Goal: Task Accomplishment & Management: Manage account settings

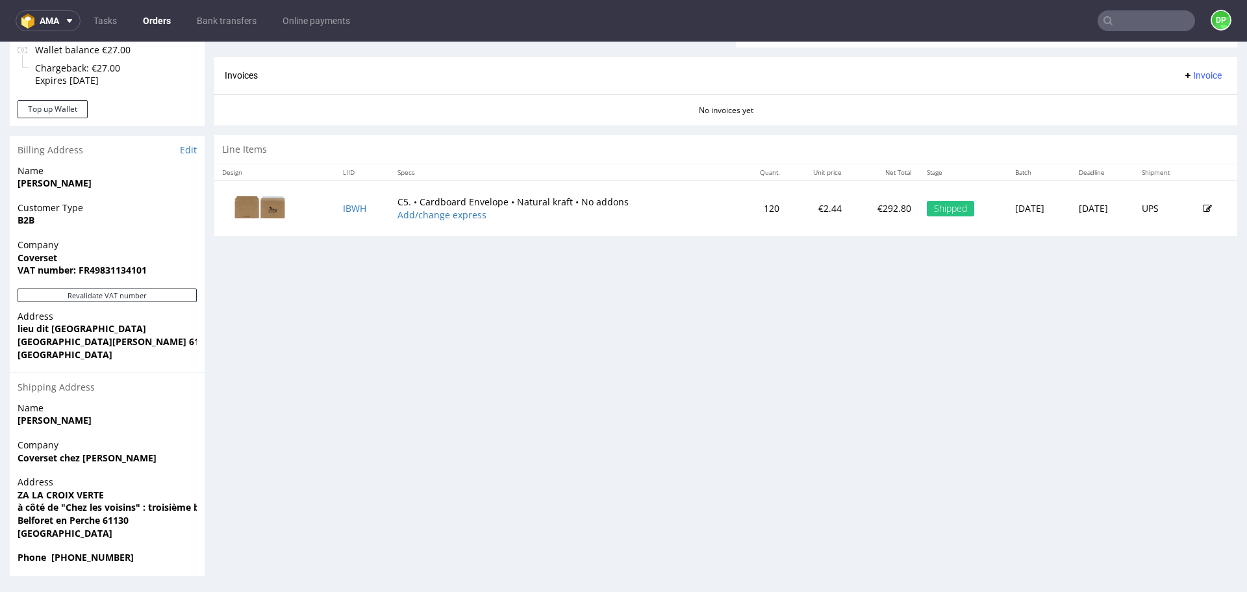
scroll to position [4, 0]
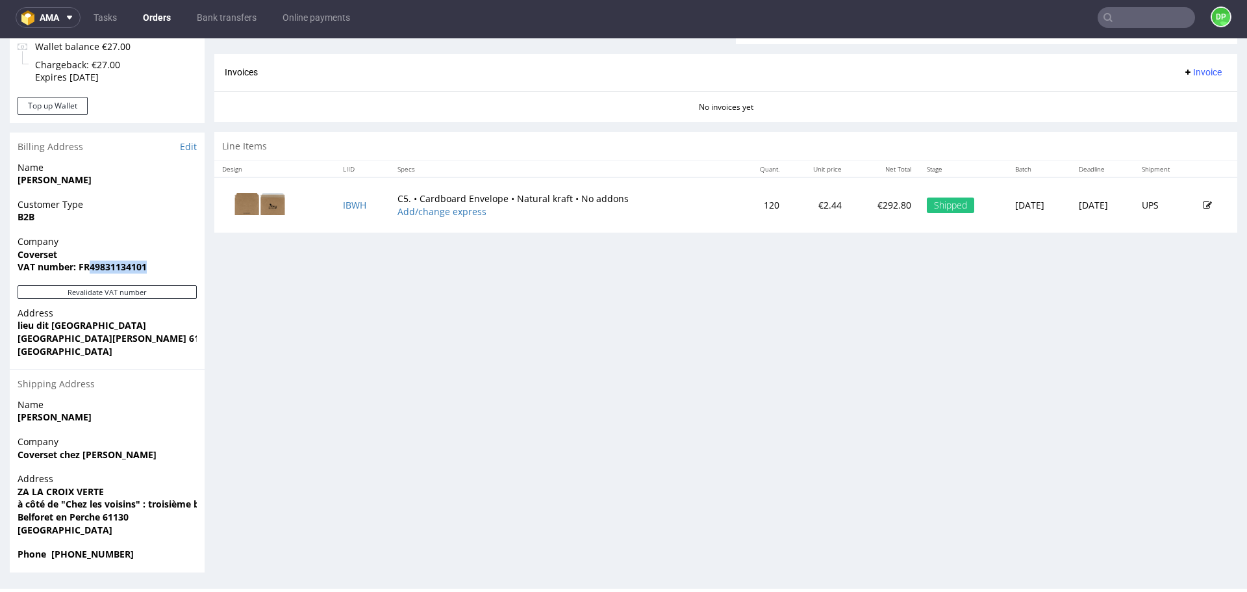
drag, startPoint x: 148, startPoint y: 269, endPoint x: 89, endPoint y: 272, distance: 59.2
click at [89, 272] on span "VAT number: FR49831134101" at bounding box center [107, 266] width 179 height 13
copy strong "49831134101"
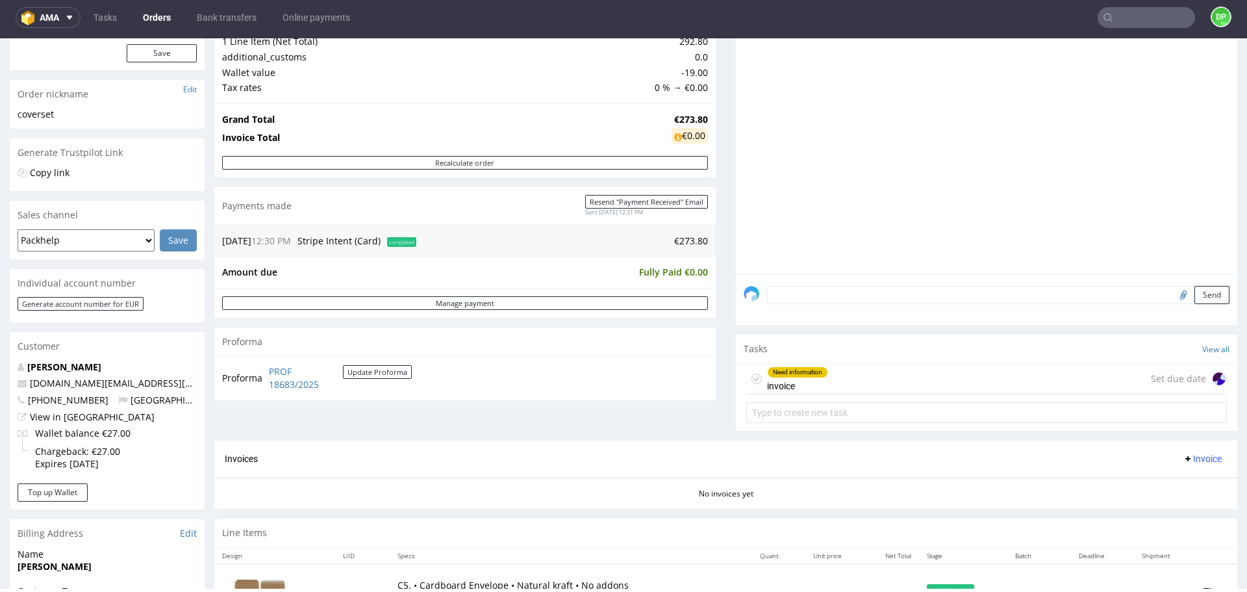
scroll to position [166, 0]
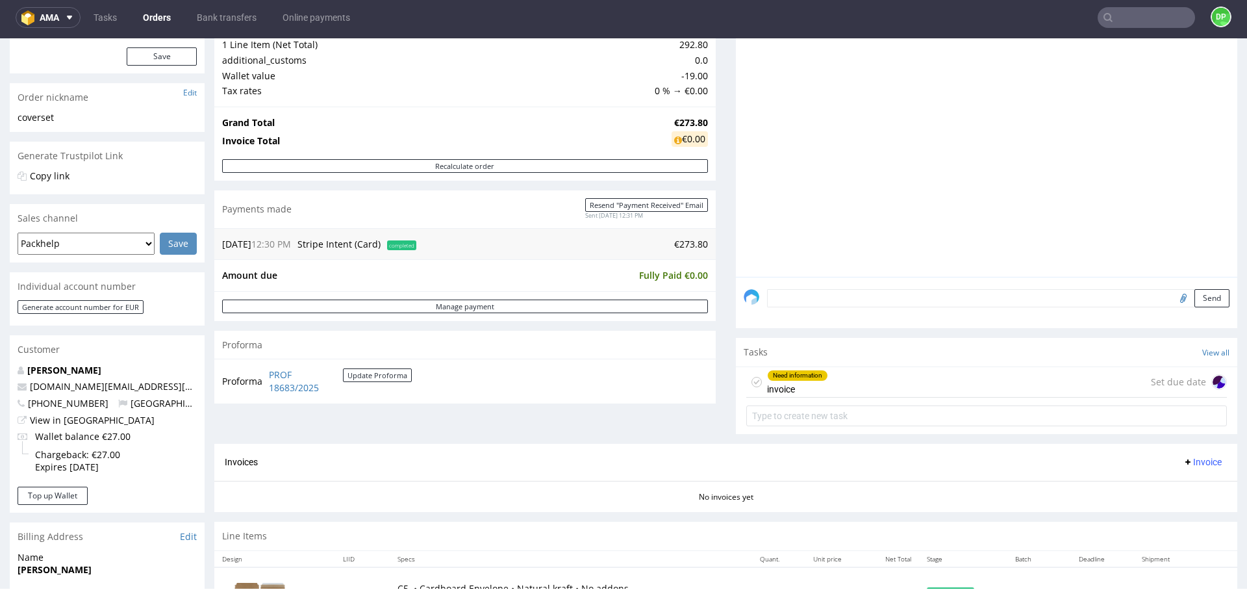
drag, startPoint x: 866, startPoint y: 417, endPoint x: 866, endPoint y: 379, distance: 37.7
click at [867, 379] on div "Need information invoice Set due date" at bounding box center [986, 382] width 481 height 31
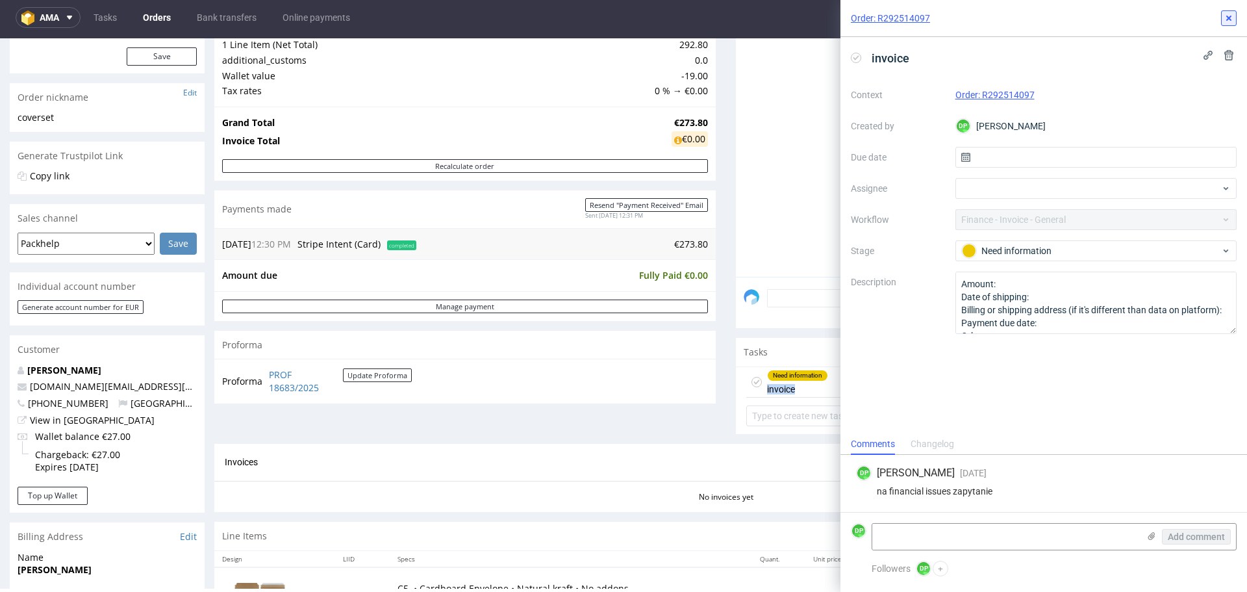
click at [1223, 18] on button at bounding box center [1229, 18] width 16 height 16
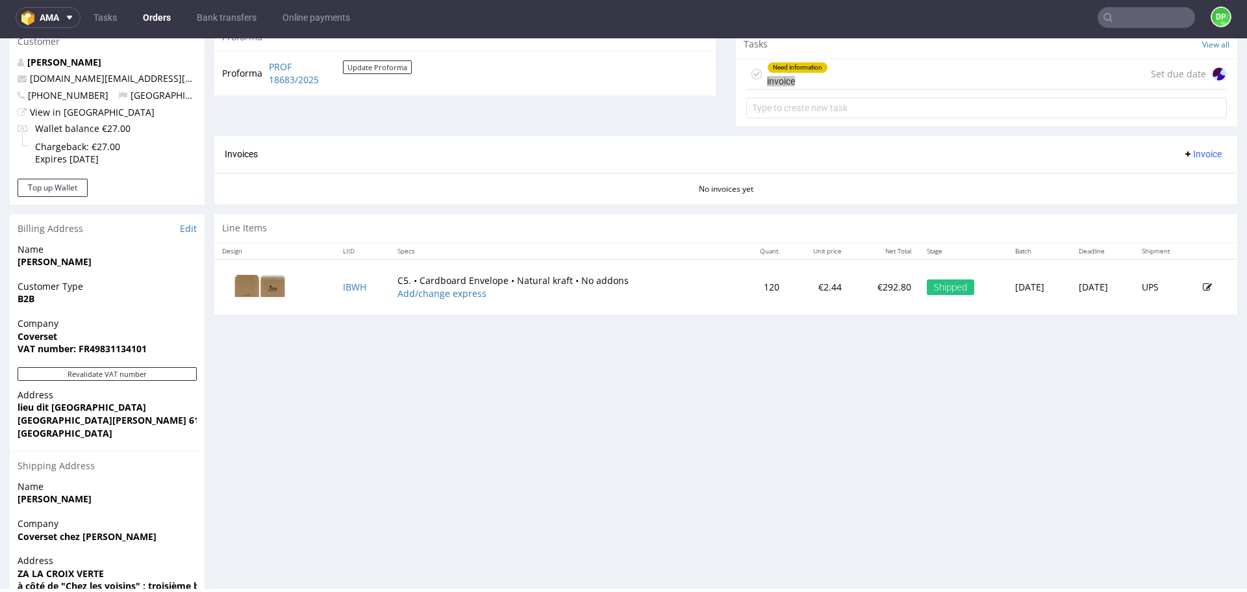
scroll to position [296, 0]
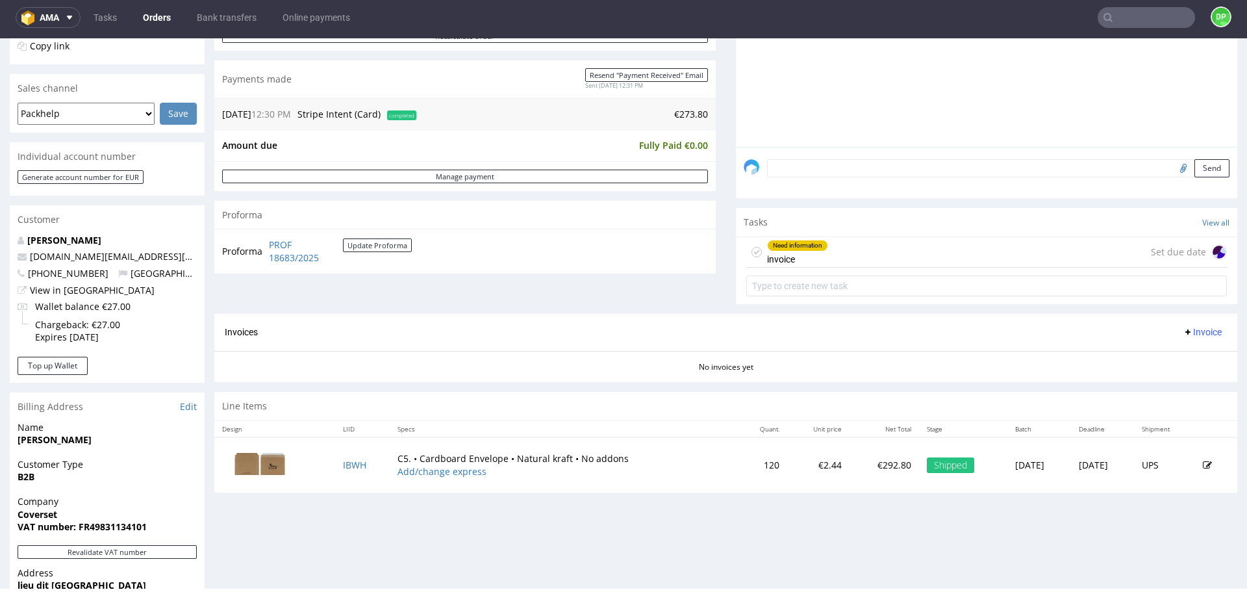
click at [64, 231] on div "Customer" at bounding box center [107, 219] width 195 height 29
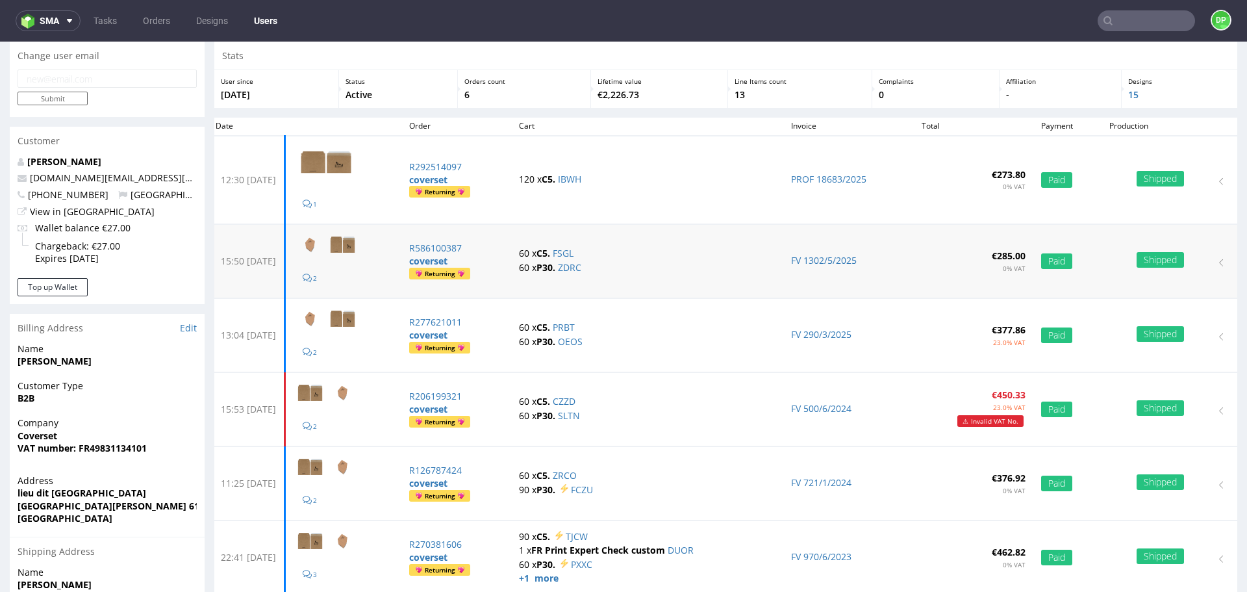
scroll to position [65, 0]
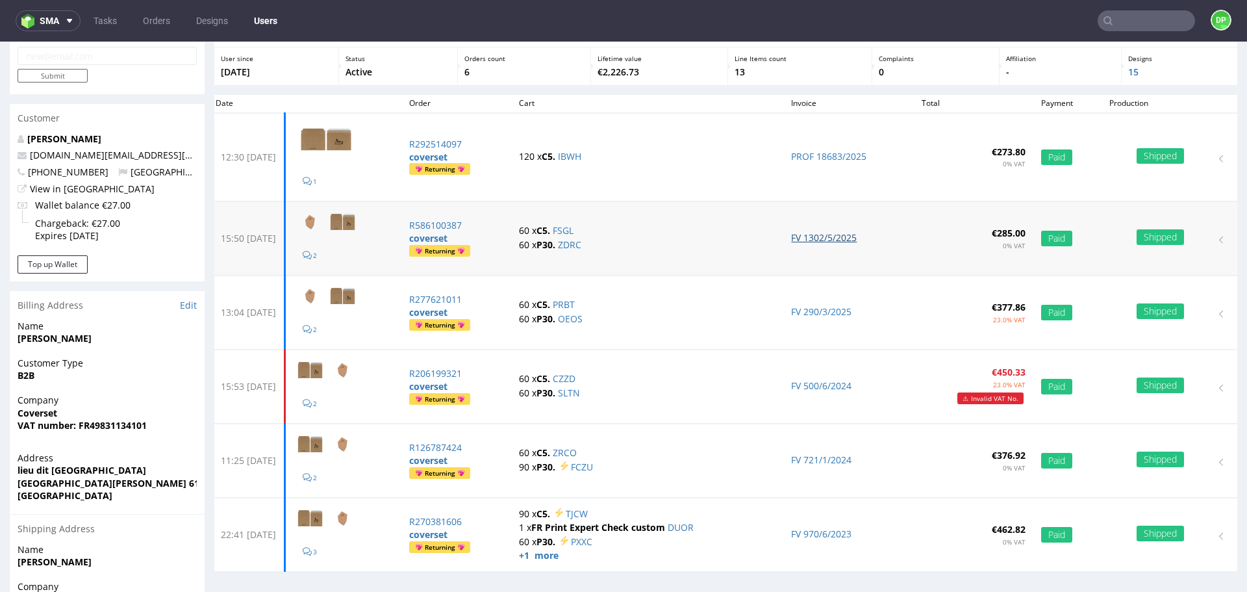
click at [810, 239] on link "FV 1302/5/2025" at bounding box center [824, 237] width 66 height 12
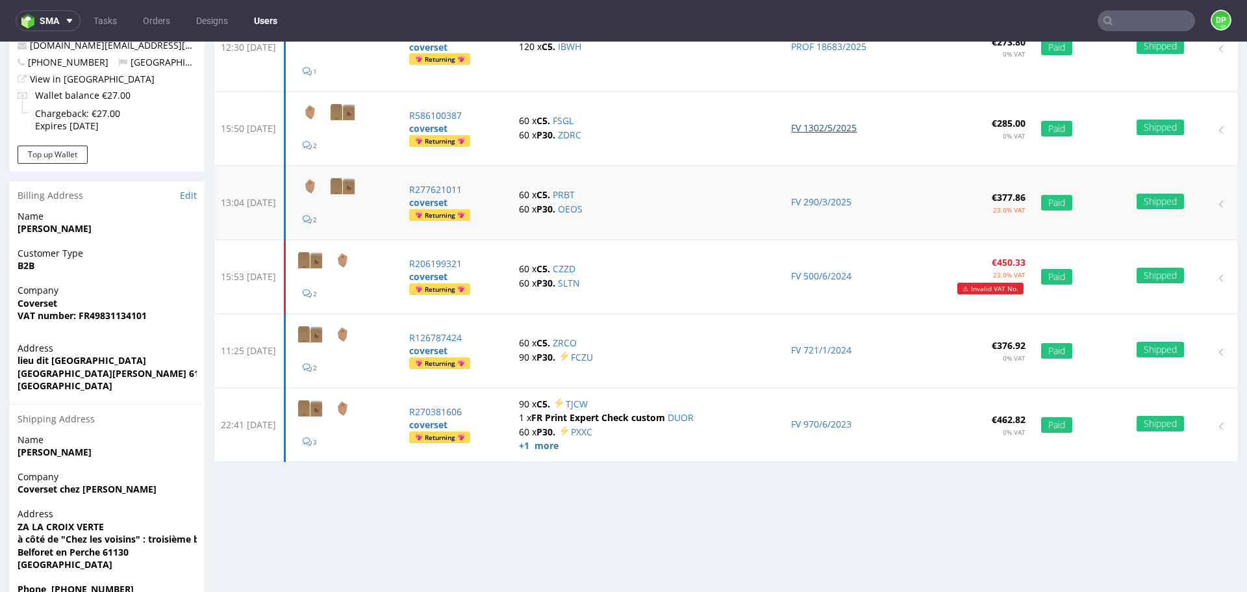
scroll to position [195, 0]
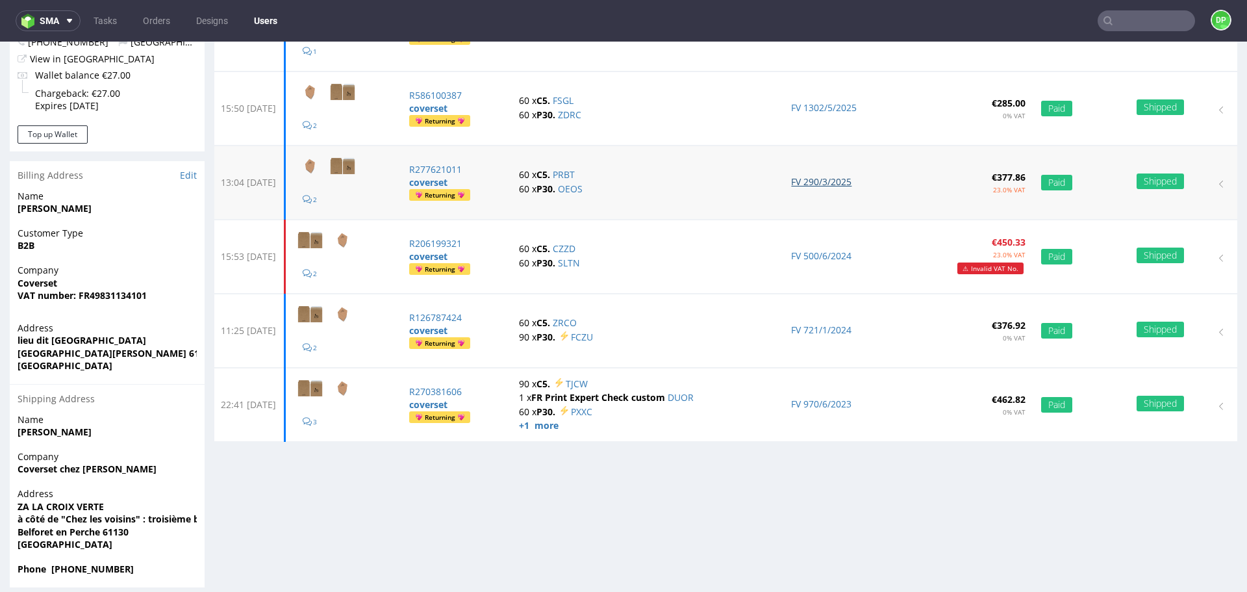
click at [827, 182] on link "FV 290/3/2025" at bounding box center [821, 181] width 60 height 12
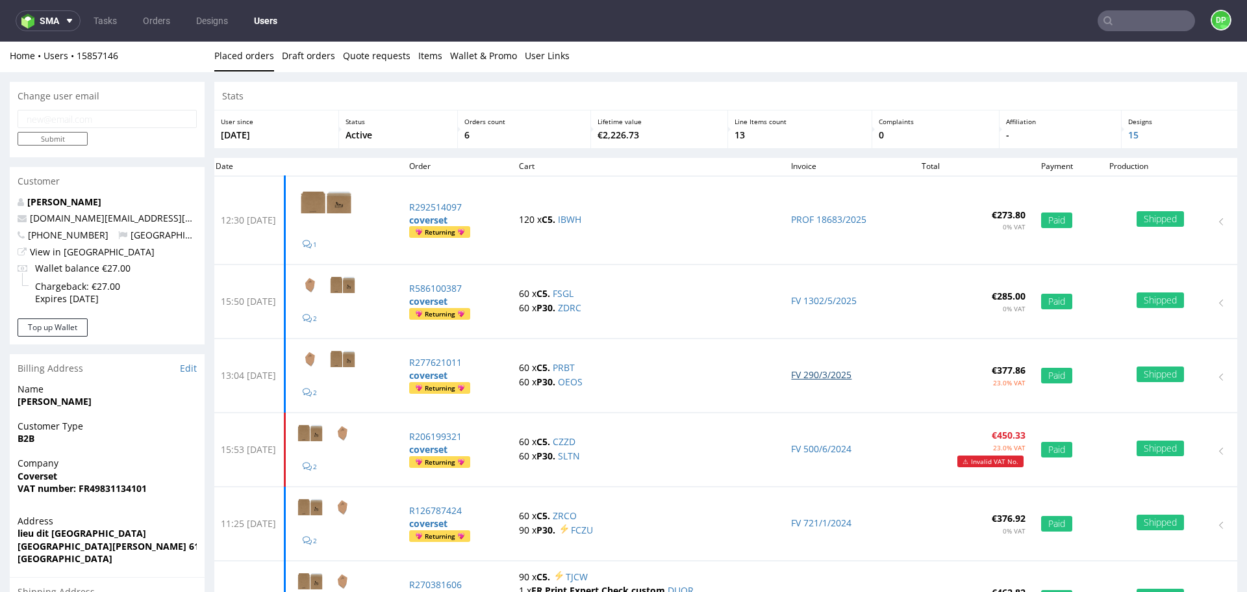
scroll to position [0, 0]
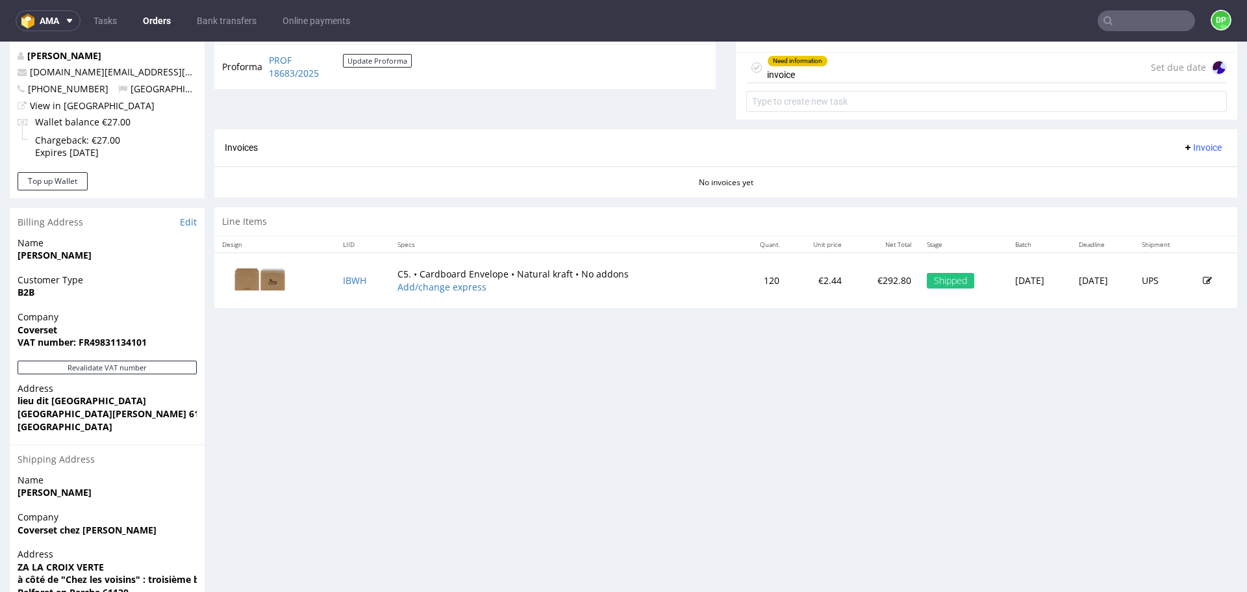
scroll to position [455, 0]
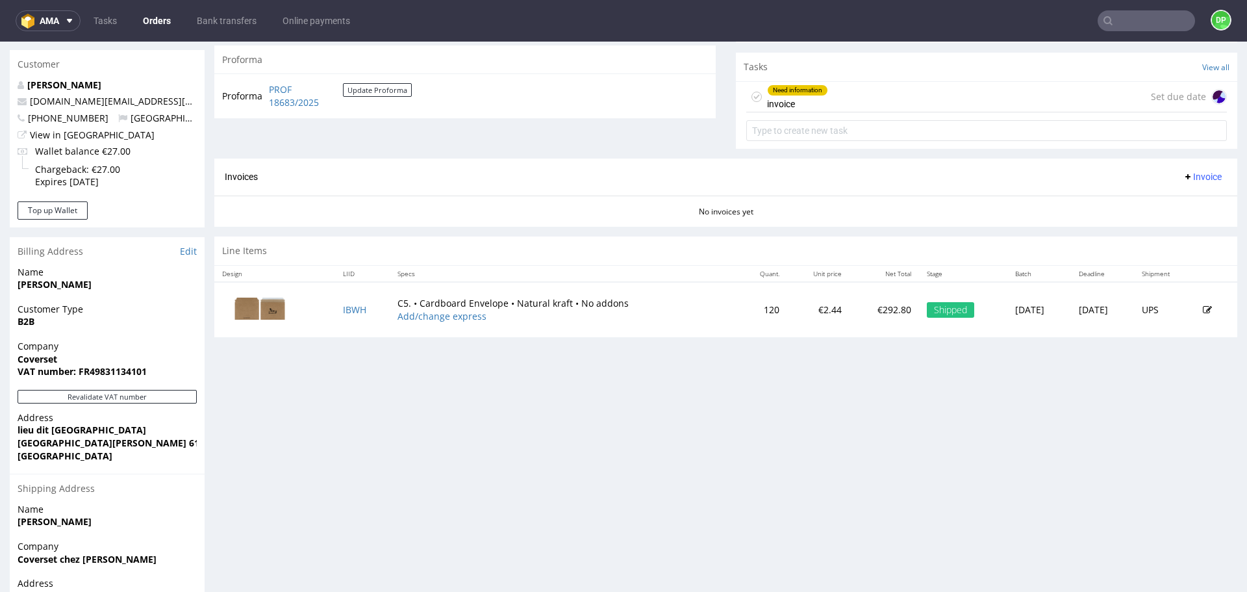
click at [839, 105] on div "Need information invoice Set due date" at bounding box center [986, 97] width 481 height 31
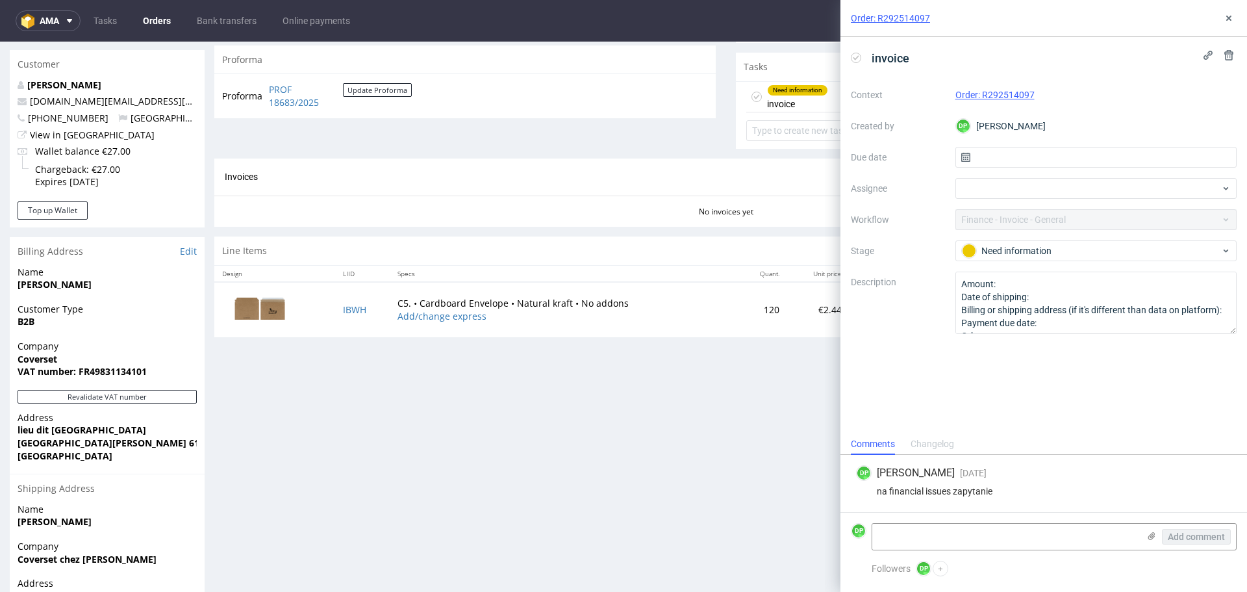
click at [664, 448] on div "Progress Payment Paid Wed 03 Sep Payment “Received” Email Sent Wed 3 Sep 12:31 …" at bounding box center [725, 152] width 1023 height 1047
click at [1225, 14] on icon at bounding box center [1228, 18] width 10 height 10
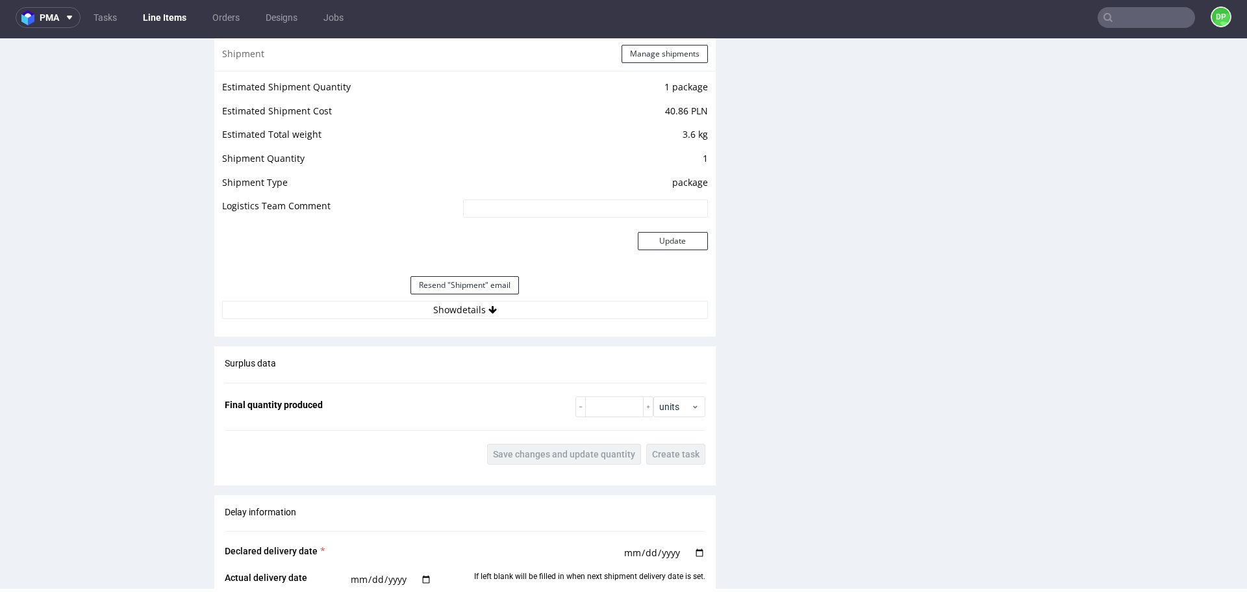
scroll to position [1331, 0]
click at [439, 295] on div "Resend "Shipment" email" at bounding box center [465, 281] width 486 height 31
click at [442, 309] on button "Show details" at bounding box center [465, 306] width 486 height 18
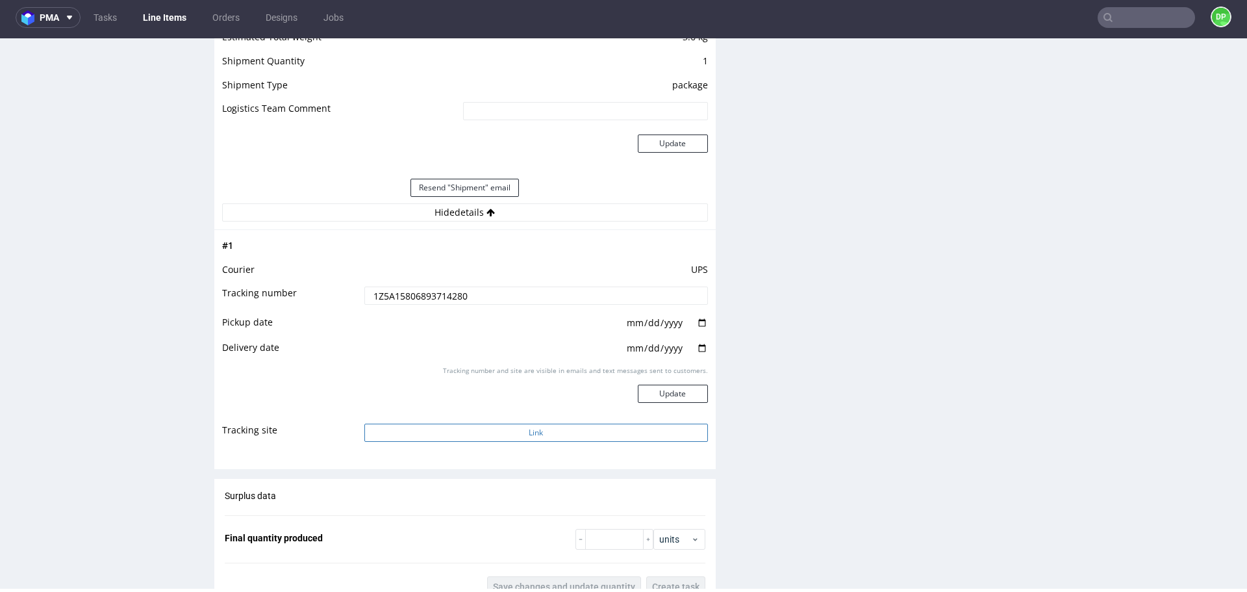
scroll to position [1525, 0]
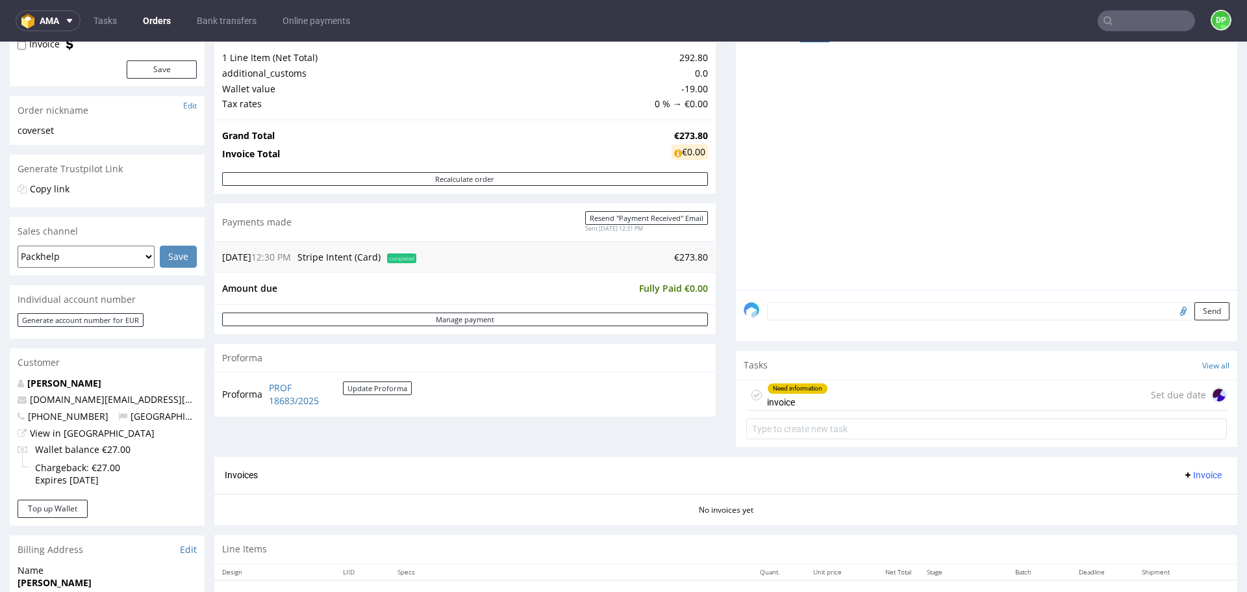
scroll to position [195, 0]
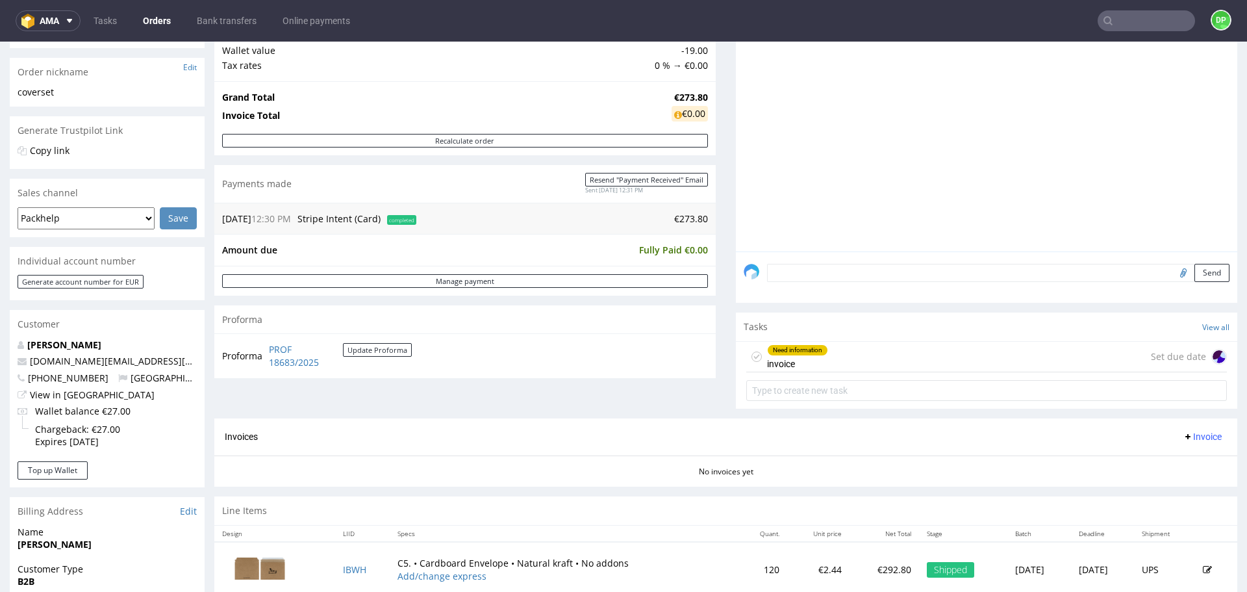
click at [836, 357] on div "Need information invoice Set due date" at bounding box center [986, 357] width 481 height 31
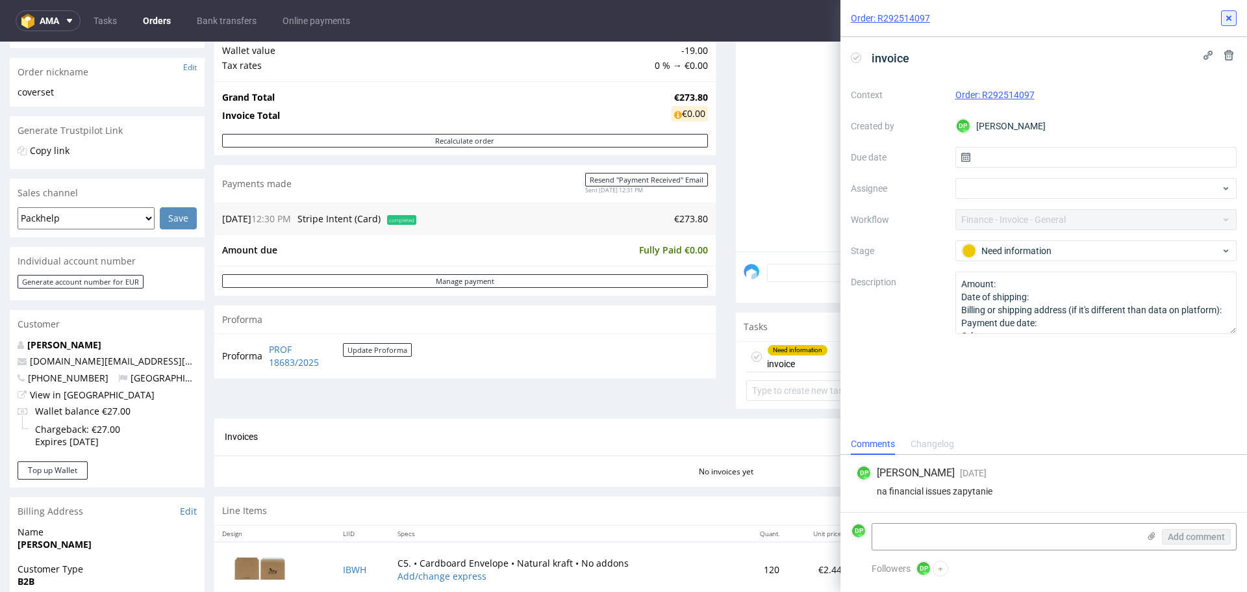
click at [1233, 21] on icon at bounding box center [1228, 18] width 10 height 10
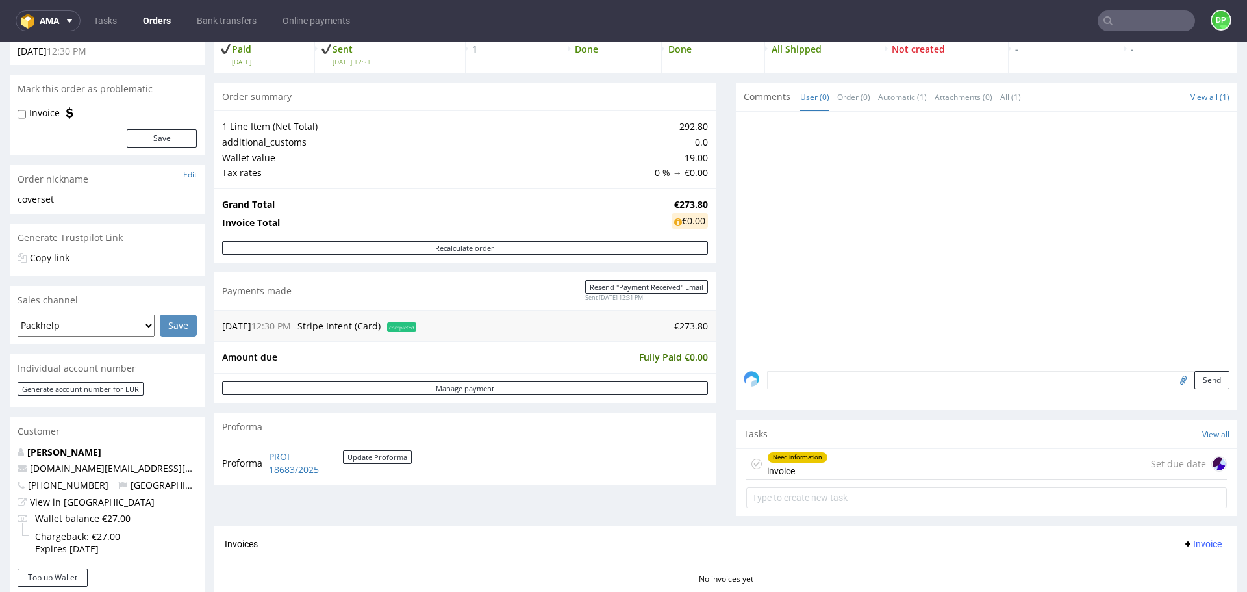
scroll to position [65, 0]
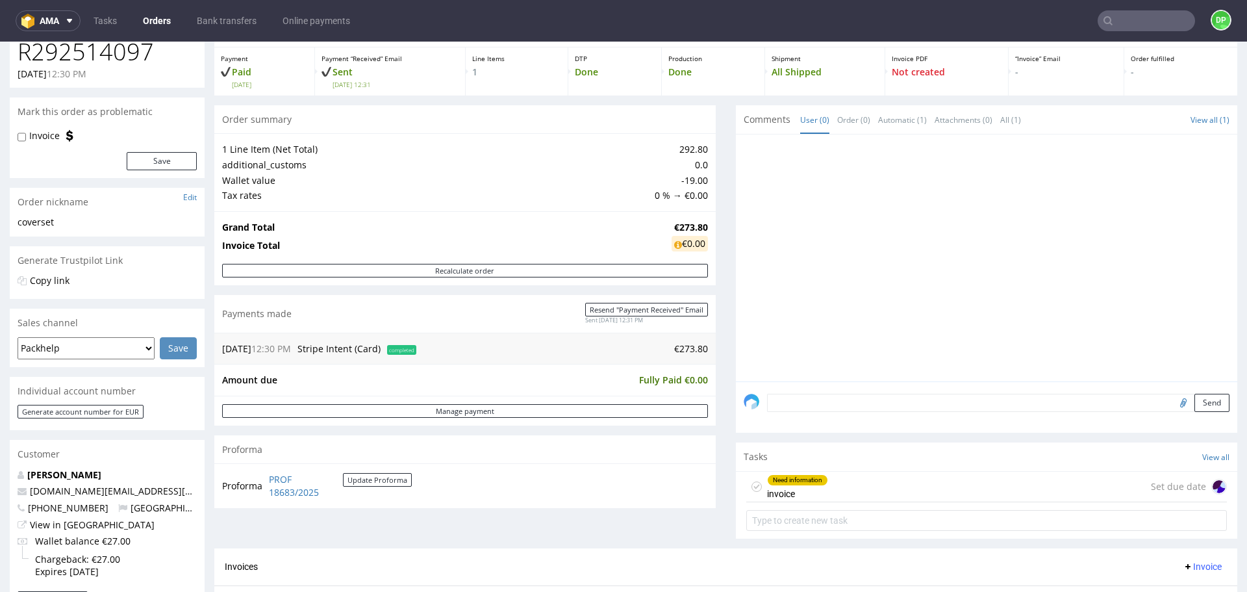
click at [332, 538] on div "Order summary 1 Line Item (Net Total) 292.80 additional_customs 0.0 Wallet valu…" at bounding box center [464, 326] width 501 height 443
drag, startPoint x: 363, startPoint y: 497, endPoint x: 260, endPoint y: 478, distance: 104.4
click at [260, 478] on tr "Proforma PROF 18683/2025 Update Proforma" at bounding box center [317, 485] width 191 height 28
copy tbody "Proforma"
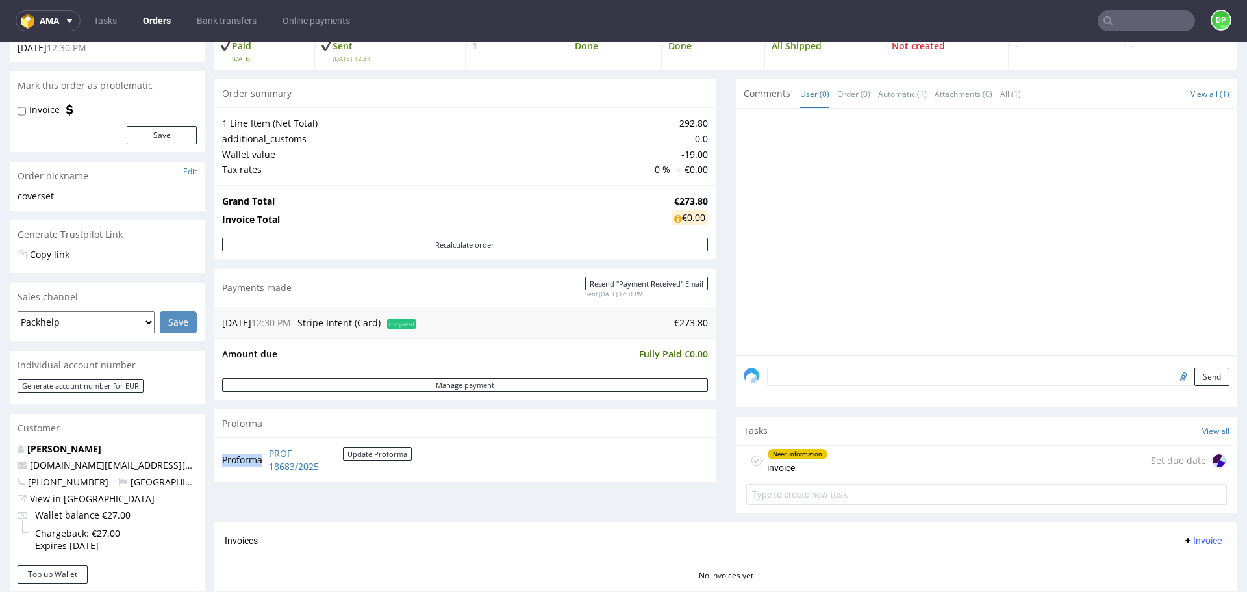
scroll to position [390, 0]
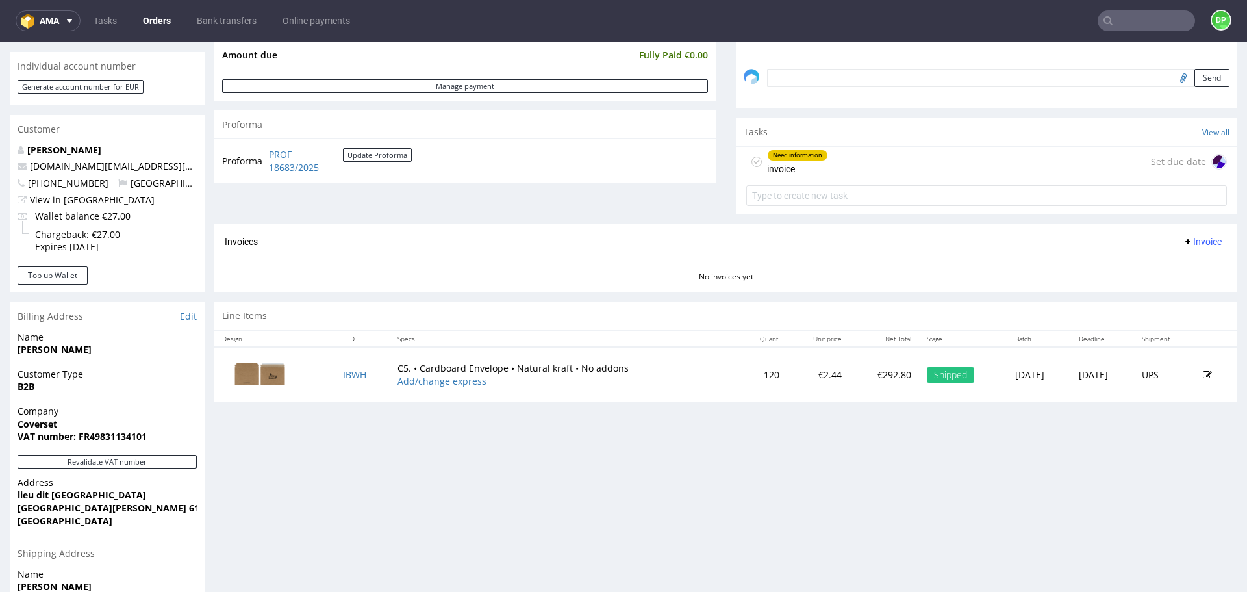
drag, startPoint x: 354, startPoint y: 376, endPoint x: 405, endPoint y: 130, distance: 251.4
click at [405, 130] on div "Proforma" at bounding box center [464, 124] width 501 height 29
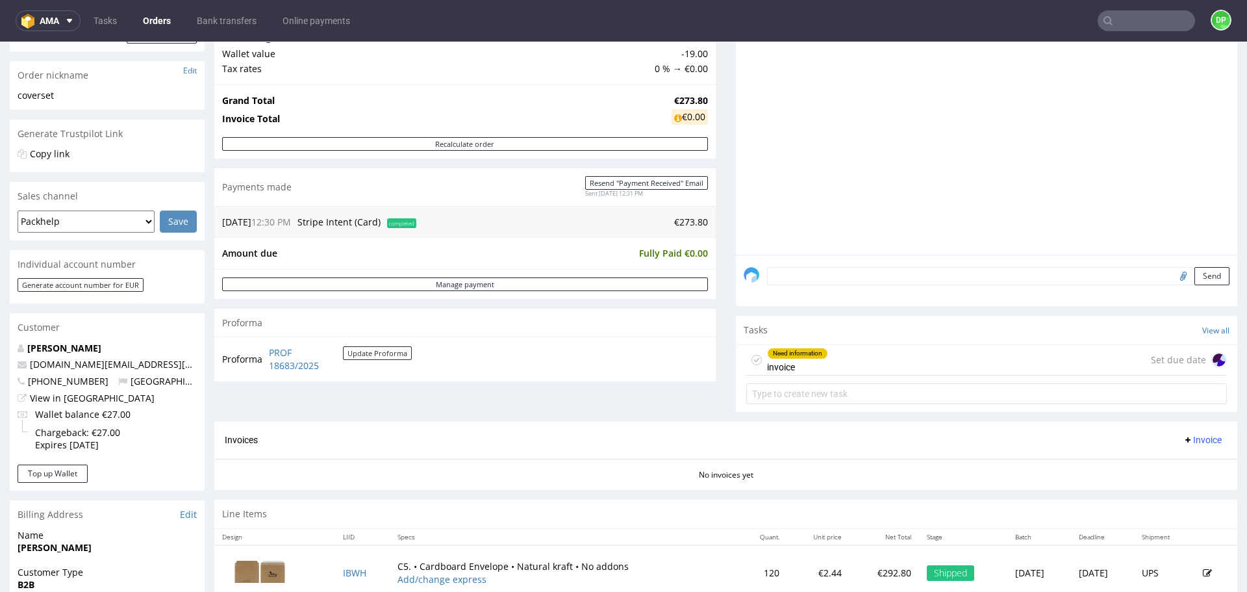
scroll to position [195, 0]
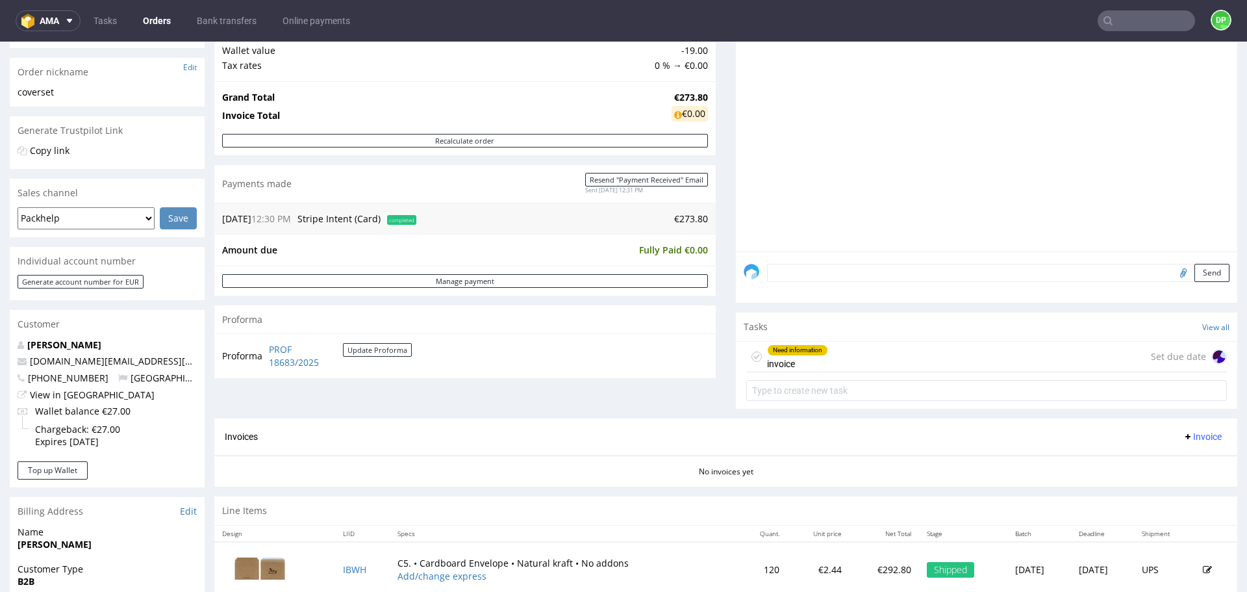
click at [1184, 436] on span "Invoice" at bounding box center [1202, 436] width 39 height 10
click at [1180, 484] on span "Upload" at bounding box center [1182, 487] width 63 height 13
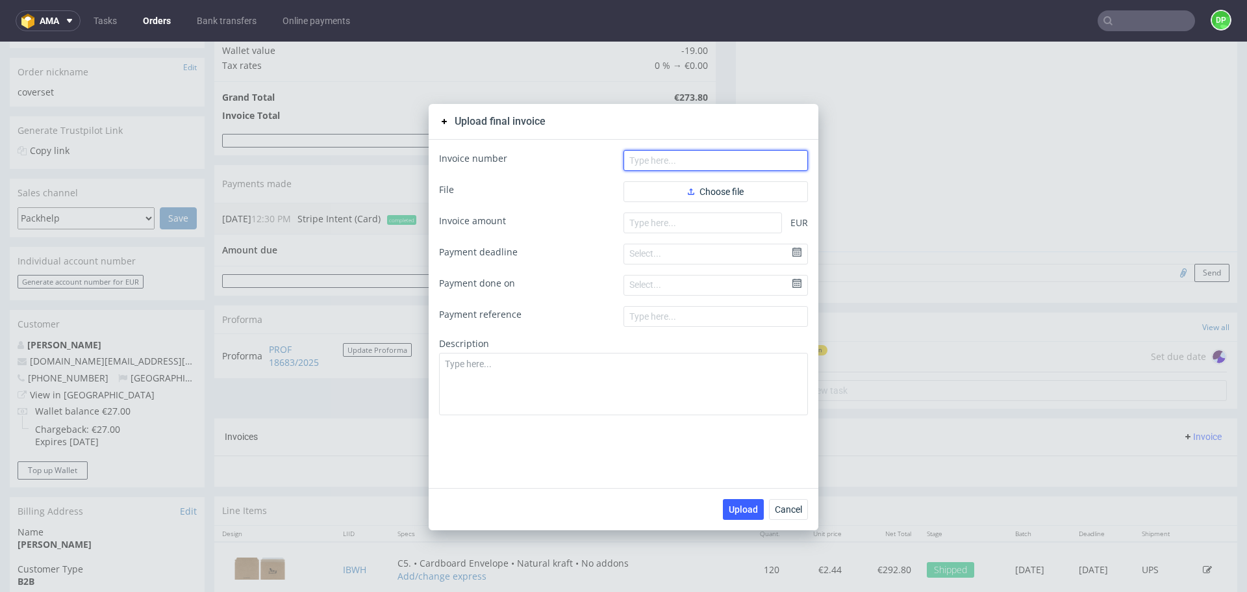
click at [640, 160] on input "text" at bounding box center [715, 160] width 184 height 21
paste input "FV 1748/9/2025"
type input "FV 1748/9/2025"
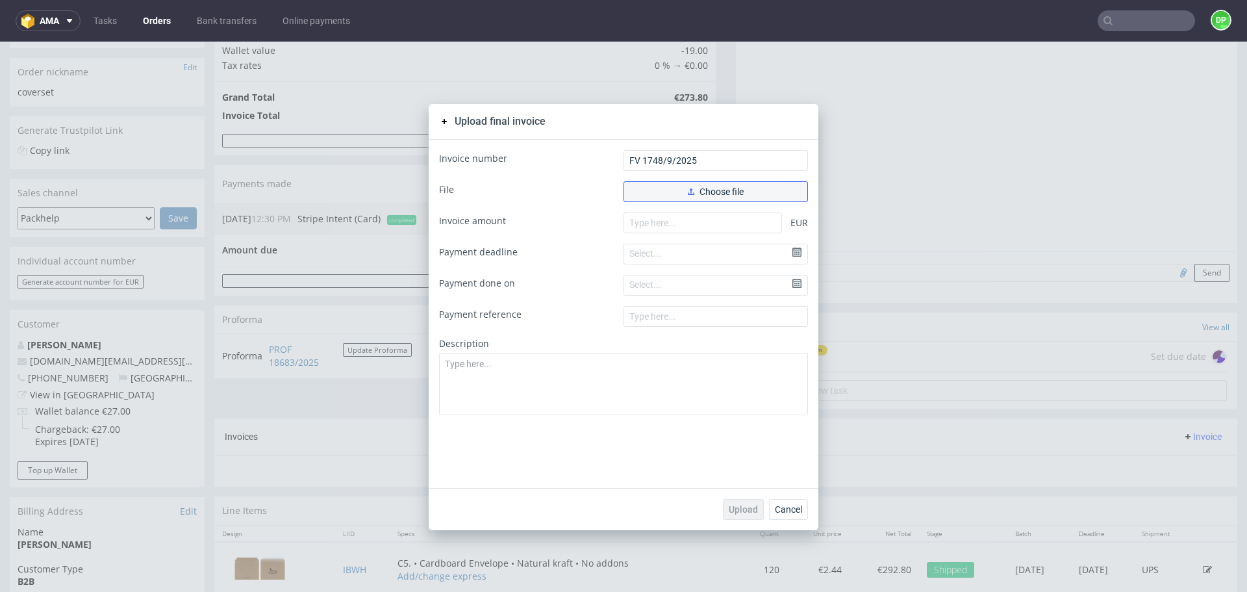
click at [665, 195] on button "Choose file" at bounding box center [715, 191] width 184 height 21
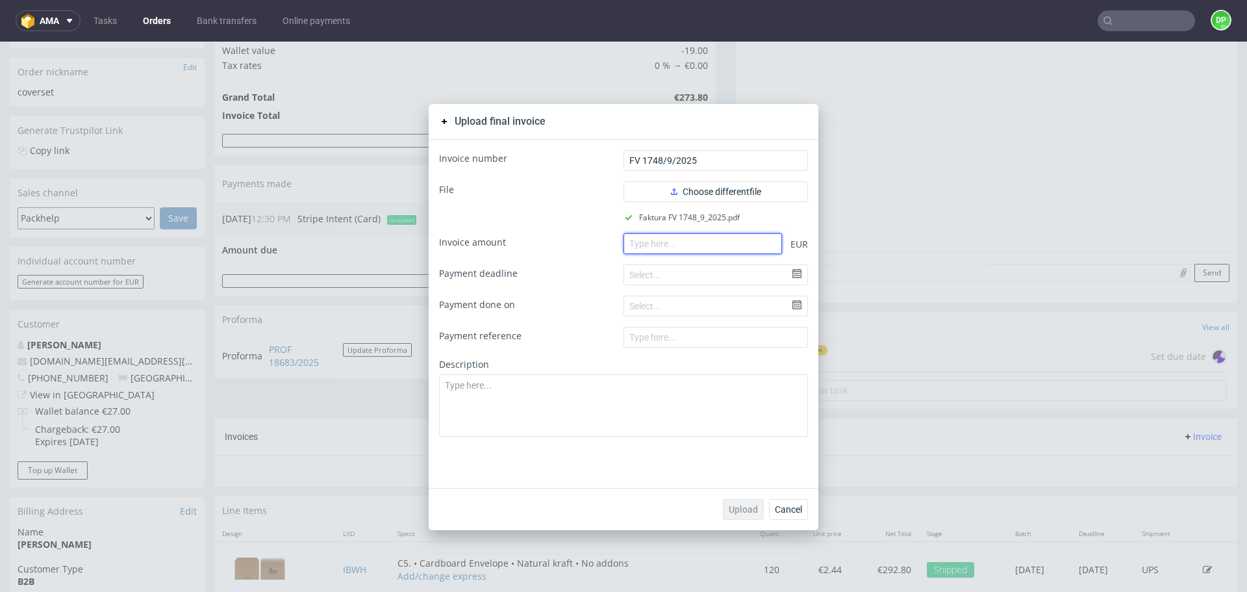
click at [673, 235] on input "number" at bounding box center [702, 243] width 158 height 21
paste input "273.80"
type input "273.80"
click at [736, 505] on span "Upload" at bounding box center [743, 509] width 29 height 9
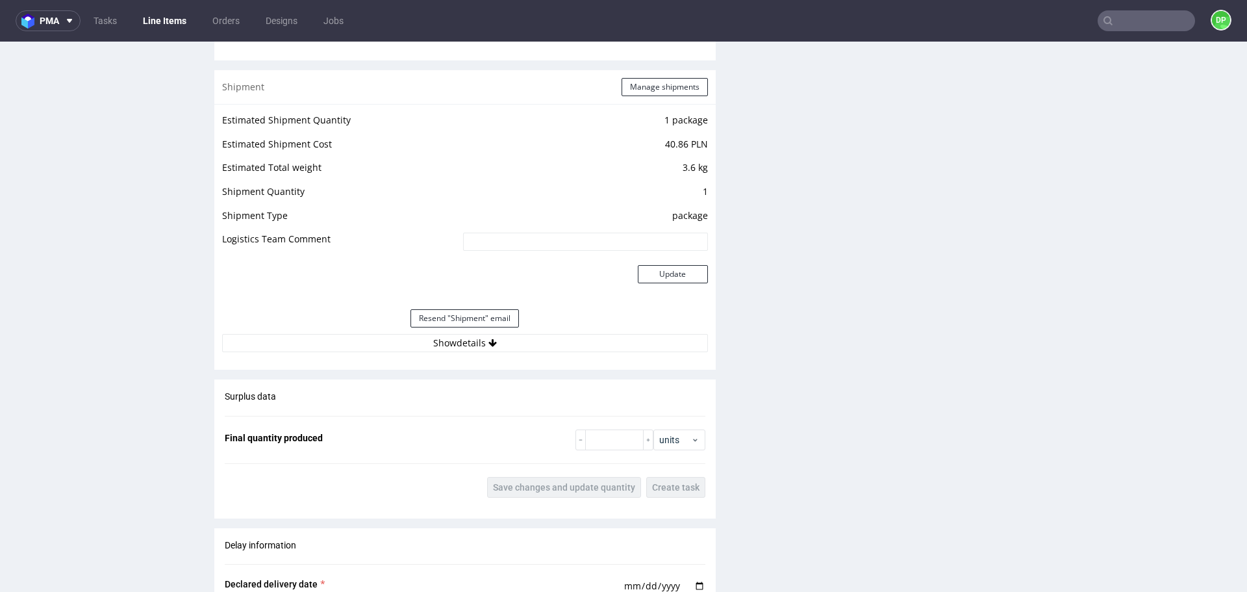
scroll to position [1299, 0]
click at [549, 346] on button "Show details" at bounding box center [465, 341] width 486 height 18
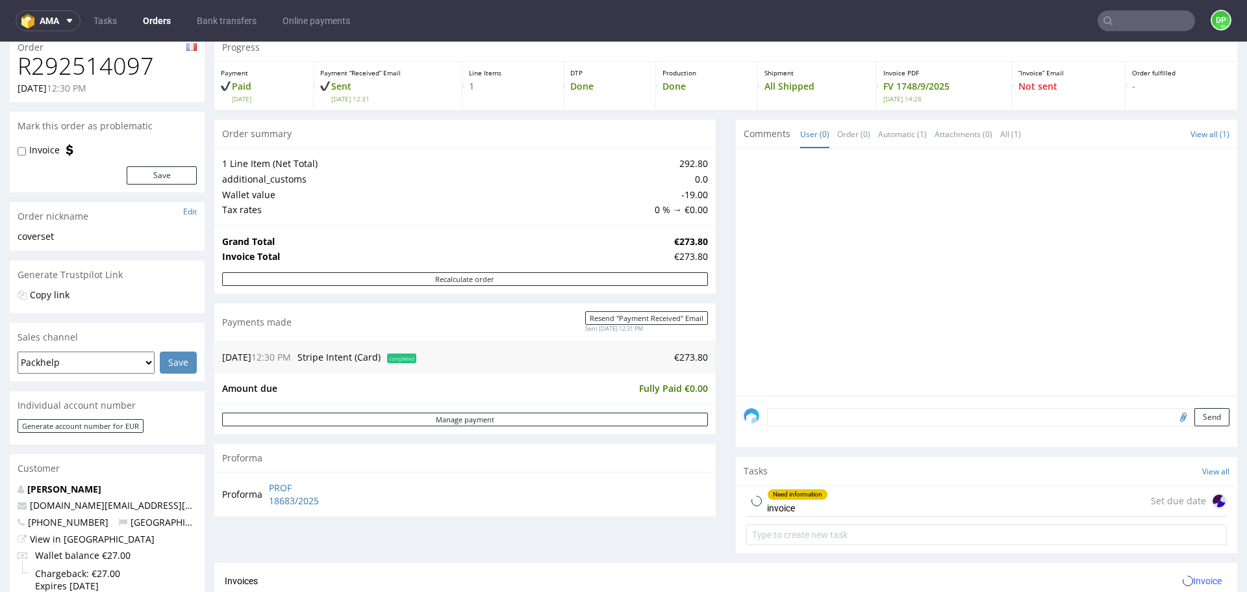
scroll to position [260, 0]
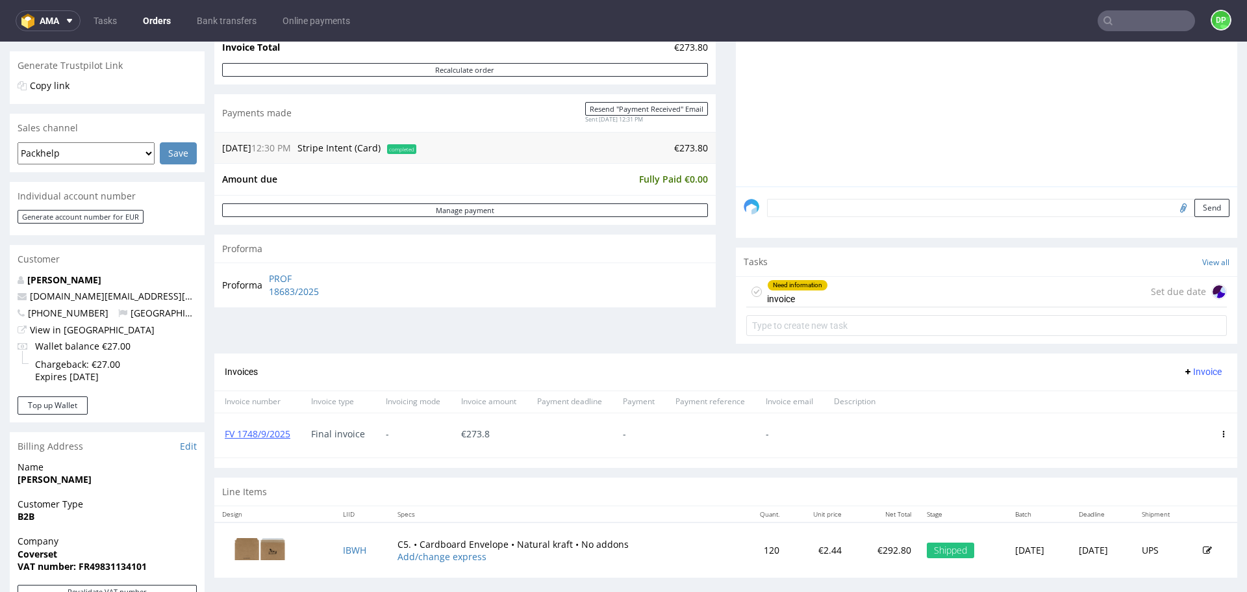
click at [944, 303] on div "Need information invoice Set due date" at bounding box center [986, 292] width 481 height 31
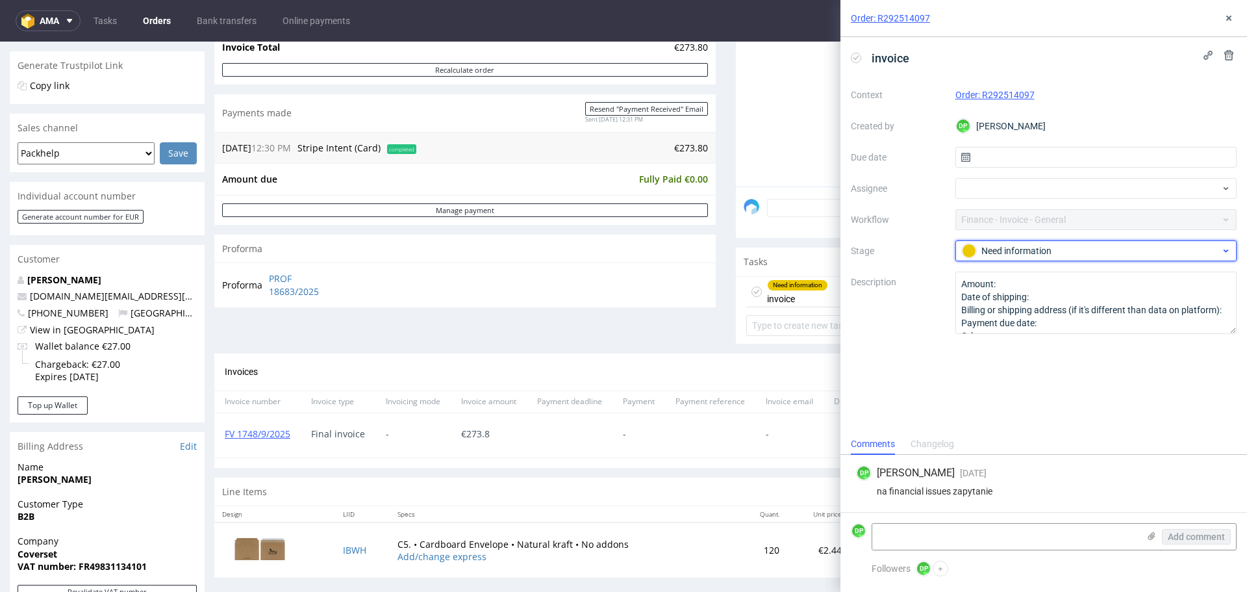
click at [1018, 251] on div "Need information" at bounding box center [1091, 251] width 258 height 14
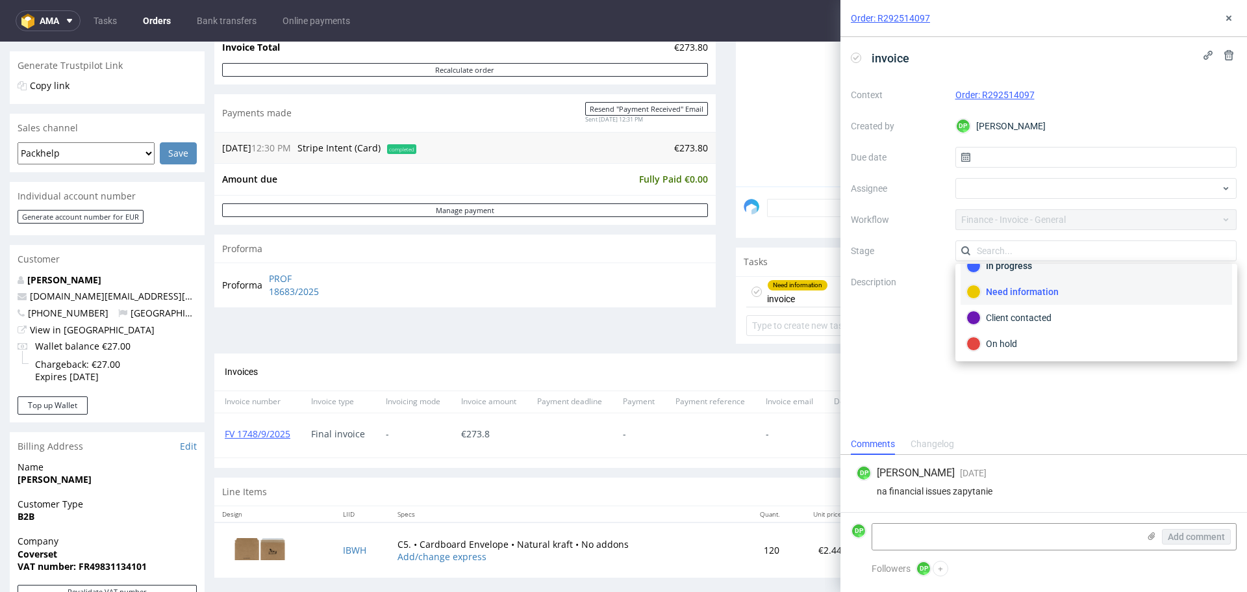
scroll to position [95, 0]
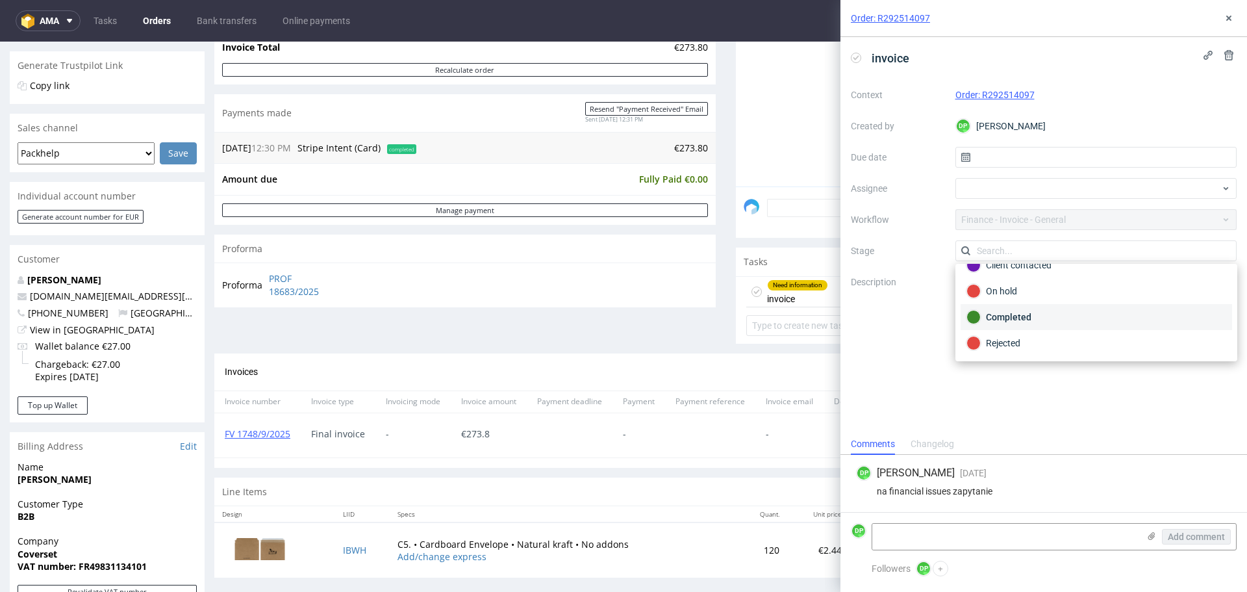
click at [1027, 321] on div "Completed" at bounding box center [1096, 317] width 260 height 14
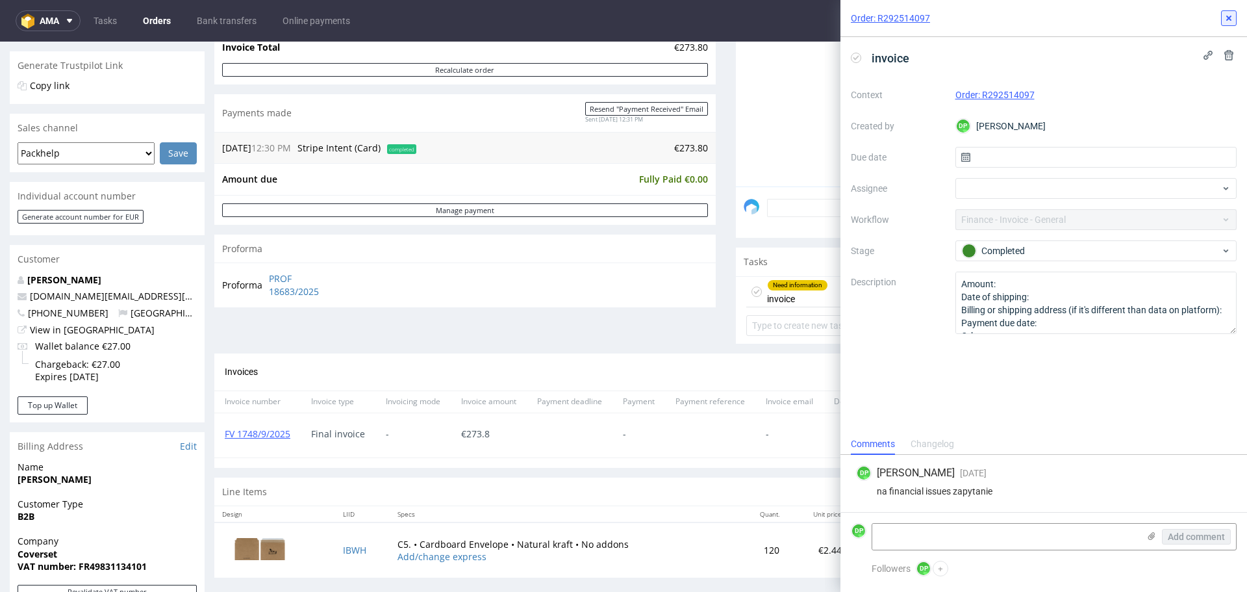
click at [1223, 14] on icon at bounding box center [1228, 18] width 10 height 10
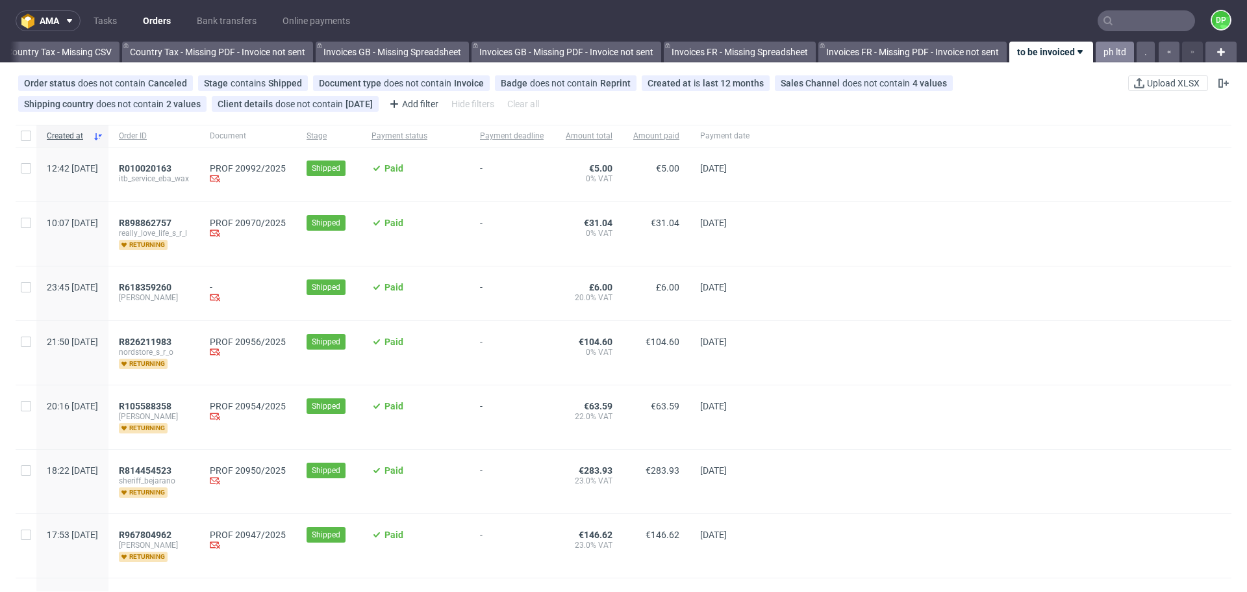
click at [1107, 51] on link "ph ltd" at bounding box center [1115, 52] width 38 height 21
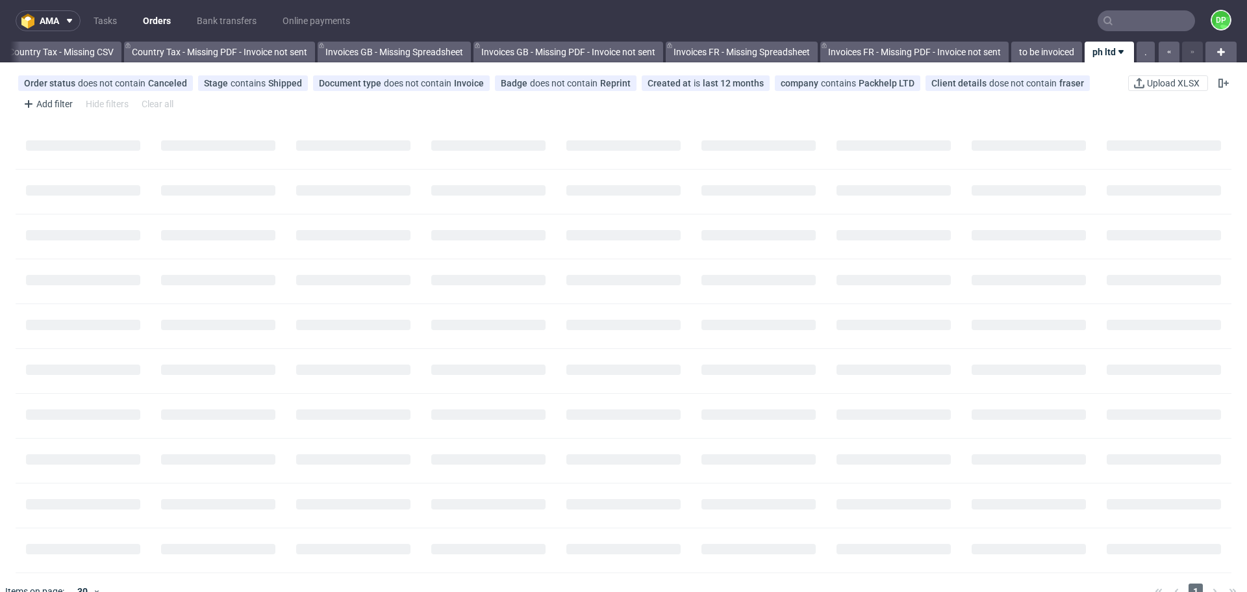
scroll to position [0, 1414]
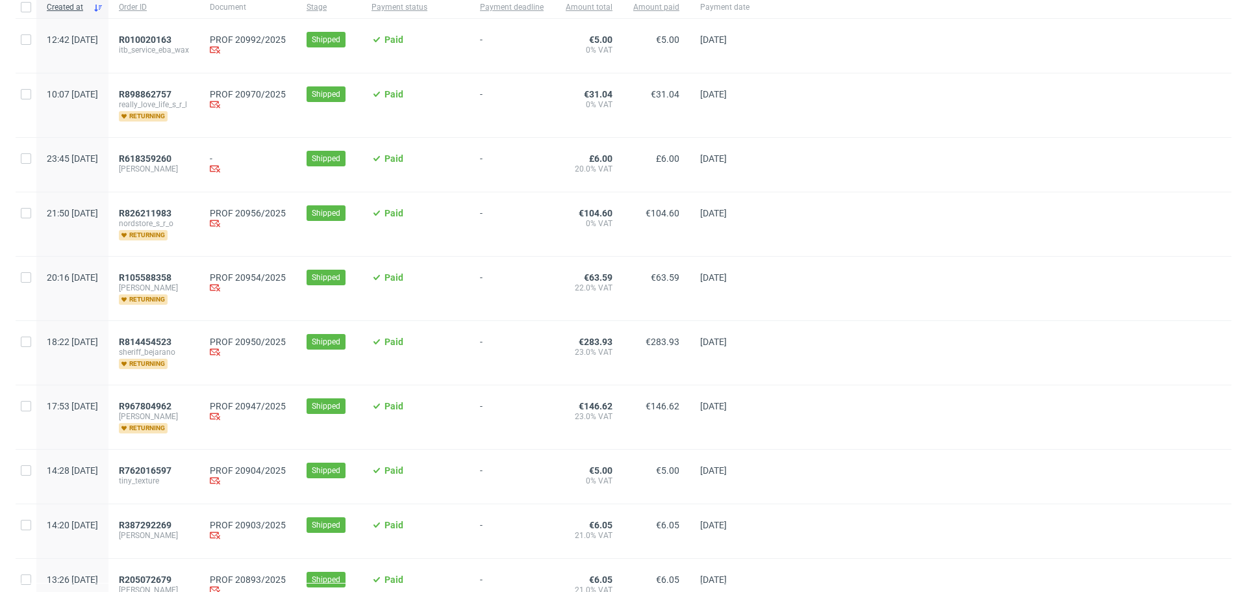
scroll to position [130, 0]
click at [171, 38] on span "R010020163" at bounding box center [145, 38] width 53 height 10
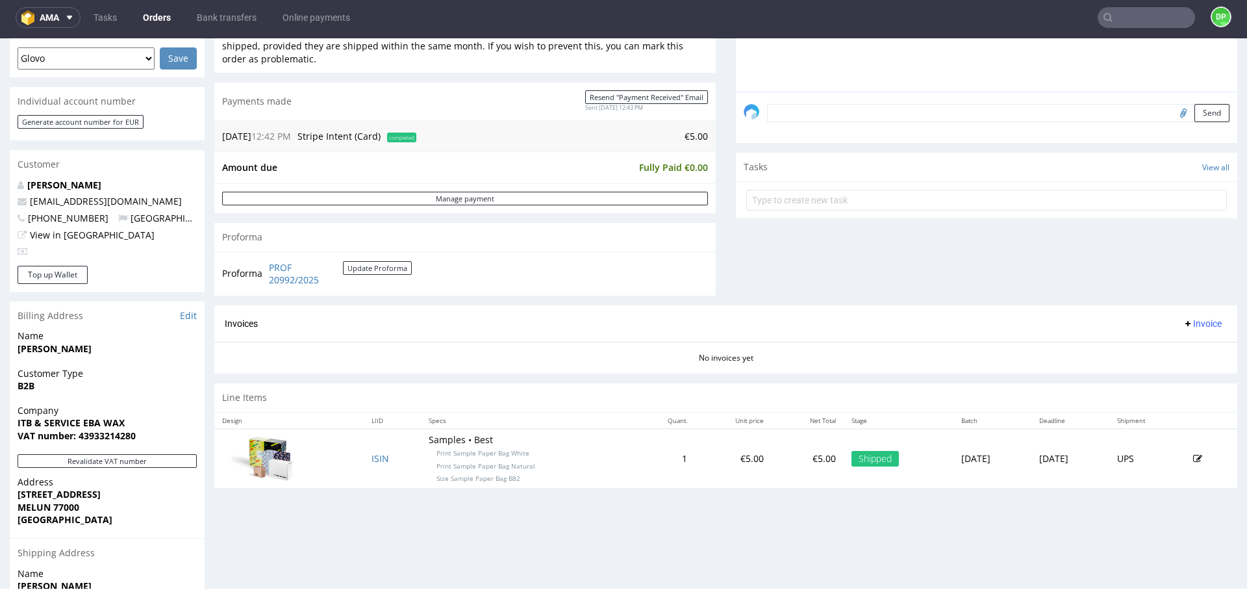
scroll to position [390, 0]
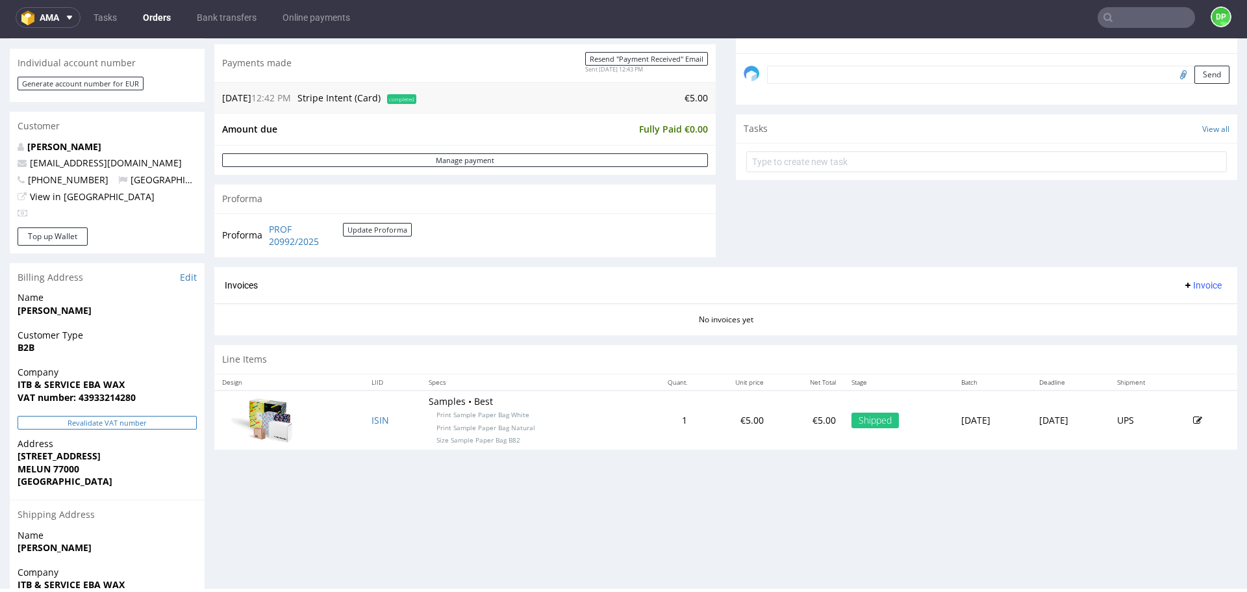
click at [160, 425] on button "Revalidate VAT number" at bounding box center [107, 423] width 179 height 14
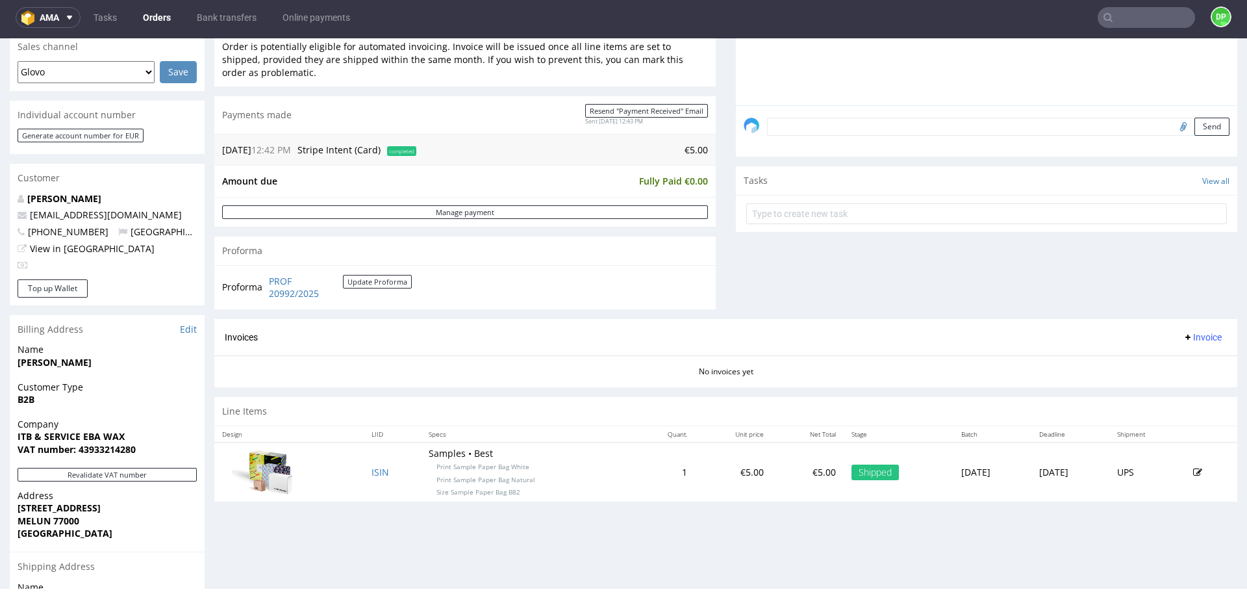
scroll to position [455, 0]
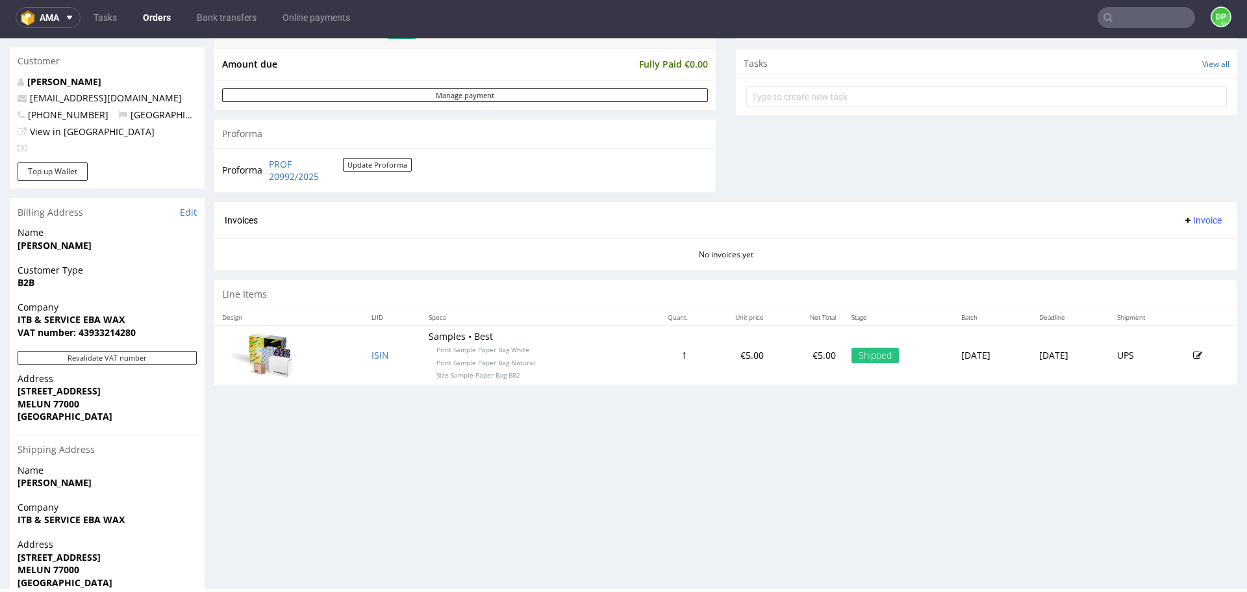
click at [1184, 220] on span "Invoice" at bounding box center [1202, 220] width 39 height 10
click at [1177, 237] on li "Generate" at bounding box center [1177, 247] width 84 height 23
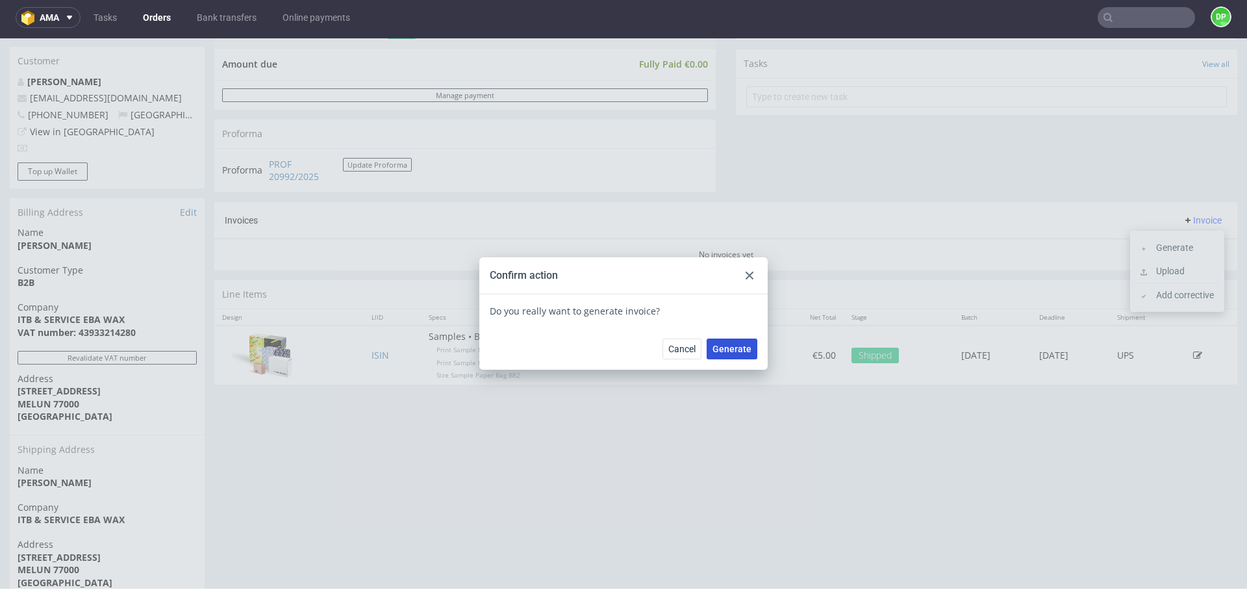
click at [738, 355] on button "Generate" at bounding box center [732, 348] width 51 height 21
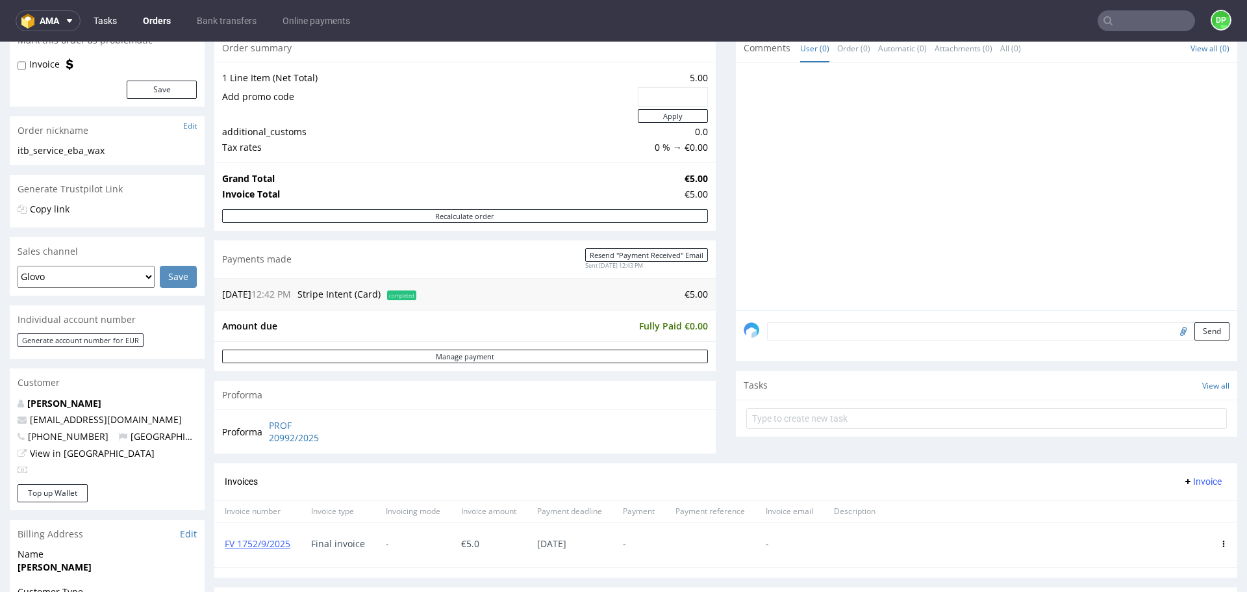
scroll to position [130, 0]
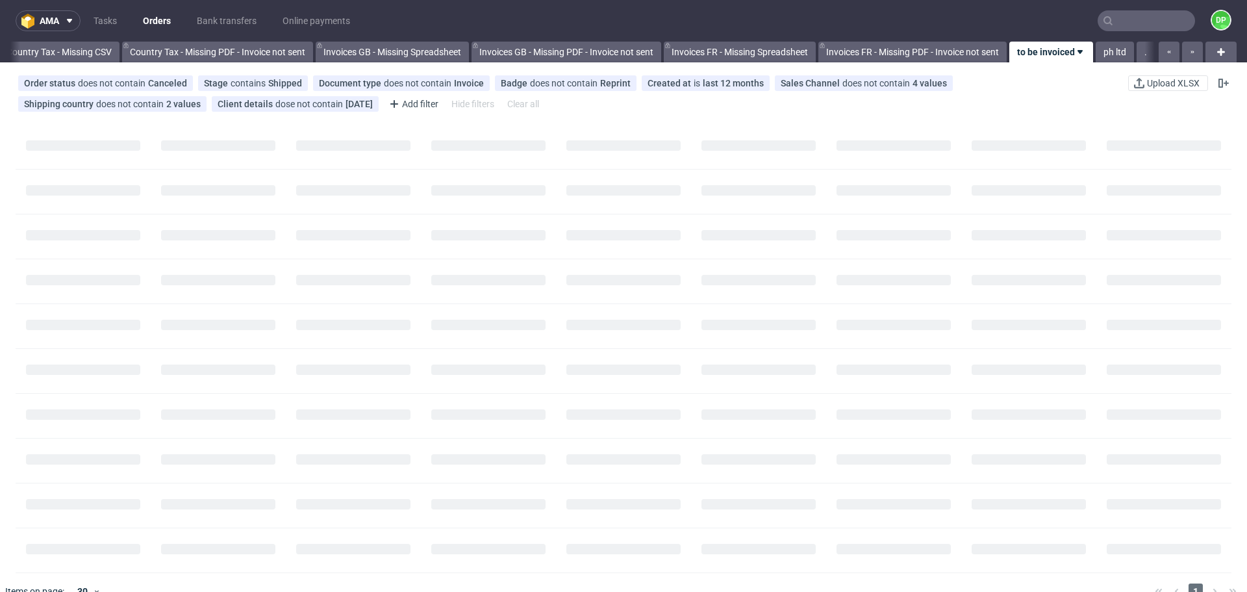
scroll to position [0, 1414]
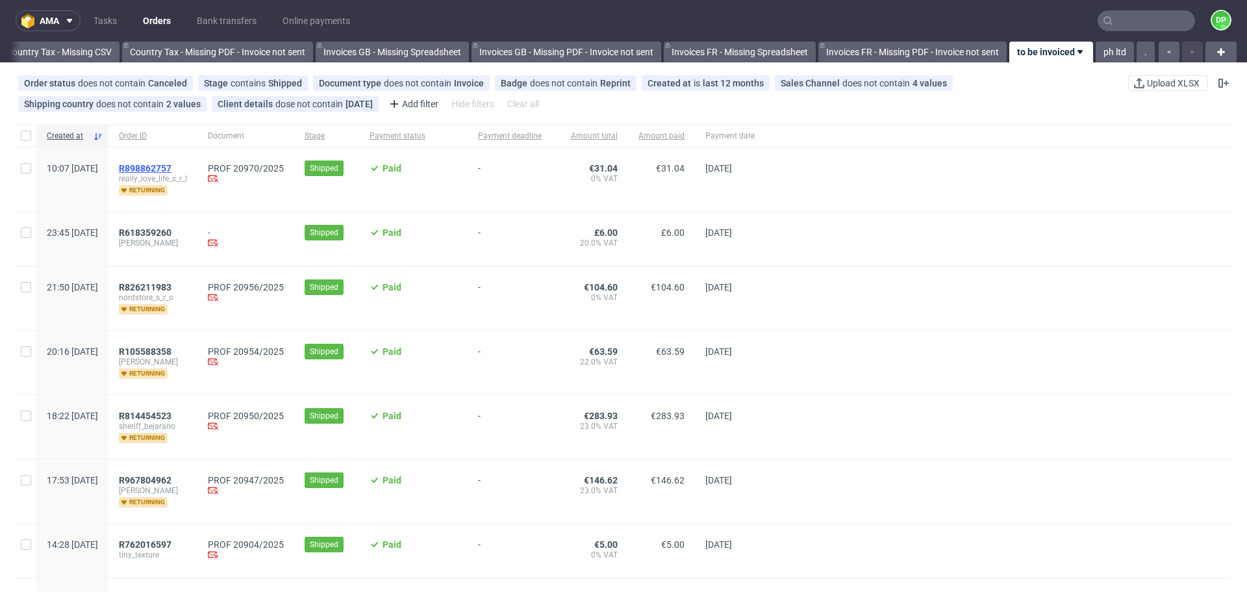
click at [171, 166] on span "R898862757" at bounding box center [145, 168] width 53 height 10
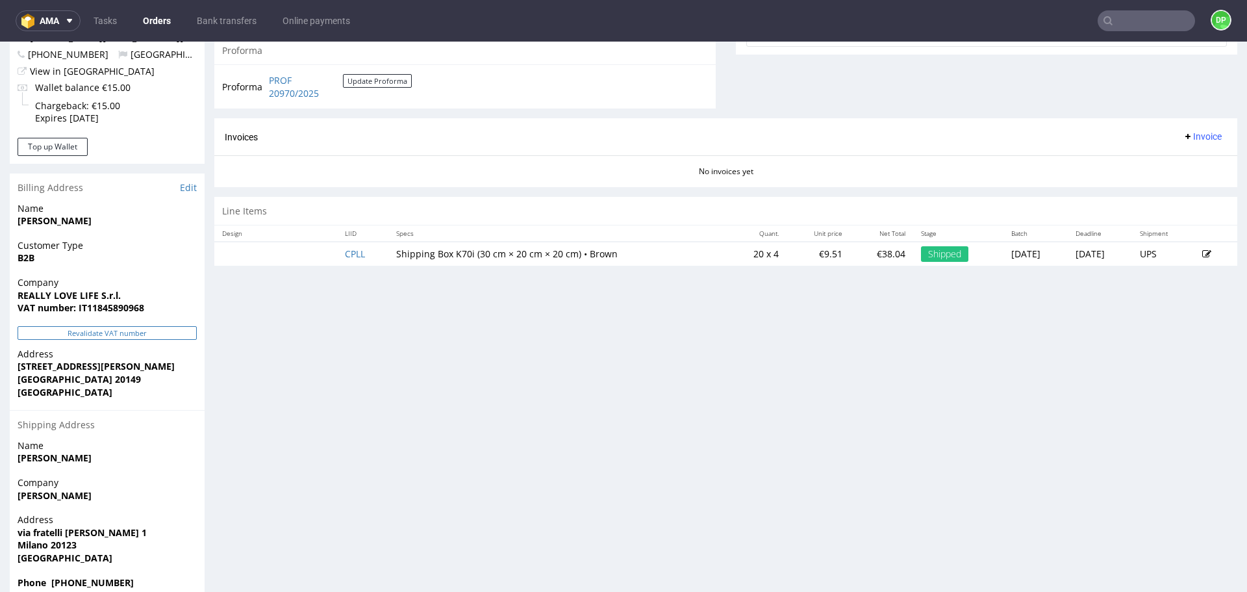
scroll to position [520, 0]
click at [135, 331] on button "Revalidate VAT number" at bounding box center [107, 332] width 179 height 14
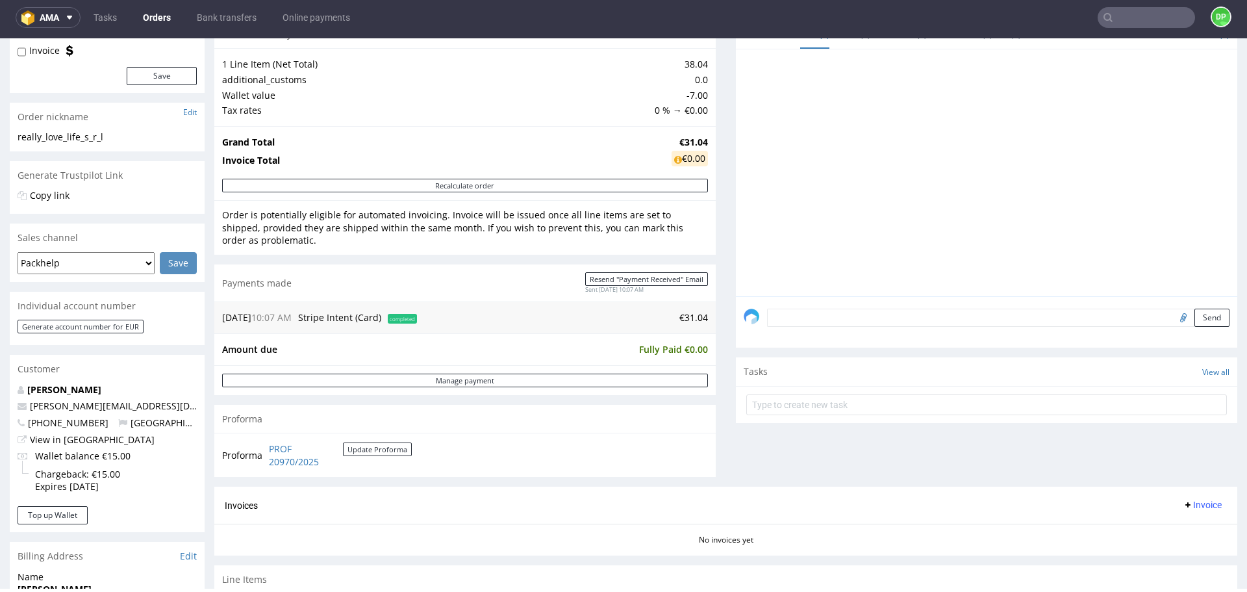
scroll to position [0, 0]
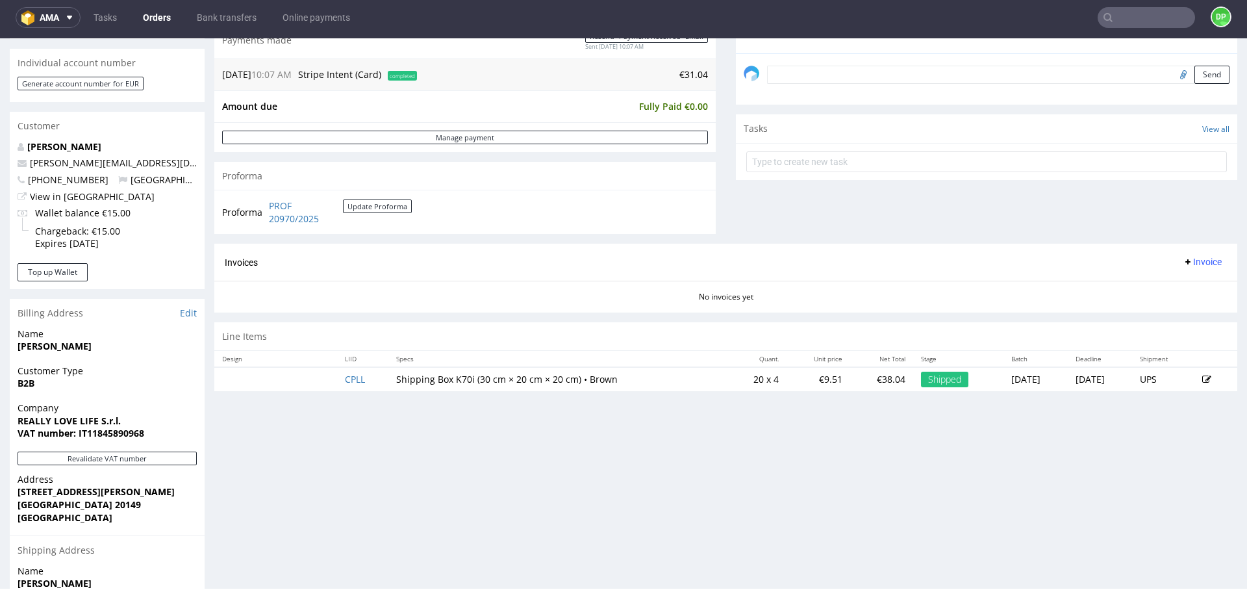
click at [1187, 259] on span "Invoice" at bounding box center [1202, 262] width 39 height 10
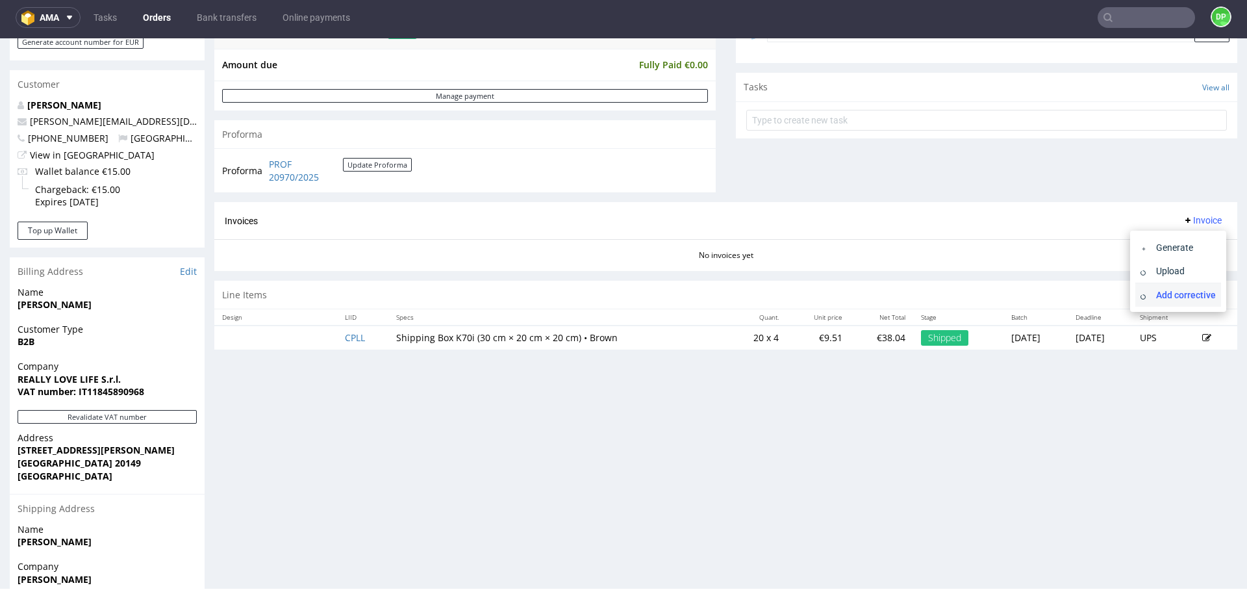
scroll to position [455, 0]
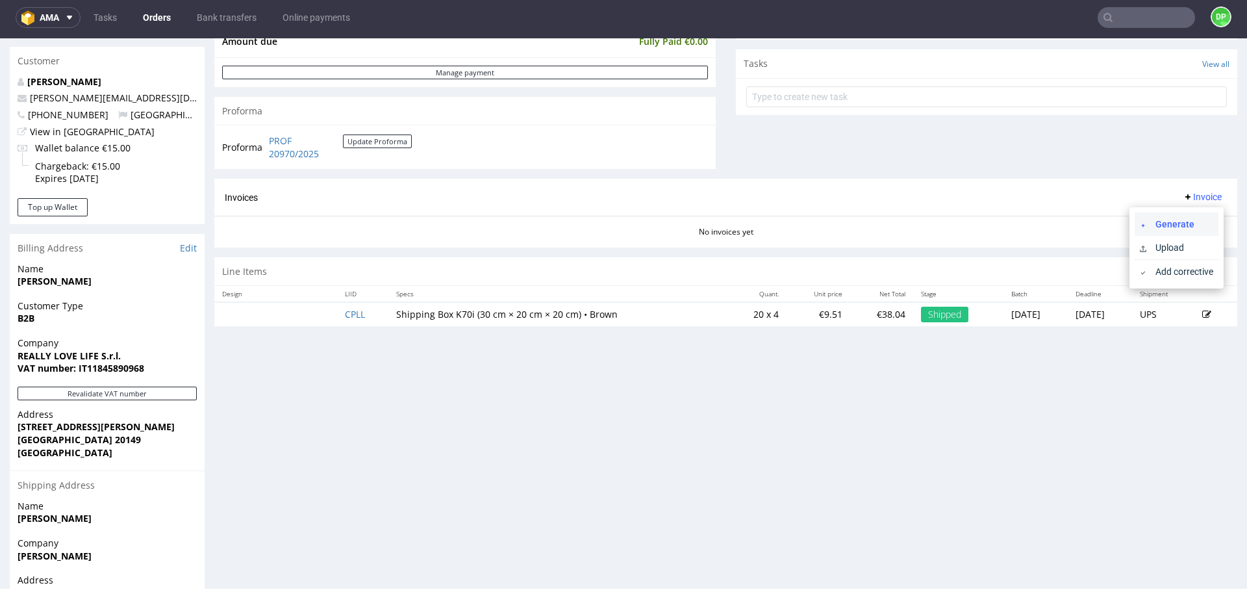
click at [1170, 221] on span "Generate" at bounding box center [1181, 224] width 63 height 13
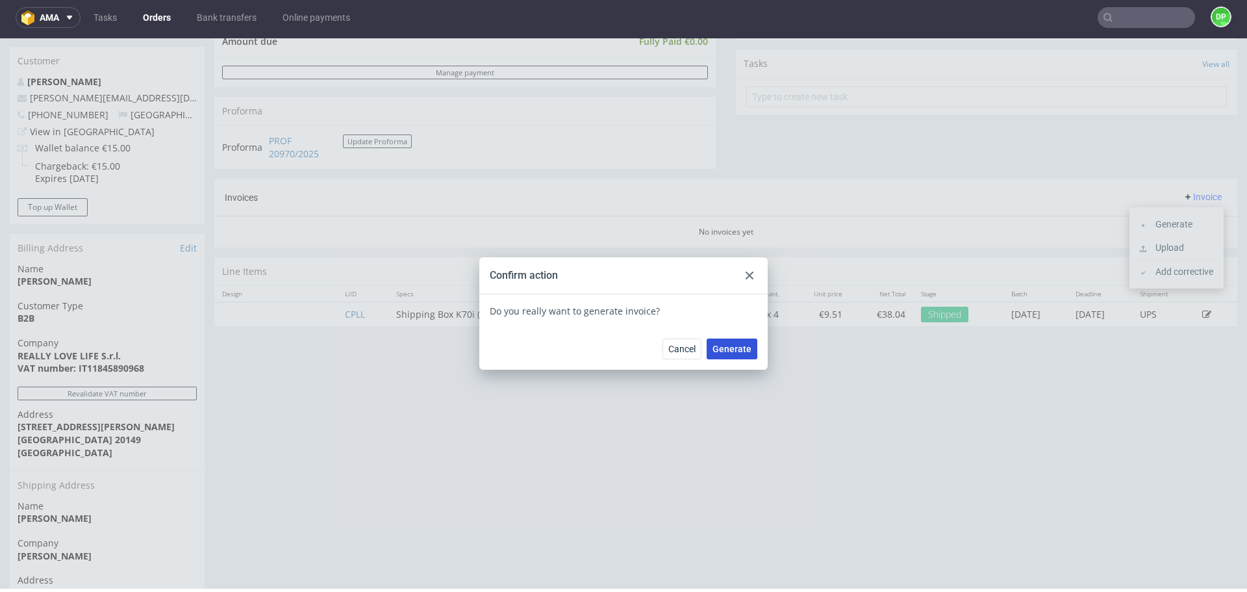
click at [719, 349] on span "Generate" at bounding box center [731, 348] width 39 height 9
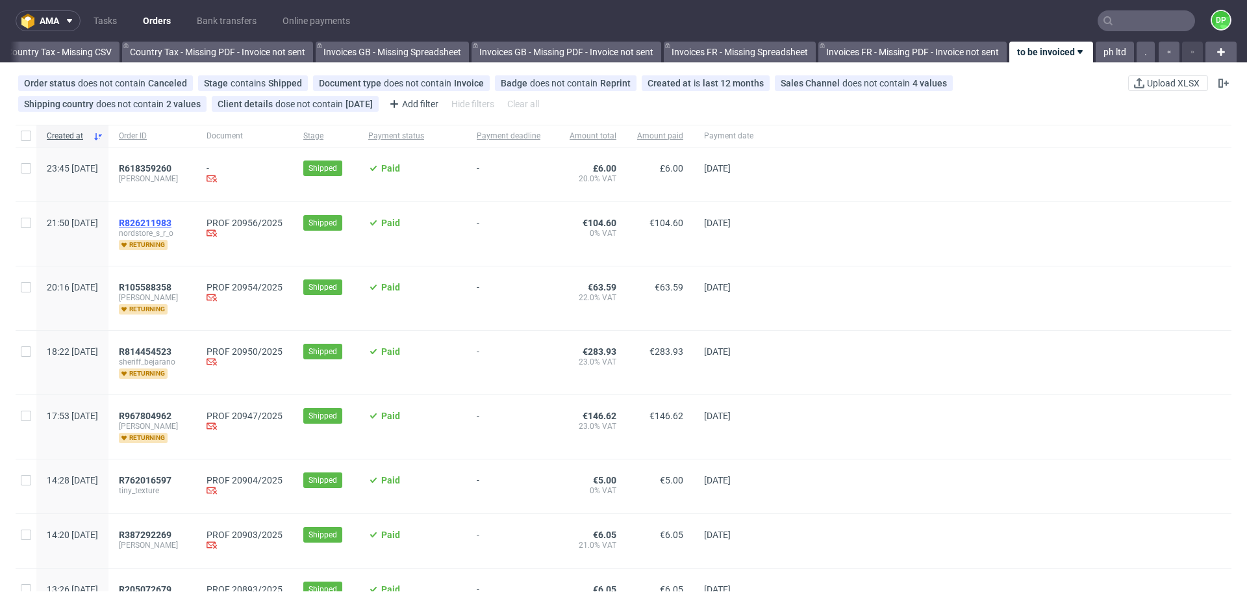
click at [171, 219] on span "R826211983" at bounding box center [145, 223] width 53 height 10
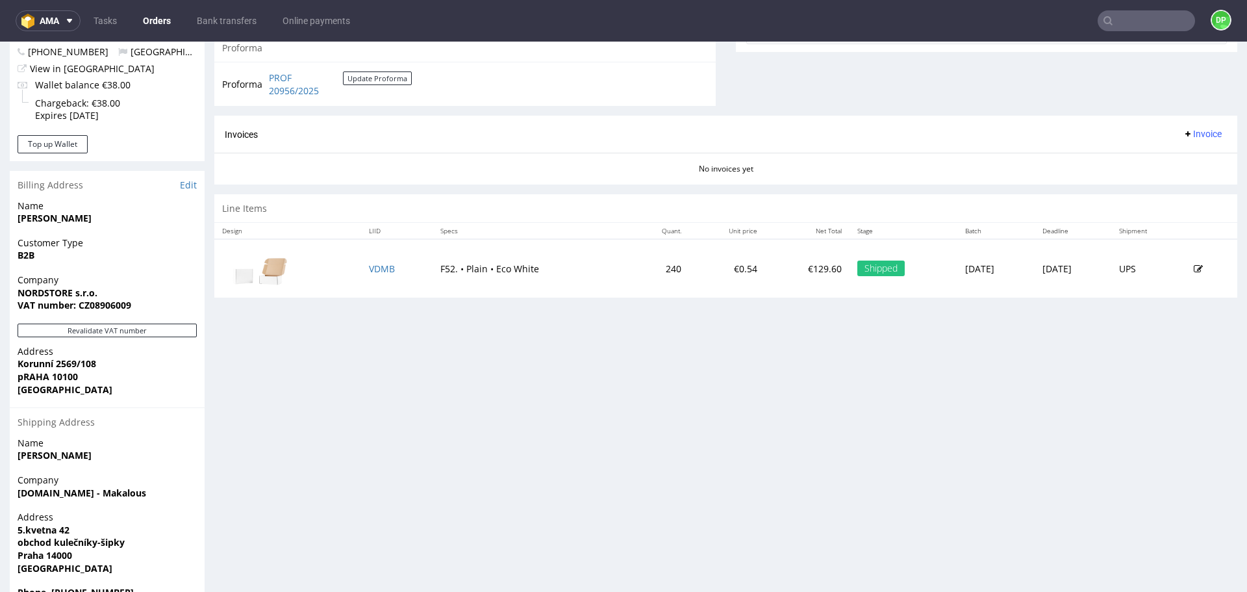
scroll to position [556, 0]
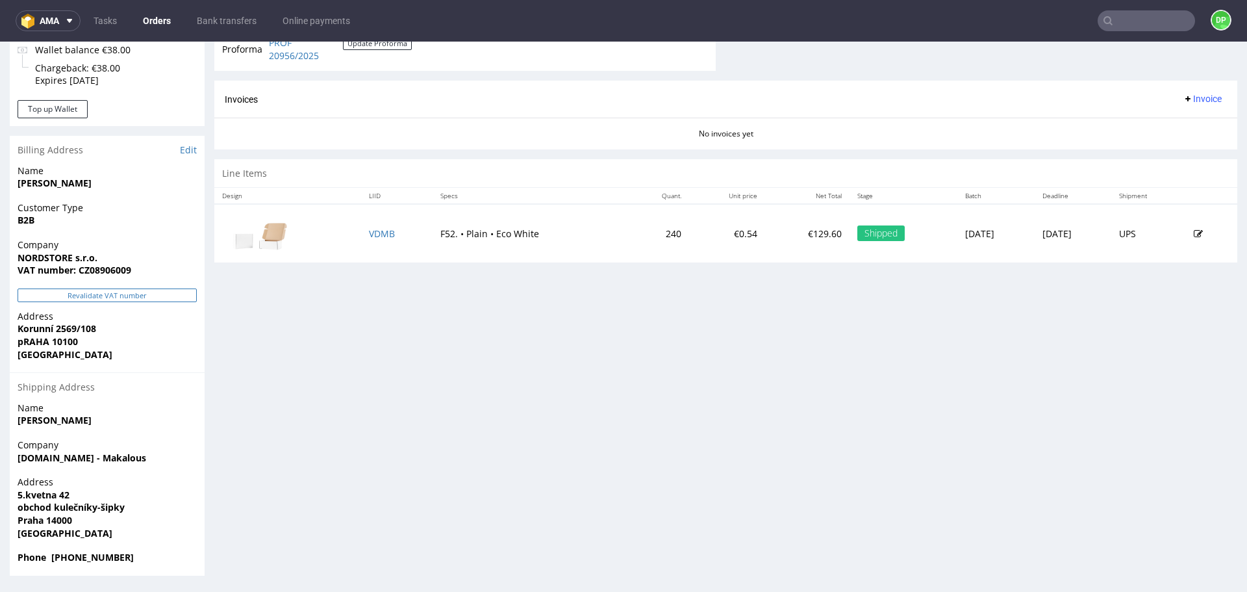
click at [73, 294] on button "Revalidate VAT number" at bounding box center [107, 295] width 179 height 14
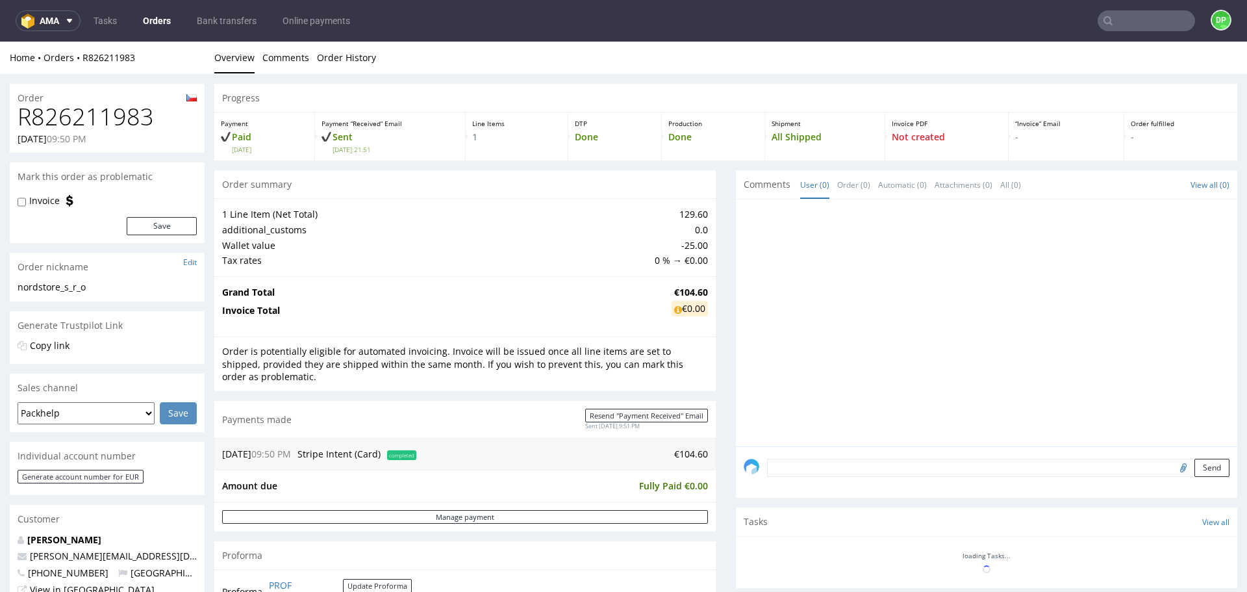
scroll to position [524, 0]
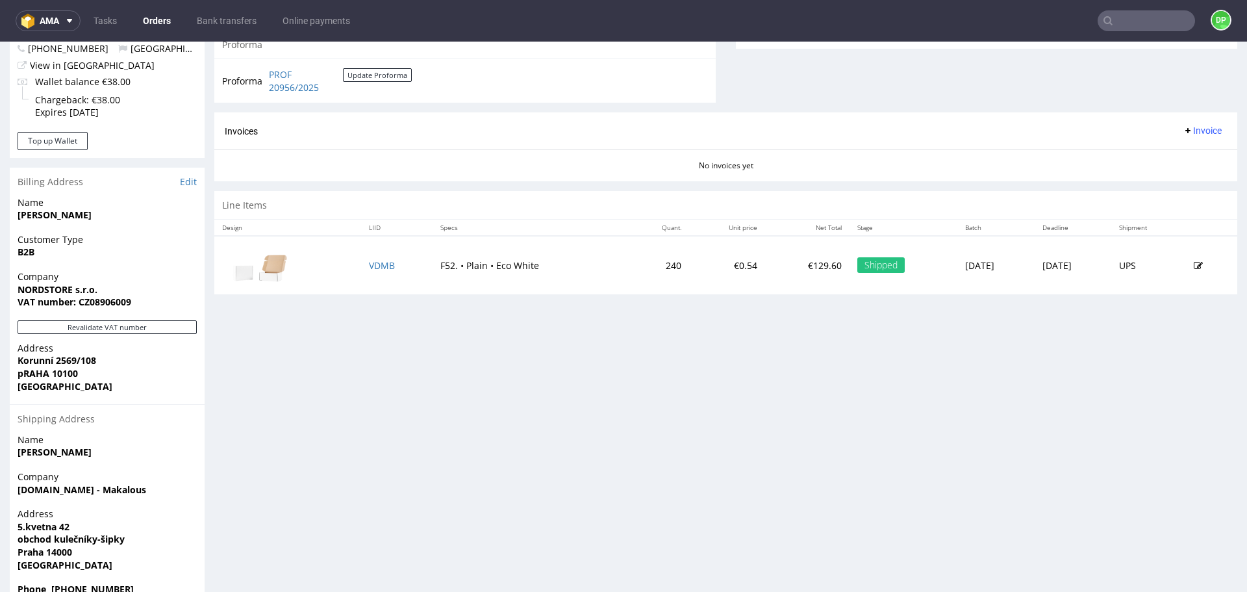
click at [92, 317] on div "Company NORDSTORE s.r.o. VAT number: CZ08906009" at bounding box center [107, 295] width 195 height 50
click at [95, 325] on button "Revalidate VAT number" at bounding box center [107, 327] width 179 height 14
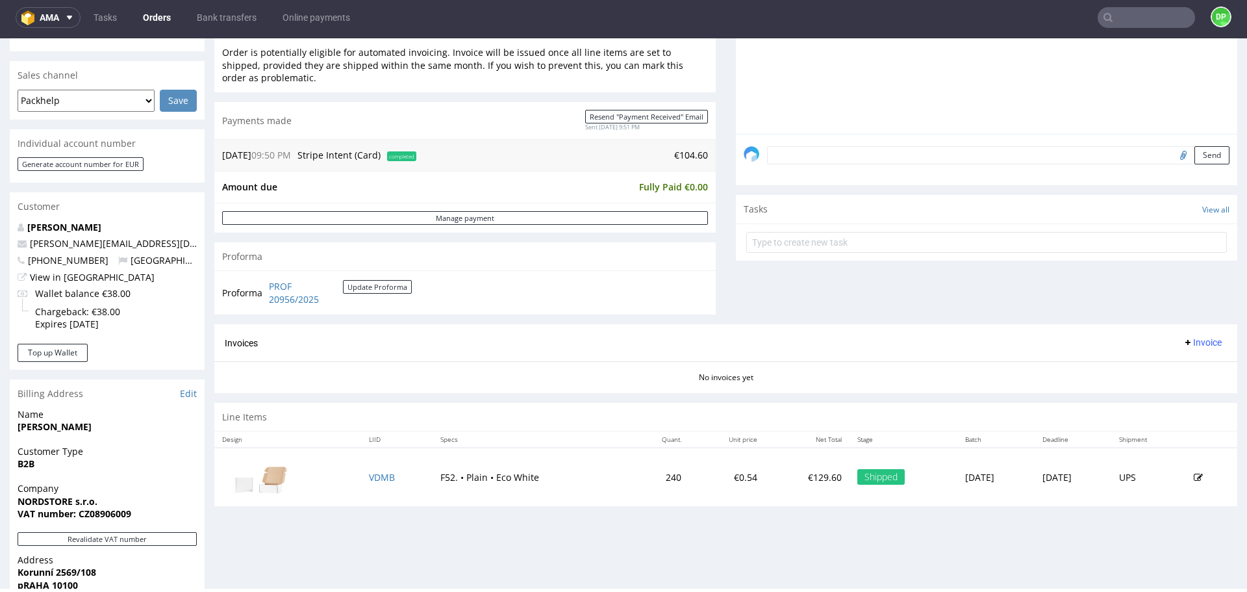
scroll to position [325, 0]
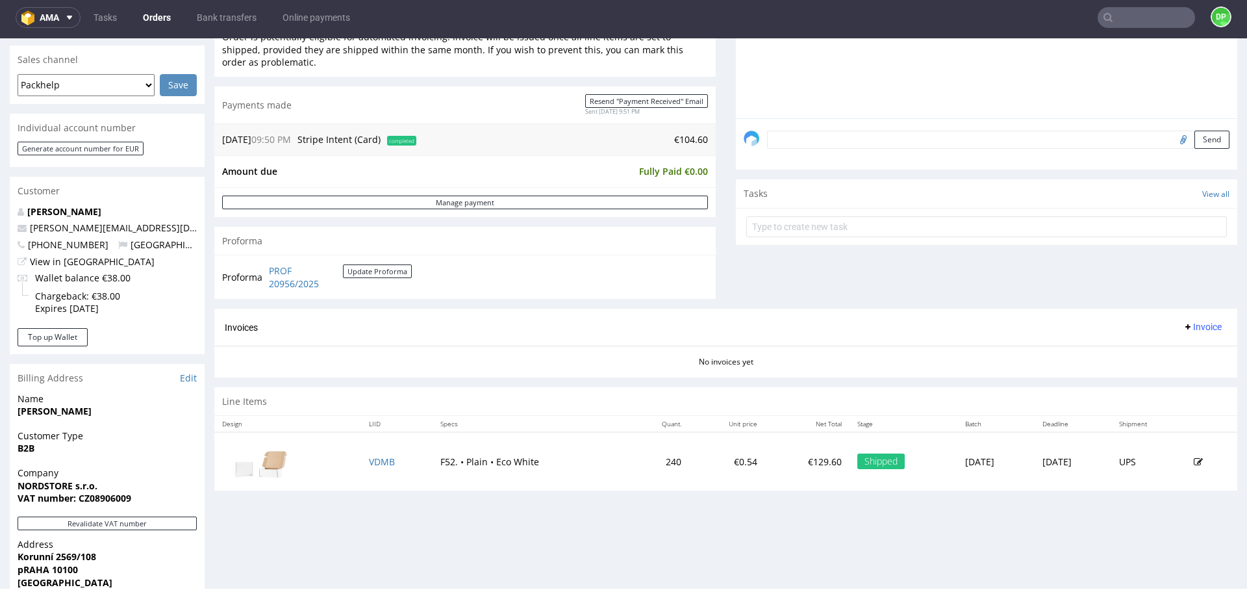
click at [1187, 328] on span "Invoice" at bounding box center [1202, 326] width 39 height 10
click at [1181, 349] on span "Generate" at bounding box center [1182, 353] width 63 height 13
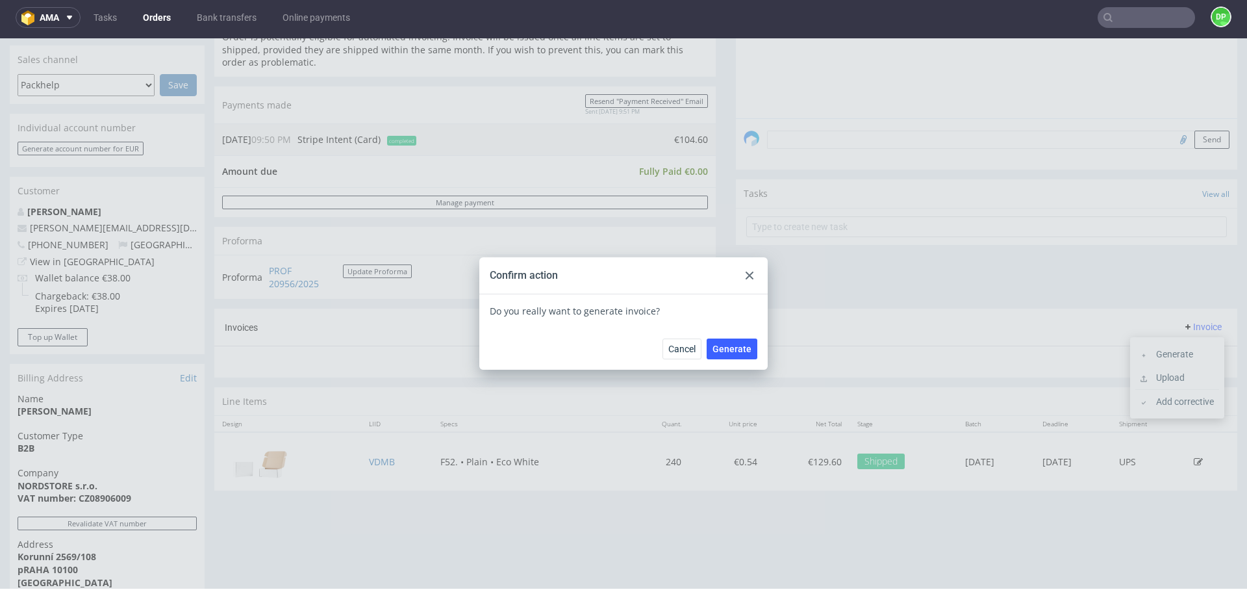
click at [736, 362] on div "Cancel Generate" at bounding box center [623, 348] width 288 height 42
click at [731, 354] on button "Generate" at bounding box center [732, 348] width 51 height 21
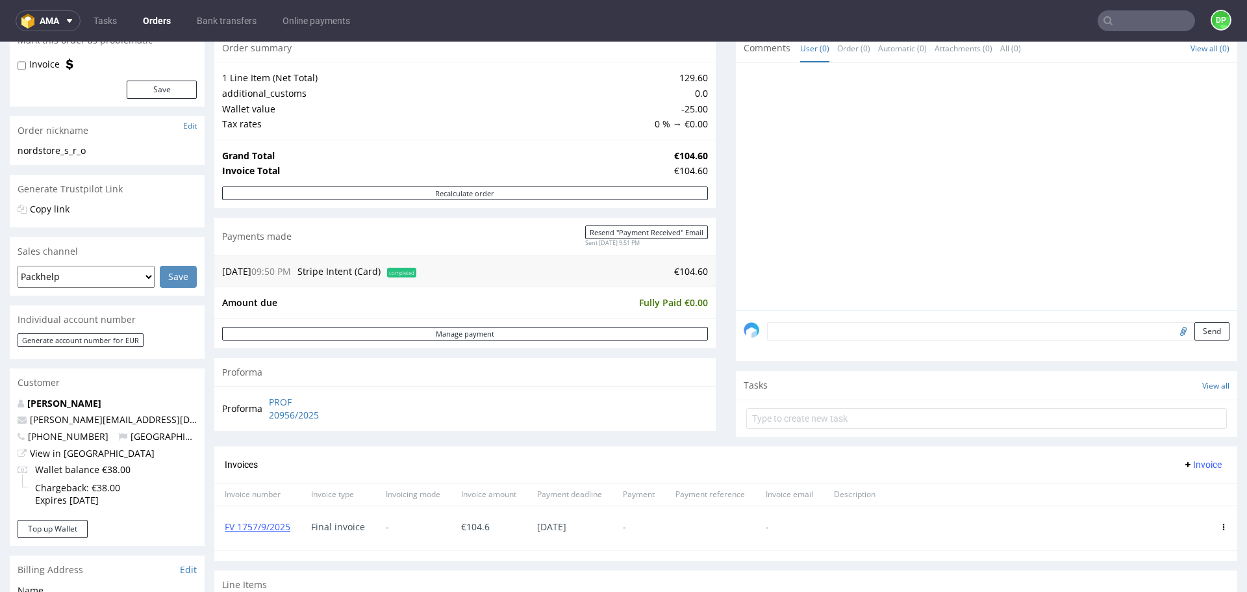
scroll to position [130, 0]
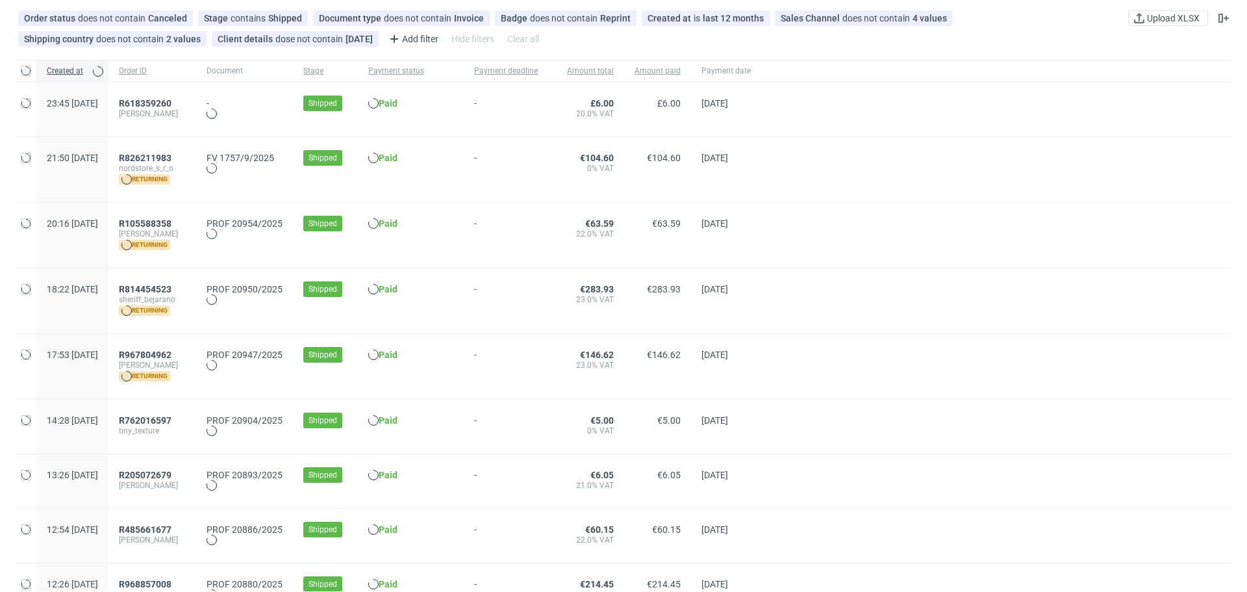
scroll to position [0, 1414]
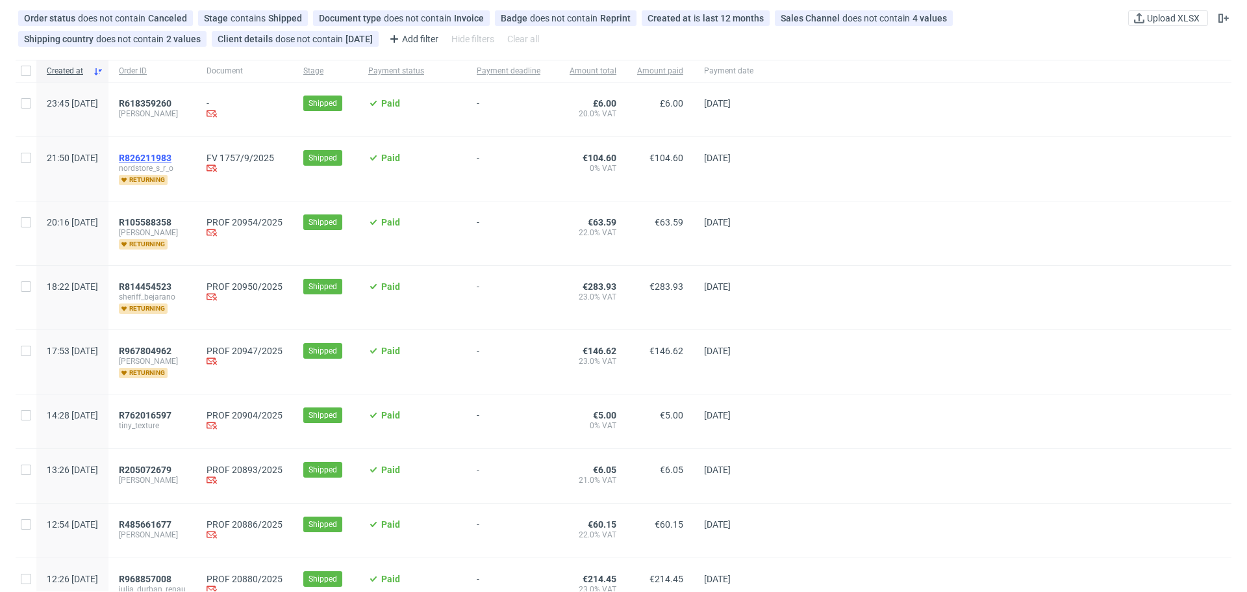
click at [171, 160] on span "R826211983" at bounding box center [145, 158] width 53 height 10
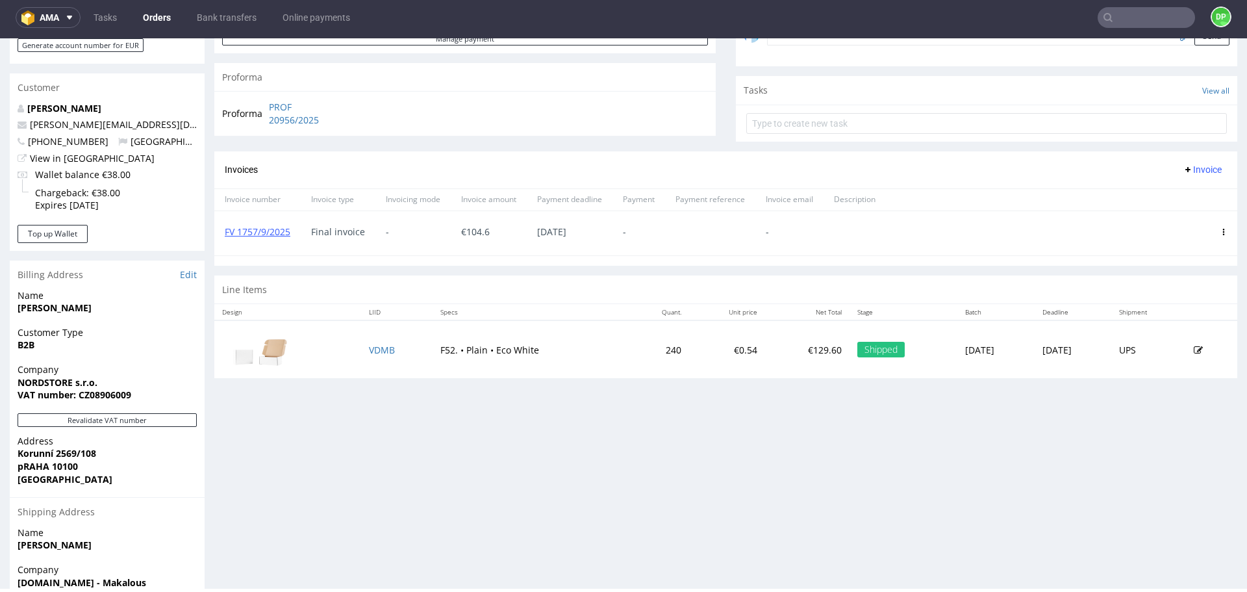
scroll to position [556, 0]
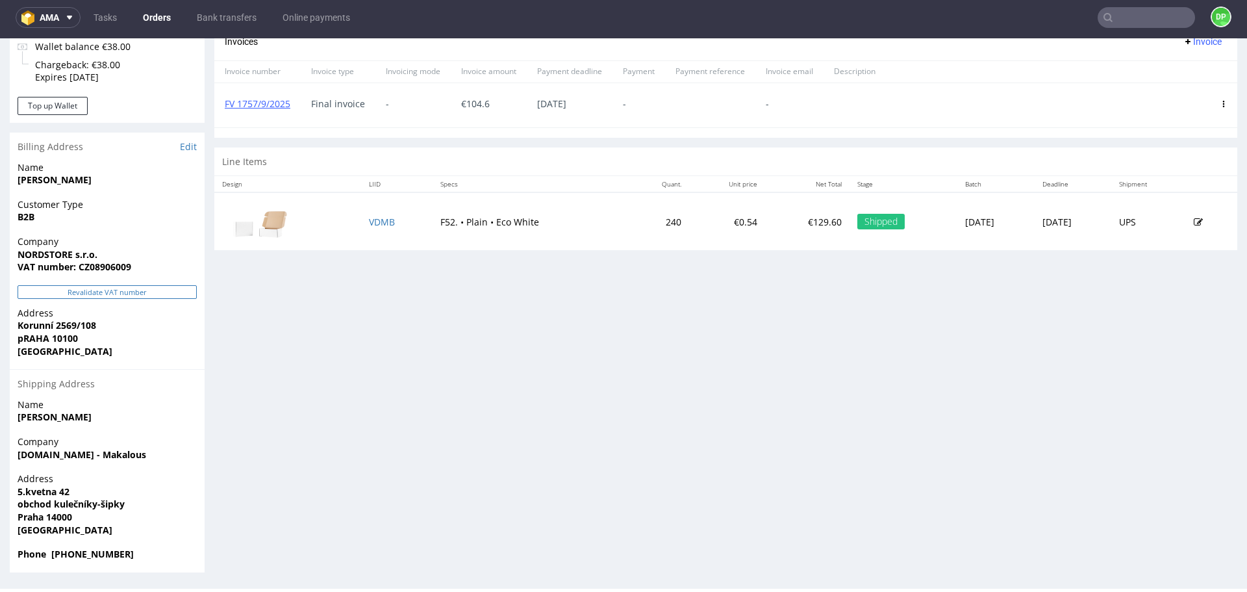
click at [133, 291] on button "Revalidate VAT number" at bounding box center [107, 292] width 179 height 14
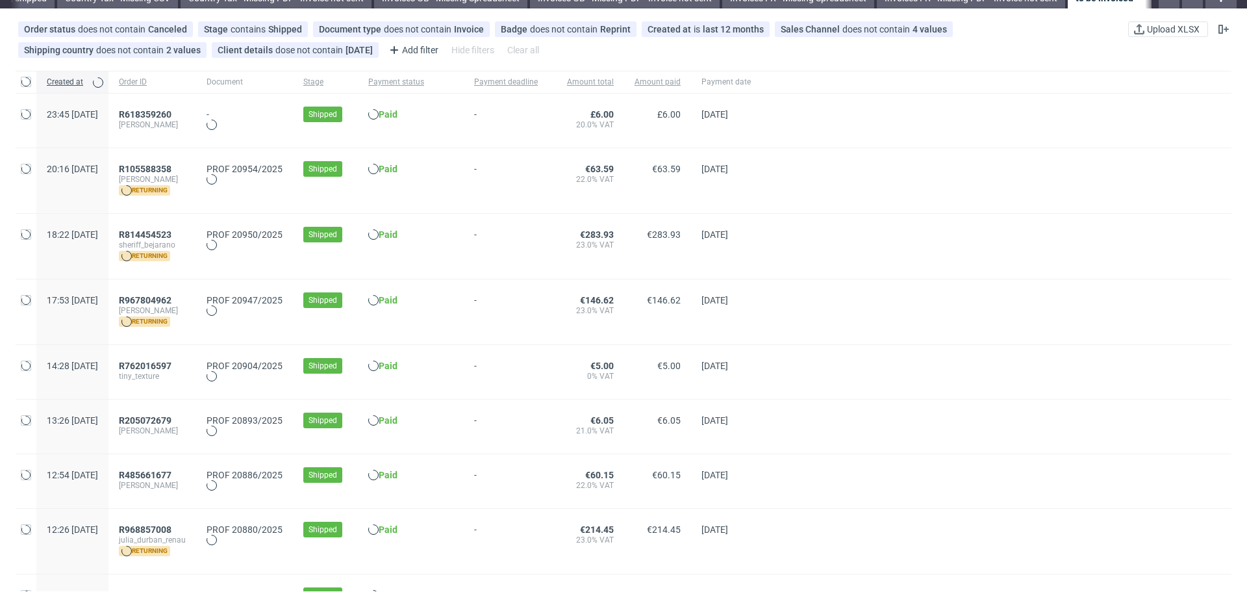
scroll to position [0, 1414]
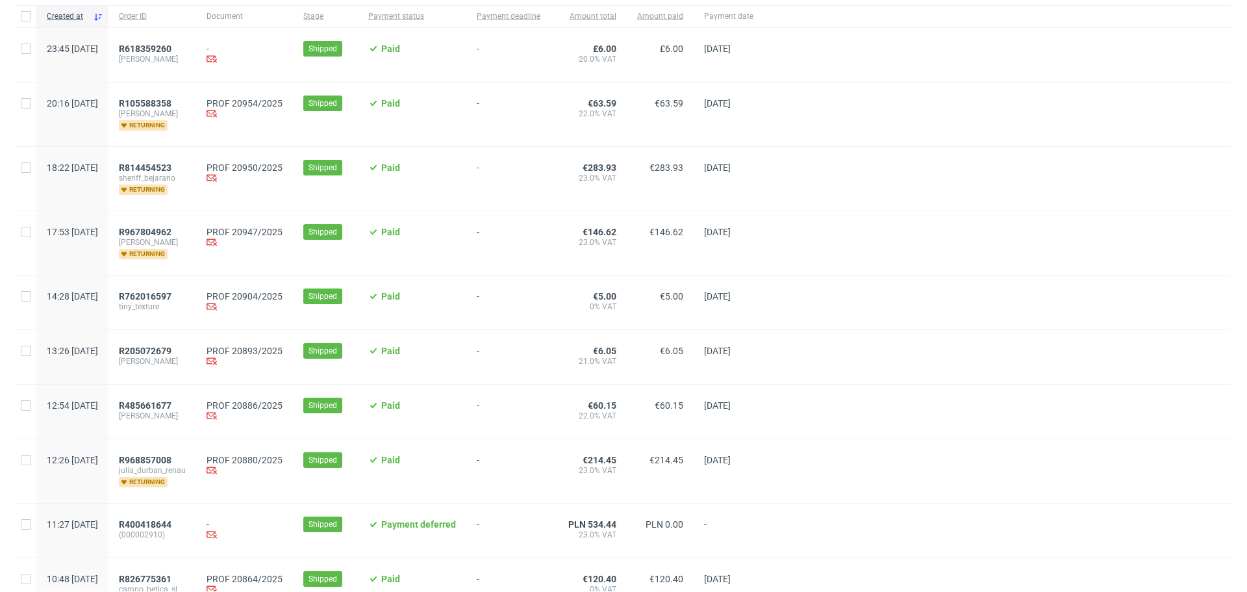
click at [169, 97] on div "R105588358 [PERSON_NAME] returning" at bounding box center [152, 114] width 88 height 64
click span "R105588358"
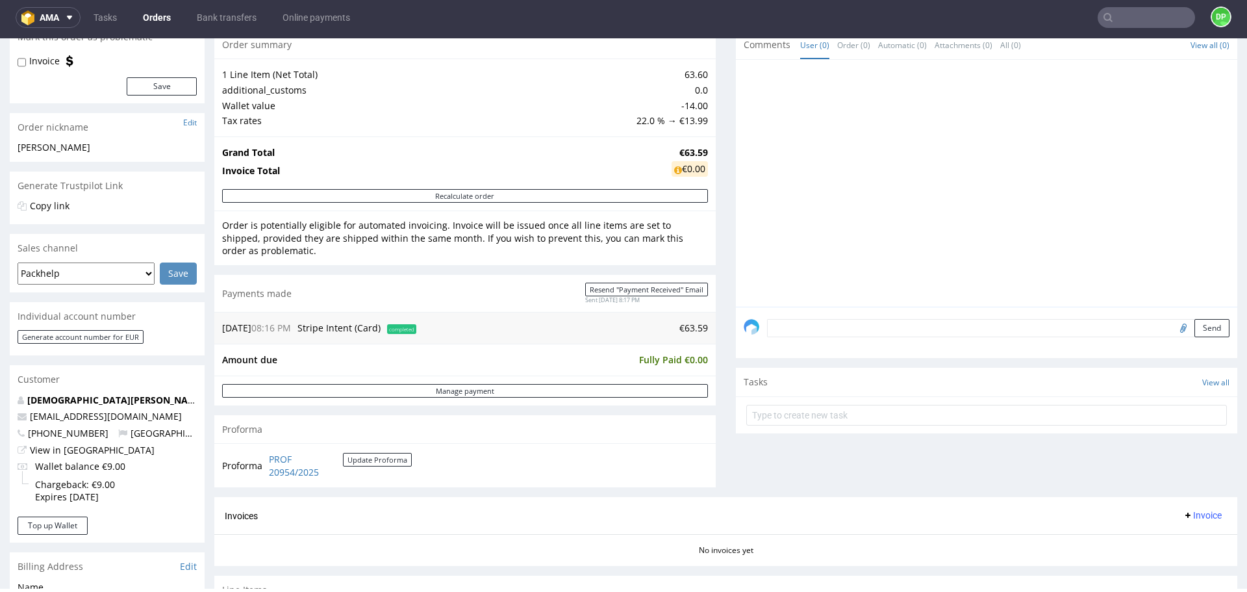
scroll to position [325, 0]
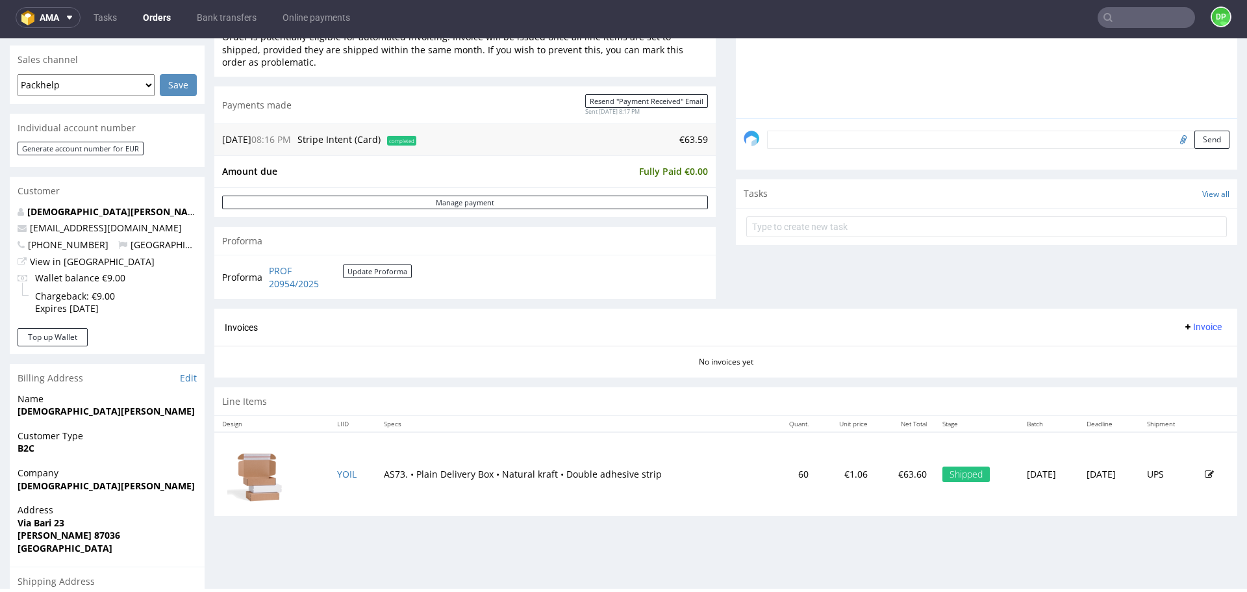
click span "Invoice"
click li "Generate"
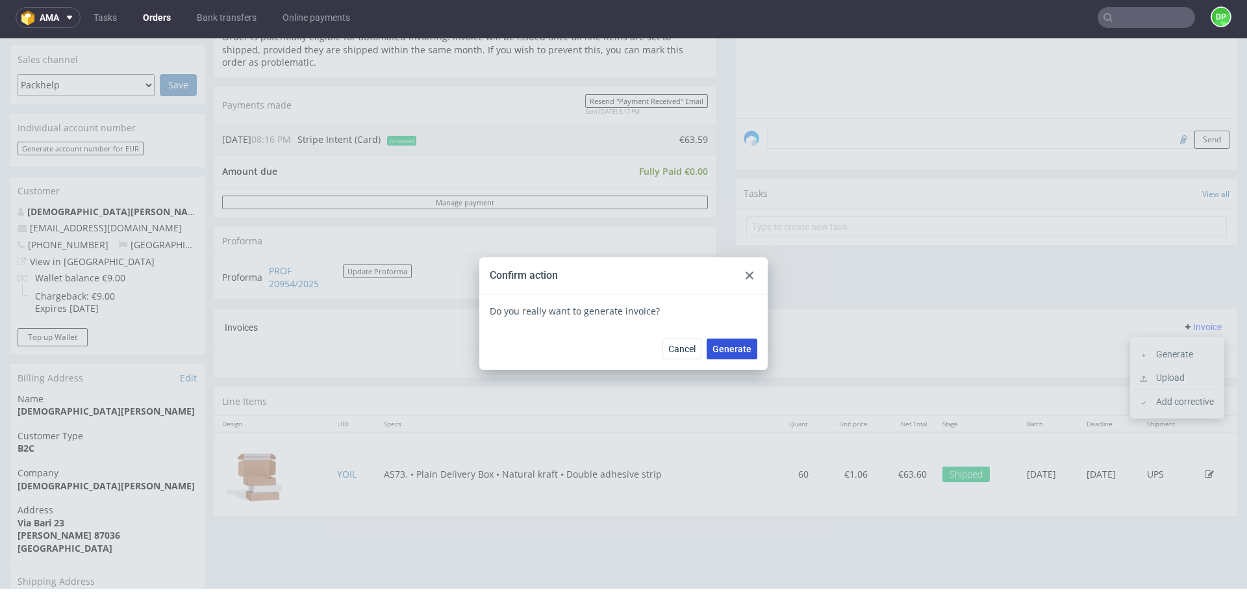
click button "Generate"
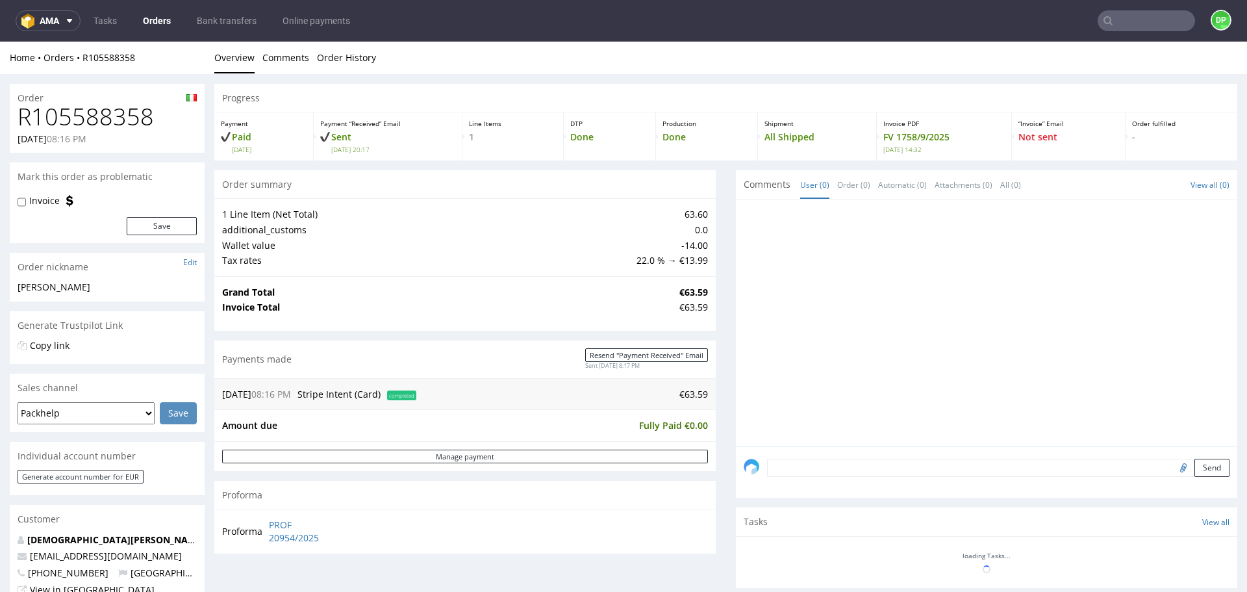
scroll to position [325, 0]
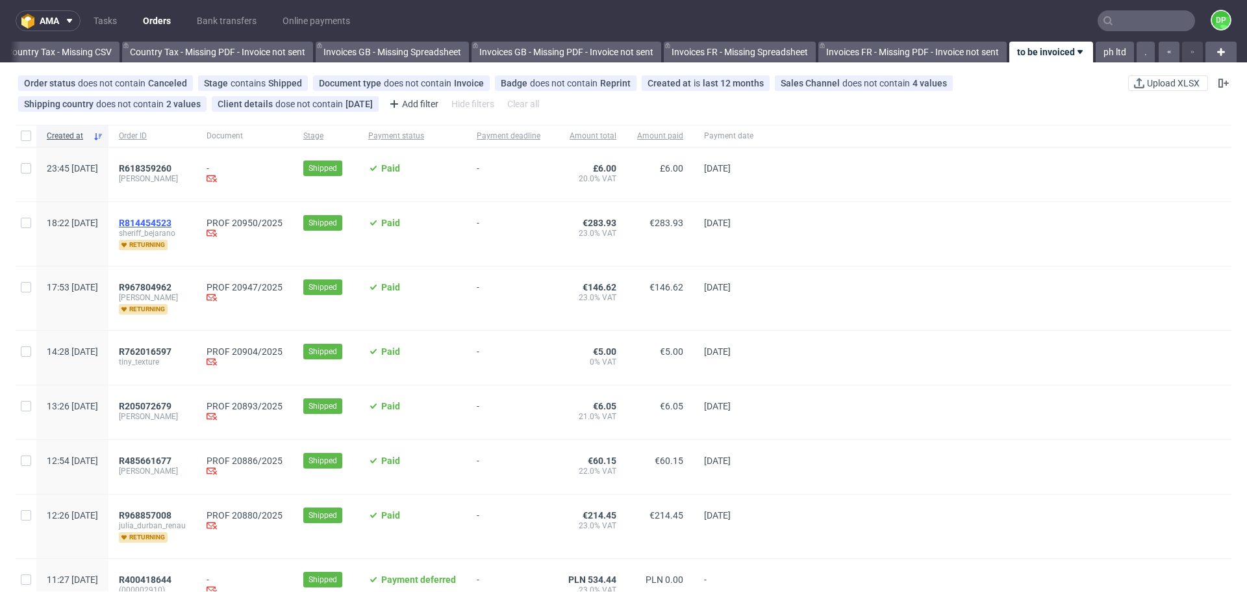
click at [171, 220] on span "R814454523" at bounding box center [145, 223] width 53 height 10
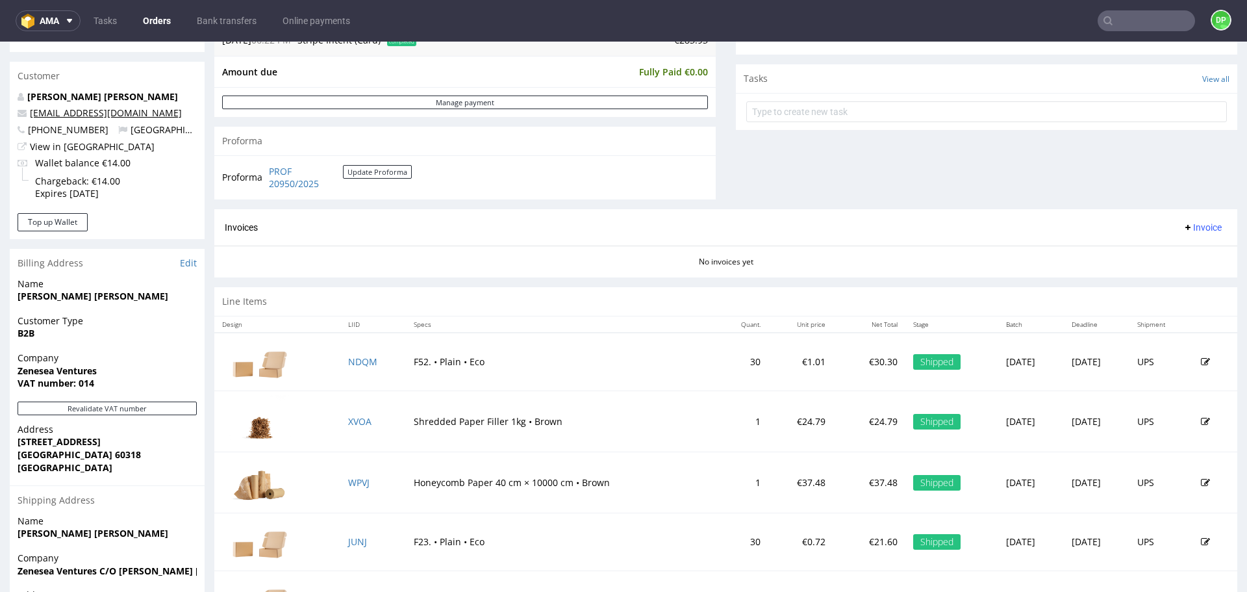
scroll to position [369, 0]
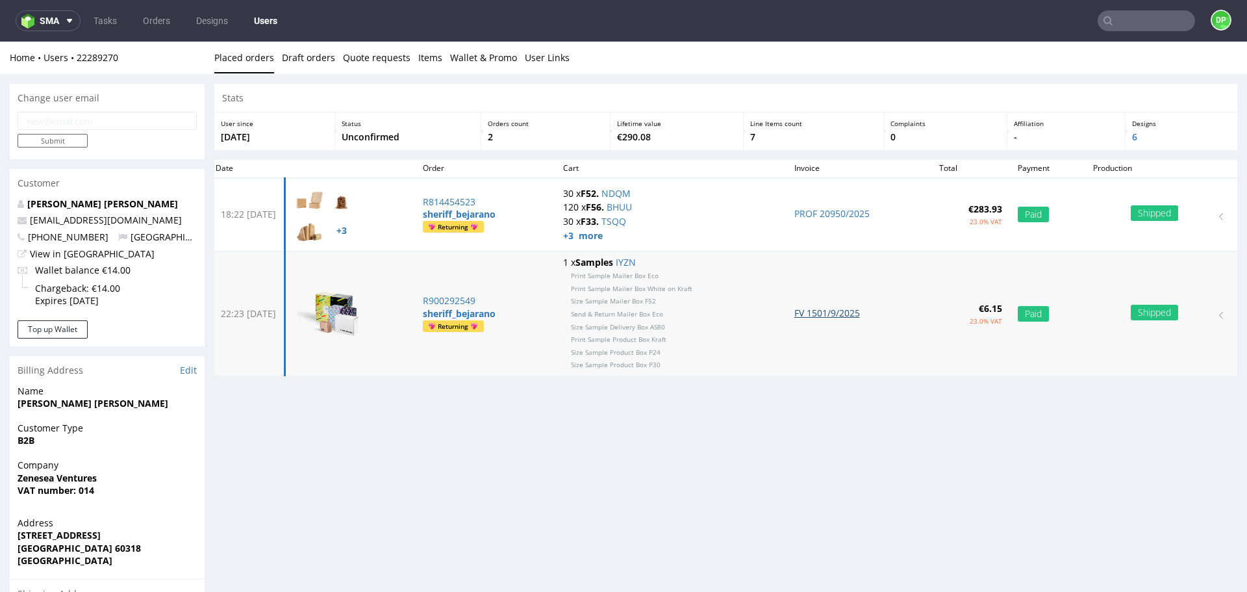
click at [840, 318] on link "FV 1501/9/2025" at bounding box center [827, 313] width 66 height 12
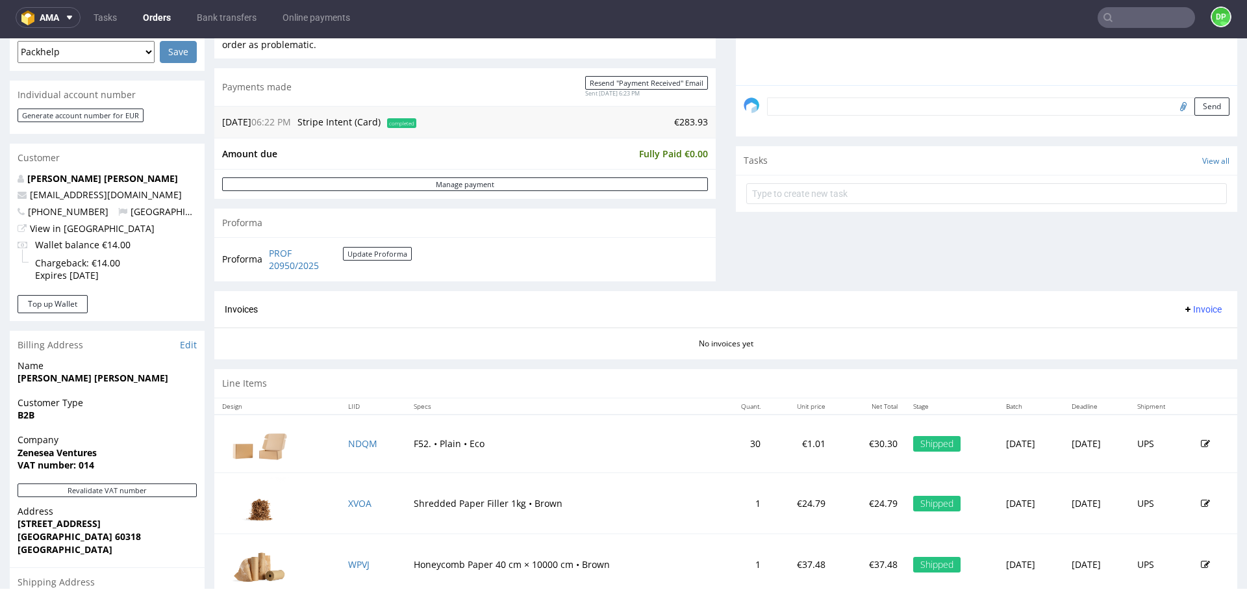
scroll to position [455, 0]
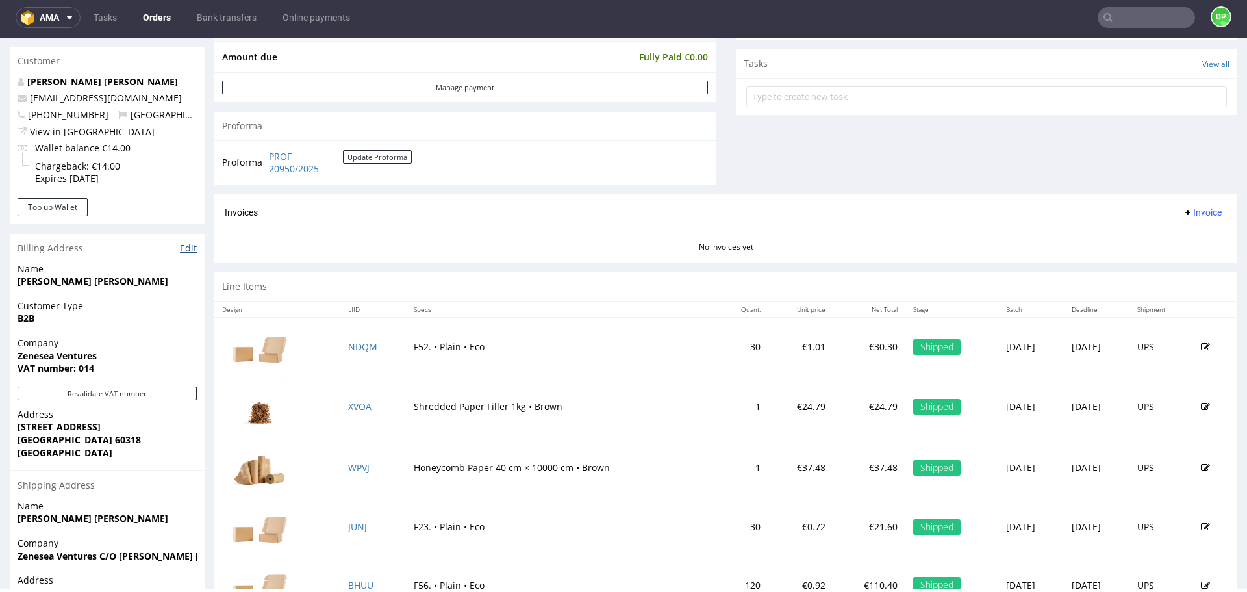
click at [190, 246] on link "Edit" at bounding box center [188, 248] width 17 height 13
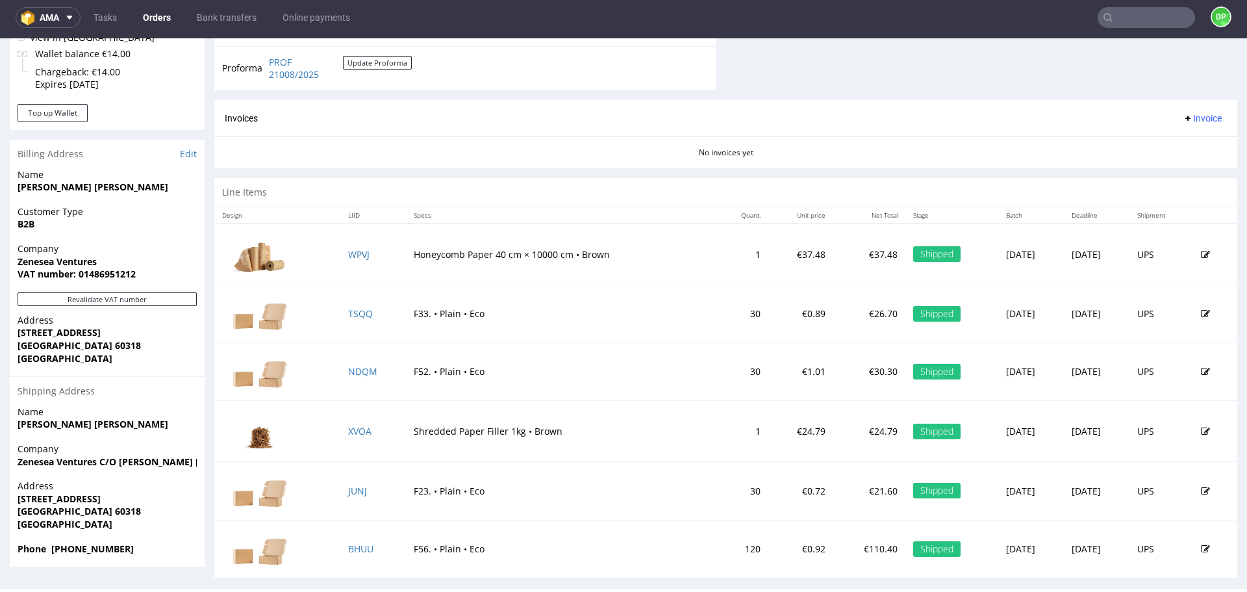
scroll to position [564, 0]
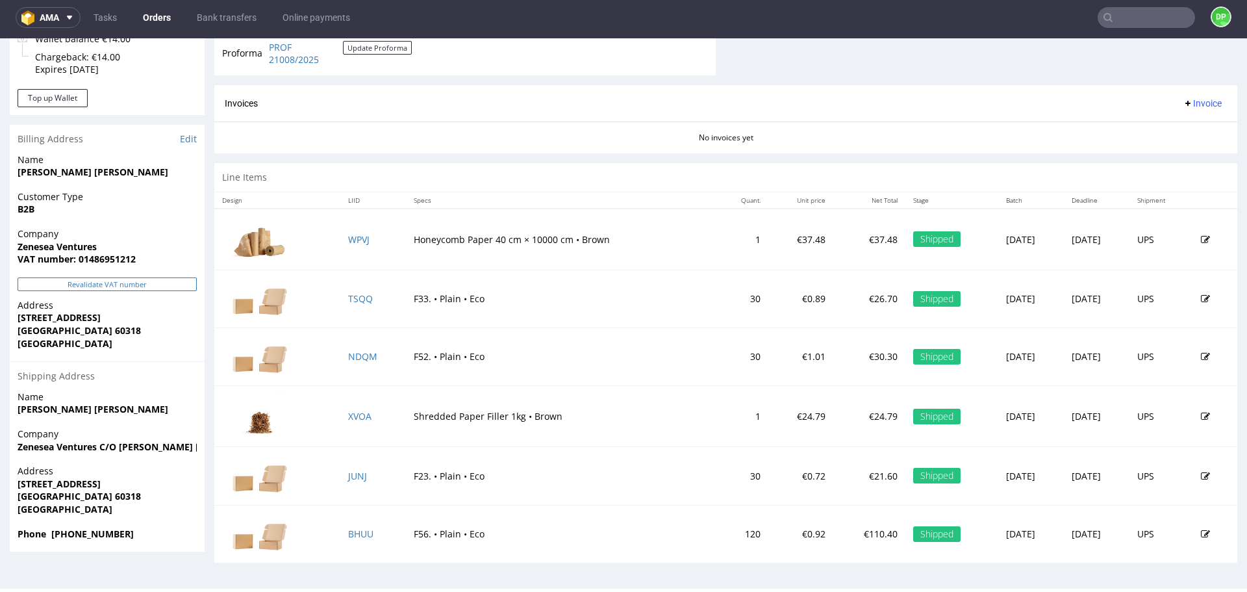
click at [149, 280] on button "Revalidate VAT number" at bounding box center [107, 284] width 179 height 14
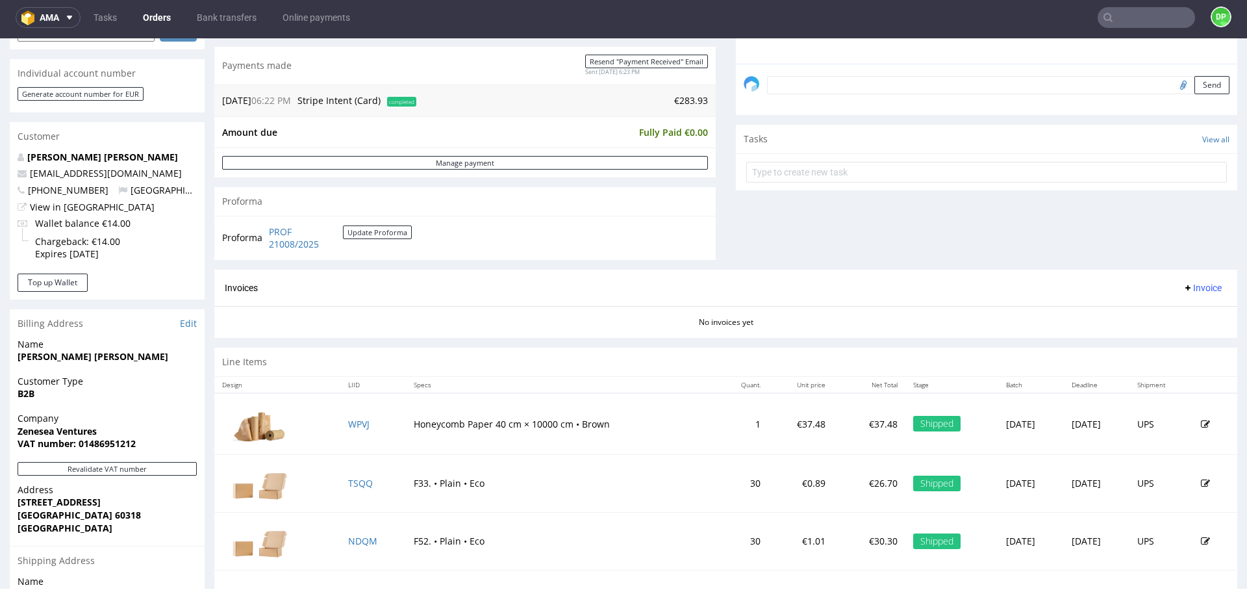
scroll to position [520, 0]
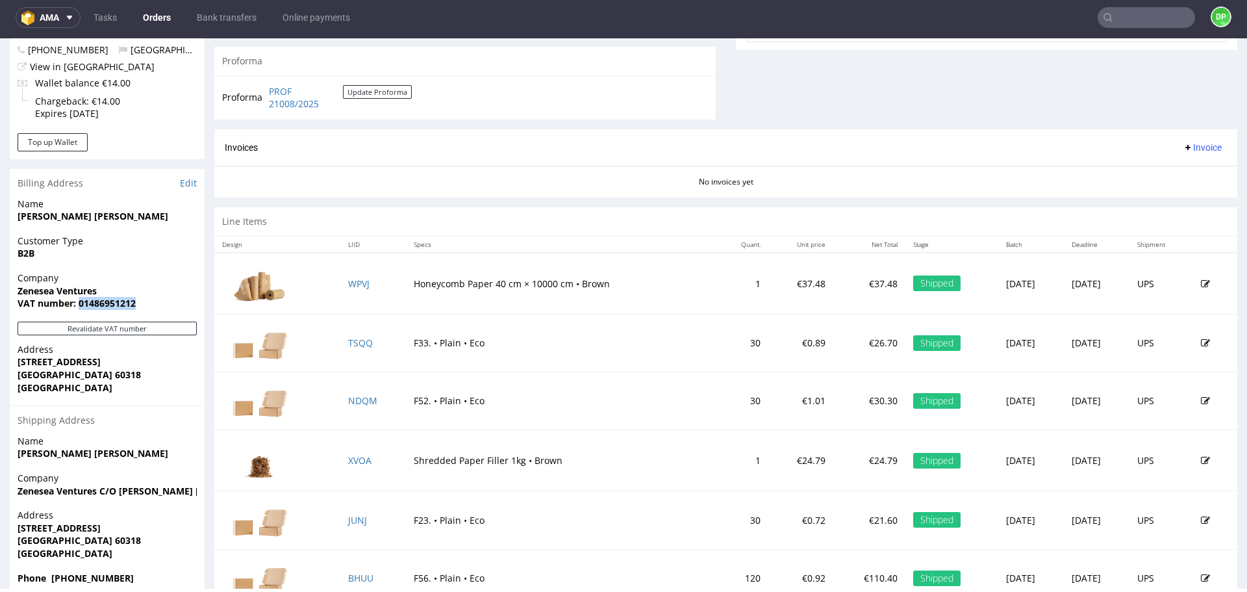
drag, startPoint x: 147, startPoint y: 302, endPoint x: 79, endPoint y: 303, distance: 68.2
click at [79, 303] on span "VAT number: 01486951212" at bounding box center [107, 303] width 179 height 13
copy strong "01486951212"
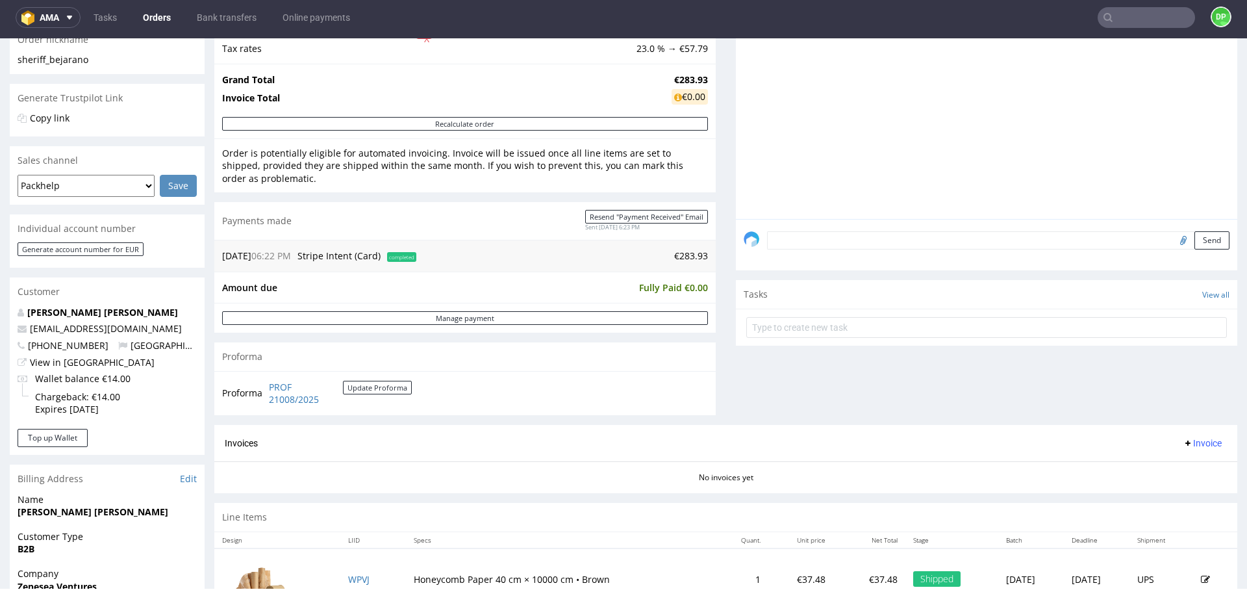
scroll to position [260, 0]
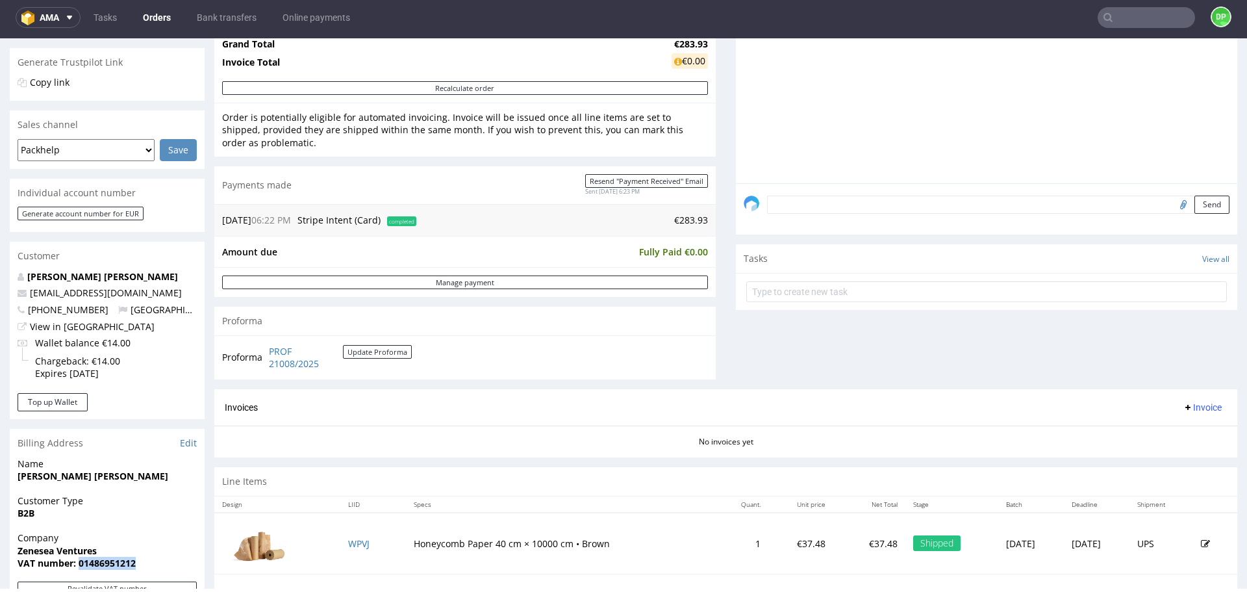
click at [1183, 404] on span "Invoice" at bounding box center [1202, 407] width 39 height 10
click at [1157, 425] on li "Generate" at bounding box center [1177, 434] width 84 height 23
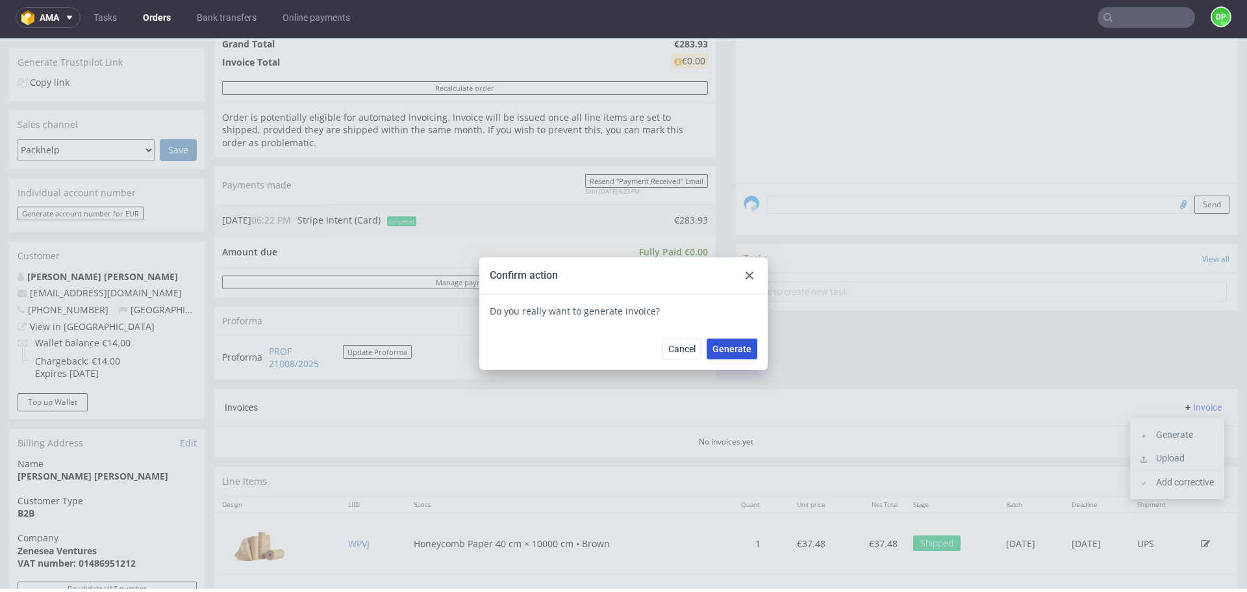
click at [723, 357] on button "Generate" at bounding box center [732, 348] width 51 height 21
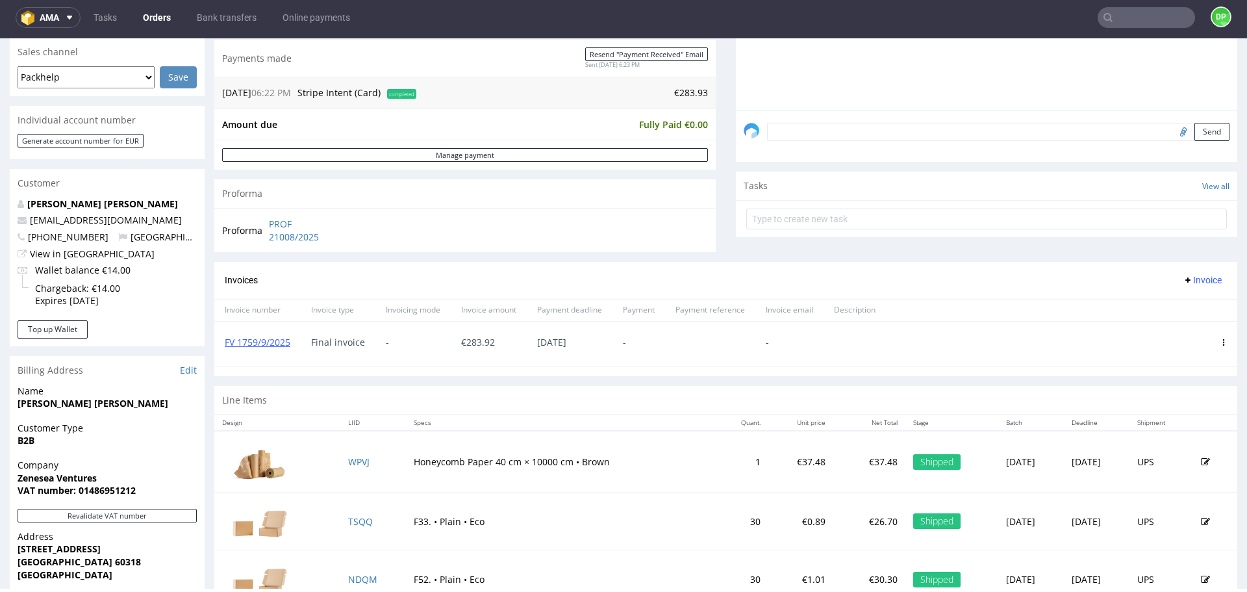
scroll to position [325, 0]
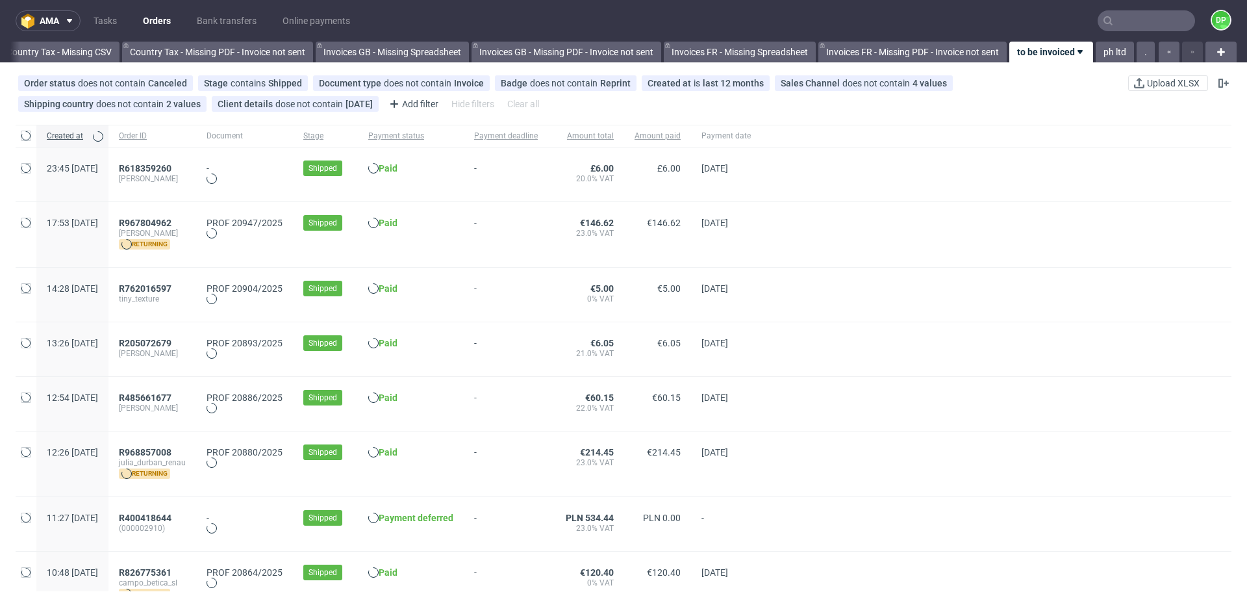
scroll to position [0, 1414]
click at [171, 225] on span "R967804962" at bounding box center [145, 223] width 53 height 10
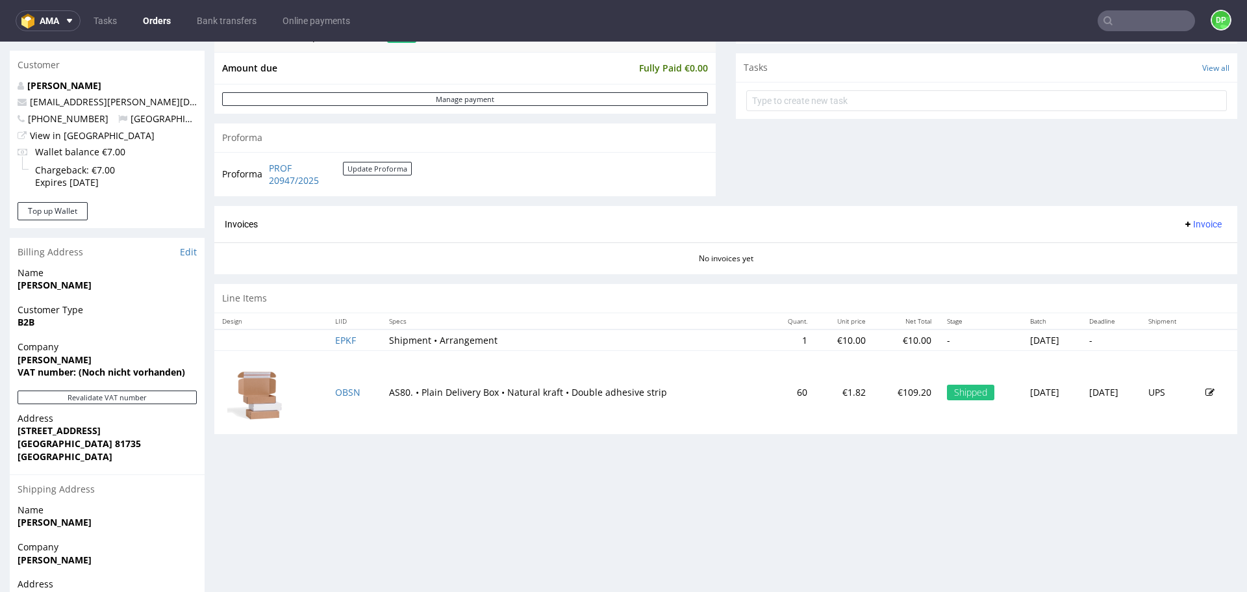
scroll to position [455, 0]
drag, startPoint x: 189, startPoint y: 371, endPoint x: 79, endPoint y: 377, distance: 109.9
click at [79, 377] on span "VAT number: (Noch nicht vorhanden)" at bounding box center [107, 371] width 179 height 13
copy strong "(Noch nicht vorhanden)"
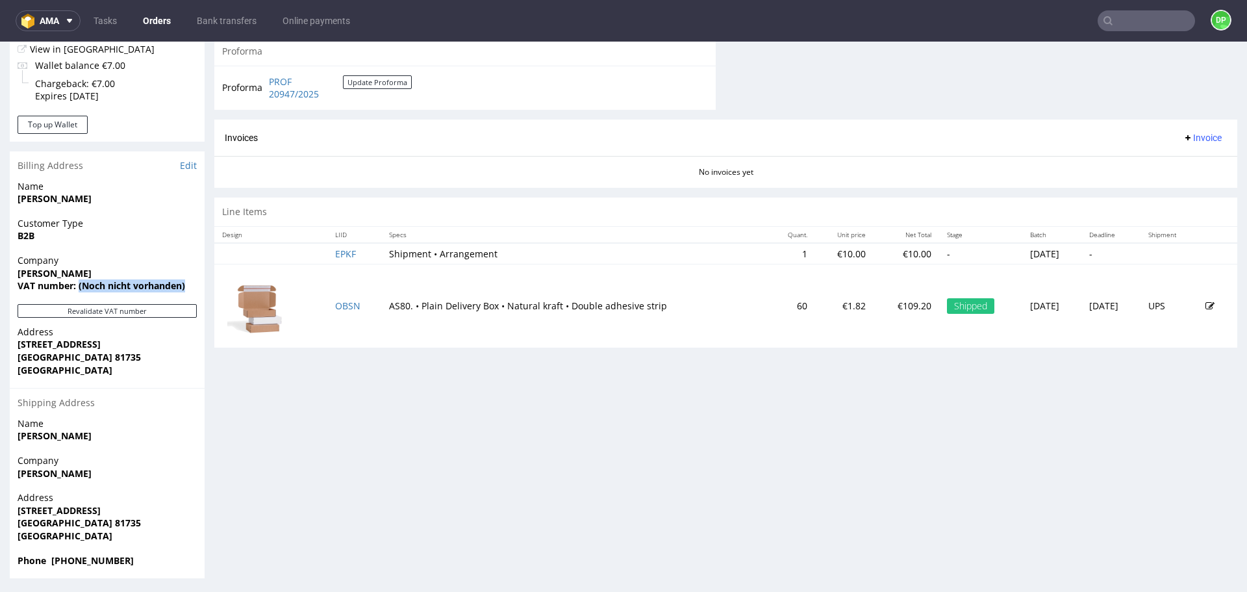
scroll to position [543, 0]
click at [257, 457] on div "Progress Payment Paid [DATE] Payment “Received” Email Sent [DATE] 17:53 Line It…" at bounding box center [725, 58] width 1023 height 1035
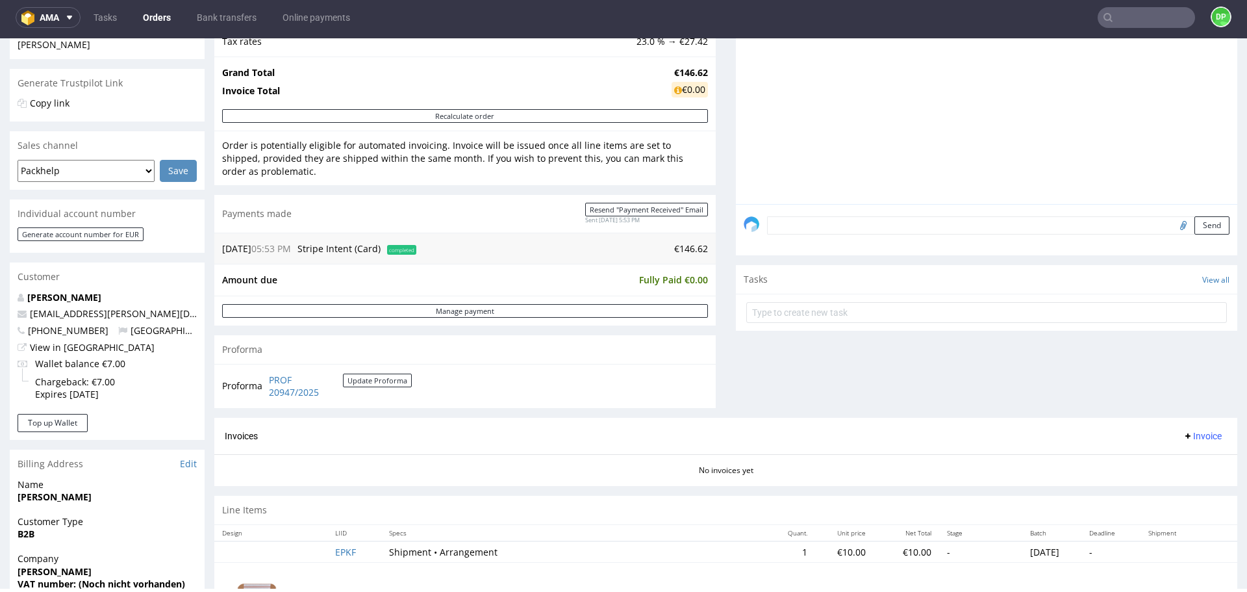
scroll to position [260, 0]
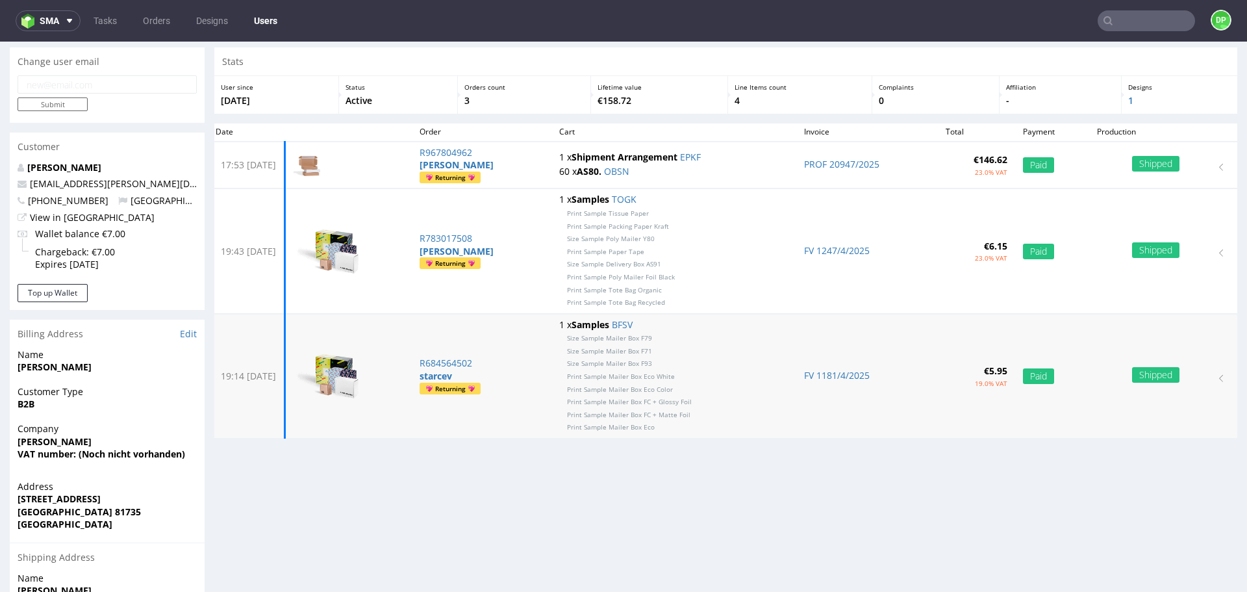
scroll to position [65, 0]
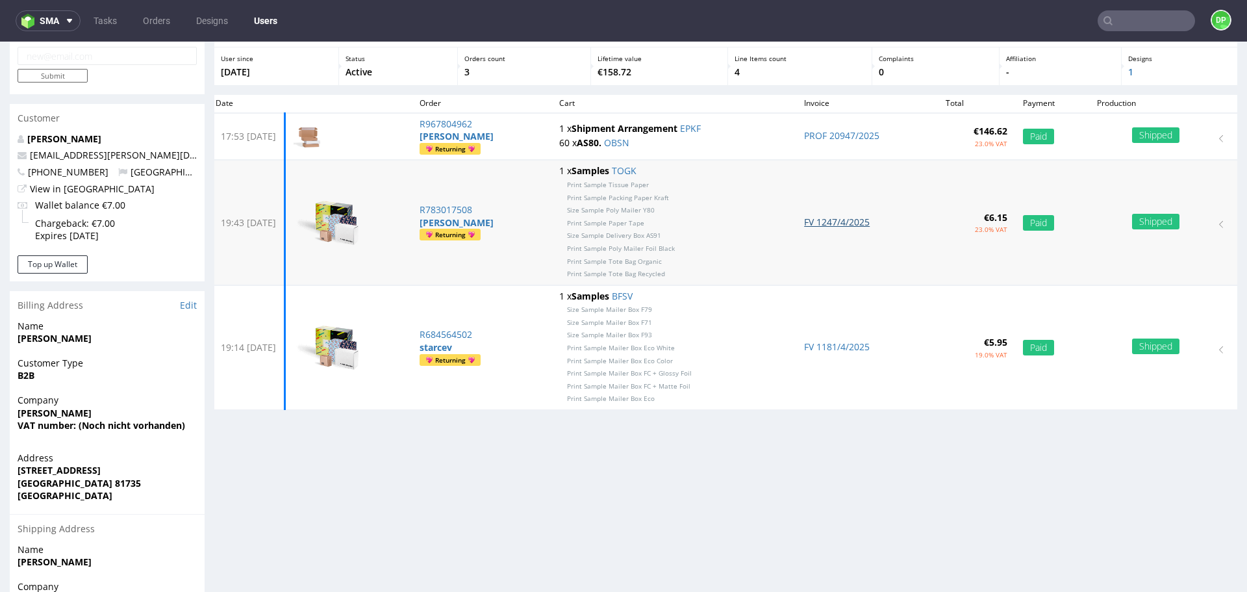
click at [812, 222] on link "FV 1247/4/2025" at bounding box center [837, 222] width 66 height 12
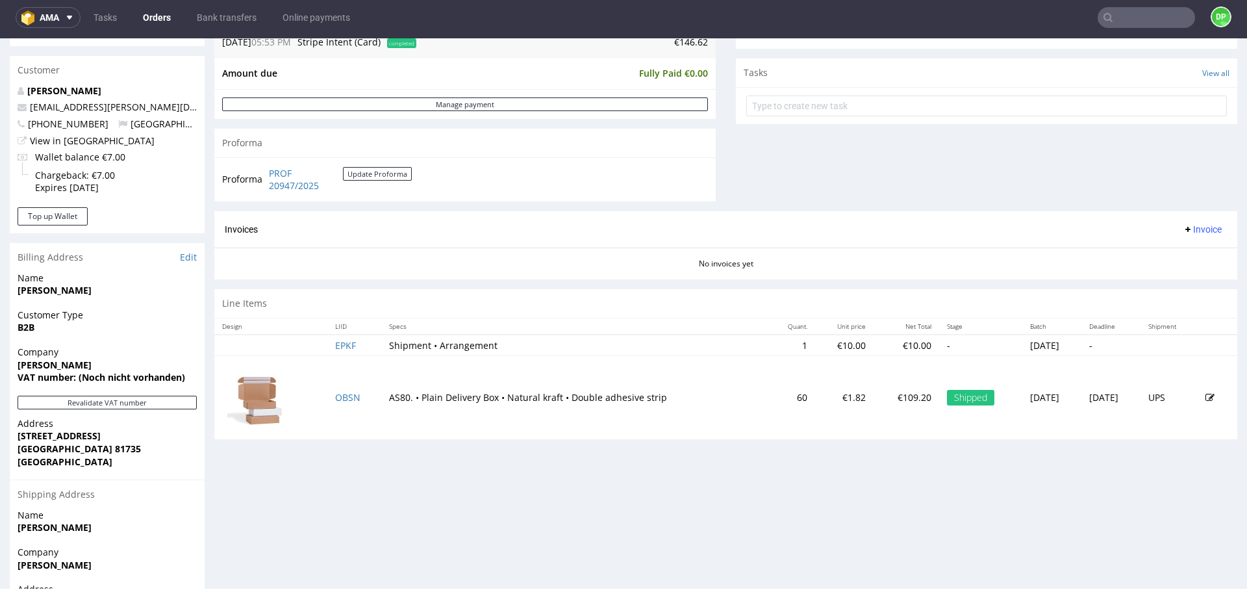
scroll to position [455, 0]
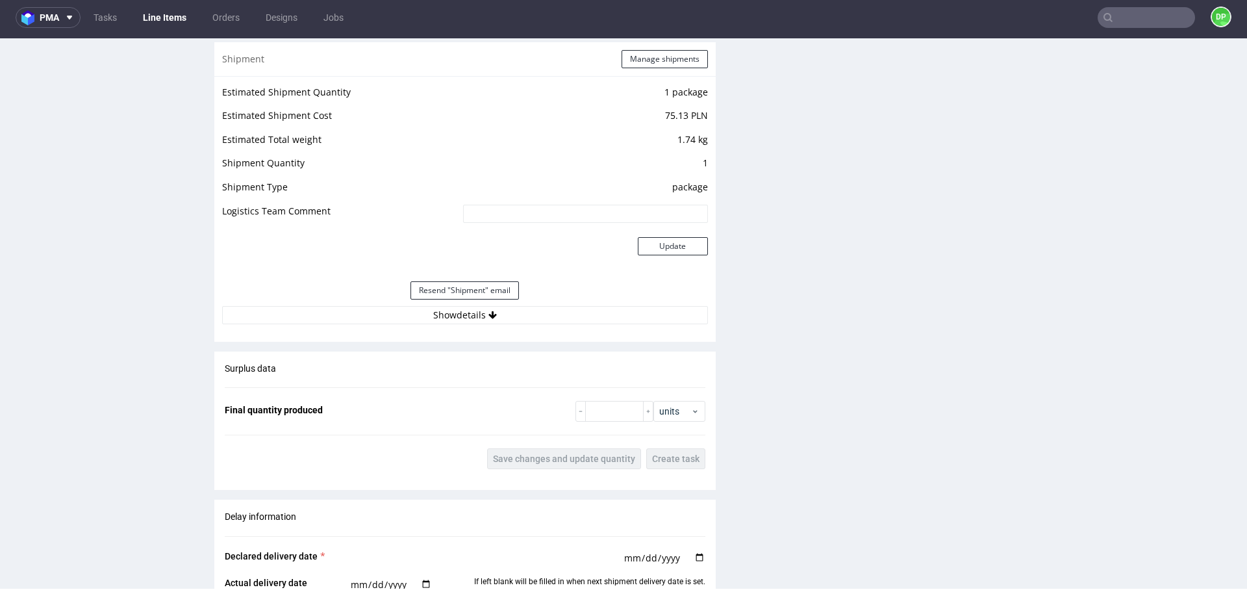
scroll to position [1362, 0]
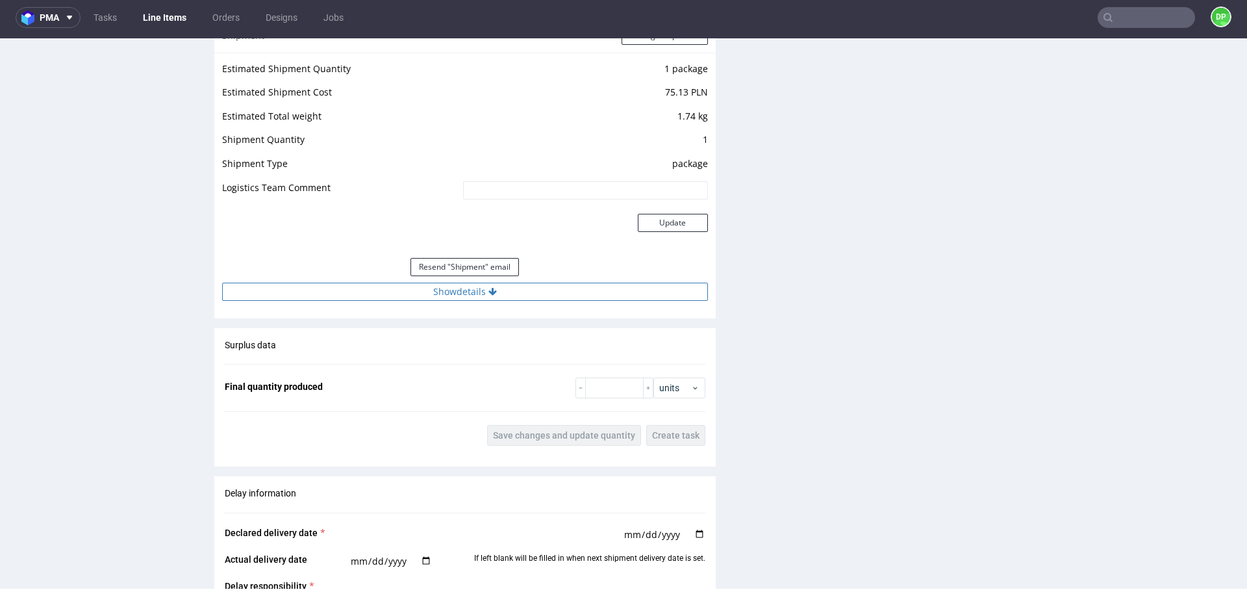
click at [471, 285] on button "Show details" at bounding box center [465, 291] width 486 height 18
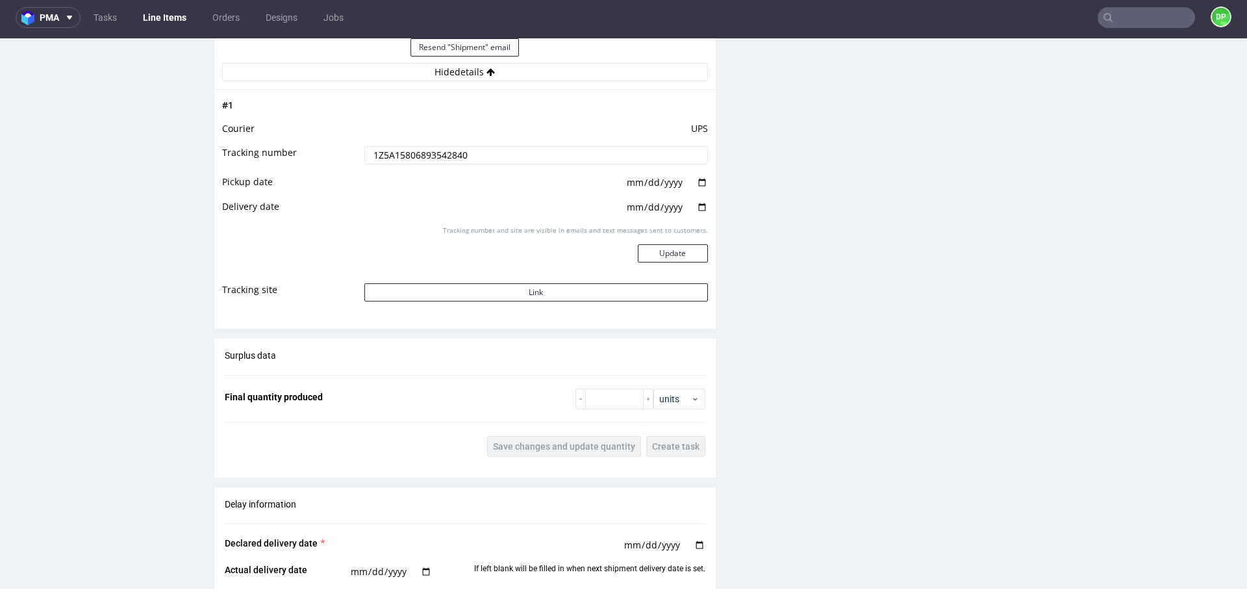
scroll to position [1686, 0]
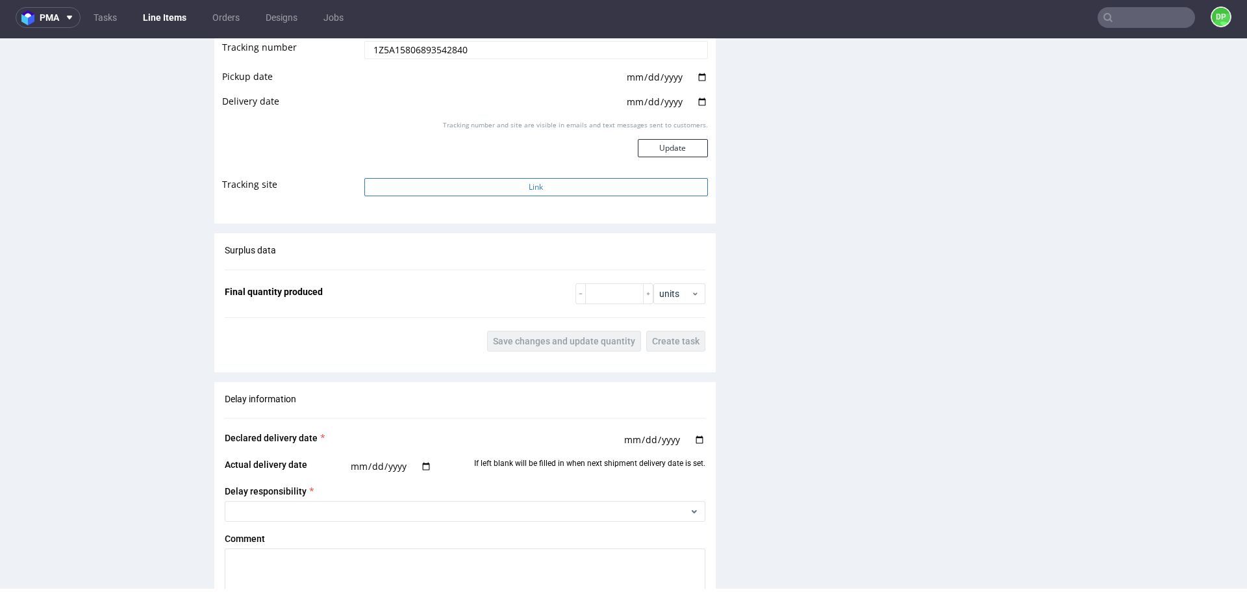
click at [499, 188] on button "Link" at bounding box center [536, 187] width 344 height 18
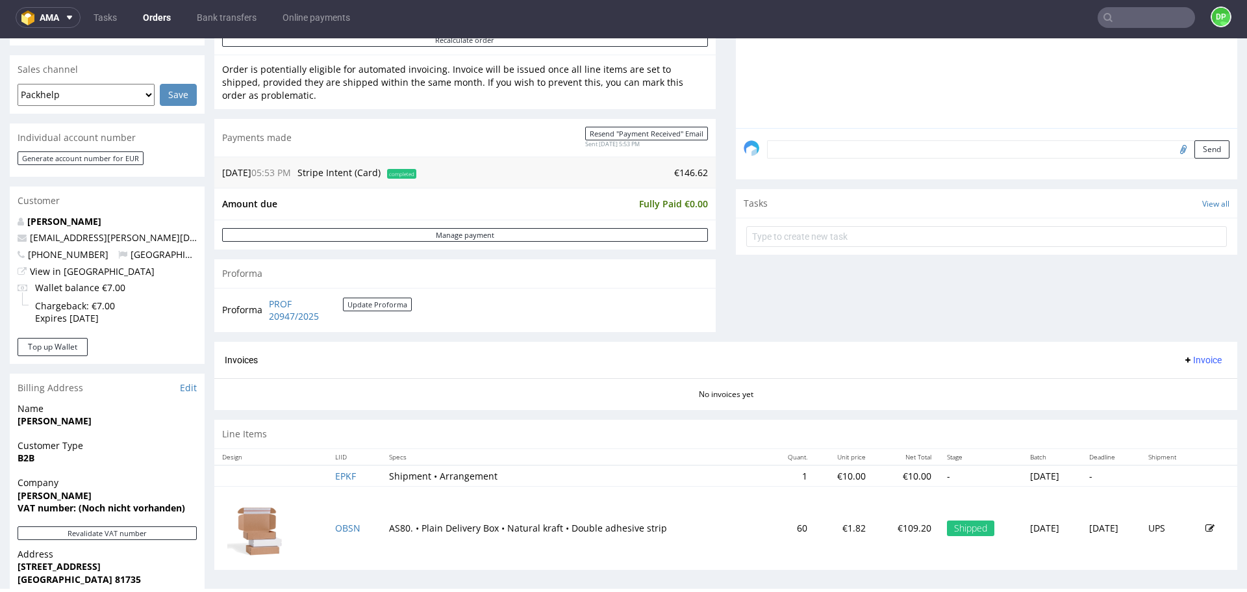
scroll to position [390, 0]
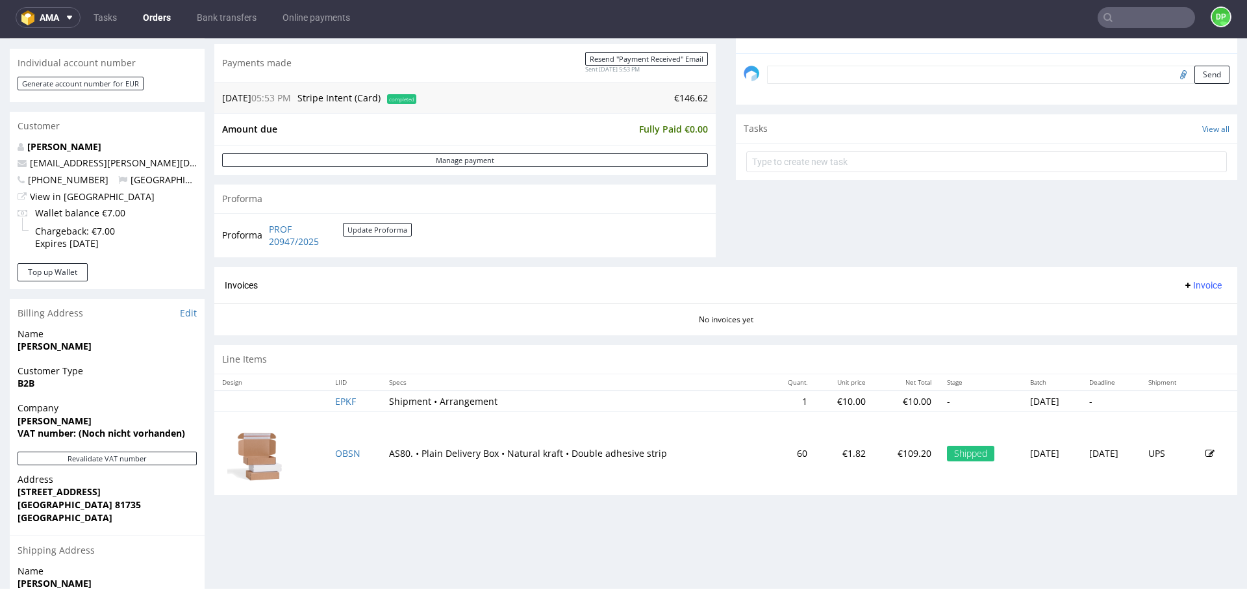
click at [1187, 291] on button "Invoice" at bounding box center [1201, 285] width 49 height 16
click at [1171, 315] on span "Generate" at bounding box center [1182, 312] width 63 height 13
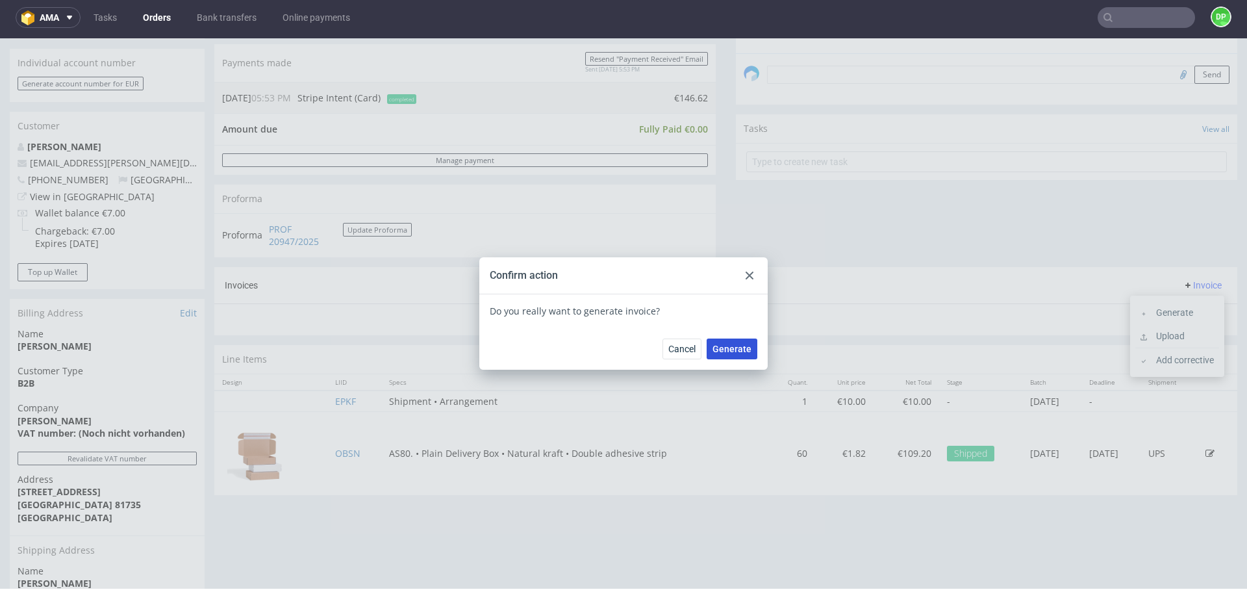
click at [731, 344] on span "Generate" at bounding box center [731, 348] width 39 height 9
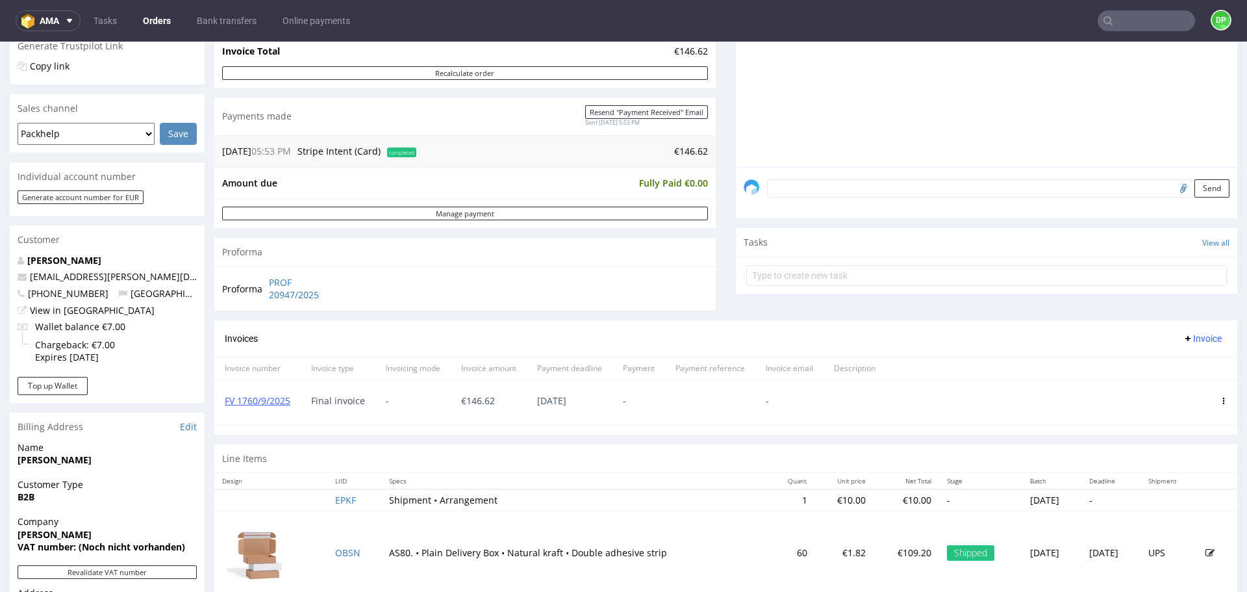
scroll to position [218, 0]
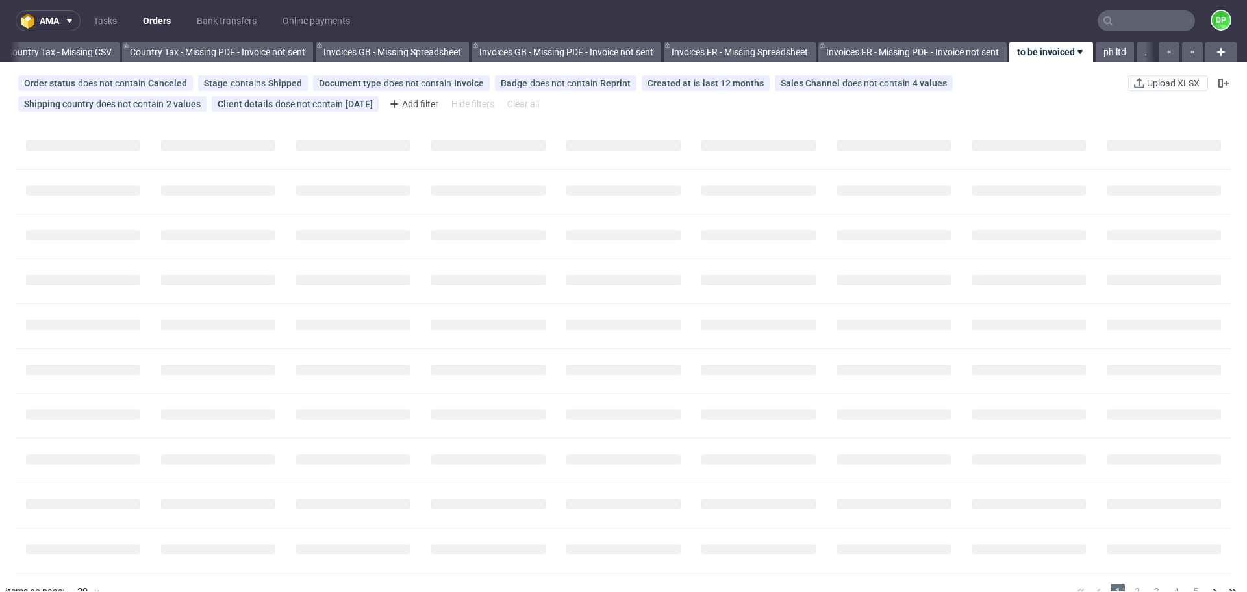
scroll to position [0, 1414]
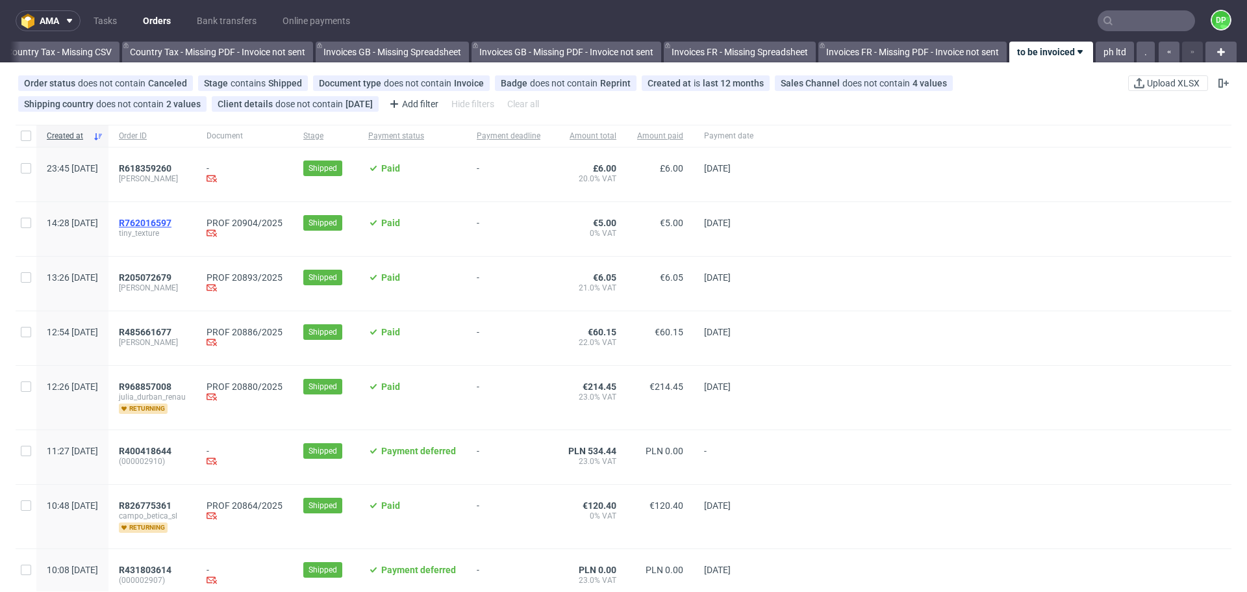
click at [171, 221] on span "R762016597" at bounding box center [145, 223] width 53 height 10
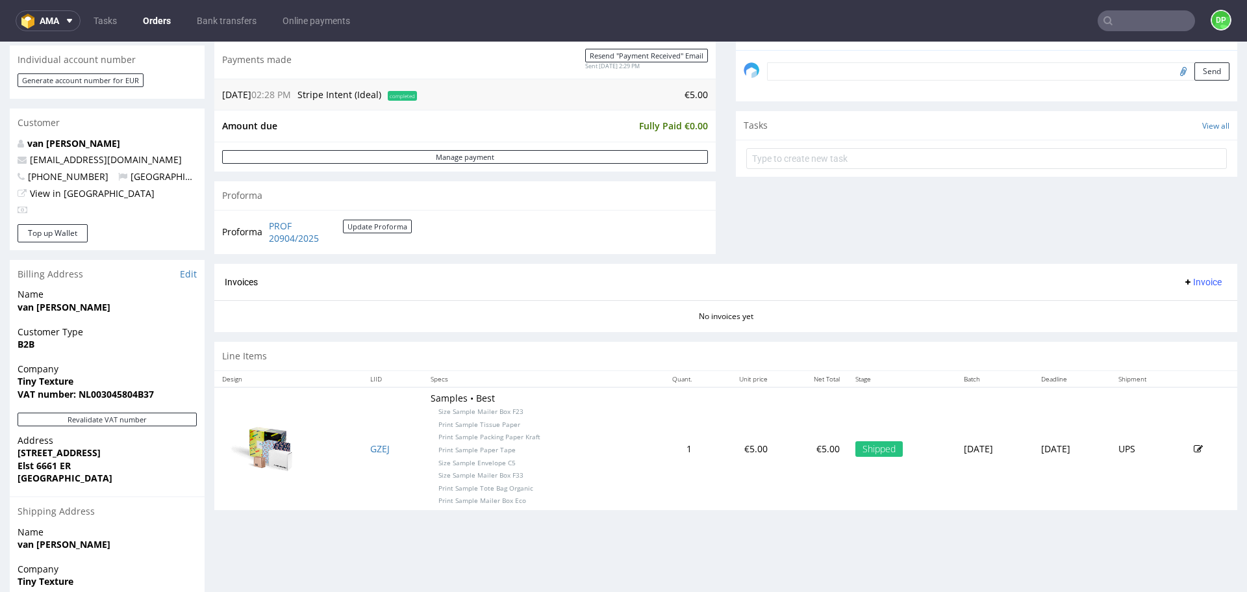
scroll to position [507, 0]
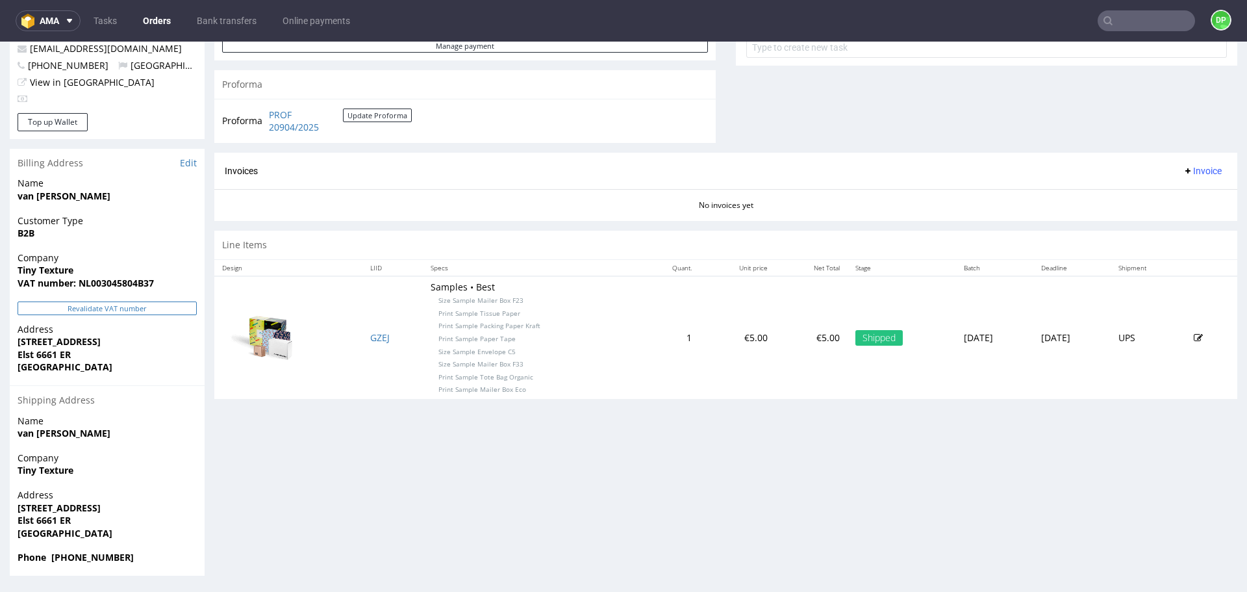
click at [84, 303] on button "Revalidate VAT number" at bounding box center [107, 308] width 179 height 14
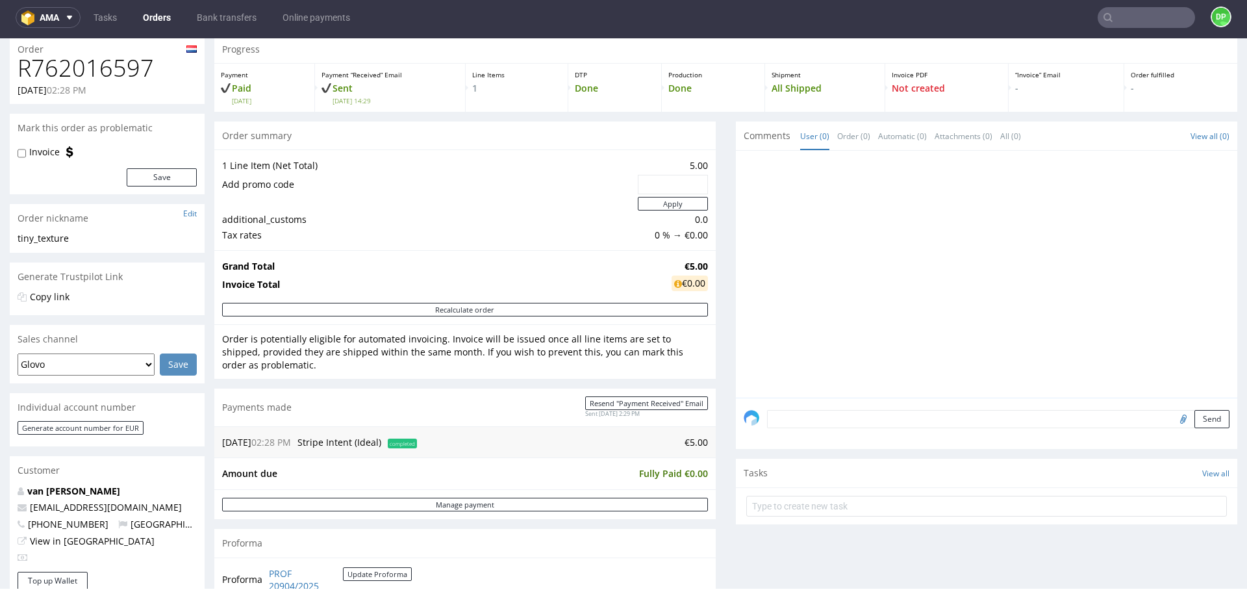
scroll to position [195, 0]
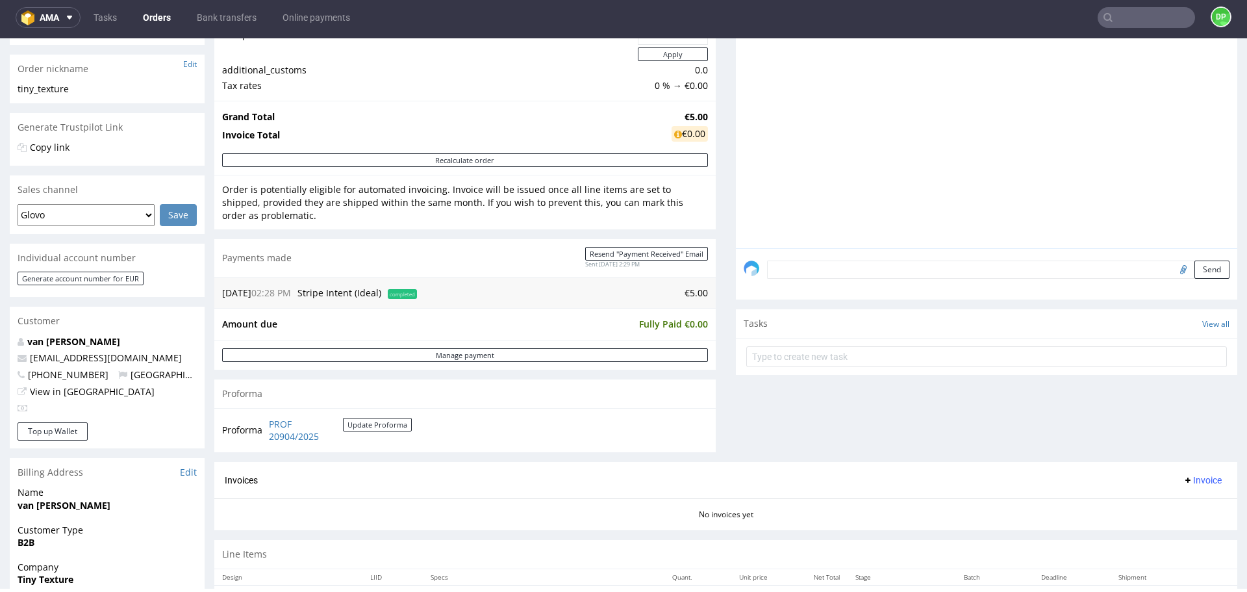
drag, startPoint x: 1203, startPoint y: 473, endPoint x: 1192, endPoint y: 476, distance: 11.5
click at [1203, 473] on button "Invoice" at bounding box center [1201, 480] width 49 height 16
click at [1168, 510] on span "Generate" at bounding box center [1182, 507] width 63 height 13
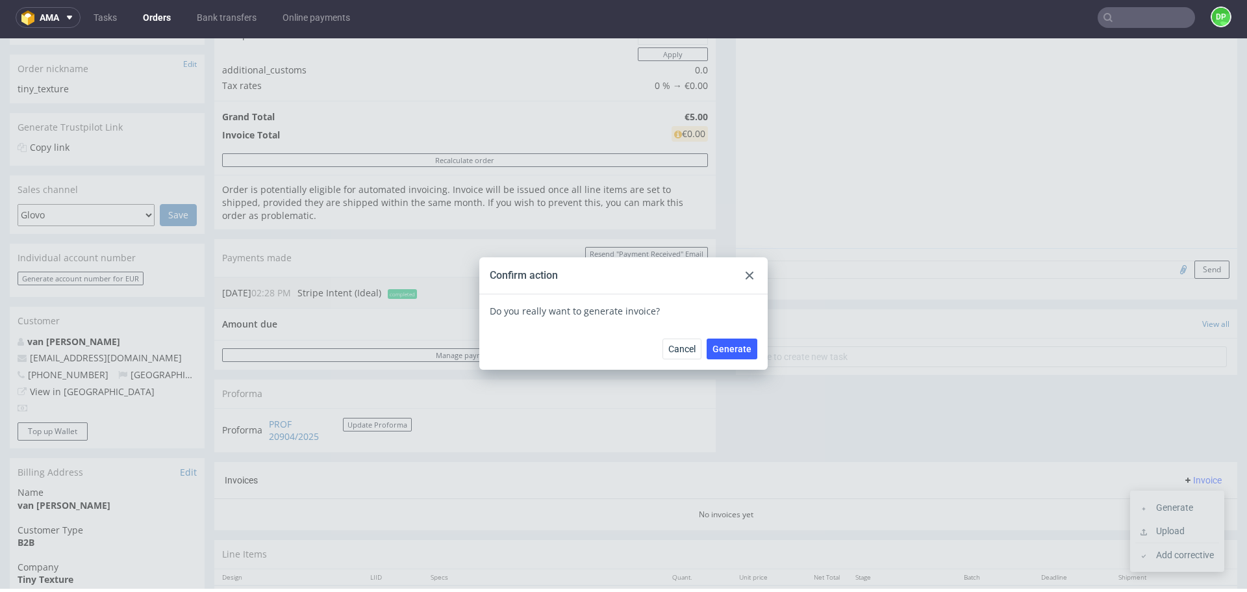
drag, startPoint x: 728, startPoint y: 350, endPoint x: 703, endPoint y: 352, distance: 25.4
click at [728, 349] on span "Generate" at bounding box center [731, 348] width 39 height 9
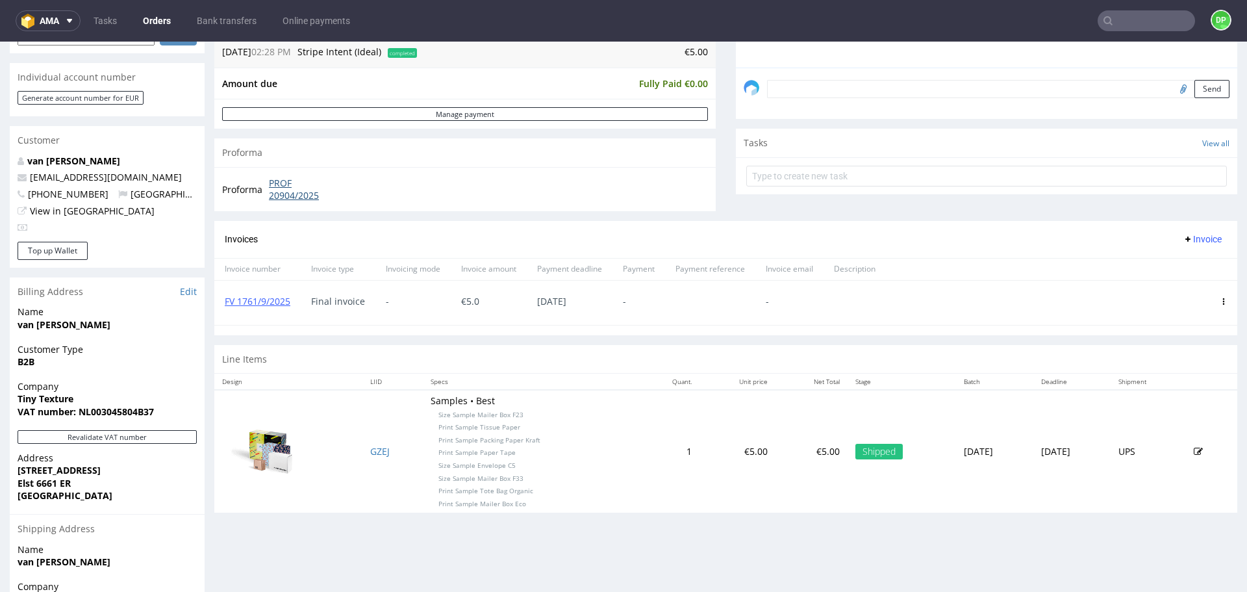
scroll to position [390, 0]
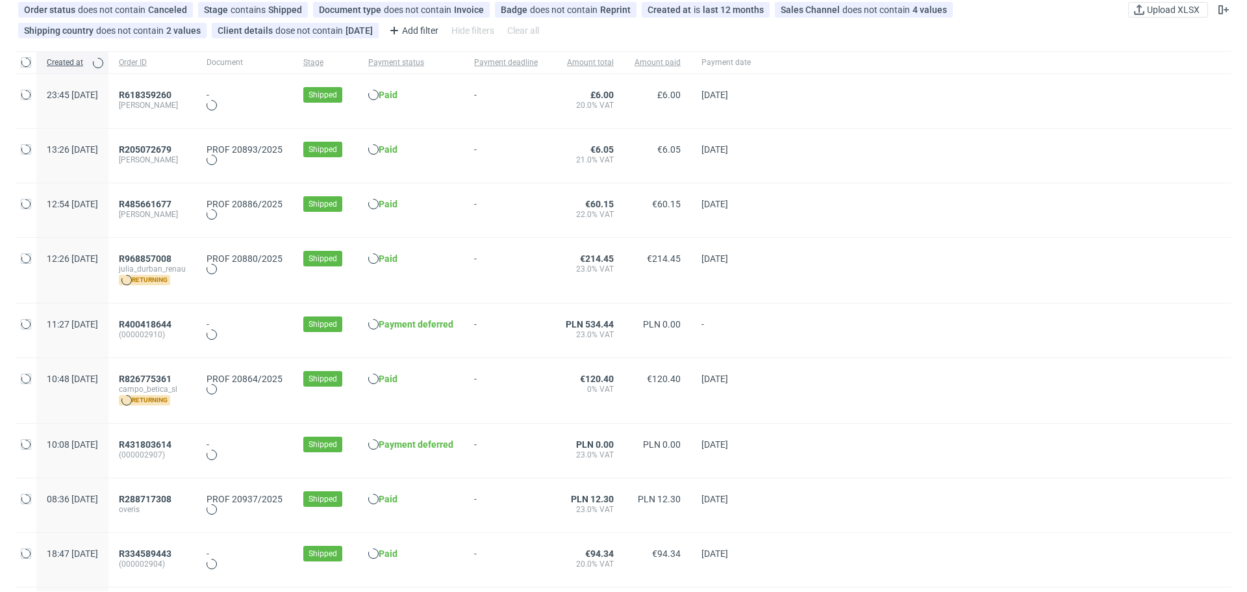
scroll to position [0, 1414]
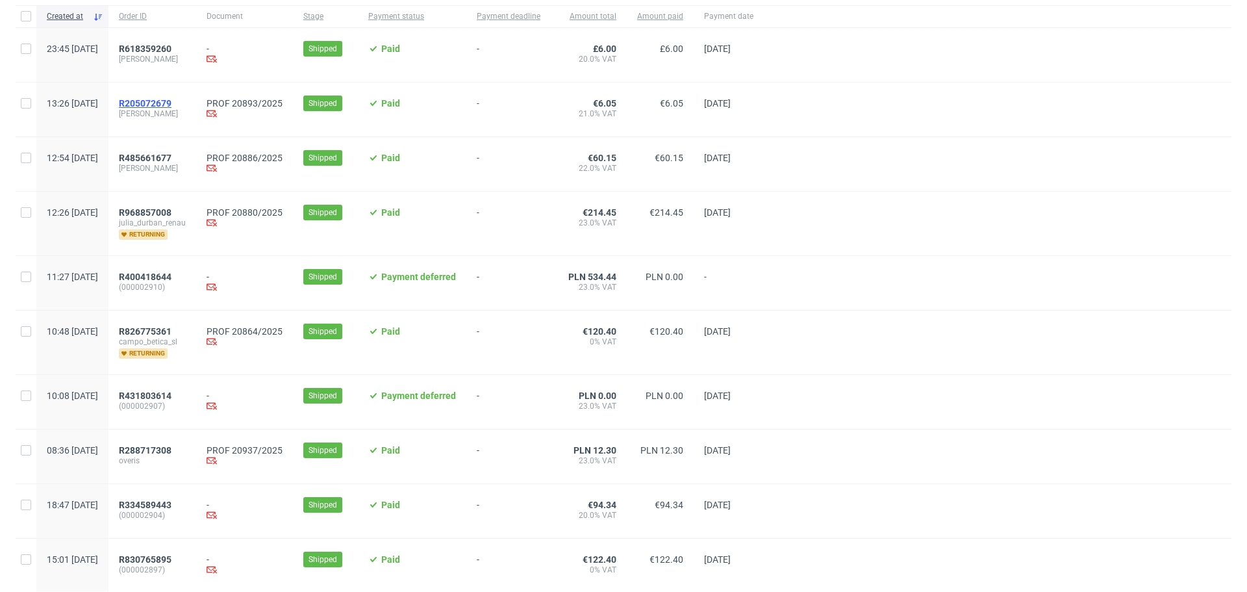
click at [171, 106] on span "R205072679" at bounding box center [145, 103] width 53 height 10
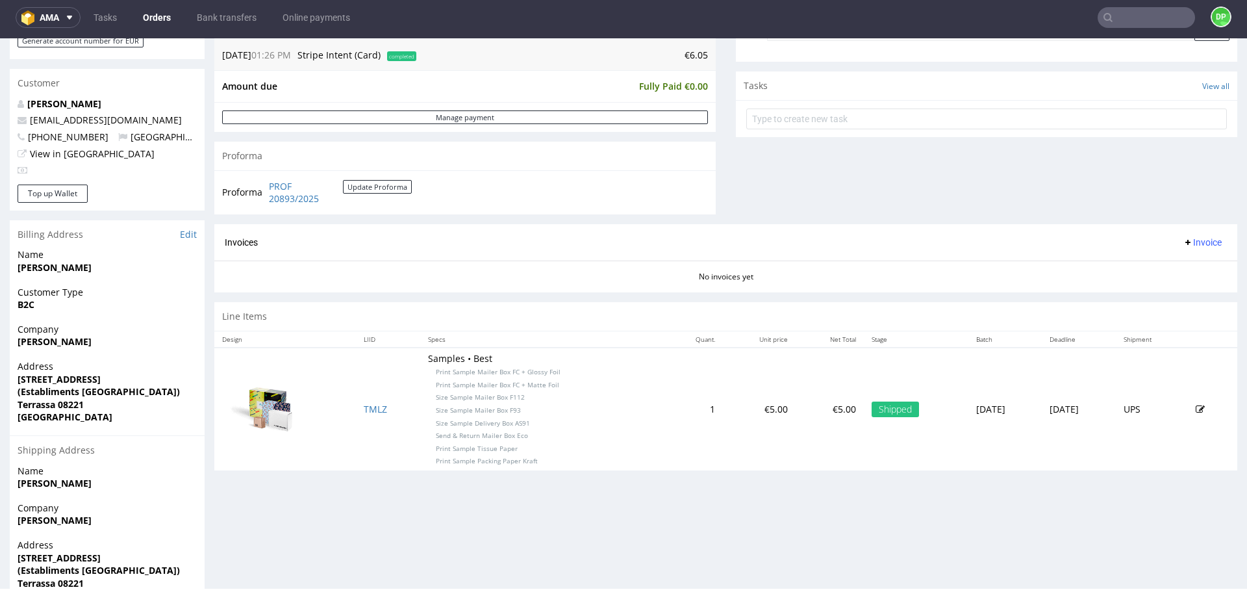
scroll to position [499, 0]
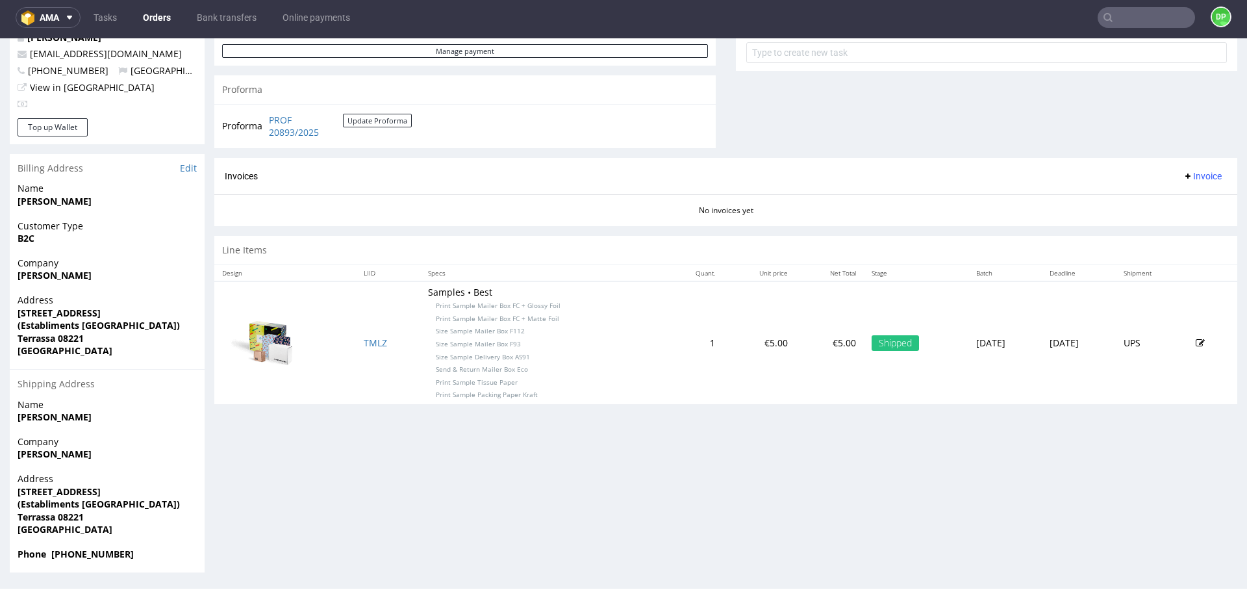
click at [1184, 176] on span "Invoice" at bounding box center [1202, 176] width 39 height 10
click at [1171, 204] on span "Generate" at bounding box center [1182, 203] width 63 height 13
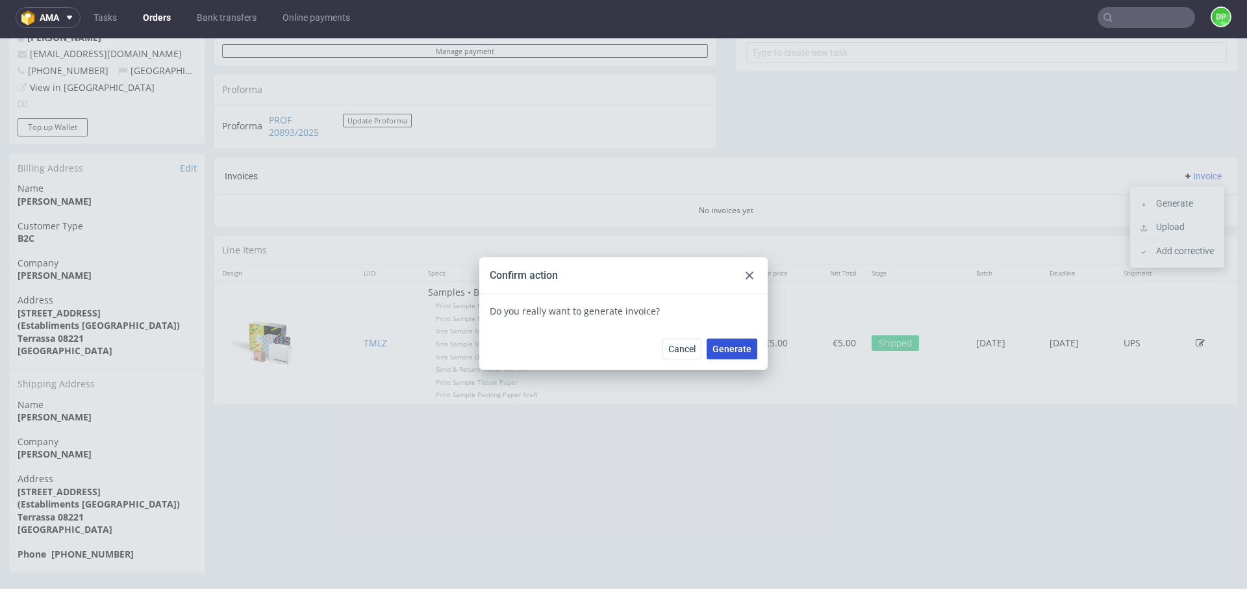
click at [723, 349] on span "Generate" at bounding box center [731, 348] width 39 height 9
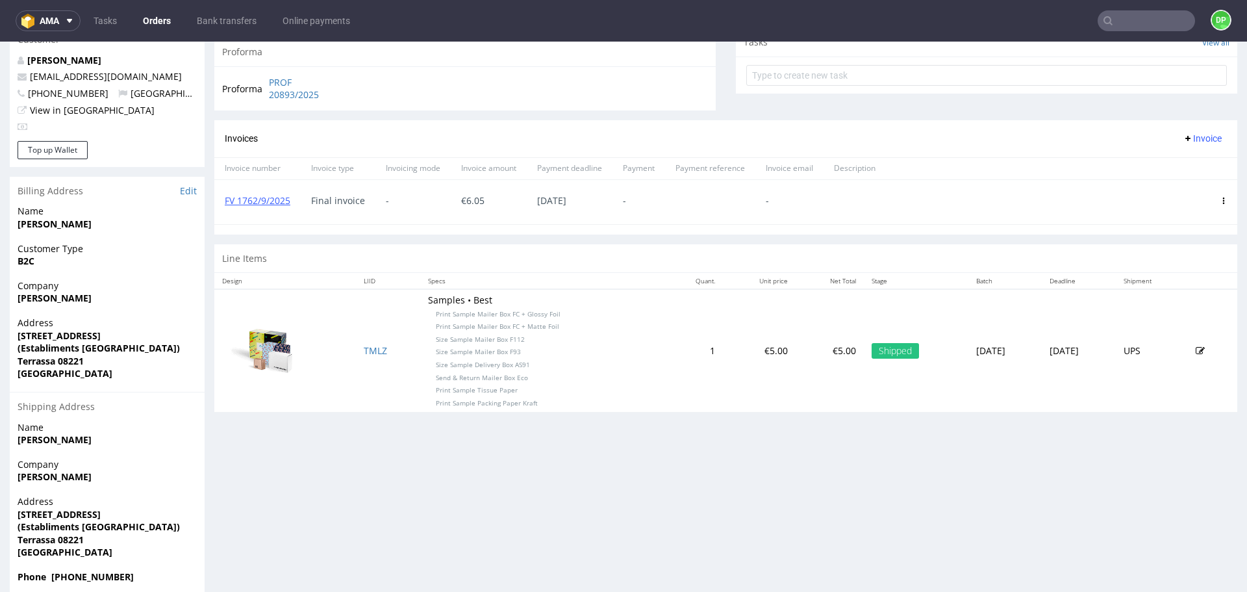
scroll to position [499, 0]
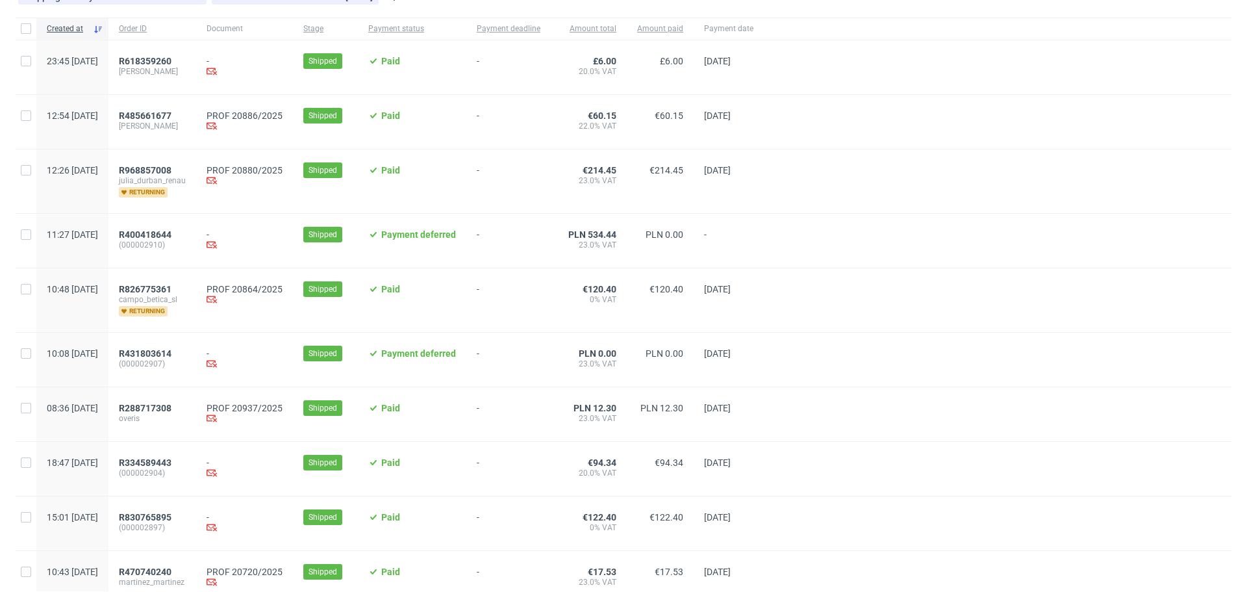
scroll to position [119, 0]
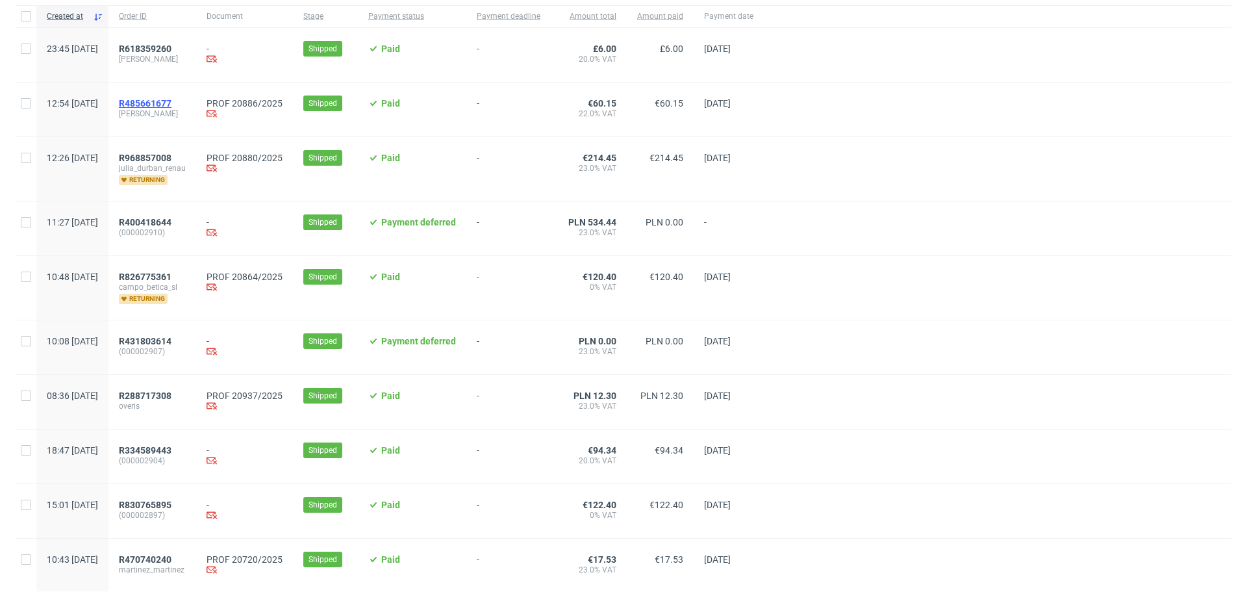
click at [171, 103] on span "R485661677" at bounding box center [145, 103] width 53 height 10
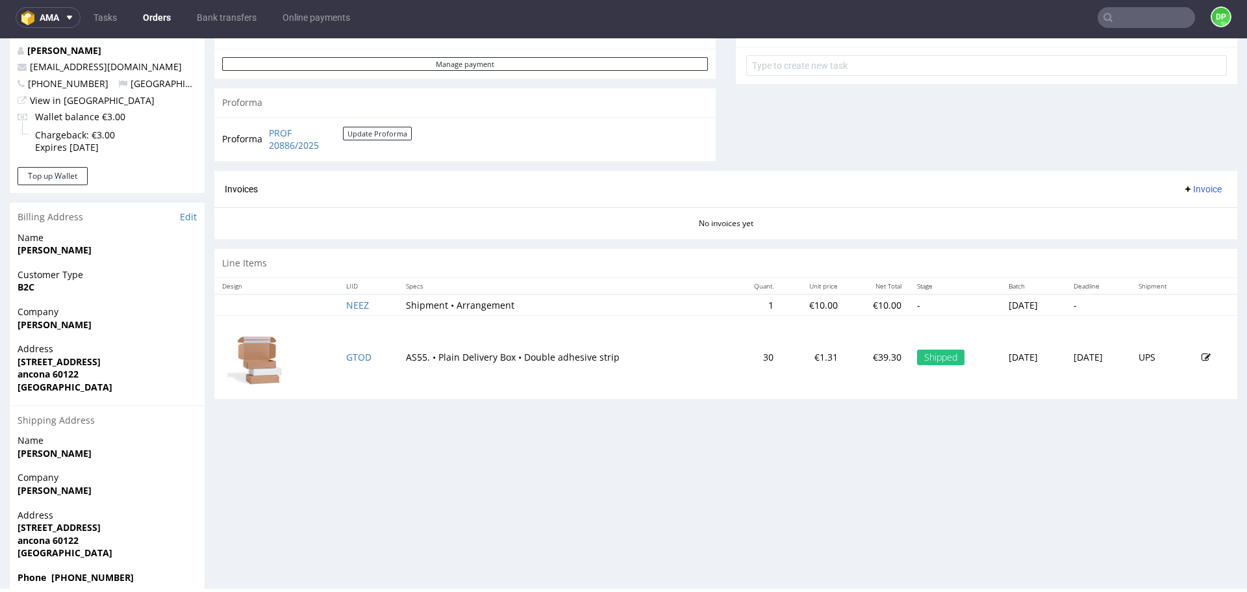
scroll to position [509, 0]
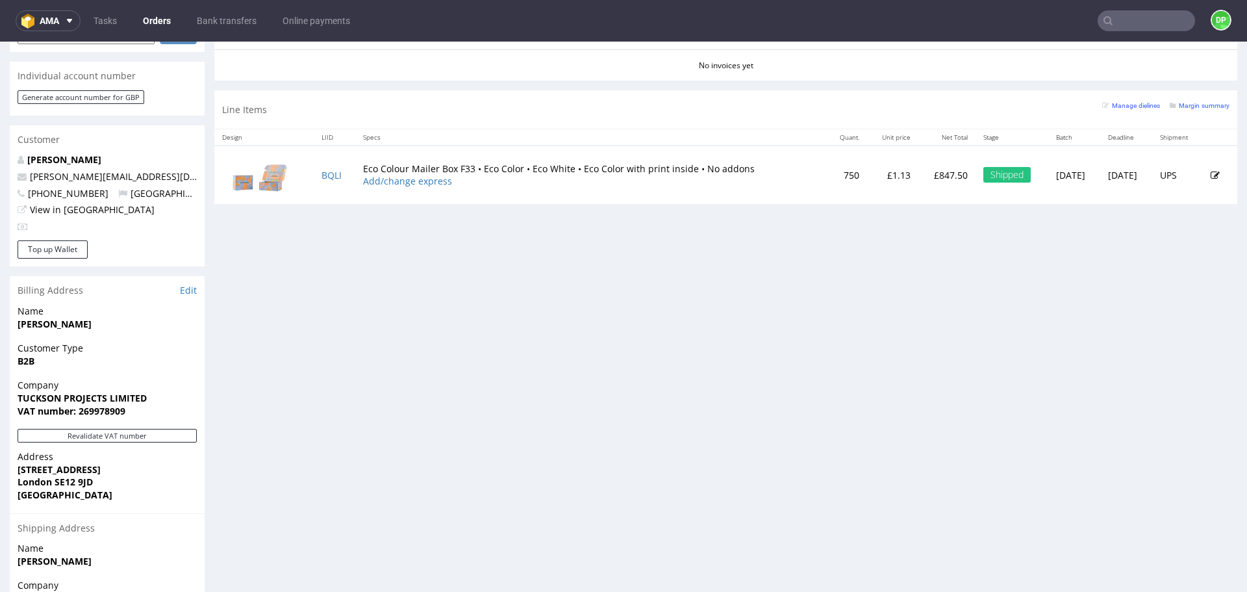
scroll to position [714, 0]
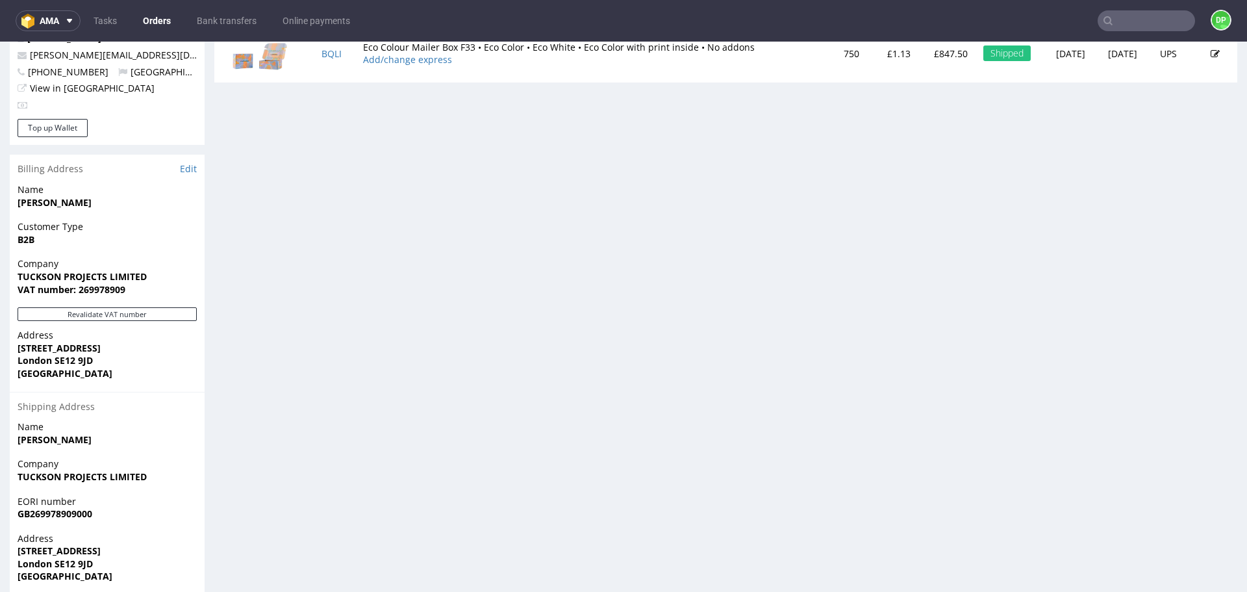
drag, startPoint x: 152, startPoint y: 264, endPoint x: 0, endPoint y: 271, distance: 152.1
click at [110, 270] on strong "TUCKSON PROJECTS LIMITED" at bounding box center [82, 276] width 129 height 12
drag, startPoint x: 147, startPoint y: 263, endPoint x: 21, endPoint y: 263, distance: 125.3
click at [21, 270] on span "TUCKSON PROJECTS LIMITED" at bounding box center [107, 276] width 179 height 13
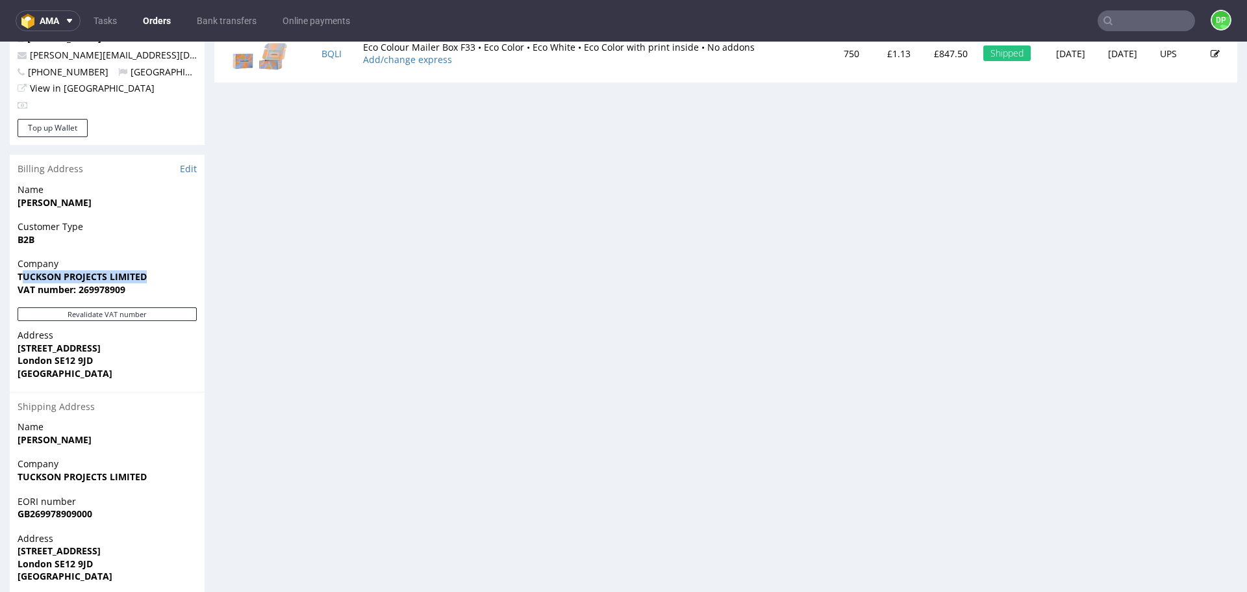
copy strong "UCKSON PROJECTS LIMITED"
drag, startPoint x: 125, startPoint y: 276, endPoint x: 75, endPoint y: 275, distance: 50.0
click at [77, 283] on strong "VAT number: 269978909" at bounding box center [72, 289] width 108 height 12
copy strong "269978909"
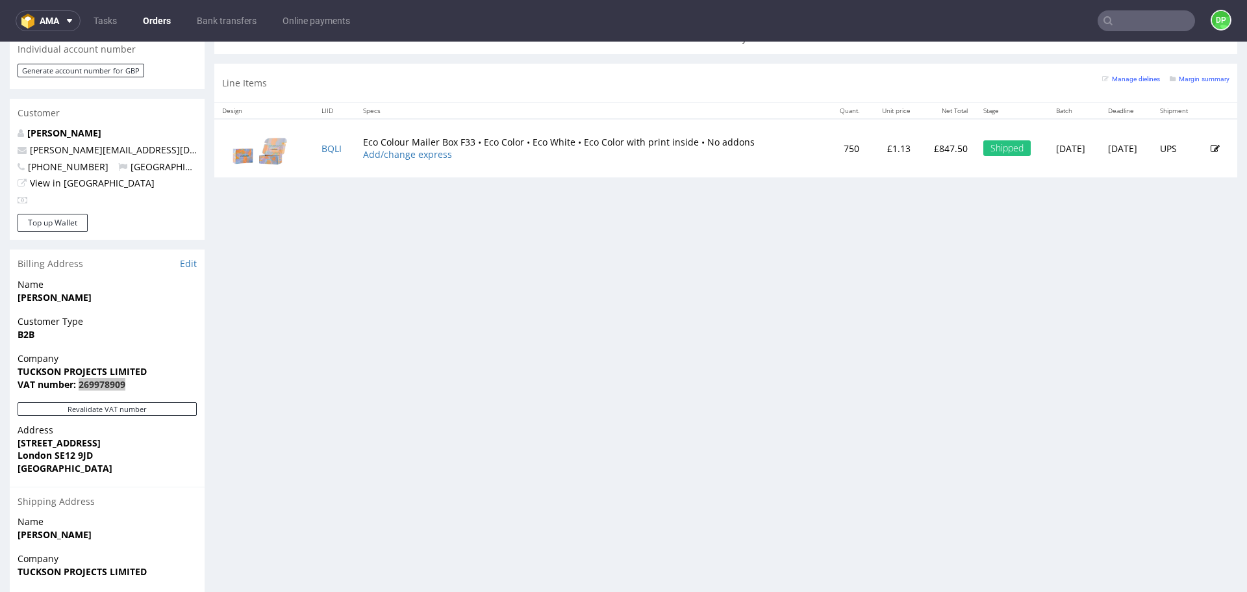
scroll to position [649, 0]
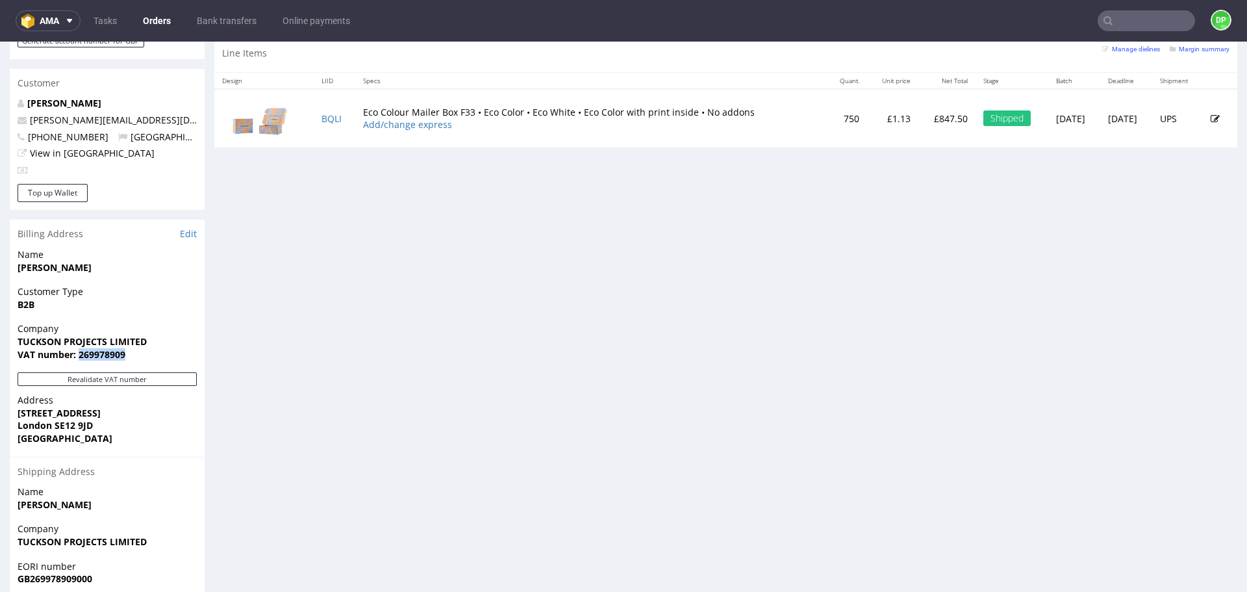
drag, startPoint x: 108, startPoint y: 397, endPoint x: 5, endPoint y: 399, distance: 102.6
click at [5, 399] on div "Order via Offer R784362434 05.09.2025 03:12 PM Mark this order as problematic I…" at bounding box center [623, 59] width 1247 height 1269
copy strong "[STREET_ADDRESS]"
drag, startPoint x: 99, startPoint y: 414, endPoint x: 55, endPoint y: 415, distance: 44.2
click at [55, 419] on span "London SE12 9JD" at bounding box center [107, 425] width 179 height 13
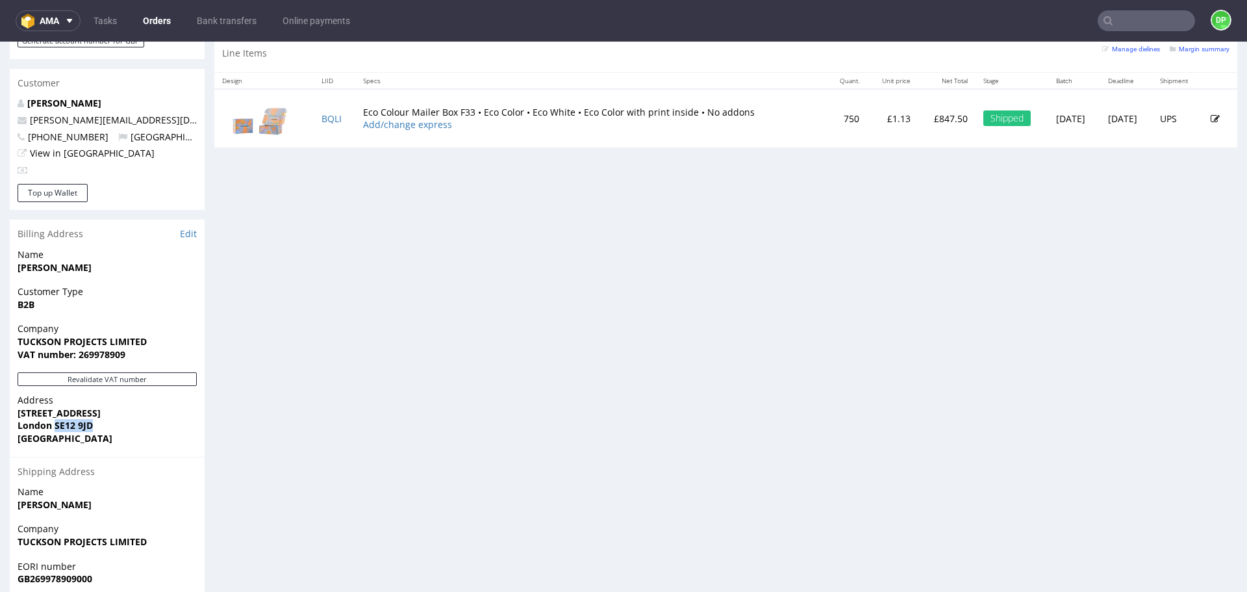
copy strong "SE12 9JD"
click at [48, 419] on strong "London SE12 9JD" at bounding box center [55, 425] width 75 height 12
drag, startPoint x: 52, startPoint y: 413, endPoint x: 0, endPoint y: 413, distance: 52.0
click at [0, 413] on div "Order via Offer R784362434 05.09.2025 03:12 PM Mark this order as problematic I…" at bounding box center [623, 59] width 1247 height 1269
copy strong "London"
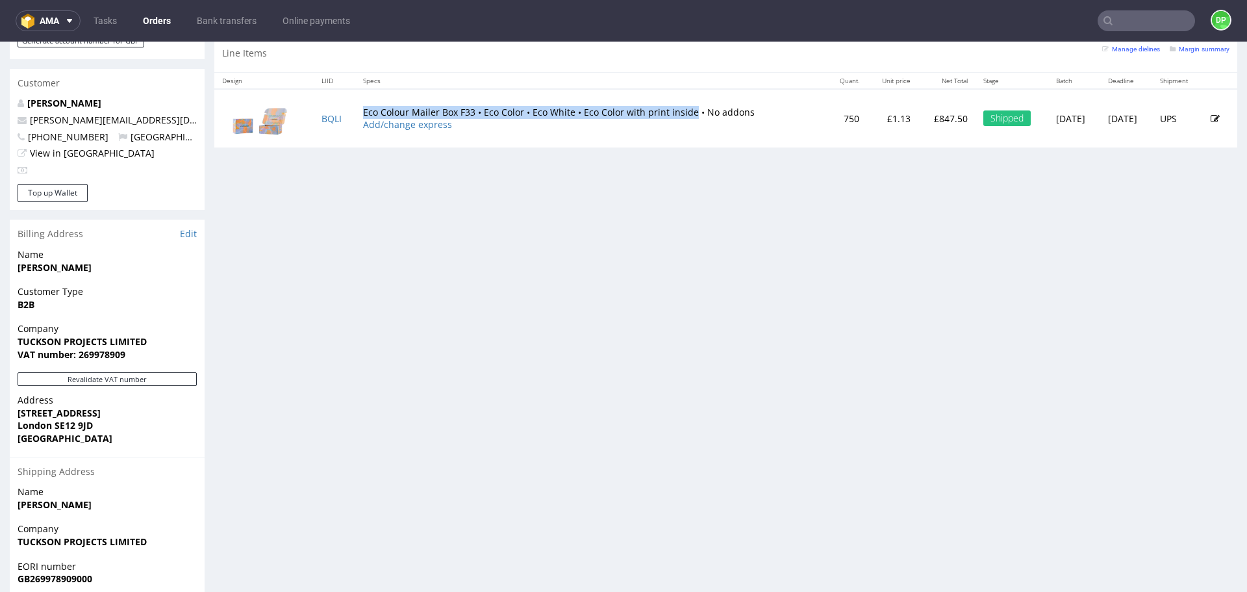
drag, startPoint x: 684, startPoint y: 114, endPoint x: 351, endPoint y: 110, distance: 332.5
click at [355, 110] on td "Eco Colour Mailer Box F33 • Eco Color • Eco White • Eco Color with print inside…" at bounding box center [590, 118] width 471 height 58
copy td "Eco Colour Mailer Box F33 • Eco Color • Eco White • Eco Color with print inside"
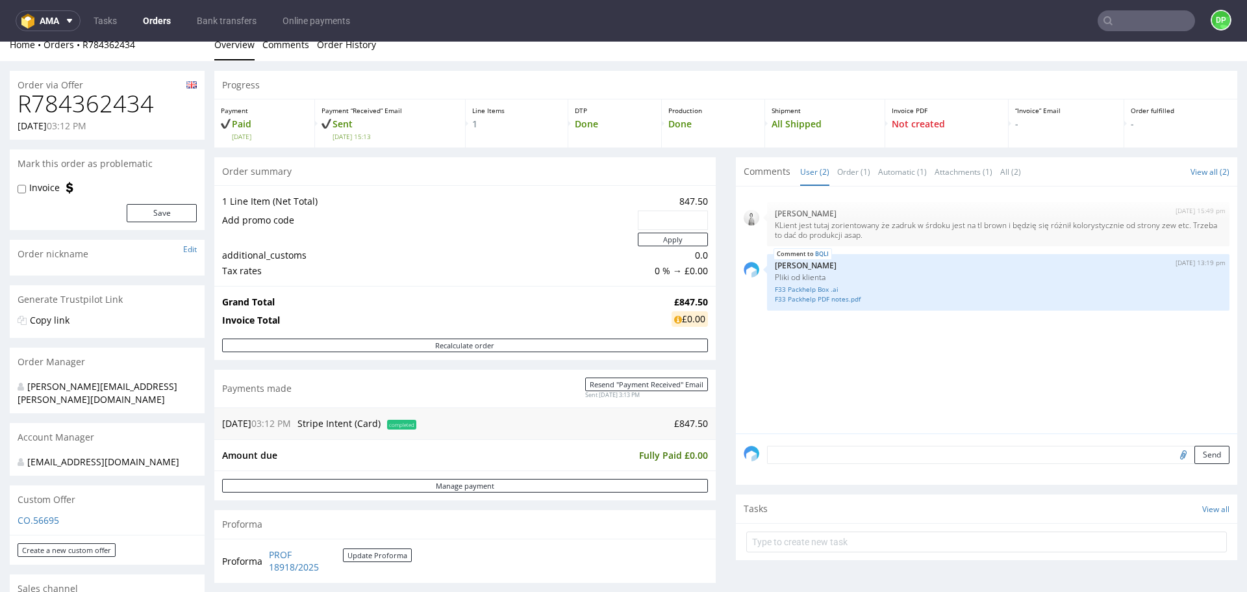
scroll to position [0, 0]
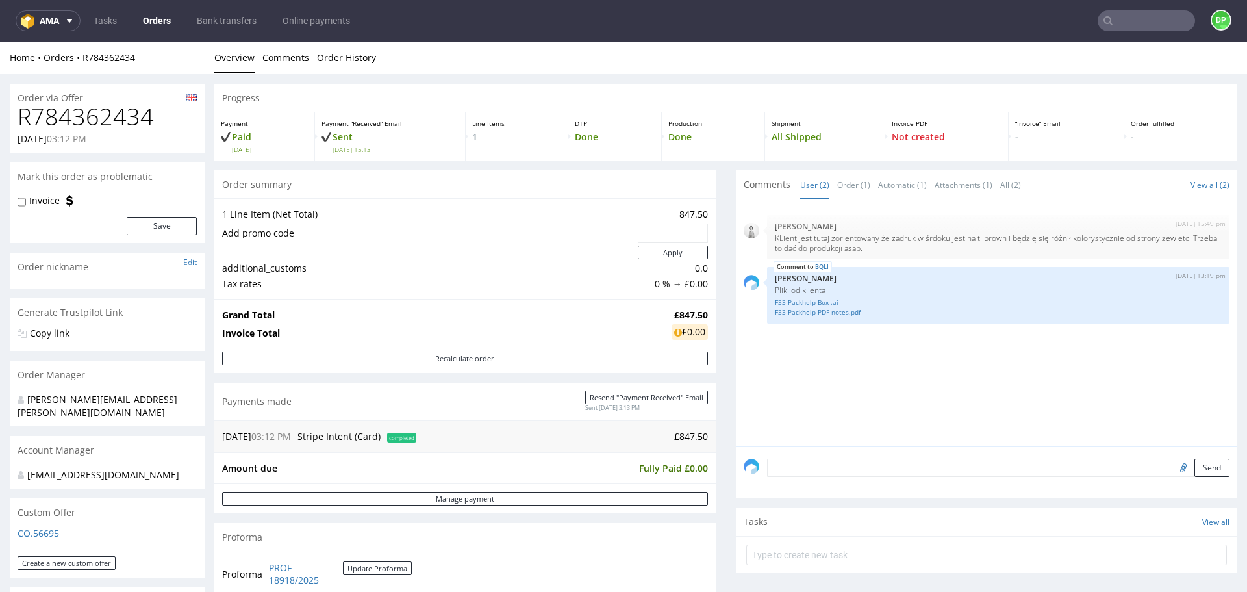
drag, startPoint x: 158, startPoint y: 114, endPoint x: 0, endPoint y: 133, distance: 159.6
click at [189, 125] on h1 "R784362434" at bounding box center [107, 117] width 179 height 26
drag, startPoint x: 155, startPoint y: 117, endPoint x: 14, endPoint y: 123, distance: 141.1
click at [16, 125] on div "R784362434 05.09.2025 03:12 PM" at bounding box center [107, 128] width 195 height 49
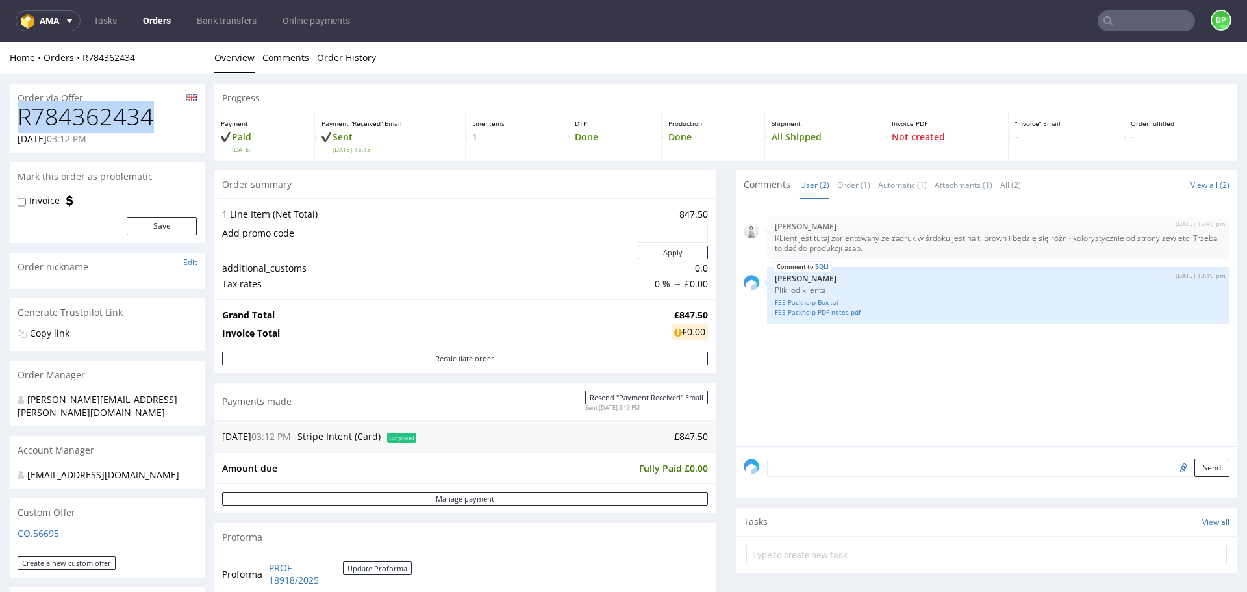
copy h1 "R784362434"
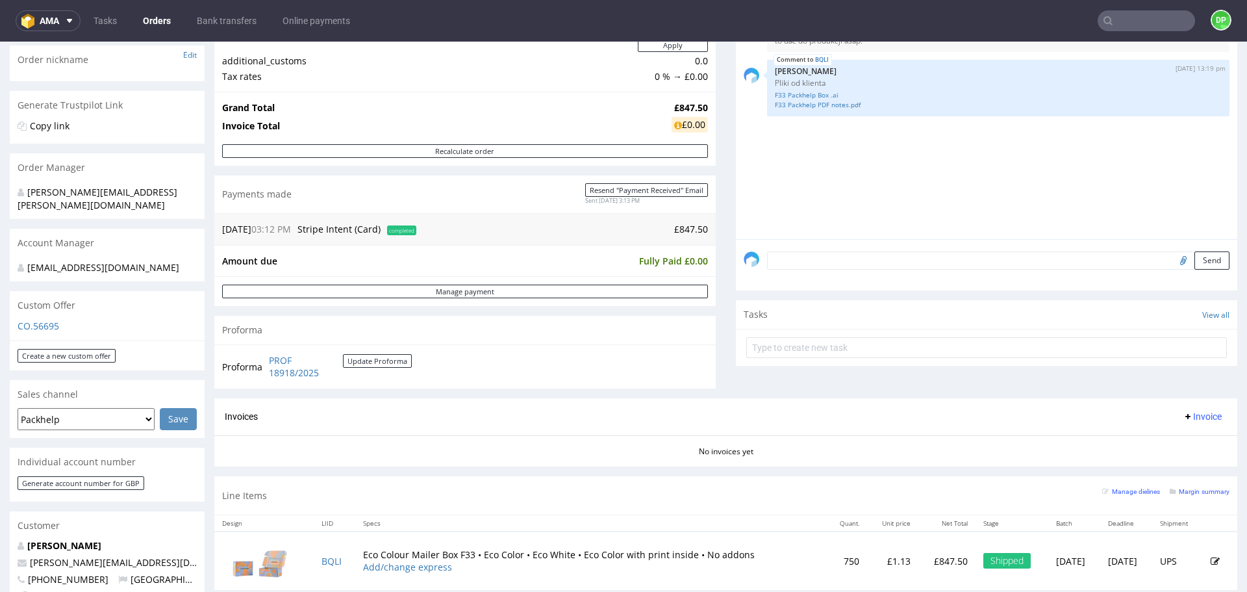
scroll to position [325, 0]
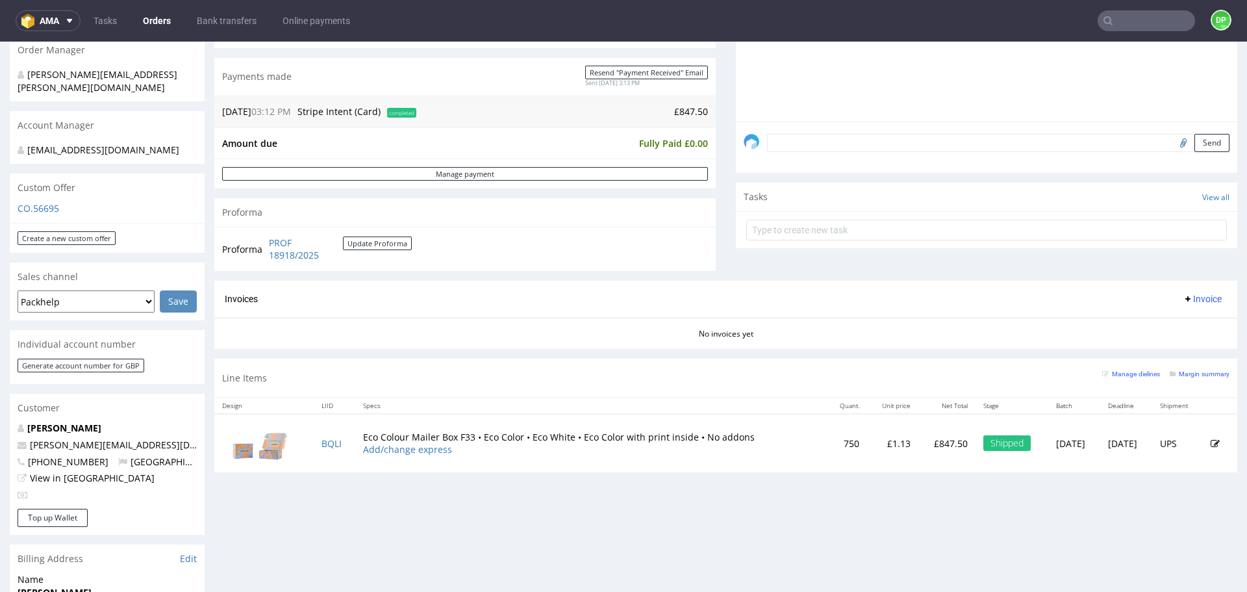
click at [1183, 300] on icon at bounding box center [1188, 299] width 10 height 10
click at [1175, 339] on li "Upload" at bounding box center [1177, 349] width 84 height 23
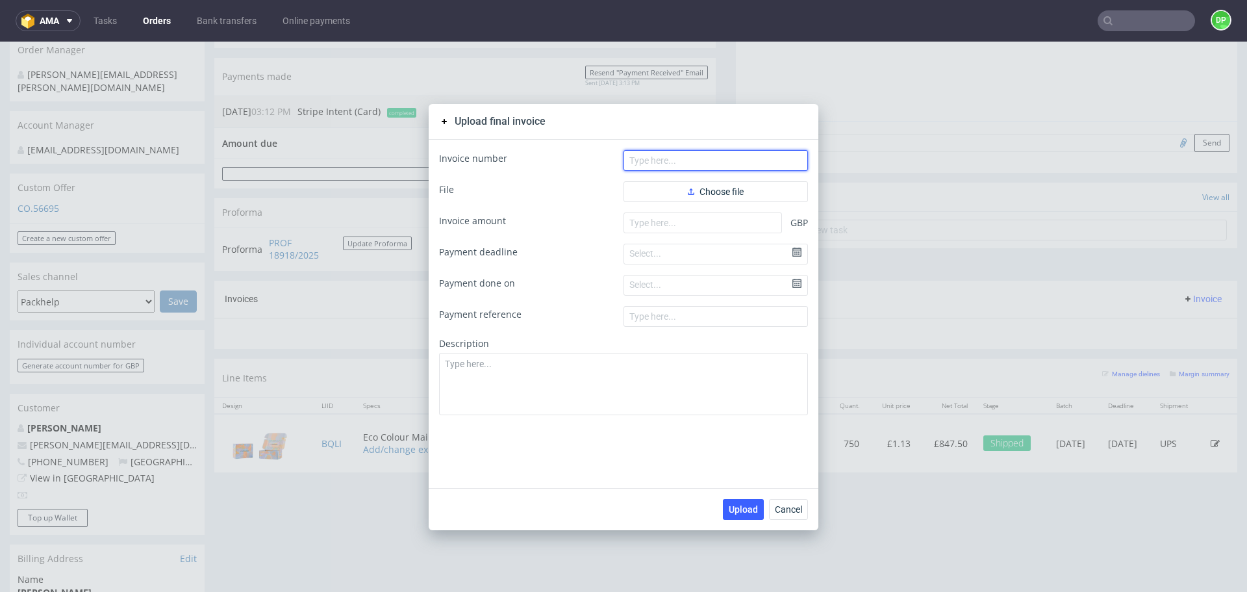
click at [744, 168] on input "text" at bounding box center [715, 160] width 184 height 21
paste input "FV 133/09/2025/GB"
type input "FV 133/09/2025/GB"
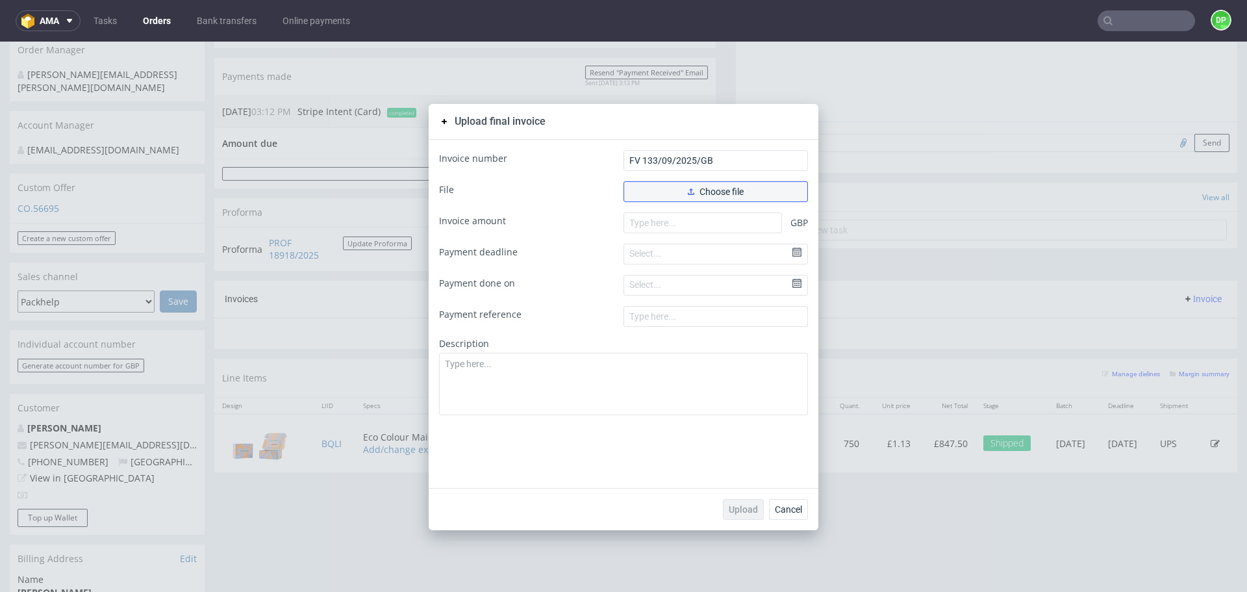
click at [690, 188] on span "Choose file" at bounding box center [716, 191] width 56 height 9
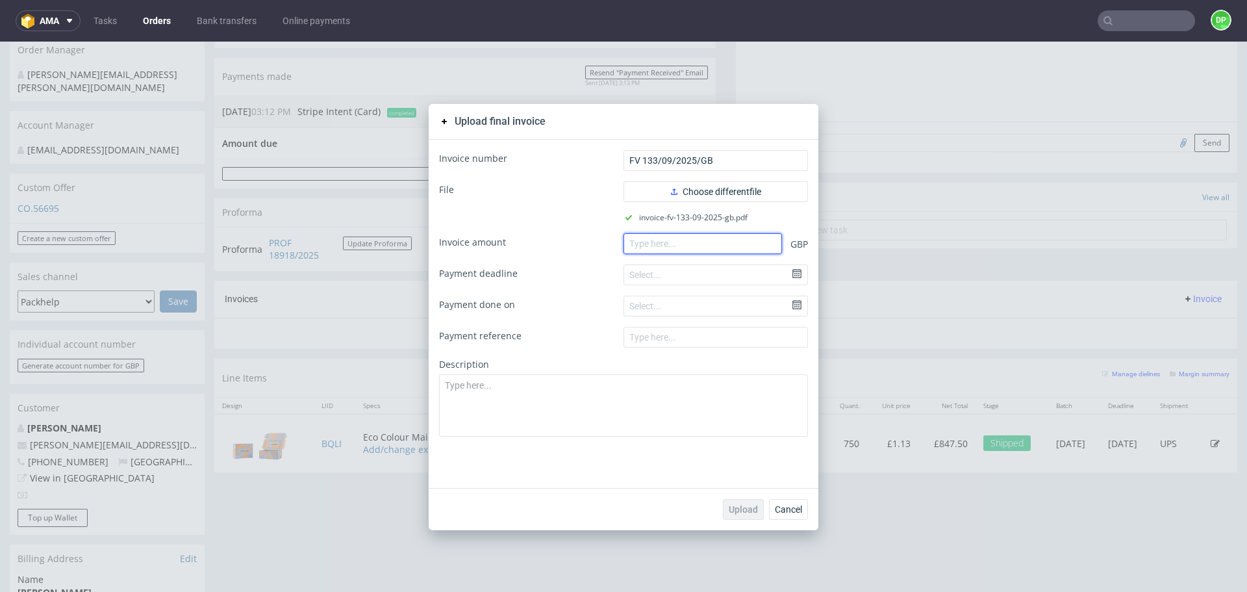
click at [727, 248] on input "number" at bounding box center [702, 243] width 158 height 21
paste input ".01700"
type input "1017.00"
click at [734, 510] on span "Upload" at bounding box center [743, 509] width 29 height 9
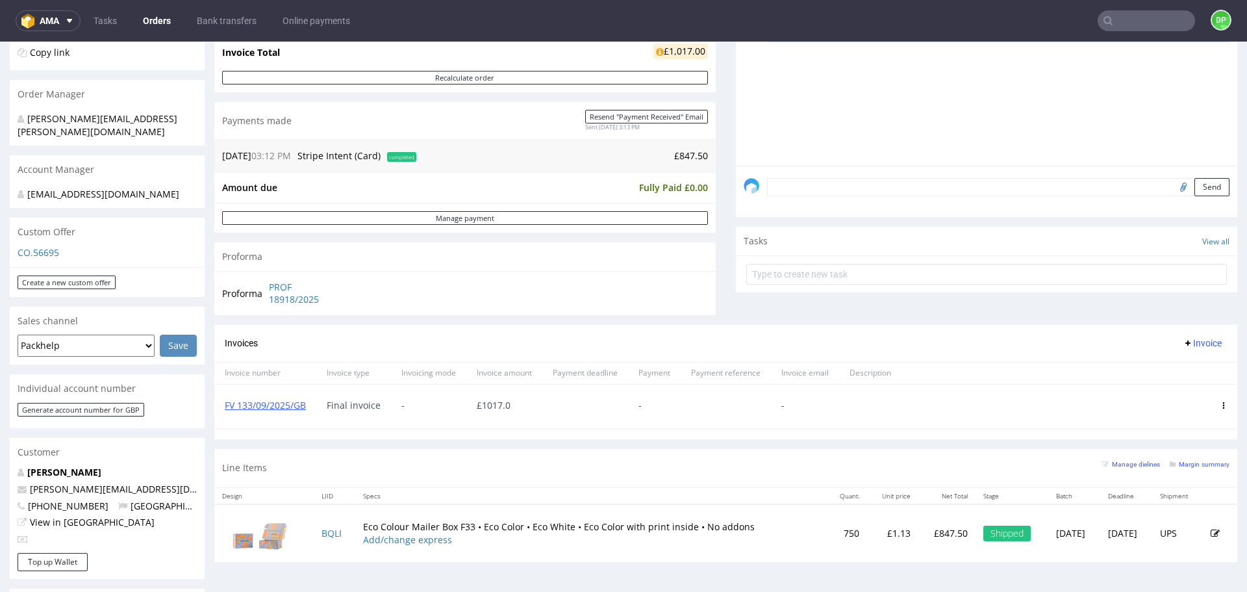
scroll to position [260, 0]
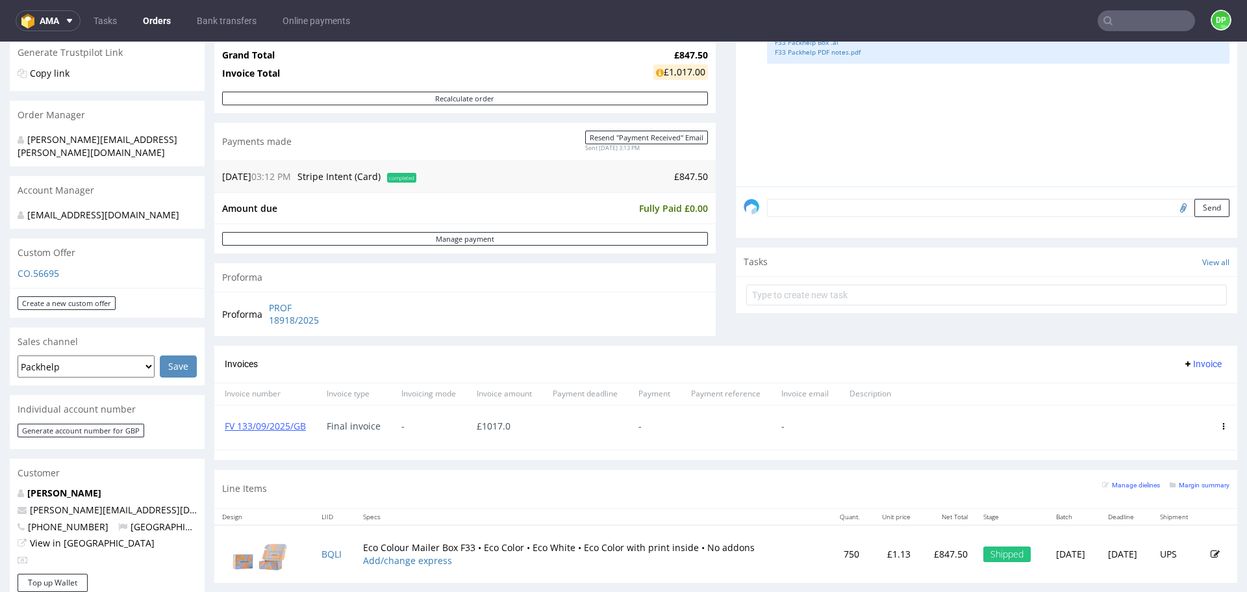
click at [1220, 427] on icon at bounding box center [1223, 426] width 6 height 6
click at [1148, 539] on span "Delete invoice" at bounding box center [1173, 542] width 79 height 13
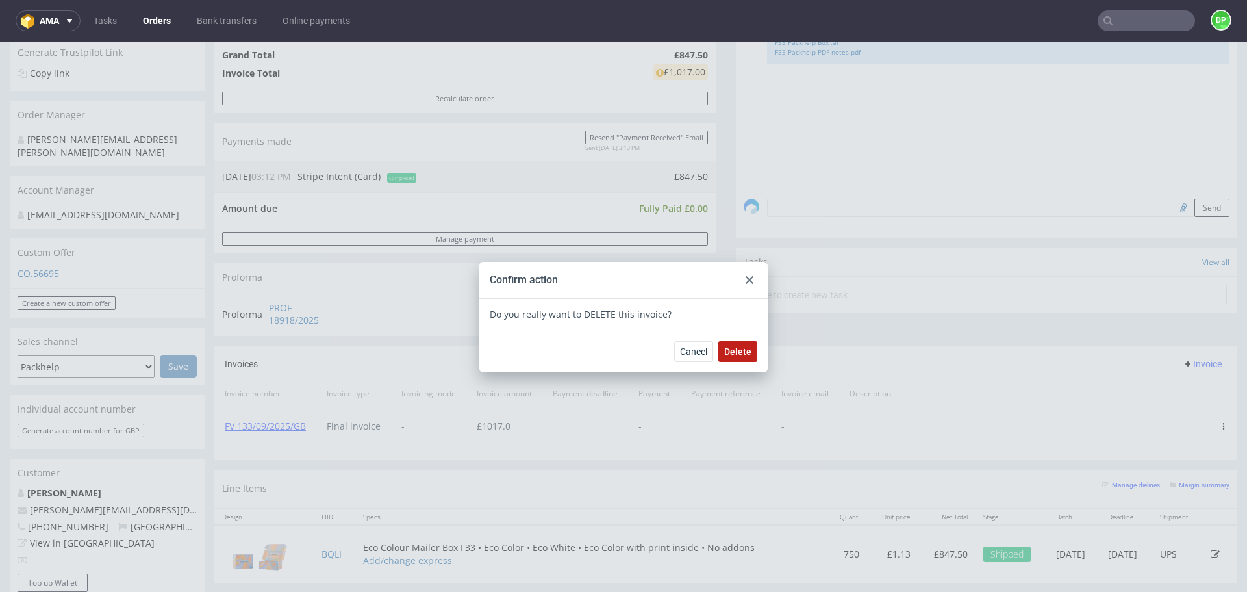
click at [736, 357] on button "Delete" at bounding box center [737, 351] width 39 height 21
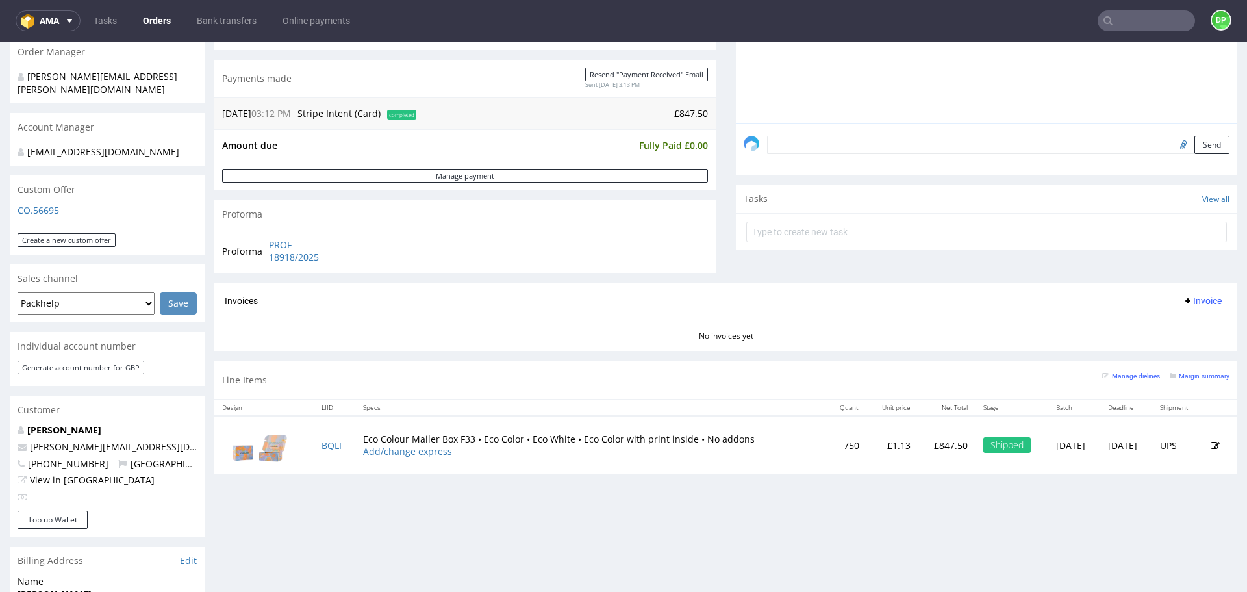
scroll to position [325, 0]
click at [1183, 297] on span "Invoice" at bounding box center [1202, 299] width 39 height 10
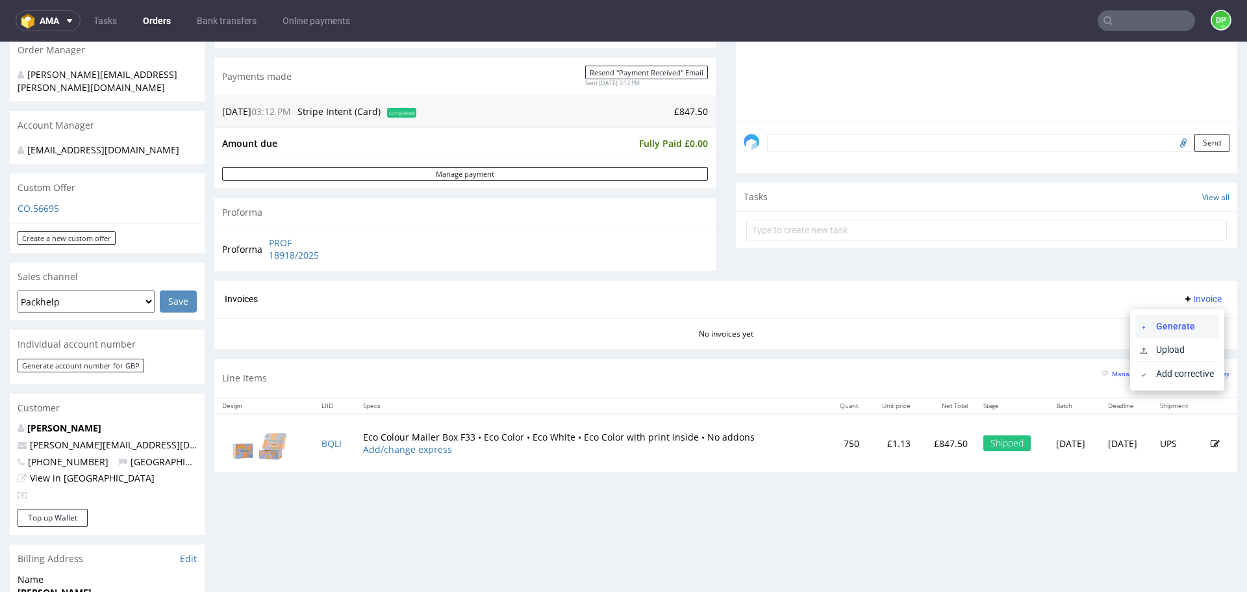
click at [1157, 319] on span "Generate" at bounding box center [1182, 325] width 63 height 13
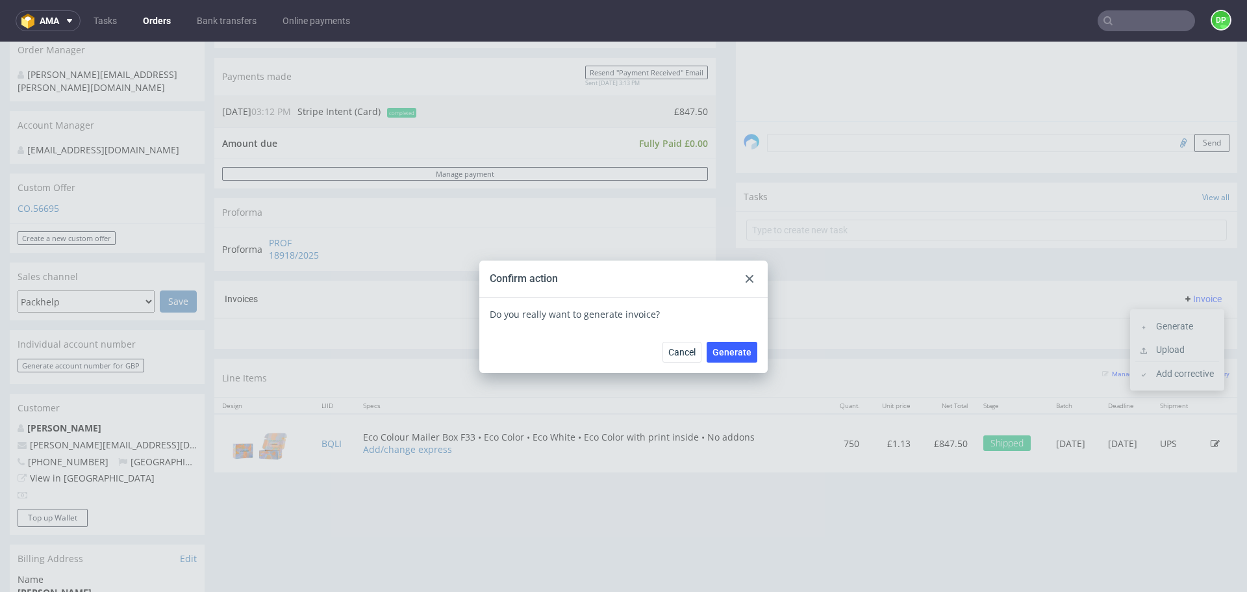
click at [740, 268] on div "Confirm action" at bounding box center [623, 278] width 288 height 37
click at [747, 277] on icon at bounding box center [749, 279] width 8 height 8
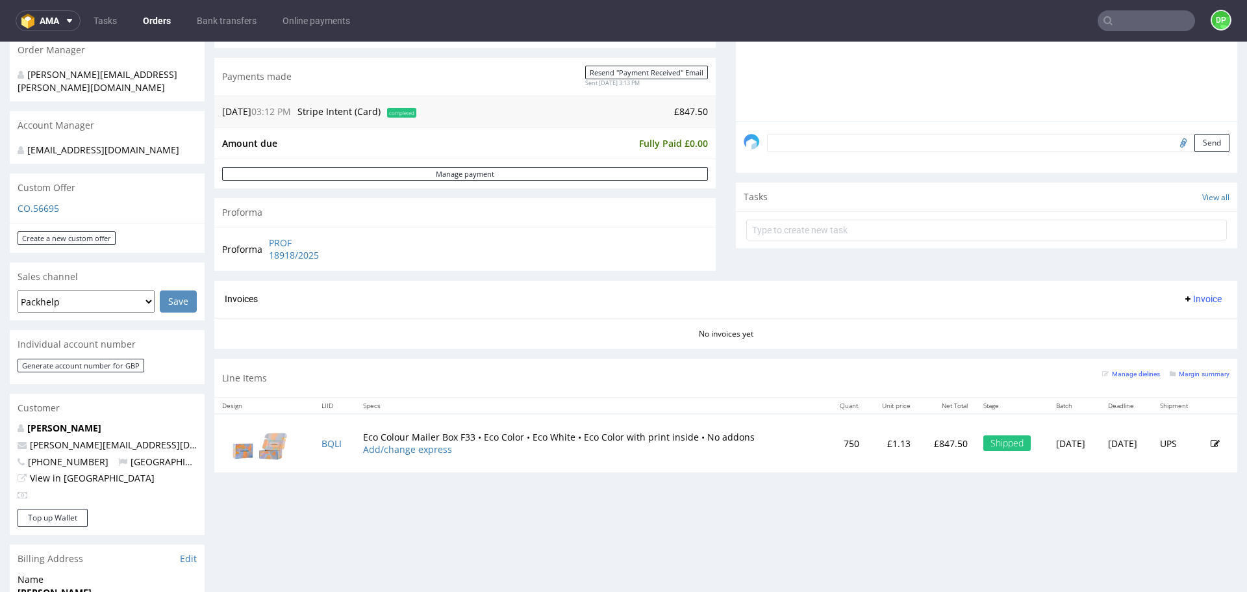
click at [1183, 298] on span "Invoice" at bounding box center [1202, 299] width 39 height 10
click at [1159, 344] on span "Upload" at bounding box center [1182, 349] width 63 height 13
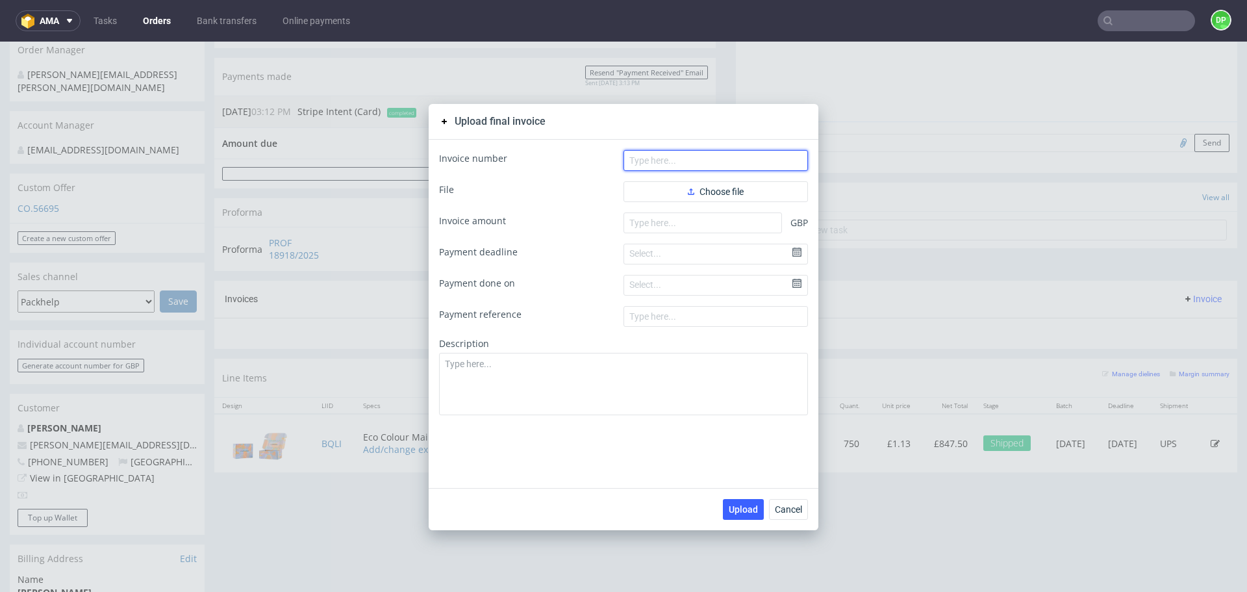
click at [684, 169] on input "text" at bounding box center [715, 160] width 184 height 21
paste input "FV 133/09/2025/GB"
type input "FV 133/09/2025/GB"
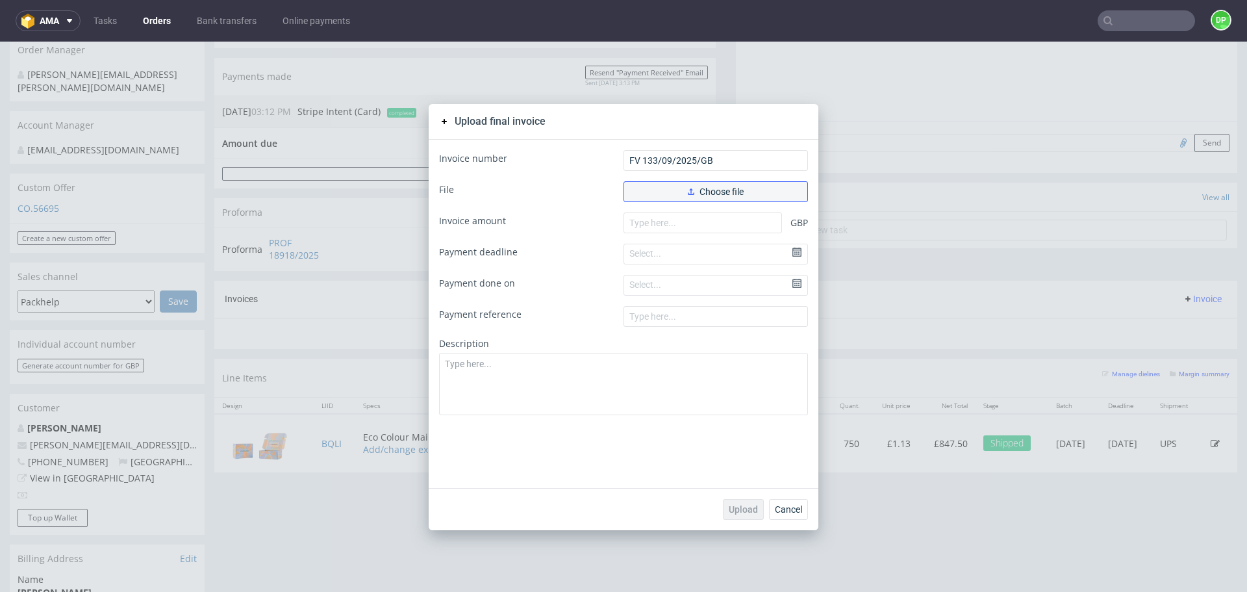
click at [677, 183] on button "Choose file" at bounding box center [715, 191] width 184 height 21
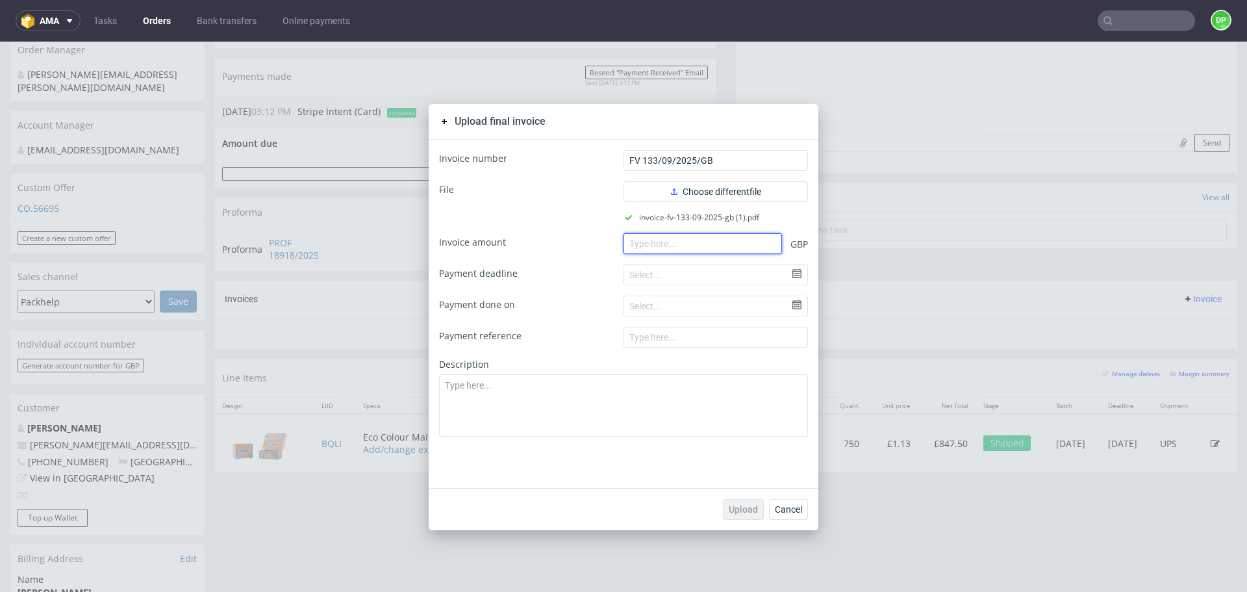
click at [699, 240] on input "number" at bounding box center [702, 243] width 158 height 21
paste input "1.01700"
click at [733, 512] on span "Upload" at bounding box center [743, 509] width 29 height 9
click at [633, 247] on input "1.01700" at bounding box center [702, 243] width 158 height 21
type input "1017.00"
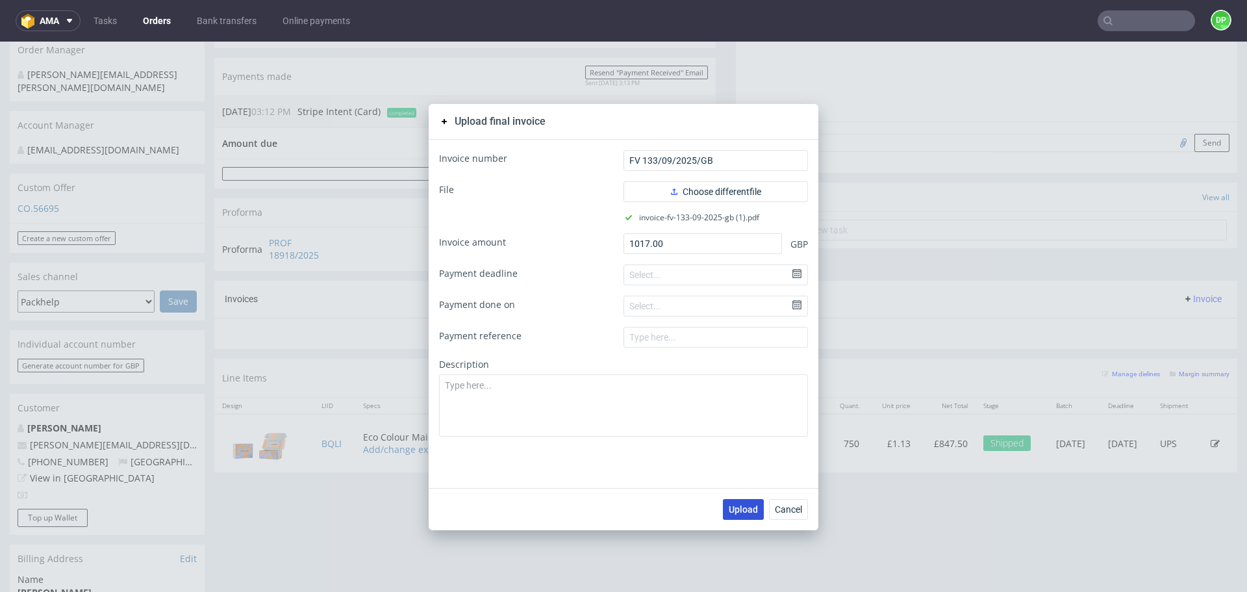
click at [737, 514] on span "Upload" at bounding box center [743, 509] width 29 height 9
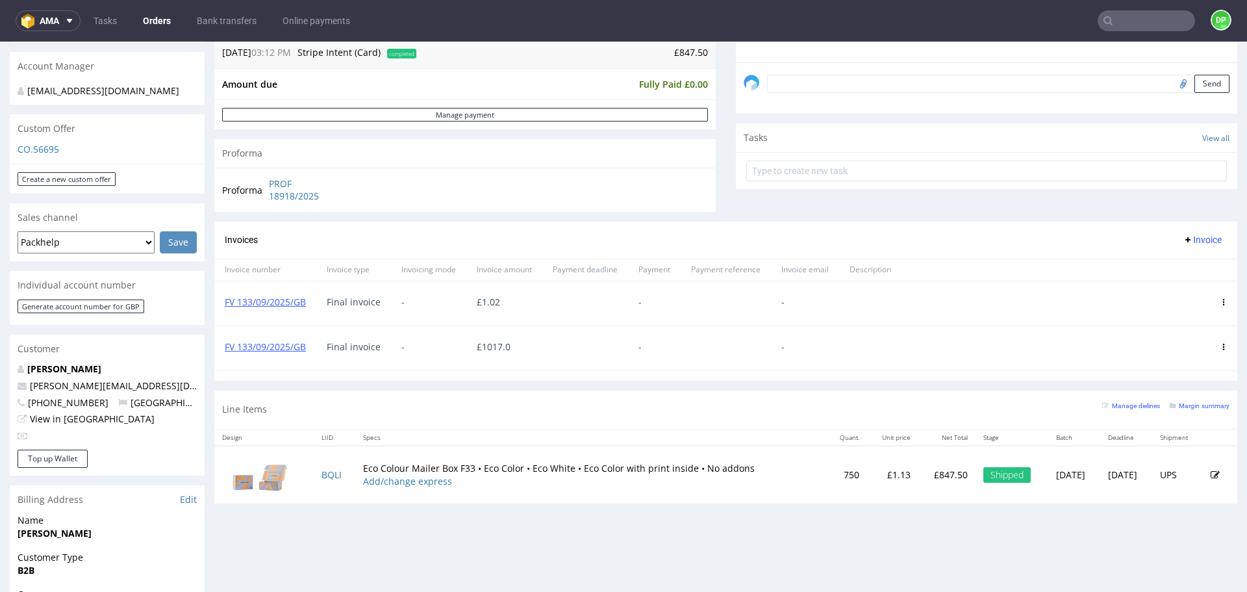
scroll to position [455, 0]
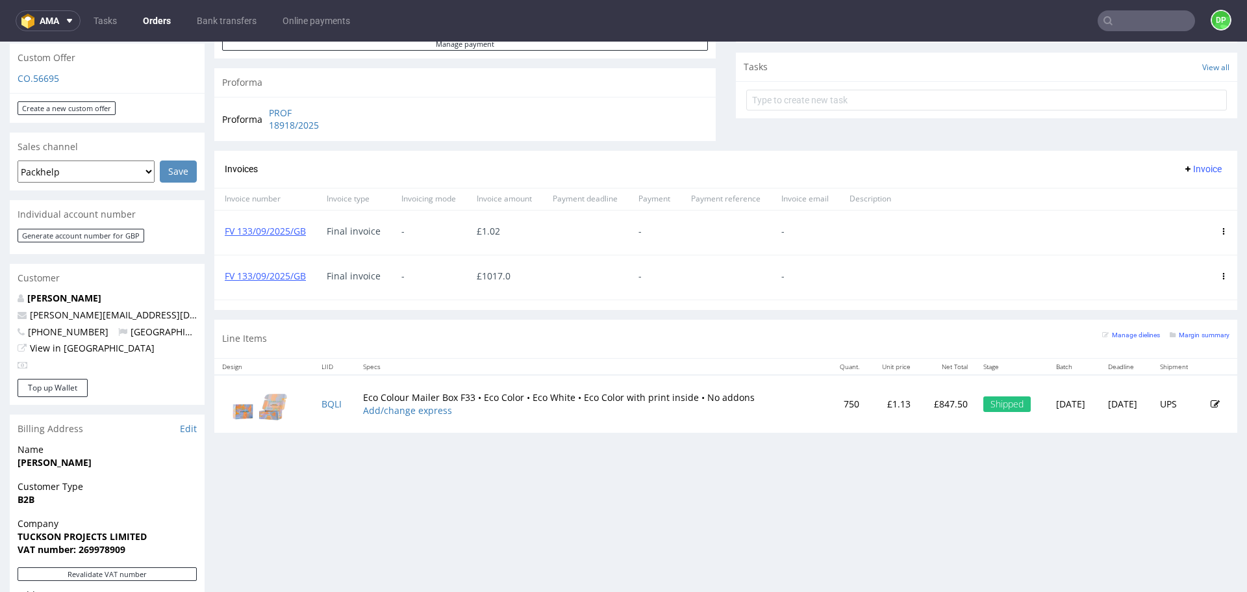
click at [1220, 231] on icon at bounding box center [1223, 231] width 6 height 6
click at [1160, 351] on span "Delete invoice" at bounding box center [1173, 348] width 79 height 13
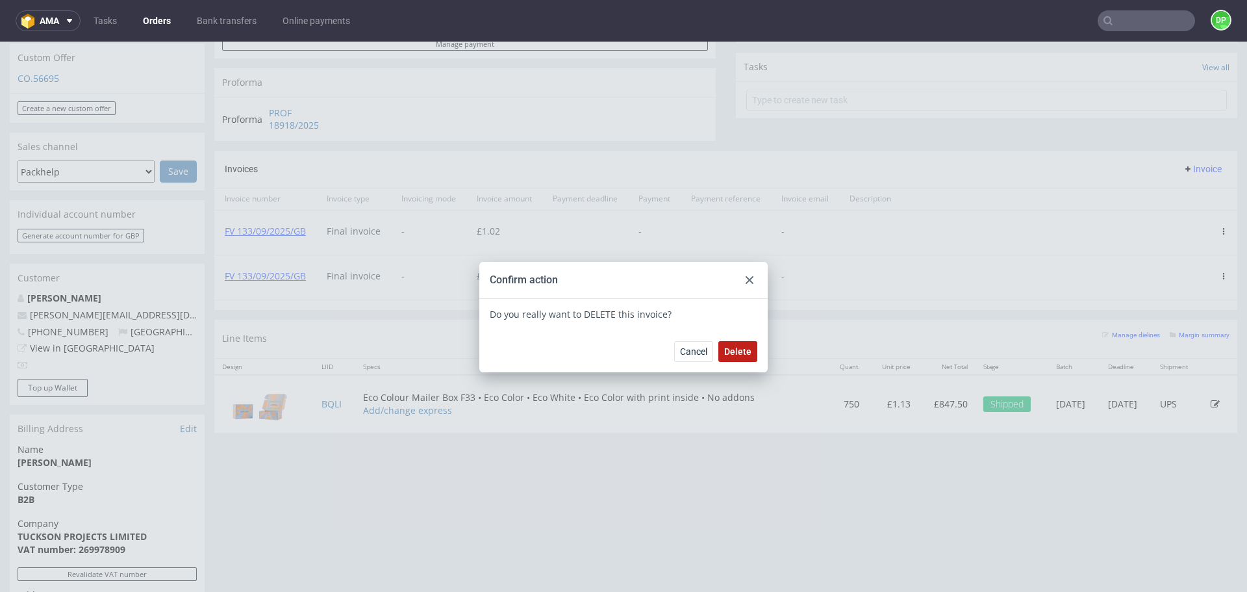
click at [744, 351] on span "Delete" at bounding box center [737, 351] width 27 height 9
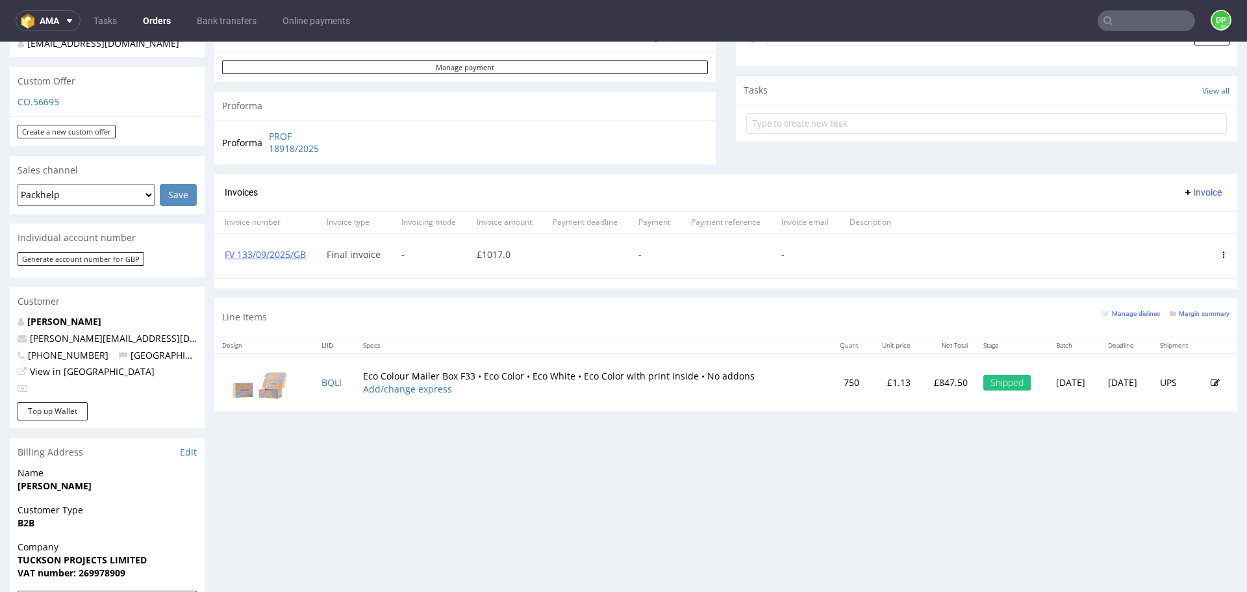
scroll to position [455, 0]
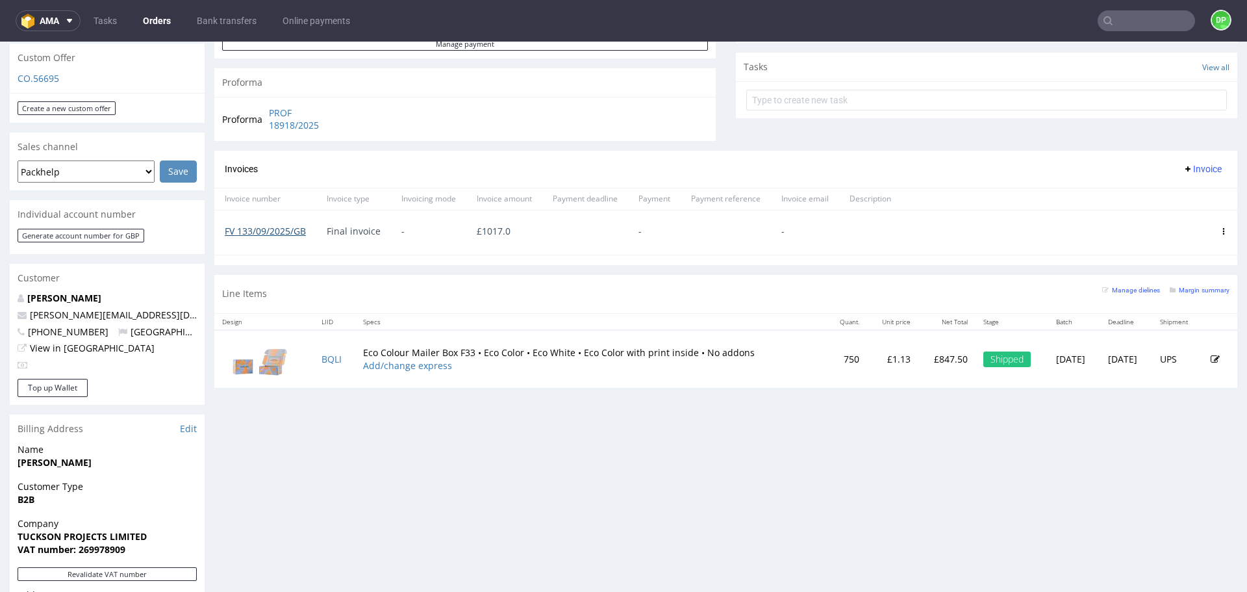
click at [279, 231] on link "FV 133/09/2025/GB" at bounding box center [265, 231] width 81 height 12
click at [271, 234] on link "FV 133/09/2025/GB" at bounding box center [265, 231] width 81 height 12
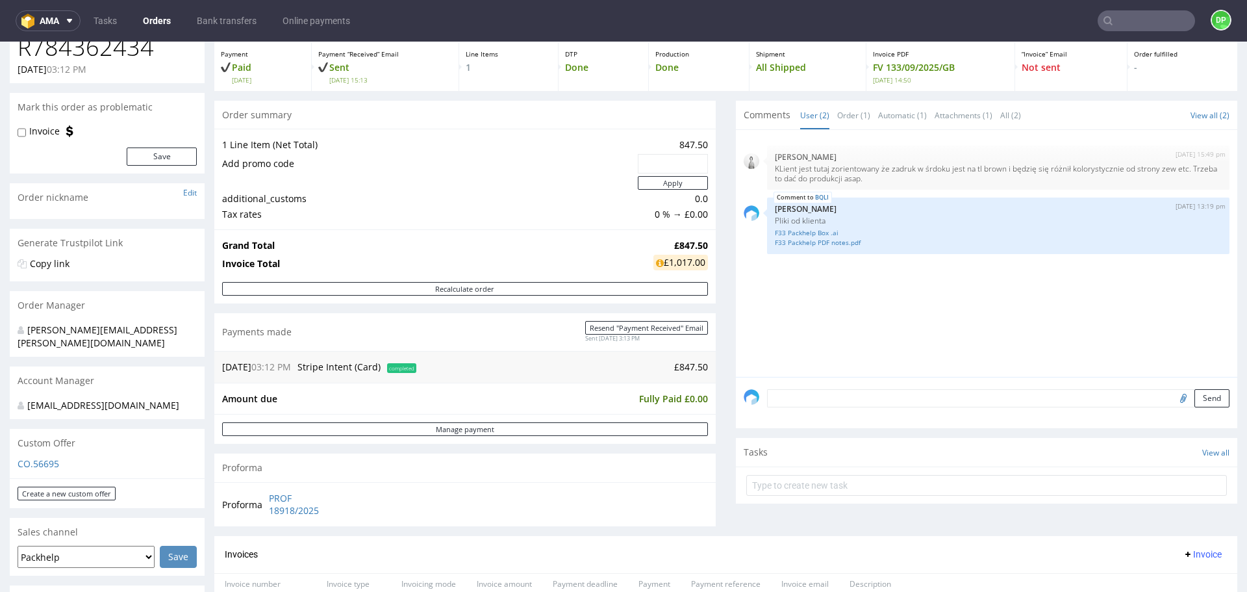
scroll to position [130, 0]
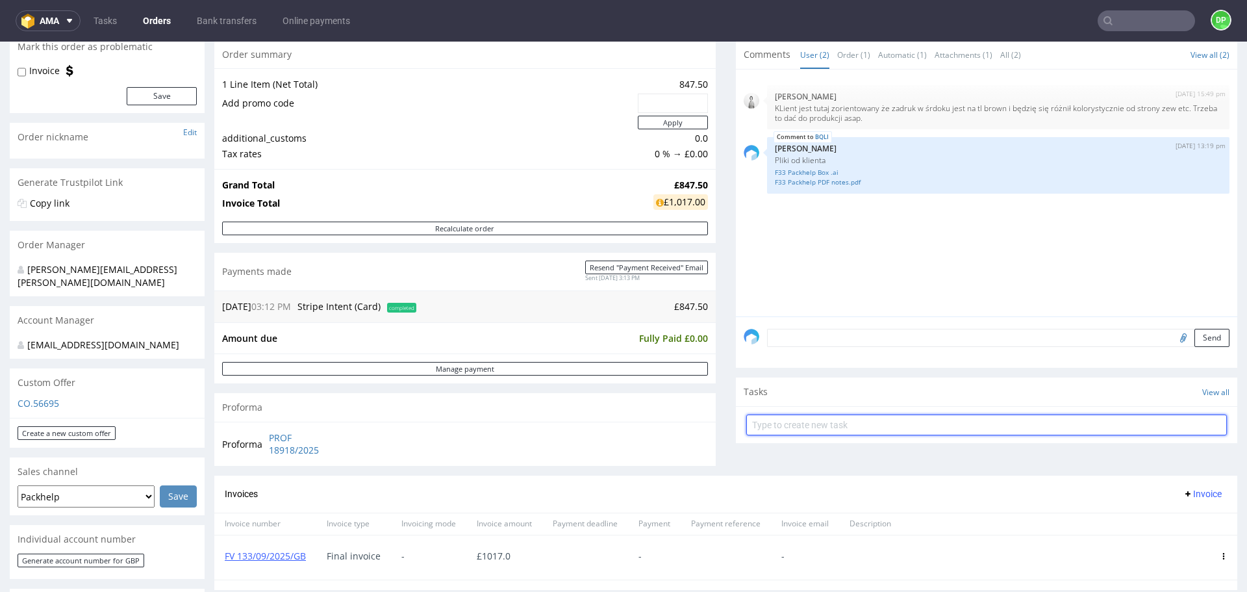
click at [759, 414] on input "text" at bounding box center [986, 424] width 481 height 21
type input "transfer"
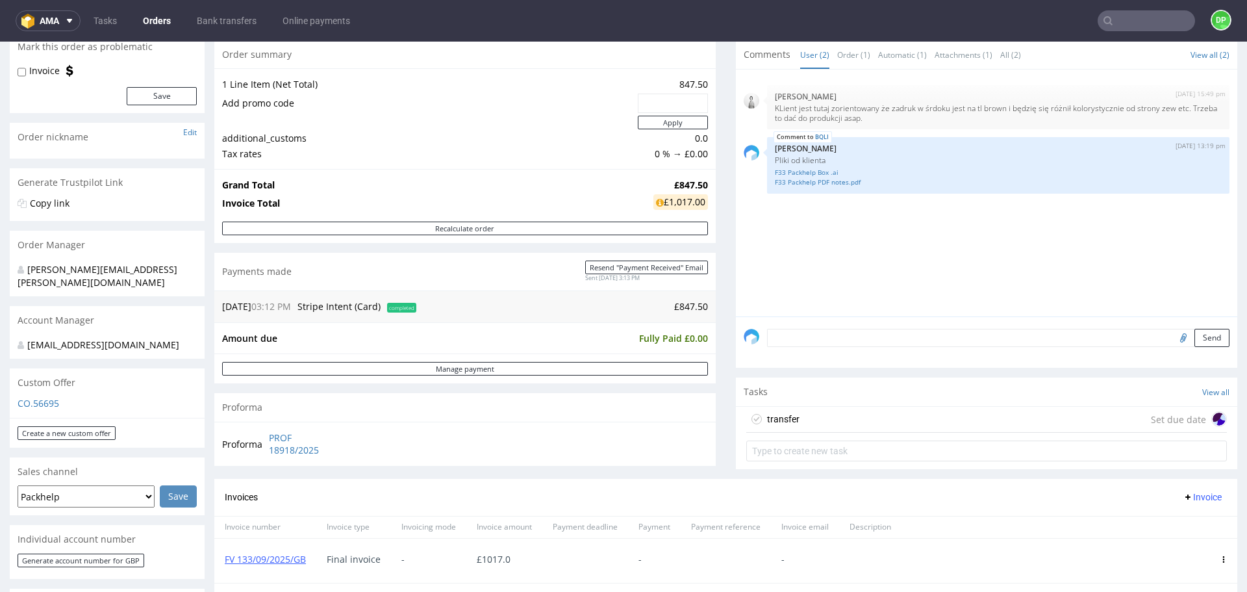
click at [863, 412] on div "transfer Set due date" at bounding box center [986, 420] width 481 height 26
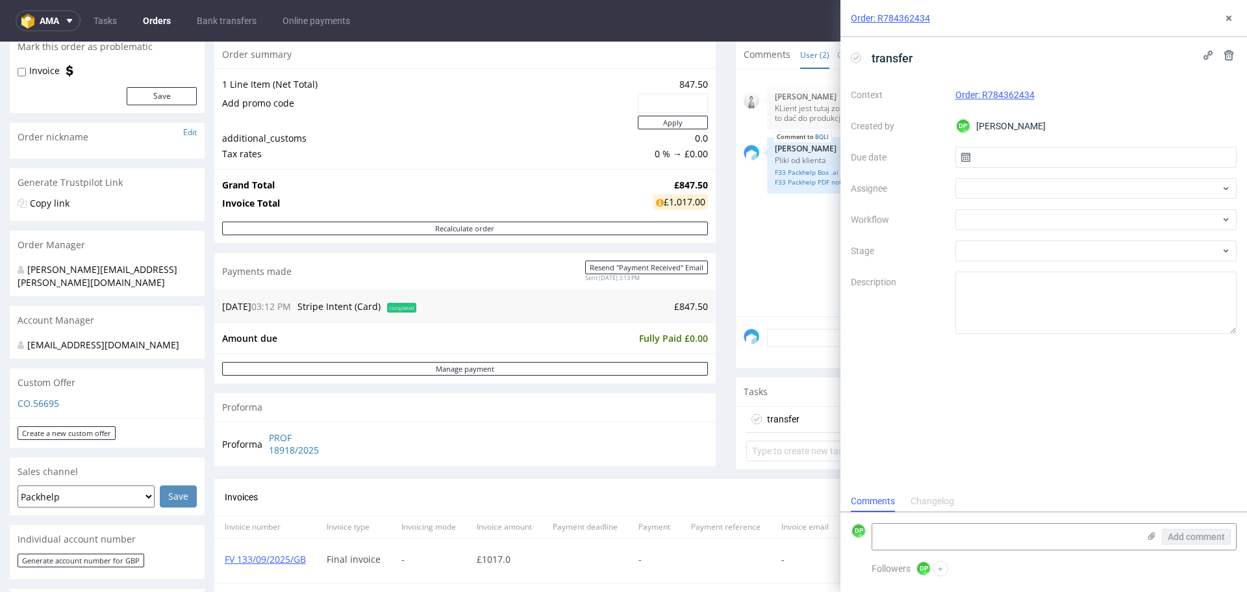
scroll to position [10, 0]
click at [1007, 225] on div at bounding box center [1096, 219] width 282 height 21
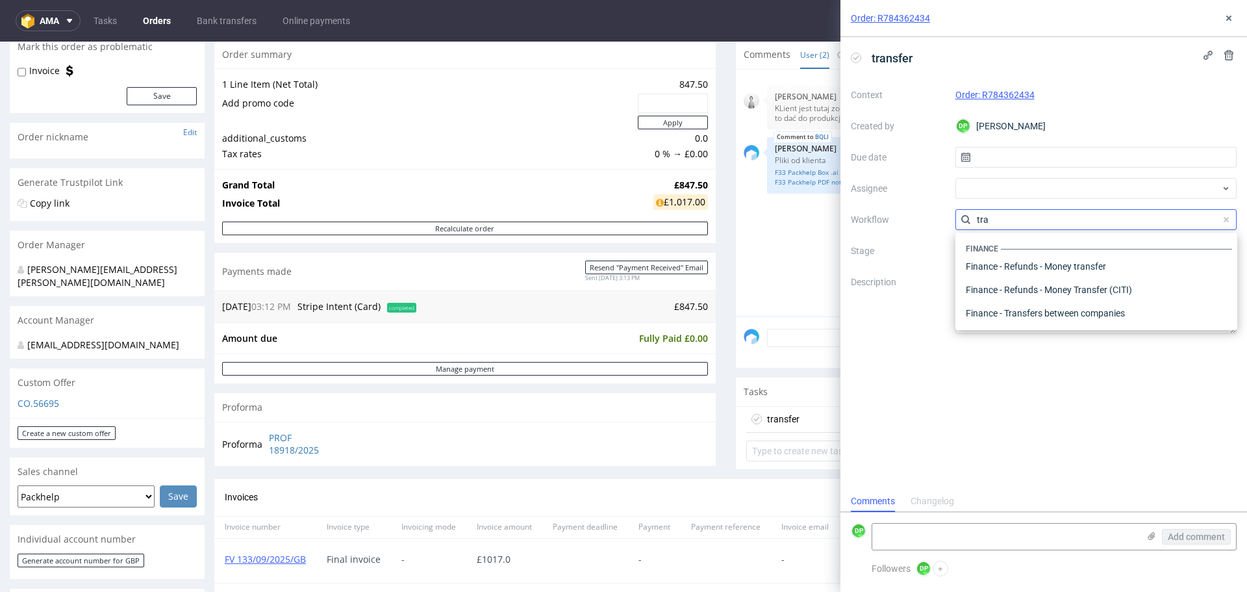
scroll to position [0, 0]
type input "trans"
click at [1018, 264] on div "Finance - Refunds - Money transfer" at bounding box center [1095, 266] width 271 height 23
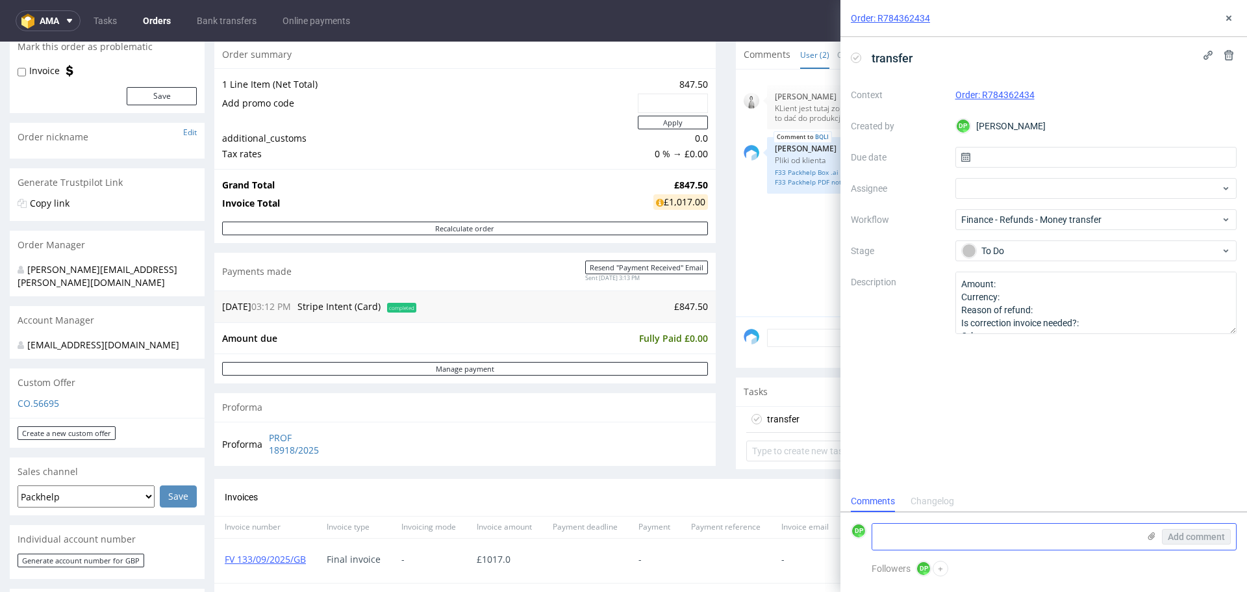
click at [943, 537] on textarea at bounding box center [1005, 536] width 266 height 26
click at [1004, 288] on textarea "Amount: Currency: Reason of refund: Is correction invoice needed?: Other:" at bounding box center [1096, 302] width 282 height 62
click at [1075, 313] on textarea "Amount: Currency: Reason of refund: Is correction invoice needed?: Other:" at bounding box center [1096, 302] width 282 height 62
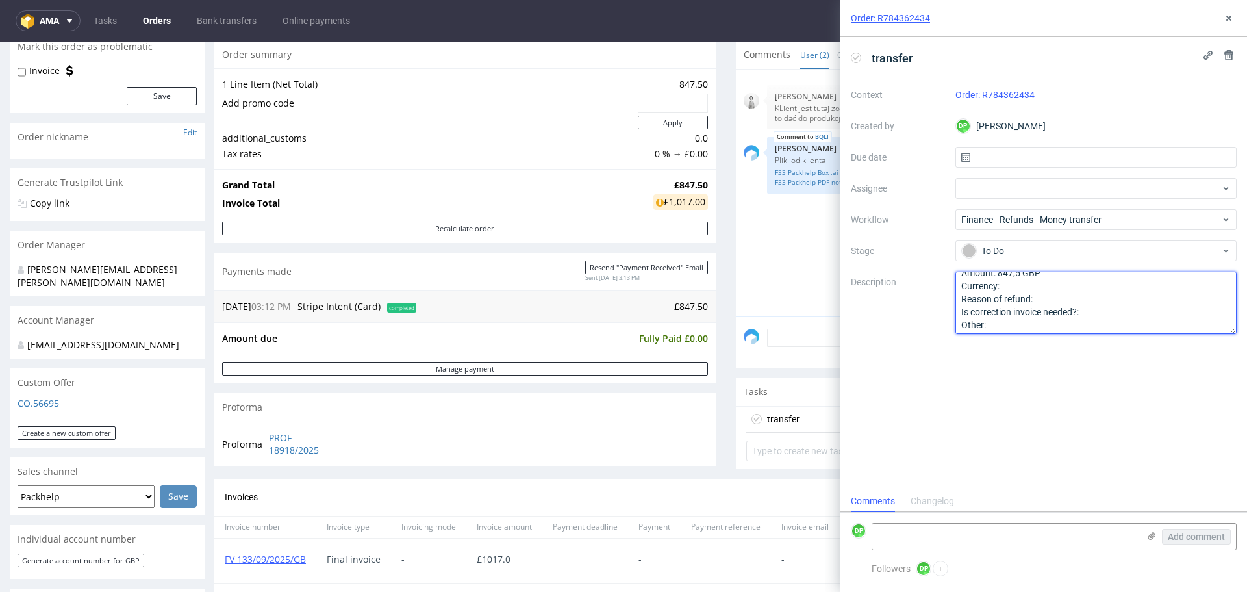
scroll to position [14, 0]
type textarea "Amount: 847,5 GBP Currency: Reason of refund: ING - Rev Is correction invoice n…"
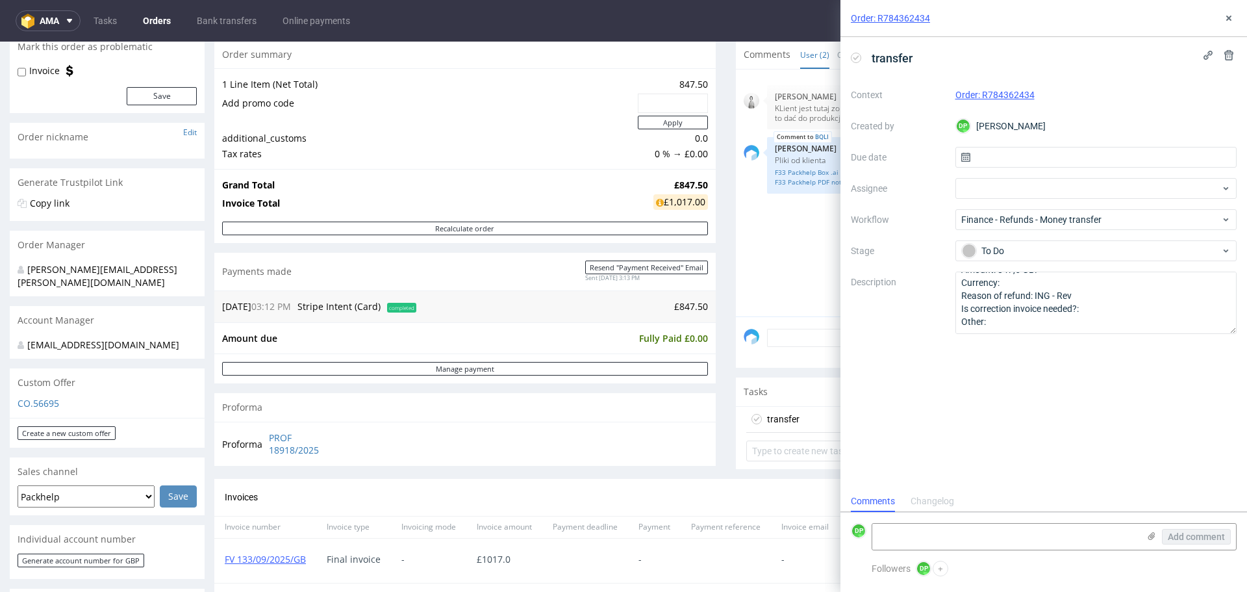
click at [1046, 372] on div "transfer Context Order: R784362434 Created by DP Dominika Piątek Due date Assig…" at bounding box center [1043, 263] width 407 height 453
click at [1225, 16] on icon at bounding box center [1228, 18] width 10 height 10
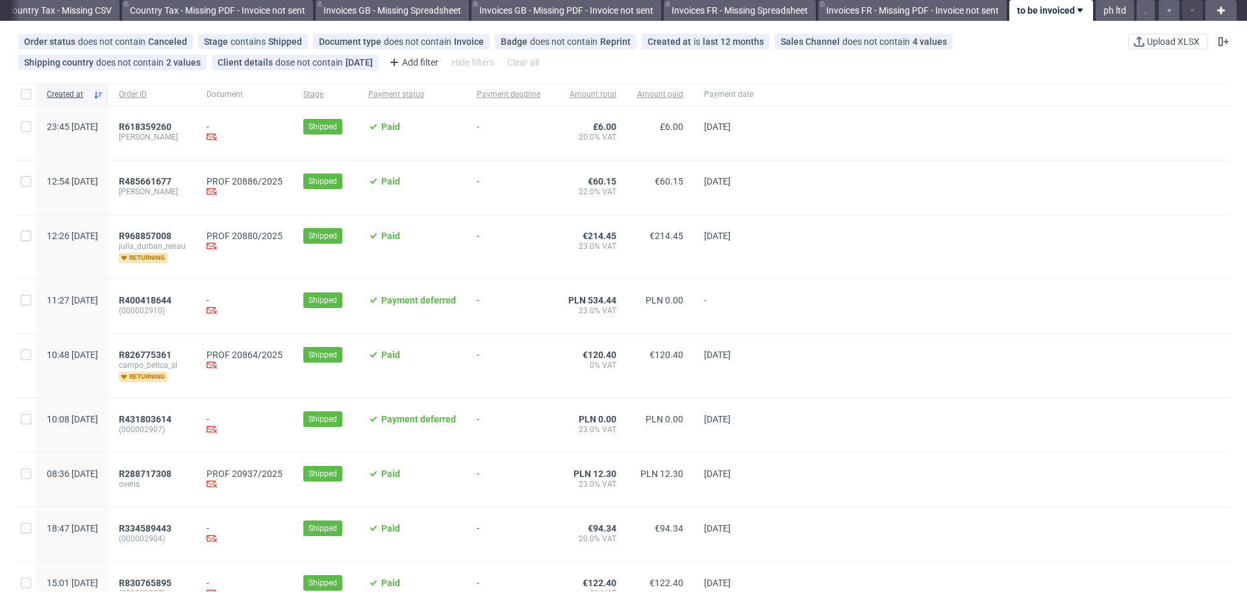
scroll to position [65, 0]
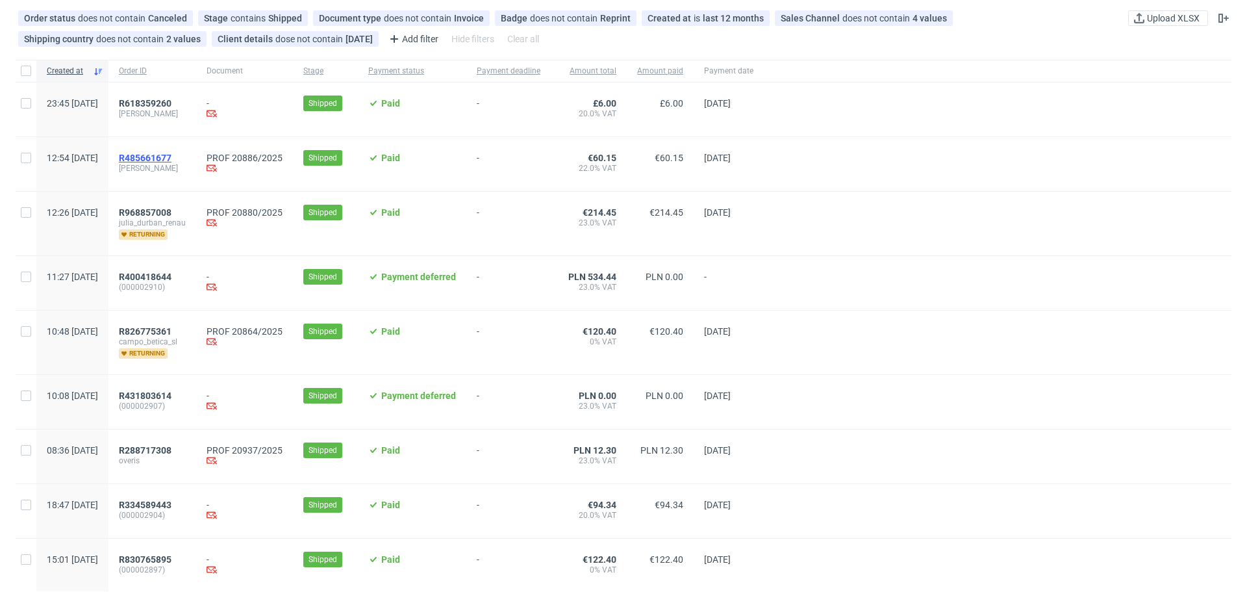
click at [171, 161] on span "R485661677" at bounding box center [145, 158] width 53 height 10
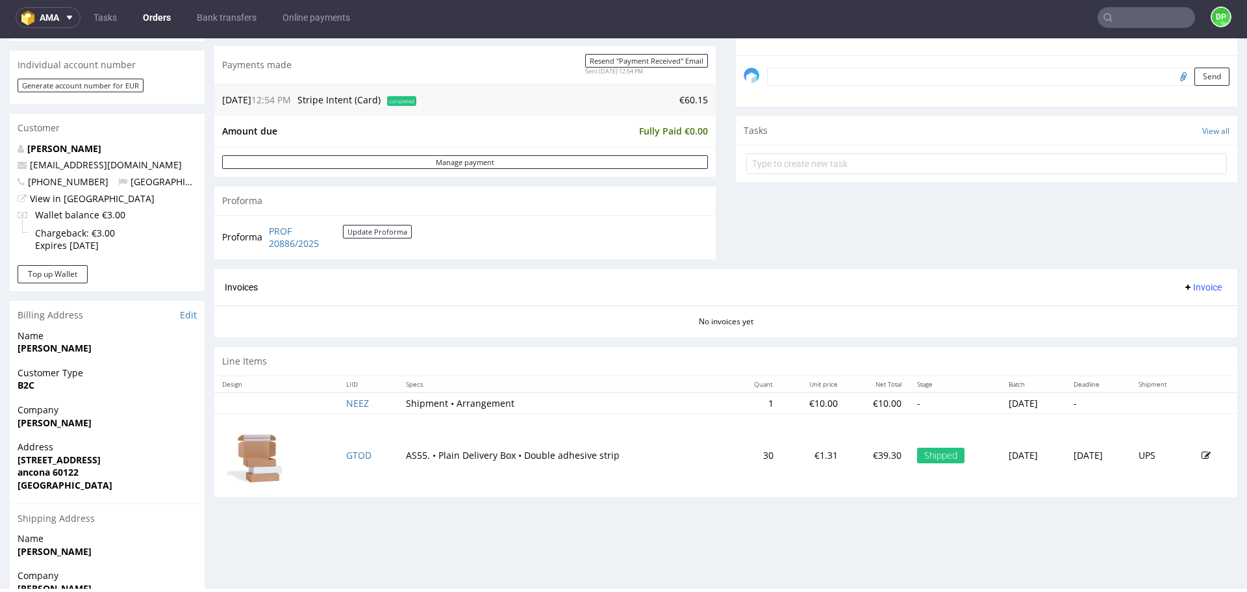
scroll to position [390, 0]
click at [1191, 282] on span "Invoice" at bounding box center [1202, 285] width 39 height 10
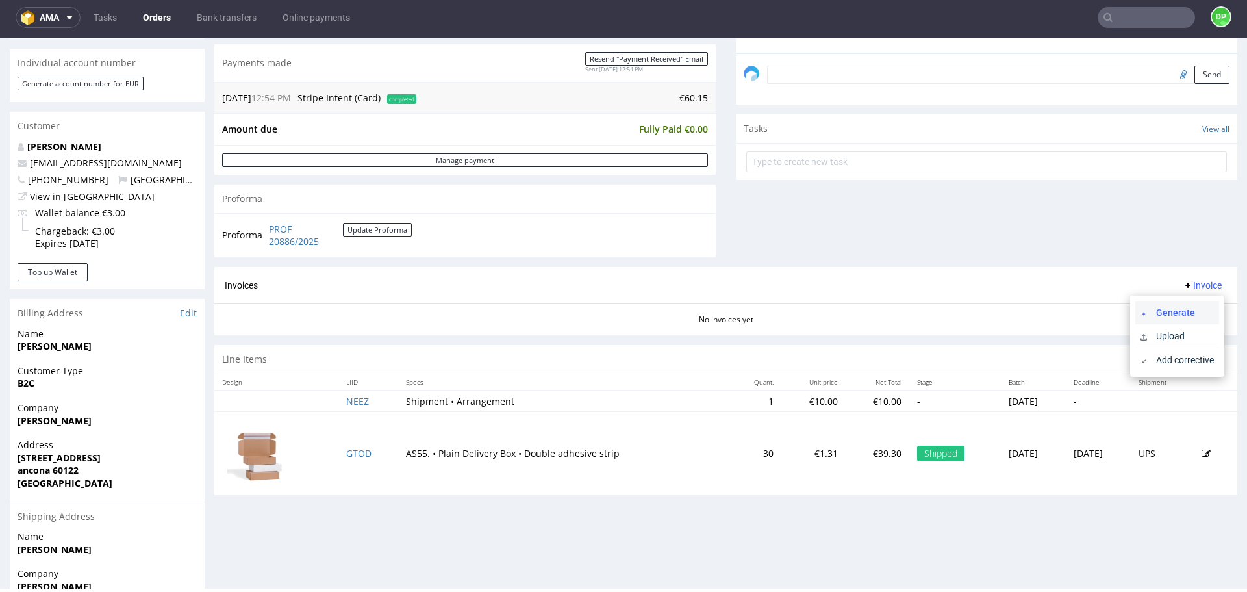
click at [1162, 311] on span "Generate" at bounding box center [1182, 312] width 63 height 13
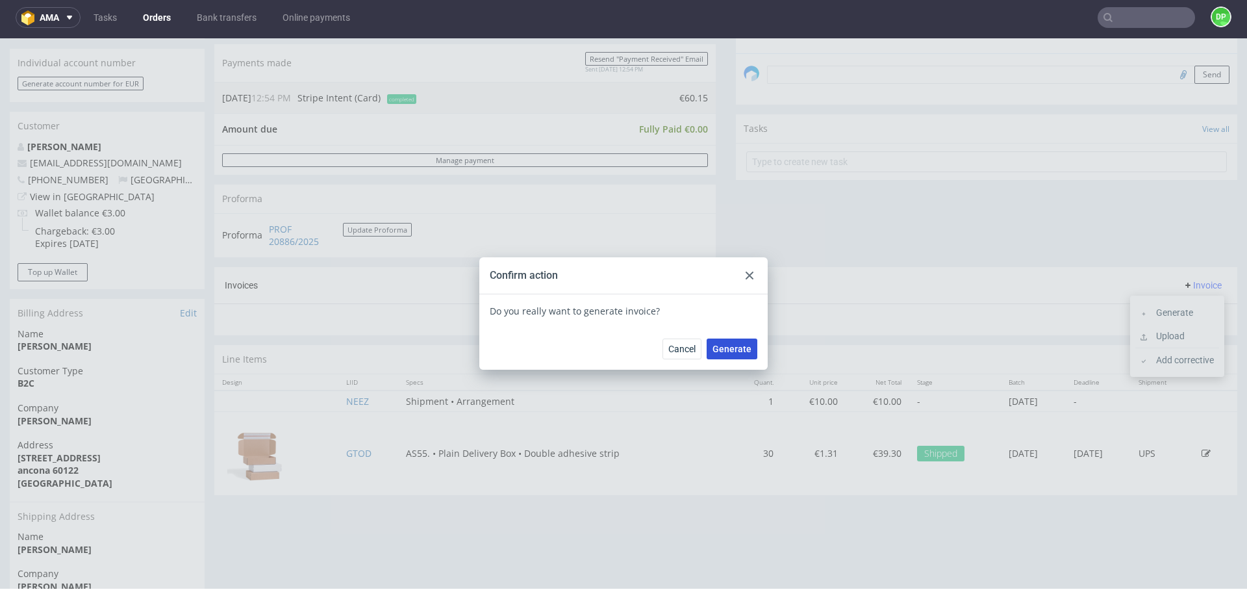
click at [719, 357] on button "Generate" at bounding box center [732, 348] width 51 height 21
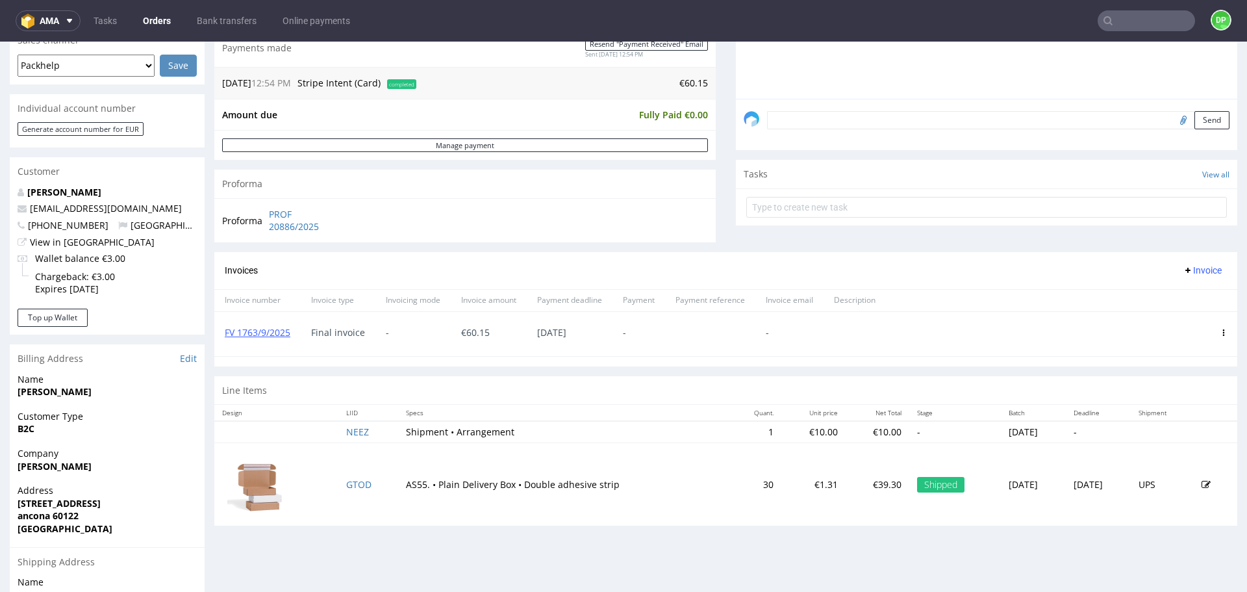
scroll to position [249, 0]
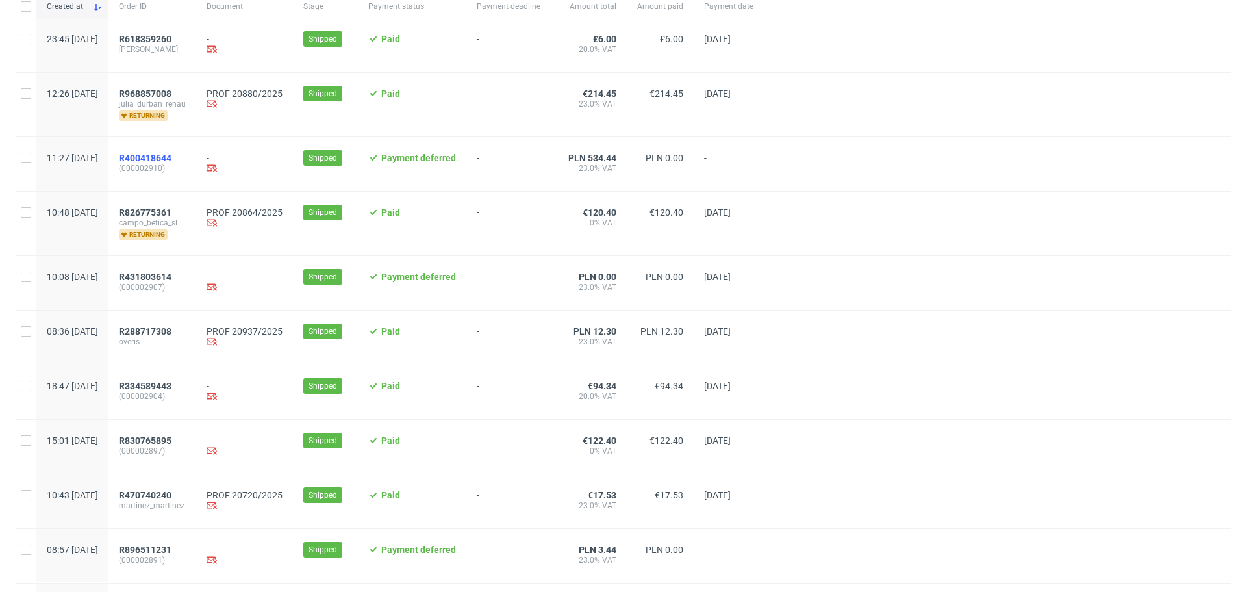
scroll to position [130, 0]
click at [171, 96] on span "R968857008" at bounding box center [145, 93] width 53 height 10
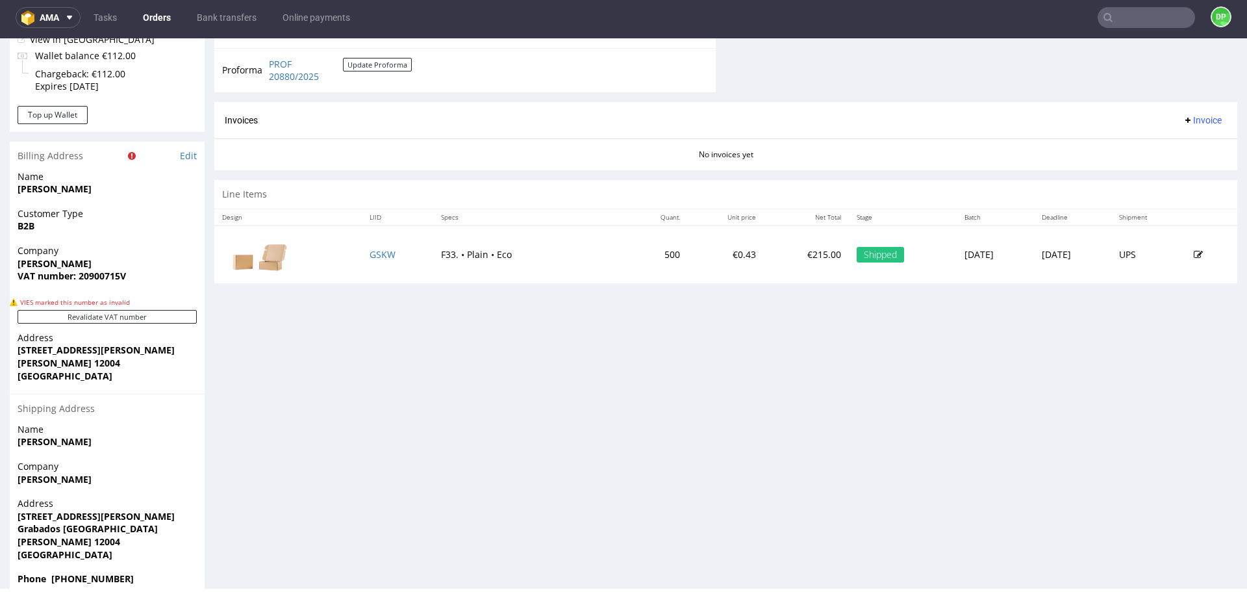
scroll to position [584, 0]
click at [139, 319] on button "Revalidate VAT number" at bounding box center [107, 315] width 179 height 14
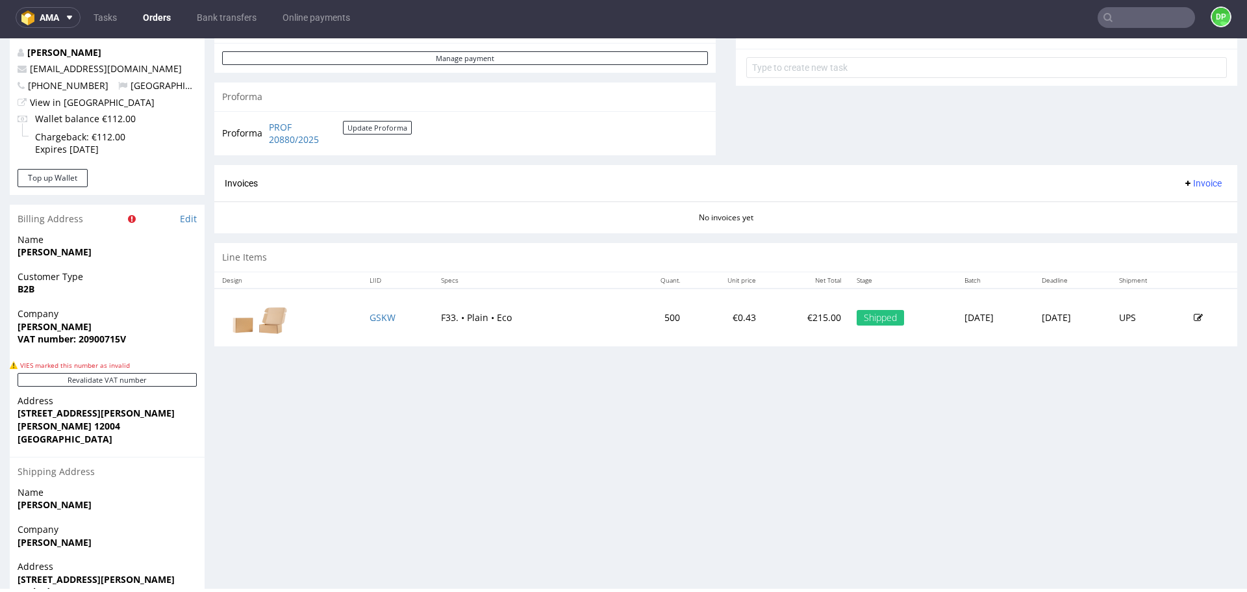
scroll to position [608, 0]
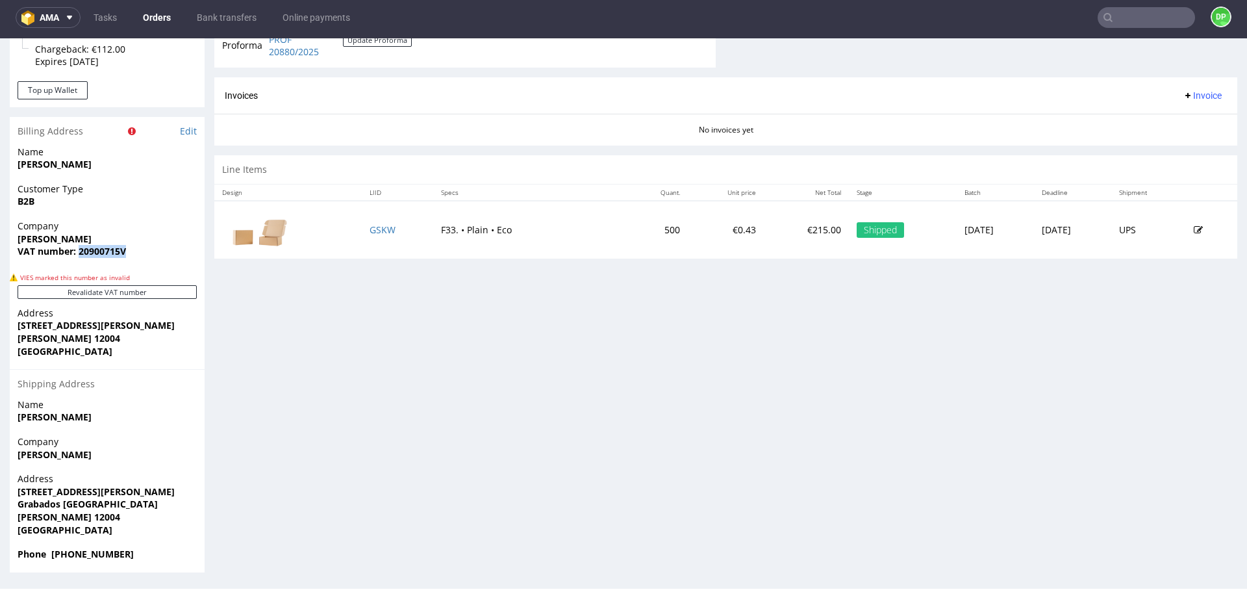
drag, startPoint x: 132, startPoint y: 256, endPoint x: 79, endPoint y: 255, distance: 53.3
click at [79, 255] on span "VAT number: 20900715V" at bounding box center [107, 251] width 179 height 13
copy strong "20900715V"
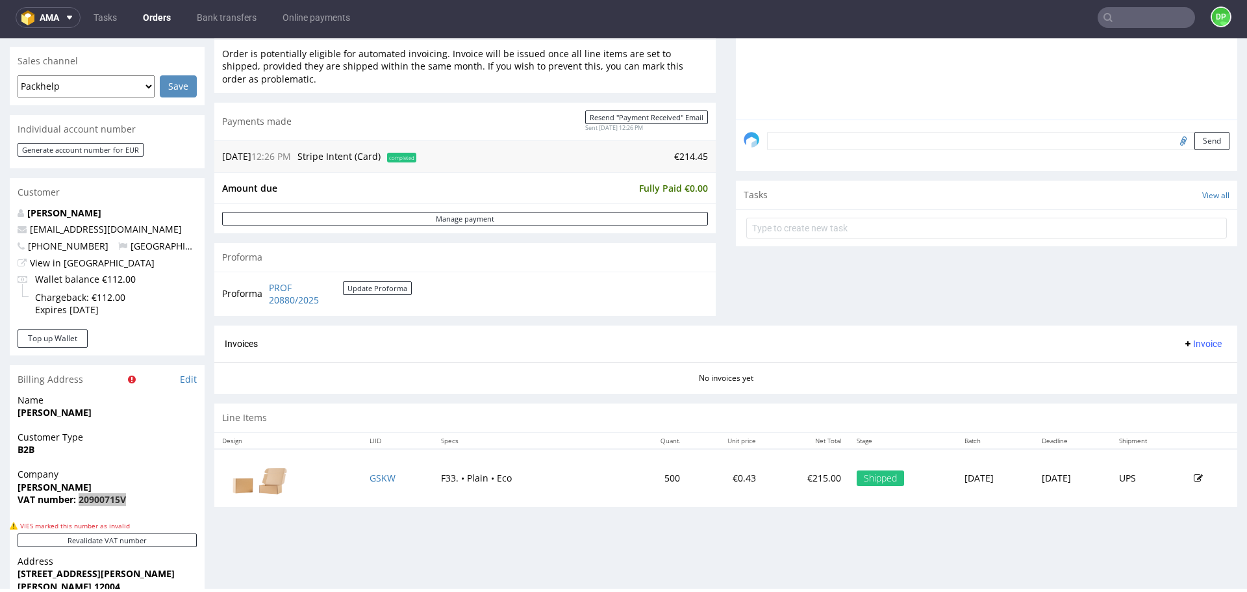
scroll to position [348, 0]
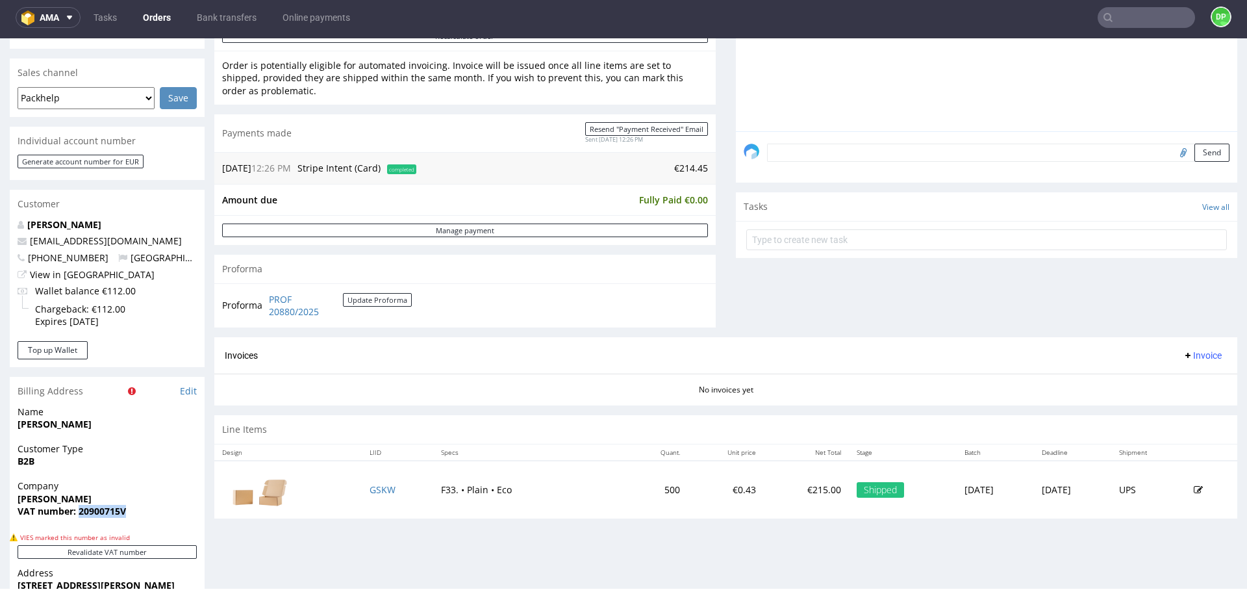
click at [1184, 360] on span "Invoice" at bounding box center [1202, 355] width 39 height 10
click at [1175, 373] on li "Generate" at bounding box center [1177, 382] width 84 height 23
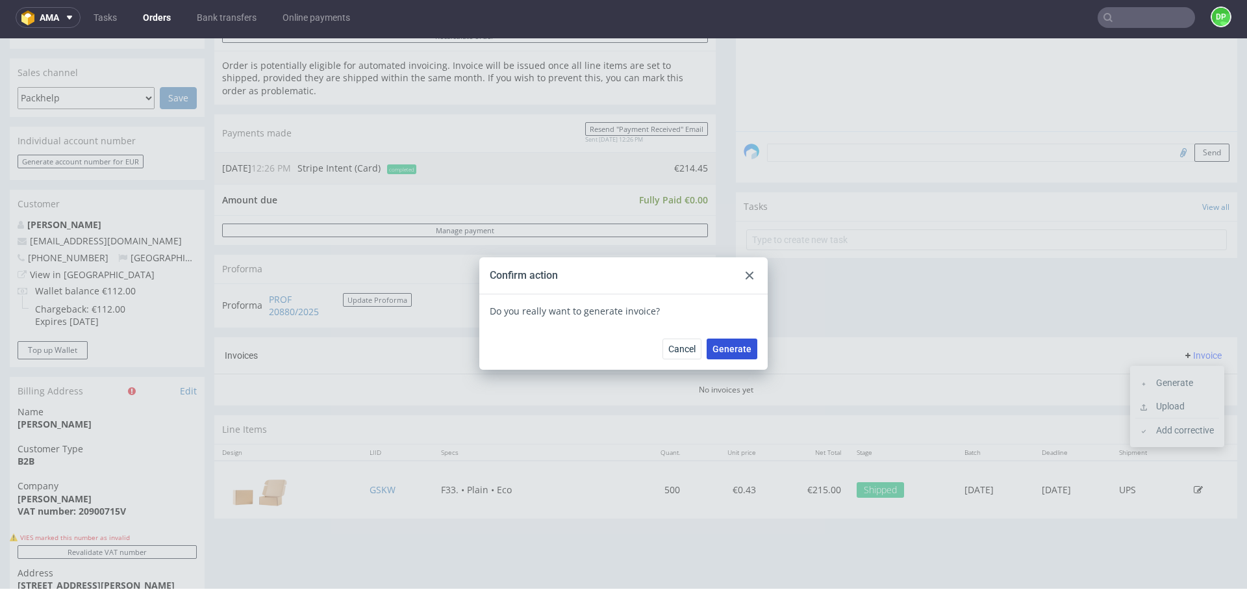
click at [742, 344] on span "Generate" at bounding box center [731, 348] width 39 height 9
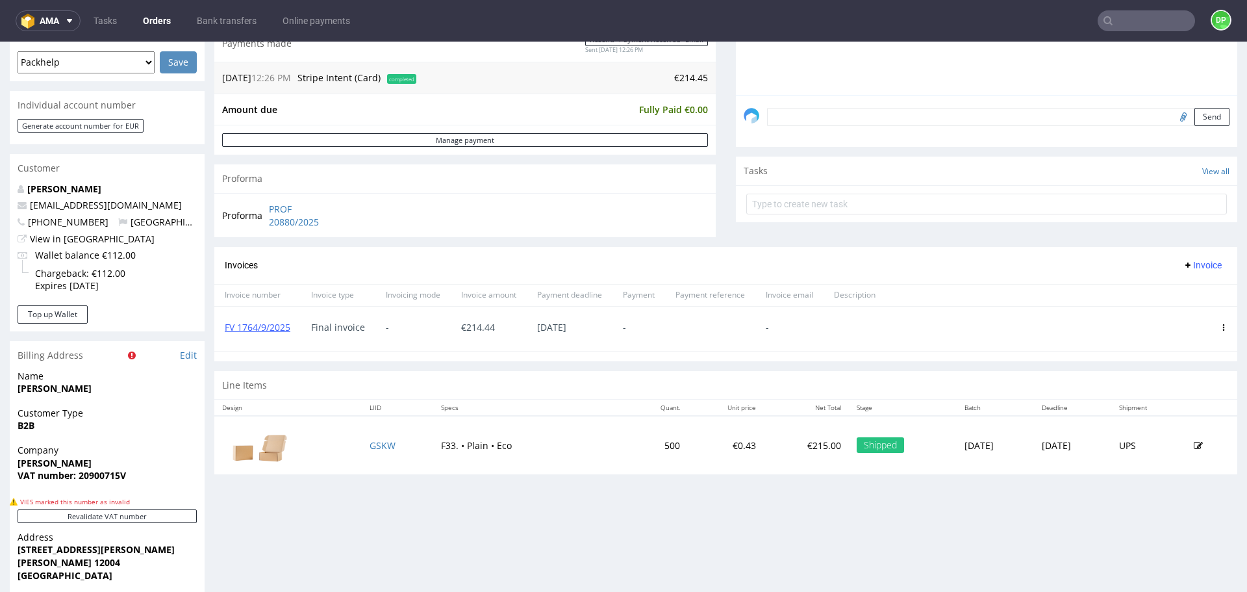
scroll to position [325, 0]
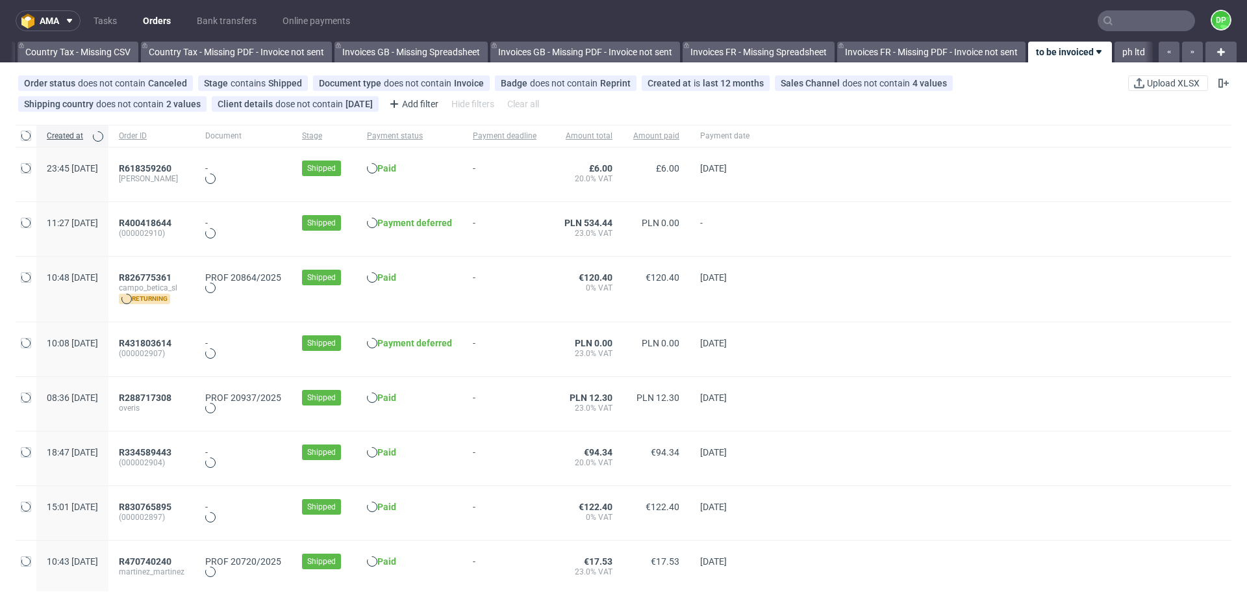
scroll to position [0, 1414]
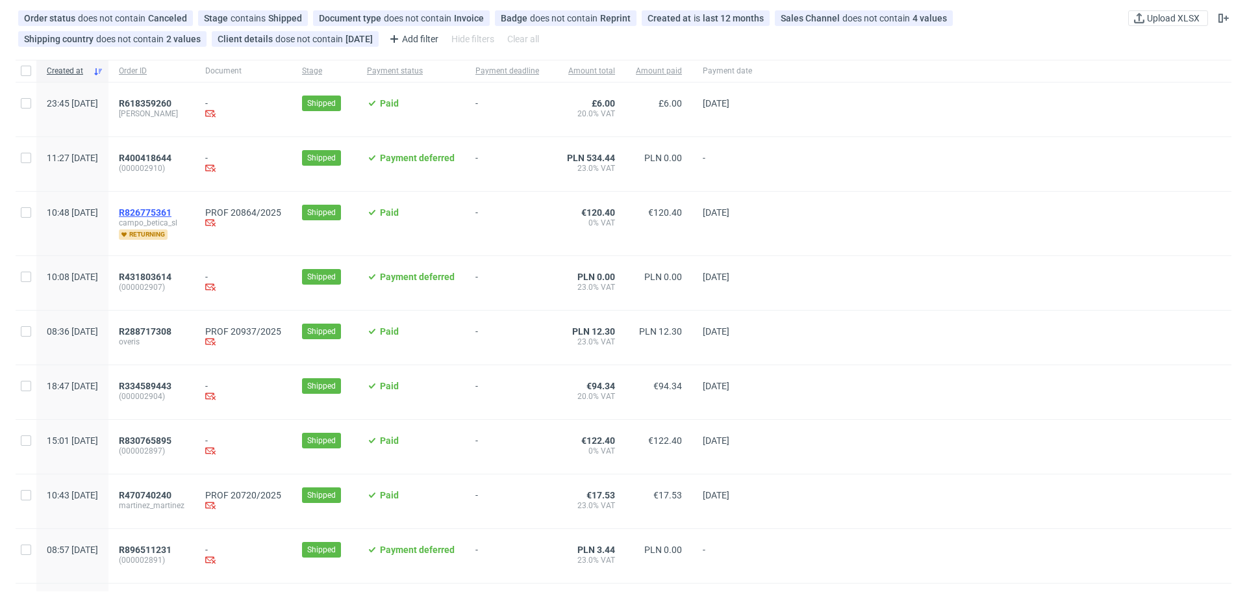
click at [171, 209] on span "R826775361" at bounding box center [145, 212] width 53 height 10
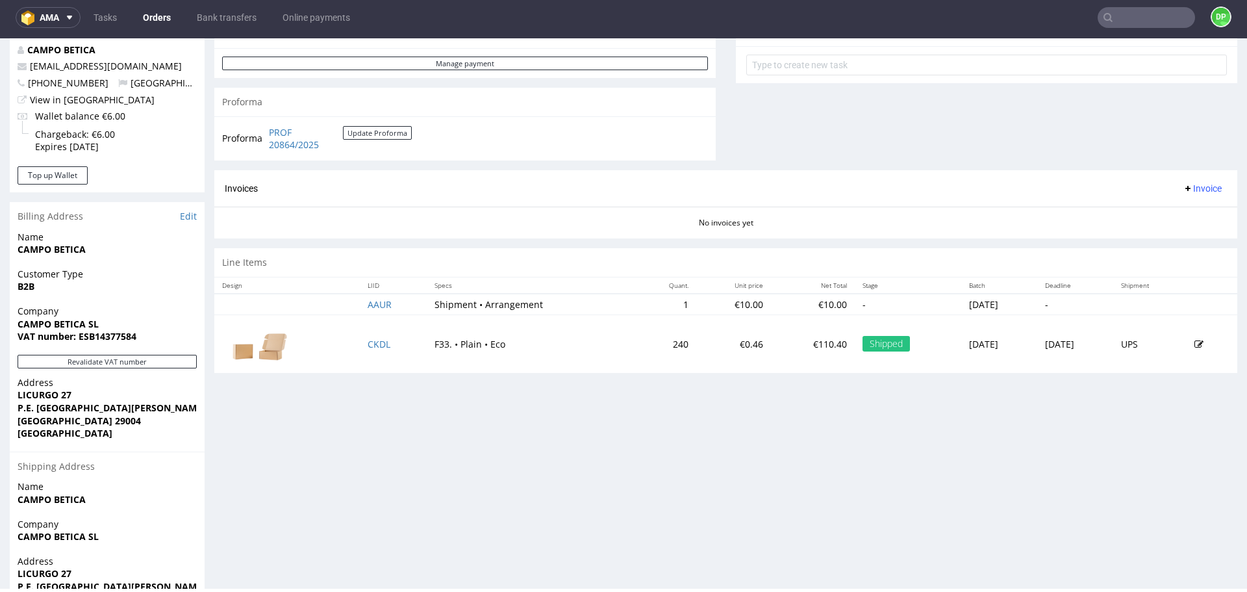
scroll to position [568, 0]
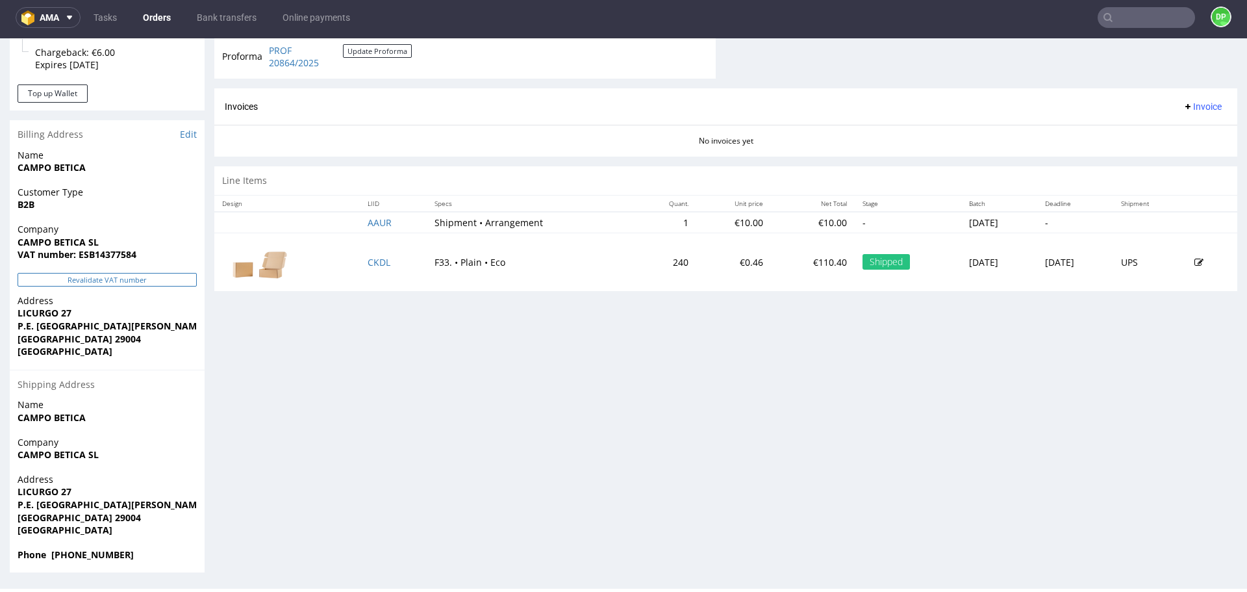
click at [118, 281] on button "Revalidate VAT number" at bounding box center [107, 280] width 179 height 14
click at [132, 282] on button "Revalidate VAT number" at bounding box center [107, 280] width 179 height 14
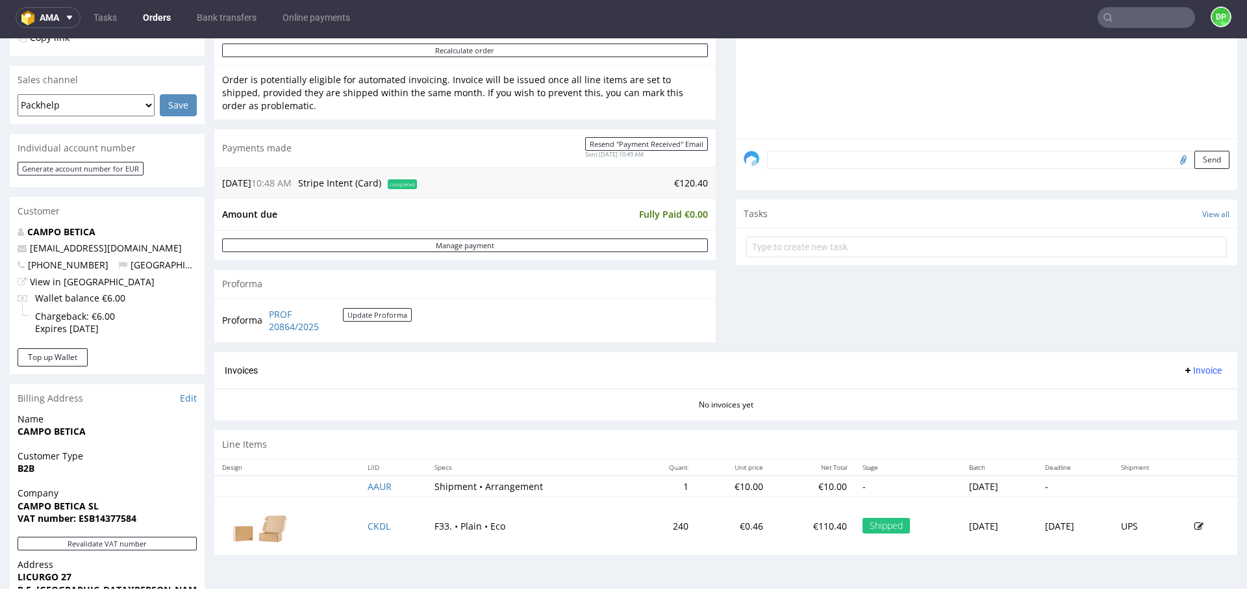
scroll to position [308, 0]
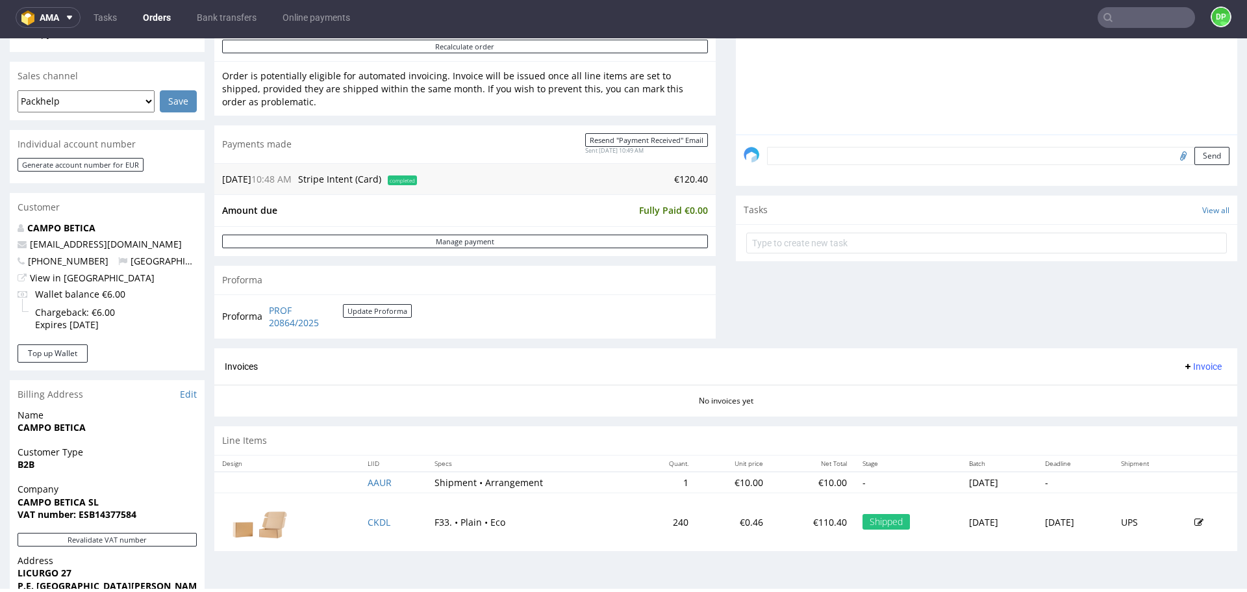
click at [1188, 359] on button "Invoice" at bounding box center [1201, 366] width 49 height 16
click at [1175, 392] on span "Generate" at bounding box center [1182, 393] width 63 height 13
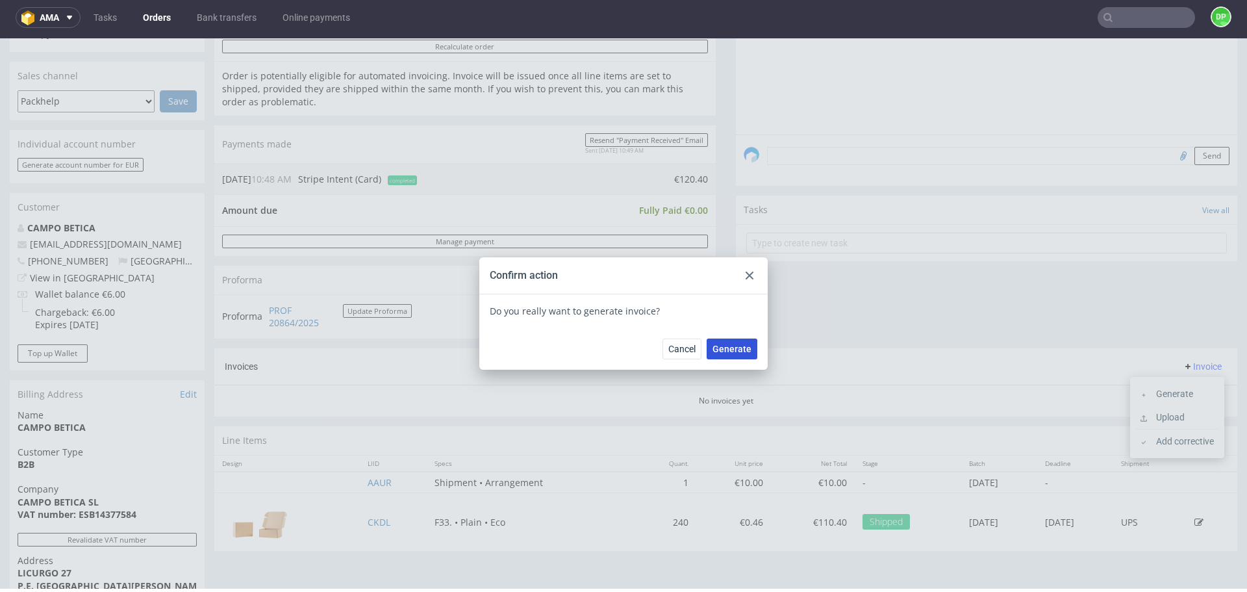
click at [727, 354] on button "Generate" at bounding box center [732, 348] width 51 height 21
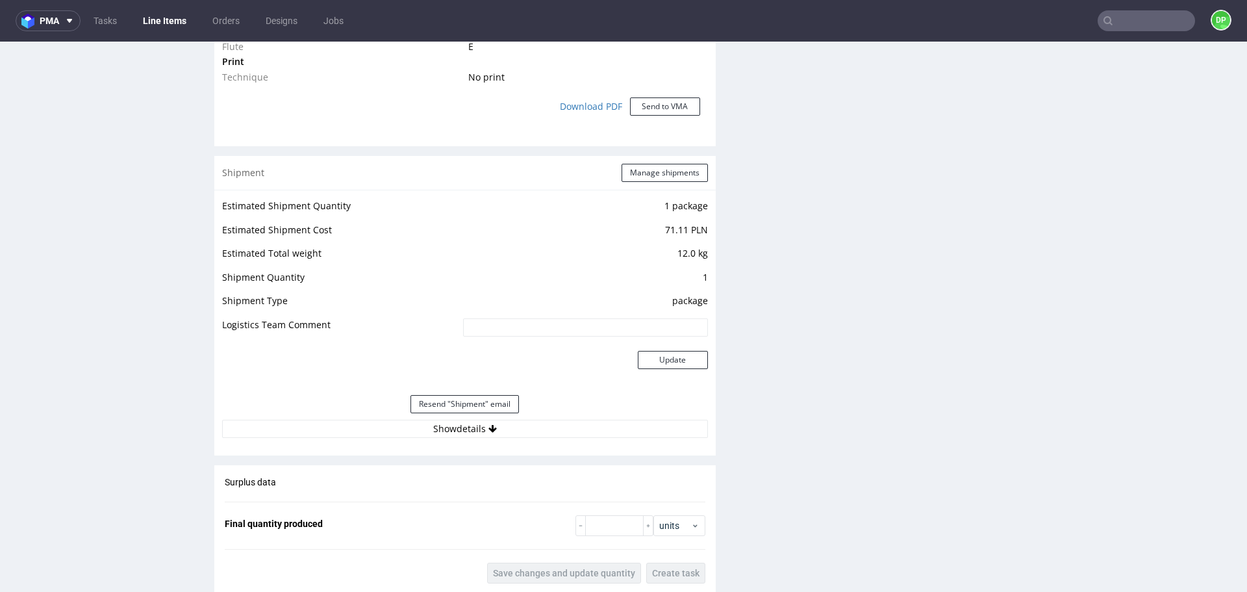
scroll to position [1336, 0]
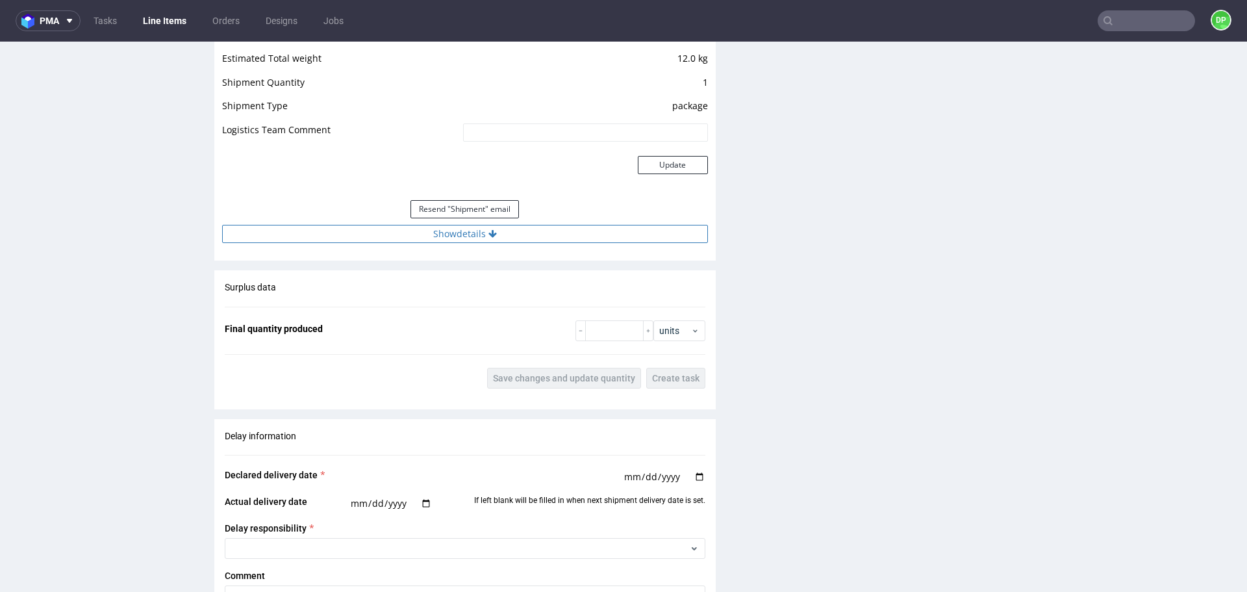
click at [419, 232] on button "Show details" at bounding box center [465, 234] width 486 height 18
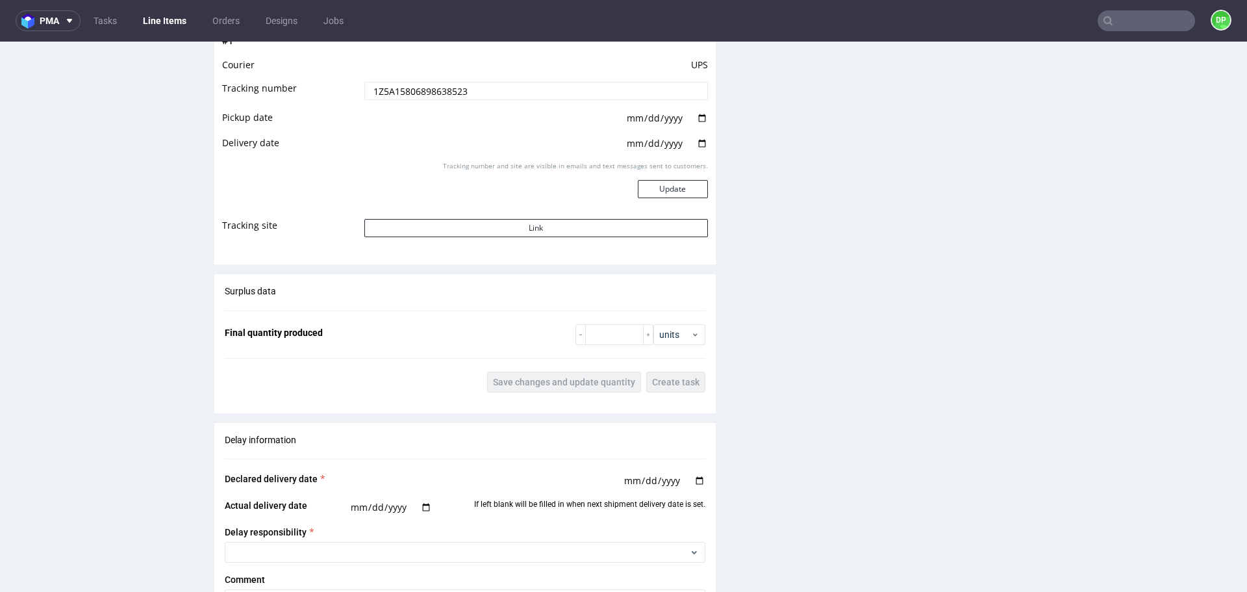
scroll to position [1596, 0]
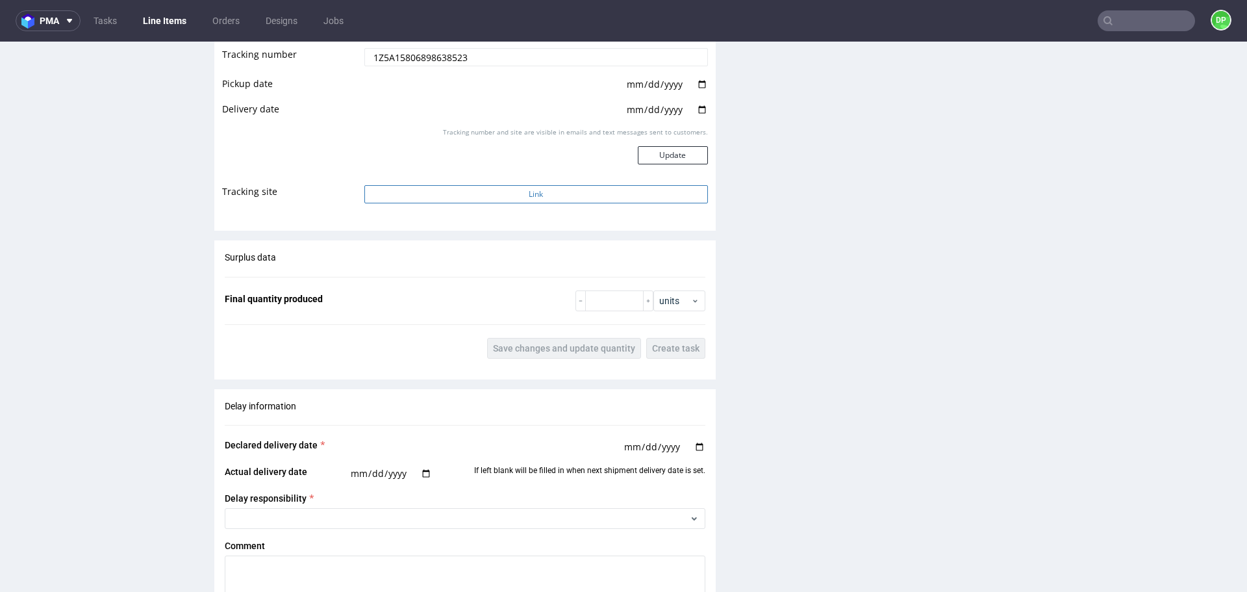
click at [481, 195] on button "Link" at bounding box center [536, 194] width 344 height 18
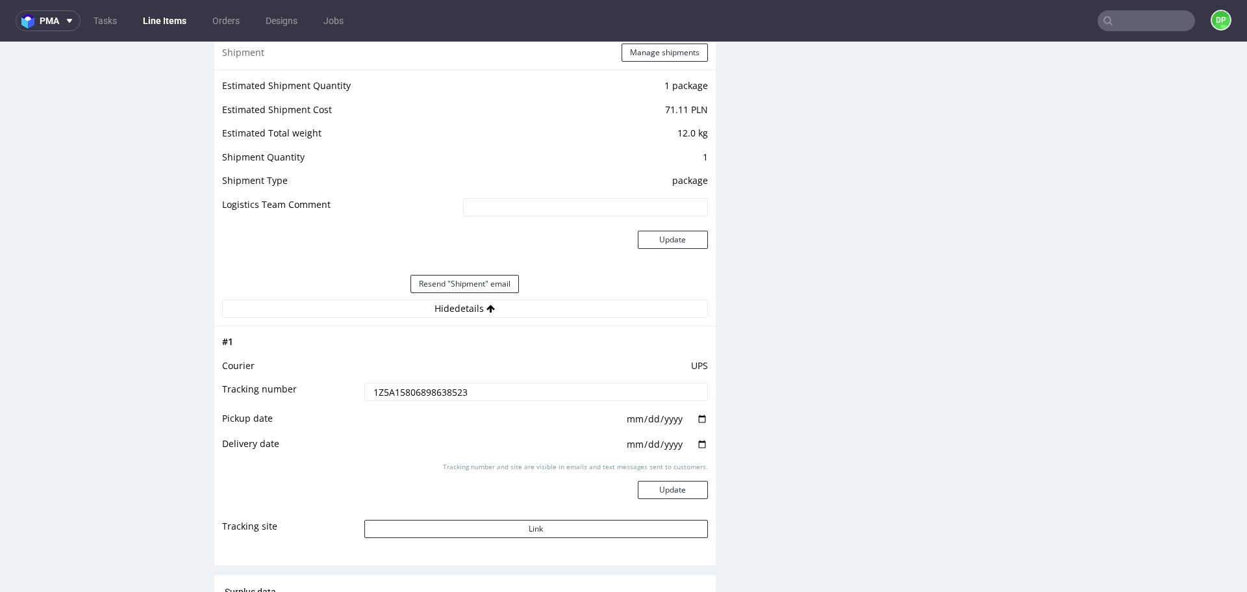
scroll to position [1206, 0]
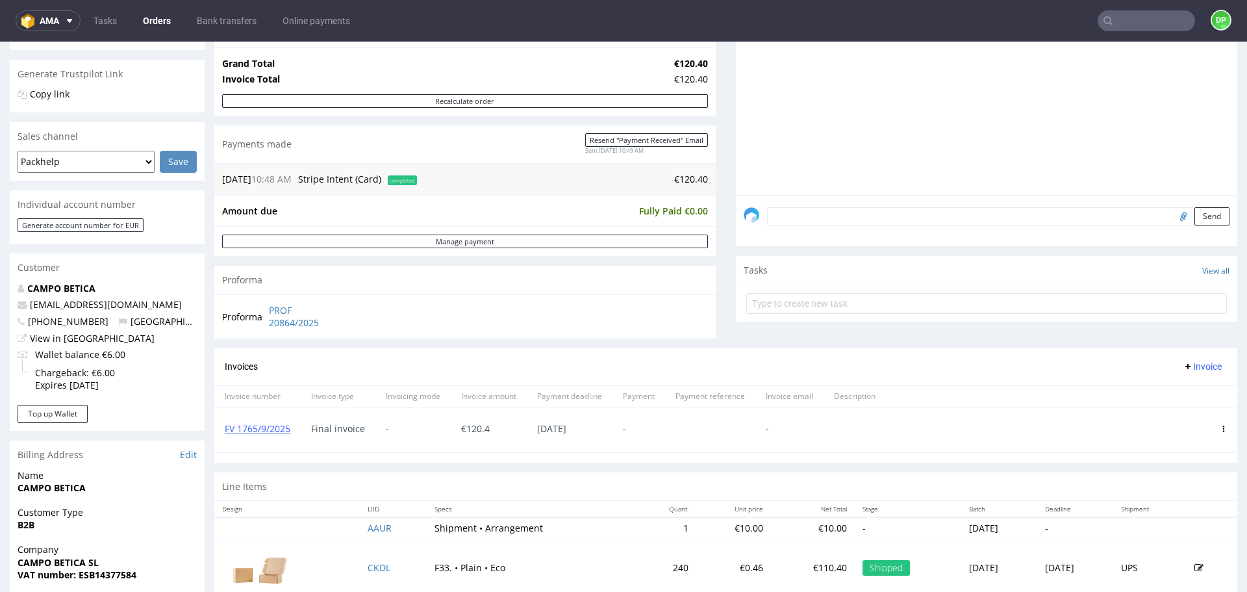
scroll to position [195, 0]
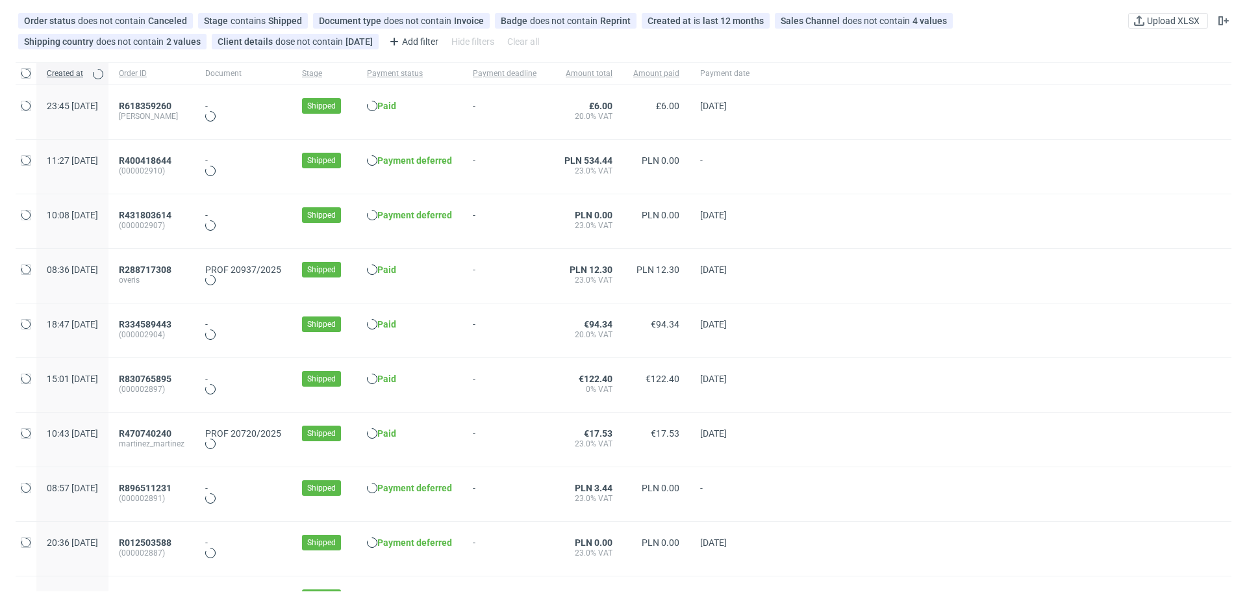
scroll to position [119, 0]
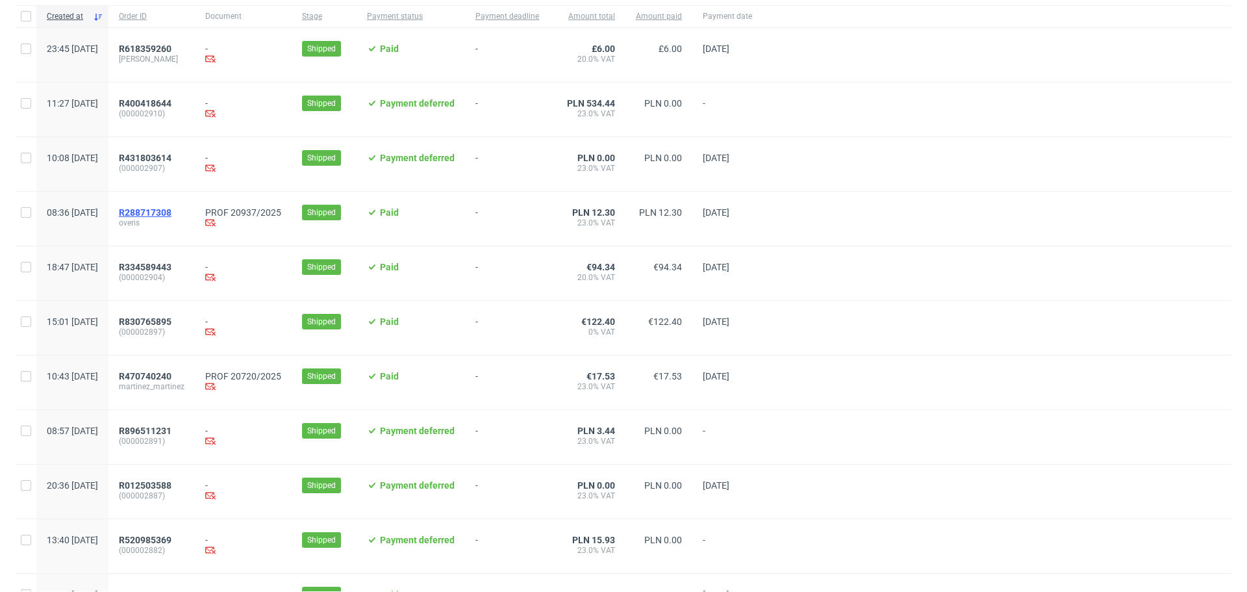
click at [171, 218] on span "R288717308" at bounding box center [145, 212] width 53 height 10
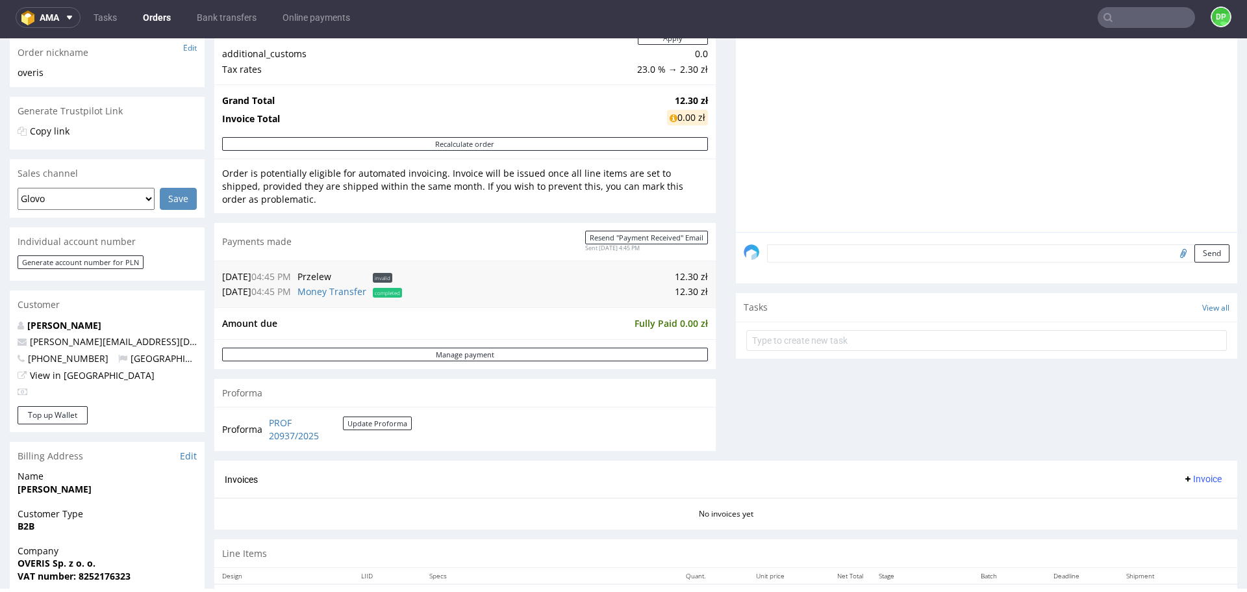
scroll to position [260, 0]
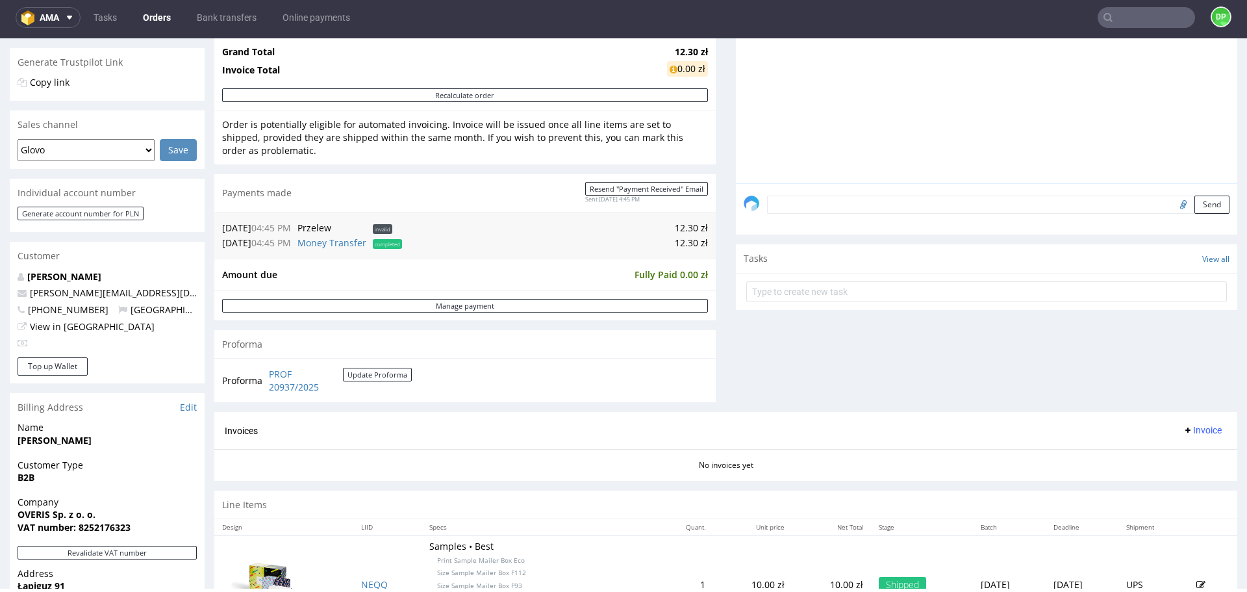
click at [1183, 425] on span "Invoice" at bounding box center [1202, 430] width 39 height 10
click at [1147, 449] on li "Generate" at bounding box center [1177, 456] width 84 height 23
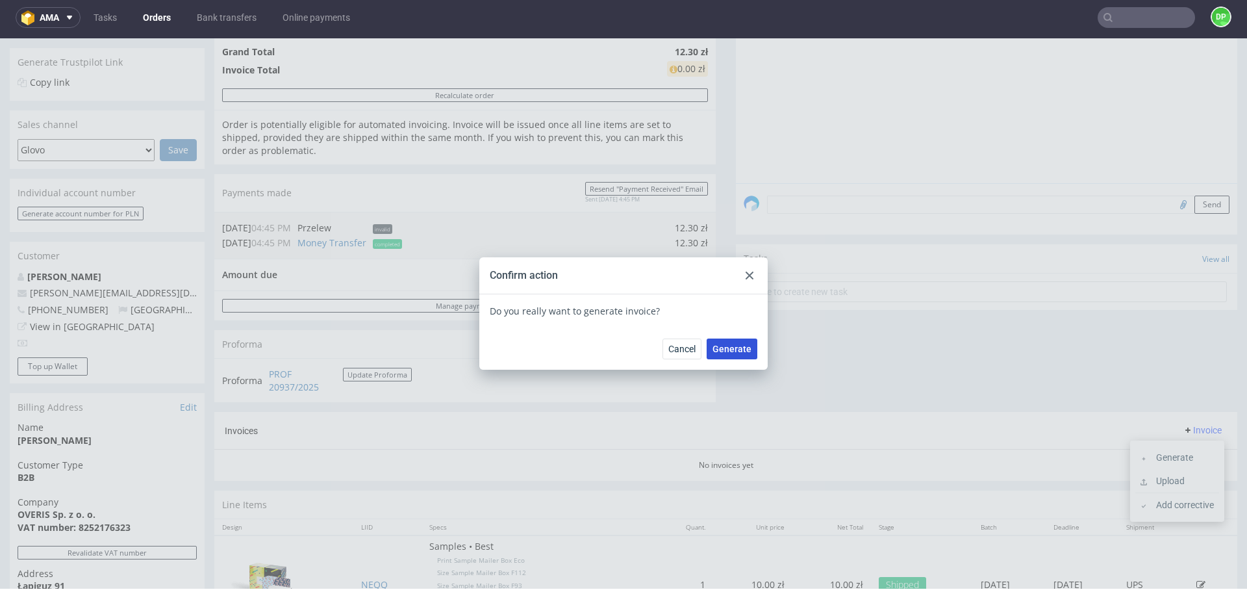
click at [723, 352] on span "Generate" at bounding box center [731, 348] width 39 height 9
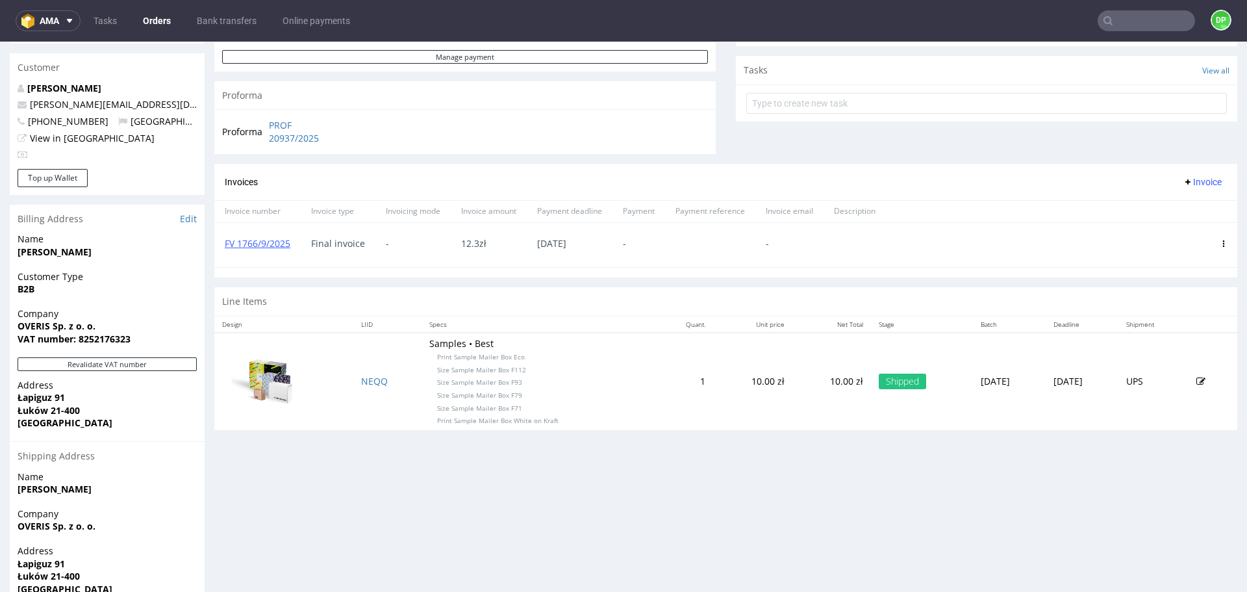
scroll to position [377, 0]
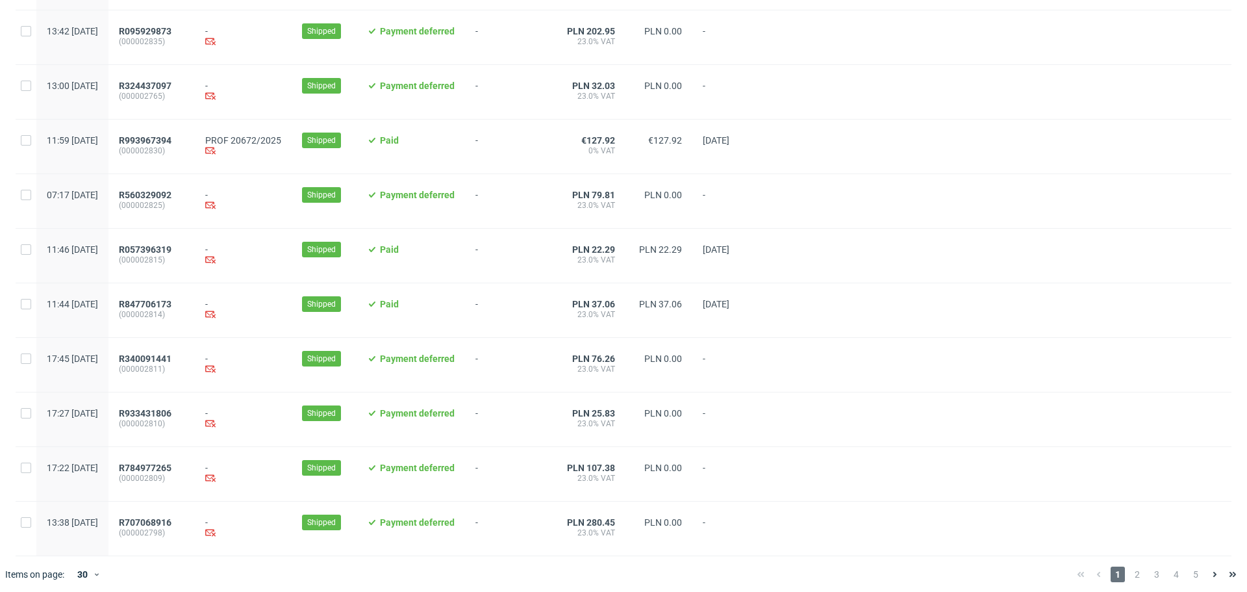
scroll to position [1253, 0]
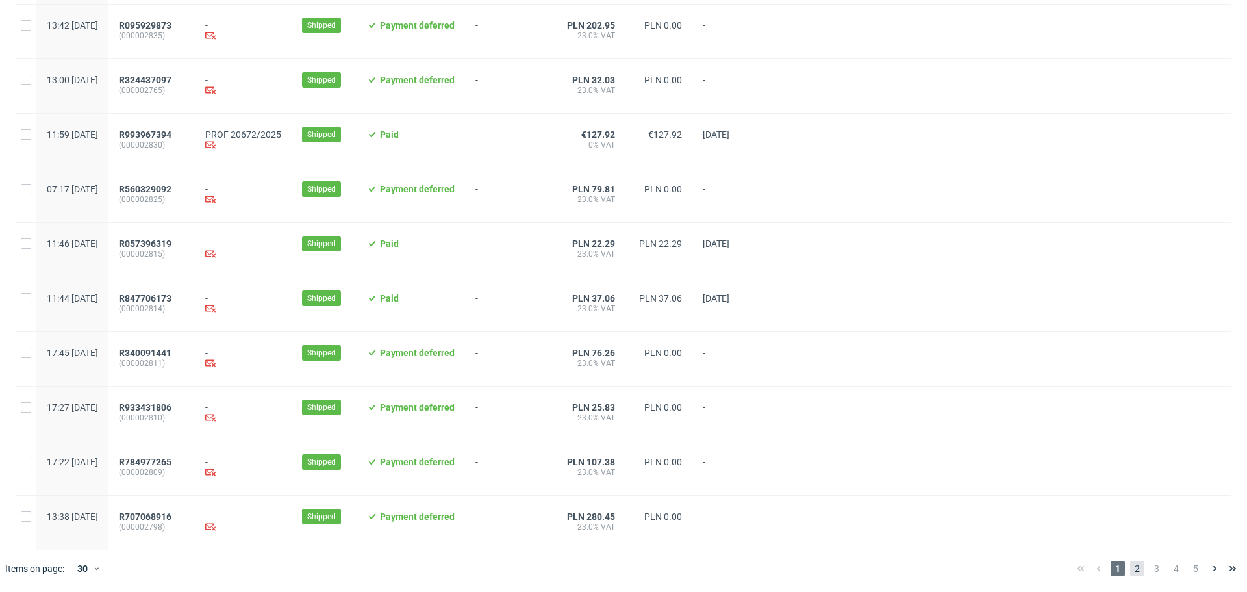
click at [1130, 567] on span "2" at bounding box center [1137, 568] width 14 height 16
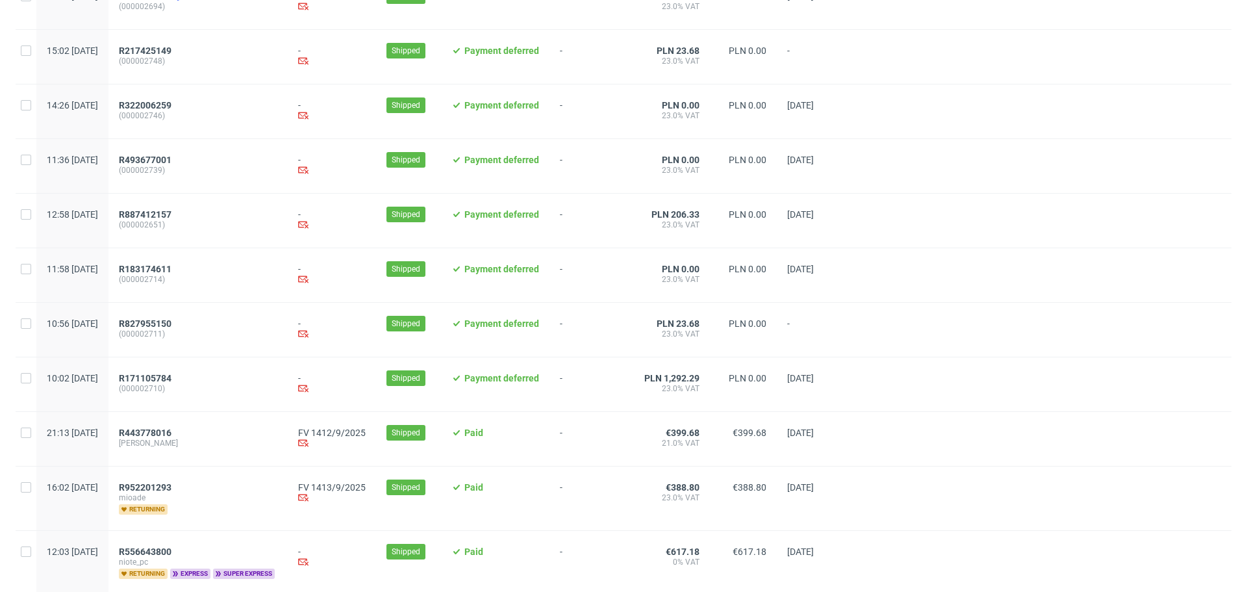
scroll to position [1287, 0]
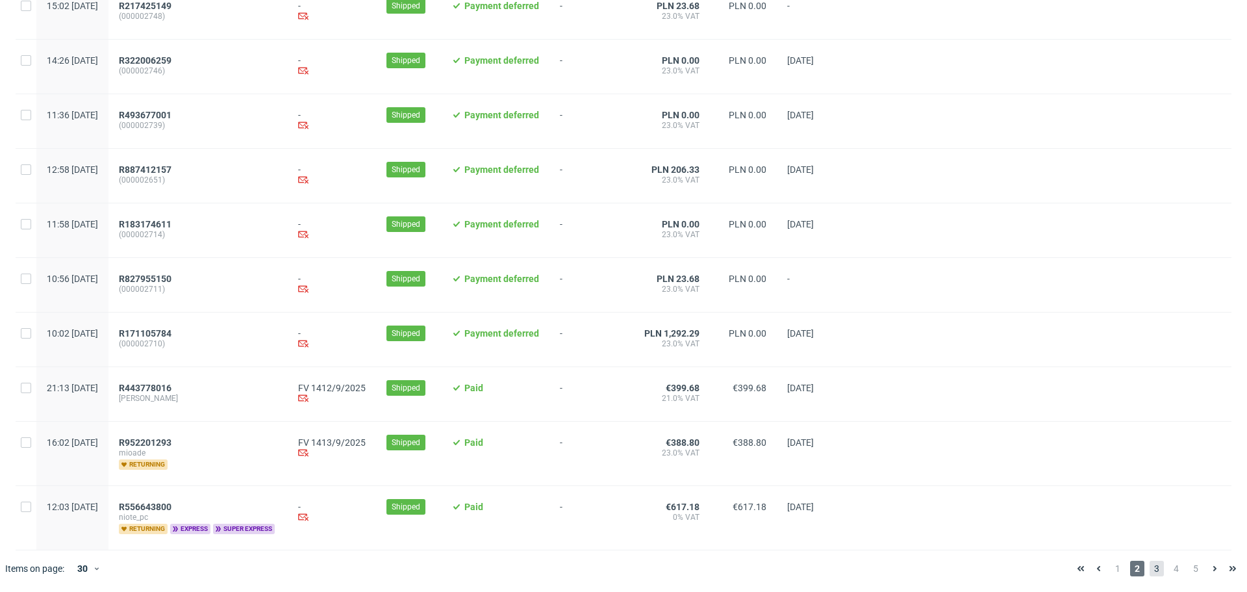
click at [1152, 568] on span "3" at bounding box center [1156, 568] width 14 height 16
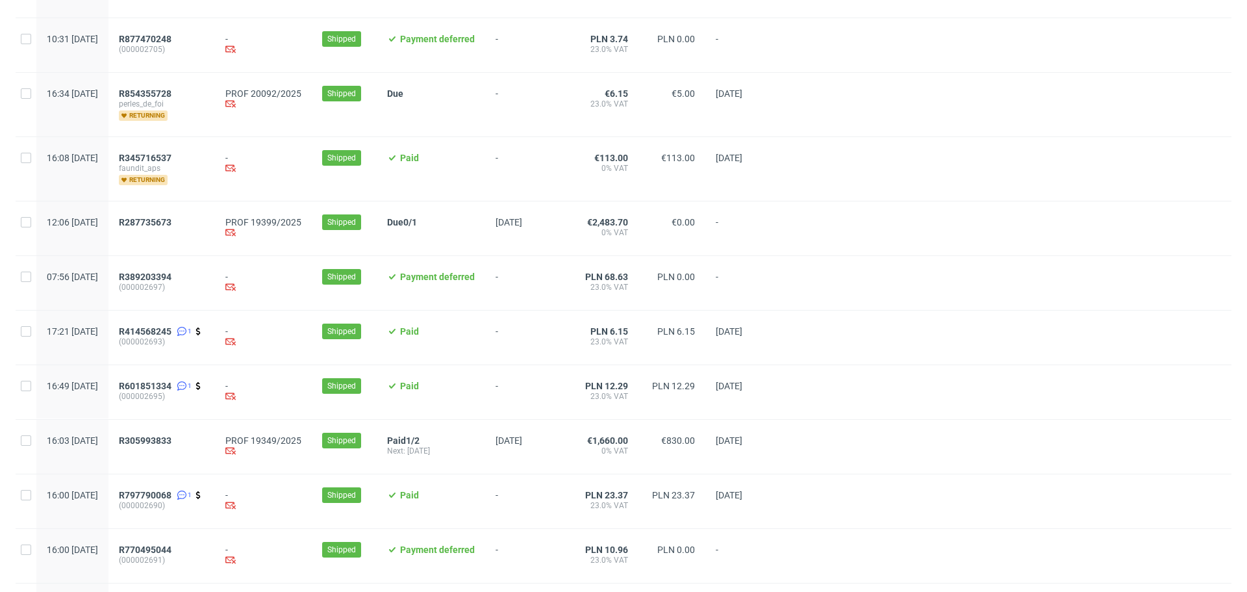
scroll to position [325, 0]
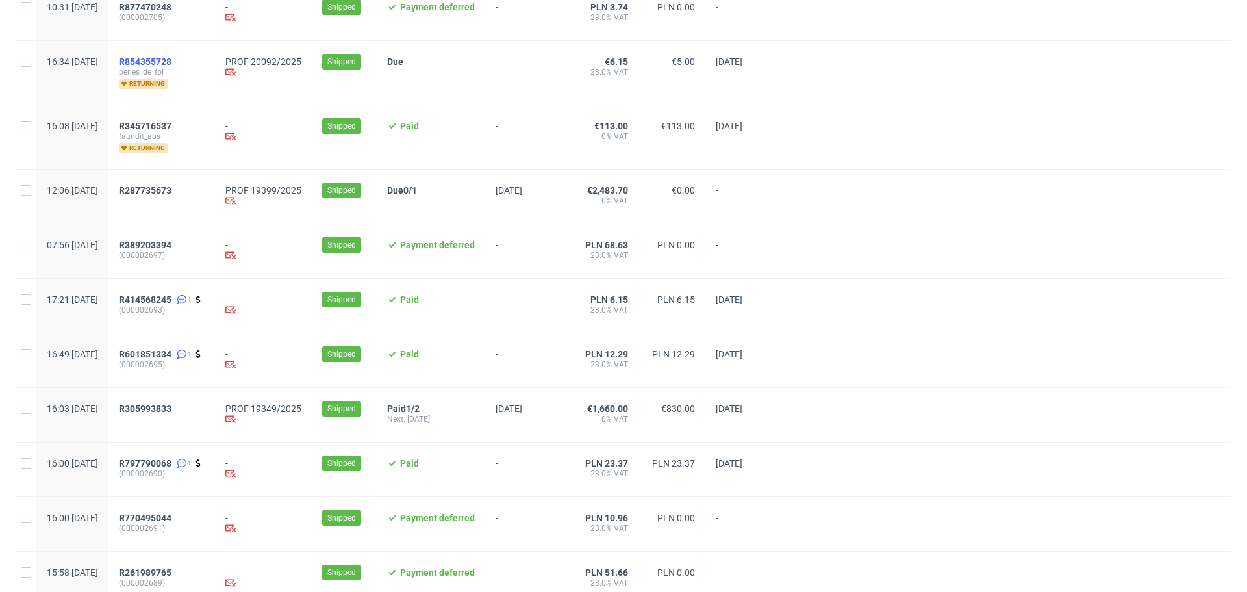
click at [171, 66] on span "R854355728" at bounding box center [145, 61] width 53 height 10
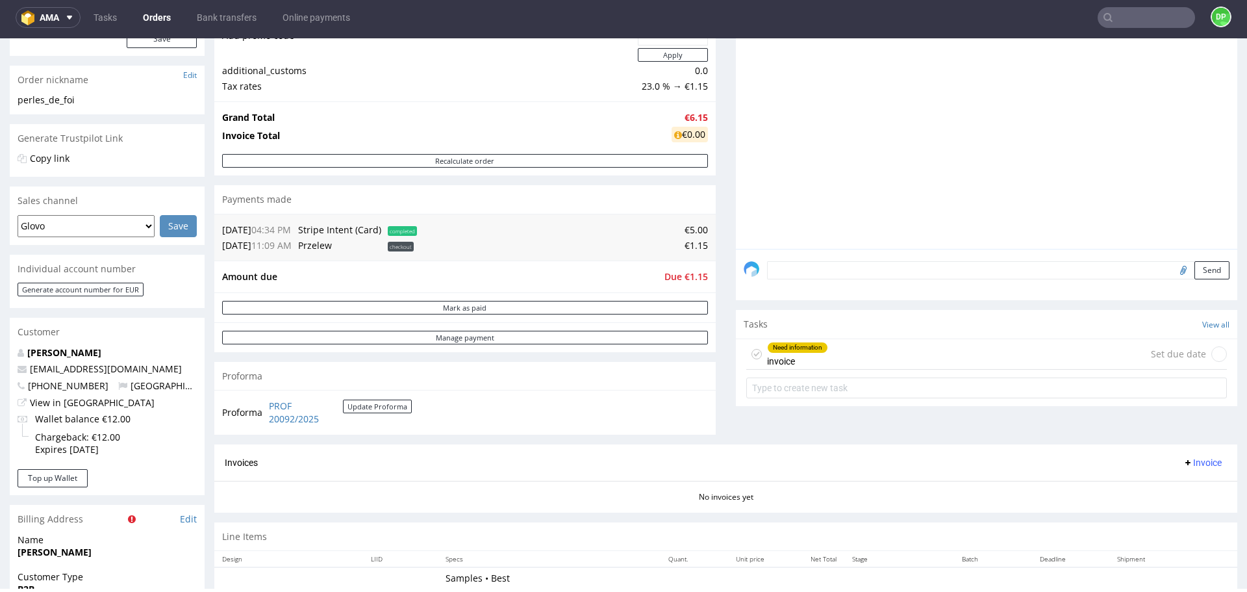
scroll to position [231, 0]
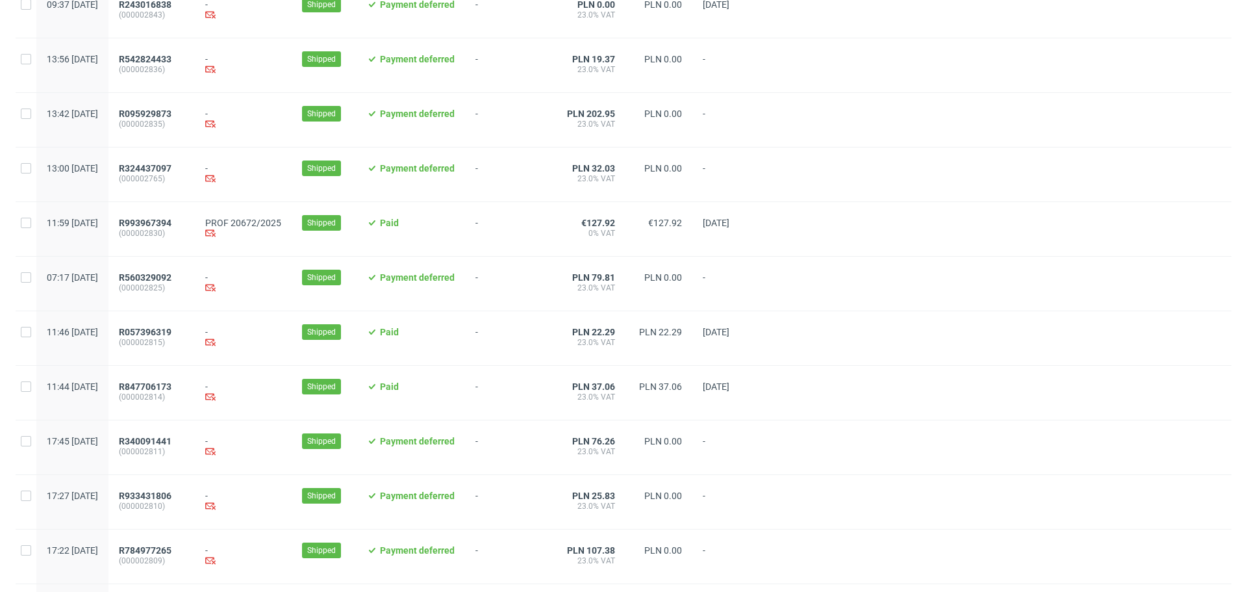
scroll to position [1253, 0]
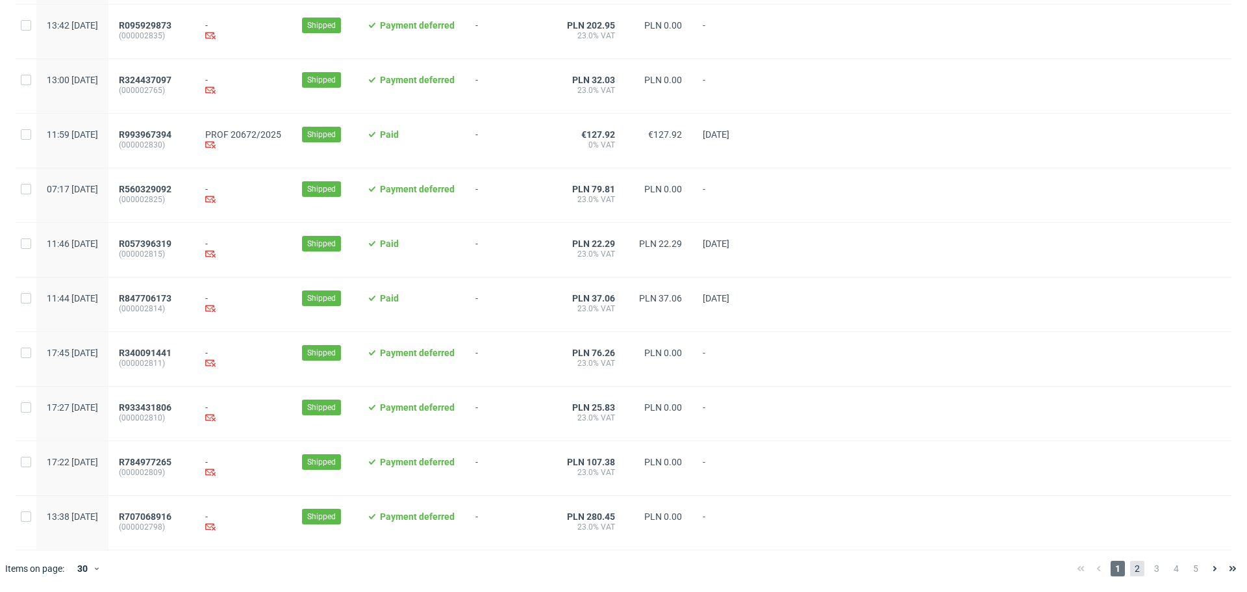
click at [1130, 563] on span "2" at bounding box center [1137, 568] width 14 height 16
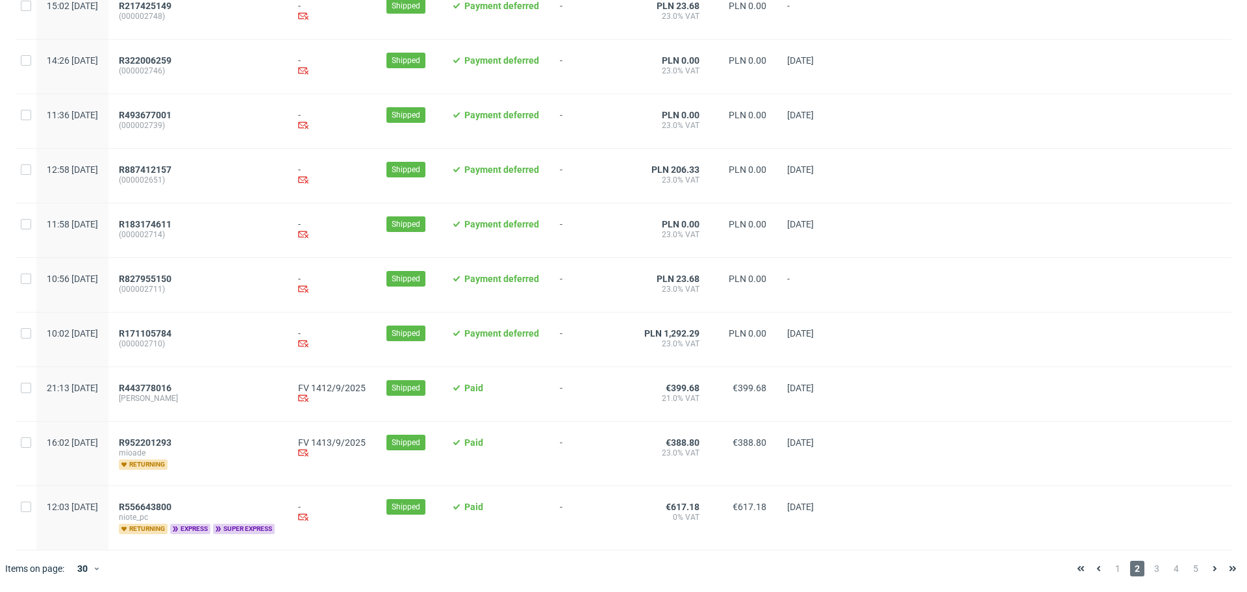
scroll to position [1287, 0]
click at [1149, 573] on span "3" at bounding box center [1156, 568] width 14 height 16
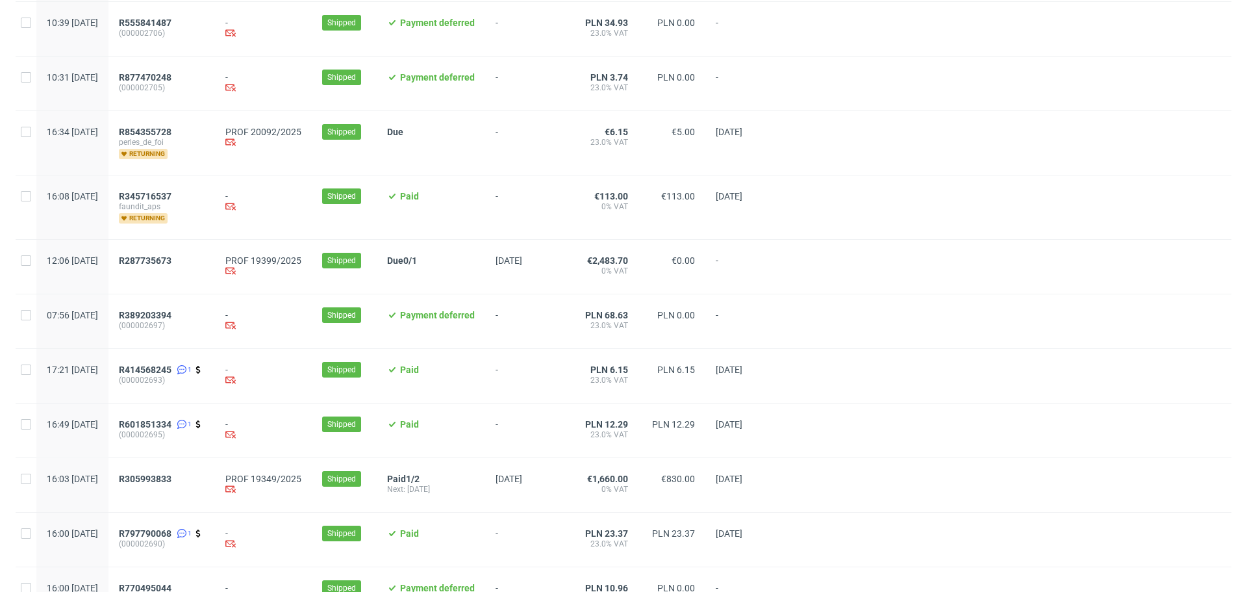
scroll to position [325, 0]
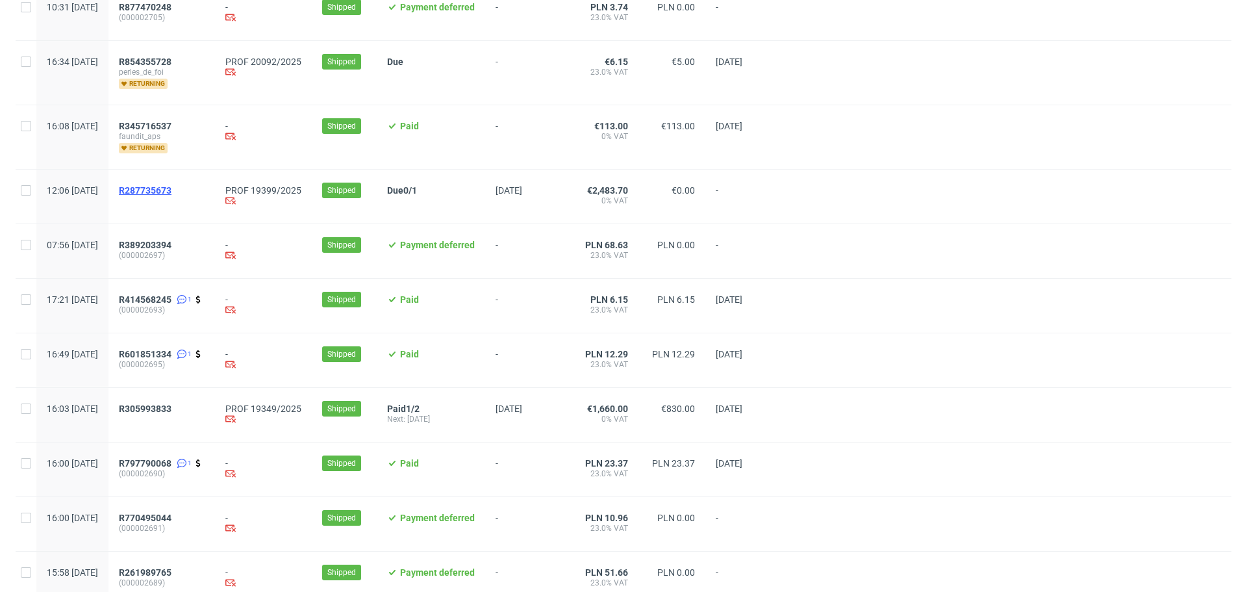
click at [171, 192] on span "R287735673" at bounding box center [145, 190] width 53 height 10
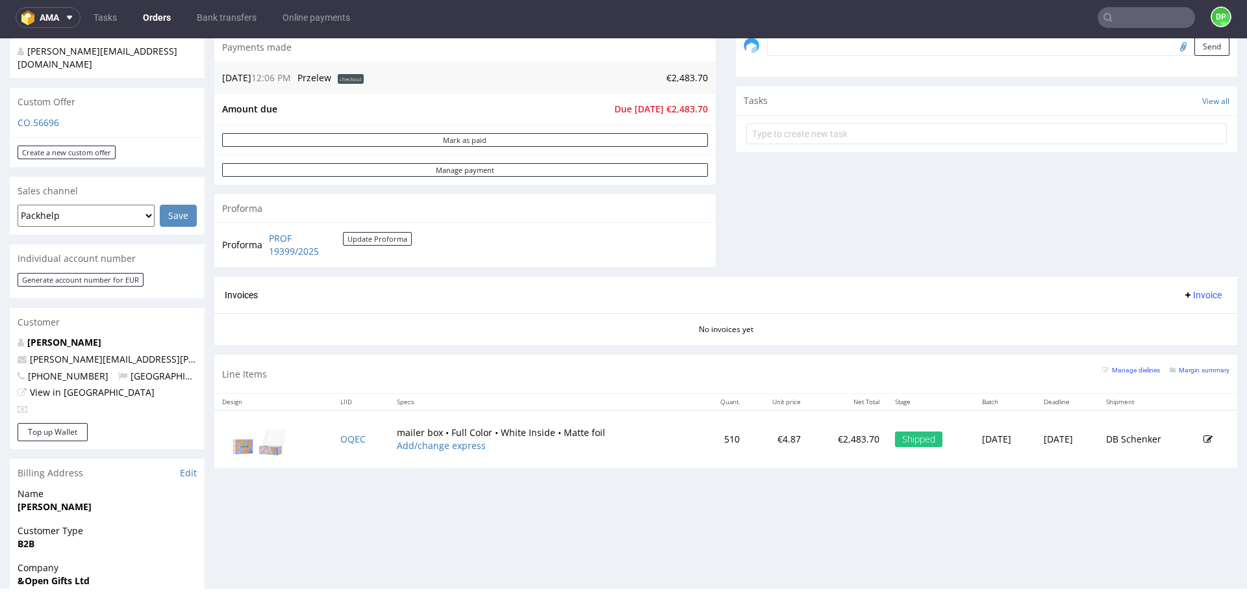
scroll to position [344, 0]
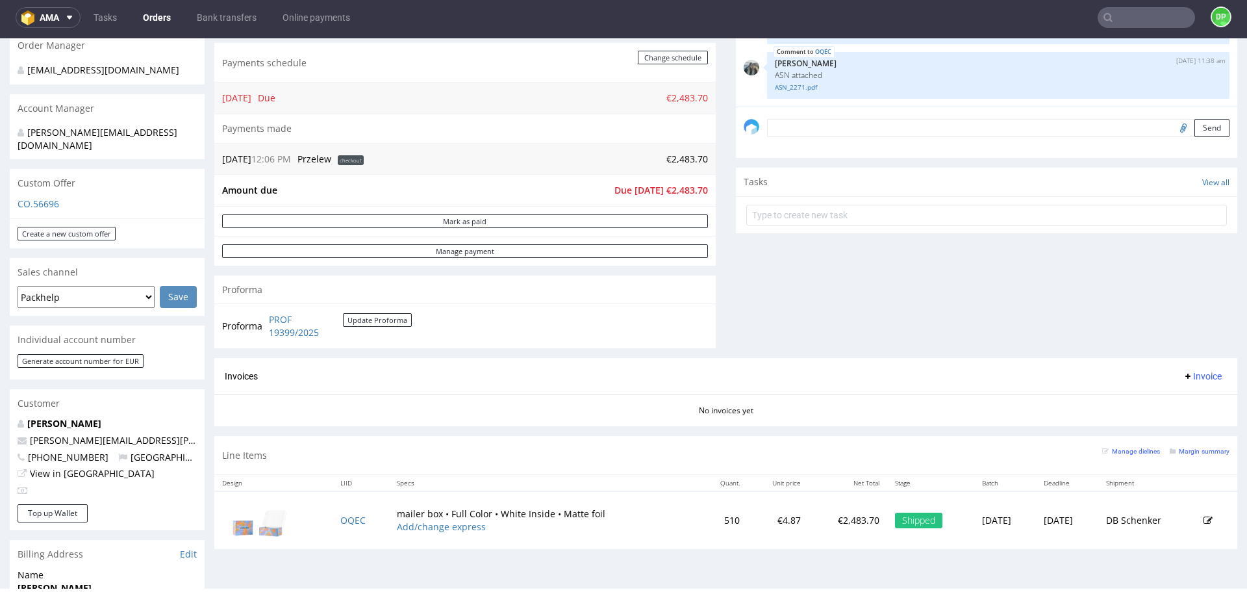
scroll to position [325, 0]
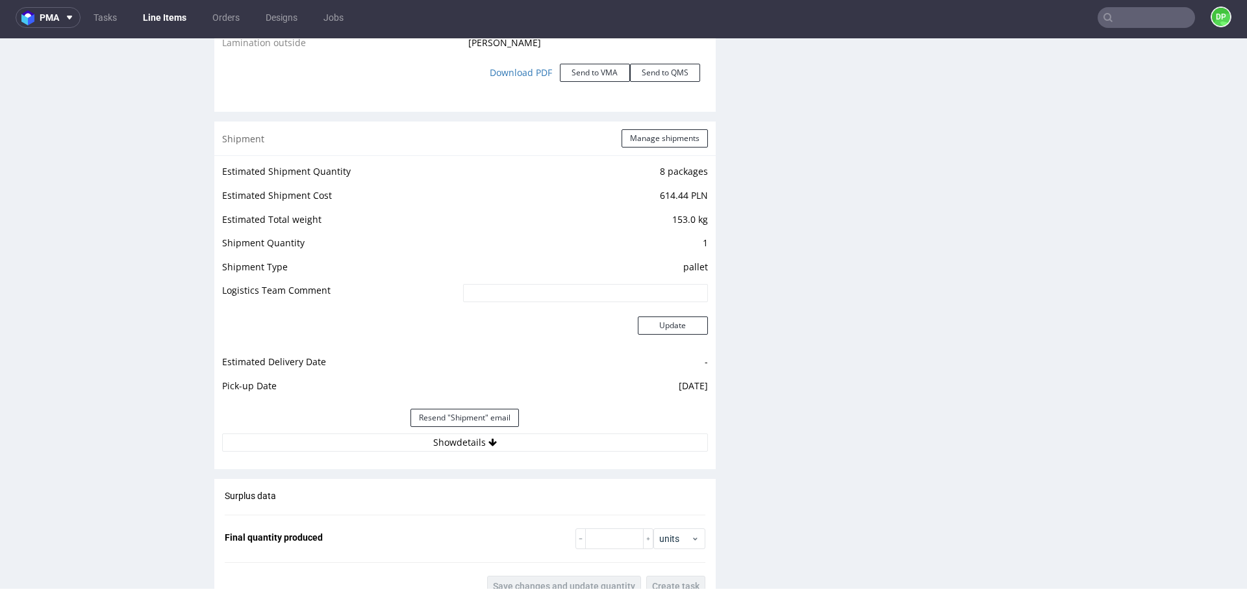
scroll to position [1707, 0]
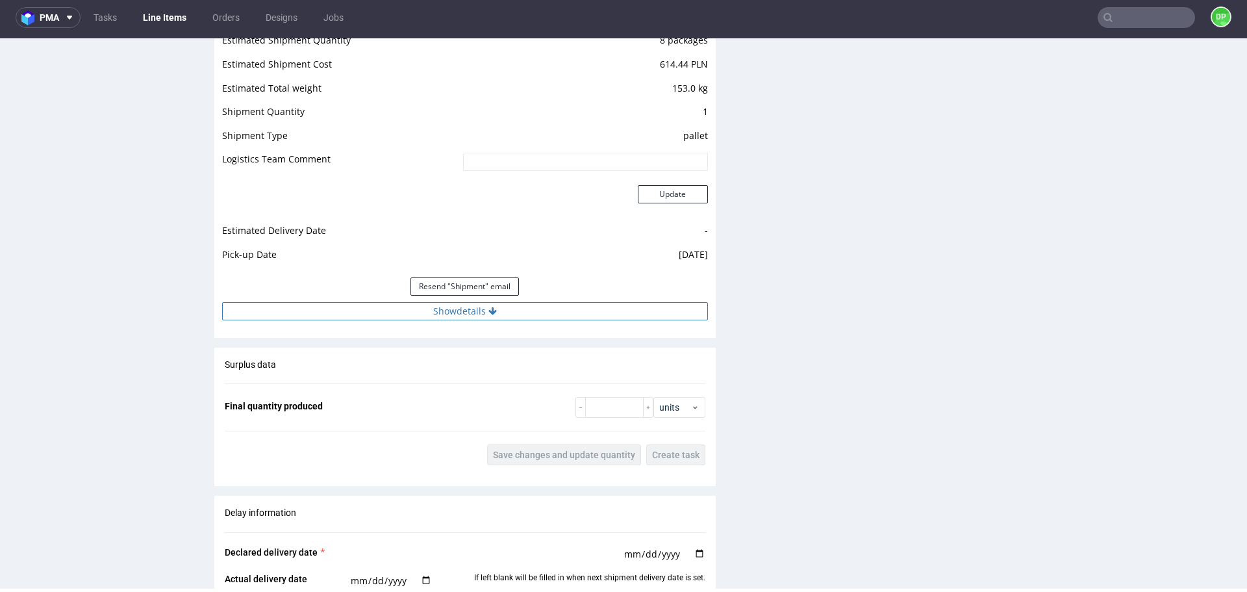
click at [512, 318] on button "Show details" at bounding box center [465, 311] width 486 height 18
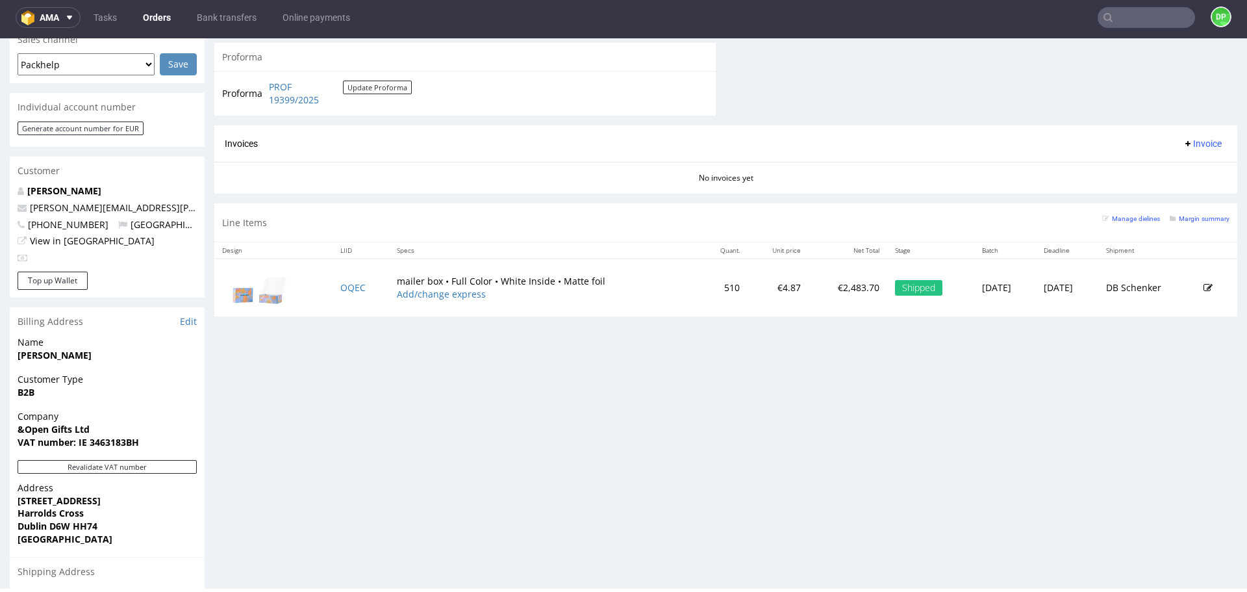
scroll to position [584, 0]
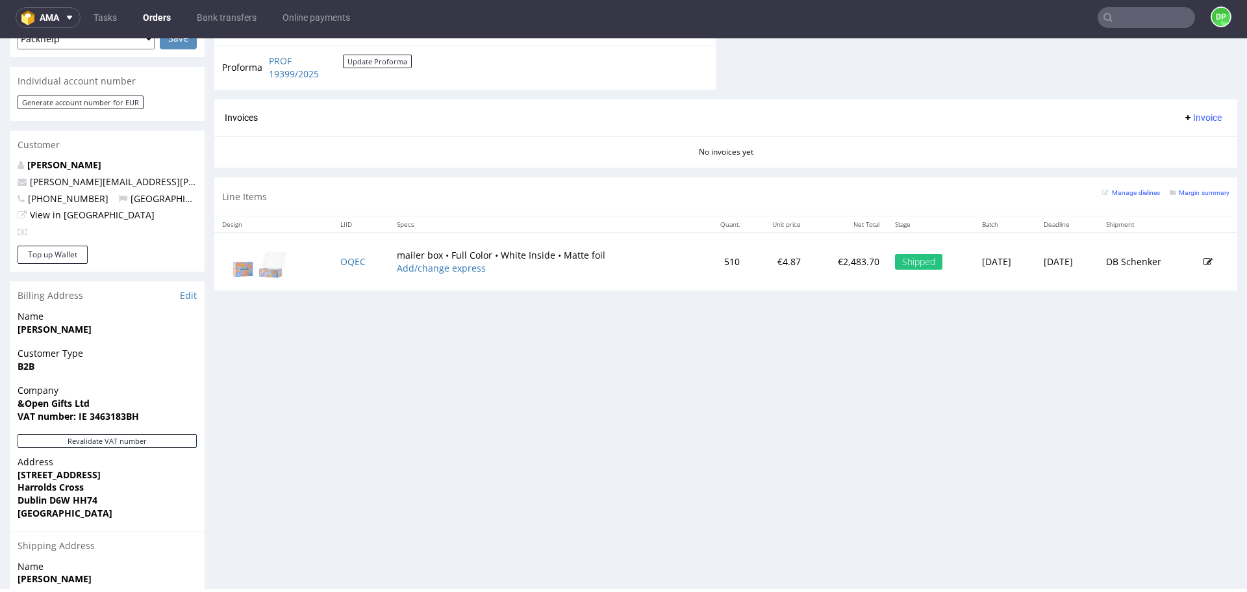
click at [614, 488] on div "Progress Payment Due Payment “Received” Email - Line Items 1 DTP - Production -…" at bounding box center [725, 115] width 1023 height 1238
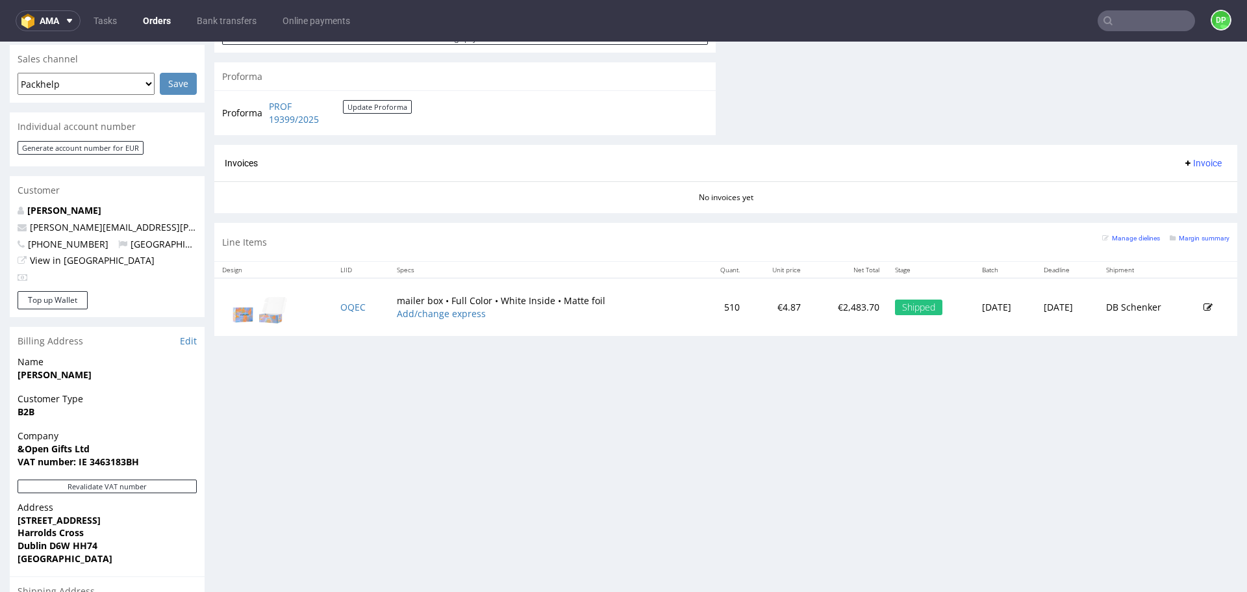
scroll to position [520, 0]
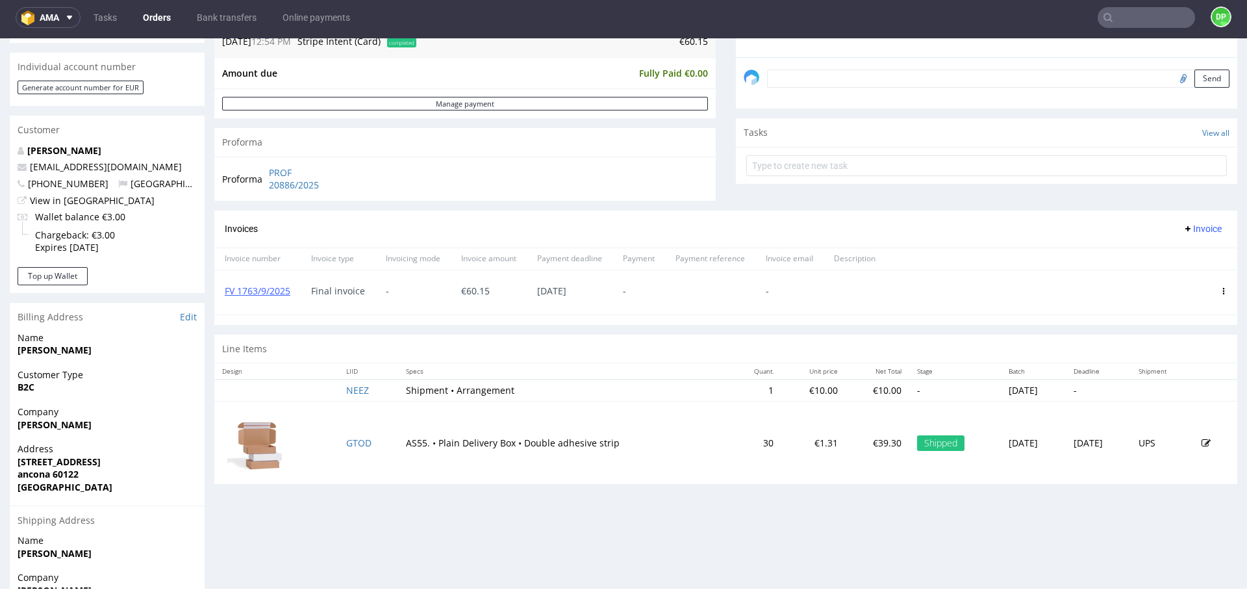
scroll to position [455, 0]
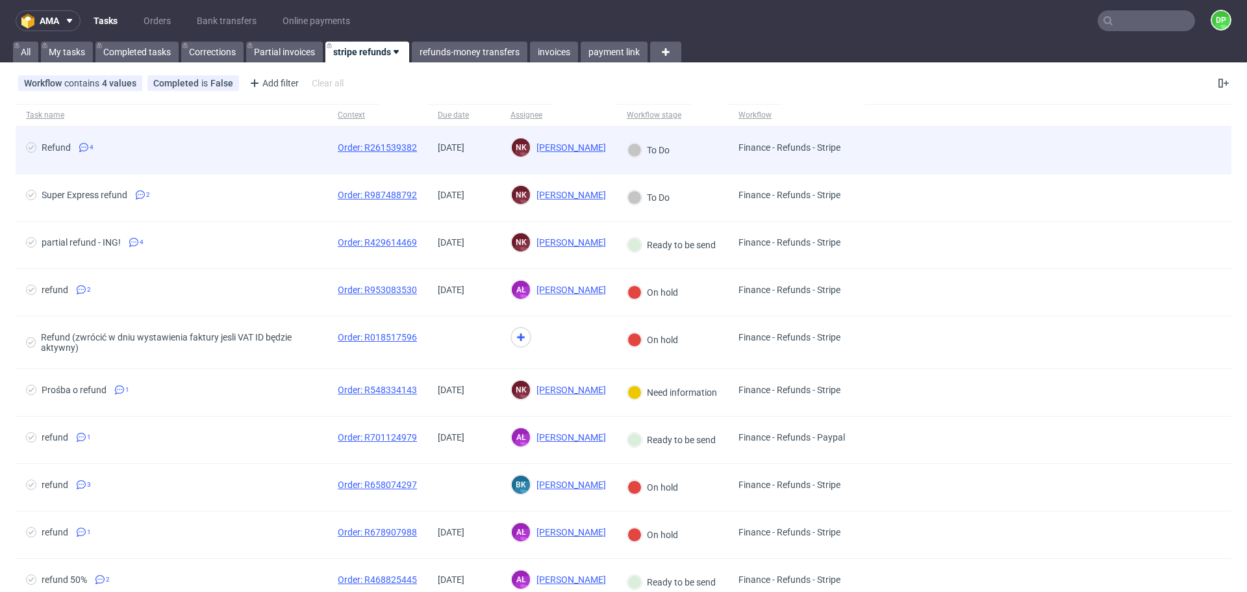
scroll to position [130, 0]
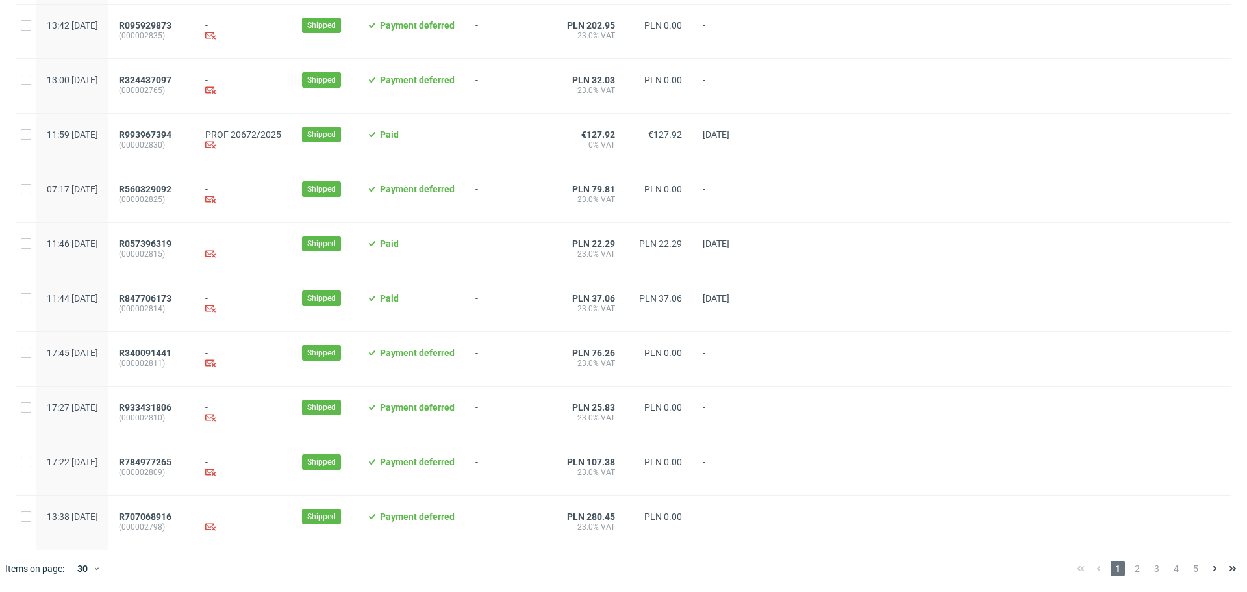
scroll to position [1253, 0]
click at [1130, 568] on span "2" at bounding box center [1137, 568] width 14 height 16
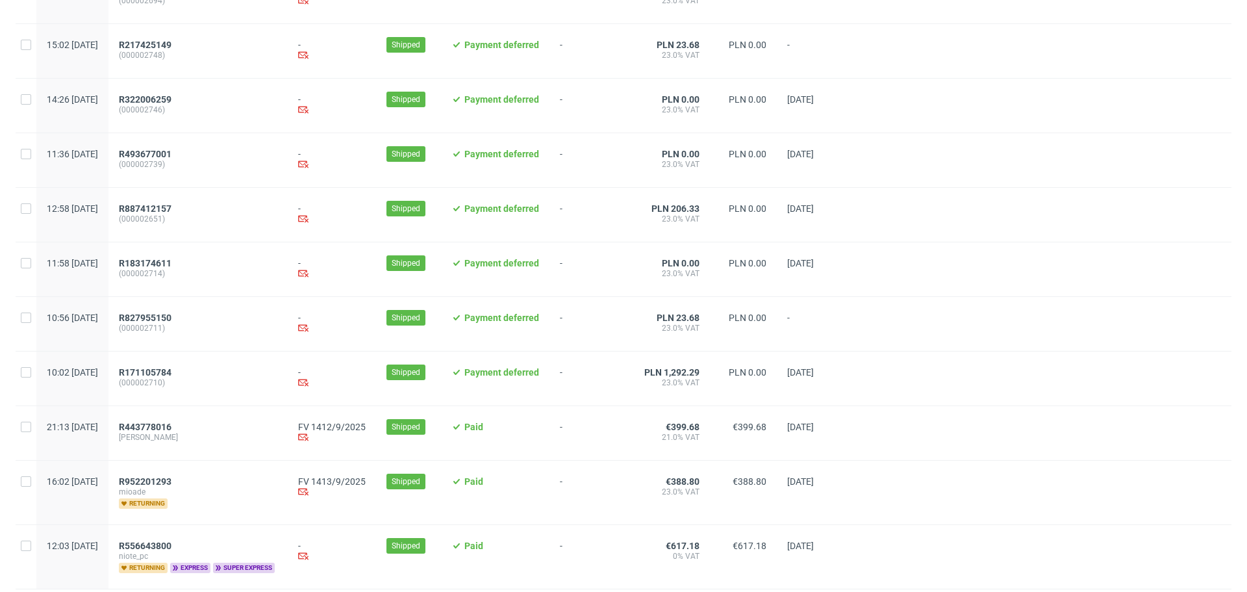
scroll to position [1287, 0]
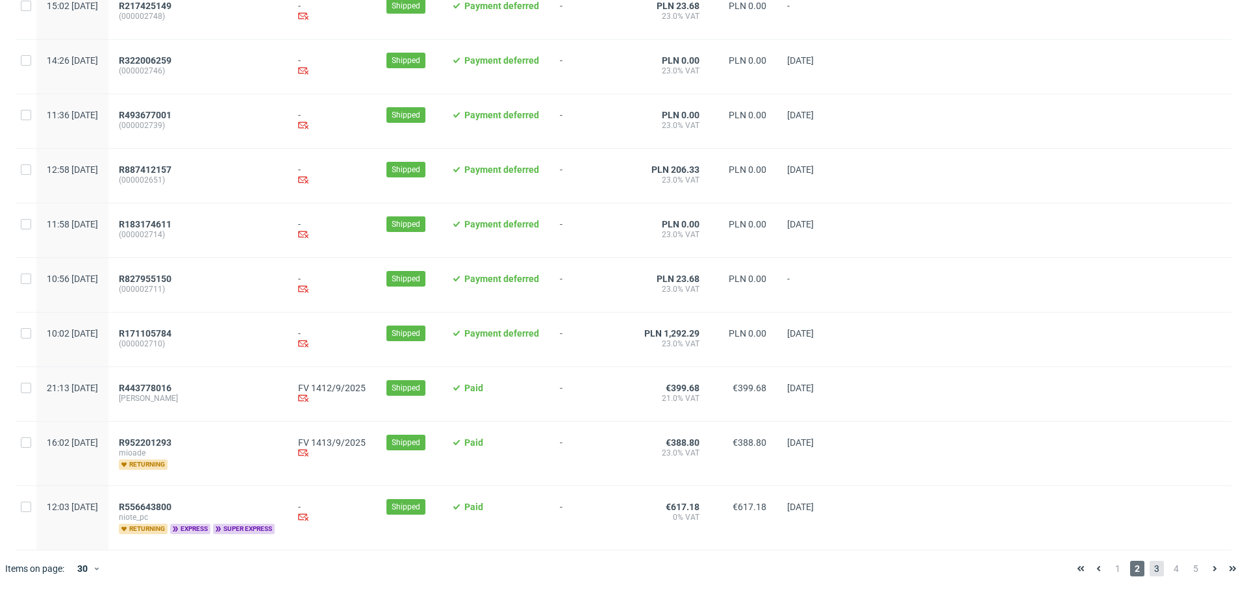
click at [1152, 575] on span "3" at bounding box center [1156, 568] width 14 height 16
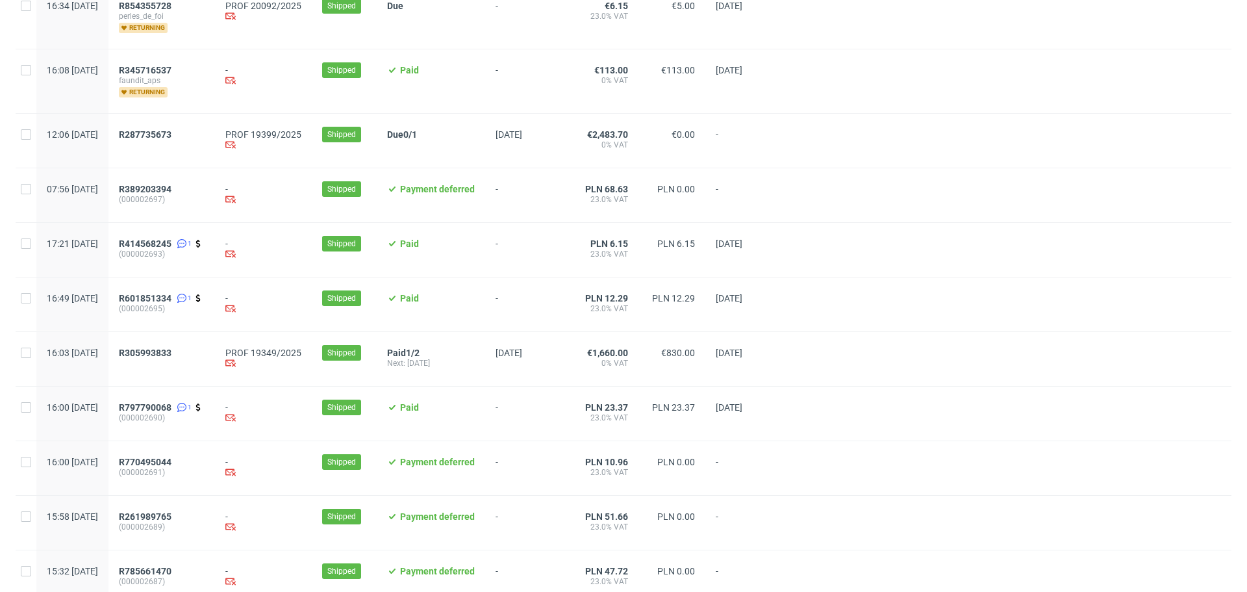
scroll to position [390, 0]
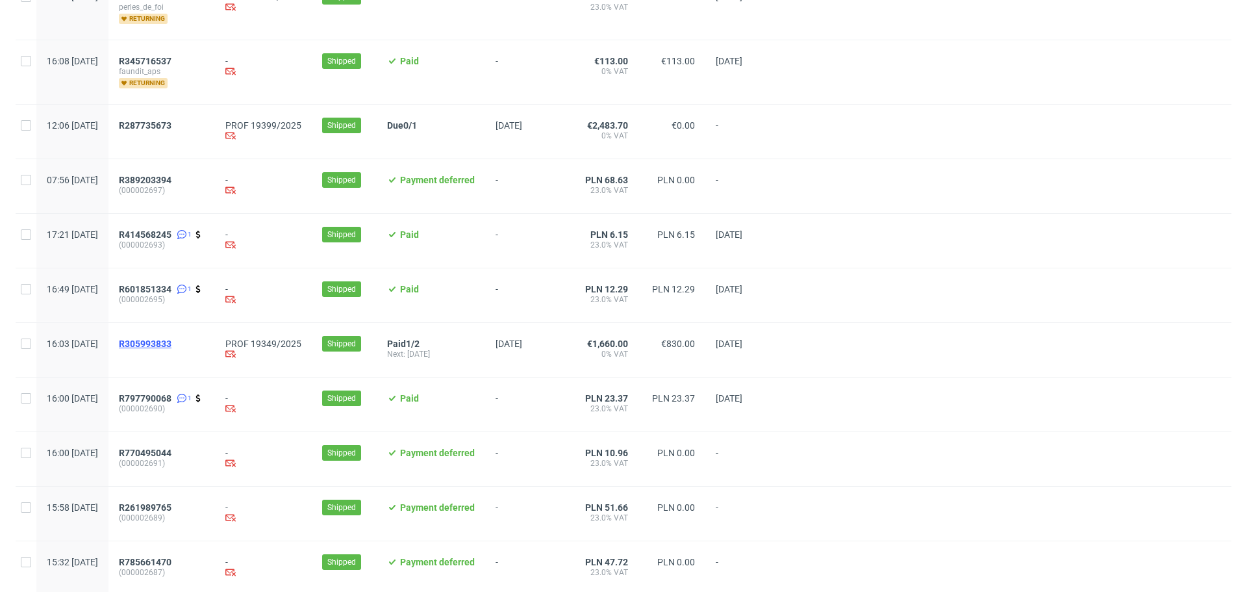
click at [171, 349] on span "R305993833" at bounding box center [145, 343] width 53 height 10
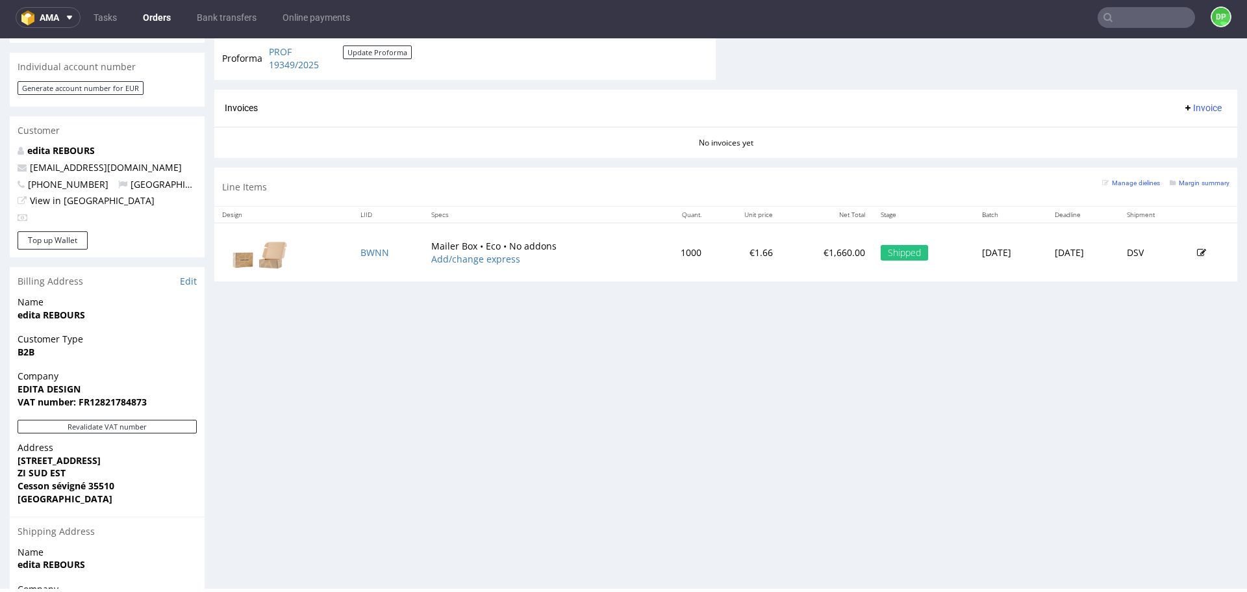
scroll to position [538, 0]
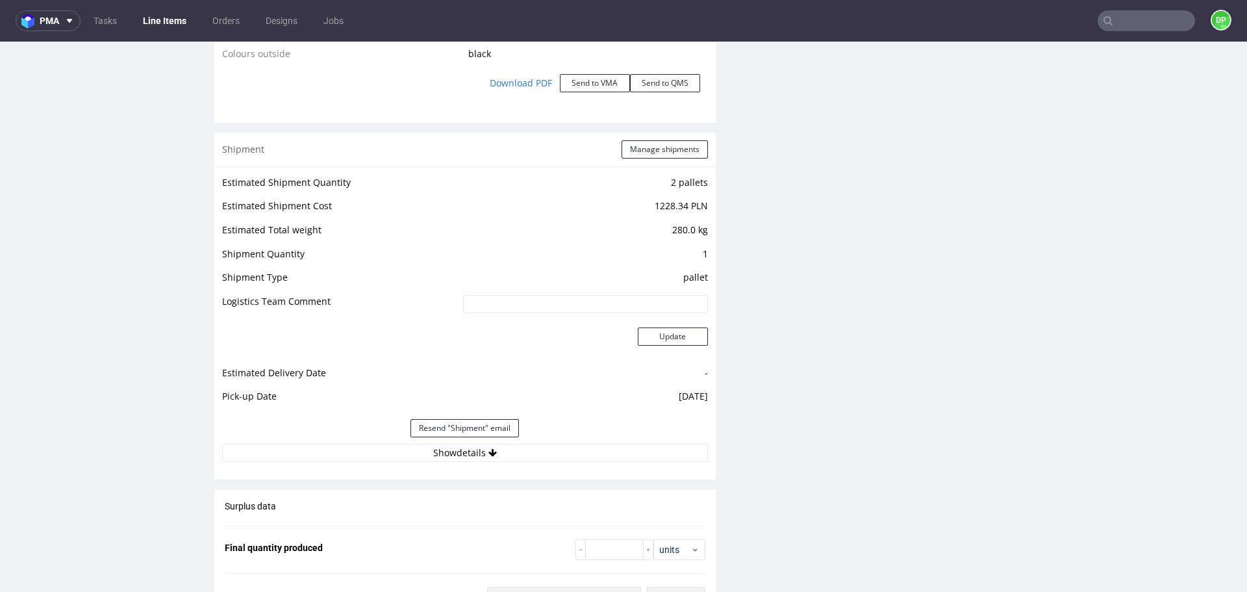
scroll to position [1593, 0]
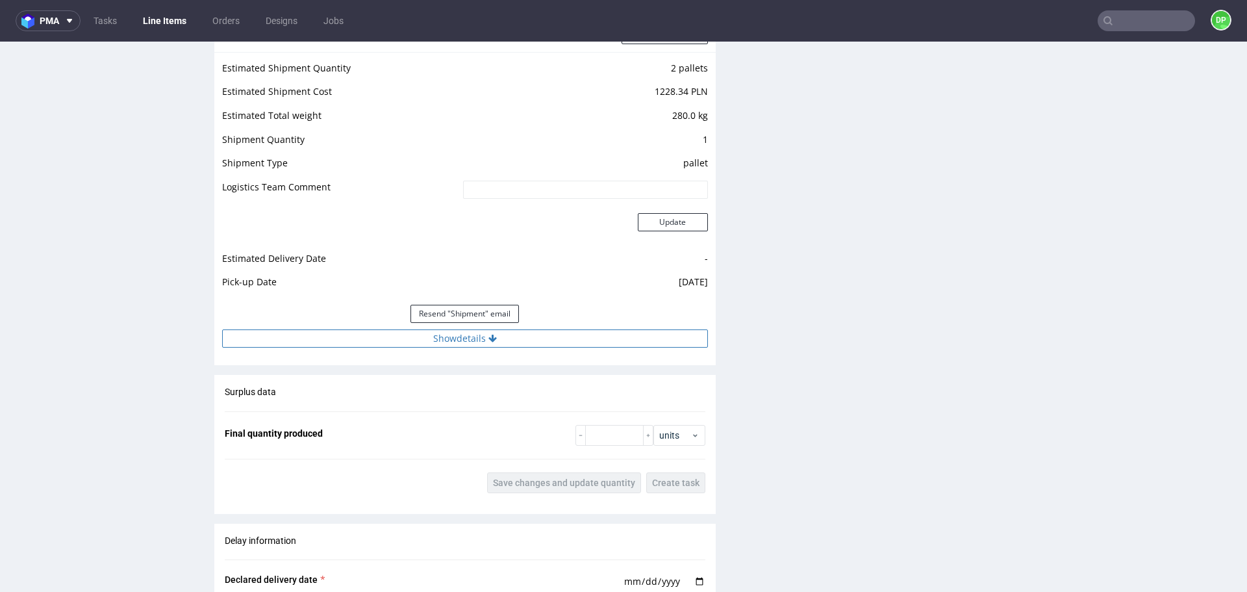
click at [433, 344] on button "Show details" at bounding box center [465, 338] width 486 height 18
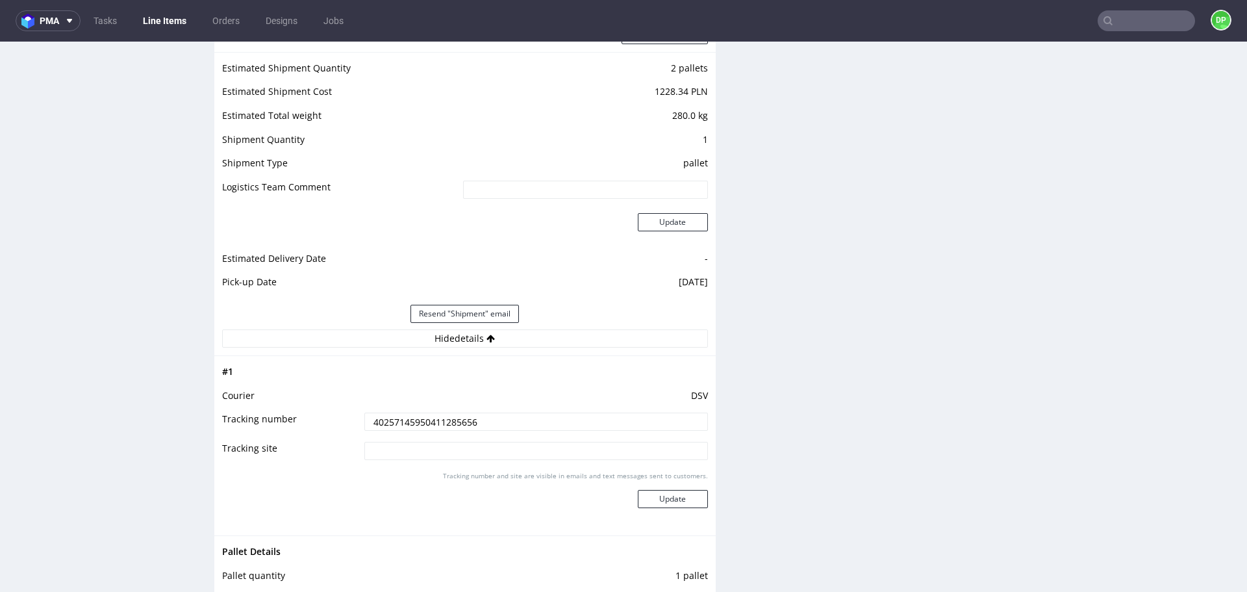
drag, startPoint x: 490, startPoint y: 423, endPoint x: 325, endPoint y: 413, distance: 164.6
click at [325, 413] on tr "Tracking number 40257145950411285656" at bounding box center [465, 425] width 486 height 29
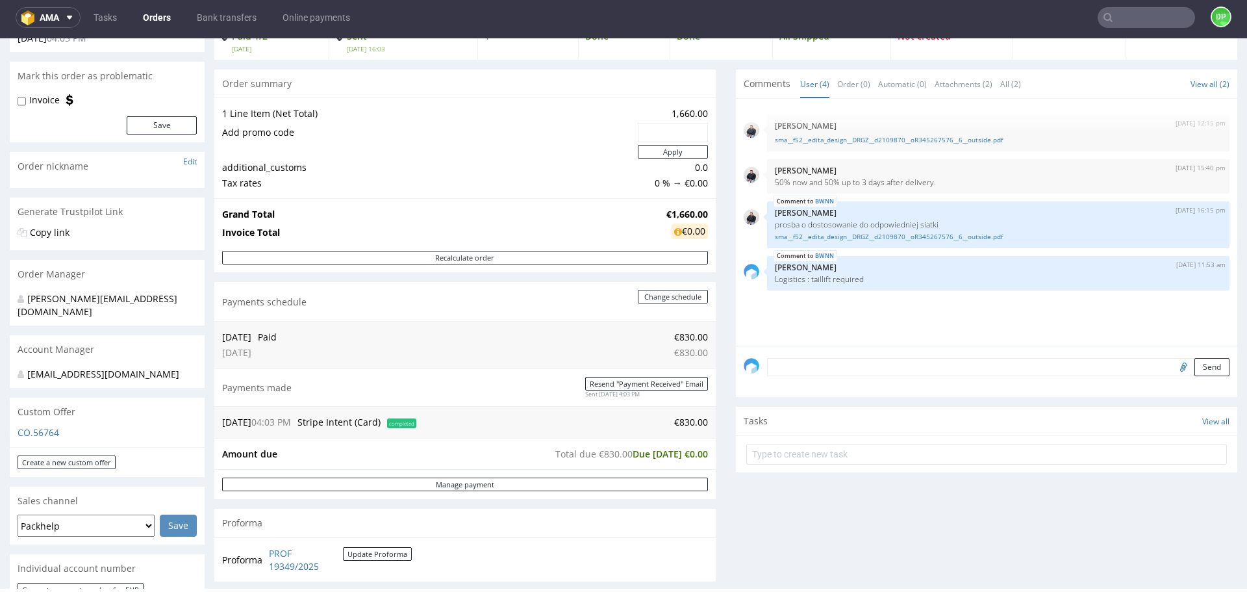
scroll to position [130, 0]
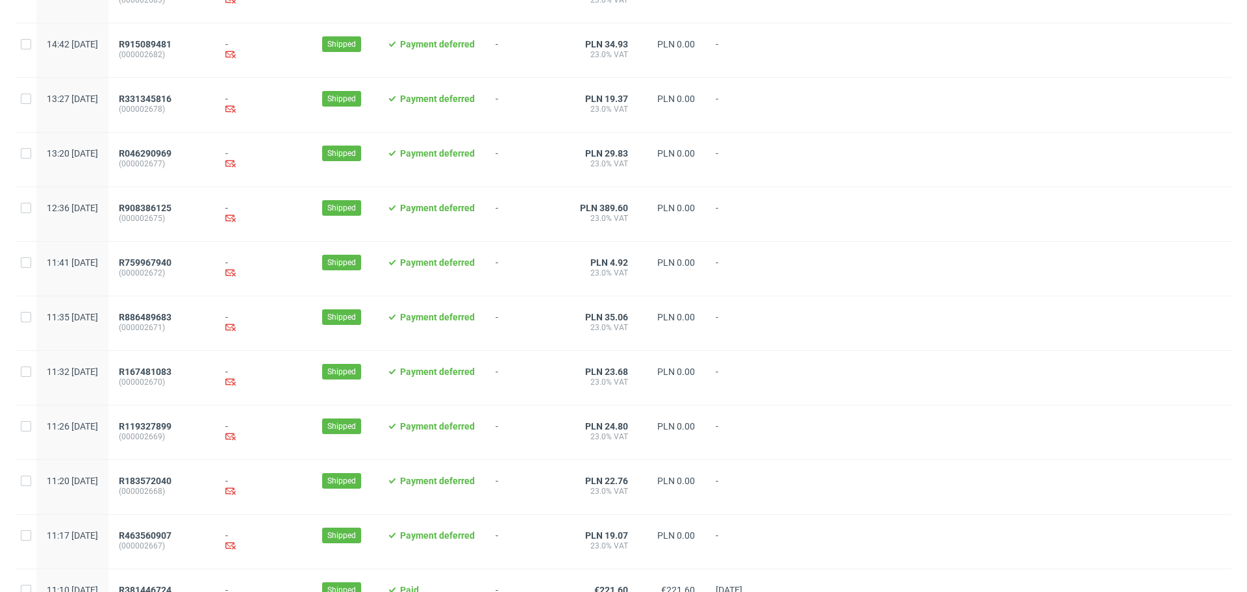
scroll to position [1270, 0]
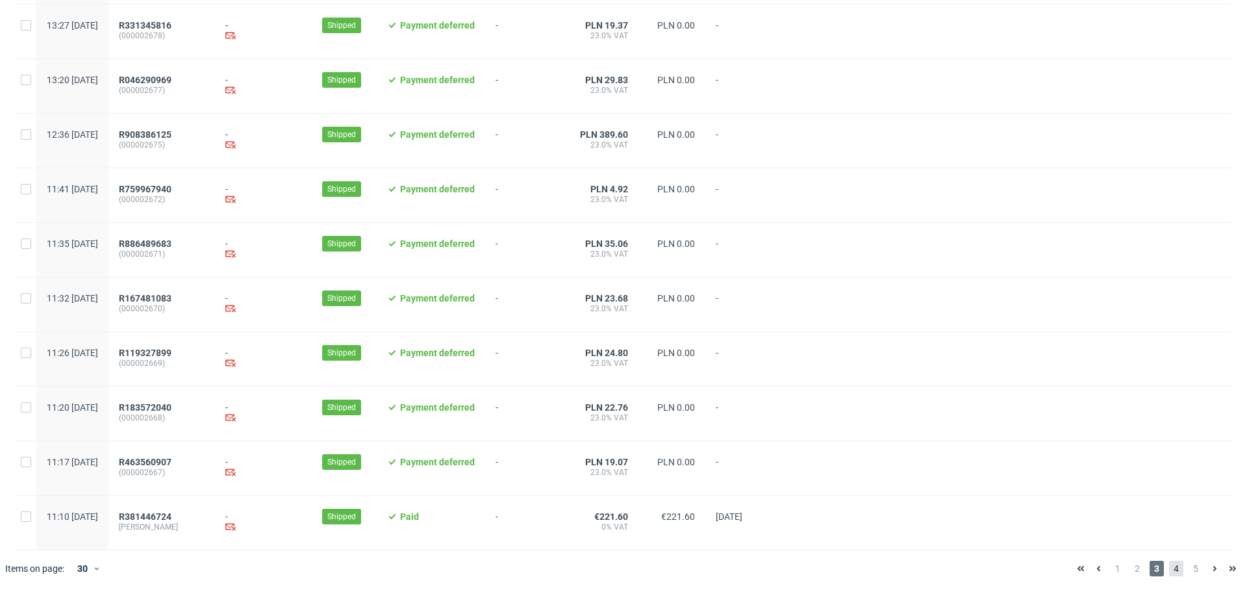
click at [1169, 564] on span "4" at bounding box center [1176, 568] width 14 height 16
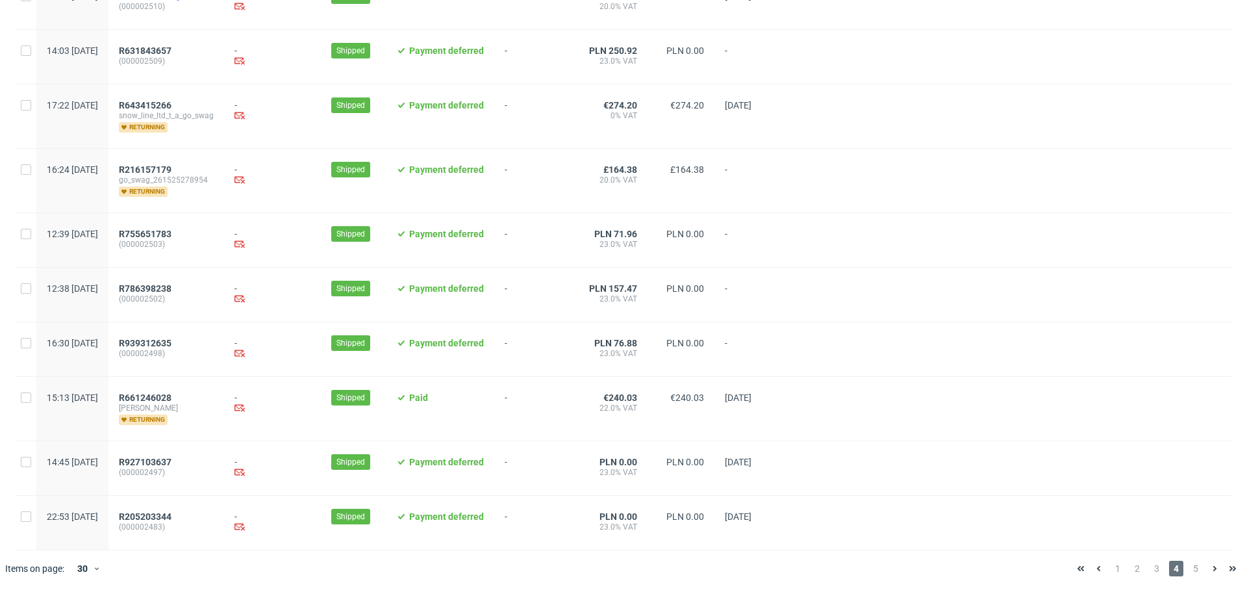
scroll to position [1312, 0]
click at [1188, 564] on span "5" at bounding box center [1195, 568] width 14 height 16
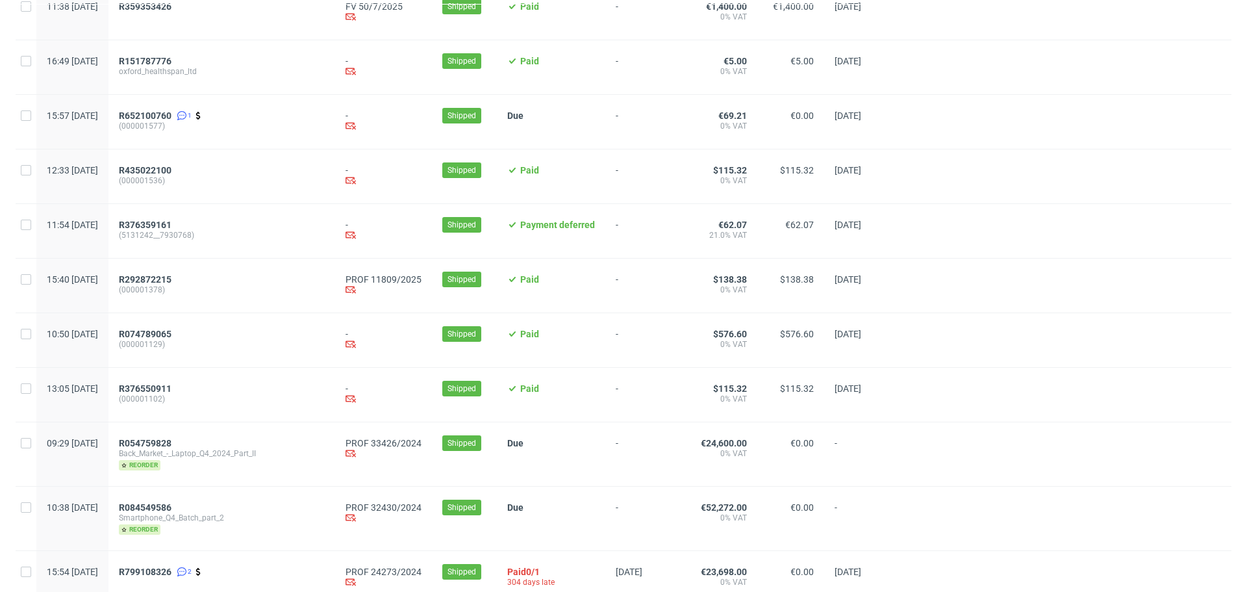
scroll to position [829, 0]
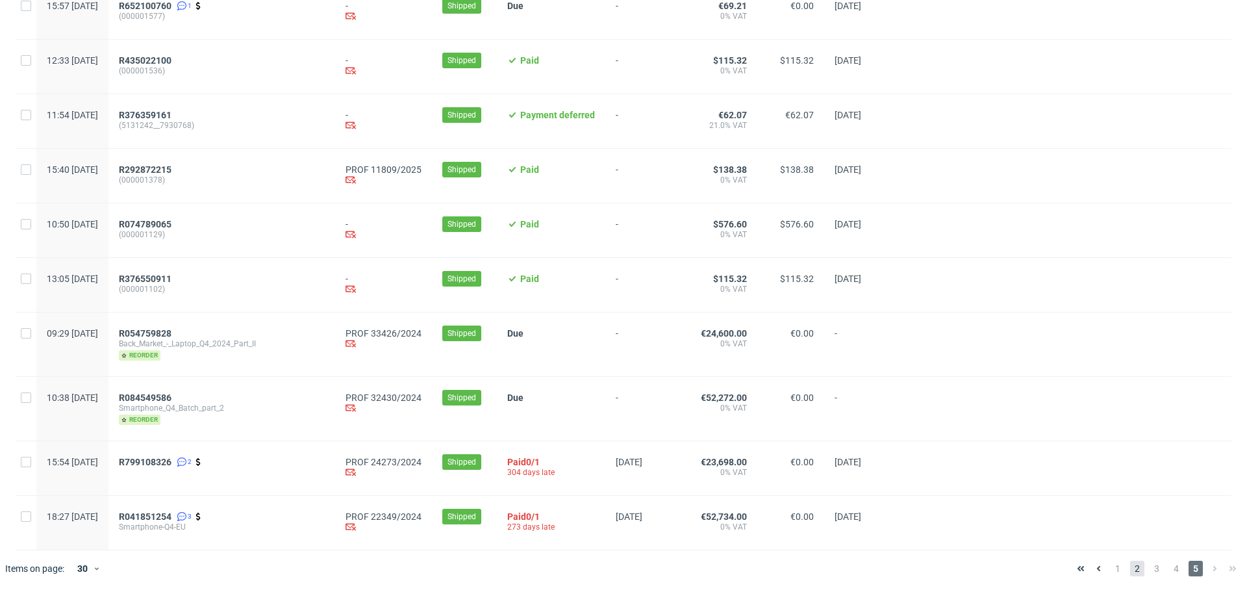
click at [1131, 567] on span "2" at bounding box center [1137, 568] width 14 height 16
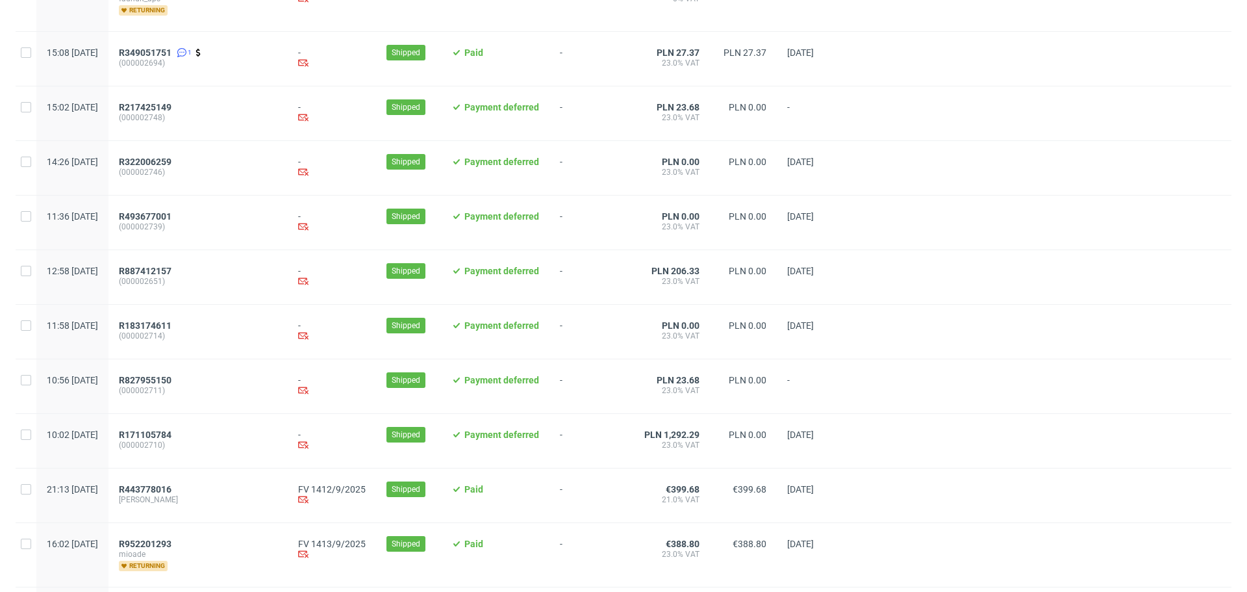
scroll to position [1287, 0]
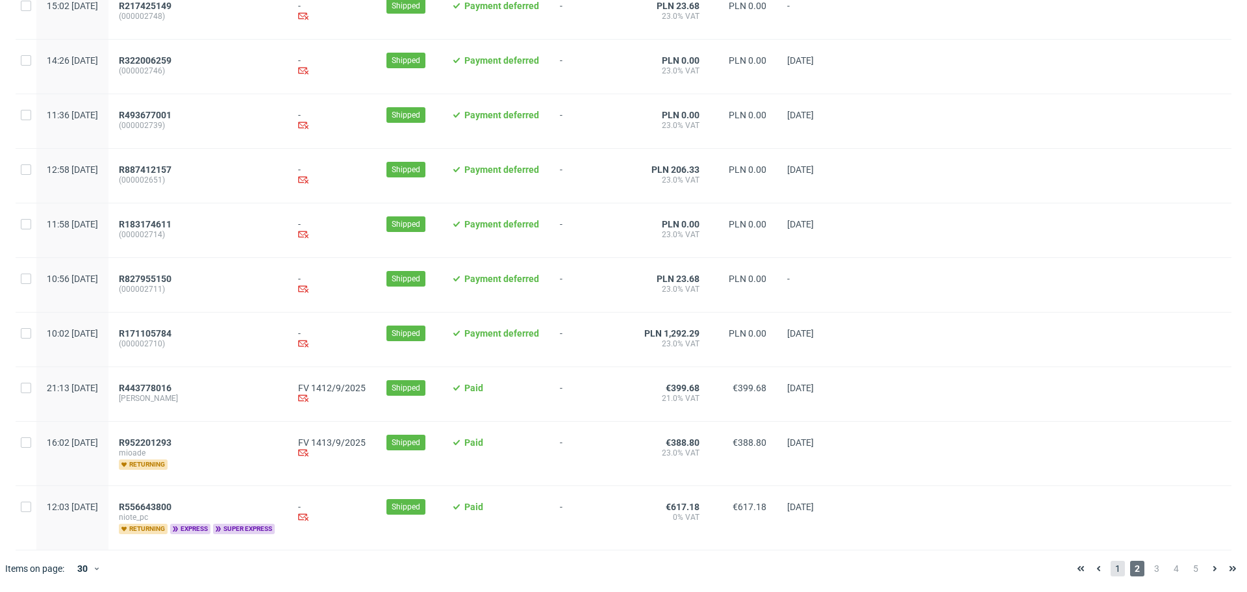
click at [1110, 566] on span "1" at bounding box center [1117, 568] width 14 height 16
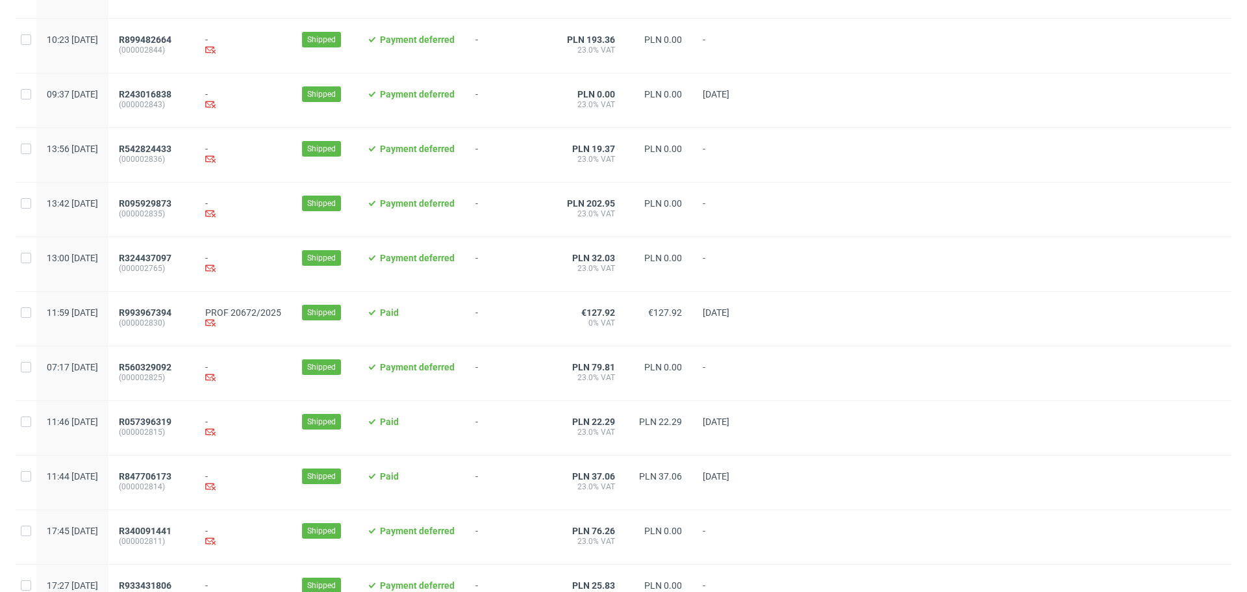
scroll to position [1234, 0]
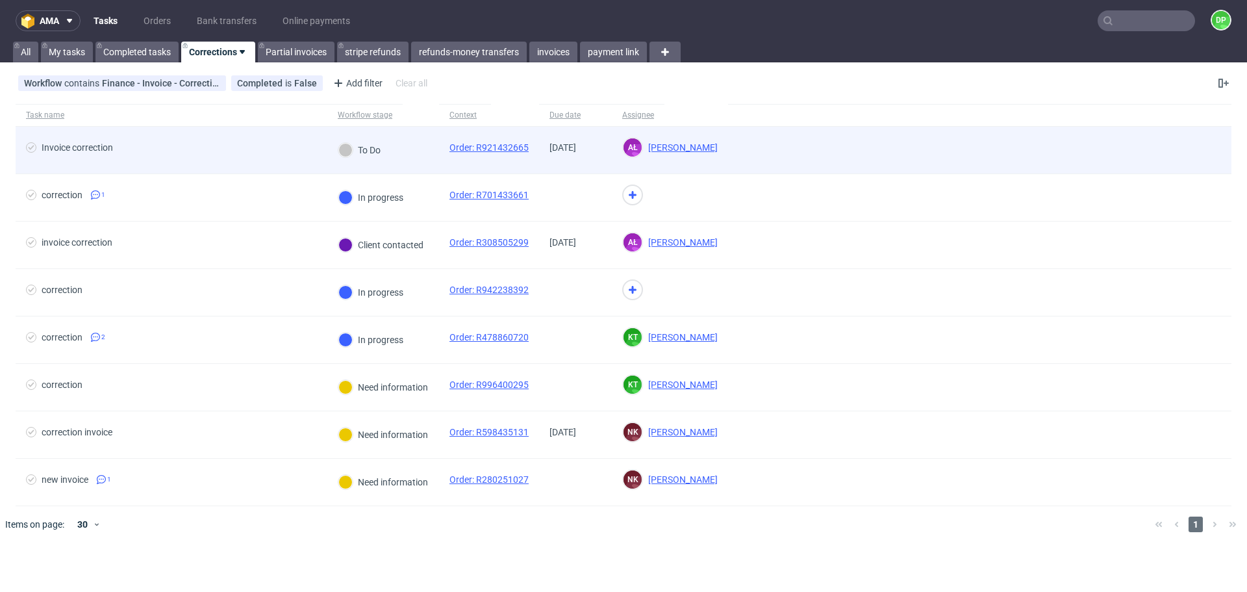
click at [229, 142] on span "Invoice correction" at bounding box center [171, 150] width 291 height 16
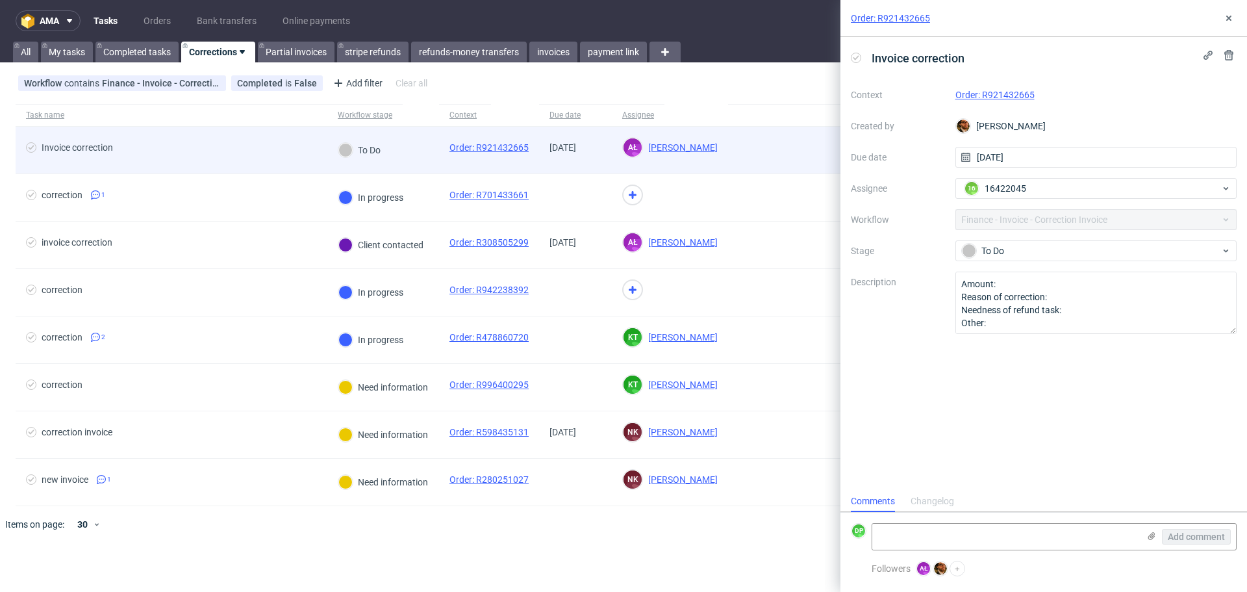
scroll to position [10, 0]
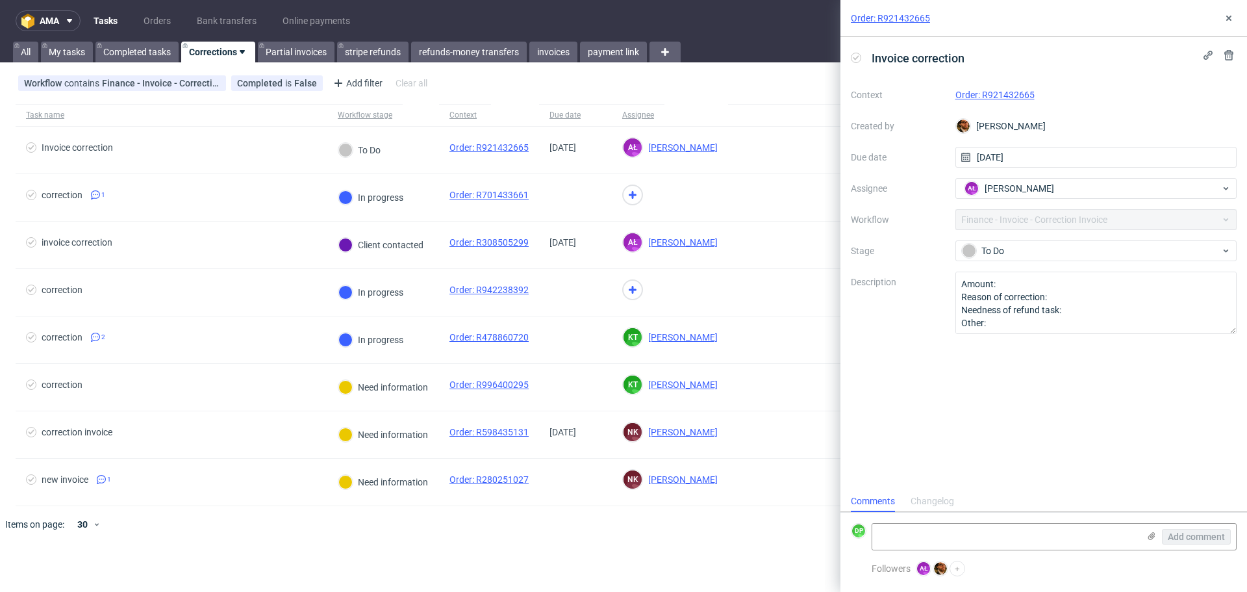
click at [983, 93] on link "Order: R921432665" at bounding box center [994, 95] width 79 height 10
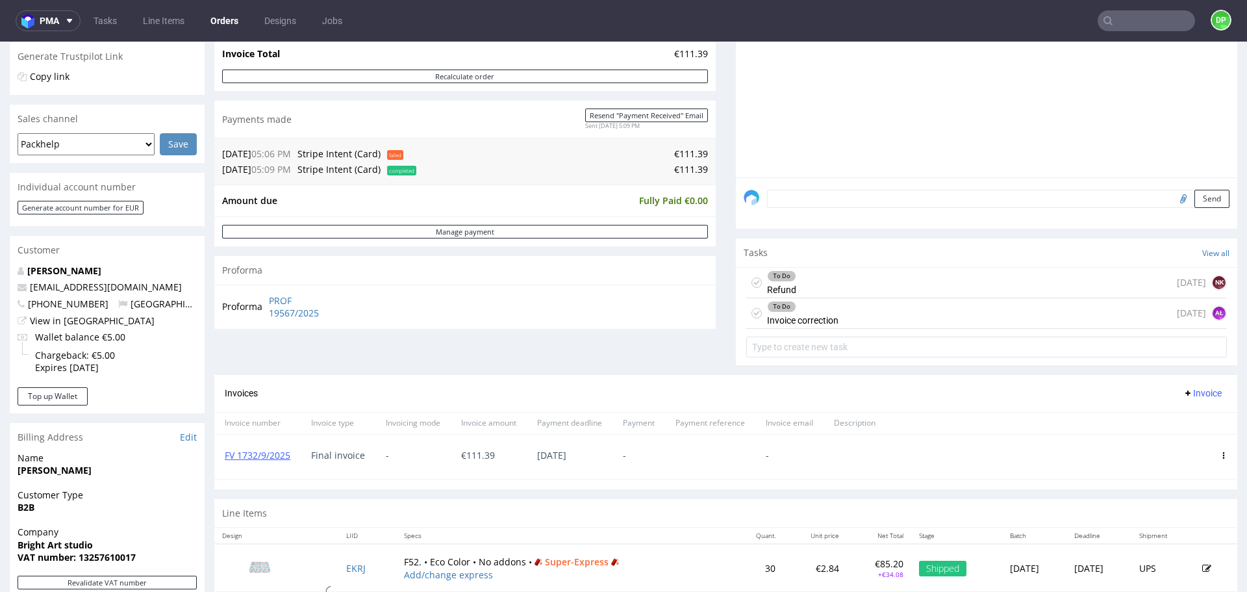
scroll to position [325, 0]
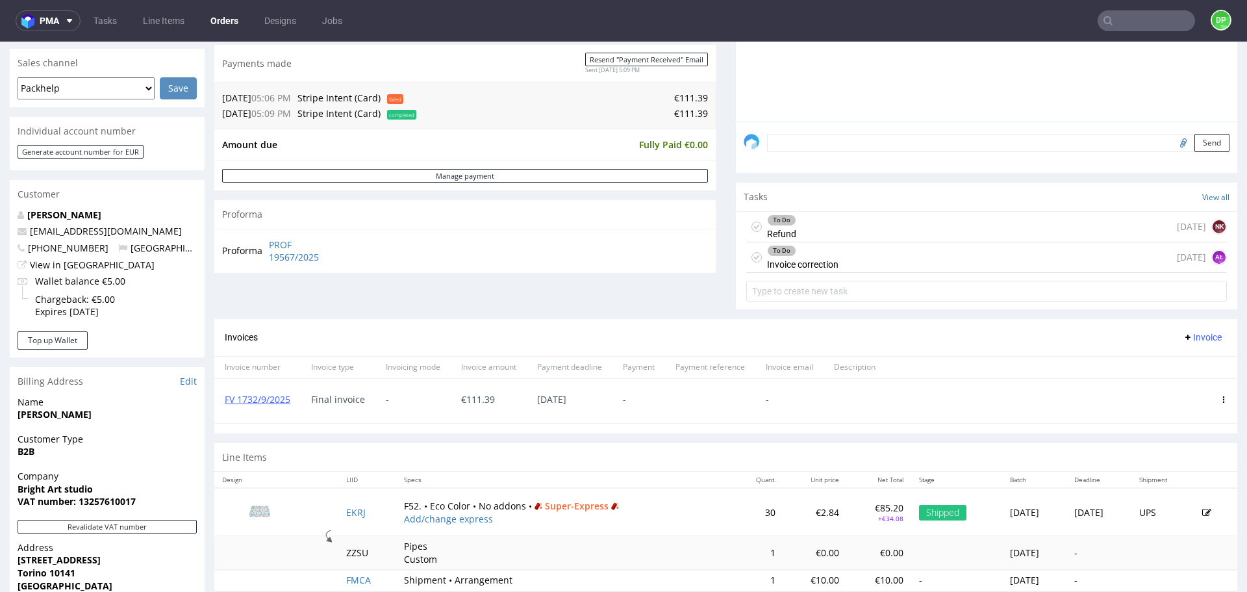
click at [828, 234] on div "To Do Refund today NK" at bounding box center [986, 227] width 481 height 31
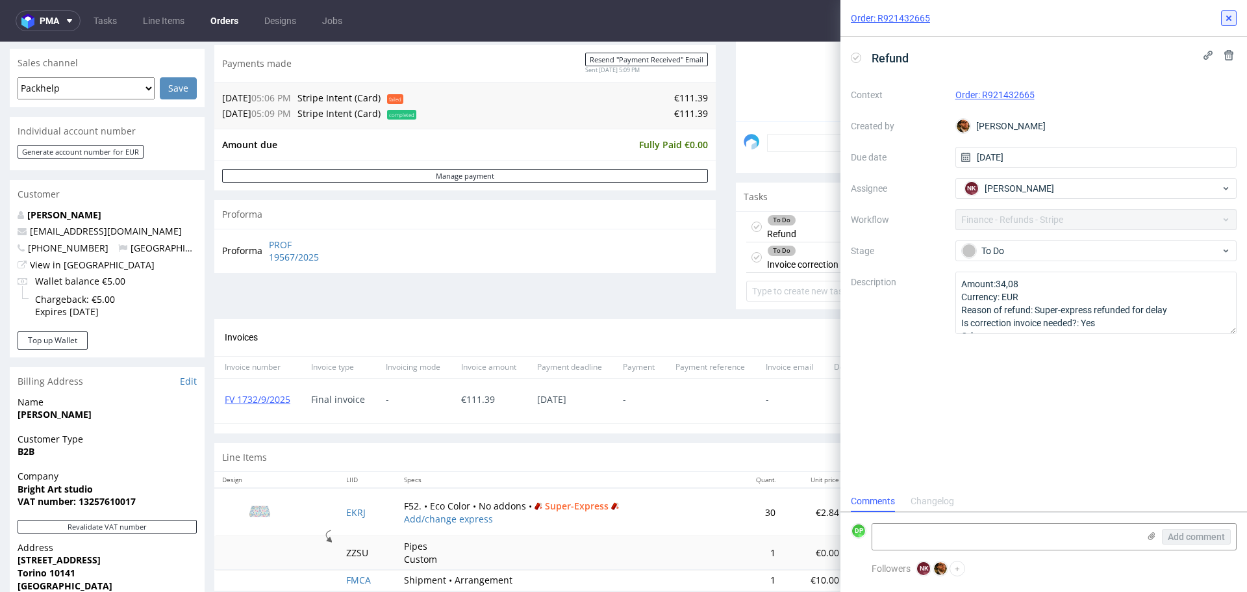
click at [1234, 16] on button at bounding box center [1229, 18] width 16 height 16
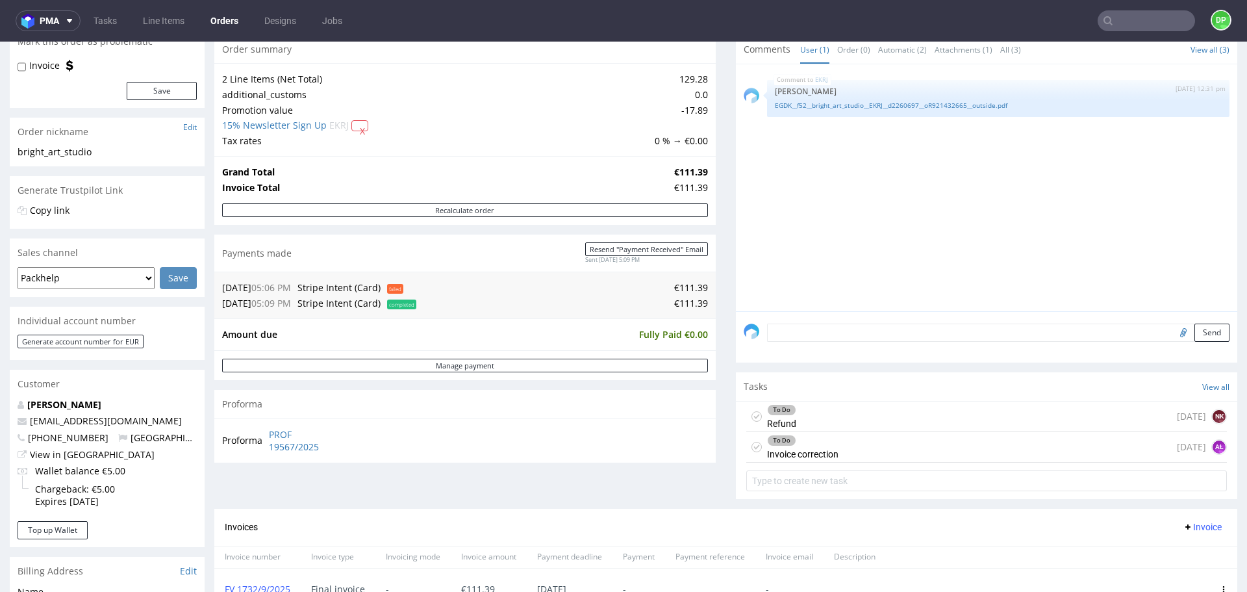
scroll to position [130, 0]
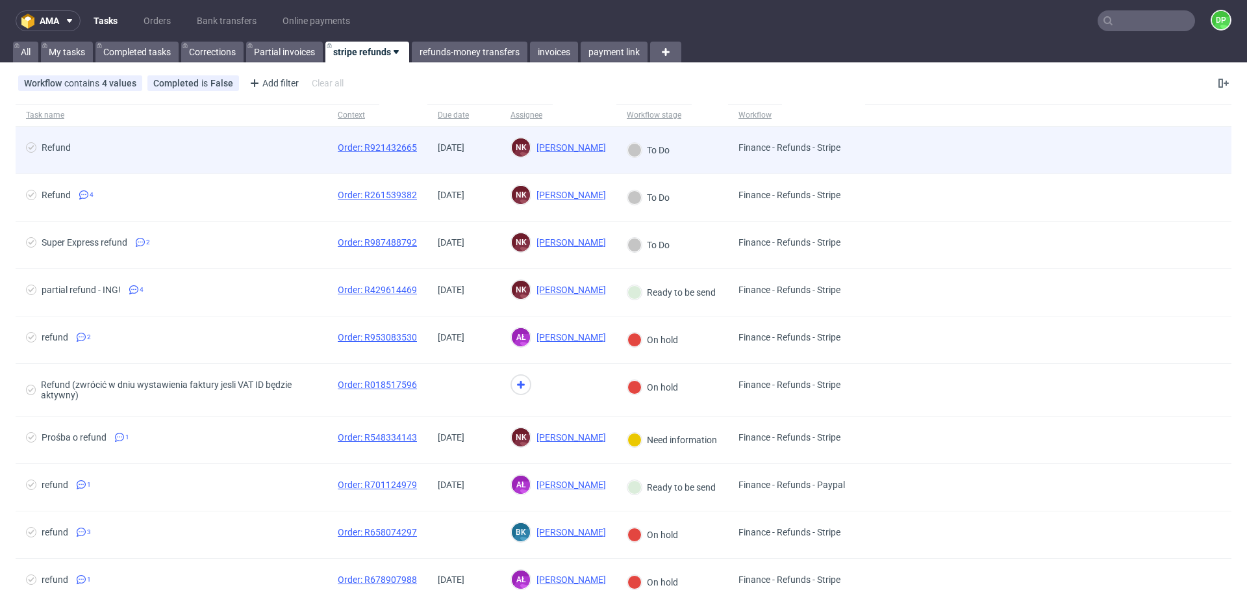
click at [273, 169] on div "Refund" at bounding box center [172, 150] width 312 height 47
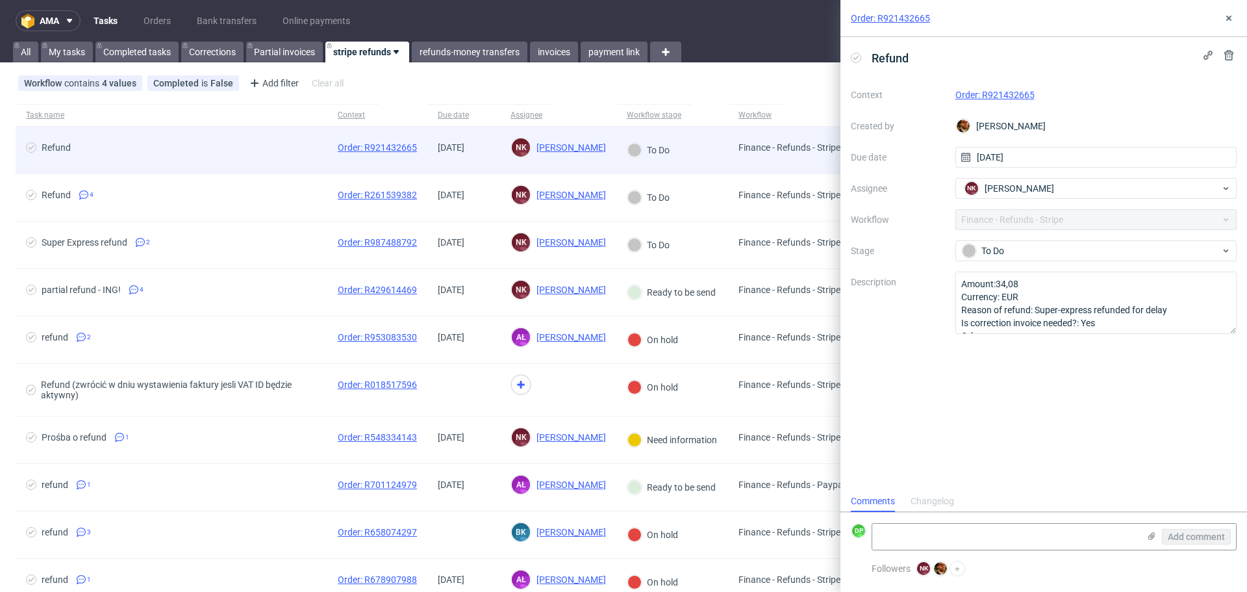
scroll to position [10, 0]
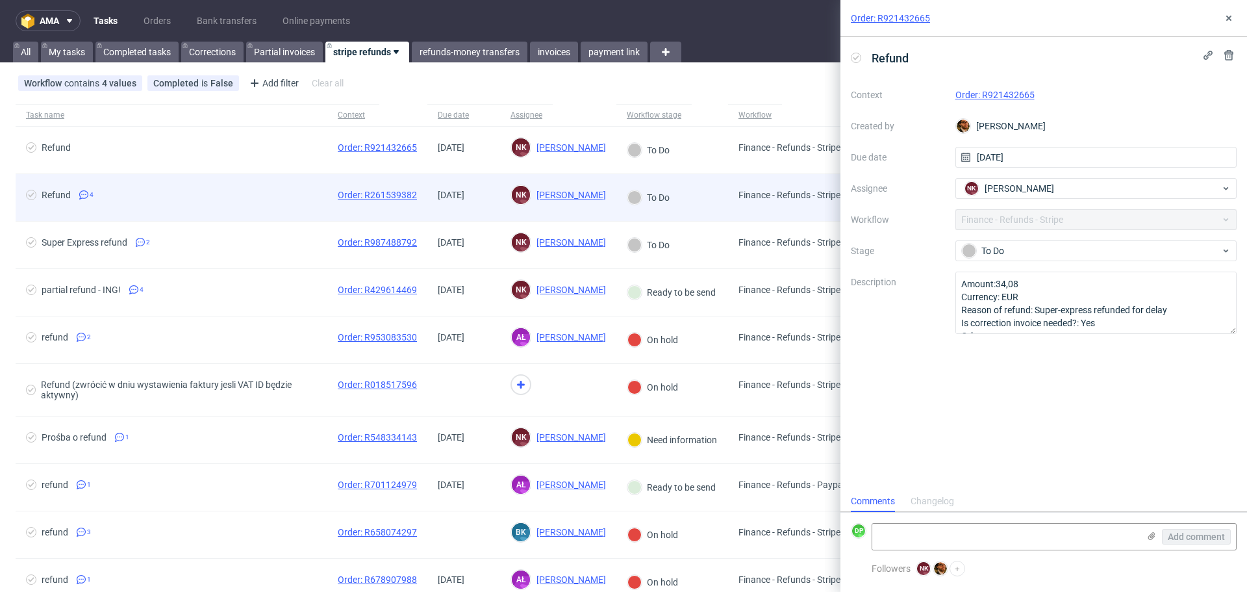
click at [275, 208] on div "Refund 4" at bounding box center [172, 197] width 312 height 47
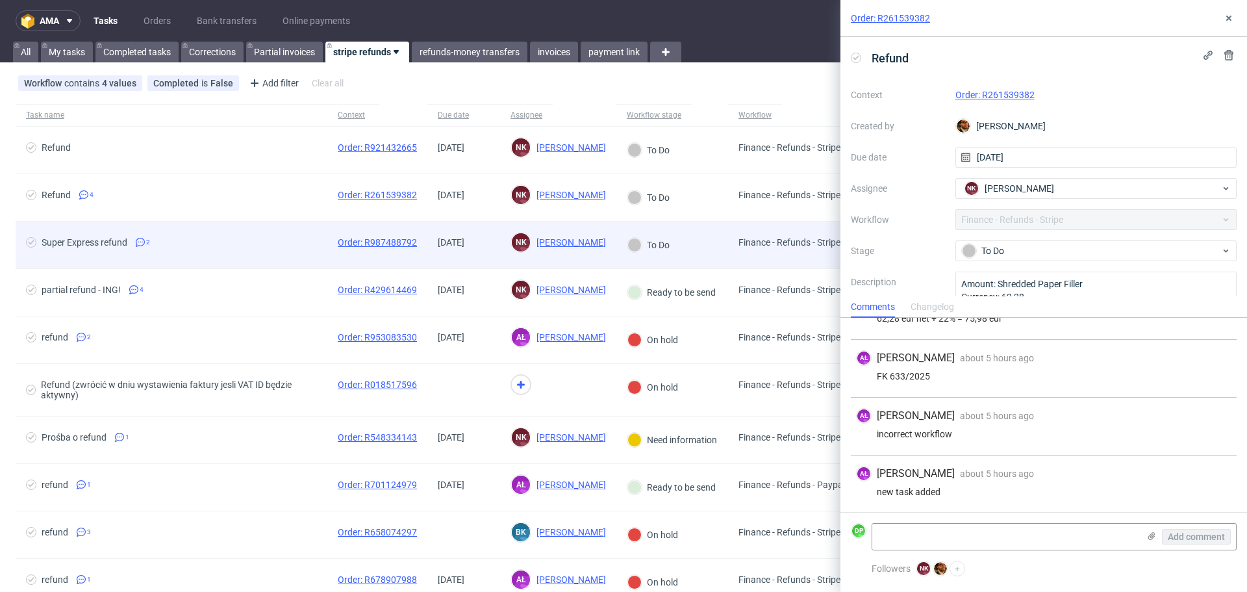
click at [293, 237] on div "Super Express refund 2" at bounding box center [172, 244] width 312 height 47
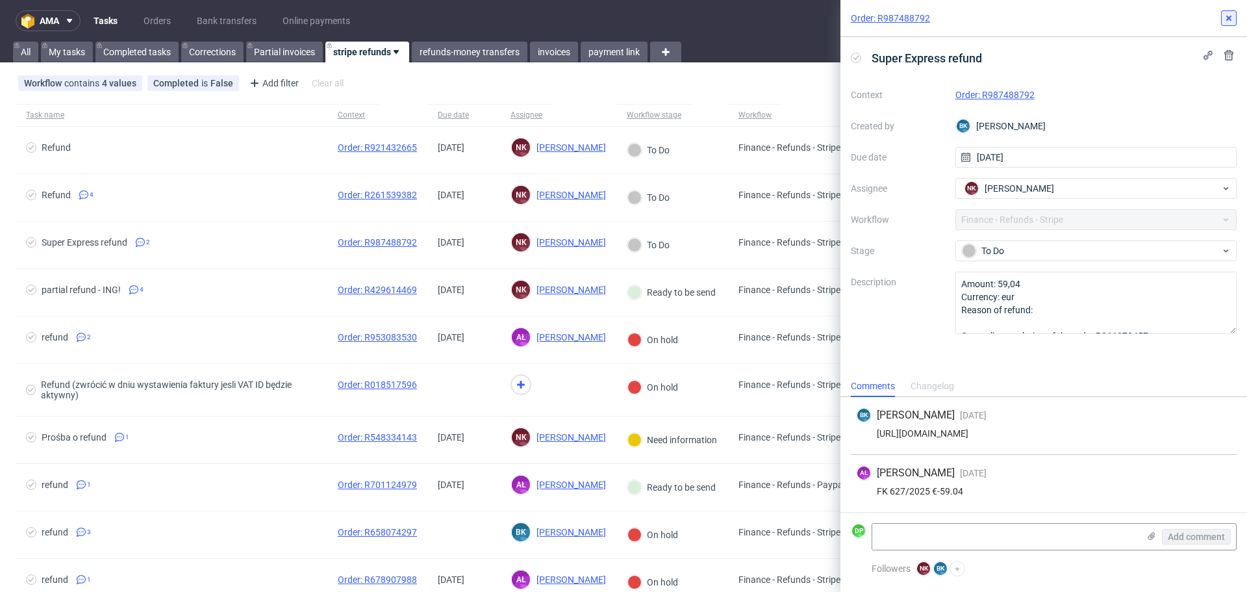
click at [1222, 16] on button at bounding box center [1229, 18] width 16 height 16
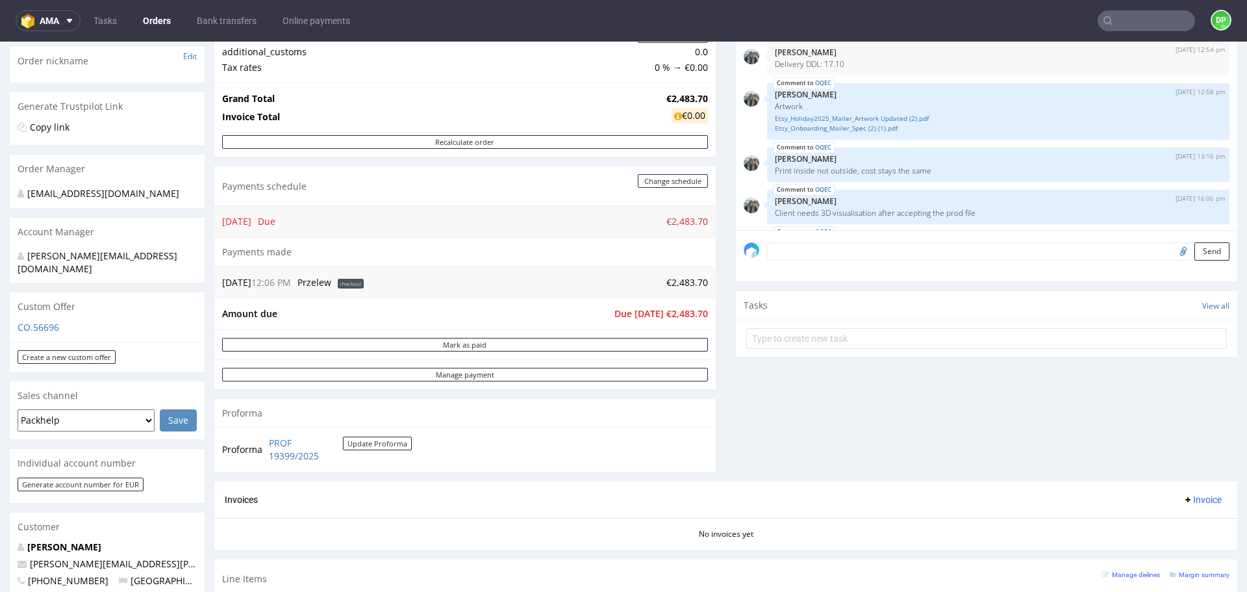
scroll to position [325, 0]
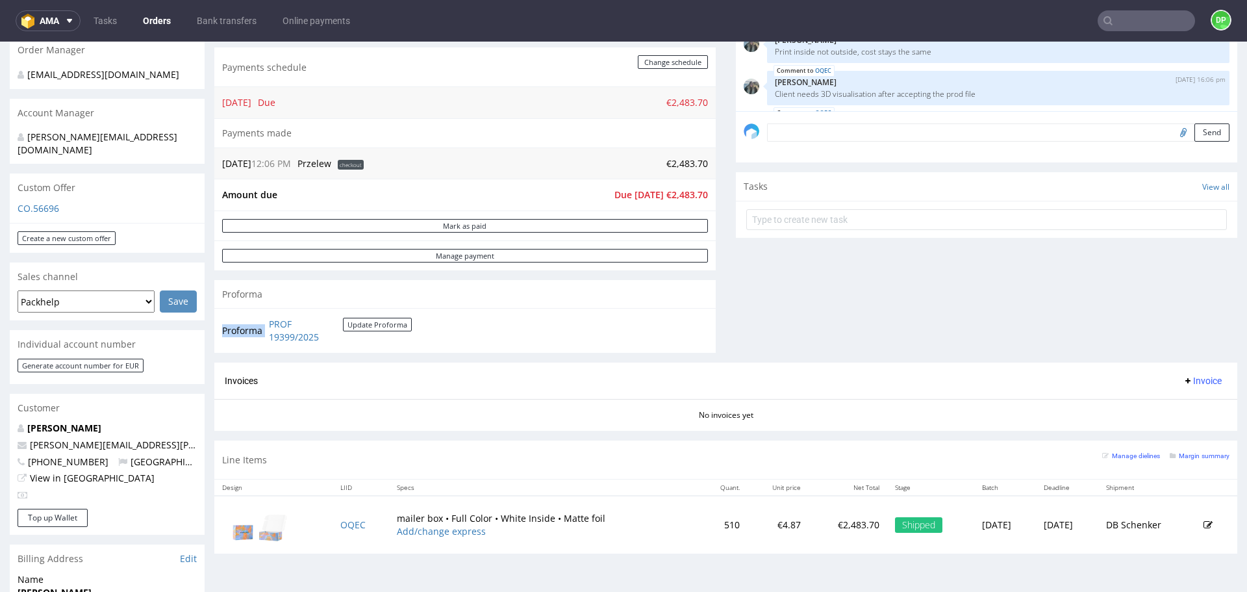
drag, startPoint x: 344, startPoint y: 342, endPoint x: 266, endPoint y: 324, distance: 80.5
click at [266, 324] on td "PROF 19399/2025 Update Proforma" at bounding box center [339, 330] width 146 height 28
copy tbody "Proforma"
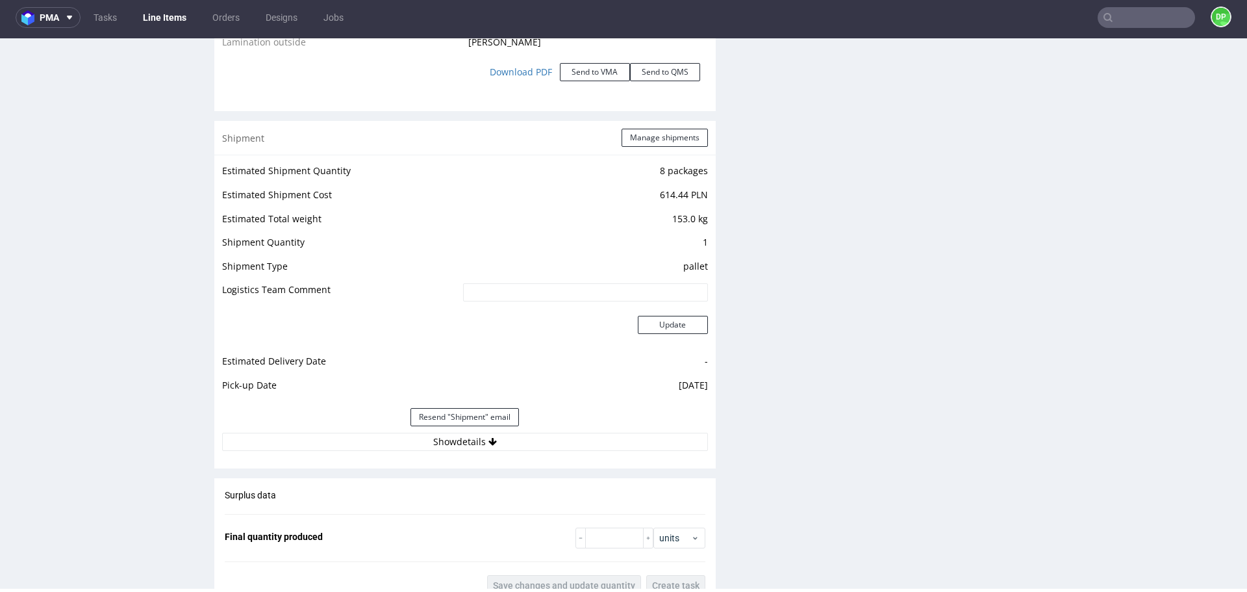
scroll to position [1658, 0]
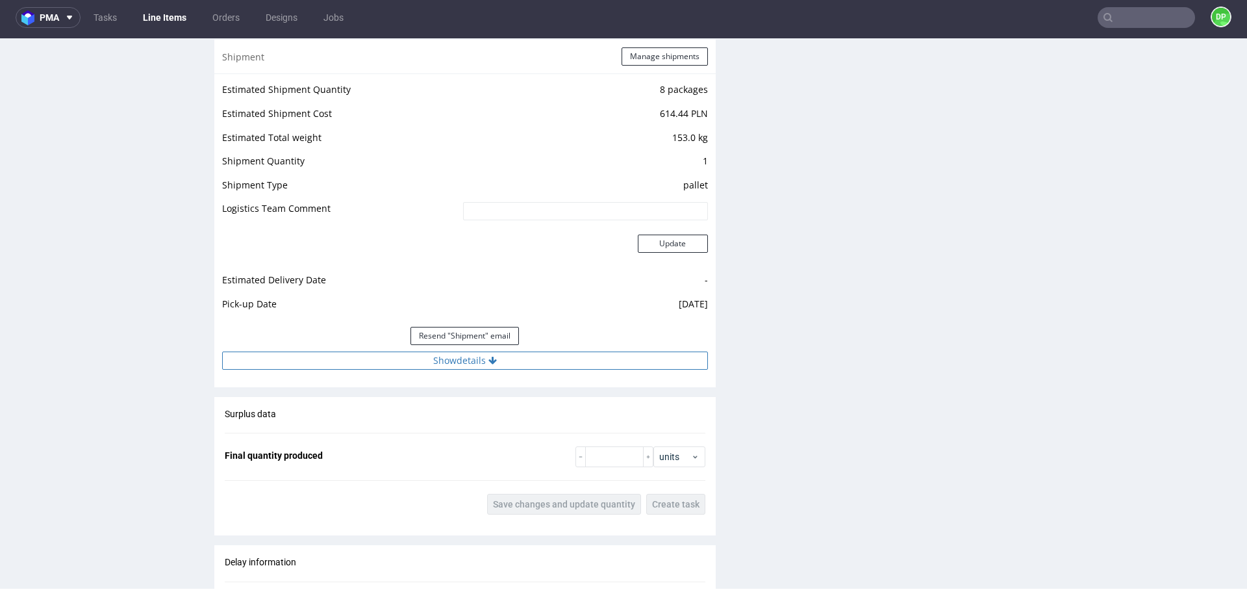
click at [508, 360] on button "Show details" at bounding box center [465, 360] width 486 height 18
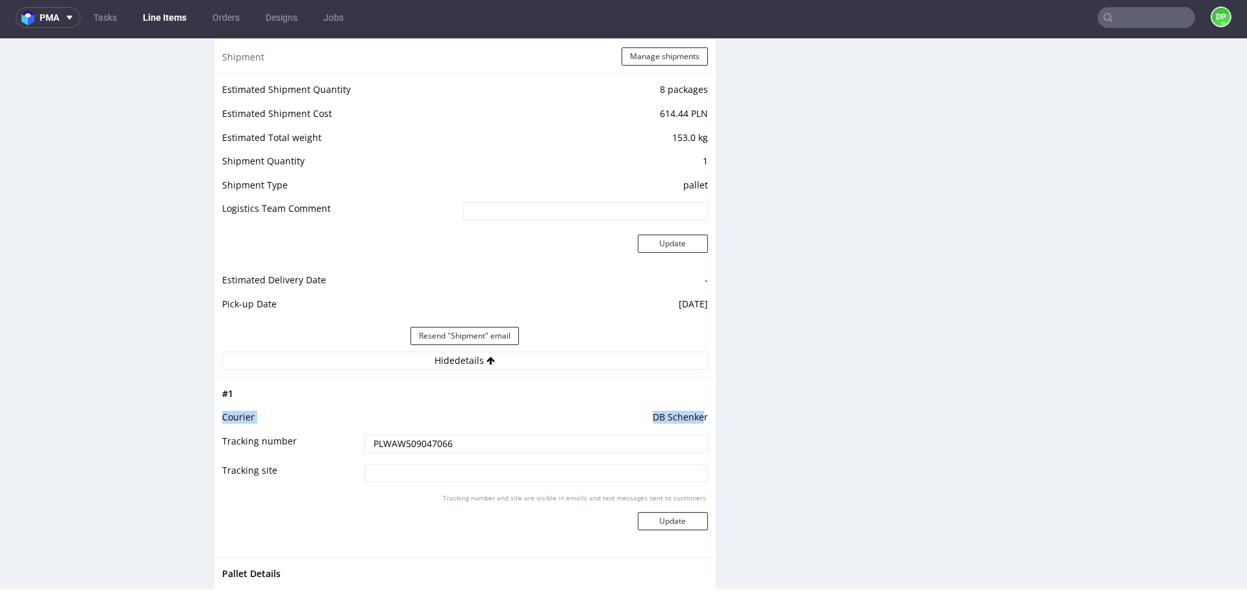
drag, startPoint x: 696, startPoint y: 415, endPoint x: 620, endPoint y: 408, distance: 76.9
click at [620, 408] on tbody "# 1 Courier DB Schenker Tracking number PLWAW509047066 Tracking site Tracking n…" at bounding box center [465, 468] width 486 height 164
click at [619, 423] on td "DB Schenker" at bounding box center [534, 421] width 347 height 24
drag, startPoint x: 698, startPoint y: 418, endPoint x: 636, endPoint y: 414, distance: 61.9
click at [636, 414] on td "DB Schenker" at bounding box center [534, 421] width 347 height 24
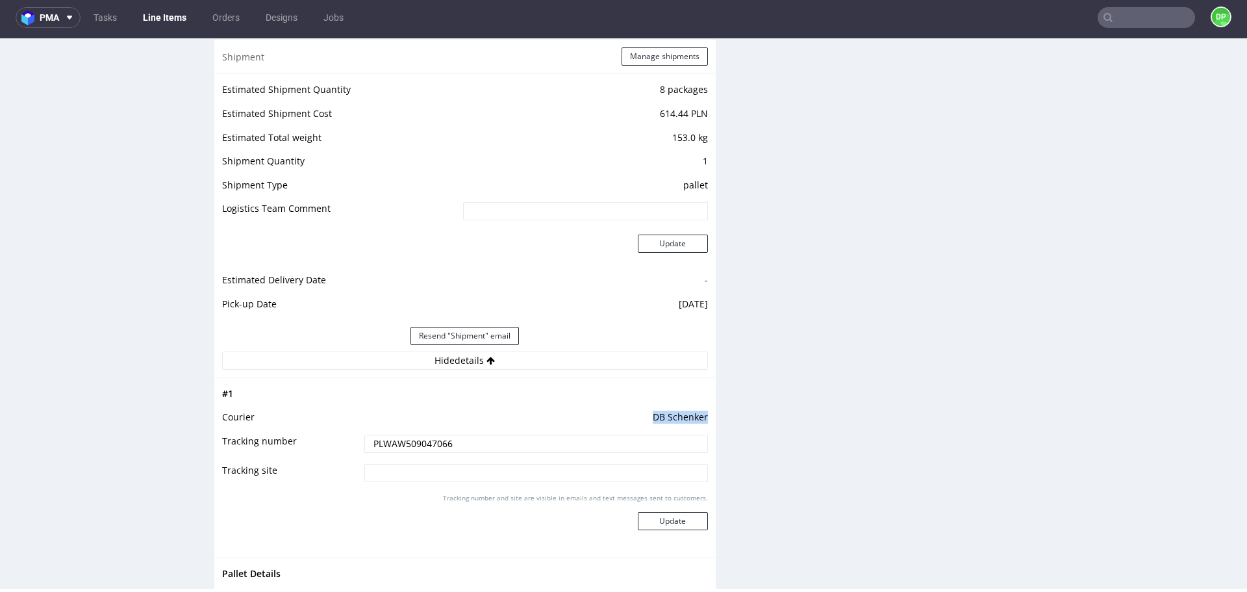
copy td "DB Schenker"
drag, startPoint x: 453, startPoint y: 438, endPoint x: 273, endPoint y: 399, distance: 184.8
click at [273, 399] on tbody "# 1 Courier DB Schenker Tracking number PLWAW509047066 Tracking site Tracking n…" at bounding box center [465, 468] width 486 height 164
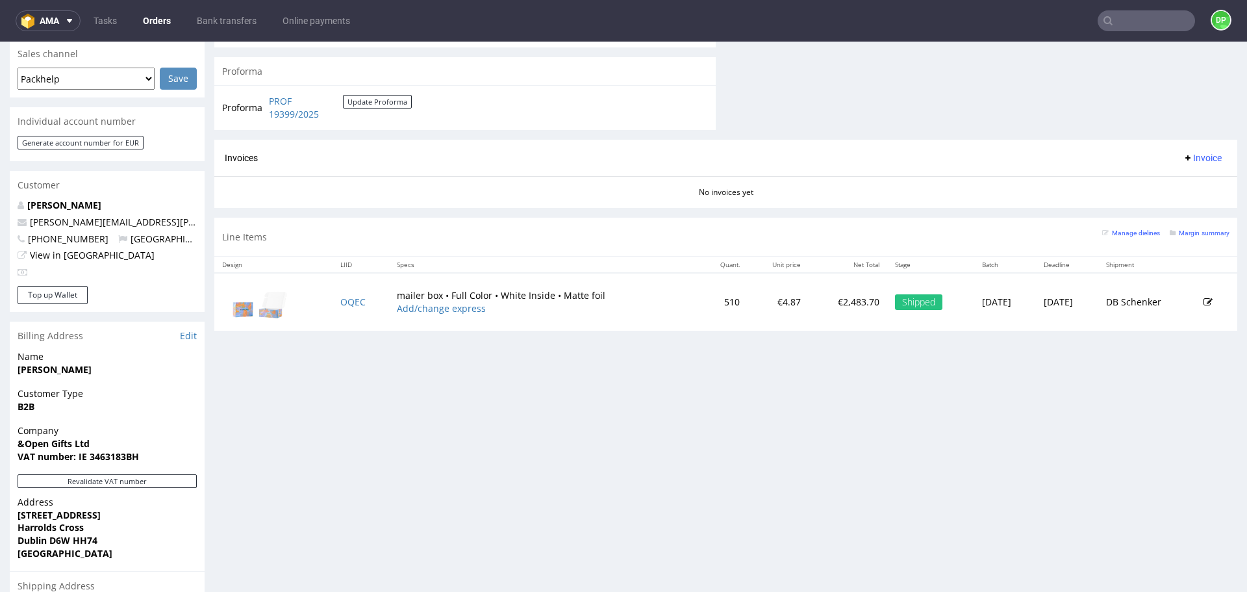
scroll to position [584, 0]
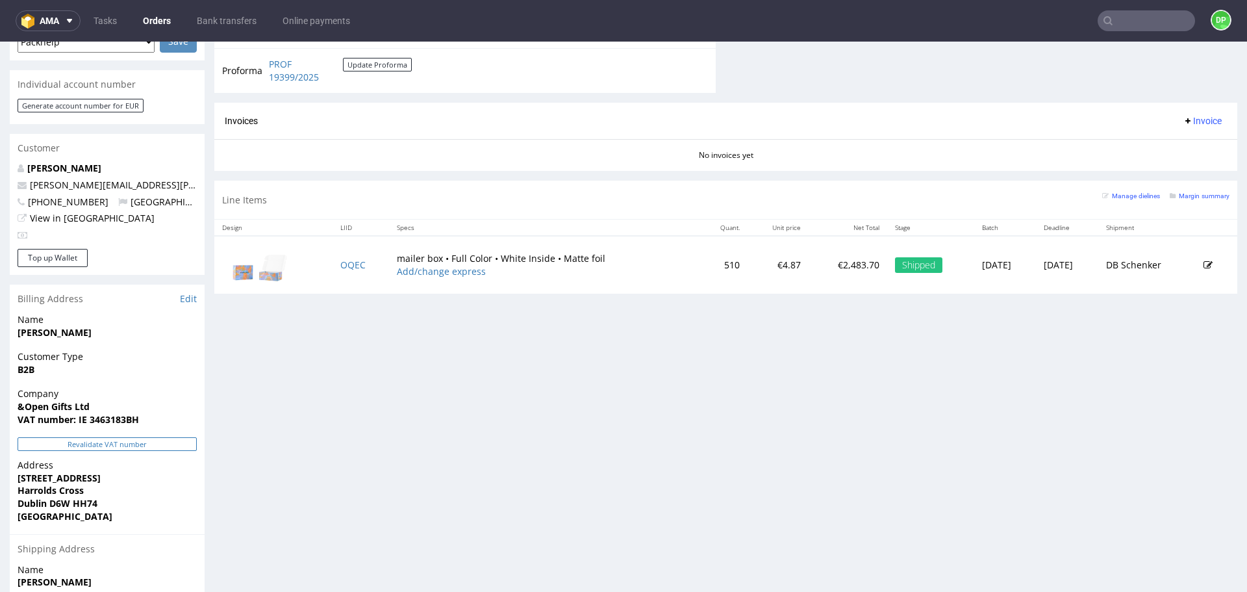
click at [134, 437] on button "Revalidate VAT number" at bounding box center [107, 444] width 179 height 14
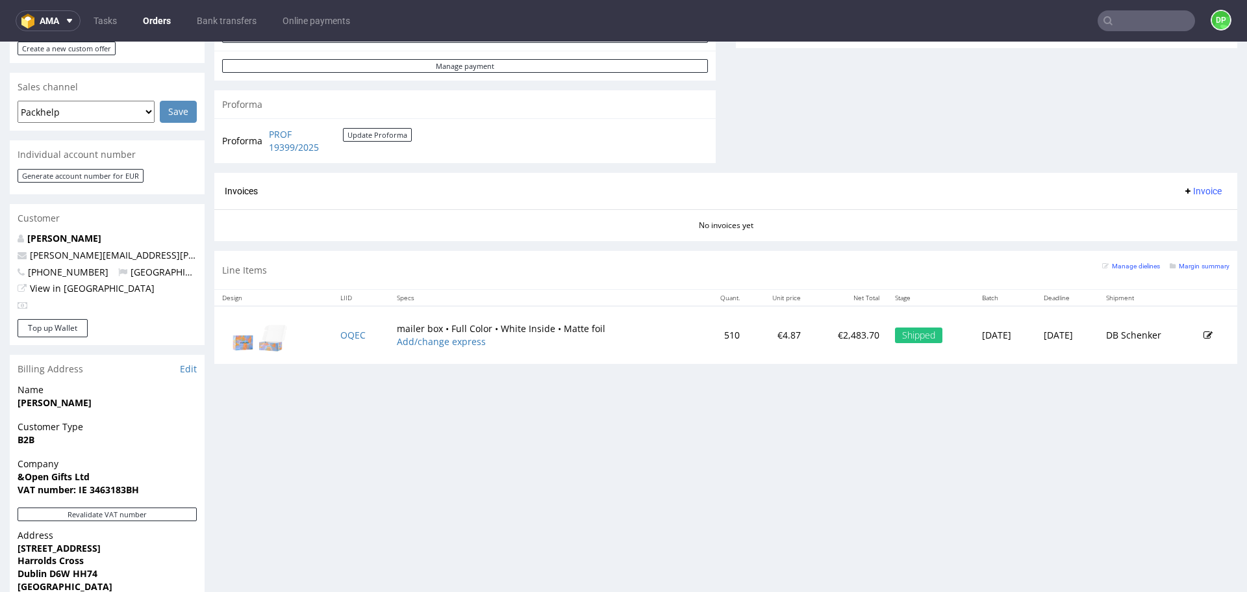
scroll to position [325, 0]
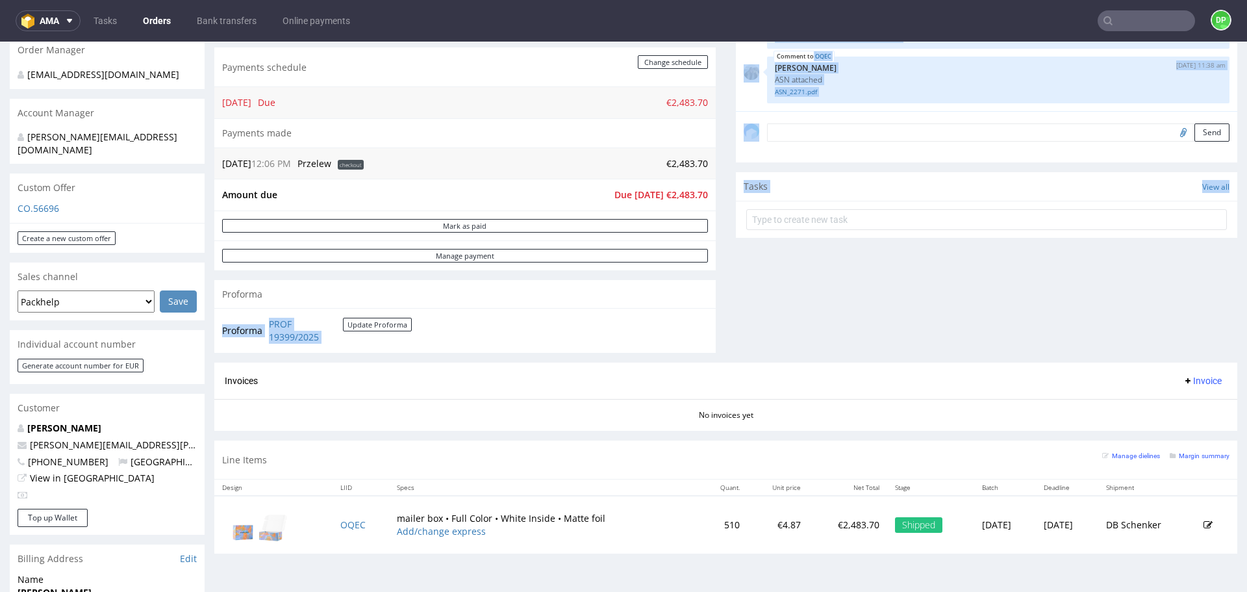
drag, startPoint x: 653, startPoint y: 299, endPoint x: 851, endPoint y: 350, distance: 204.4
click at [825, 340] on div "Progress Payment Due Payment “Received” Email - Line Items 1 DTP - Production -…" at bounding box center [725, 161] width 1023 height 805
click at [1183, 381] on span "Invoice" at bounding box center [1202, 380] width 39 height 10
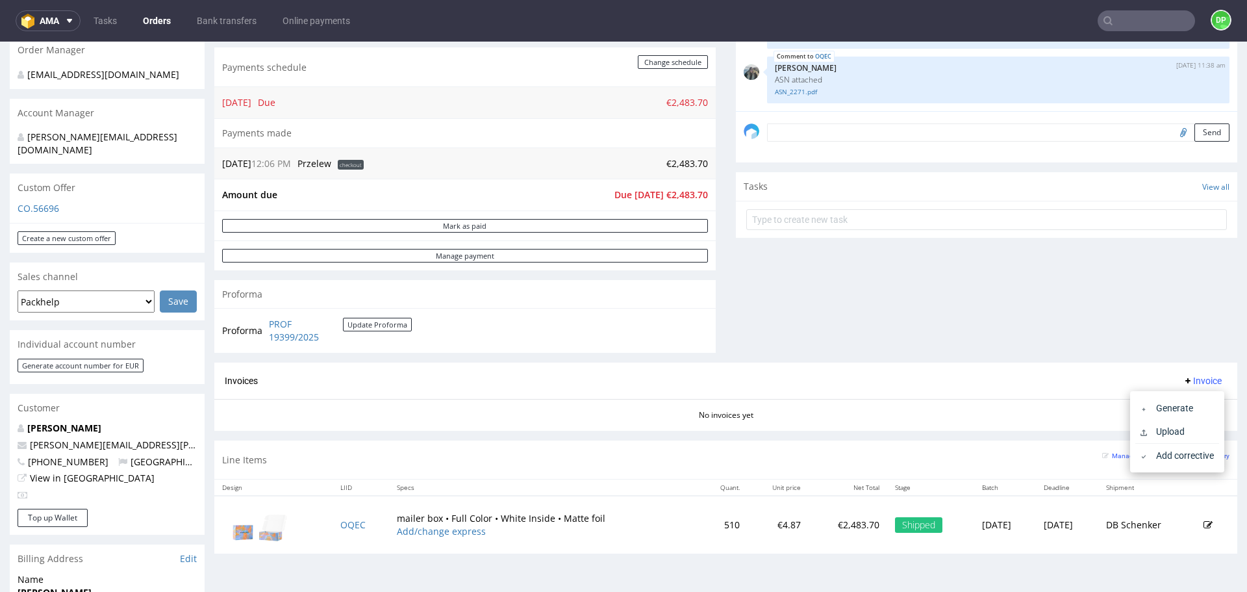
click at [968, 388] on div "Invoices Invoice" at bounding box center [726, 381] width 1002 height 16
click at [1183, 382] on span "Invoice" at bounding box center [1202, 380] width 39 height 10
click at [1177, 428] on span "Upload" at bounding box center [1182, 431] width 63 height 13
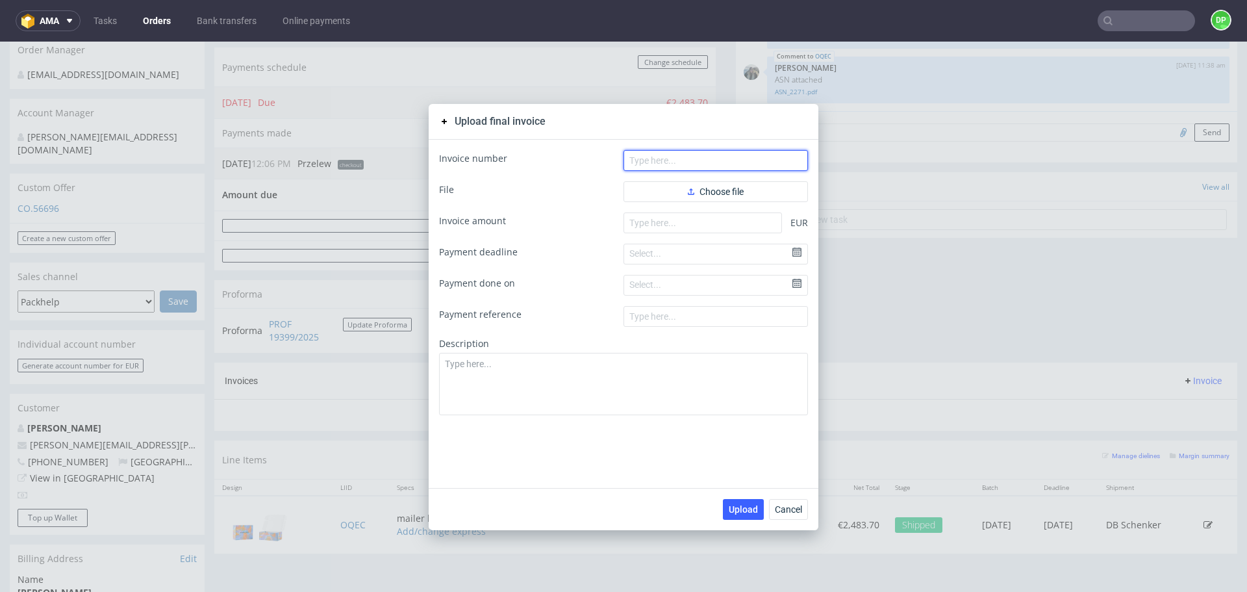
click at [729, 164] on input "text" at bounding box center [715, 160] width 184 height 21
paste input "FV 1768/9/2025"
type input "FV 1768/9/2025"
click at [663, 205] on form "Invoice number FV 1768/9/2025 File Choose file Invoice amount EUR Payment deadl…" at bounding box center [623, 283] width 369 height 266
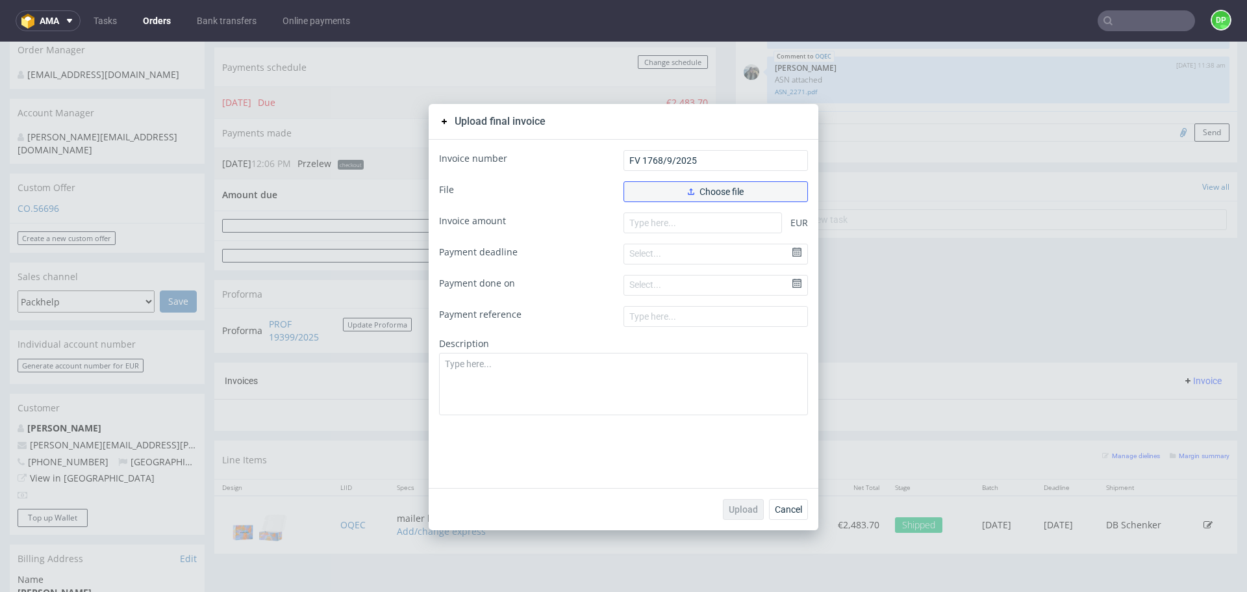
click at [673, 196] on button "Choose file" at bounding box center [715, 191] width 184 height 21
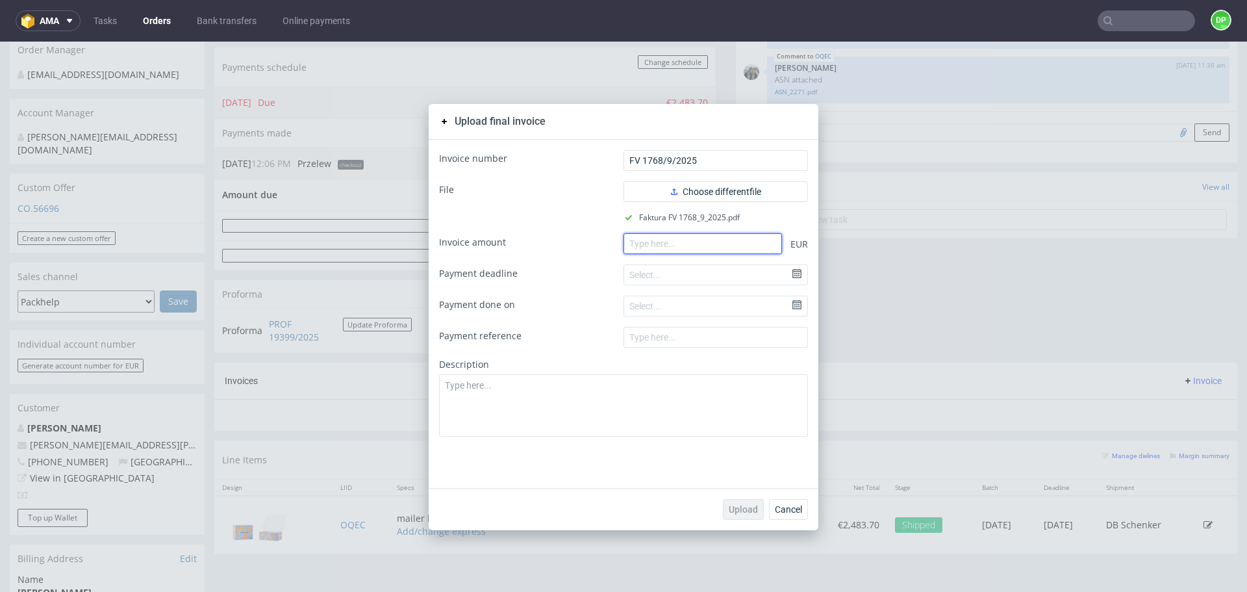
click at [674, 245] on input "number" at bounding box center [702, 243] width 158 height 21
paste input "2483.70"
type input "2483.70"
click at [734, 509] on span "Upload" at bounding box center [743, 509] width 29 height 9
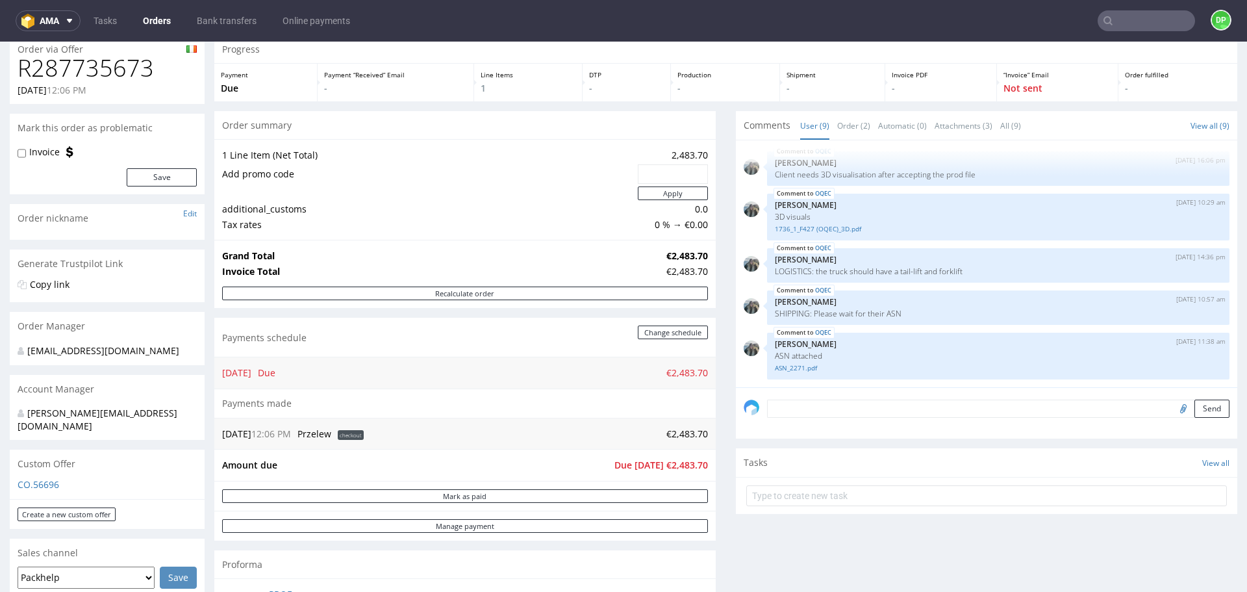
scroll to position [130, 0]
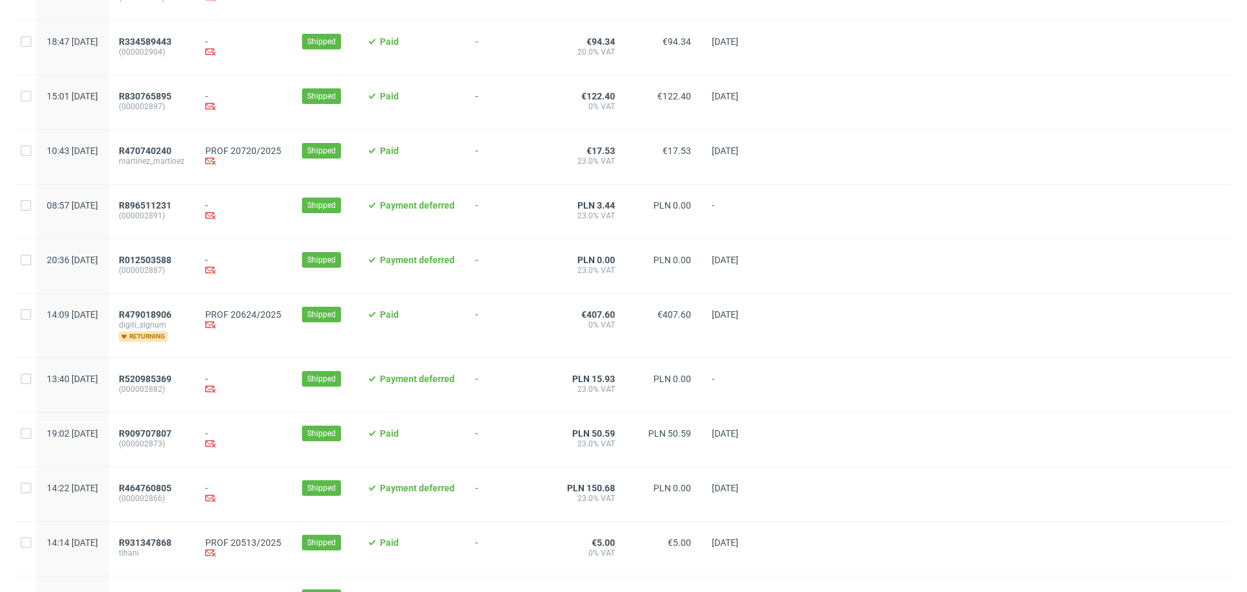
scroll to position [260, 0]
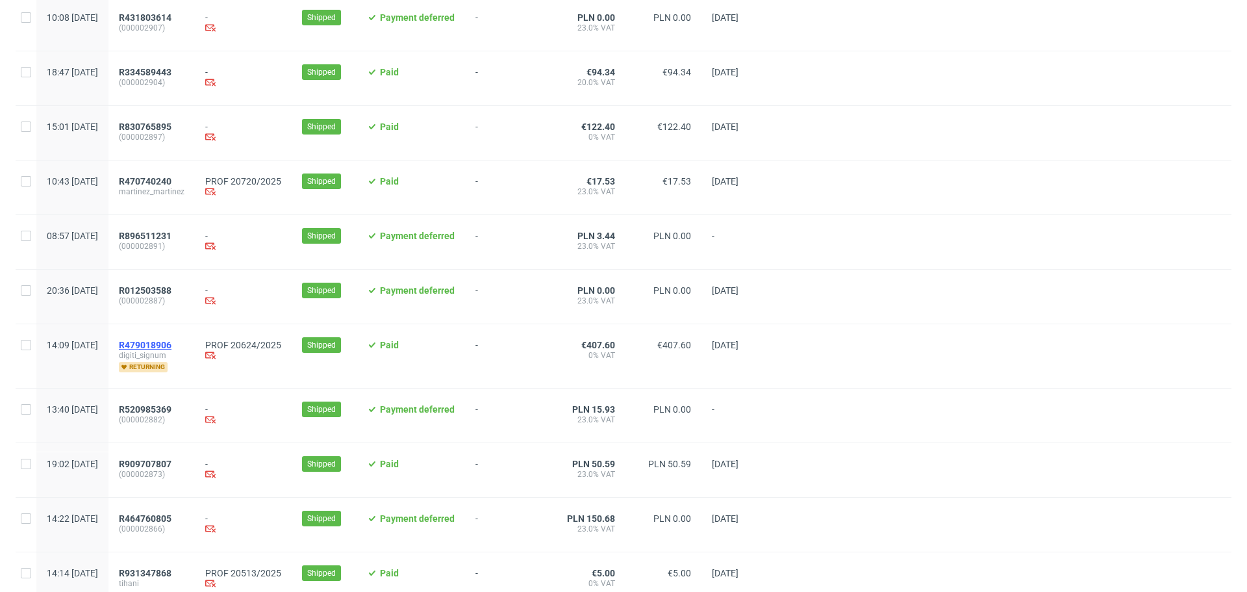
click at [171, 347] on span "R479018906" at bounding box center [145, 345] width 53 height 10
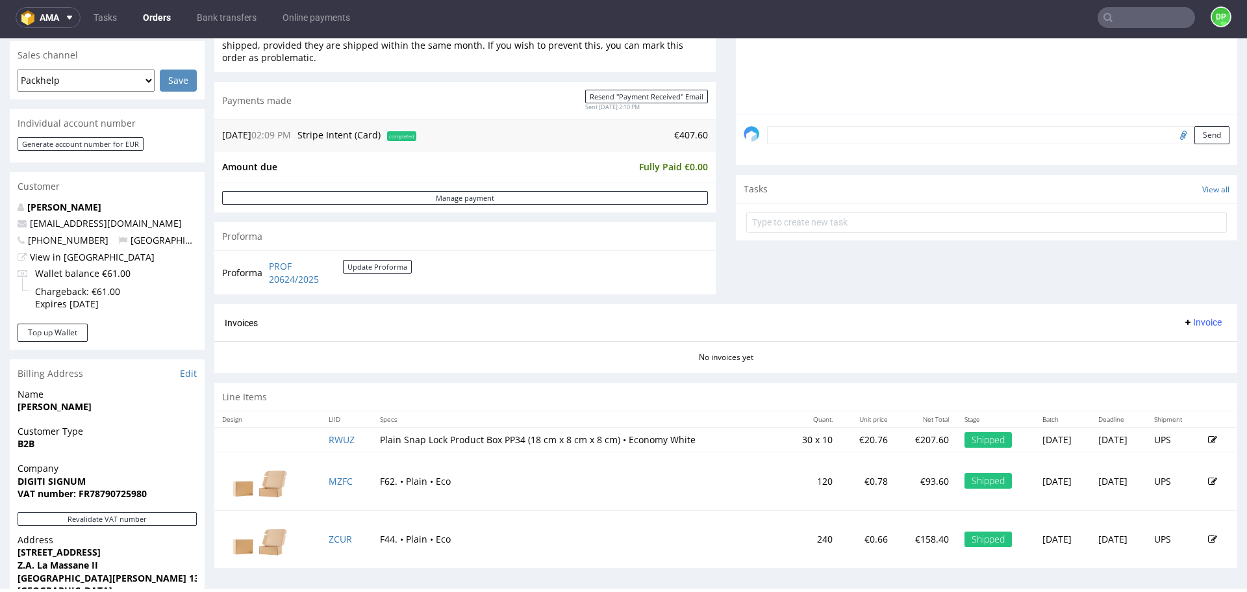
scroll to position [520, 0]
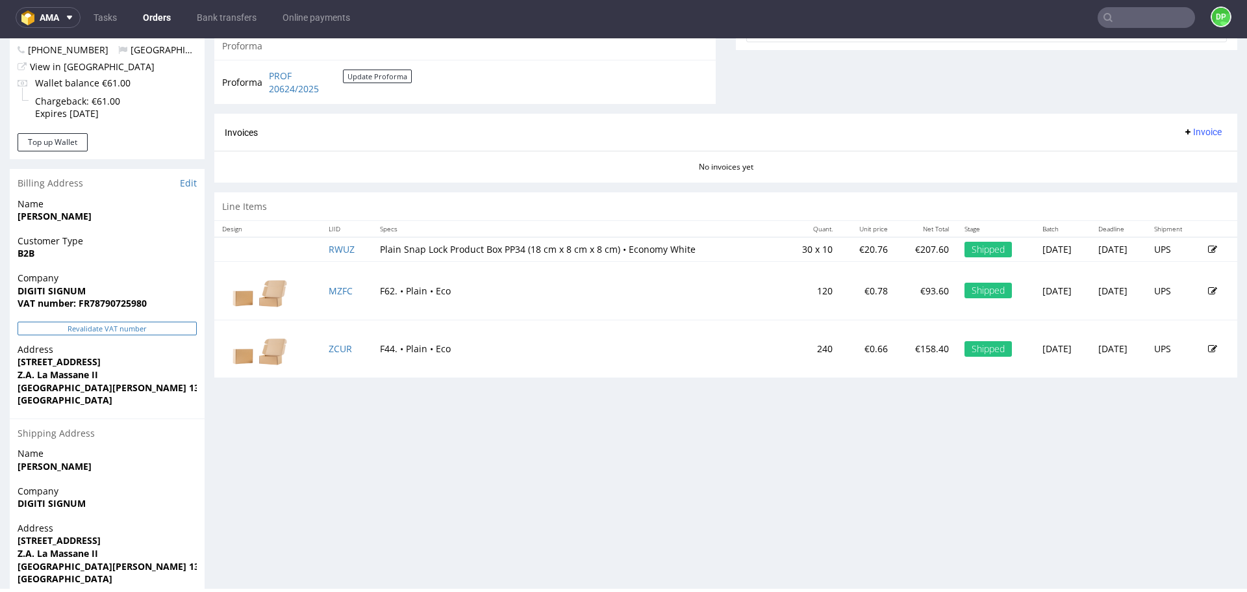
click at [137, 331] on button "Revalidate VAT number" at bounding box center [107, 328] width 179 height 14
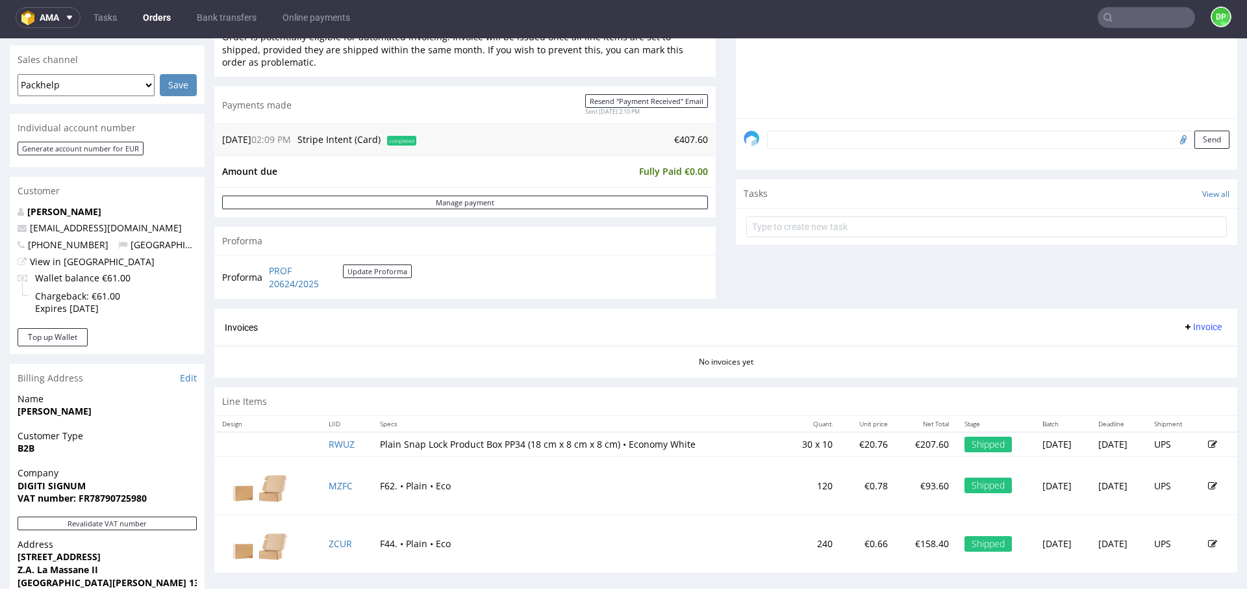
scroll to position [390, 0]
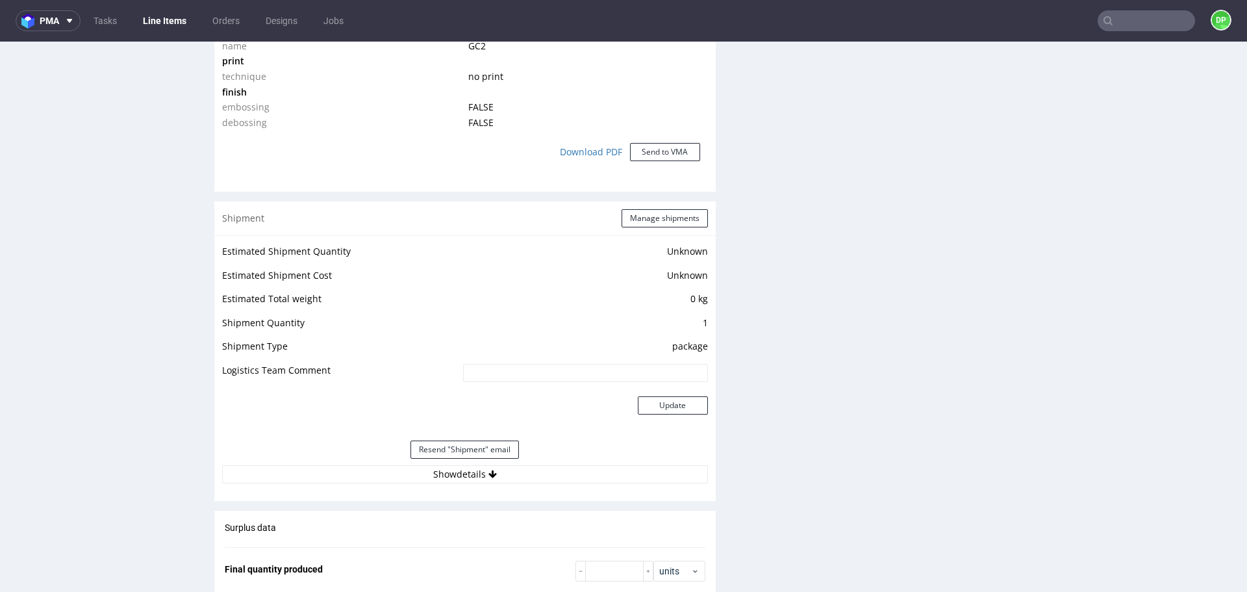
scroll to position [1237, 0]
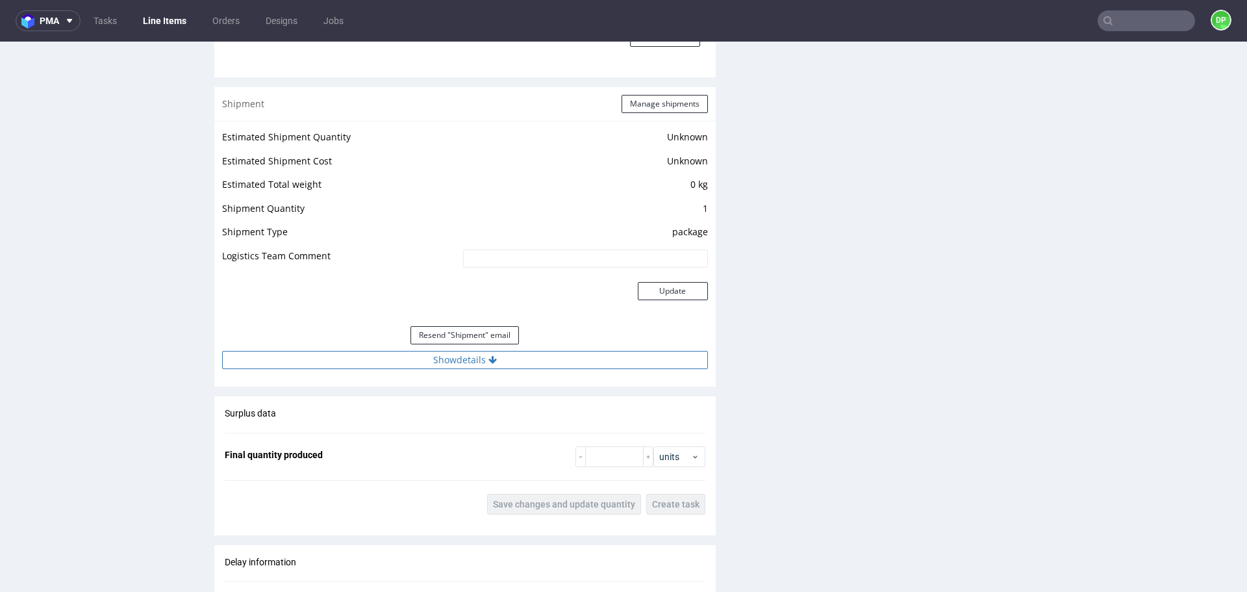
click at [510, 357] on button "Show details" at bounding box center [465, 360] width 486 height 18
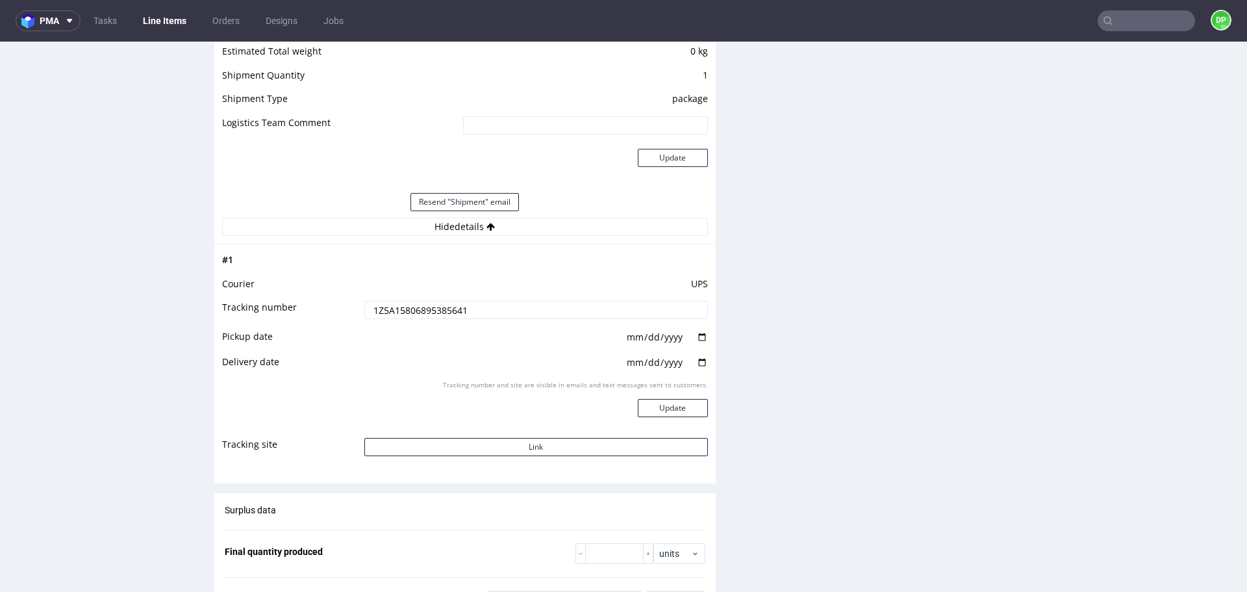
scroll to position [1432, 0]
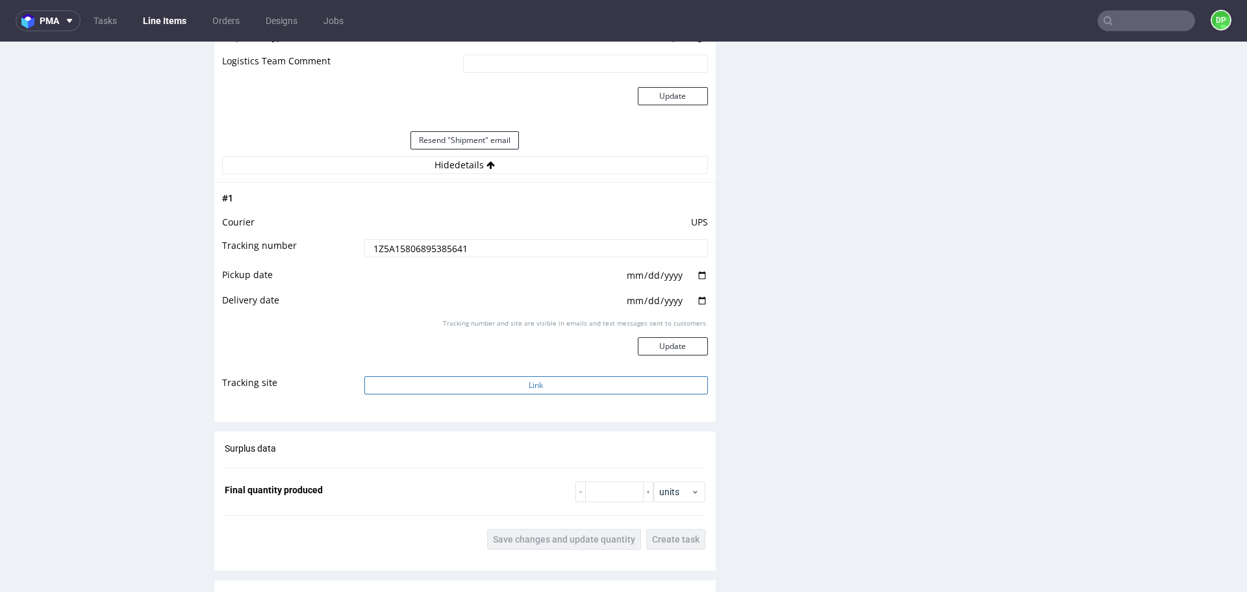
click at [462, 390] on button "Link" at bounding box center [536, 385] width 344 height 18
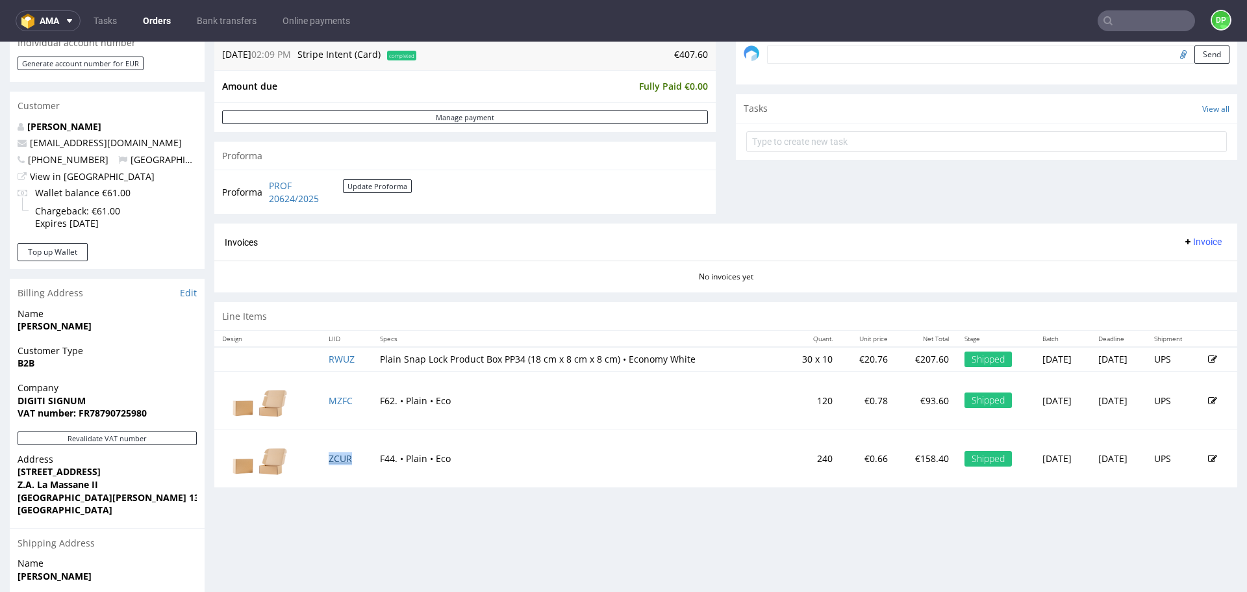
scroll to position [455, 0]
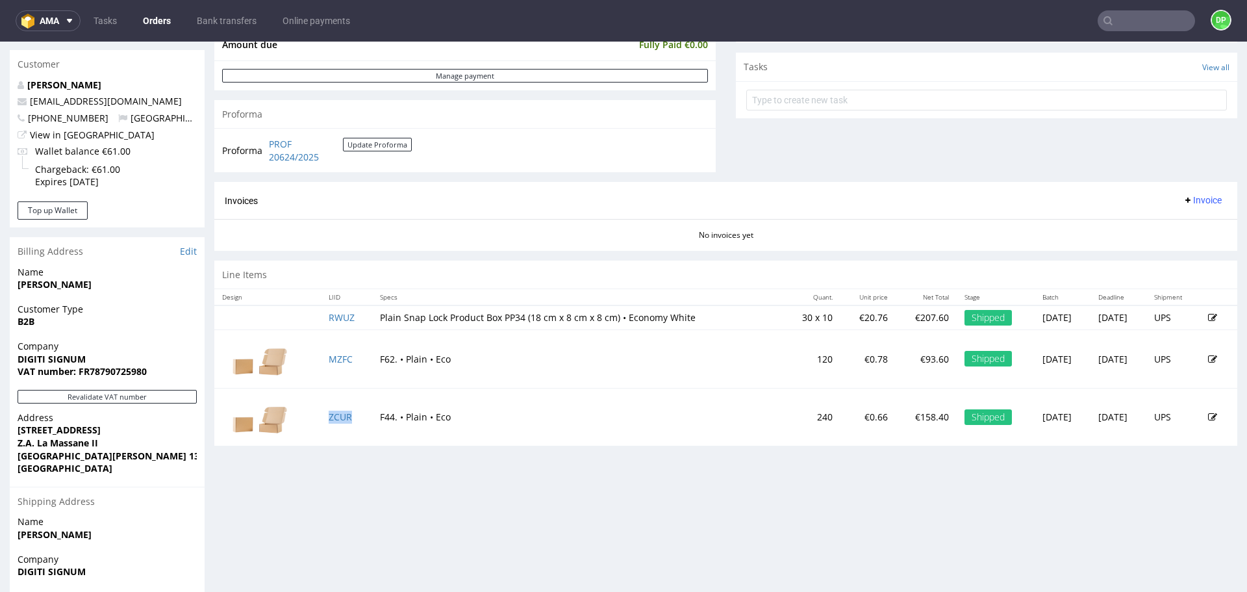
click at [1186, 196] on span "Invoice" at bounding box center [1202, 200] width 39 height 10
click at [1166, 229] on span "Generate" at bounding box center [1182, 227] width 63 height 13
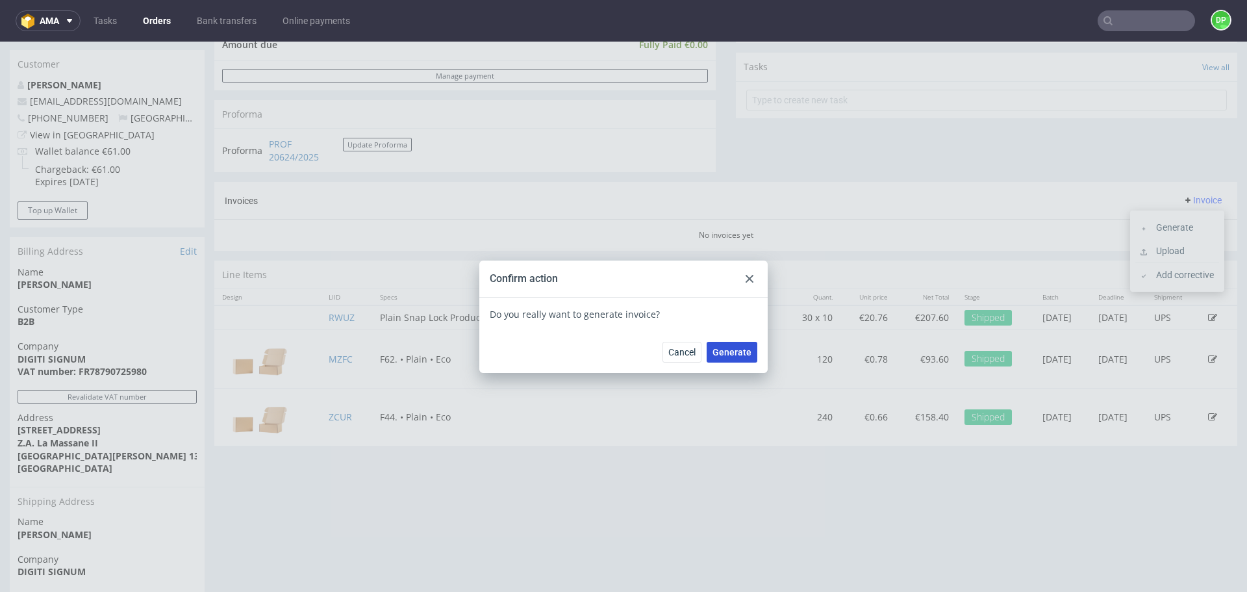
click at [722, 354] on span "Generate" at bounding box center [731, 351] width 39 height 9
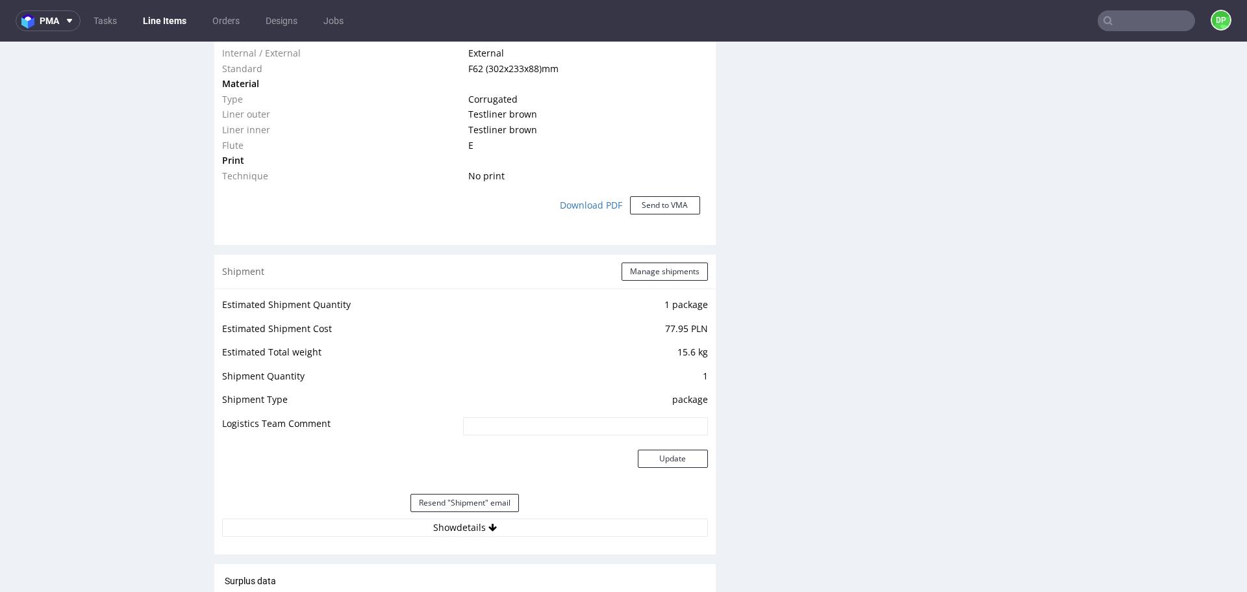
scroll to position [1234, 0]
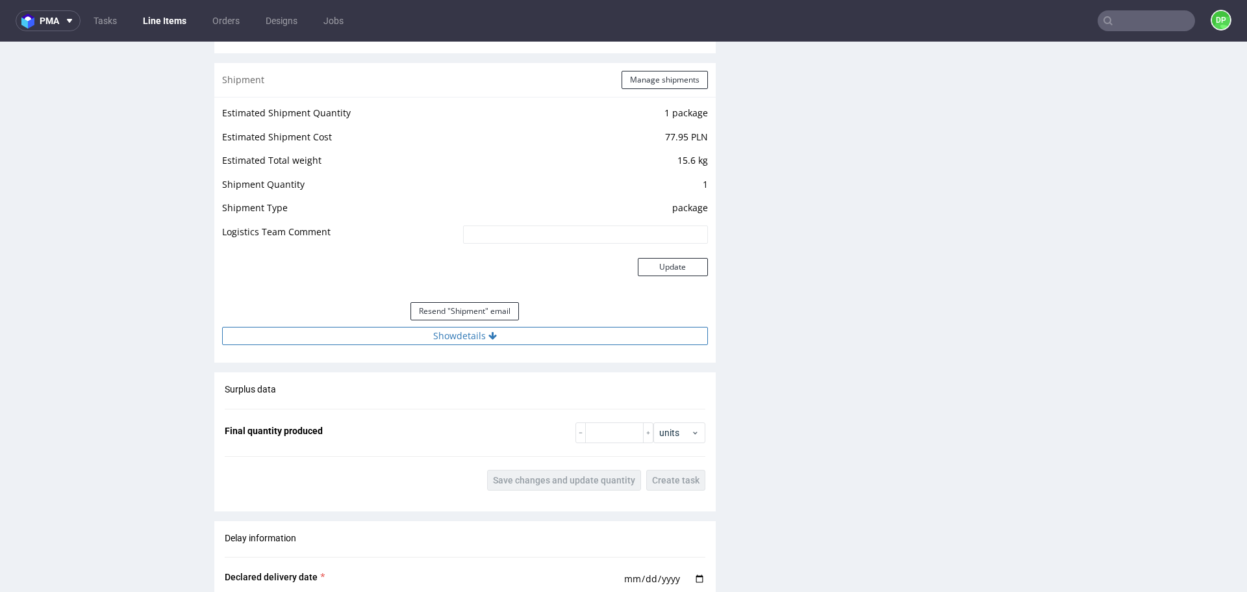
click at [390, 333] on button "Show details" at bounding box center [465, 336] width 486 height 18
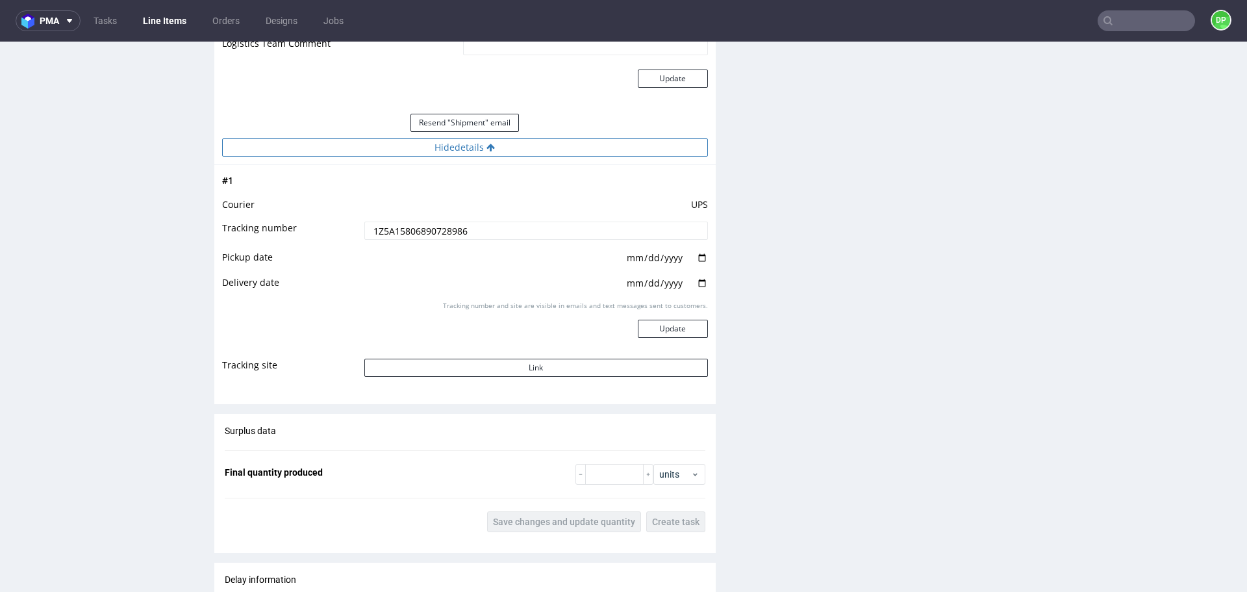
scroll to position [1429, 0]
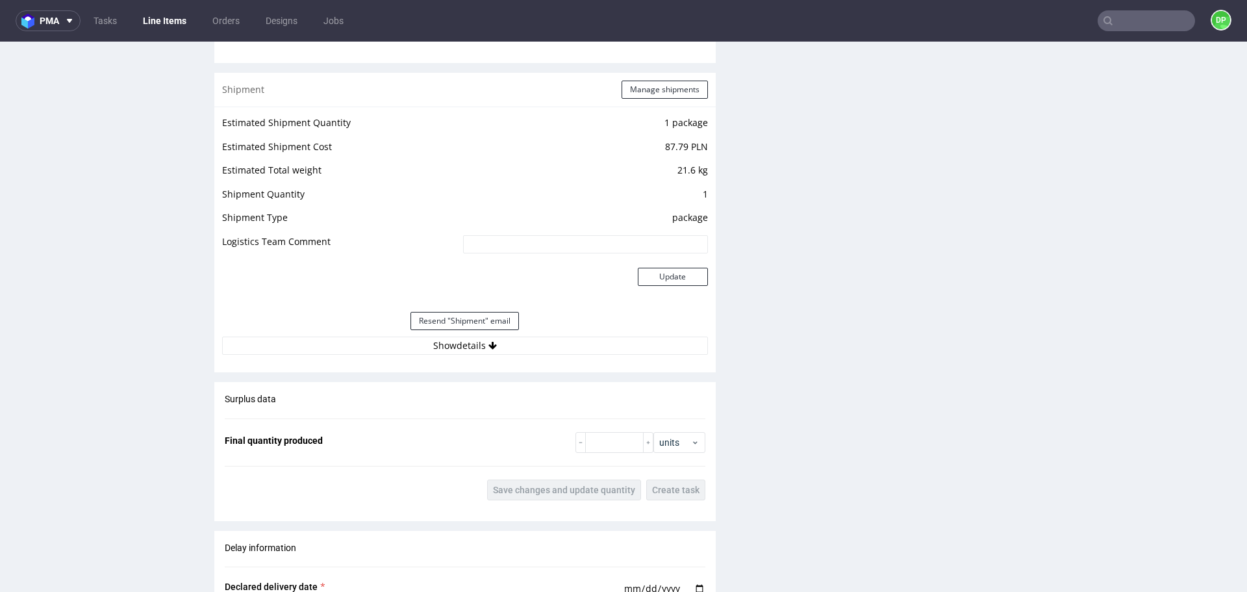
scroll to position [1234, 0]
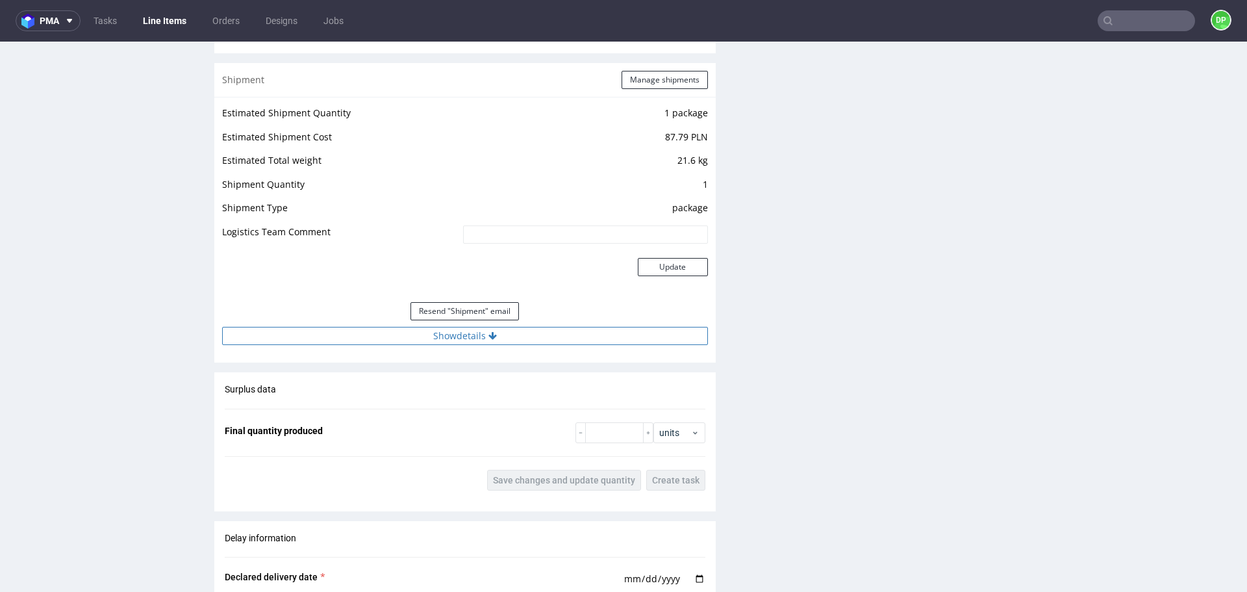
click at [435, 336] on button "Show details" at bounding box center [465, 336] width 486 height 18
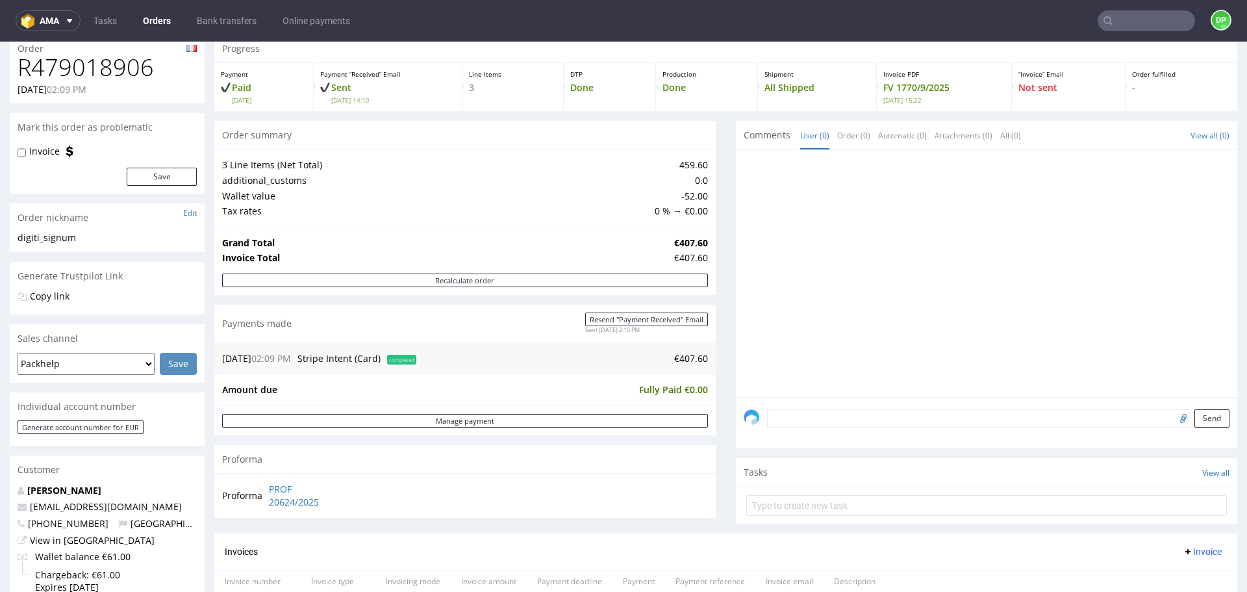
scroll to position [49, 0]
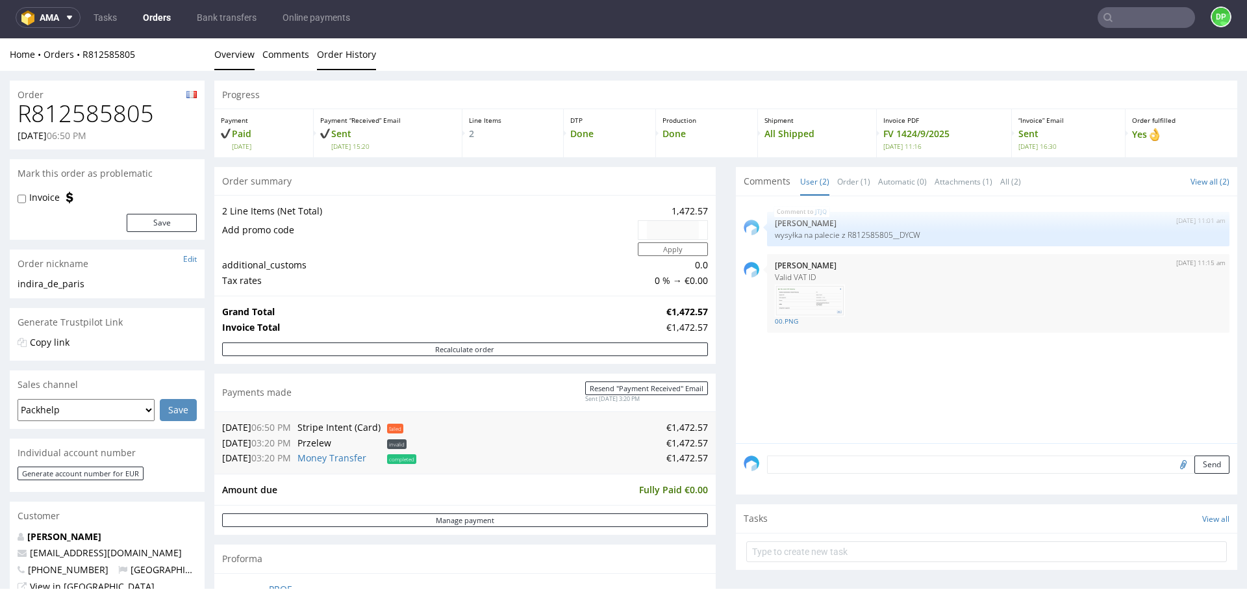
click at [329, 56] on link "Order History" at bounding box center [346, 54] width 59 height 32
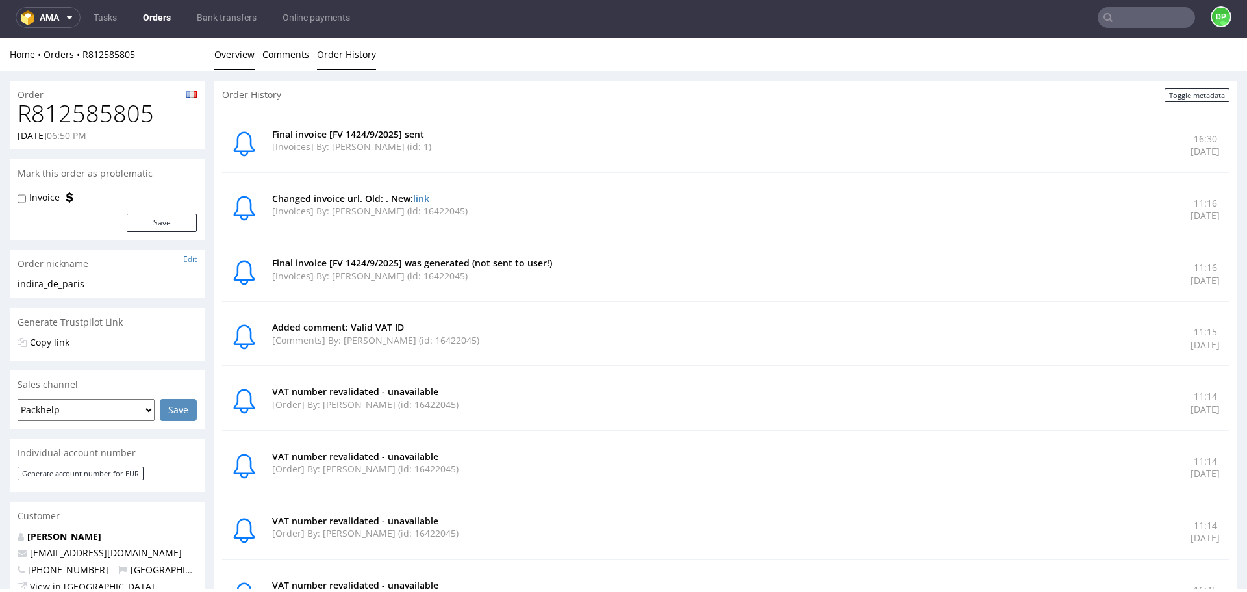
click at [233, 59] on link "Overview" at bounding box center [234, 54] width 40 height 32
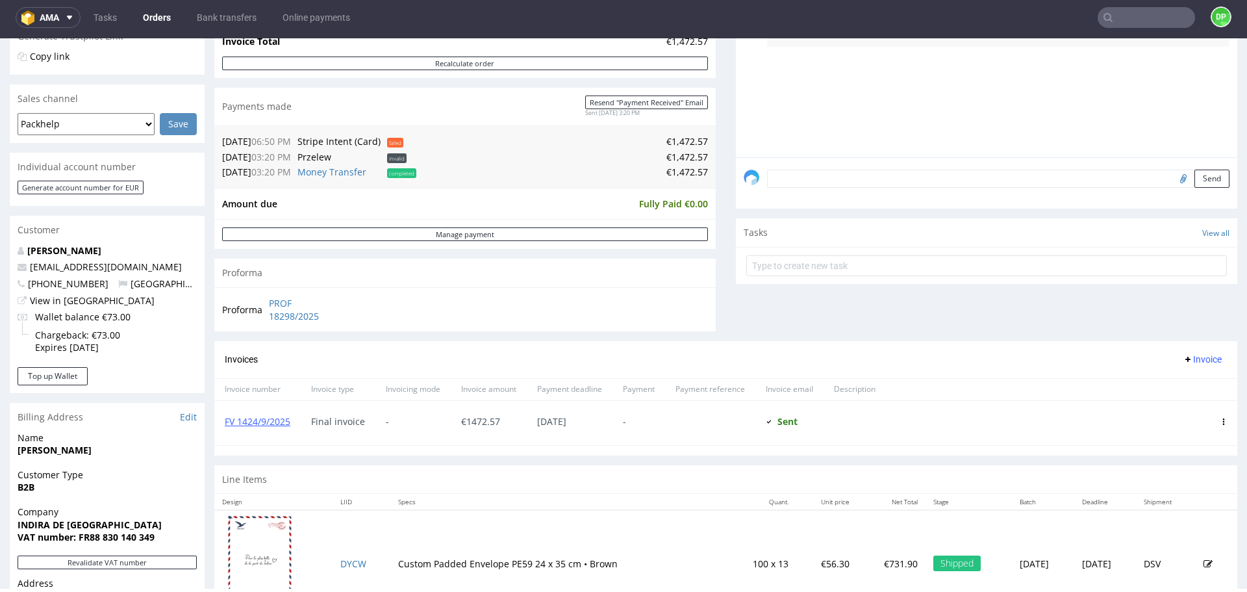
scroll to position [283, 0]
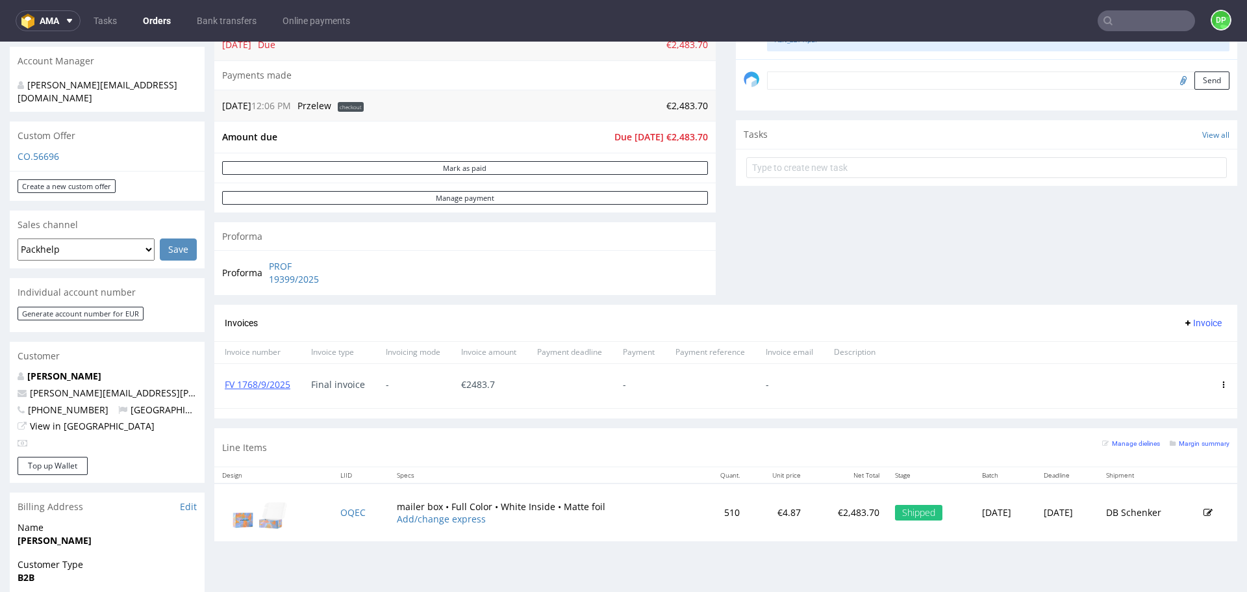
scroll to position [390, 0]
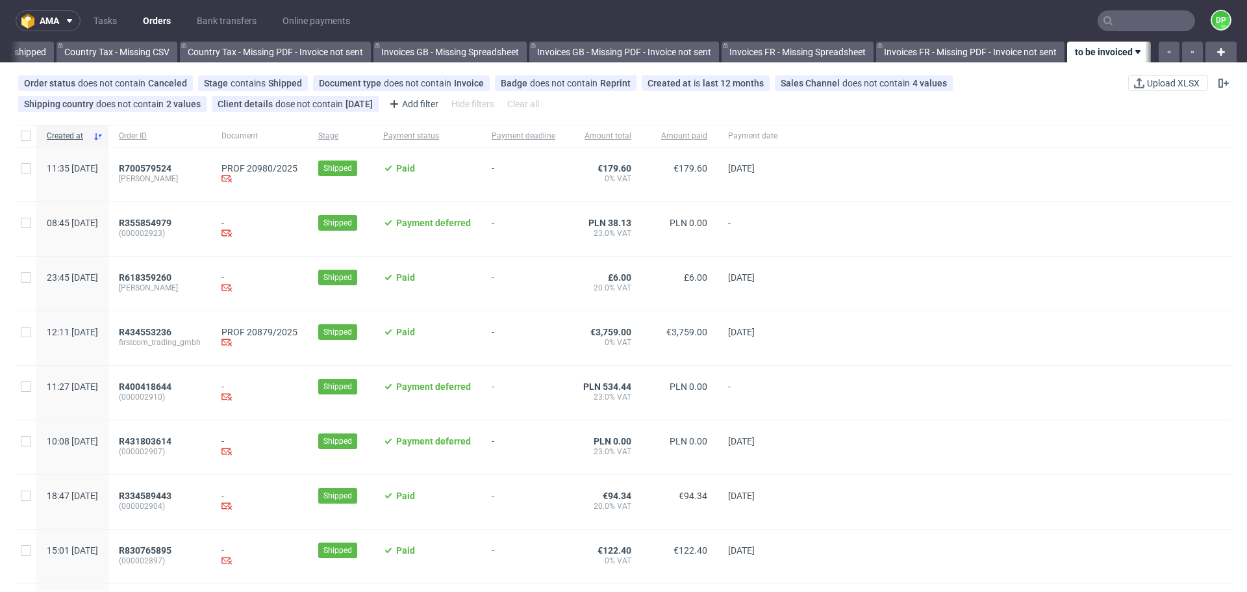
scroll to position [0, 1414]
click at [171, 168] on span "R700579524" at bounding box center [145, 168] width 53 height 10
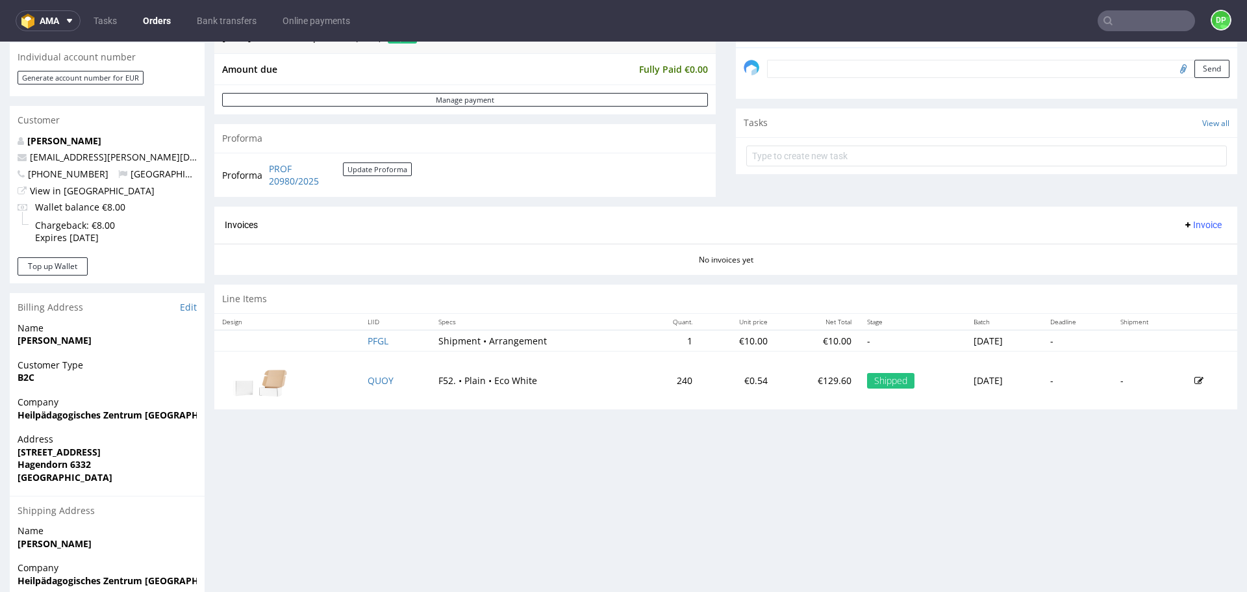
scroll to position [509, 0]
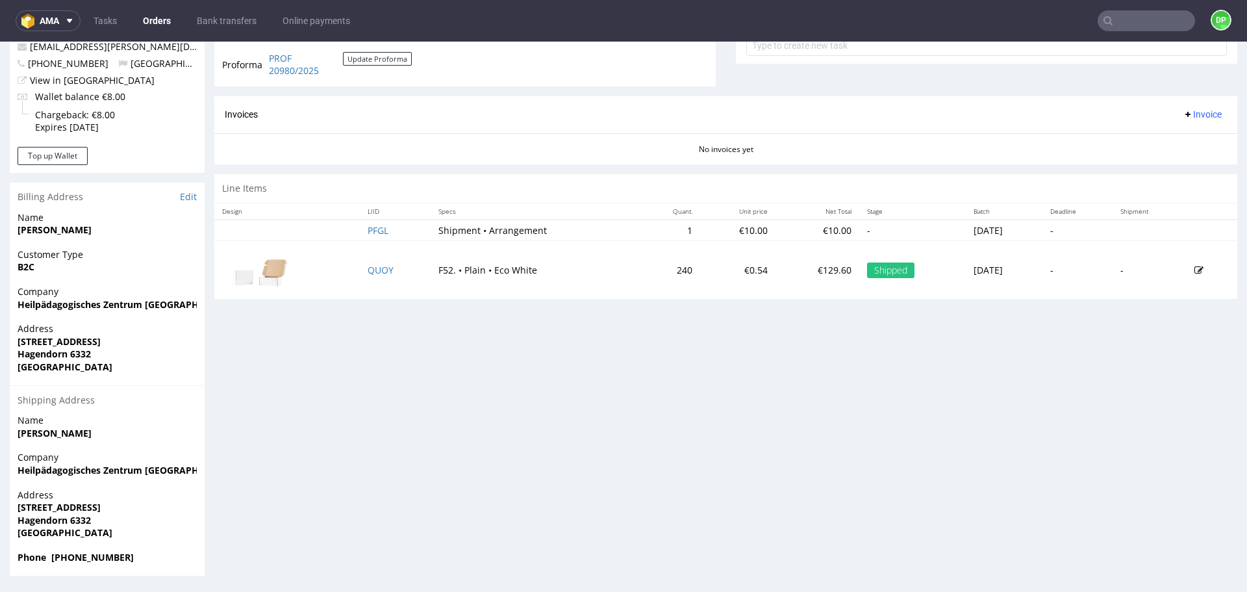
click at [1179, 129] on div "Invoices Invoice" at bounding box center [725, 114] width 1023 height 37
click at [1183, 112] on span "Invoice" at bounding box center [1202, 114] width 39 height 10
click at [1164, 165] on span "Upload" at bounding box center [1182, 164] width 63 height 13
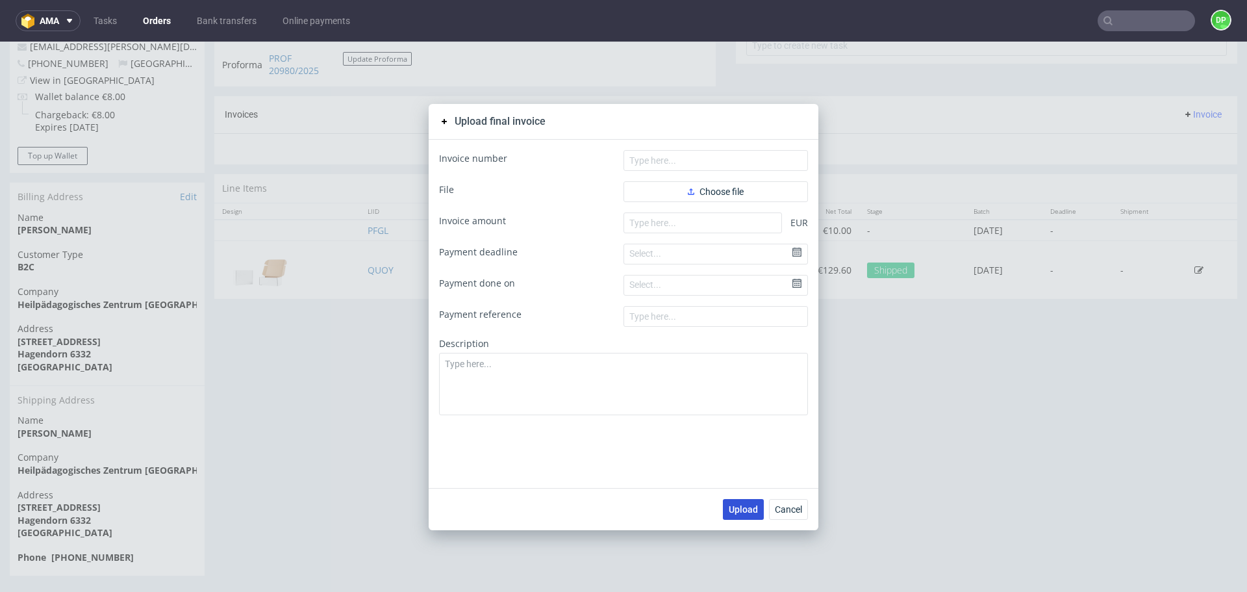
click at [730, 515] on button "Upload" at bounding box center [743, 509] width 41 height 21
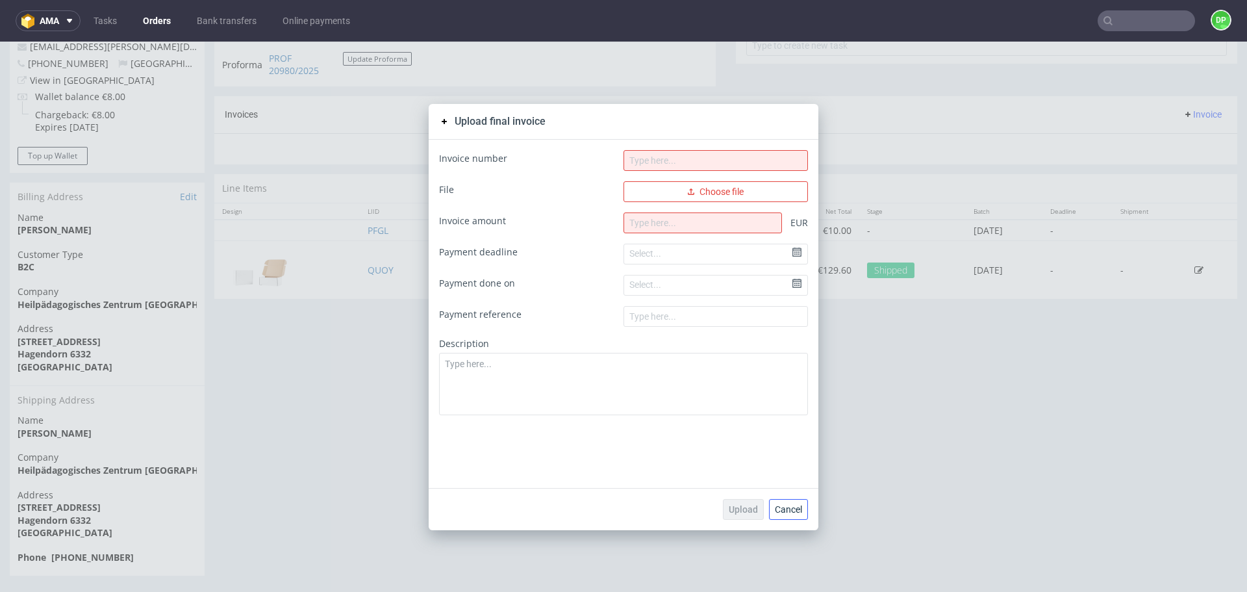
click at [796, 514] on button "Cancel" at bounding box center [788, 509] width 39 height 21
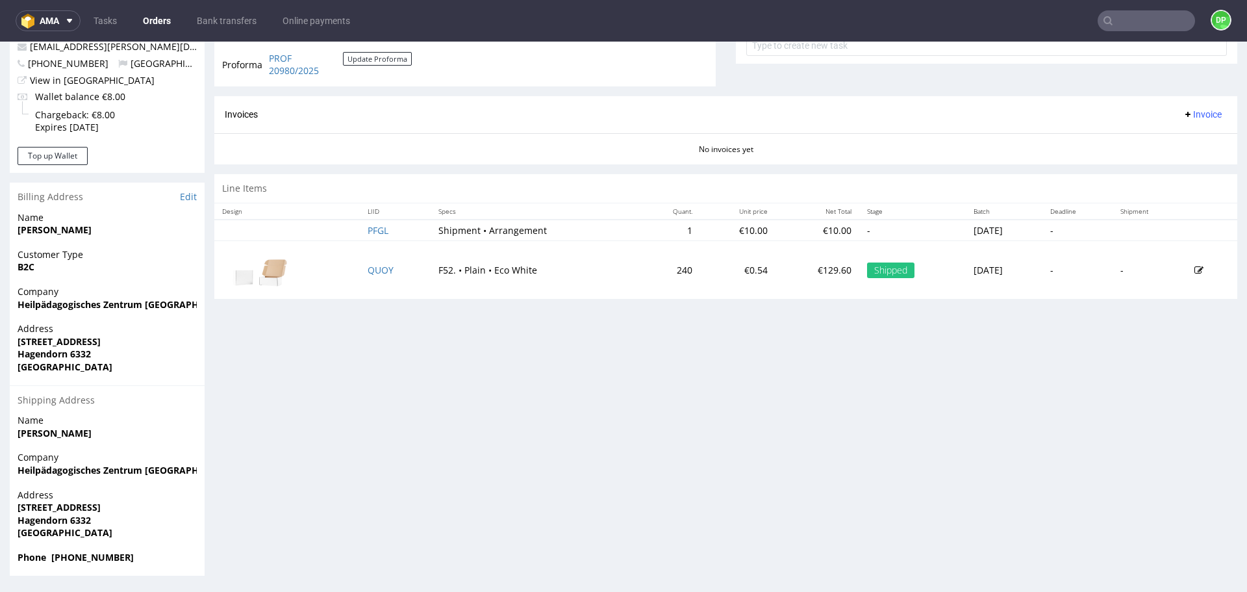
click at [1190, 114] on span "Invoice" at bounding box center [1202, 114] width 39 height 10
click at [1175, 135] on span "Generate" at bounding box center [1182, 141] width 63 height 13
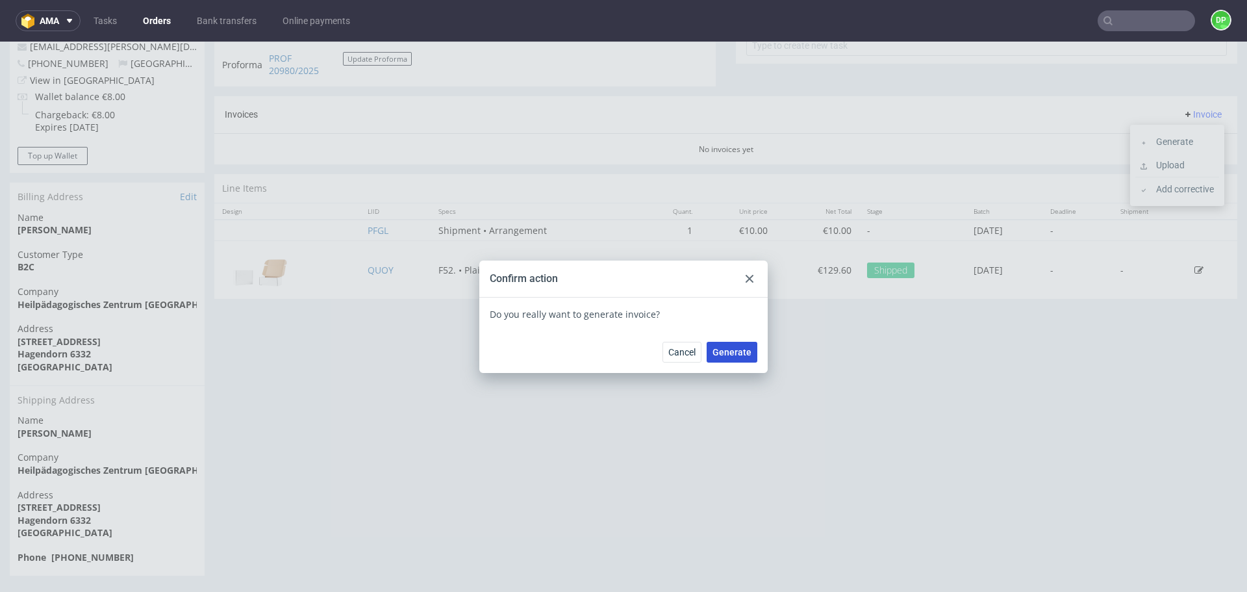
click at [731, 348] on span "Generate" at bounding box center [731, 351] width 39 height 9
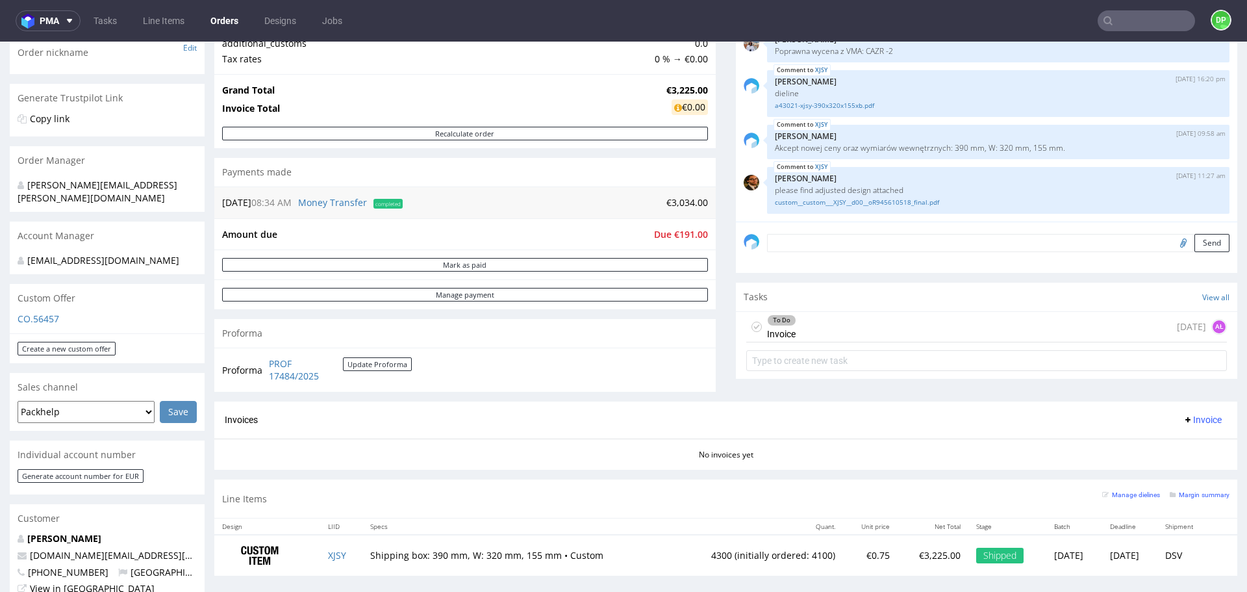
scroll to position [260, 0]
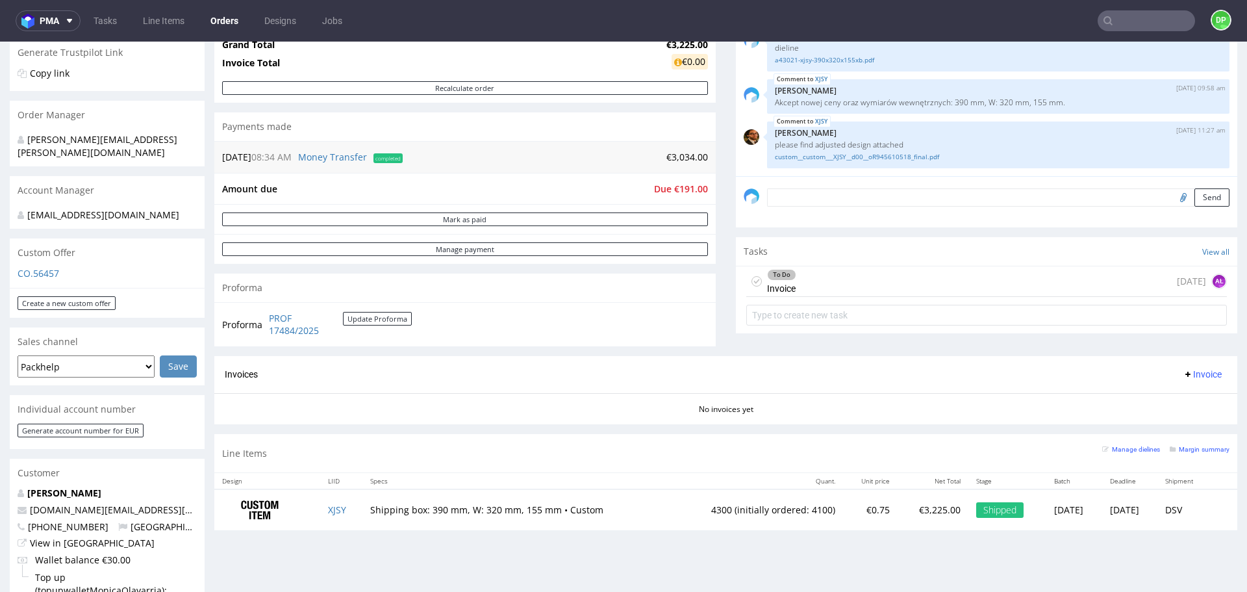
click at [824, 279] on div "To Do Invoice today AŁ" at bounding box center [986, 281] width 481 height 31
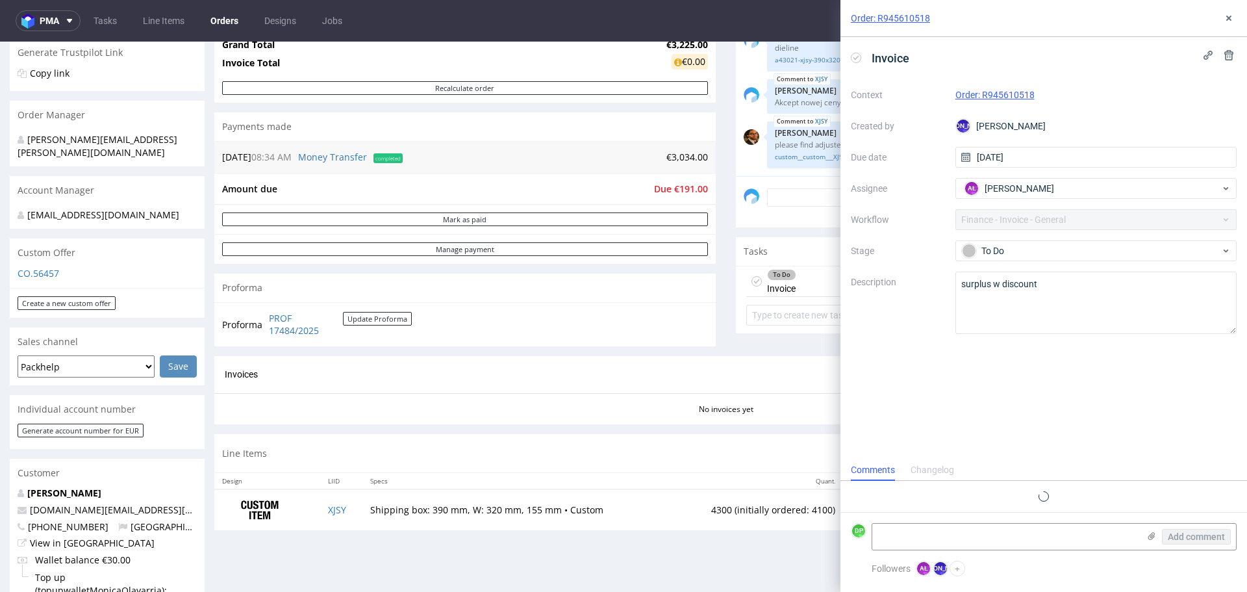
scroll to position [10, 0]
click at [1235, 18] on button at bounding box center [1229, 18] width 16 height 16
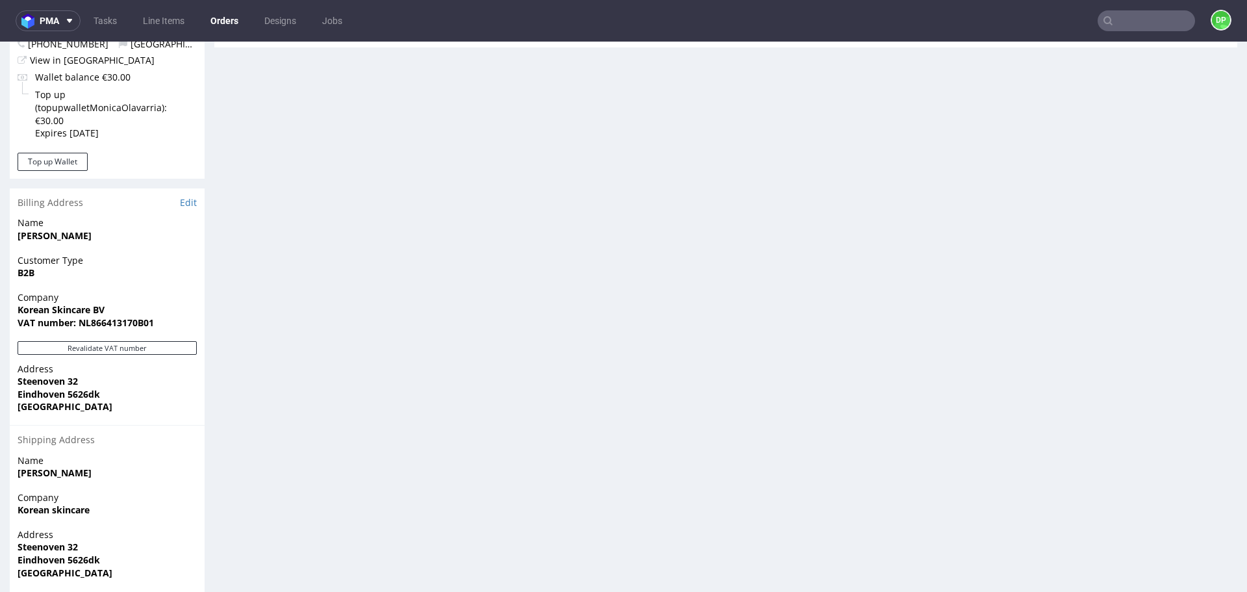
scroll to position [757, 0]
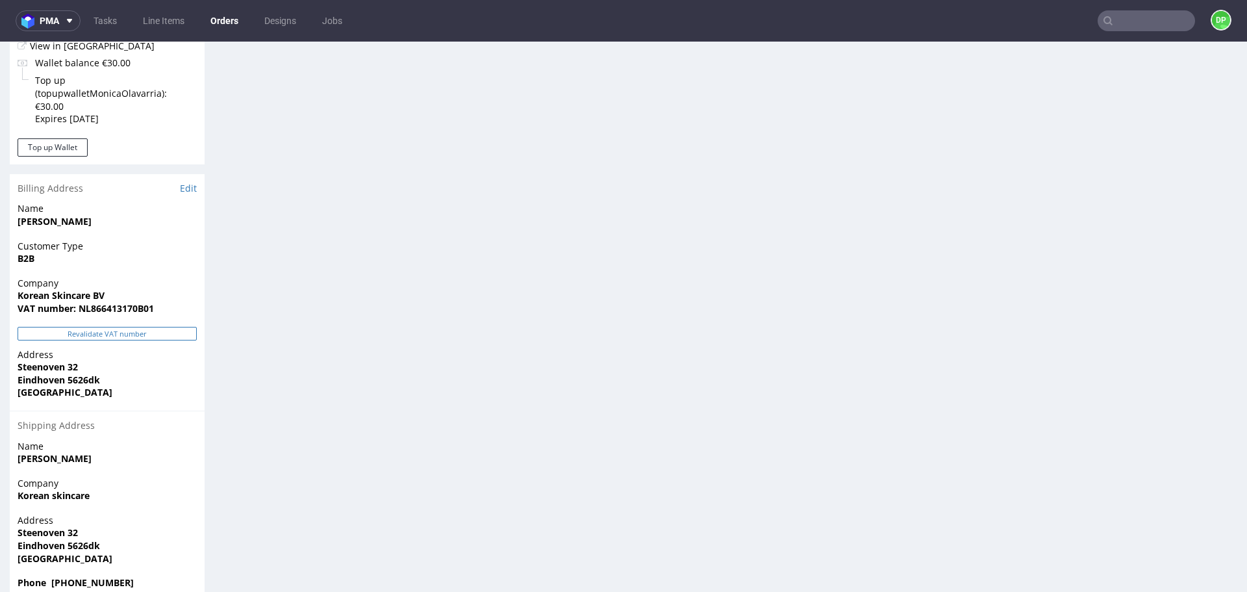
click at [97, 327] on button "Revalidate VAT number" at bounding box center [107, 334] width 179 height 14
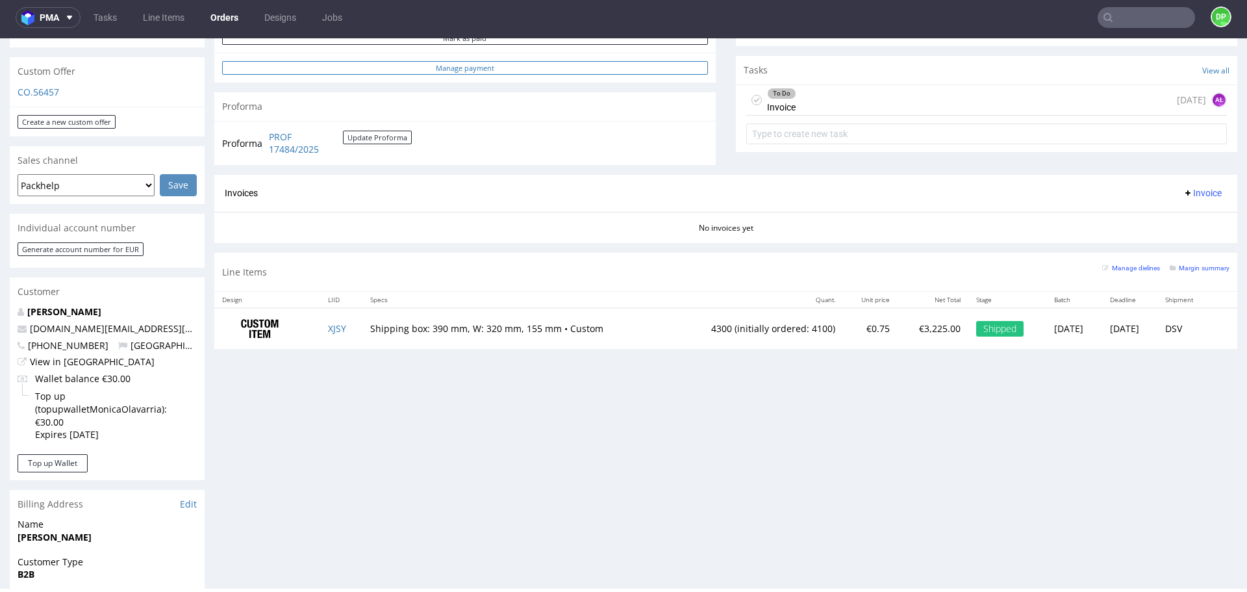
scroll to position [455, 0]
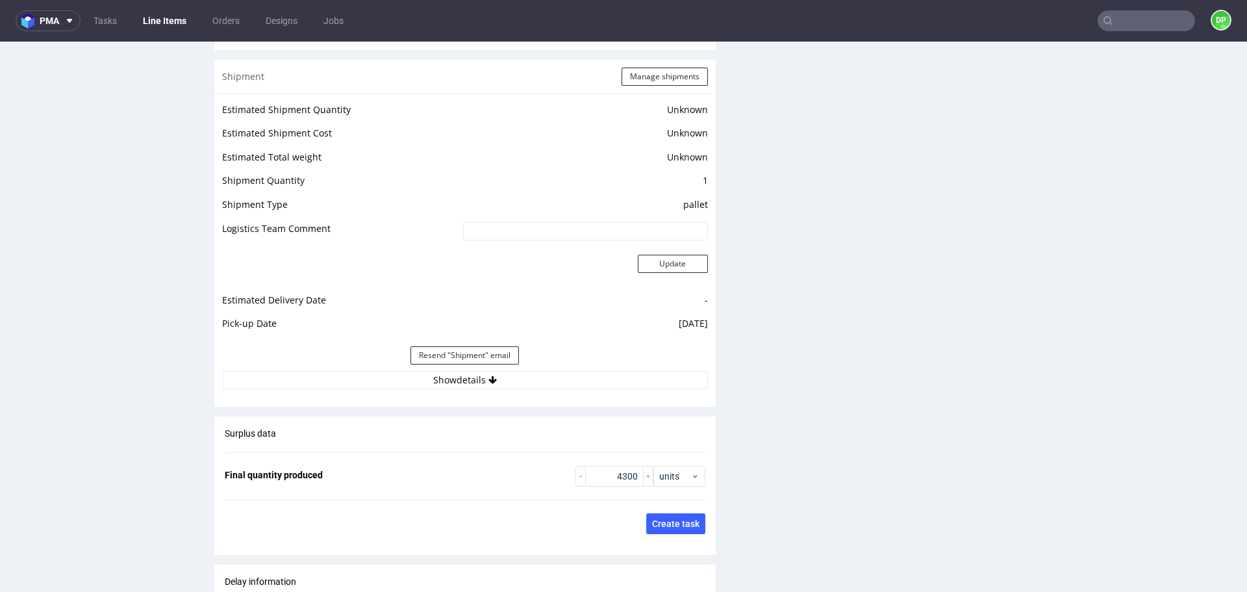
scroll to position [1623, 0]
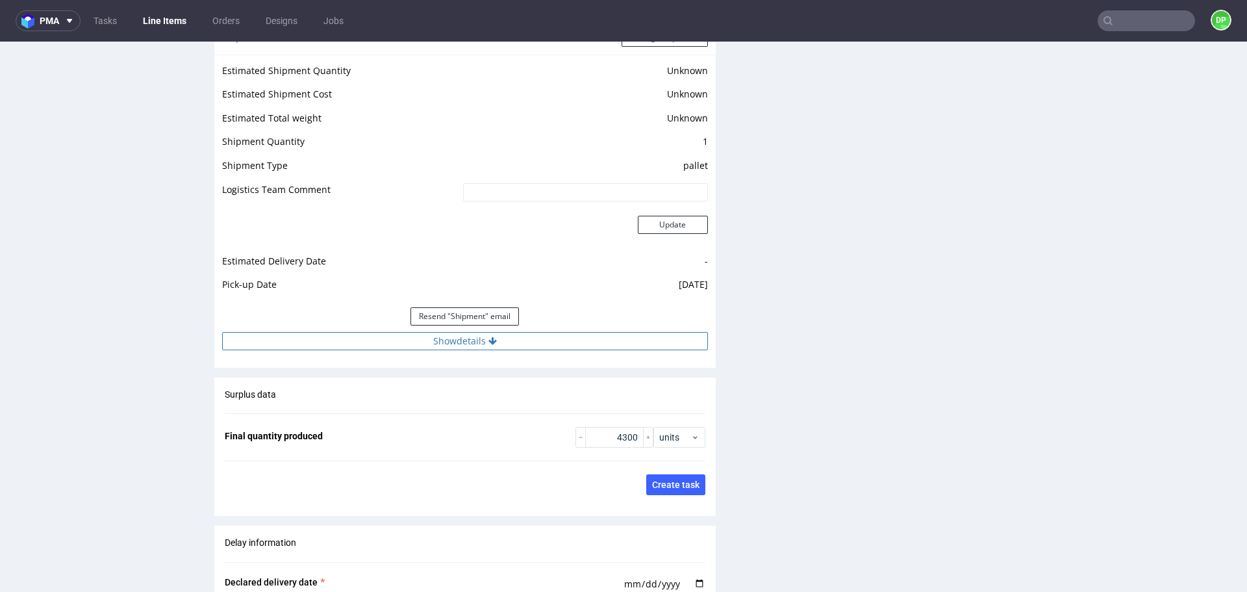
click at [348, 333] on button "Show details" at bounding box center [465, 341] width 486 height 18
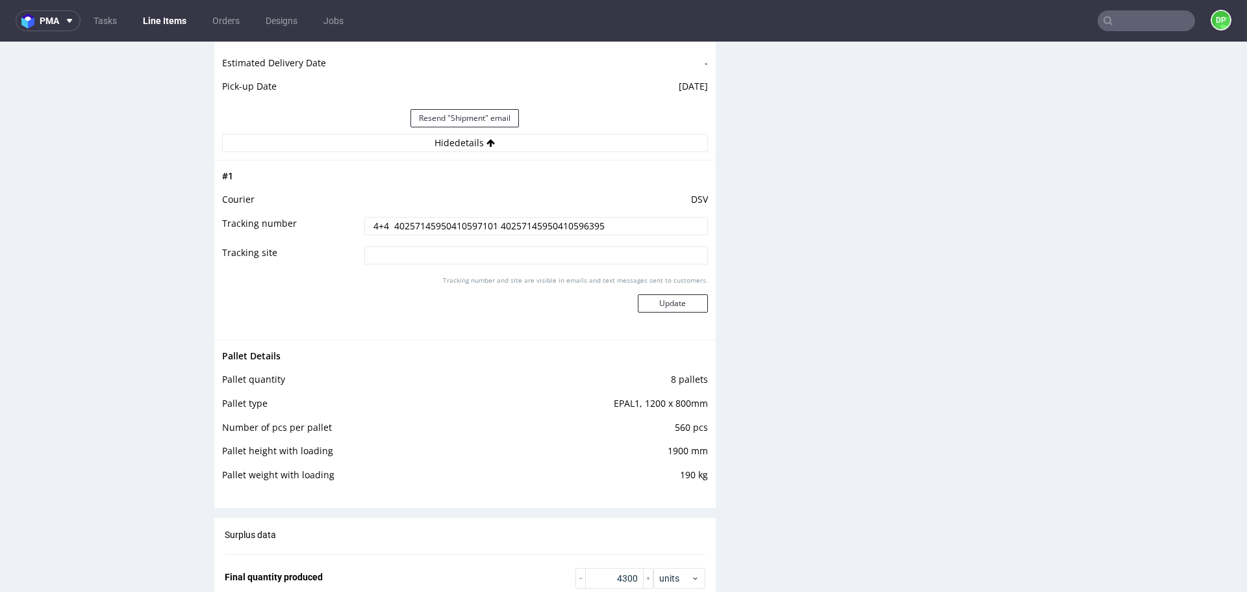
scroll to position [1818, 0]
drag, startPoint x: 620, startPoint y: 234, endPoint x: 495, endPoint y: 230, distance: 125.4
click at [495, 230] on input "4+4 40257145950410597101 40257145950410596395" at bounding box center [536, 229] width 344 height 18
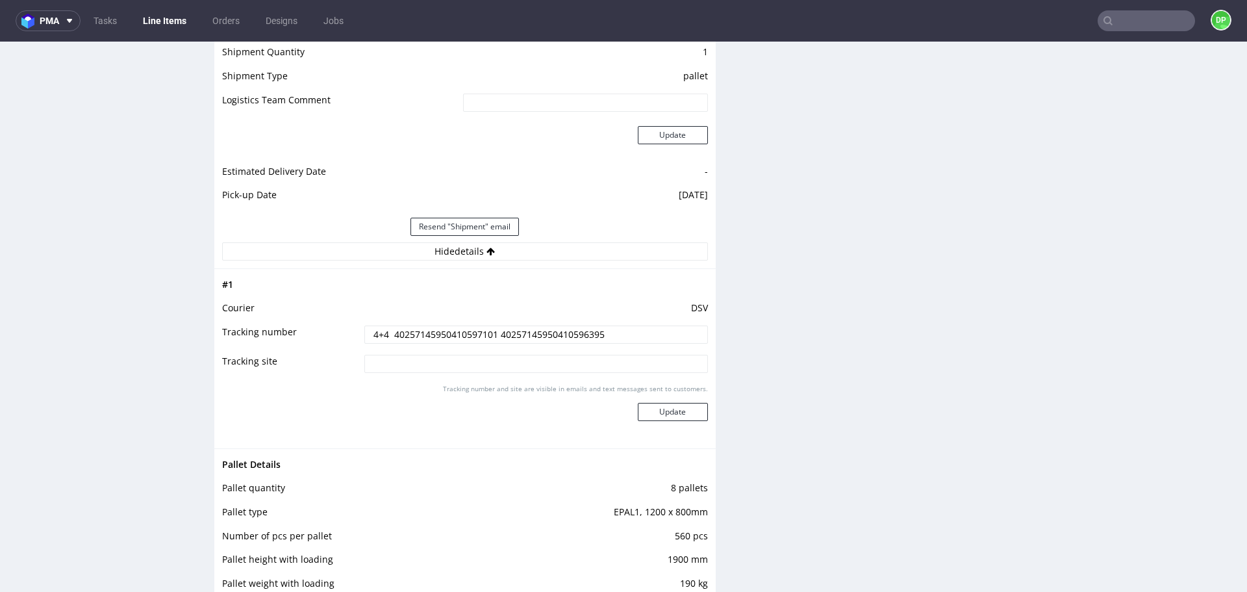
scroll to position [1688, 0]
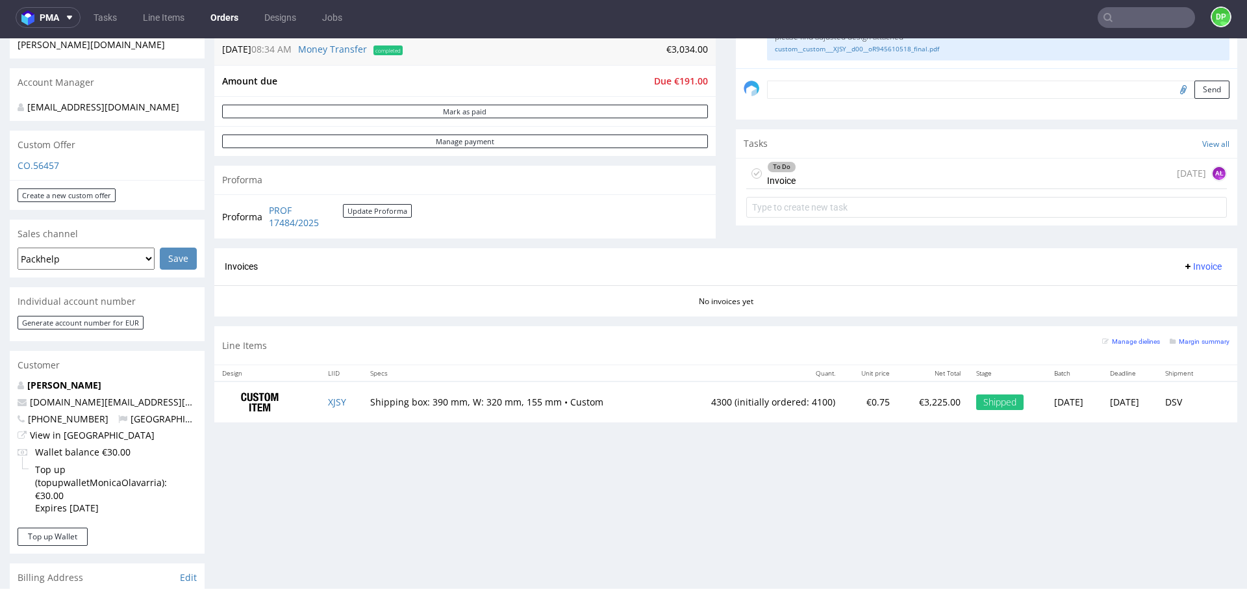
scroll to position [367, 0]
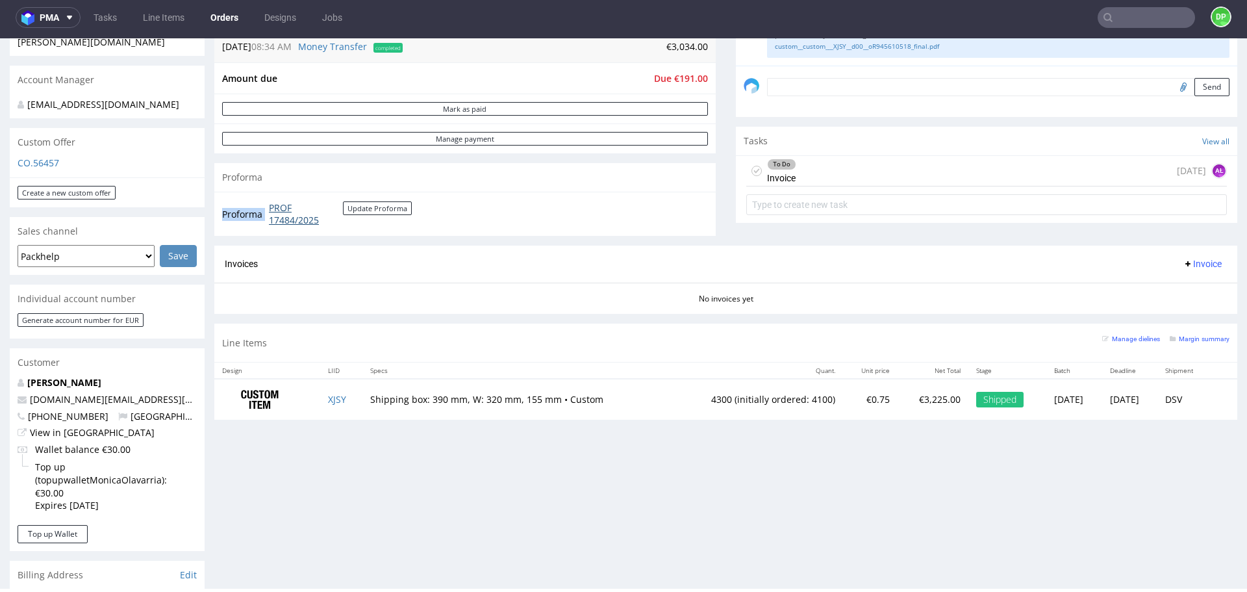
drag, startPoint x: 356, startPoint y: 219, endPoint x: 269, endPoint y: 209, distance: 87.0
click at [269, 209] on td "PROF 17484/2025 Update Proforma" at bounding box center [339, 214] width 146 height 28
copy tbody "Proforma"
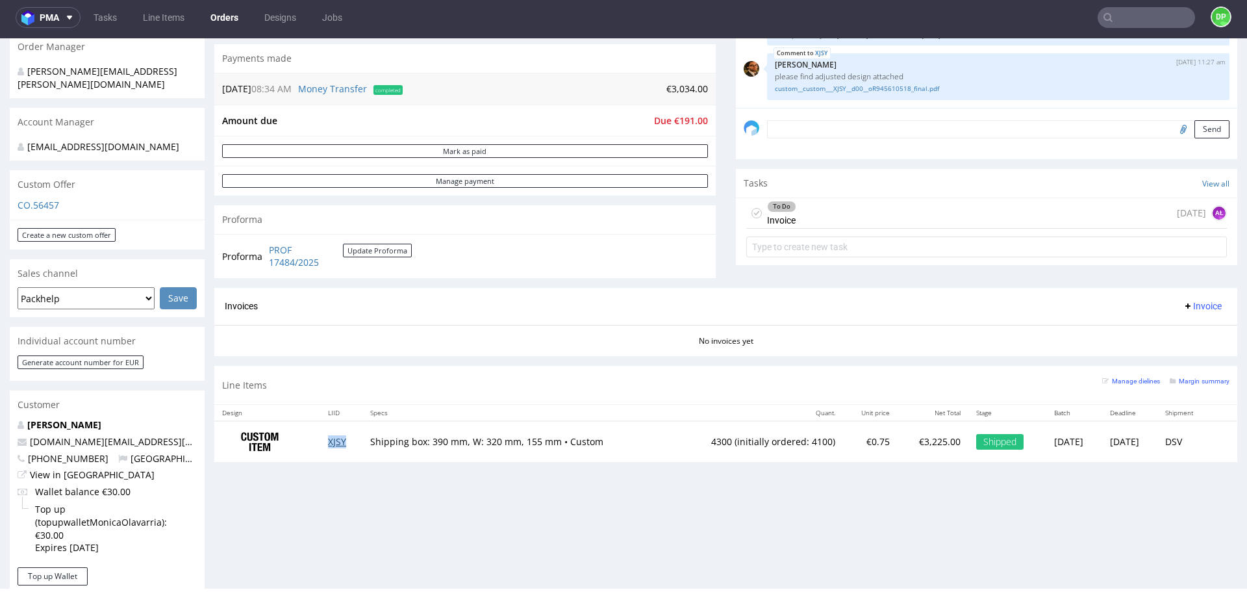
scroll to position [260, 0]
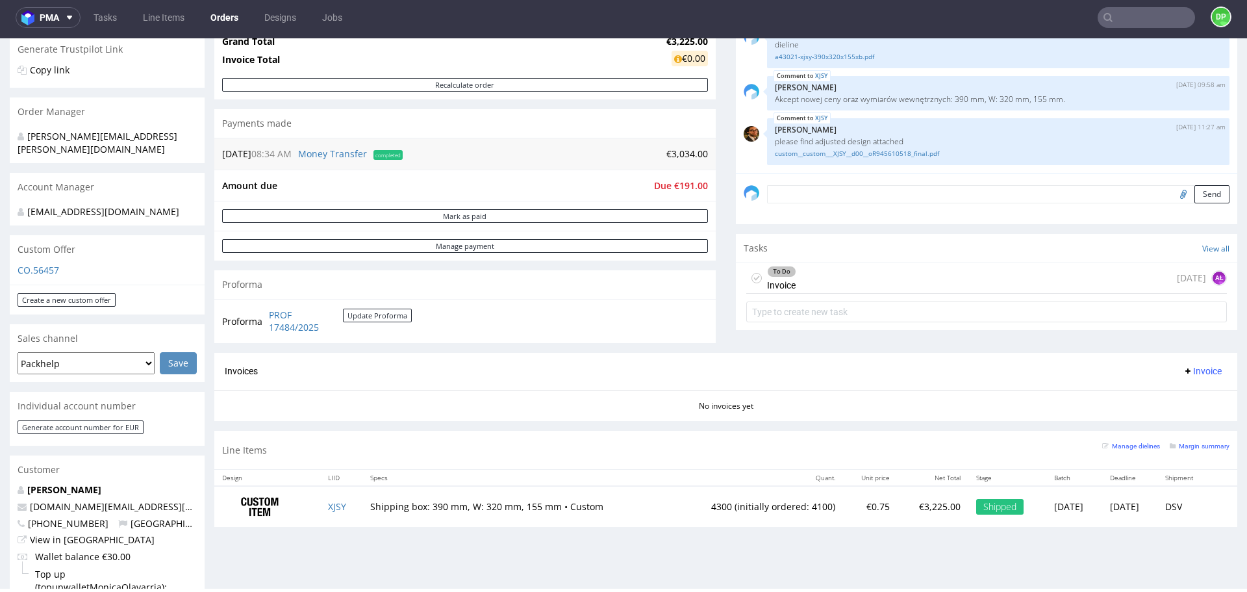
click at [810, 286] on div "To Do Invoice today AŁ" at bounding box center [986, 278] width 481 height 31
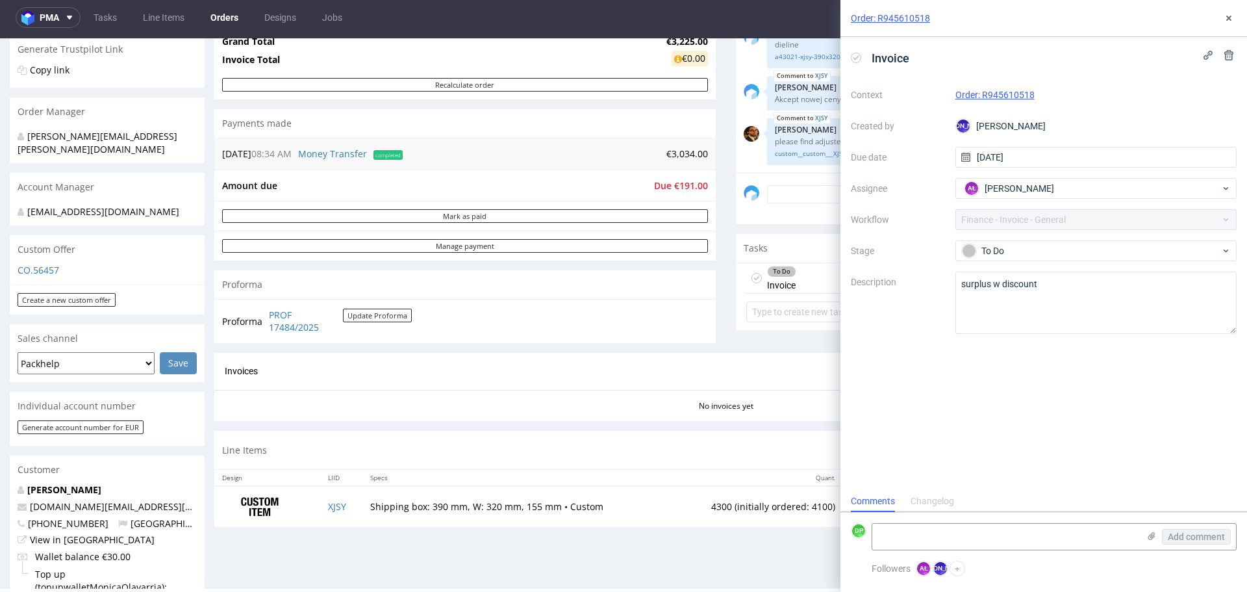
scroll to position [10, 0]
click at [287, 320] on link "PROF 17484/2025" at bounding box center [306, 320] width 74 height 25
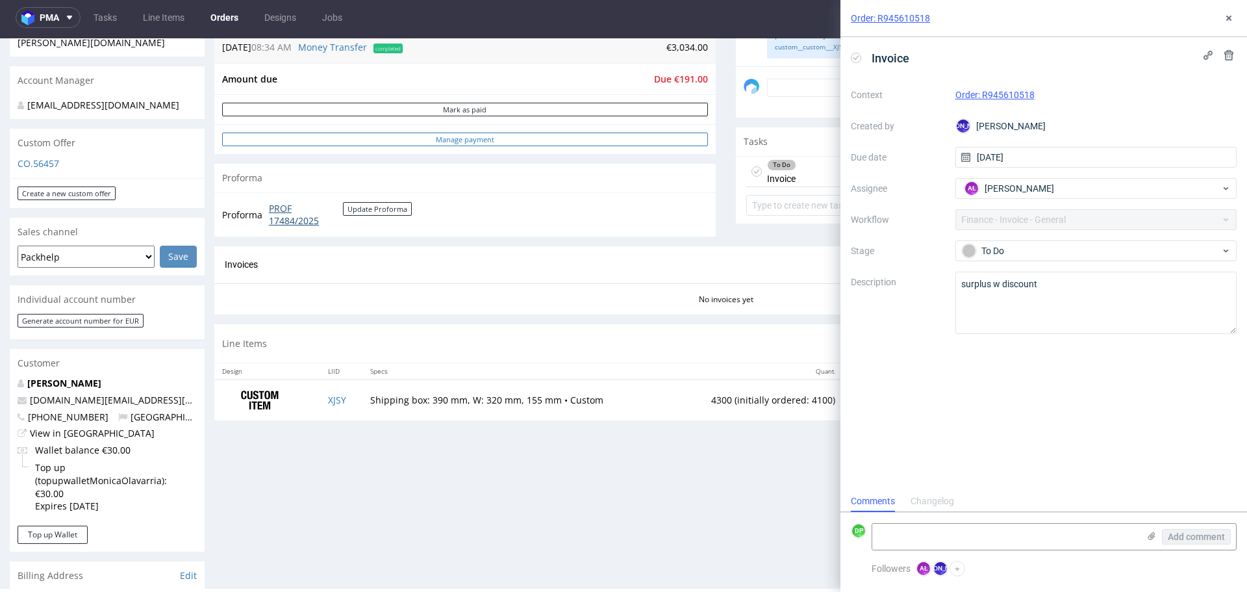
scroll to position [390, 0]
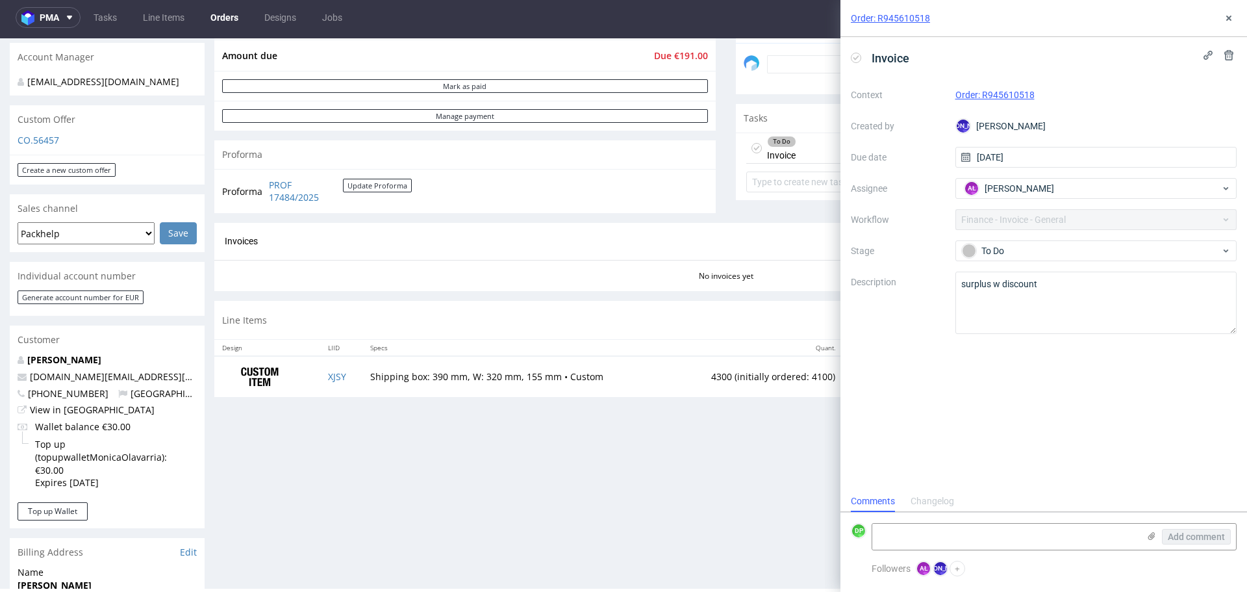
click at [1220, 18] on div "Order: R945610518" at bounding box center [1043, 18] width 407 height 37
click at [1227, 14] on icon at bounding box center [1228, 18] width 10 height 10
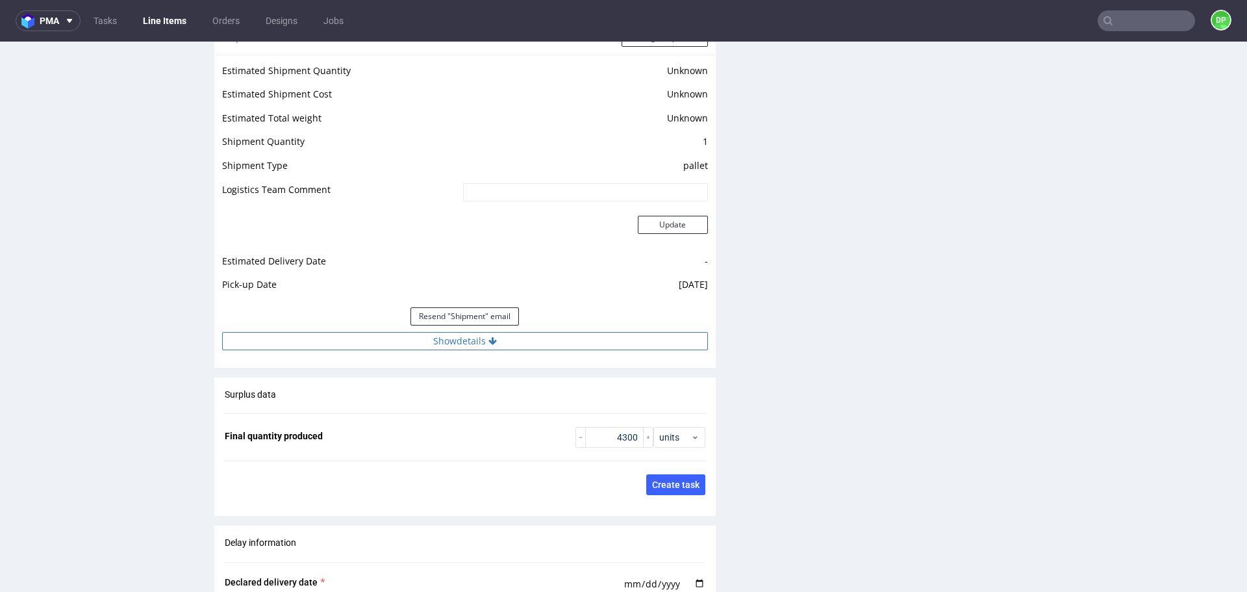
scroll to position [1753, 0]
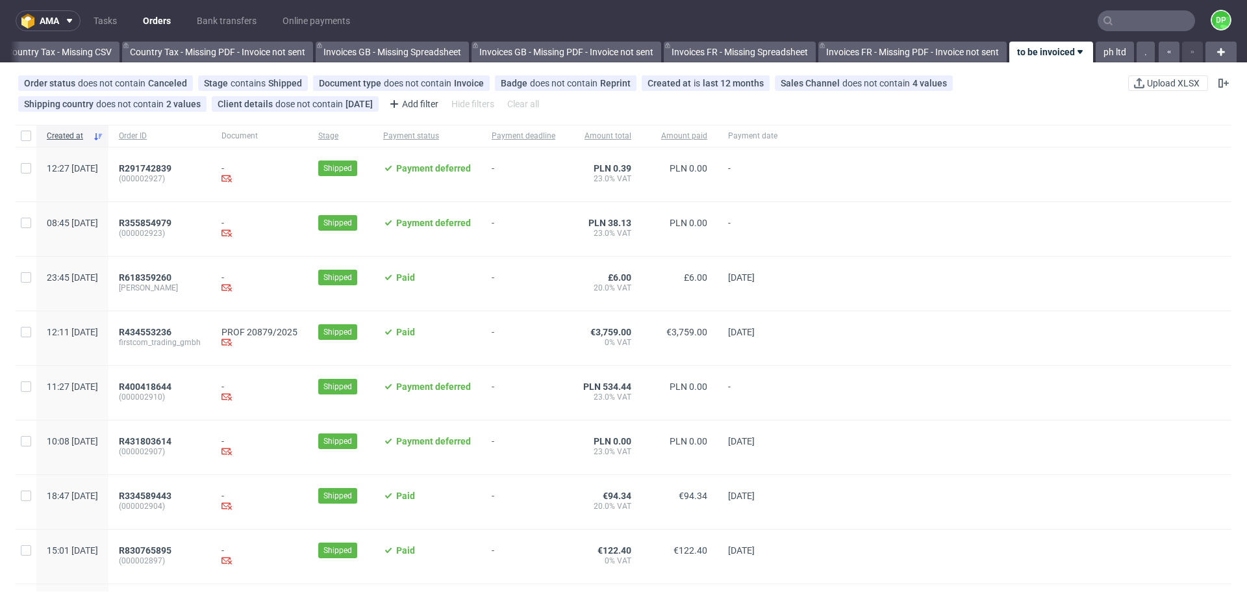
scroll to position [65, 0]
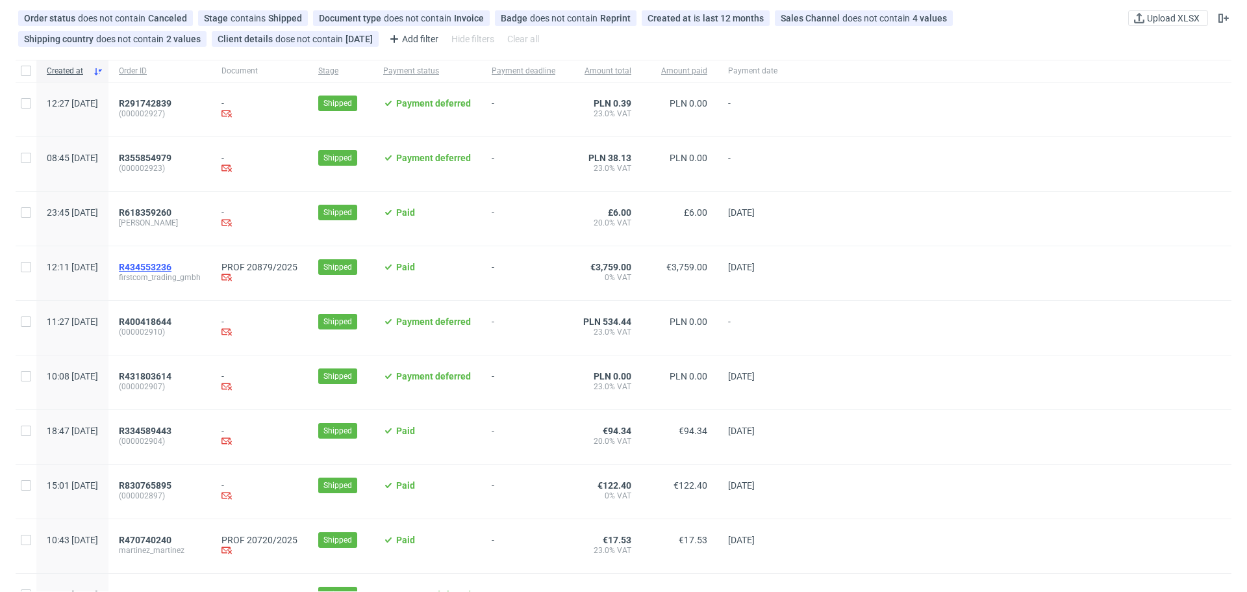
click at [171, 266] on span "R434553236" at bounding box center [145, 267] width 53 height 10
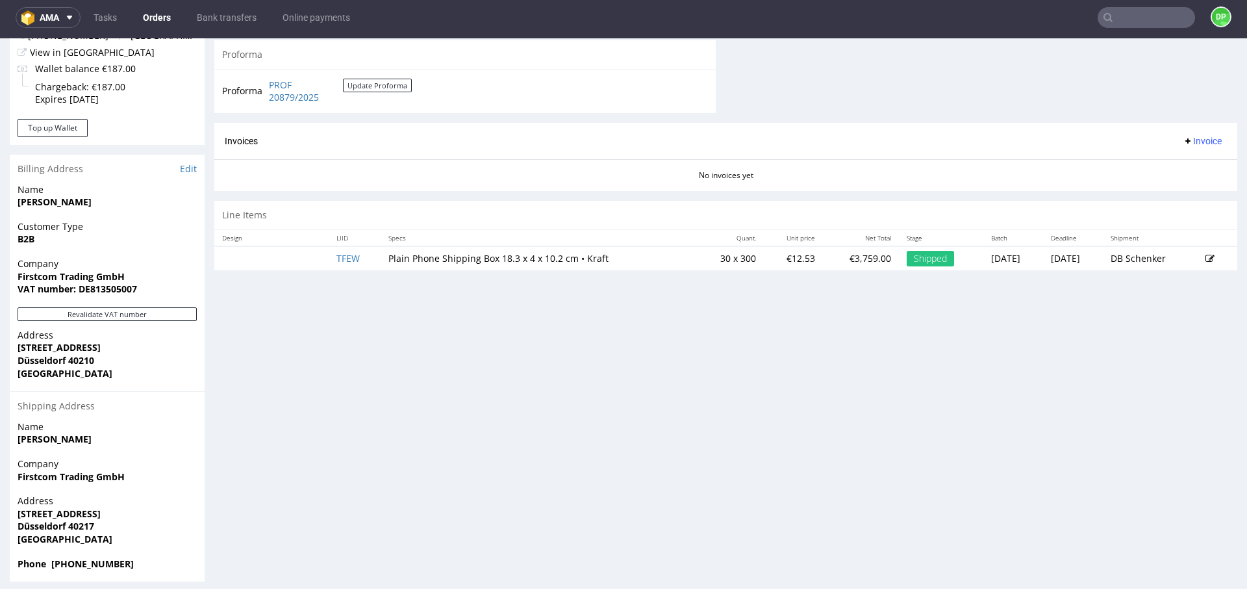
scroll to position [543, 0]
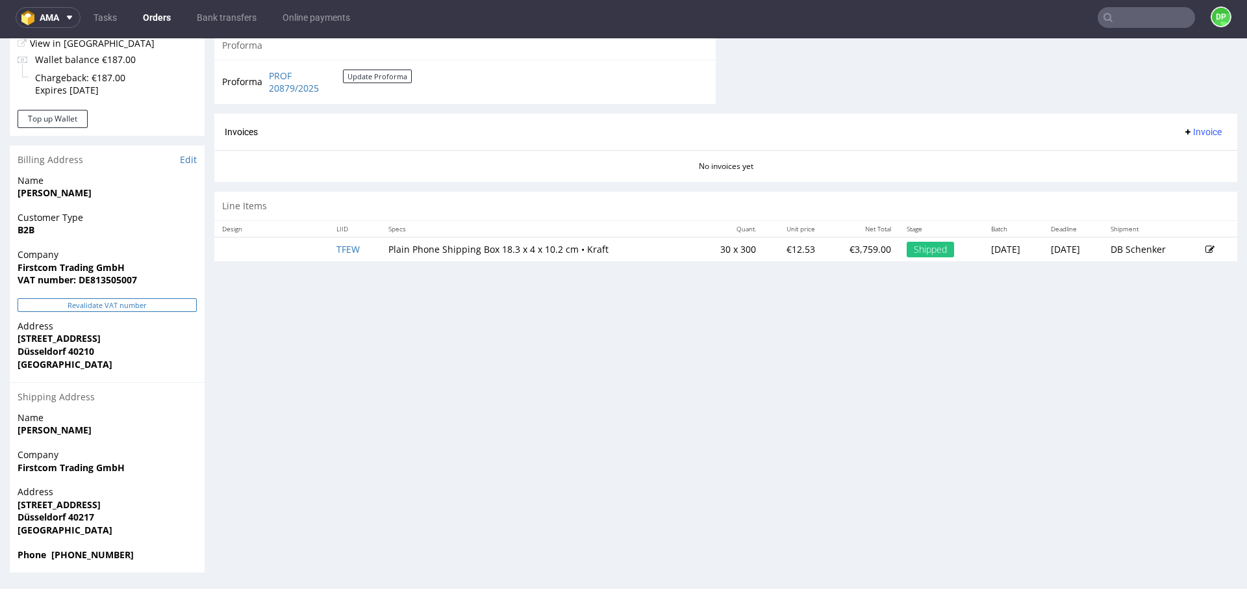
click at [105, 304] on button "Revalidate VAT number" at bounding box center [107, 305] width 179 height 14
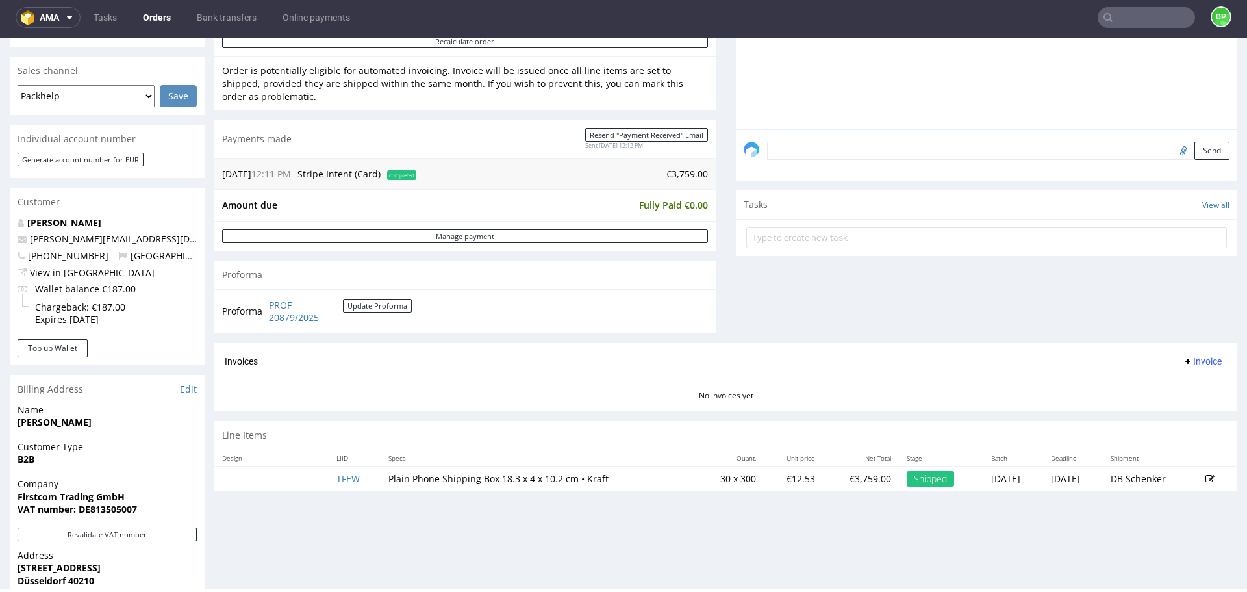
scroll to position [520, 0]
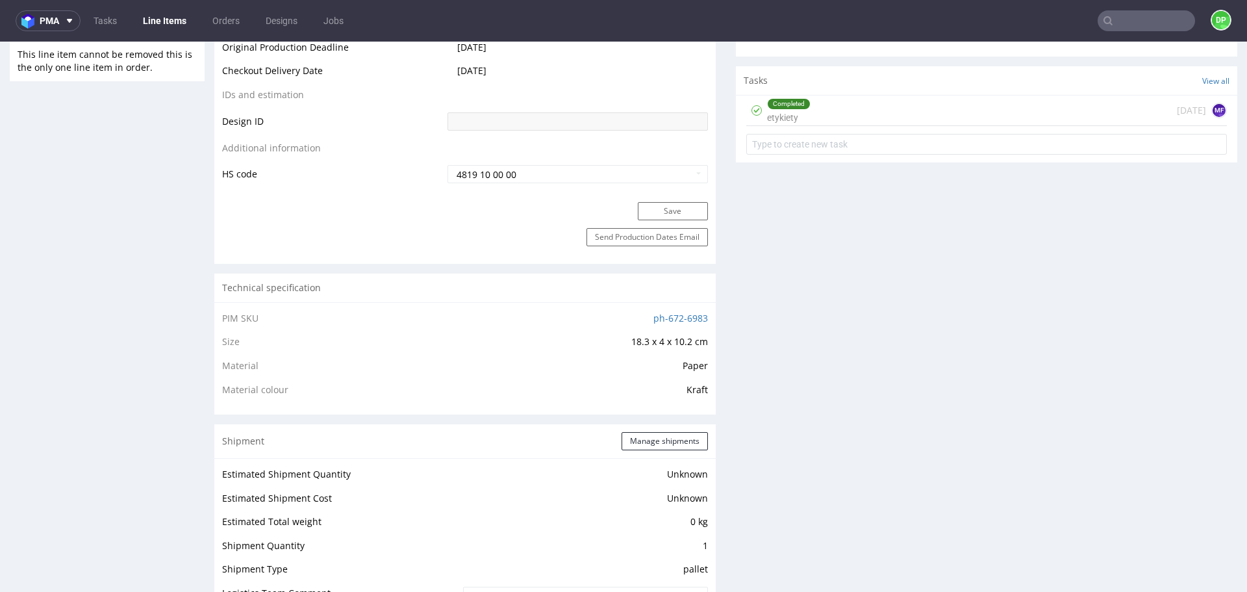
scroll to position [649, 0]
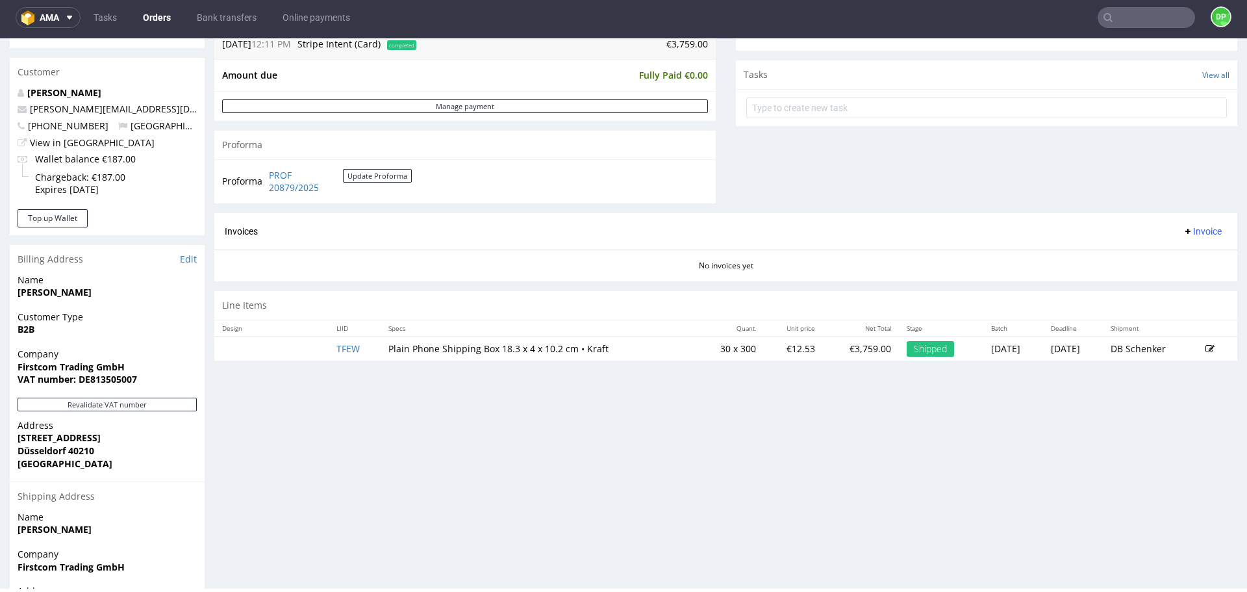
scroll to position [455, 0]
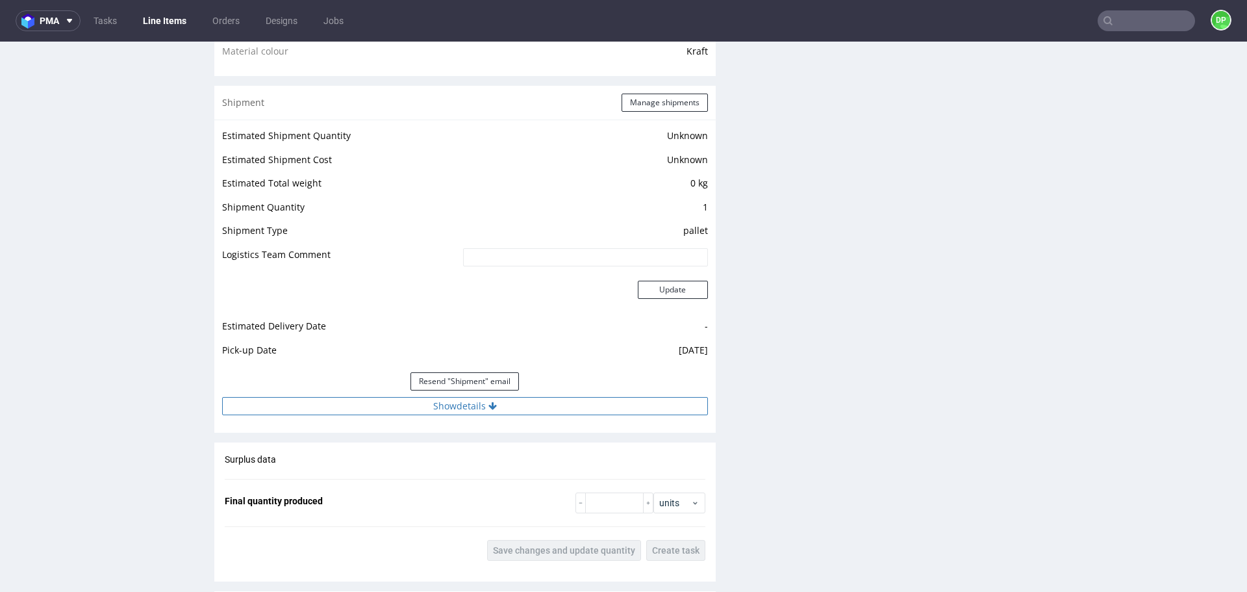
scroll to position [1104, 0]
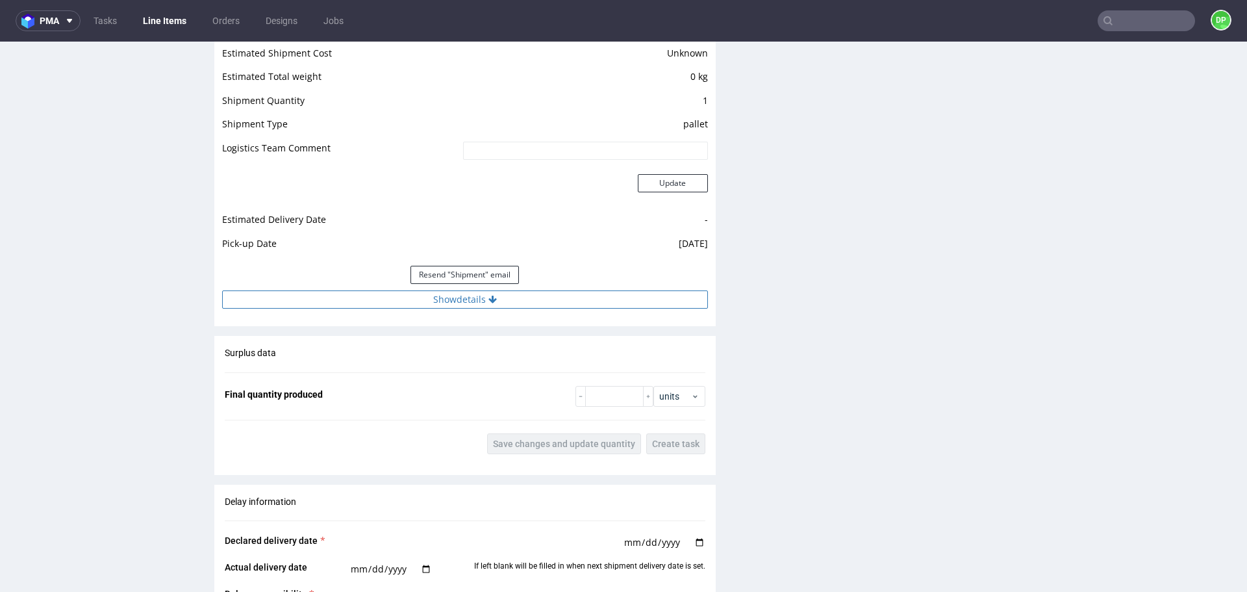
click at [449, 300] on button "Show details" at bounding box center [465, 299] width 486 height 18
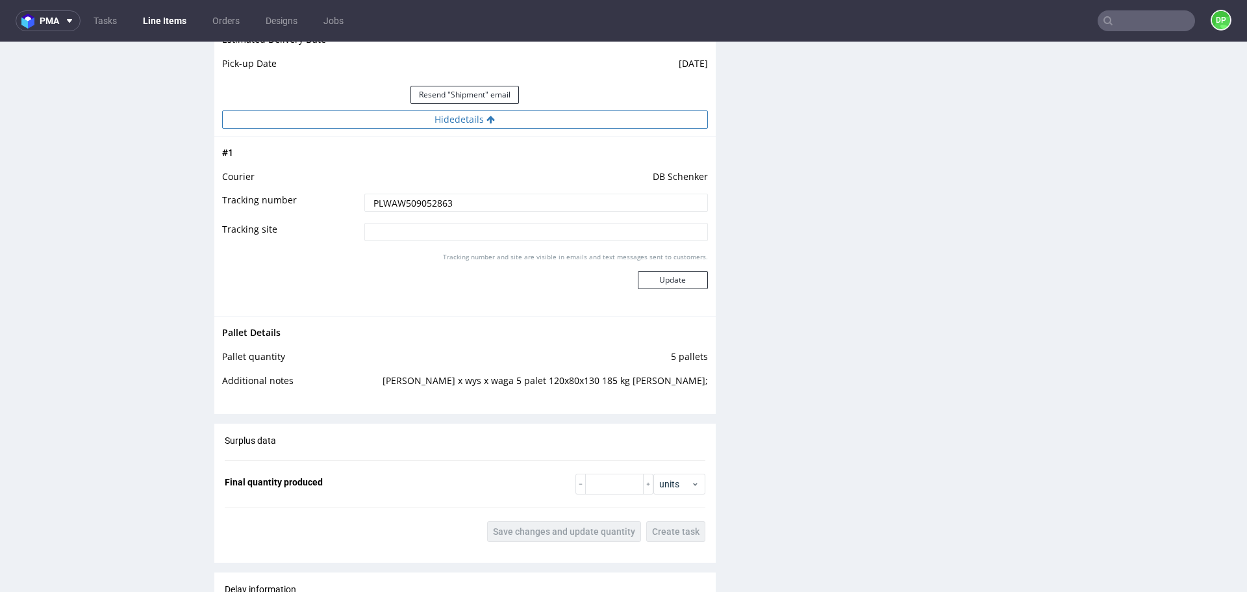
scroll to position [1299, 0]
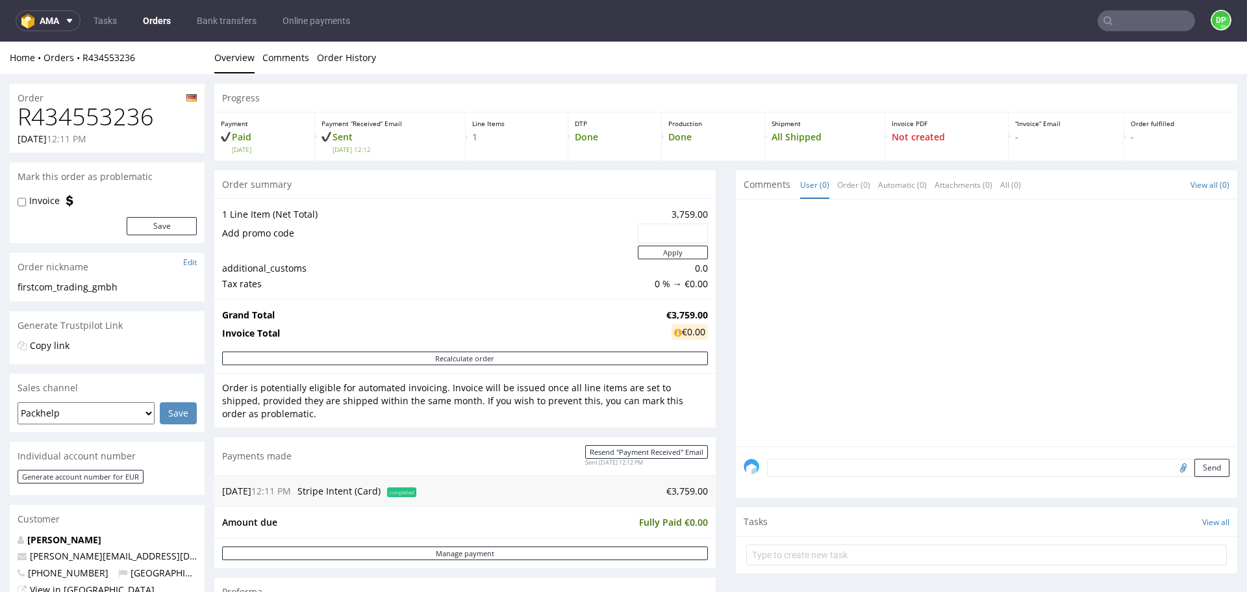
scroll to position [1, 0]
click at [810, 461] on div "Send" at bounding box center [986, 472] width 501 height 52
click at [807, 464] on textarea at bounding box center [998, 486] width 462 height 56
type textarea "pick-up date 01.10"
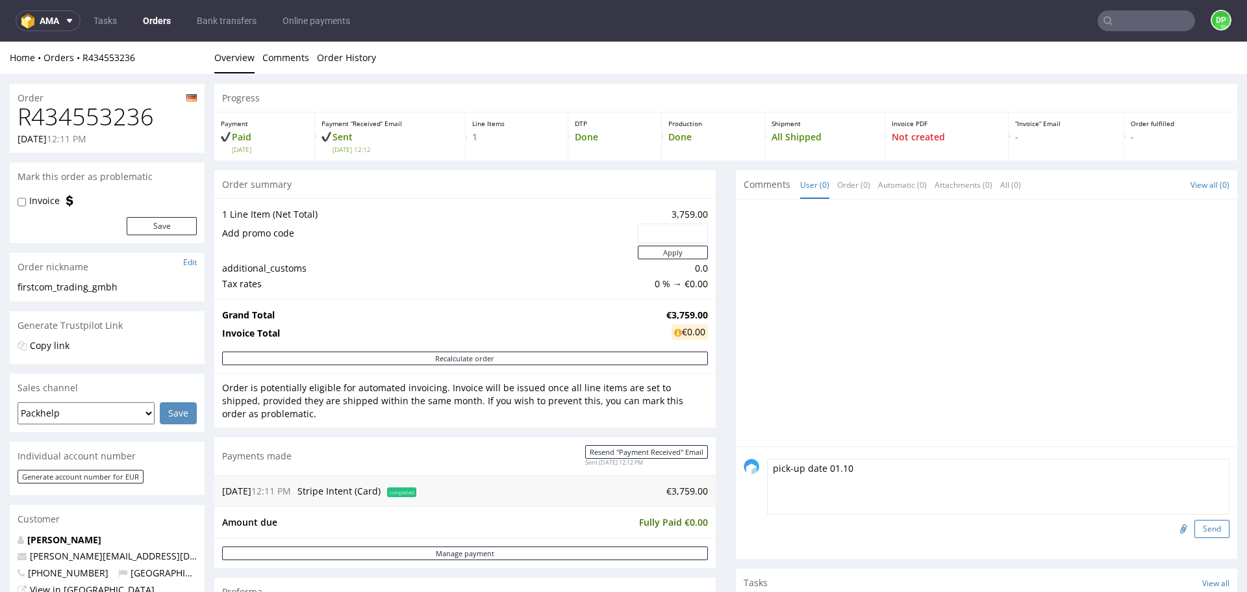
click at [1194, 532] on button "Send" at bounding box center [1211, 529] width 35 height 18
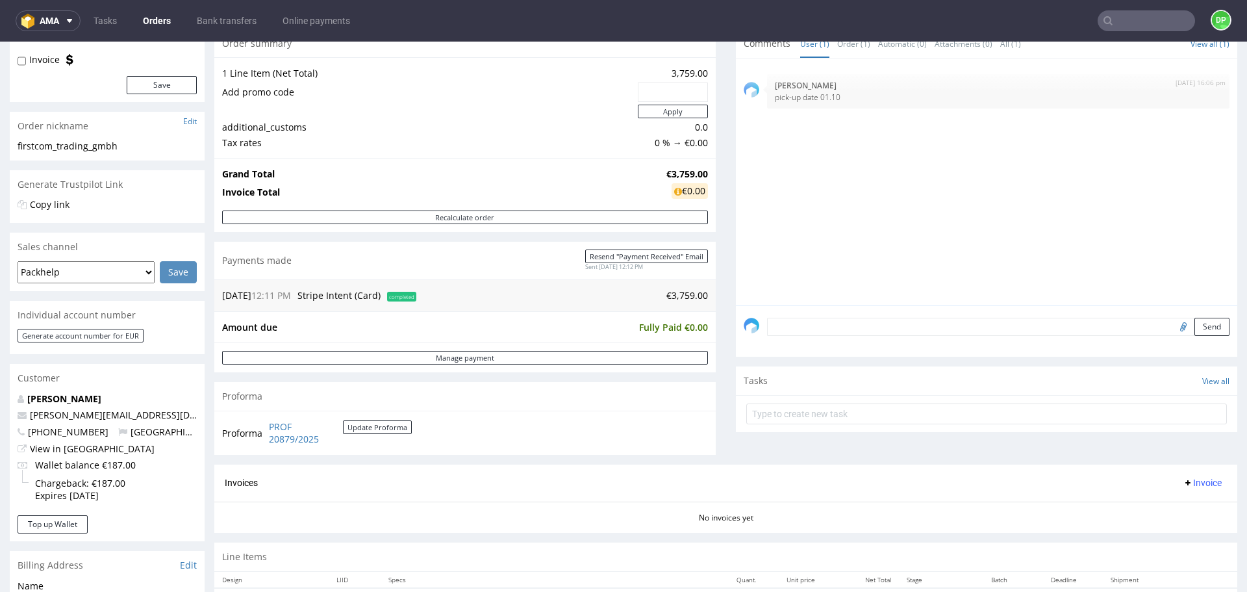
scroll to position [195, 0]
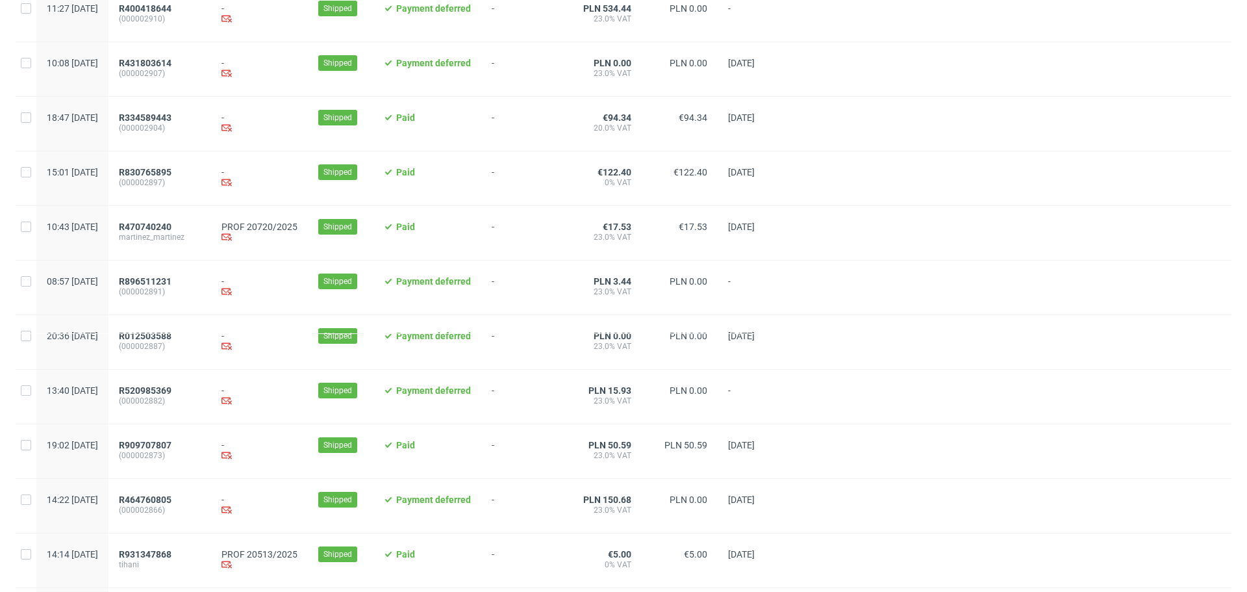
scroll to position [390, 0]
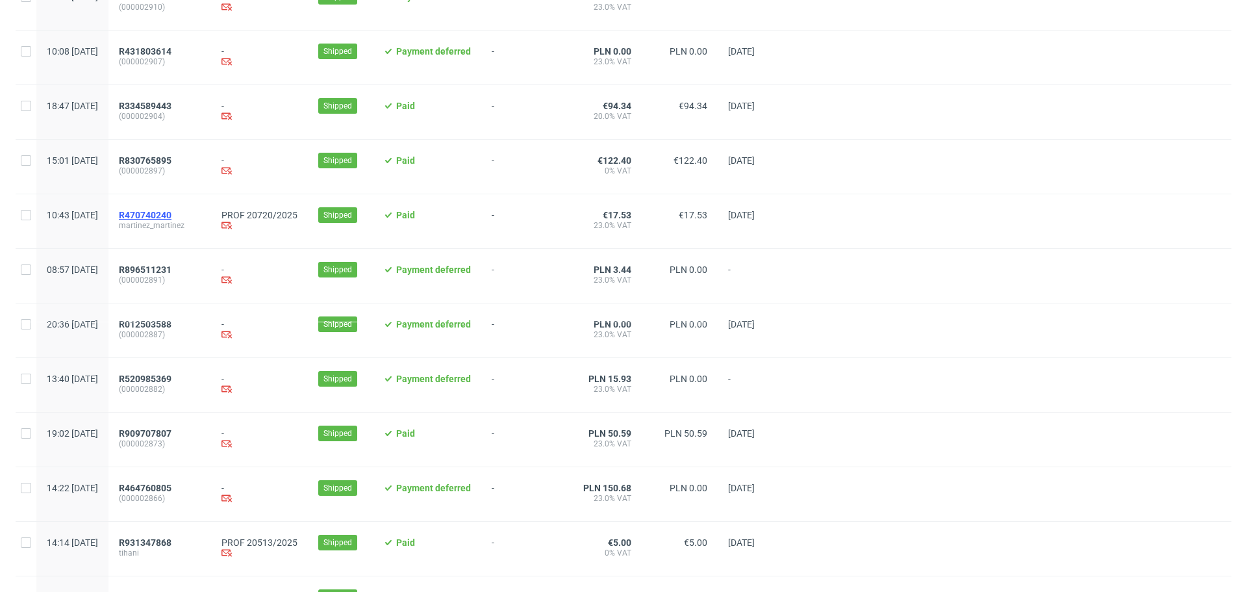
click at [171, 218] on span "R470740240" at bounding box center [145, 215] width 53 height 10
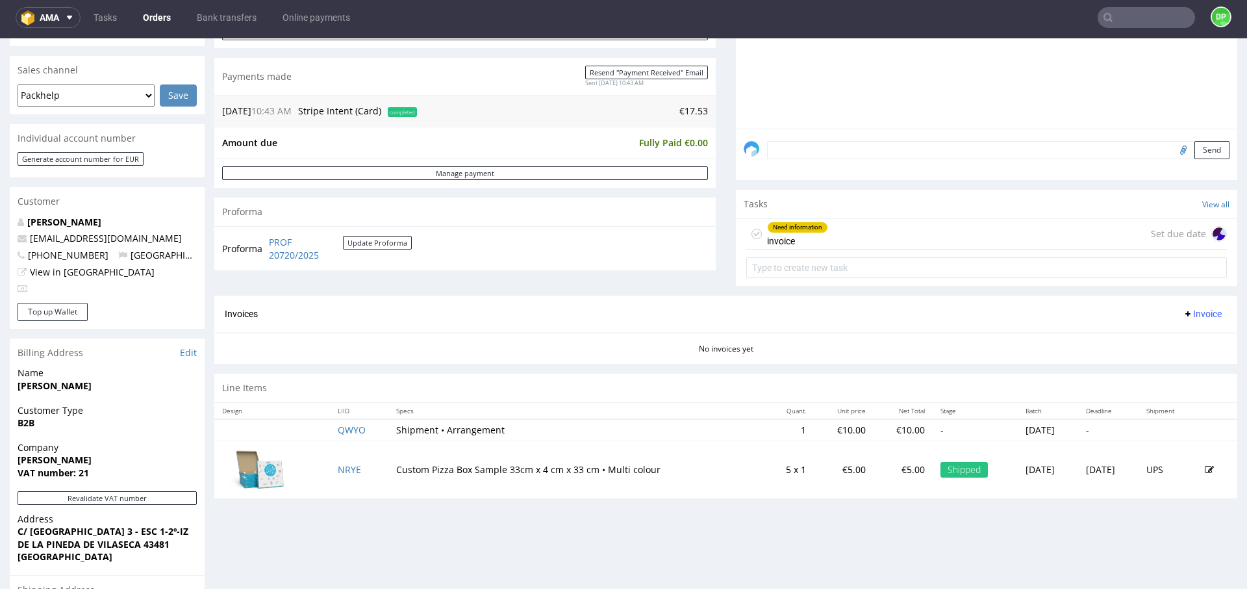
scroll to position [247, 0]
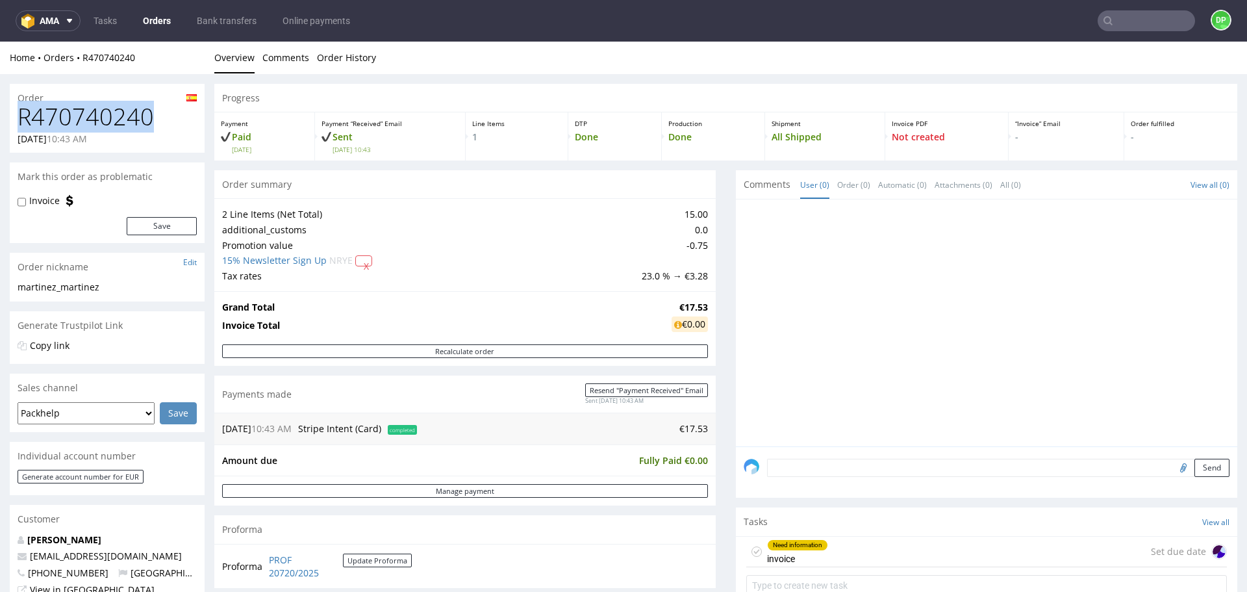
drag, startPoint x: 154, startPoint y: 117, endPoint x: 0, endPoint y: 123, distance: 154.0
click at [0, 123] on div "Order R470740240 26.09.2025 10:43 AM Mark this order as problematic Invoice Sav…" at bounding box center [623, 583] width 1247 height 1018
copy h1 "R470740240"
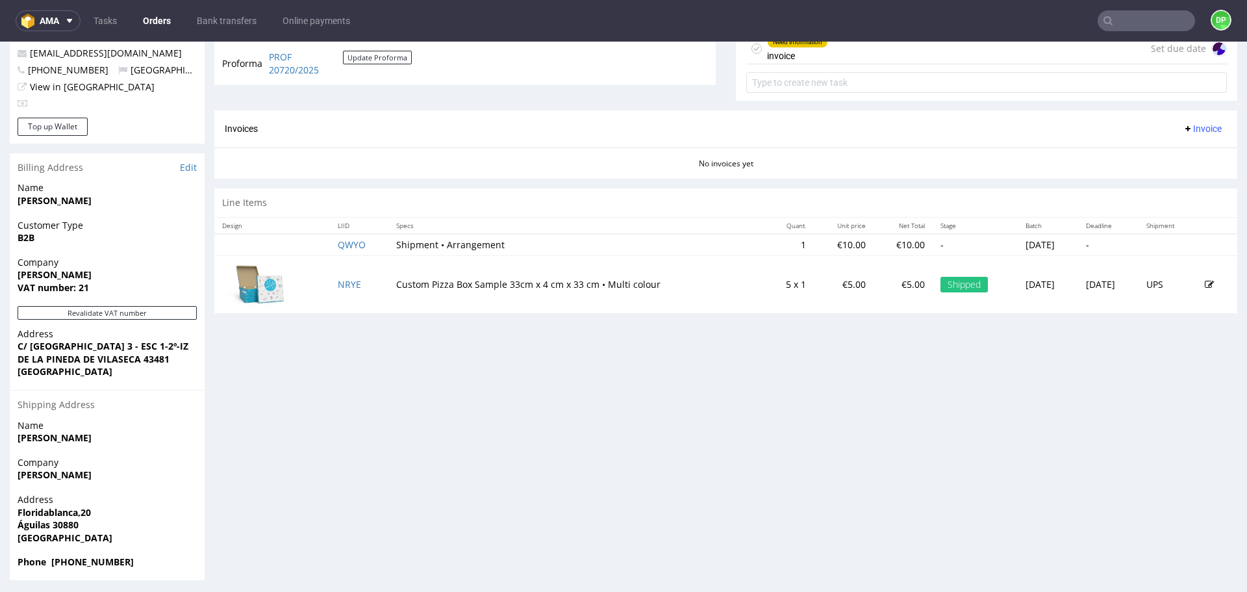
scroll to position [507, 0]
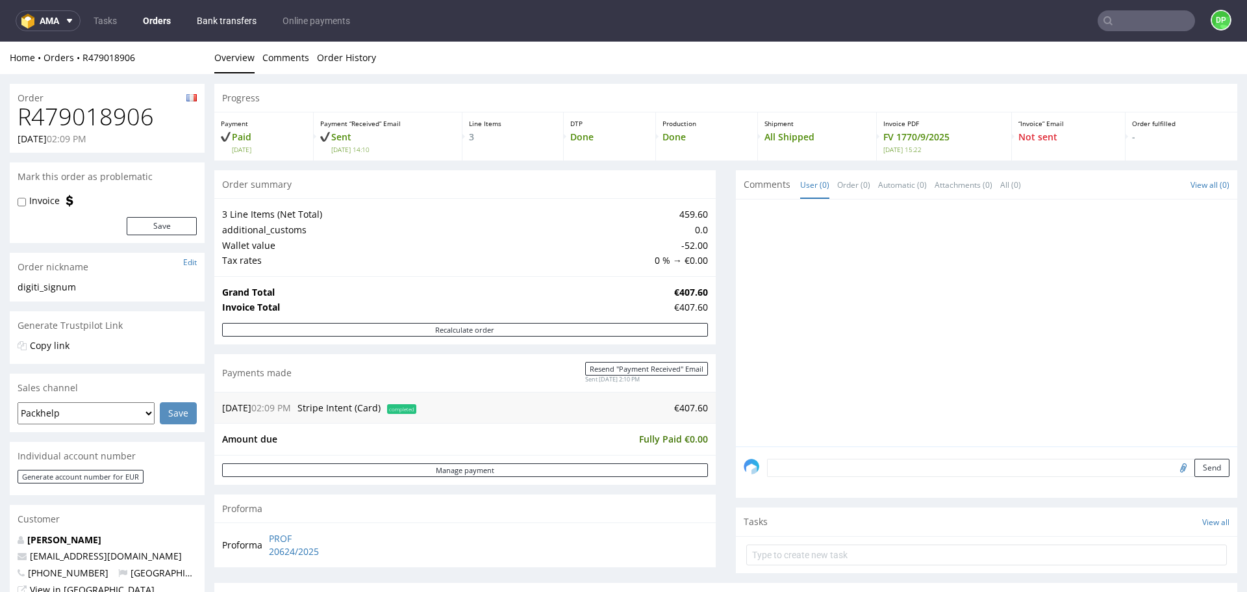
scroll to position [4, 0]
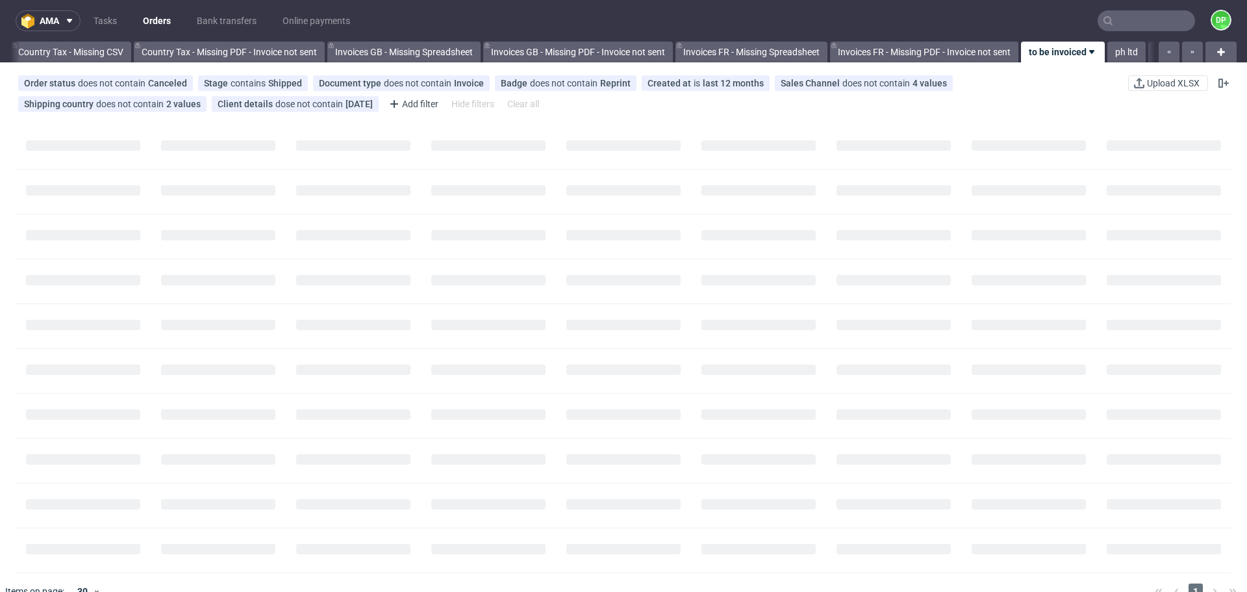
scroll to position [0, 1414]
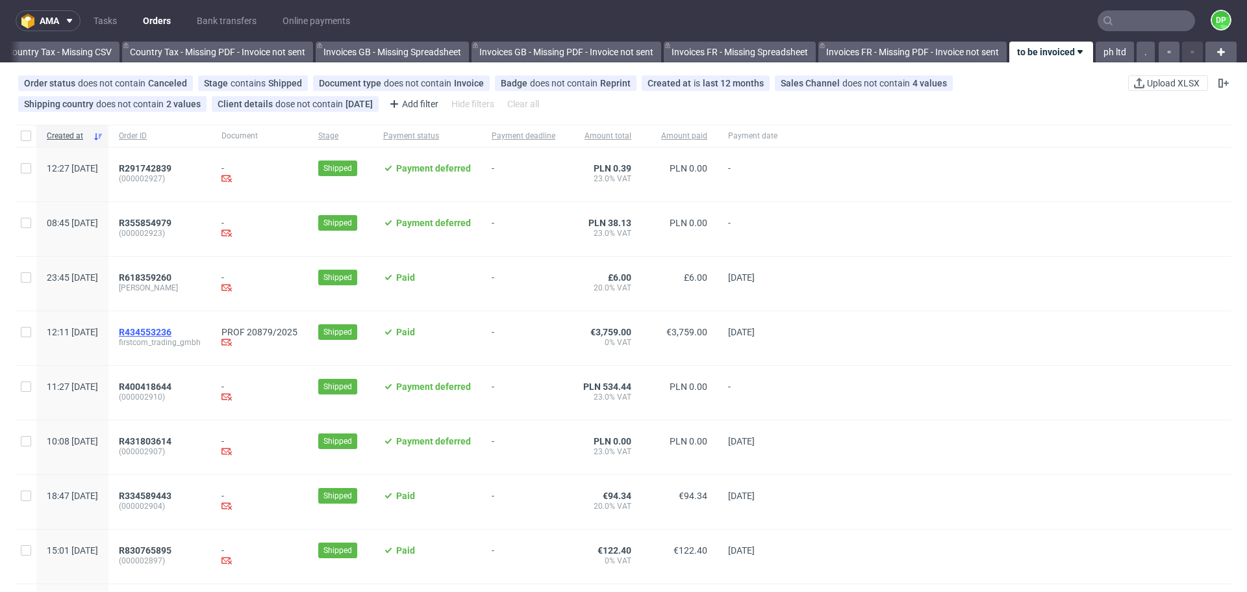
click at [171, 331] on span "R434553236" at bounding box center [145, 332] width 53 height 10
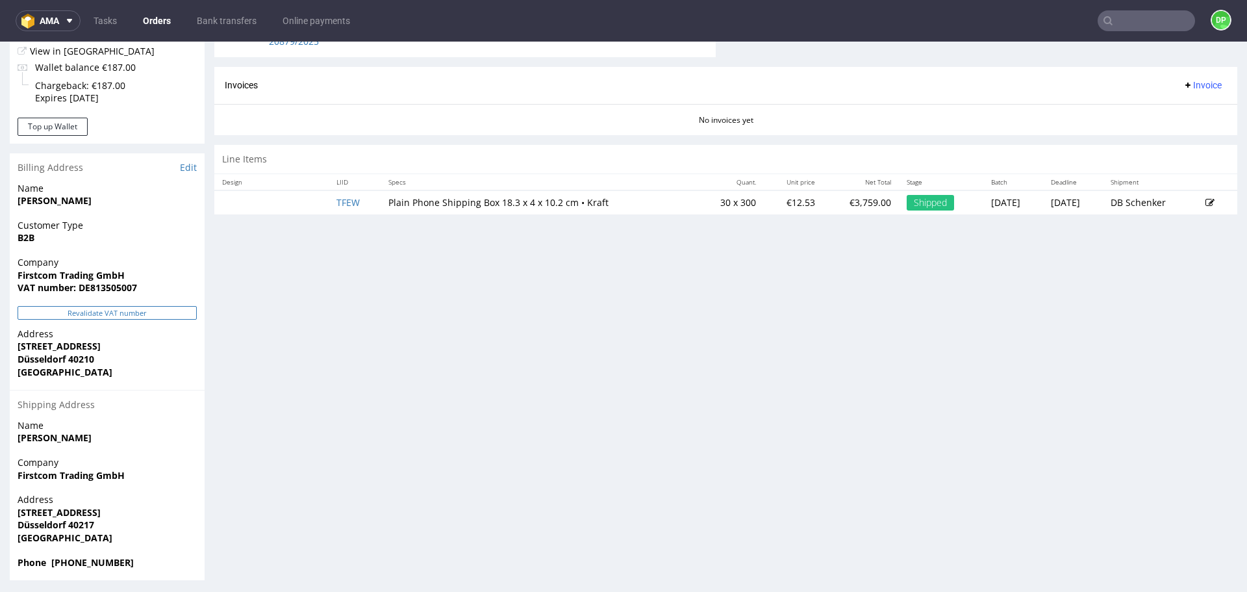
scroll to position [543, 0]
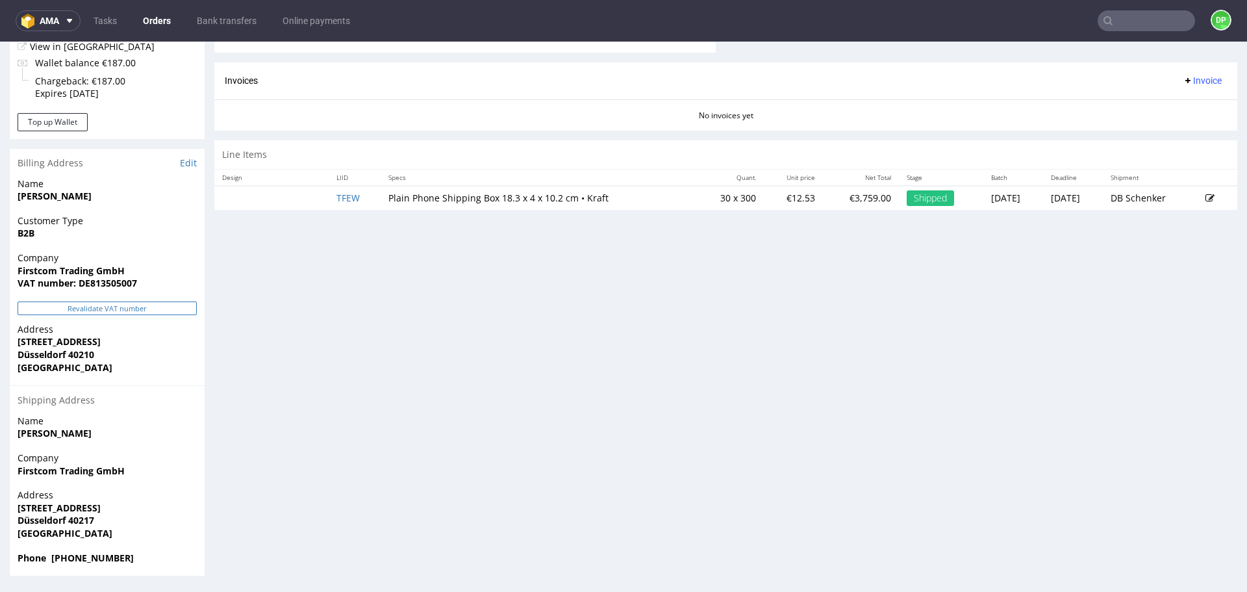
click at [104, 303] on button "Revalidate VAT number" at bounding box center [107, 308] width 179 height 14
click at [68, 305] on button "Revalidate VAT number" at bounding box center [107, 308] width 179 height 14
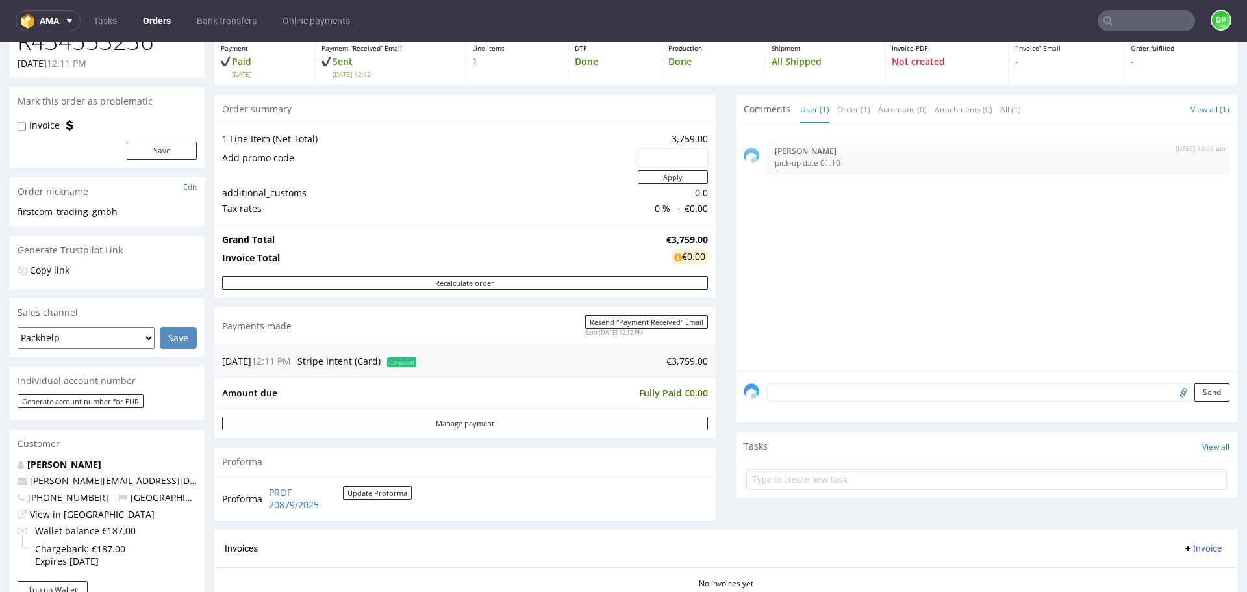
scroll to position [0, 0]
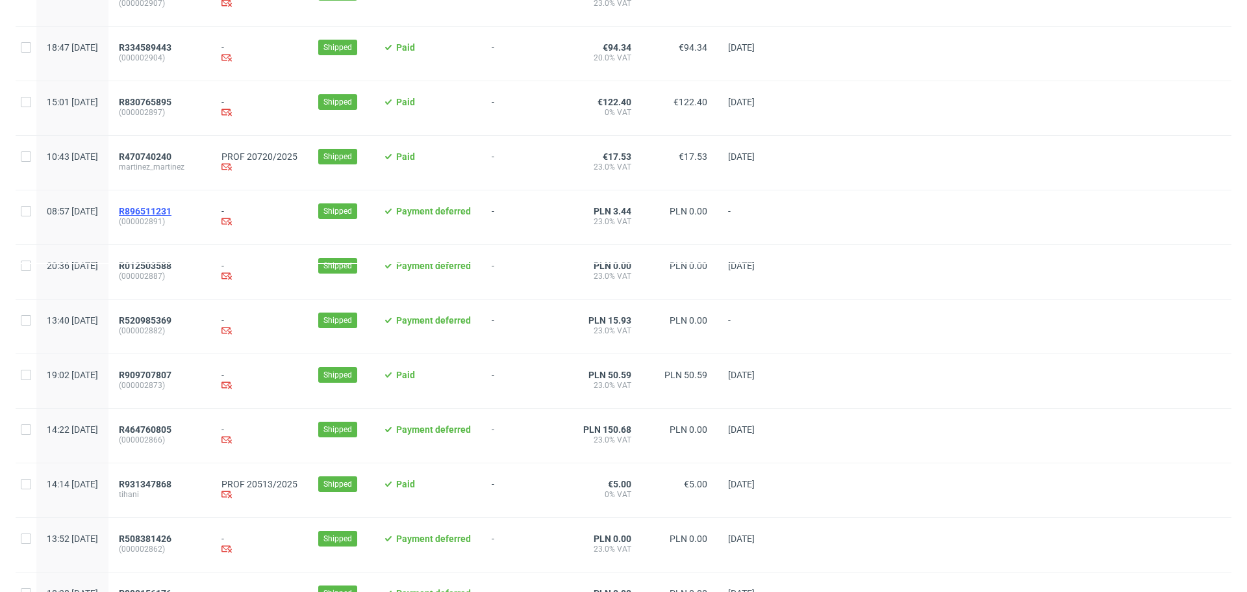
scroll to position [455, 0]
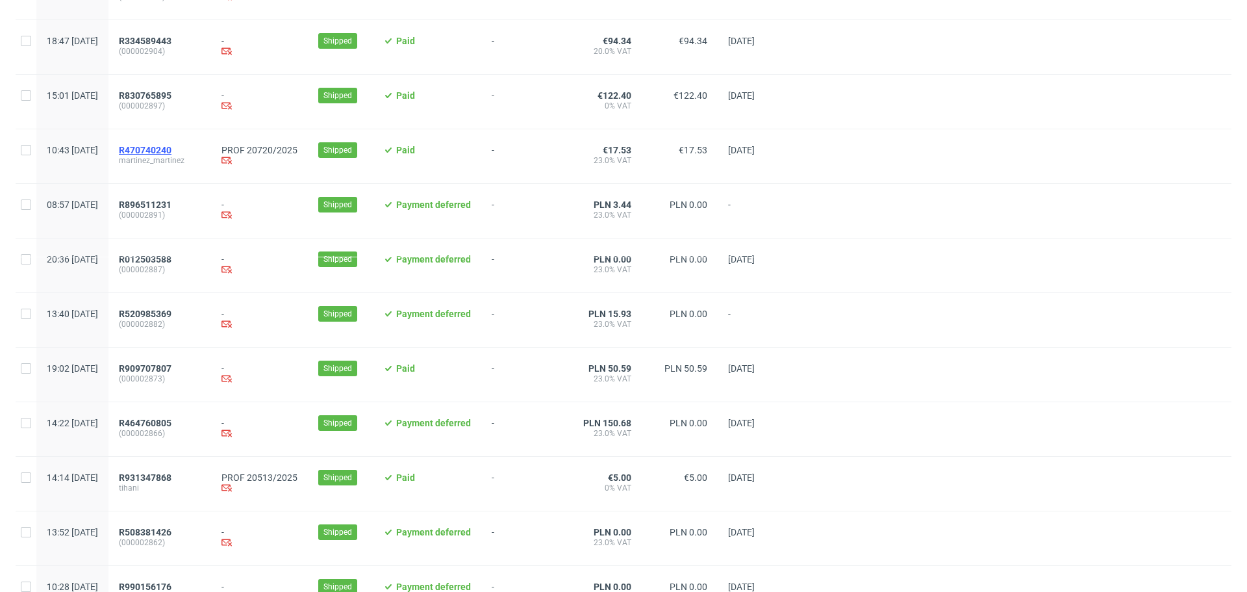
click at [171, 155] on span "R470740240" at bounding box center [145, 150] width 53 height 10
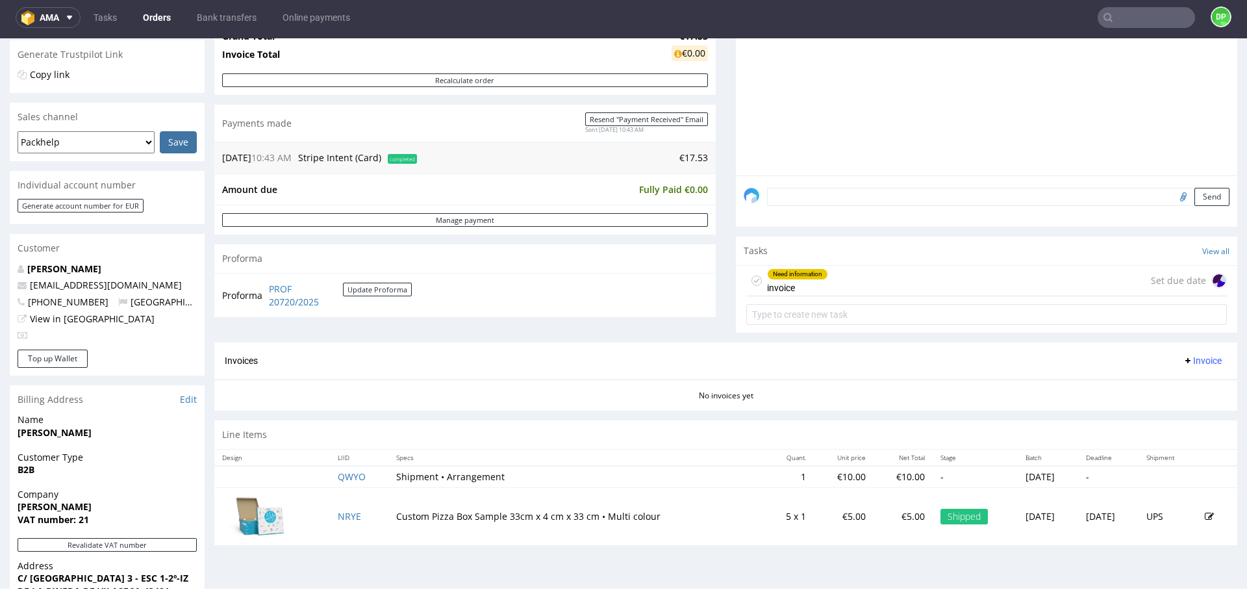
scroll to position [455, 0]
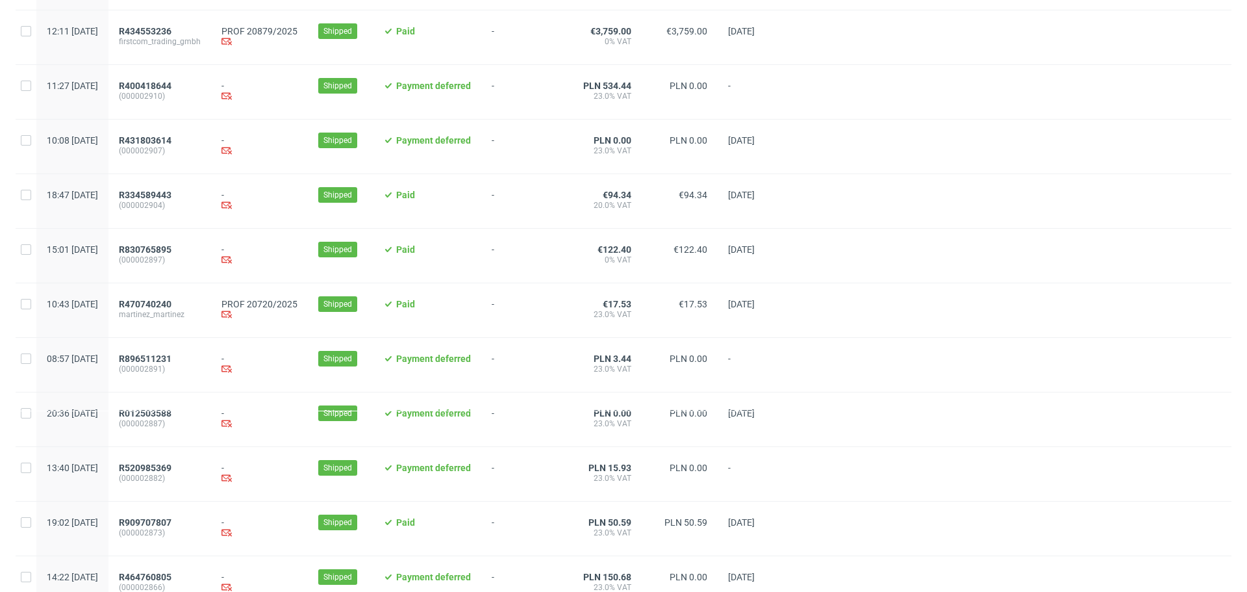
scroll to position [444, 0]
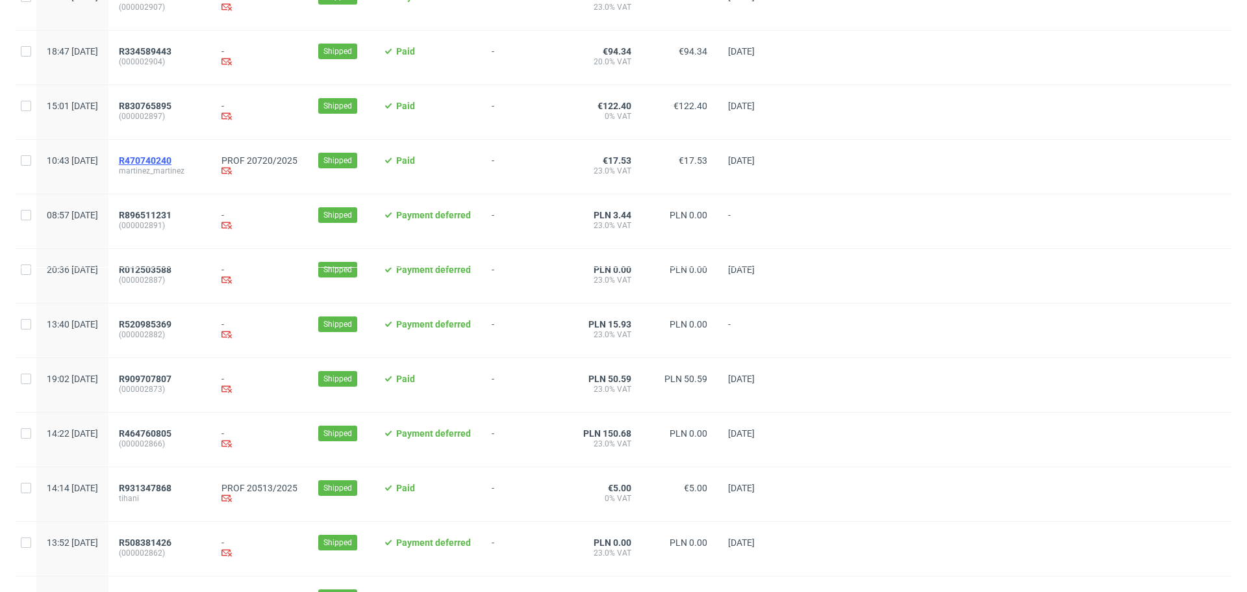
click at [171, 166] on span "R470740240" at bounding box center [145, 160] width 53 height 10
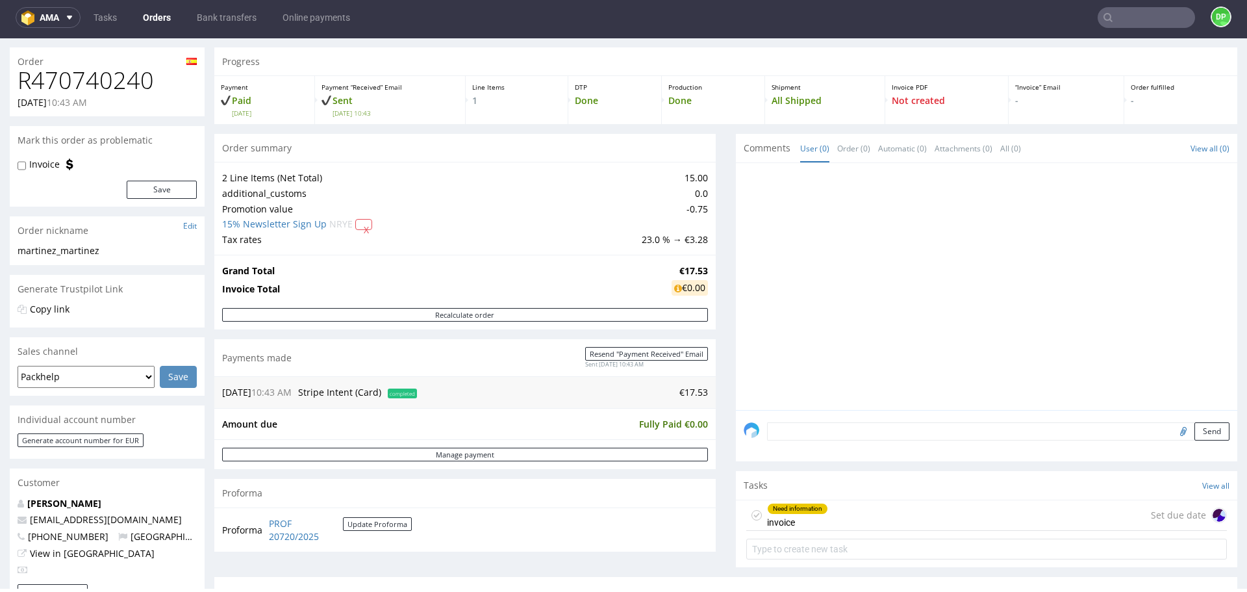
scroll to position [65, 0]
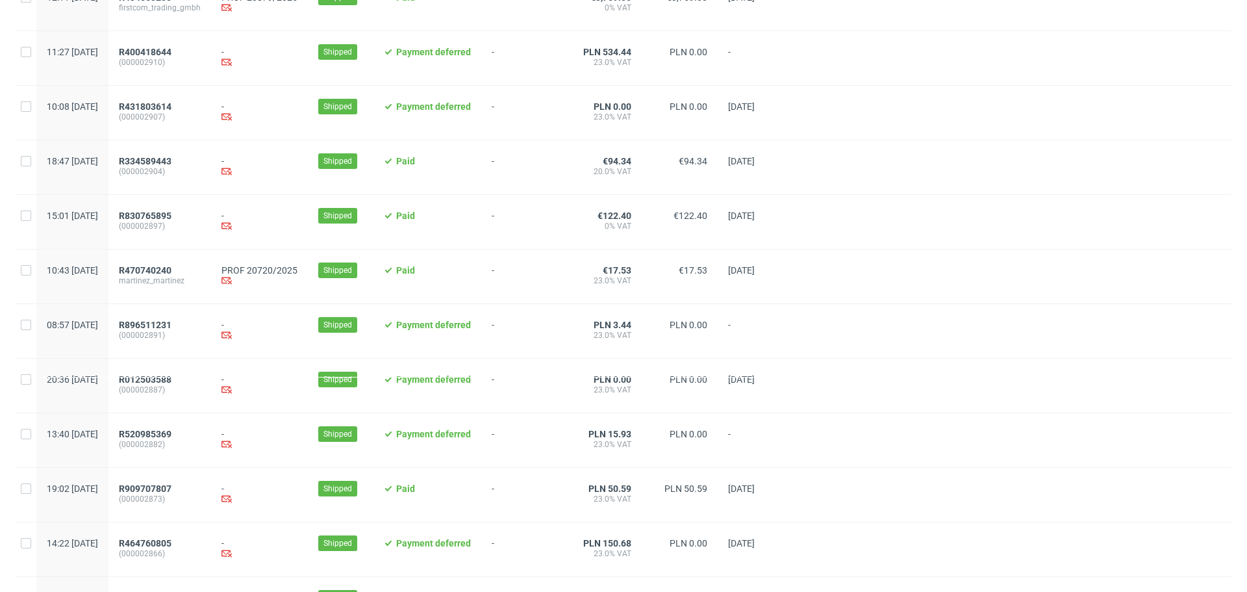
scroll to position [379, 0]
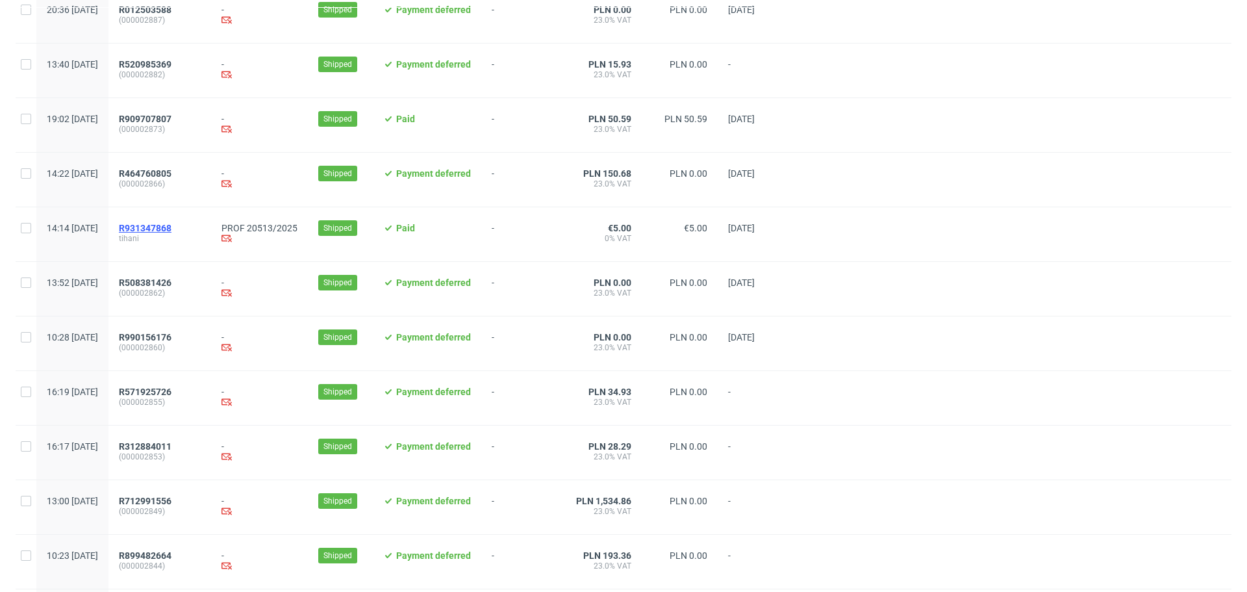
click at [171, 233] on span "R931347868" at bounding box center [145, 228] width 53 height 10
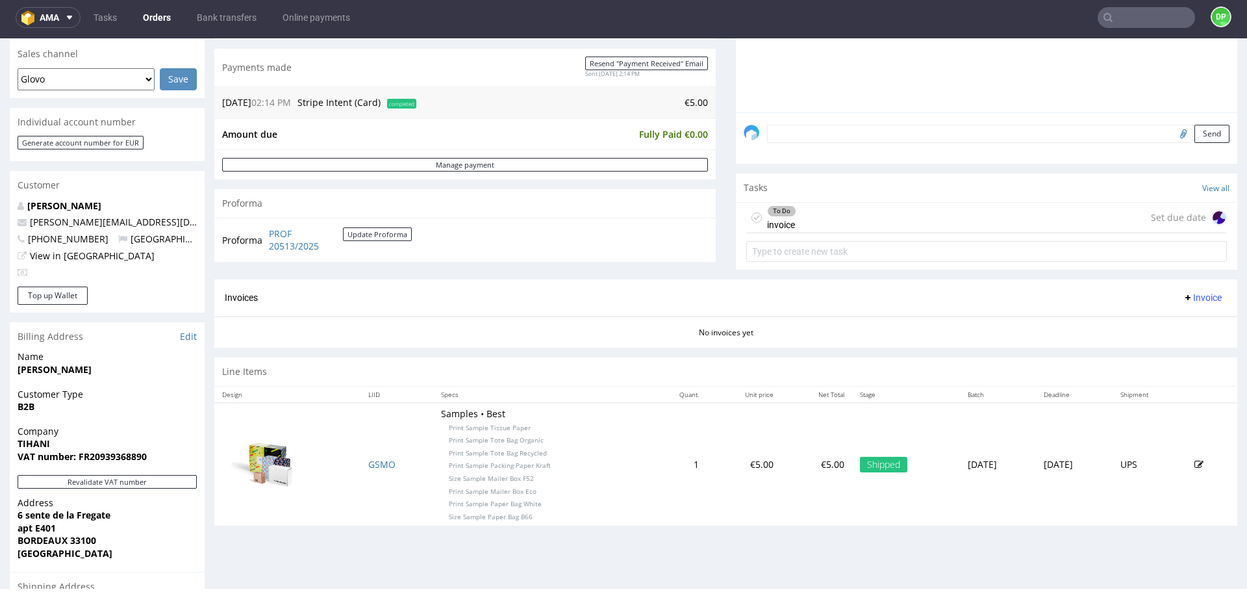
scroll to position [273, 0]
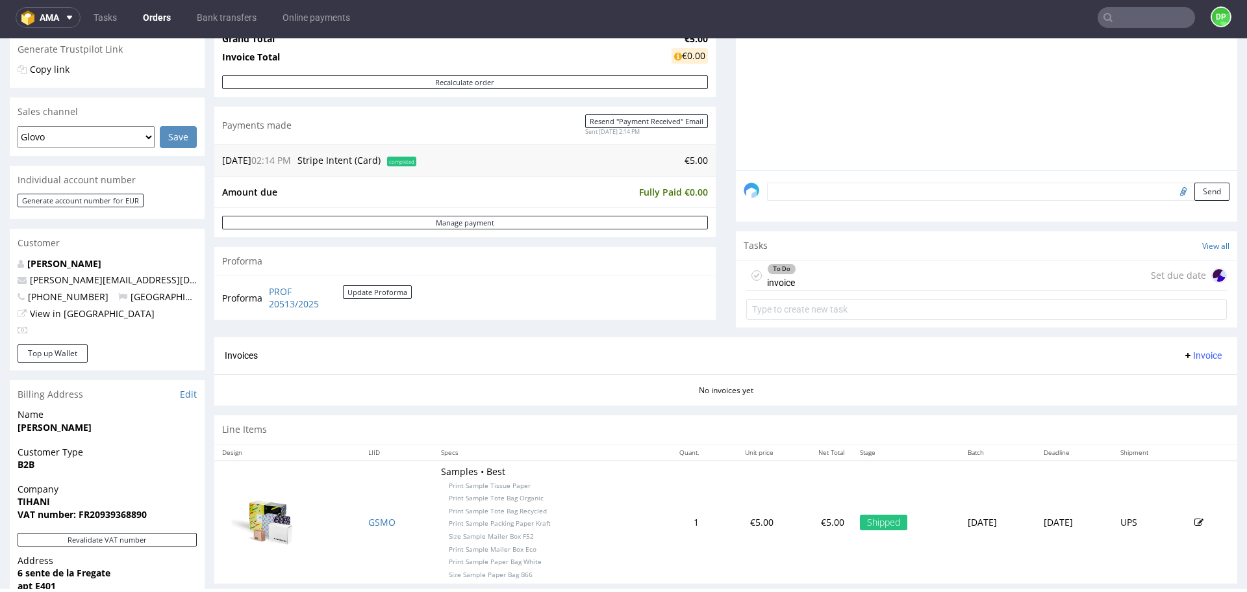
click at [792, 272] on div "To Do invoice Set due date" at bounding box center [986, 275] width 481 height 31
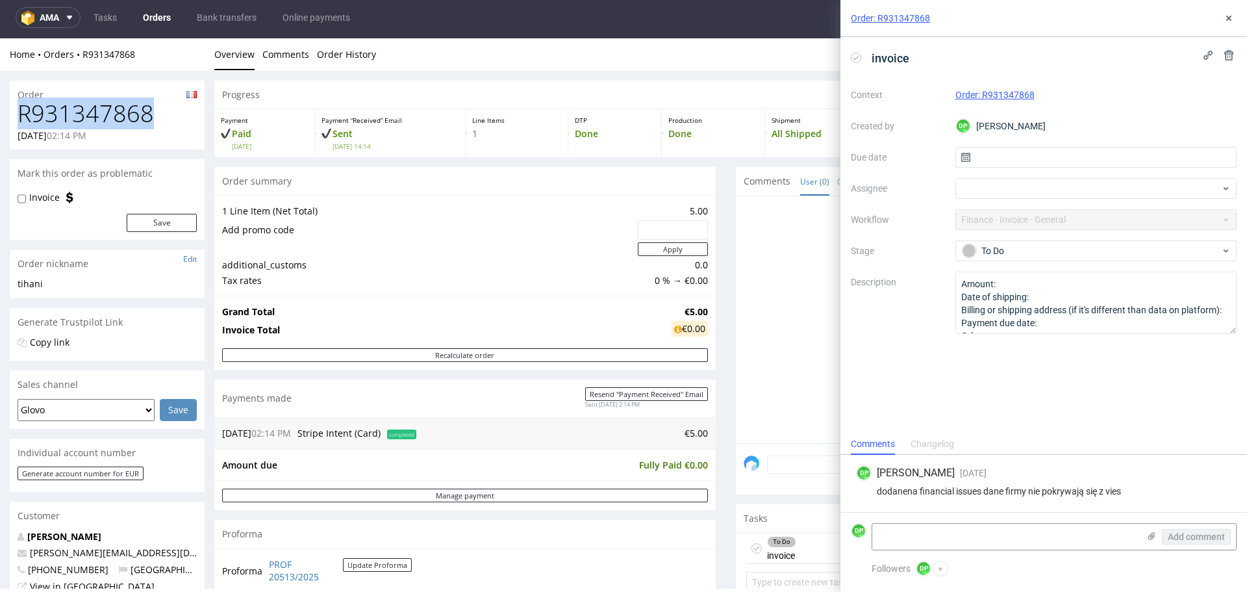
drag, startPoint x: 141, startPoint y: 124, endPoint x: 6, endPoint y: 116, distance: 135.3
click at [6, 116] on div "Order R931347868 24.09.2025 02:14 PM Mark this order as problematic Invoice Sav…" at bounding box center [623, 593] width 1247 height 1044
copy h1 "R931347868"
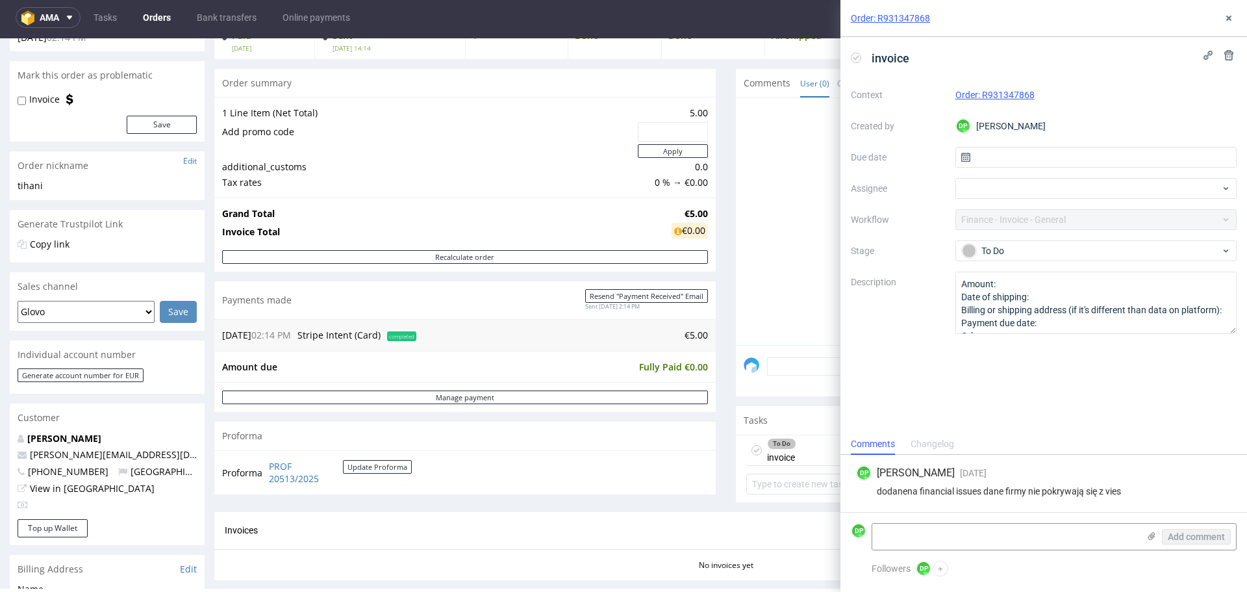
scroll to position [130, 0]
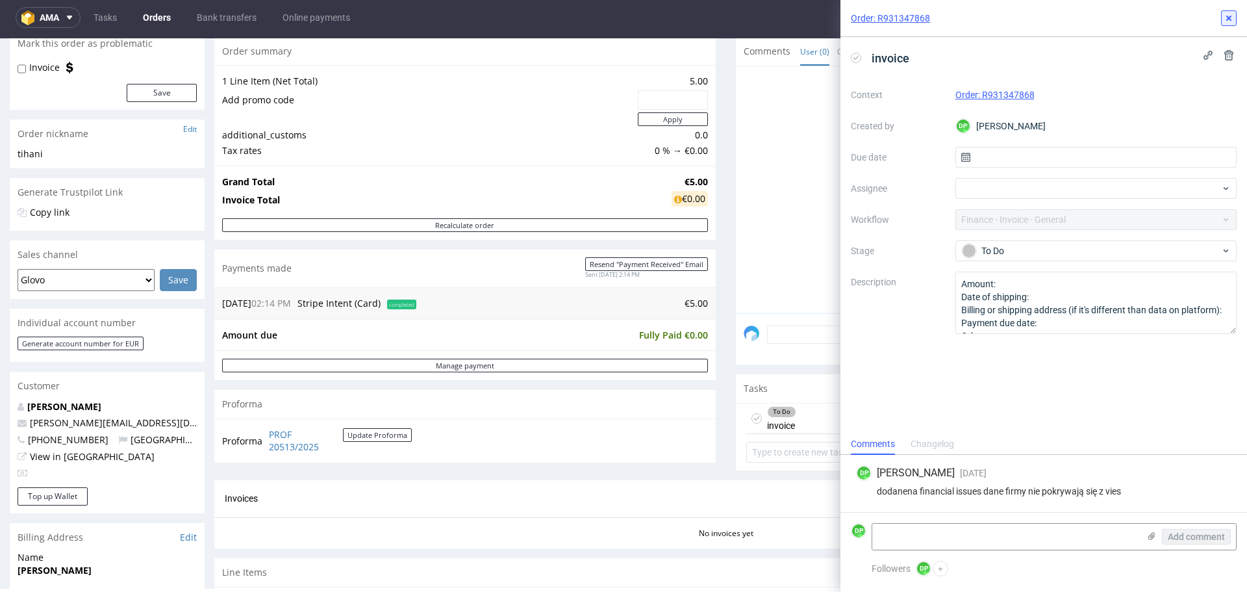
click at [1229, 19] on use at bounding box center [1228, 18] width 5 height 5
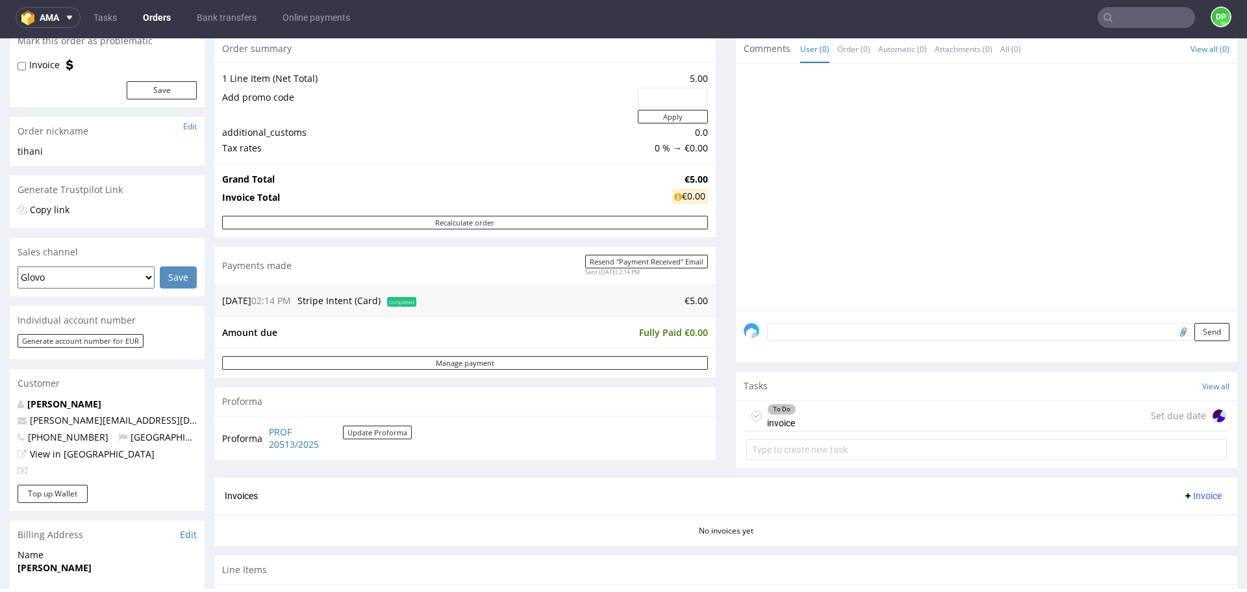
scroll to position [130, 0]
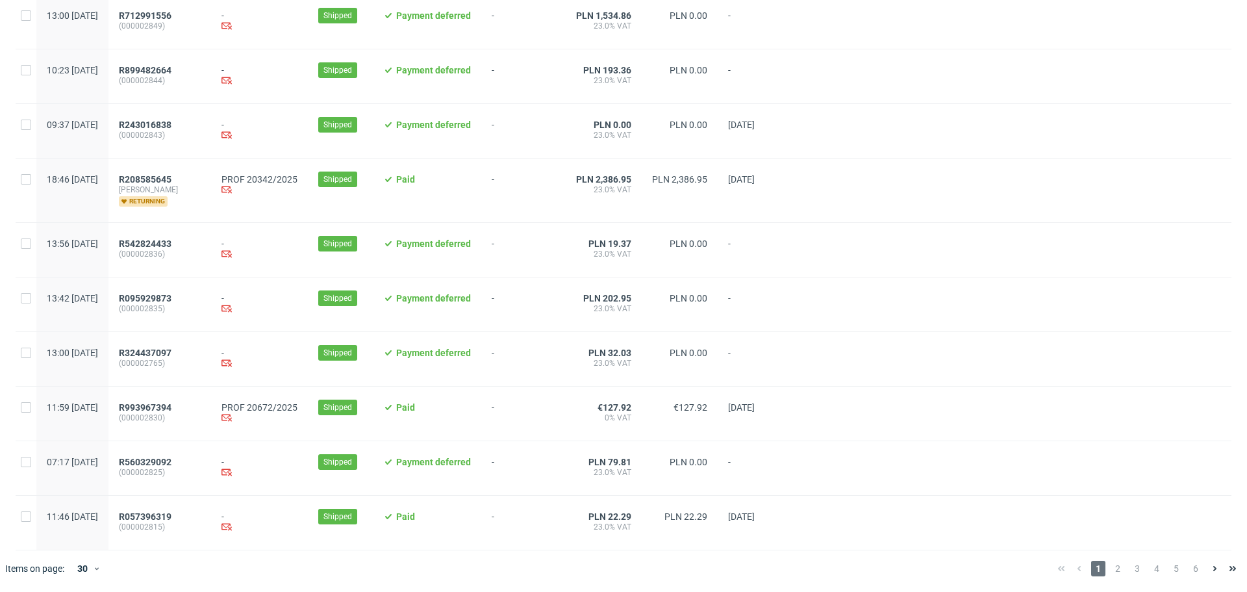
scroll to position [1262, 0]
click at [171, 175] on span "R208585645" at bounding box center [145, 179] width 53 height 10
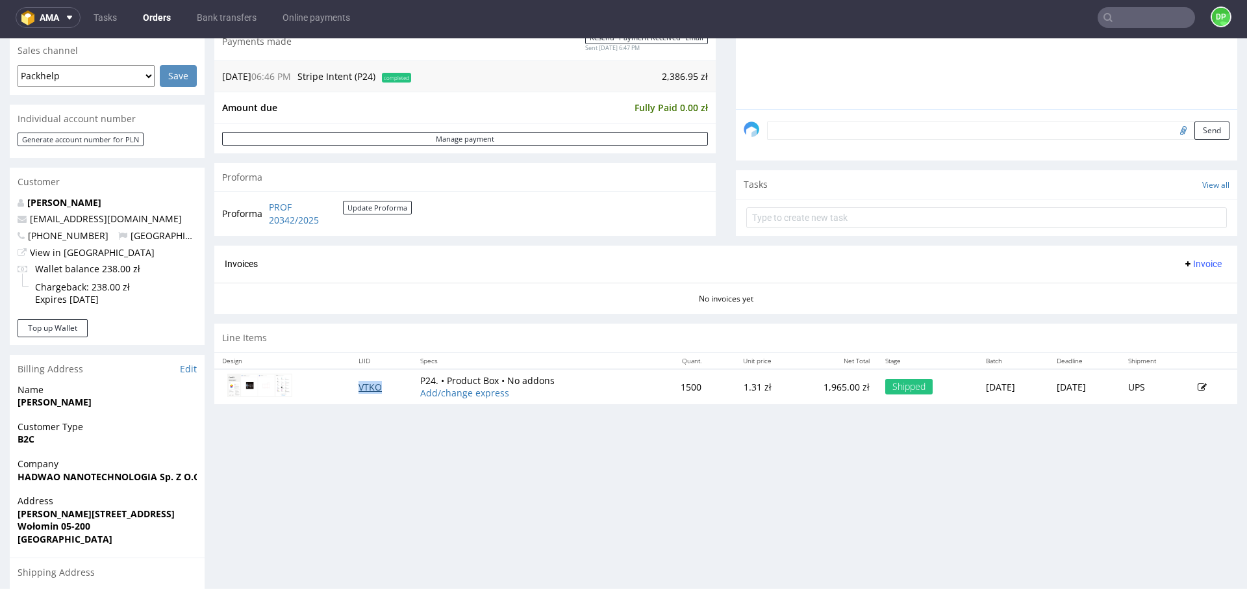
scroll to position [314, 0]
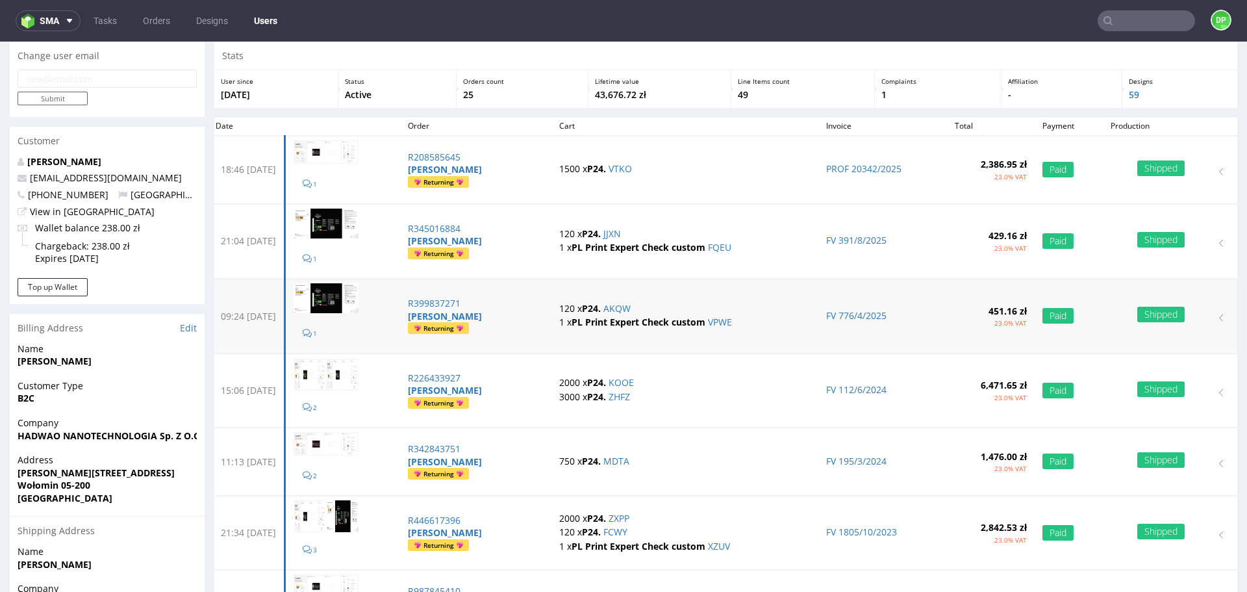
scroll to position [65, 0]
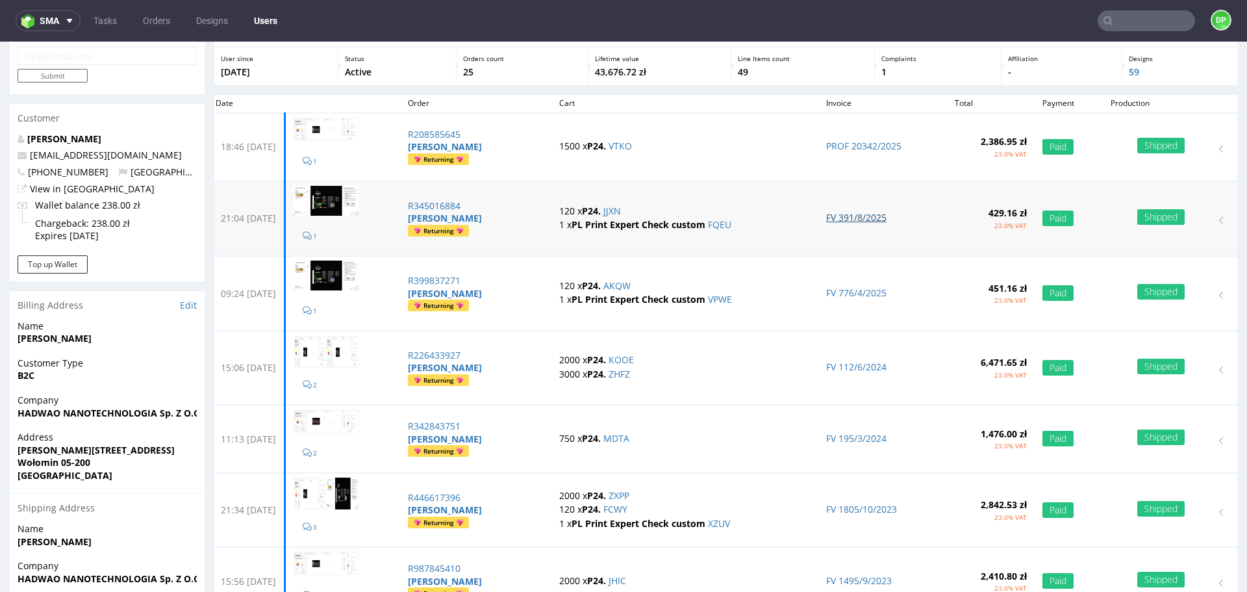
click at [863, 221] on link "FV 391/8/2025" at bounding box center [856, 217] width 60 height 12
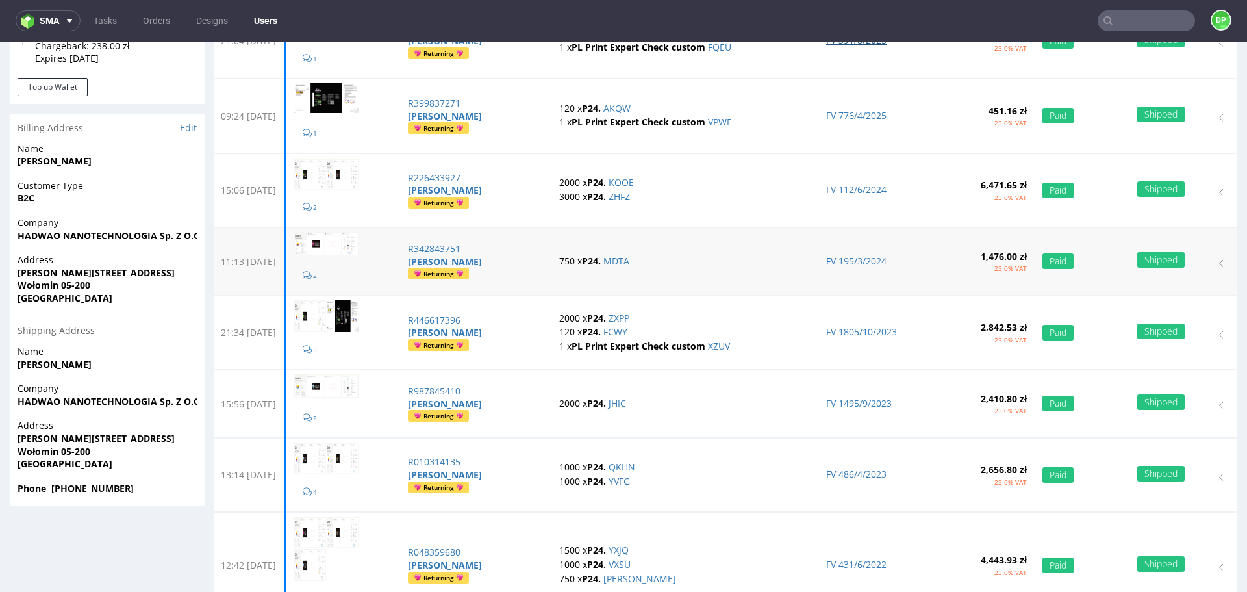
scroll to position [260, 0]
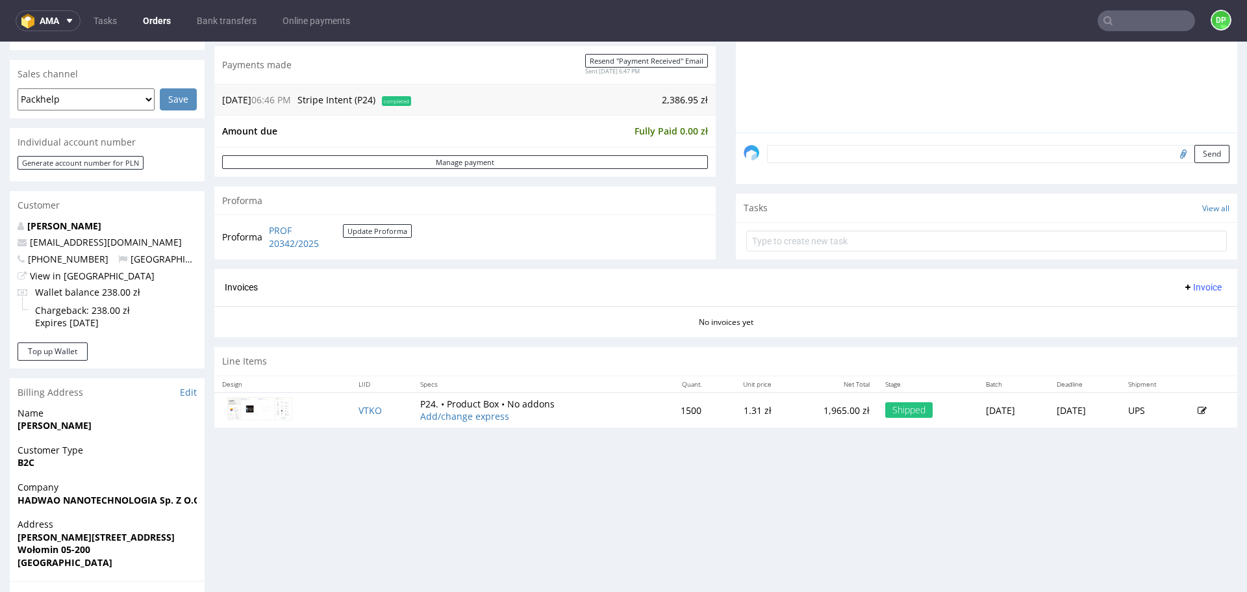
scroll to position [325, 0]
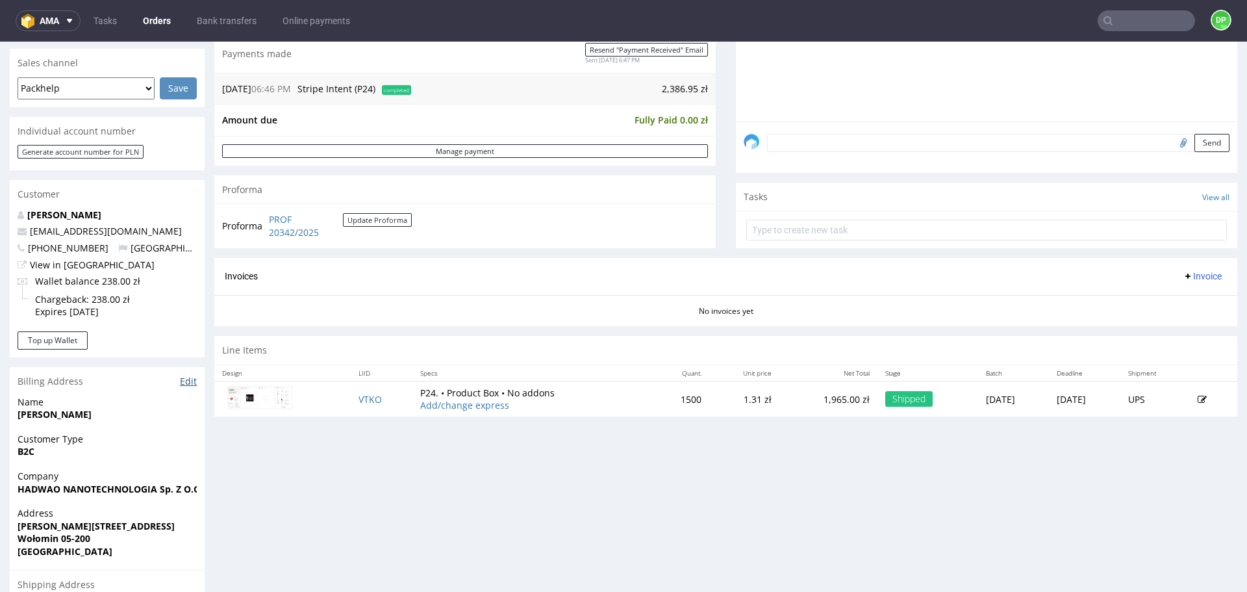
click at [192, 384] on link "Edit" at bounding box center [188, 381] width 17 height 13
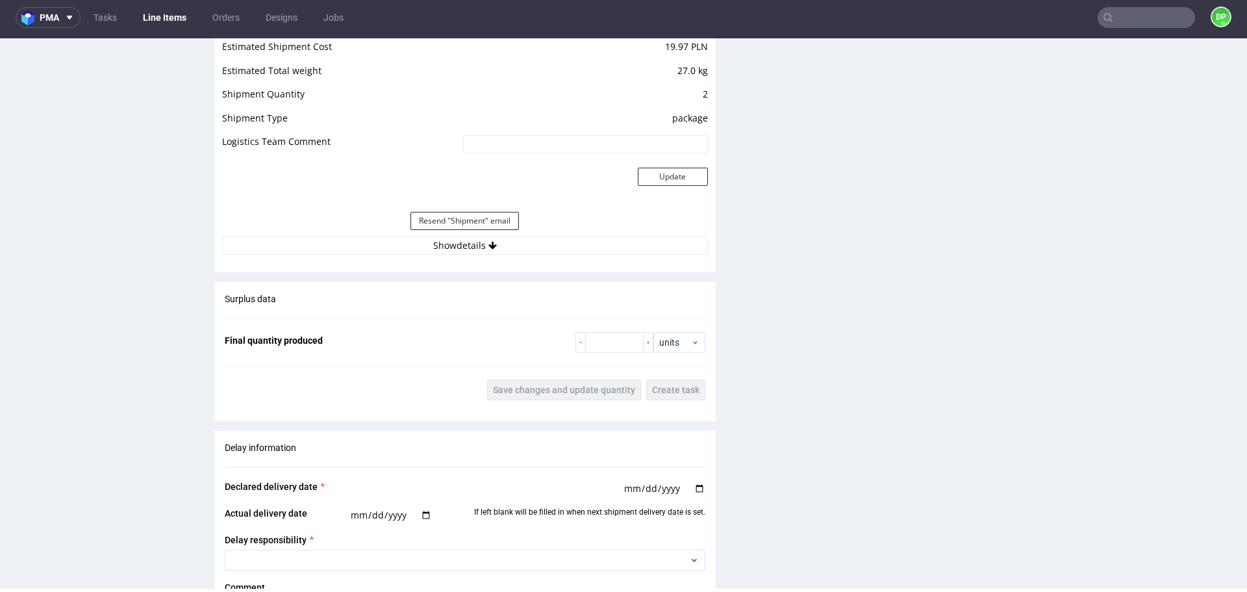
scroll to position [1364, 0]
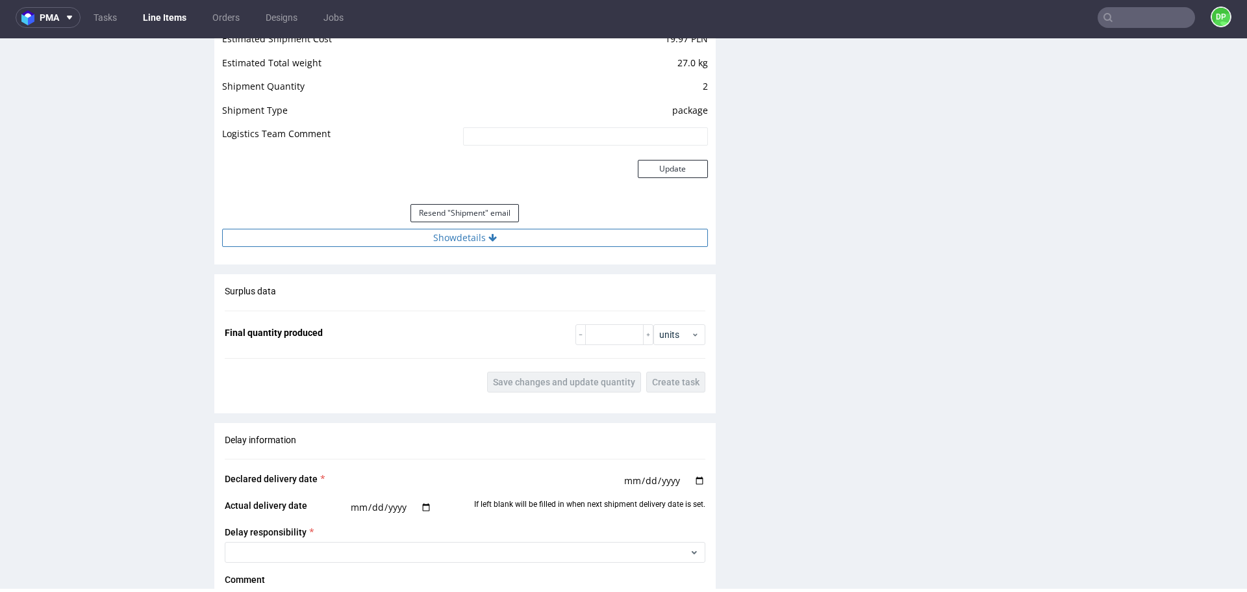
click at [425, 236] on button "Show details" at bounding box center [465, 238] width 486 height 18
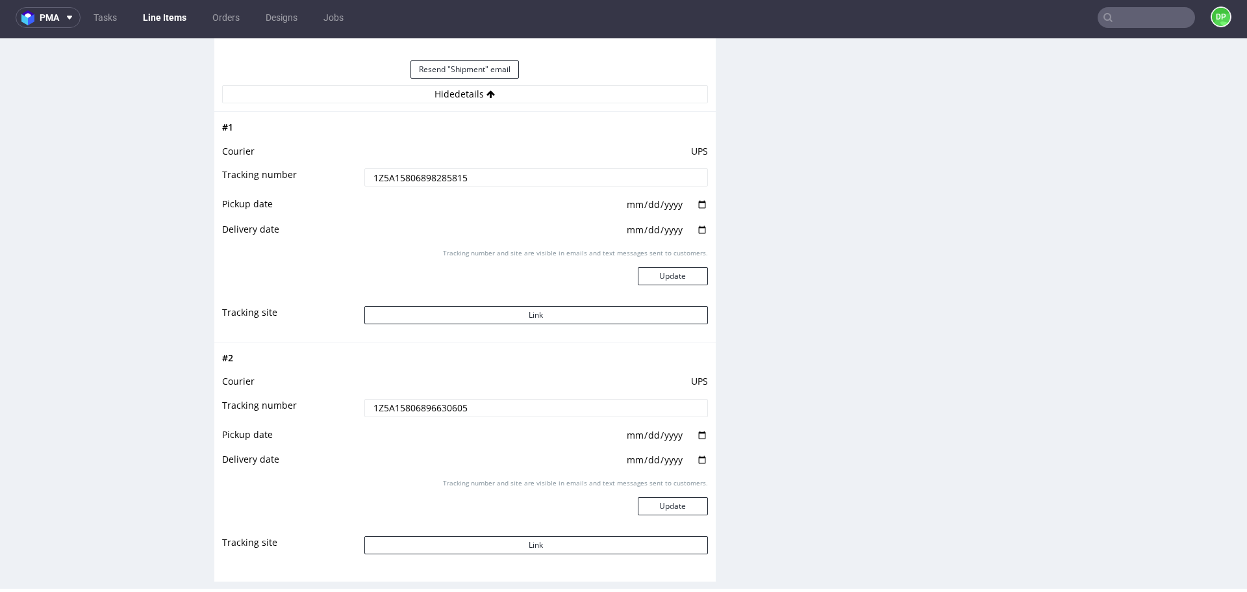
scroll to position [1559, 0]
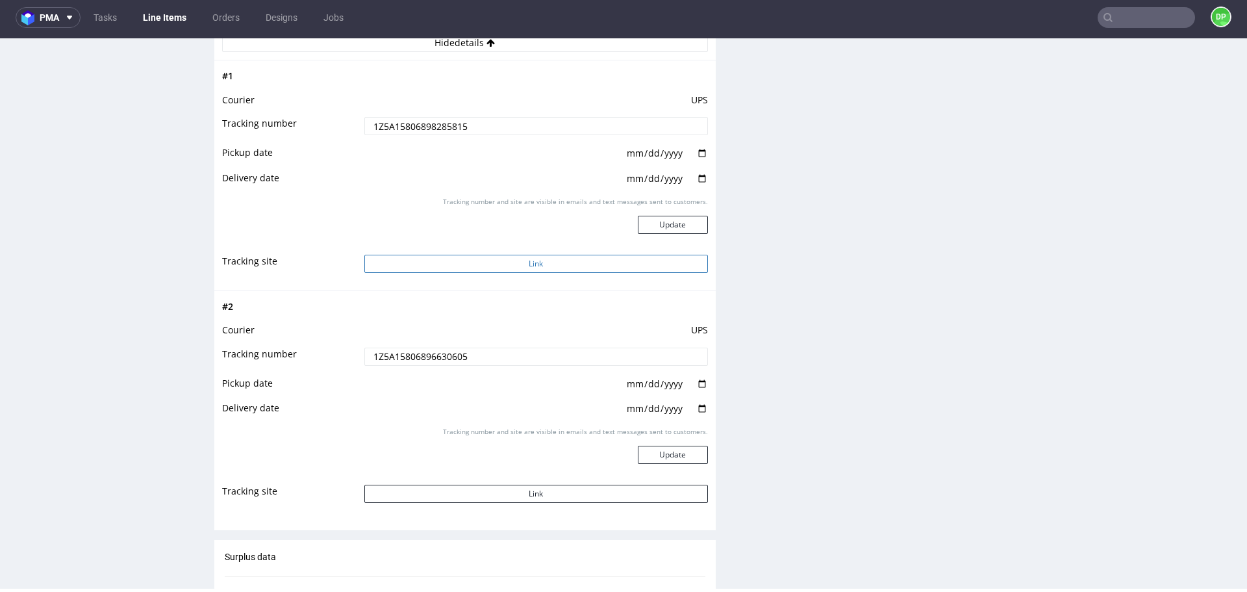
click at [426, 266] on button "Link" at bounding box center [536, 264] width 344 height 18
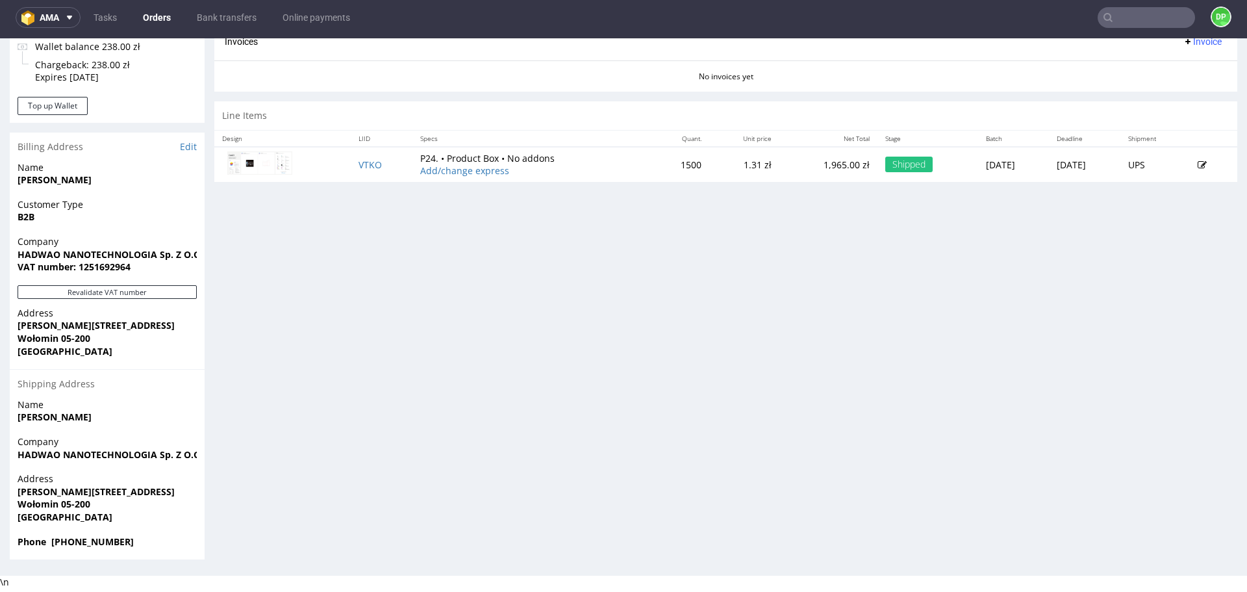
scroll to position [4, 0]
click at [108, 299] on div "Revalidate VAT number" at bounding box center [107, 295] width 195 height 21
click at [110, 294] on button "Revalidate VAT number" at bounding box center [107, 292] width 179 height 14
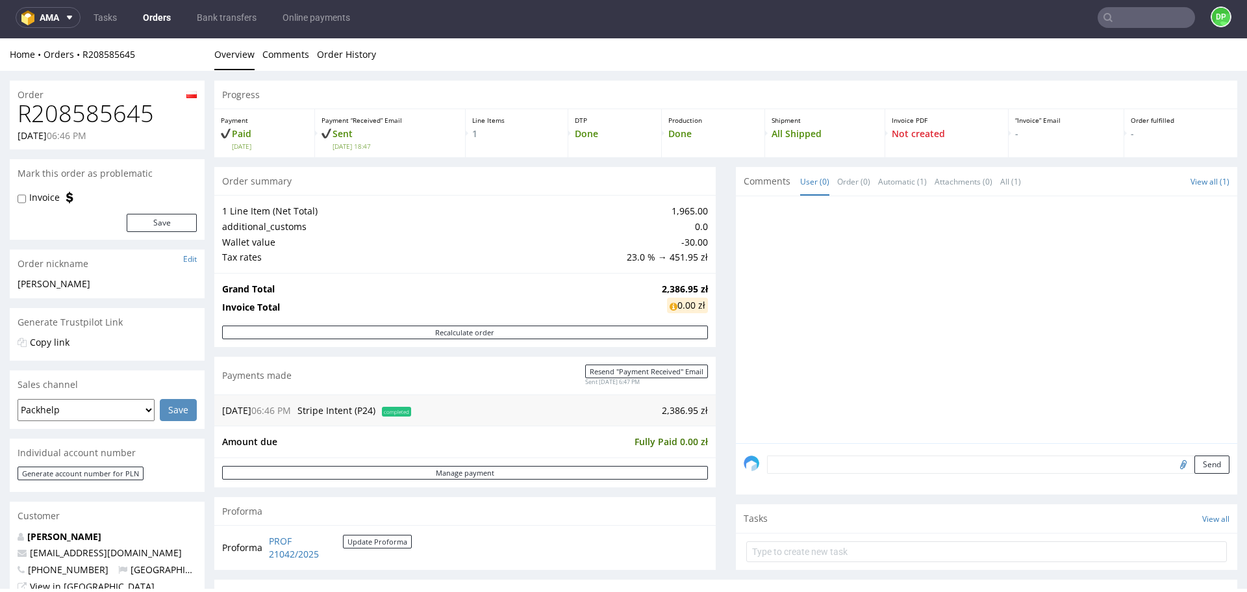
scroll to position [325, 0]
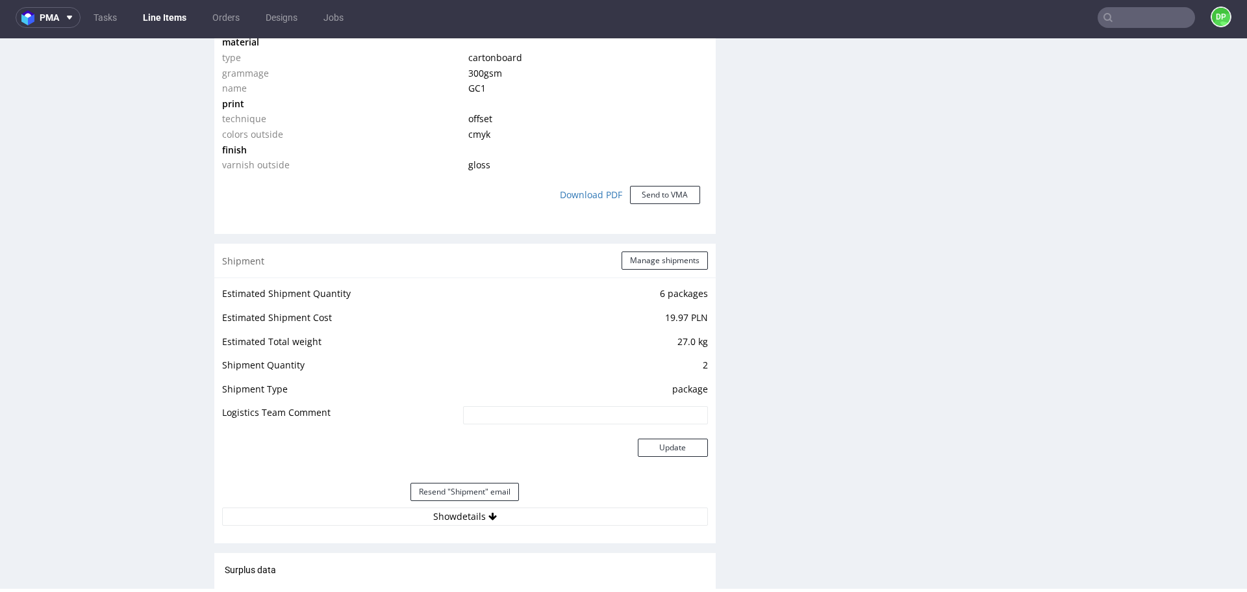
scroll to position [1245, 0]
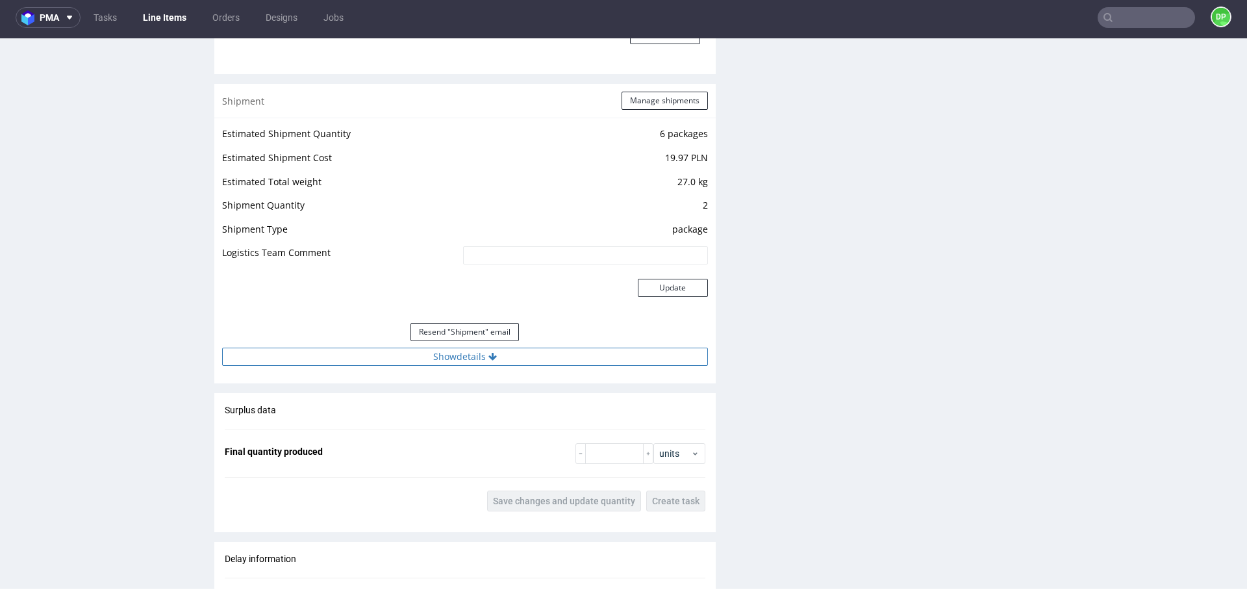
click at [409, 366] on button "Show details" at bounding box center [465, 356] width 486 height 18
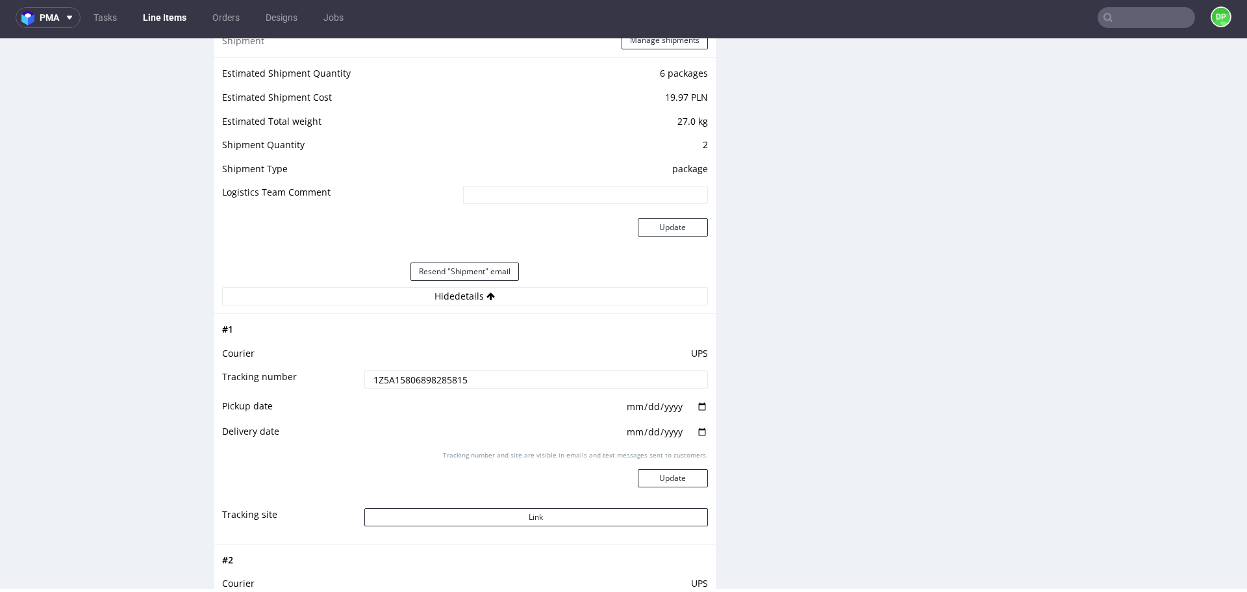
scroll to position [1375, 0]
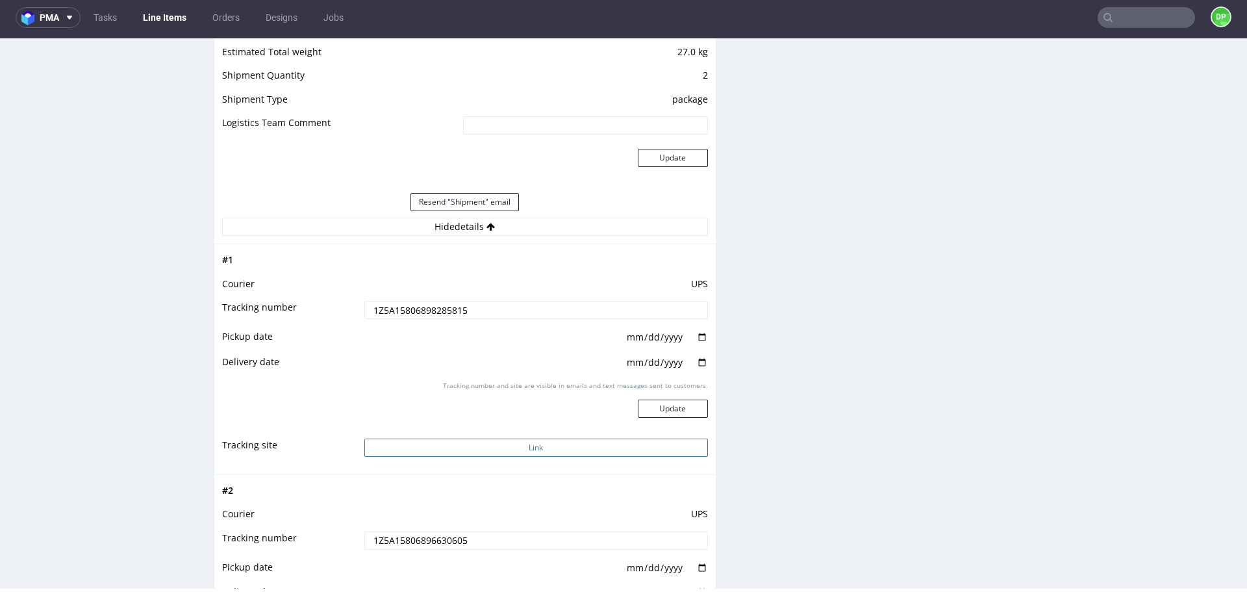
click at [453, 443] on button "Link" at bounding box center [536, 447] width 344 height 18
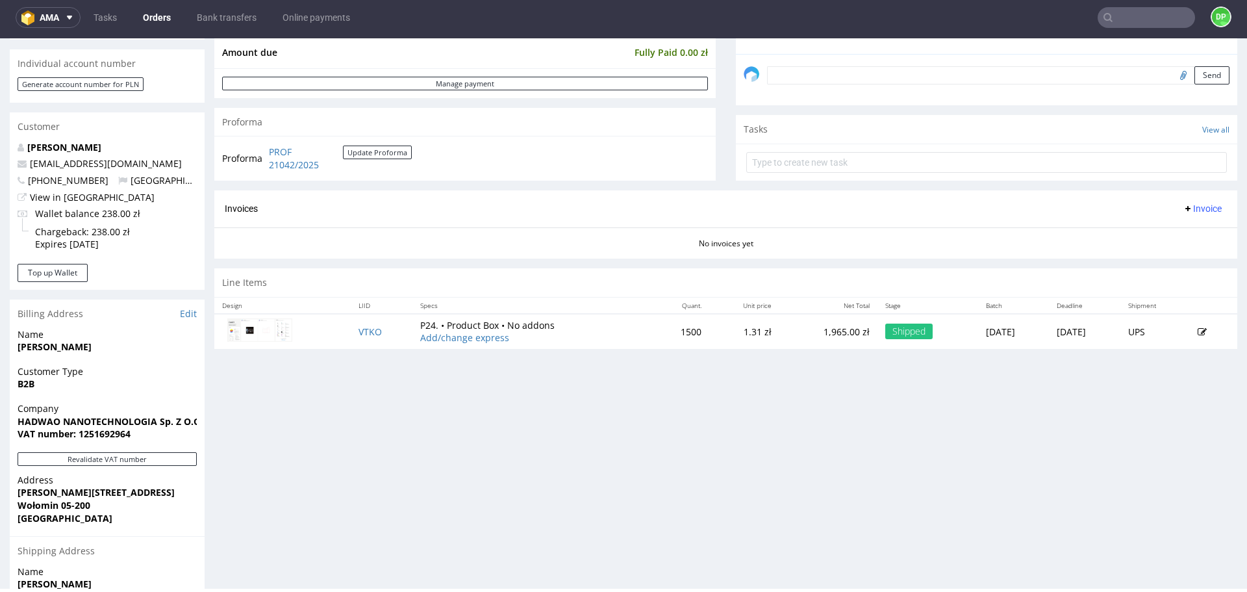
scroll to position [390, 0]
click at [1193, 206] on span "Invoice" at bounding box center [1202, 208] width 39 height 10
click at [1149, 232] on span at bounding box center [1145, 235] width 10 height 10
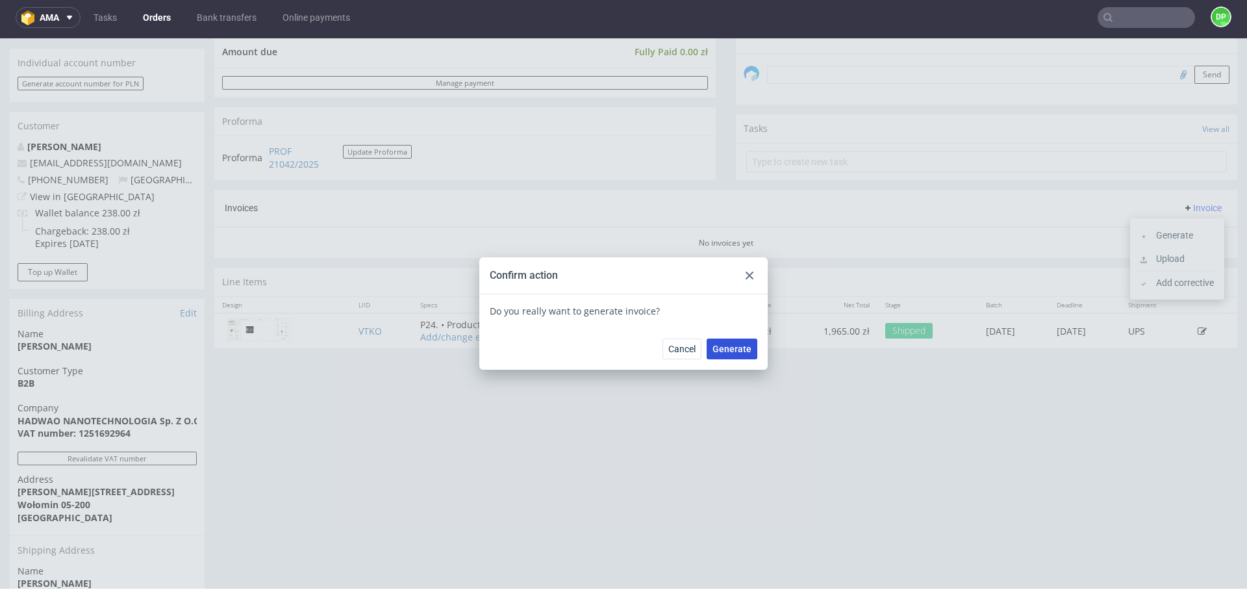
click at [716, 352] on span "Generate" at bounding box center [731, 348] width 39 height 9
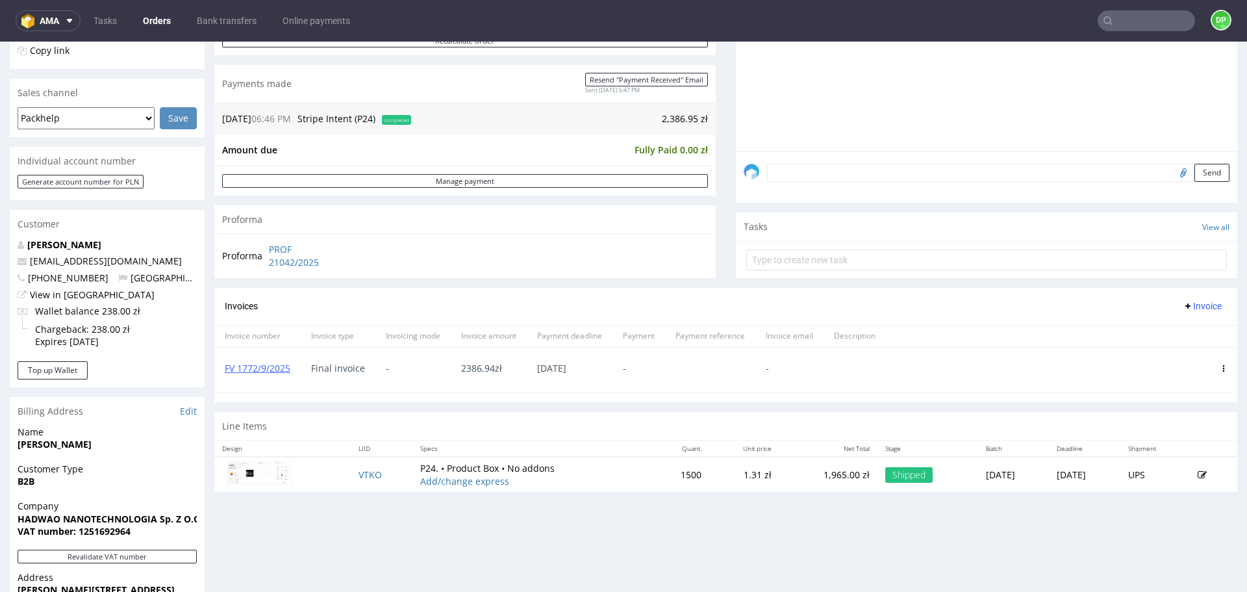
scroll to position [260, 0]
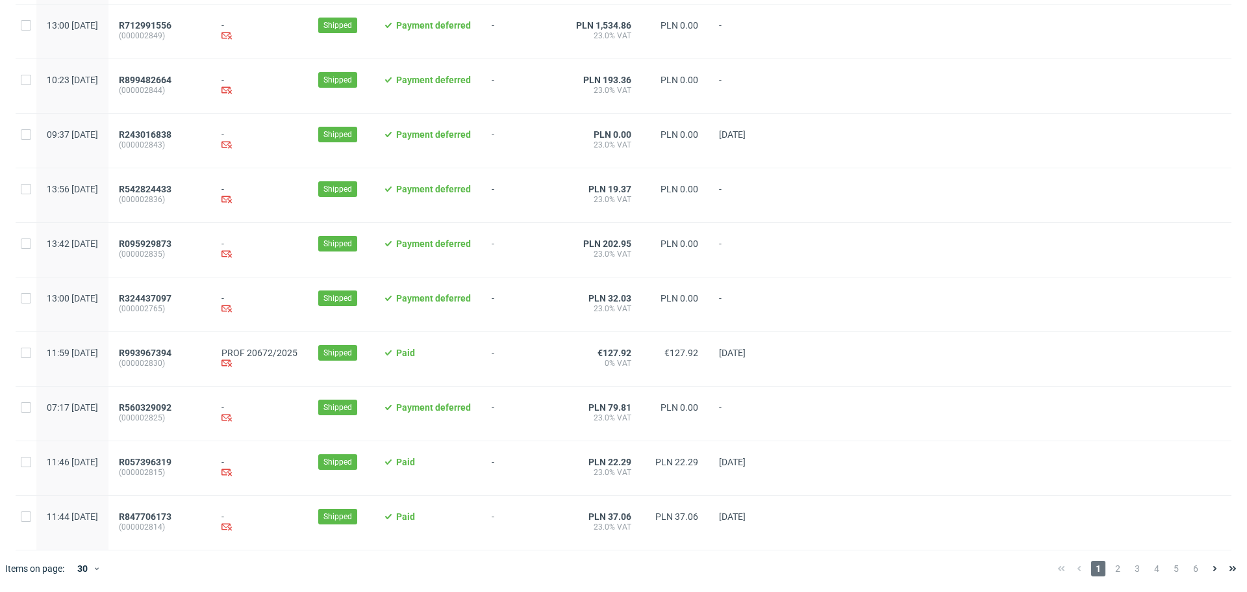
scroll to position [1253, 0]
click at [1110, 571] on span "2" at bounding box center [1117, 568] width 14 height 16
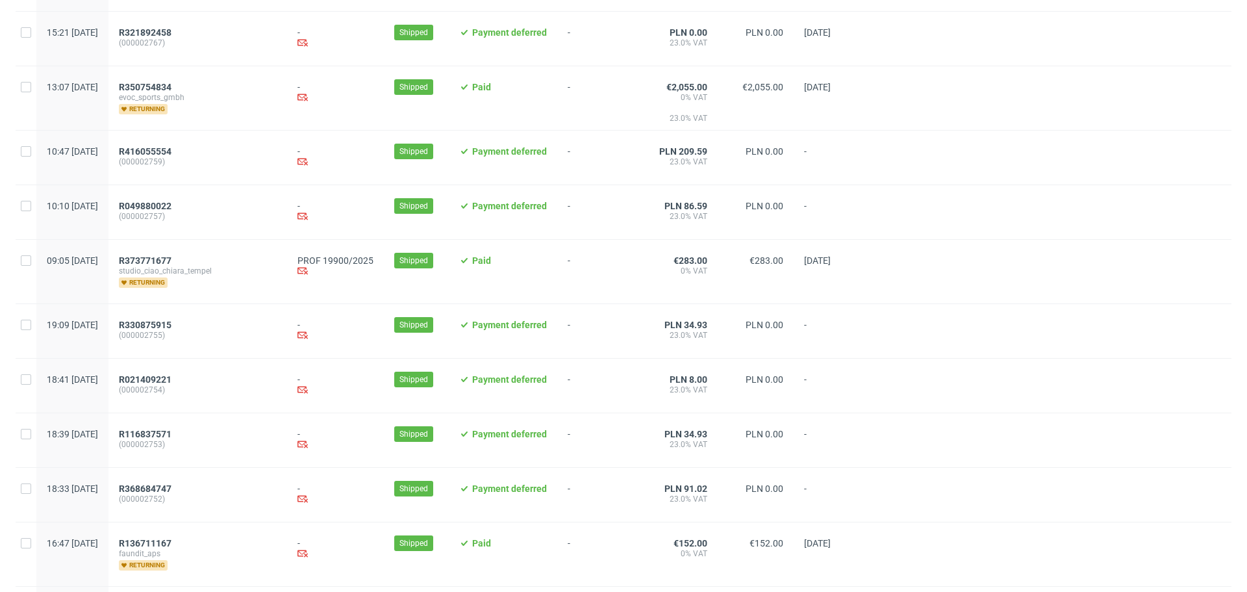
scroll to position [974, 0]
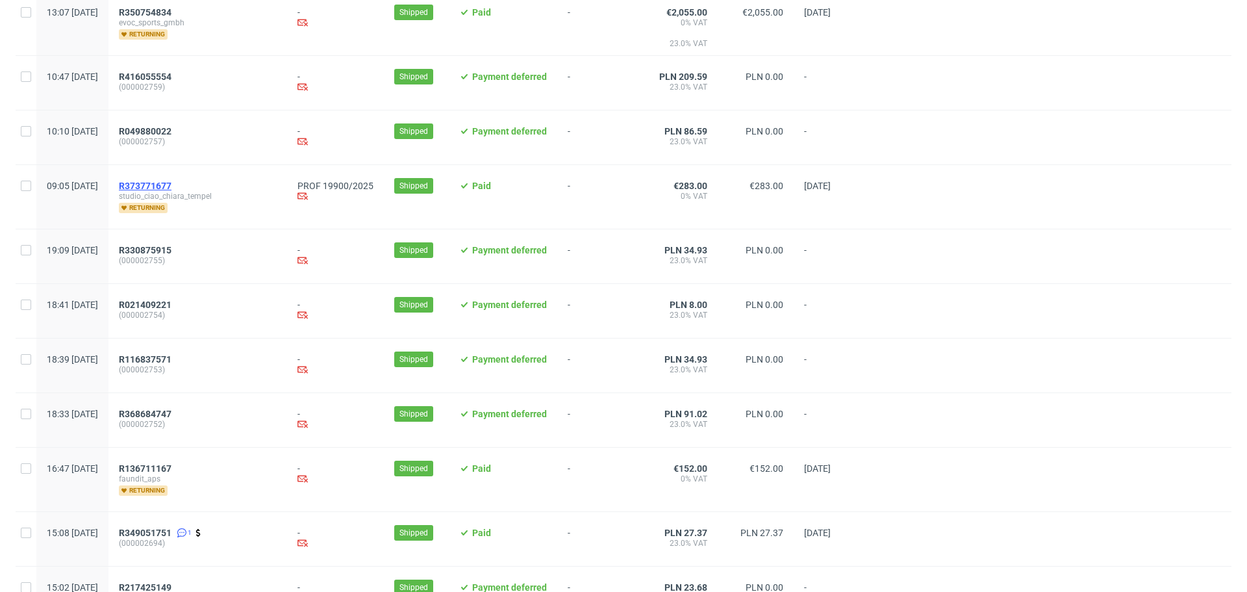
click at [171, 191] on span "R373771677" at bounding box center [145, 186] width 53 height 10
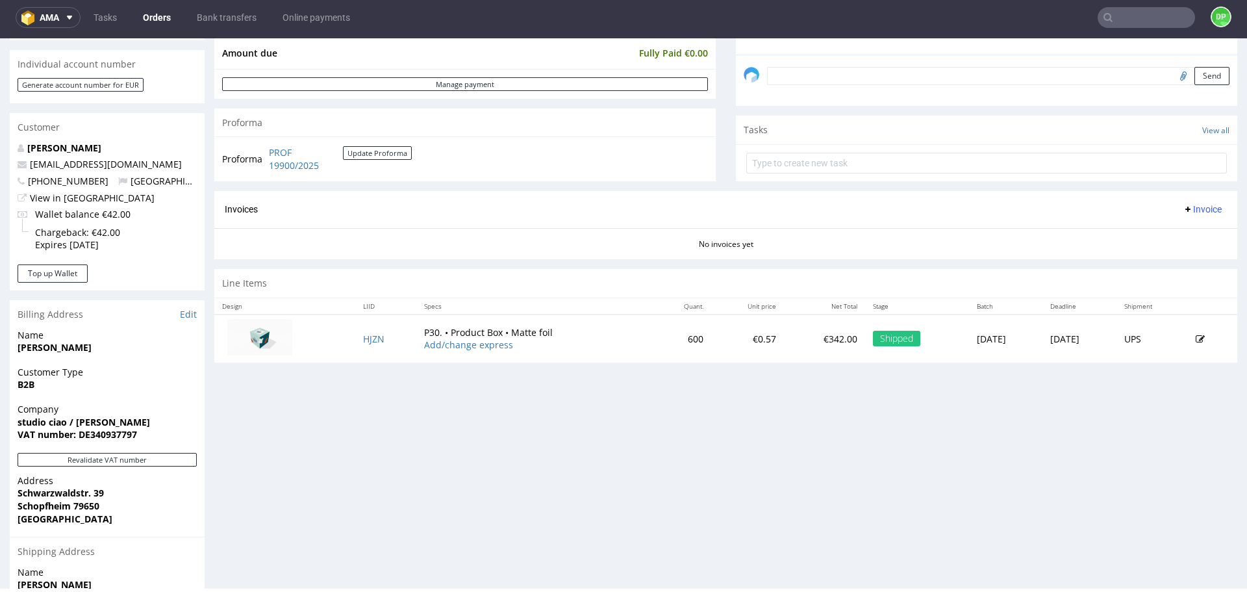
scroll to position [520, 0]
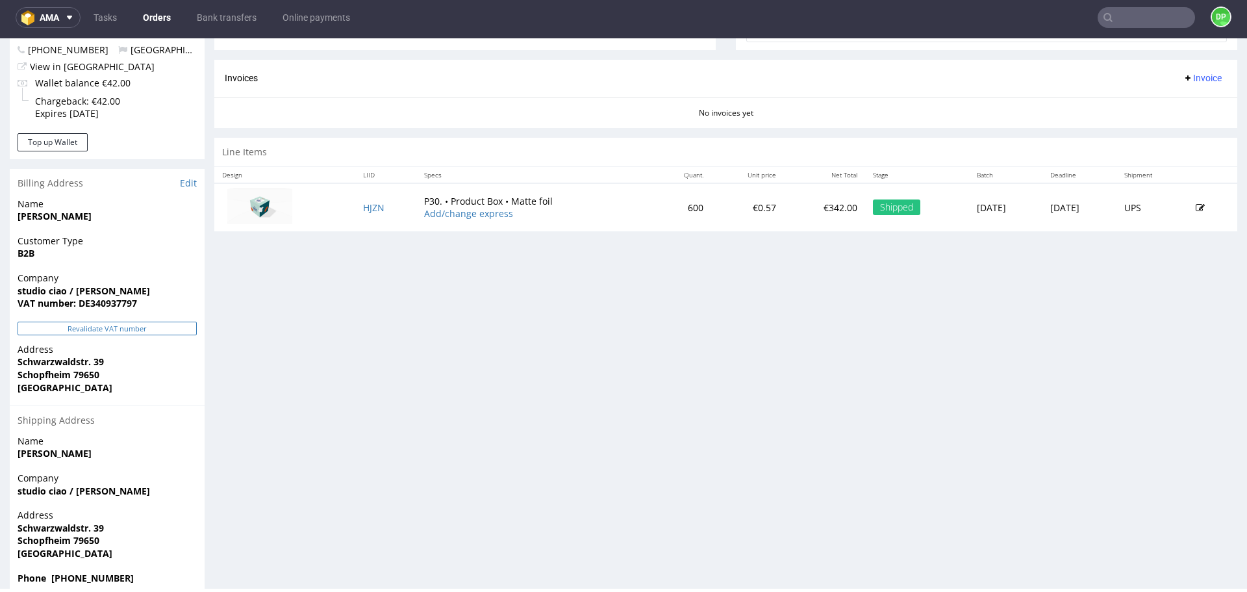
click at [127, 325] on button "Revalidate VAT number" at bounding box center [107, 328] width 179 height 14
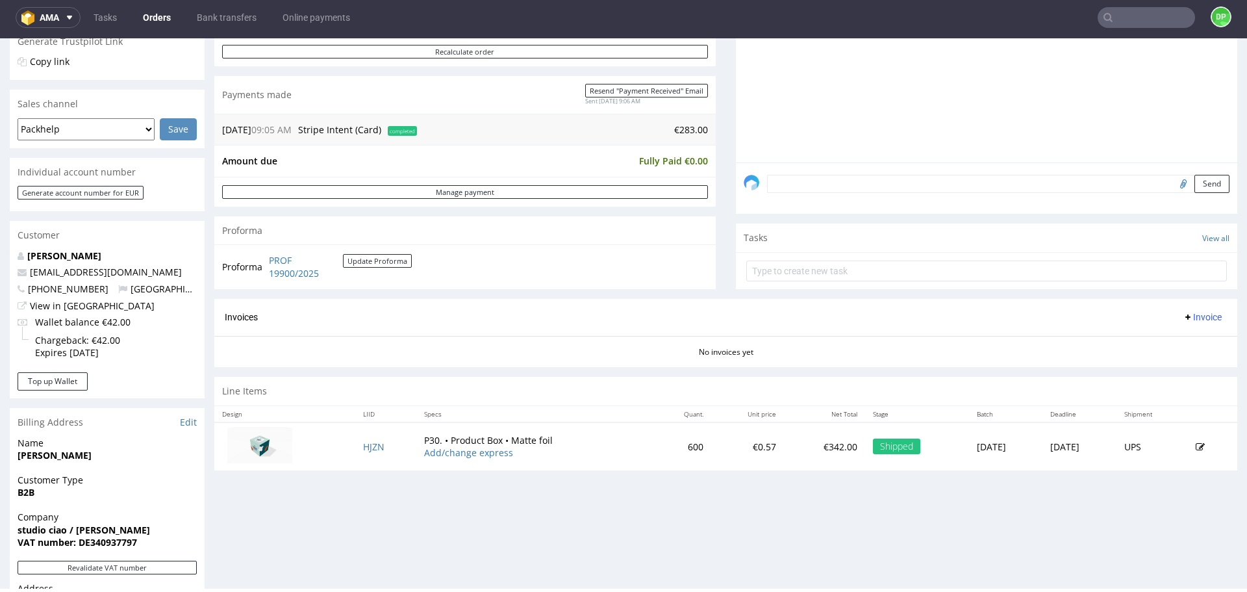
scroll to position [283, 0]
drag, startPoint x: 353, startPoint y: 446, endPoint x: 394, endPoint y: 470, distance: 47.4
click at [394, 470] on div "Progress Payment Paid Thu 18 Sep Payment “Received” Email Sent Thu 18 Sep 09:06…" at bounding box center [725, 137] width 1023 height 680
drag, startPoint x: 360, startPoint y: 444, endPoint x: 393, endPoint y: 203, distance: 243.8
click at [393, 203] on div "Manage payment" at bounding box center [464, 189] width 501 height 30
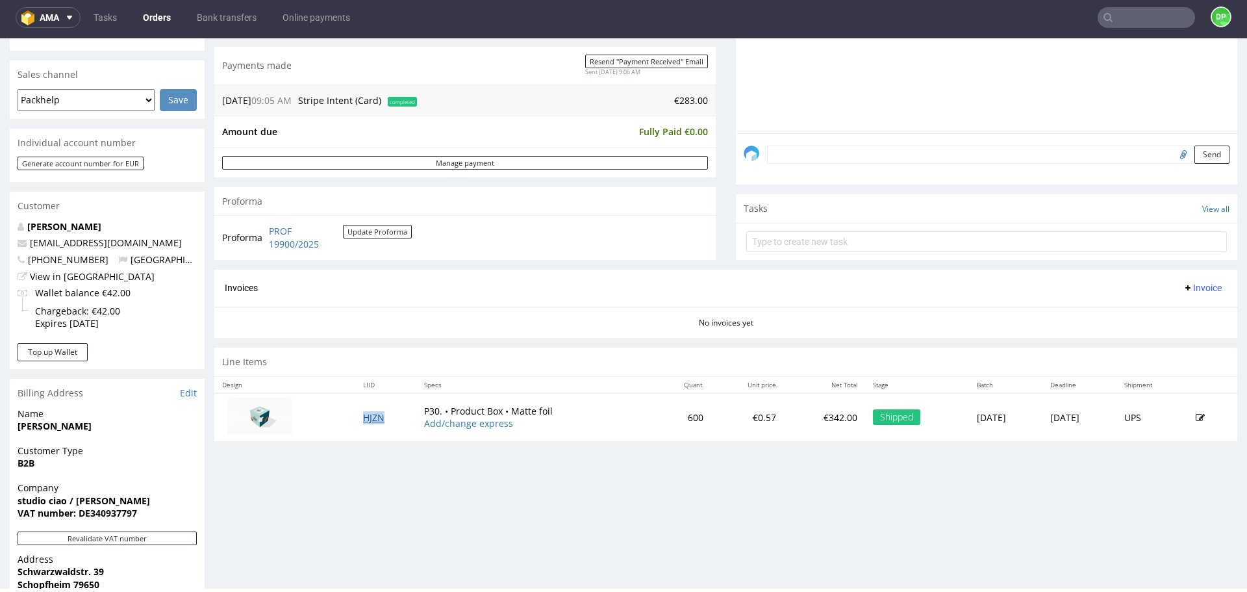
scroll to position [390, 0]
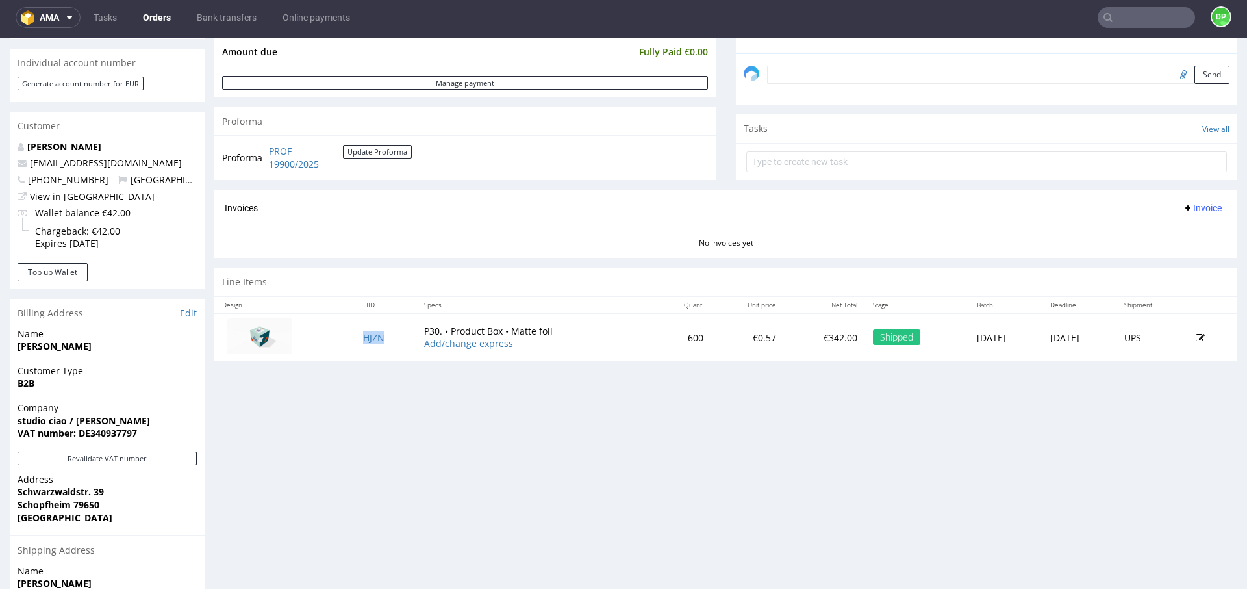
click at [1177, 200] on button "Invoice" at bounding box center [1201, 208] width 49 height 16
click at [1157, 232] on span "Generate" at bounding box center [1182, 235] width 63 height 13
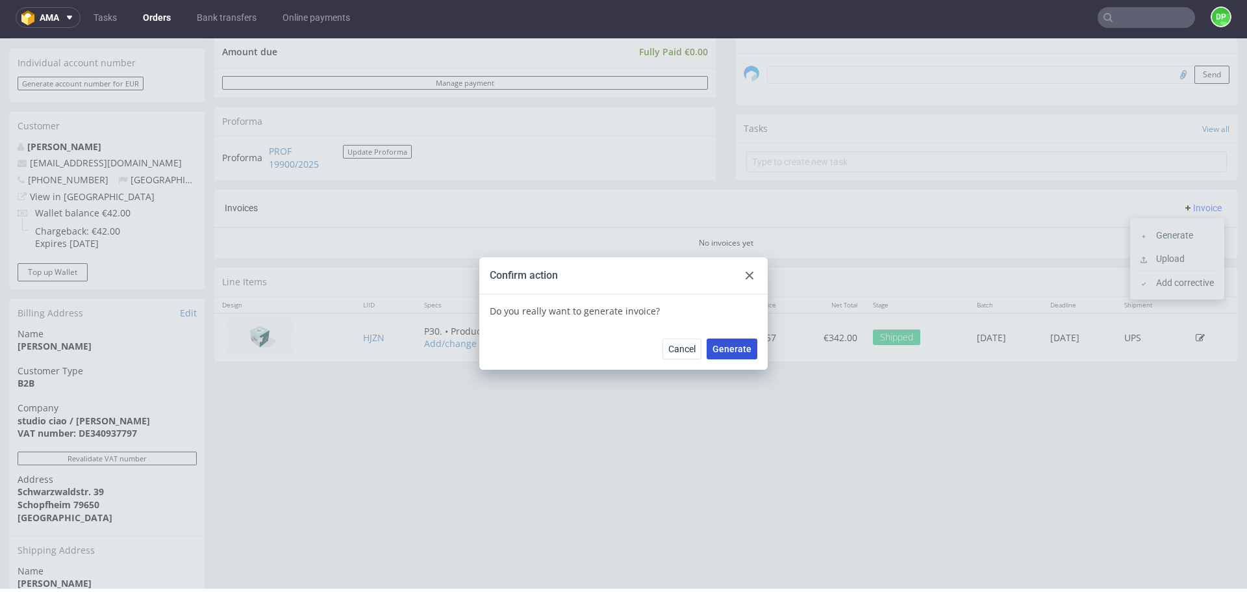
click at [720, 346] on span "Generate" at bounding box center [731, 348] width 39 height 9
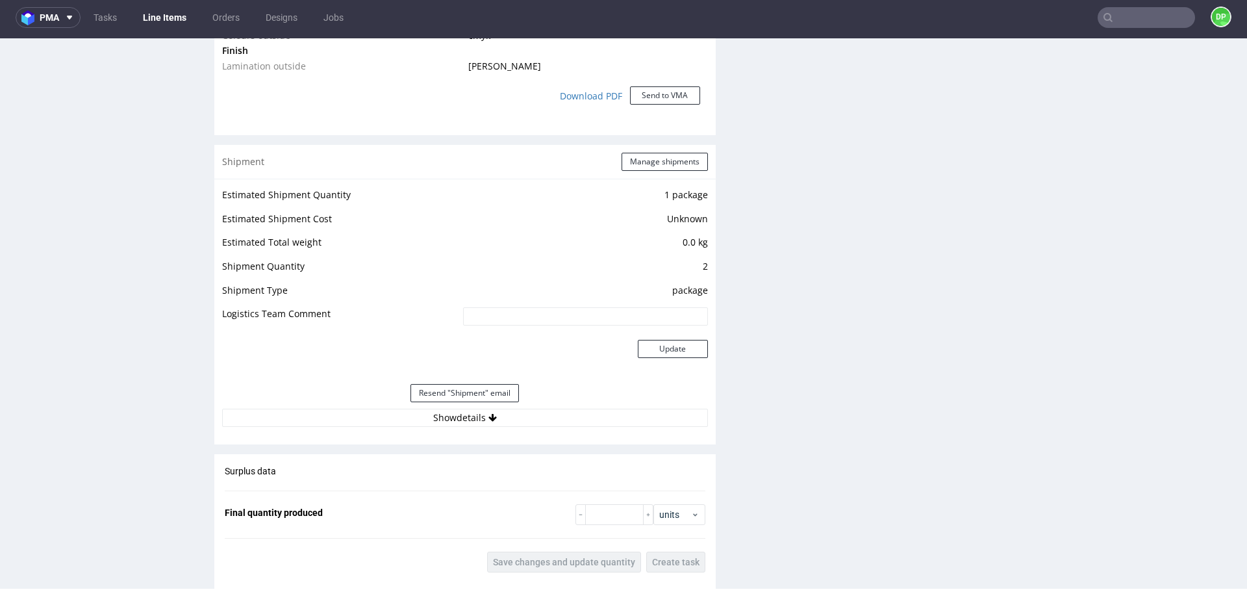
scroll to position [1323, 0]
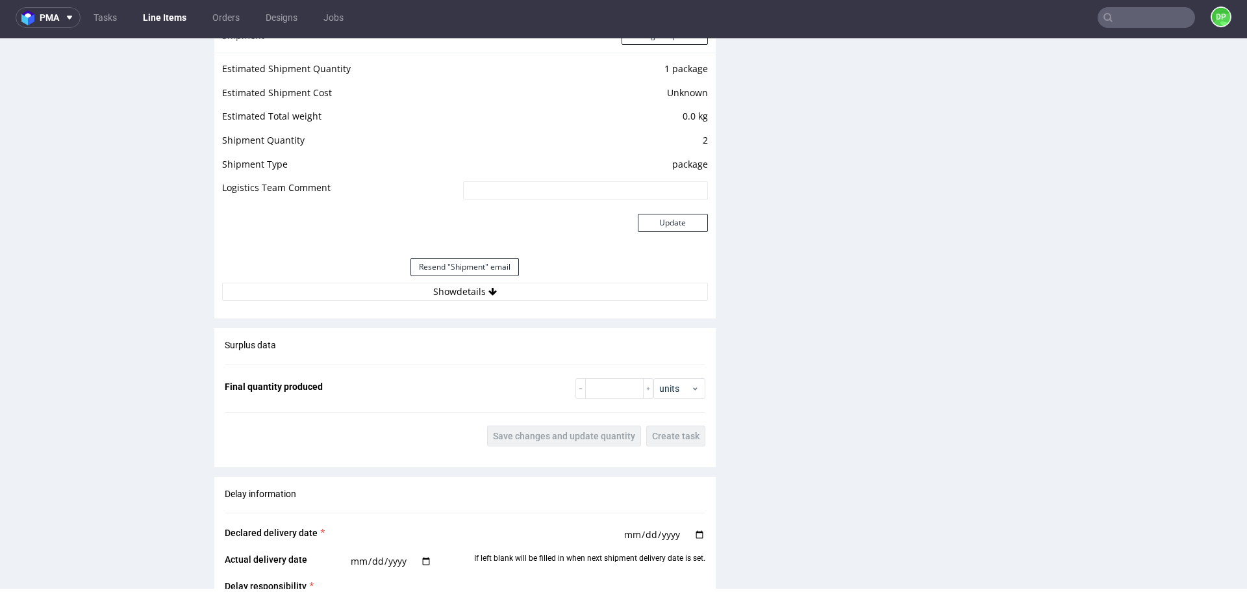
click at [464, 301] on div "Estimated Shipment Quantity 1 package Estimated Shipment Cost Unknown Estimated…" at bounding box center [464, 181] width 501 height 256
click at [470, 295] on button "Show details" at bounding box center [465, 291] width 486 height 18
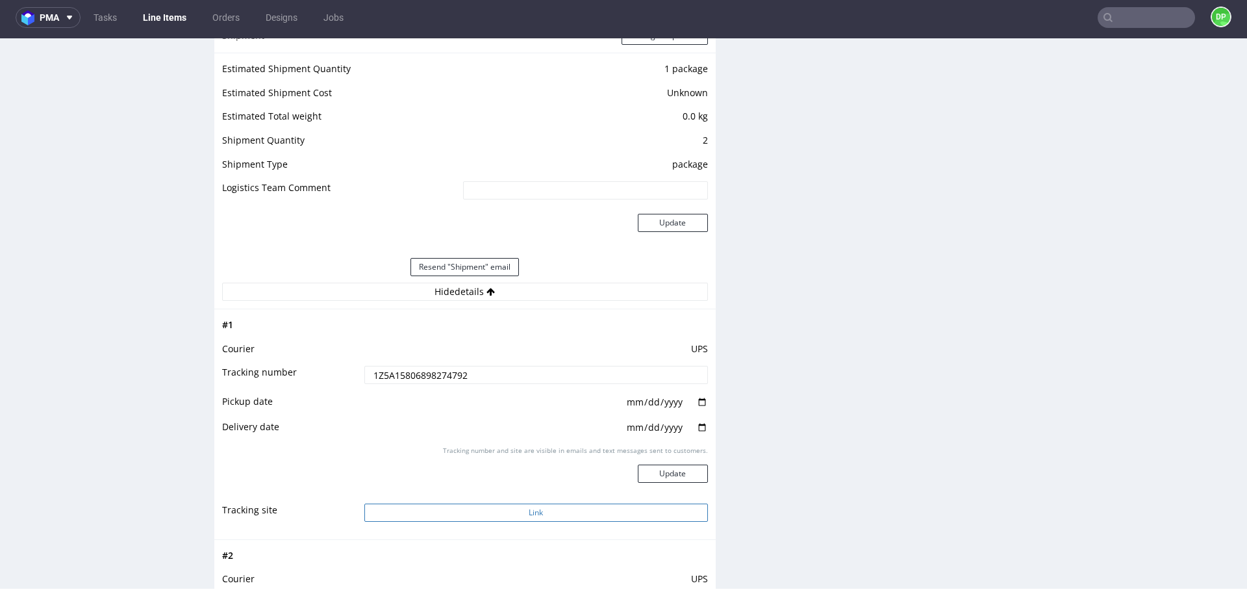
click at [496, 512] on button "Link" at bounding box center [536, 512] width 344 height 18
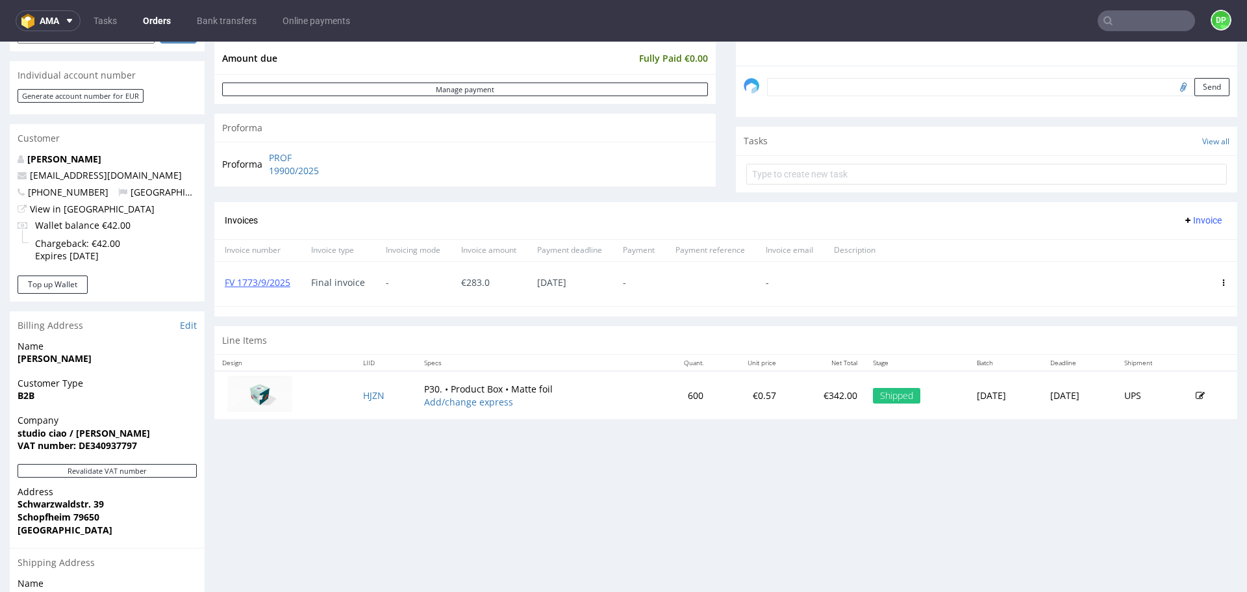
scroll to position [455, 0]
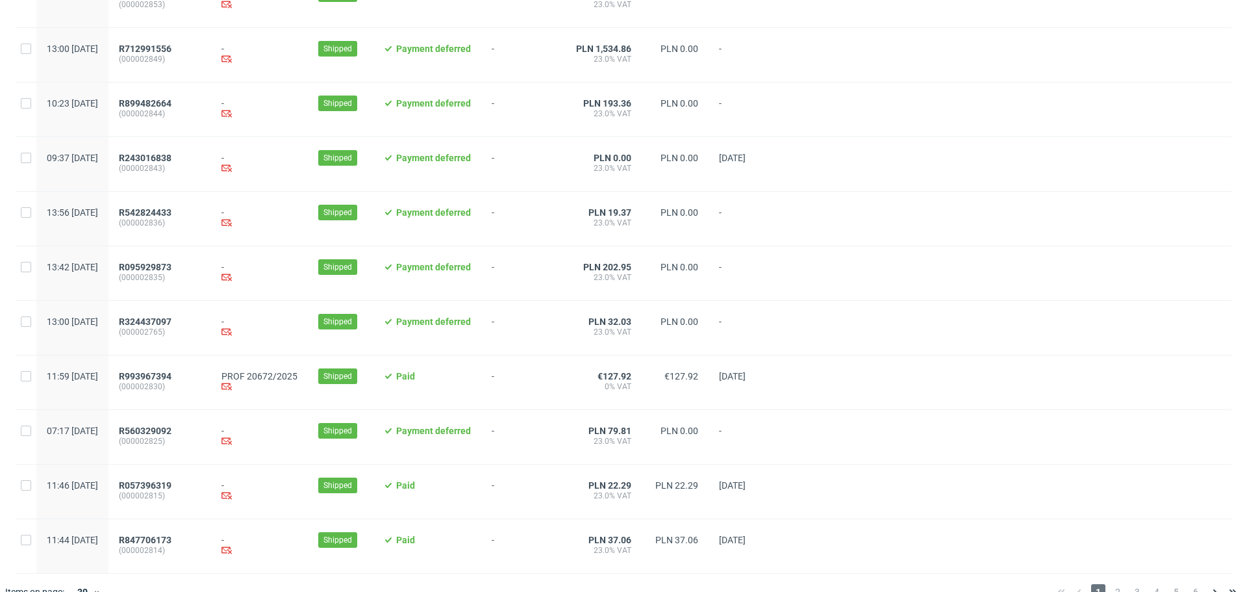
scroll to position [1253, 0]
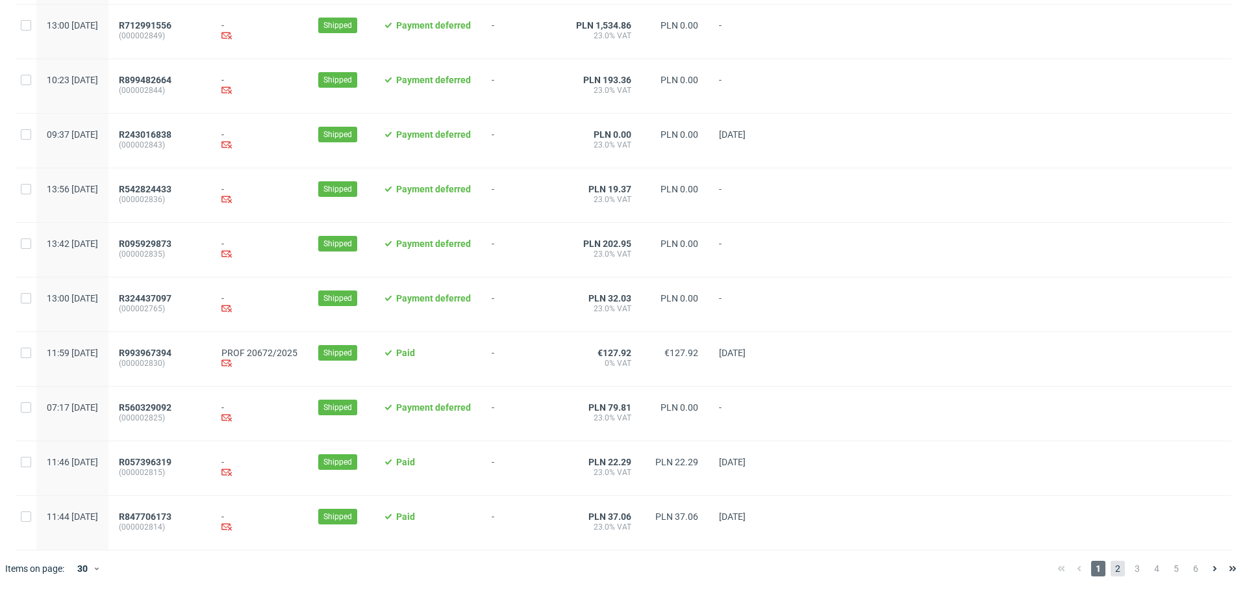
click at [1110, 568] on span "2" at bounding box center [1117, 568] width 14 height 16
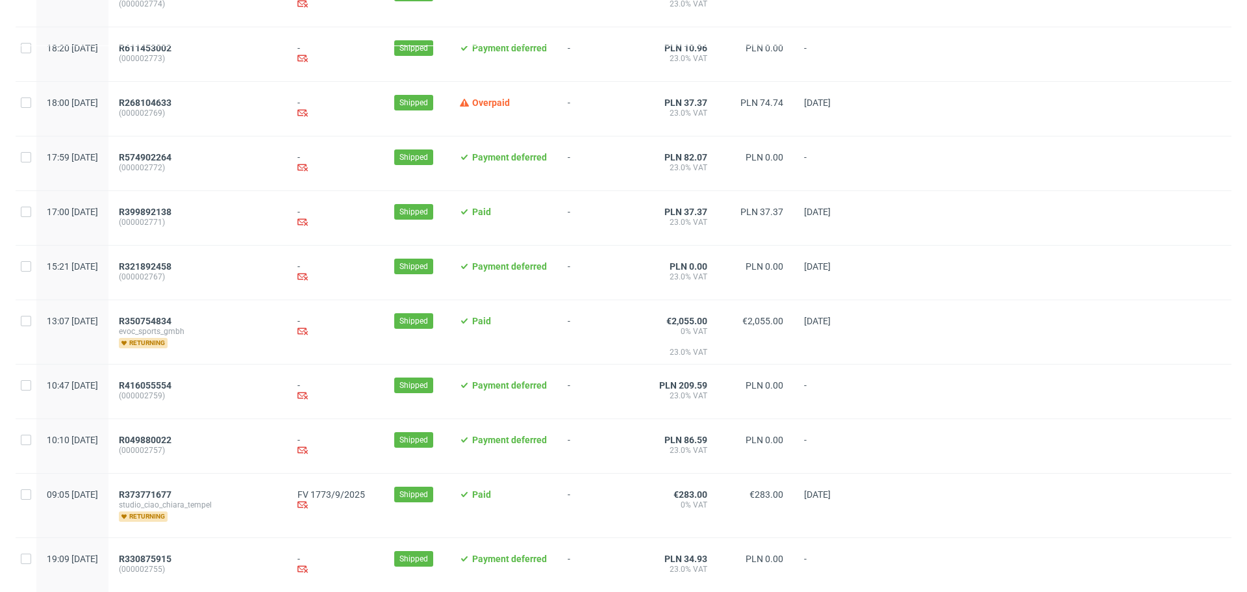
scroll to position [844, 0]
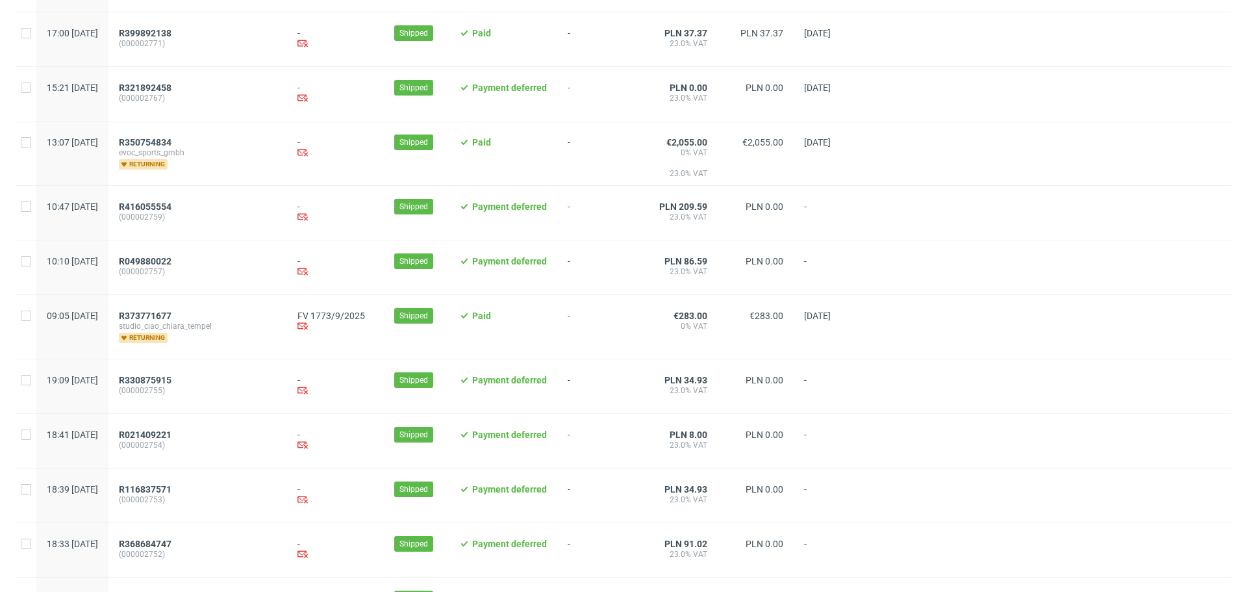
click at [184, 316] on div "R373771677 studio_ciao_chiara_tempel returning" at bounding box center [197, 327] width 179 height 64
click at [171, 321] on span "R373771677" at bounding box center [145, 315] width 53 height 10
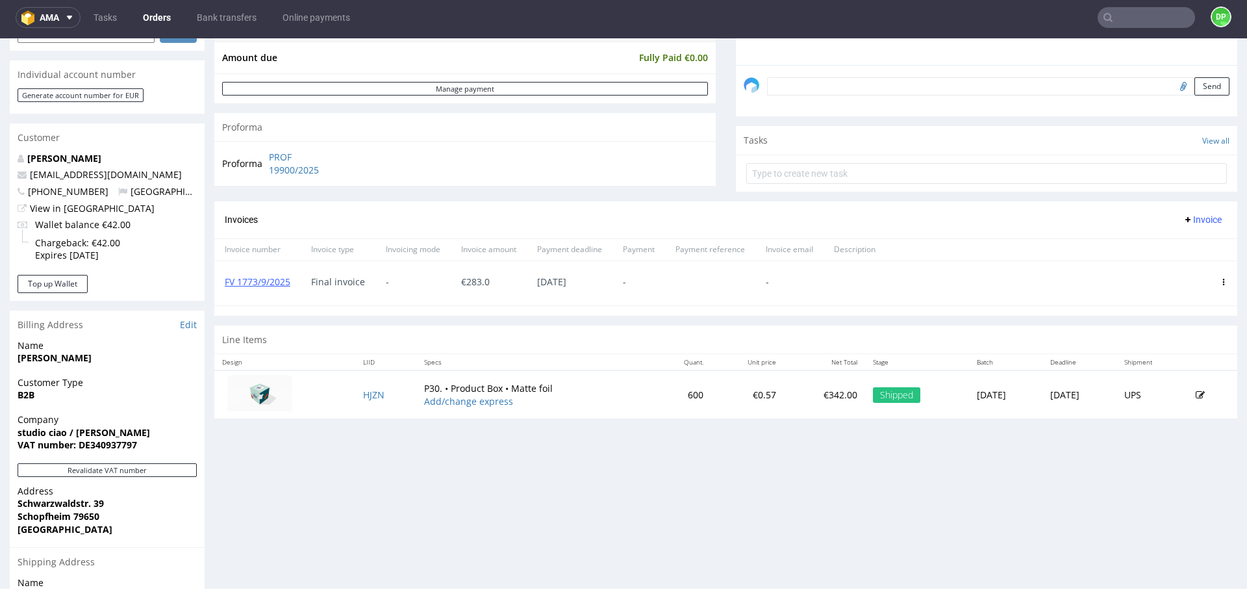
scroll to position [390, 0]
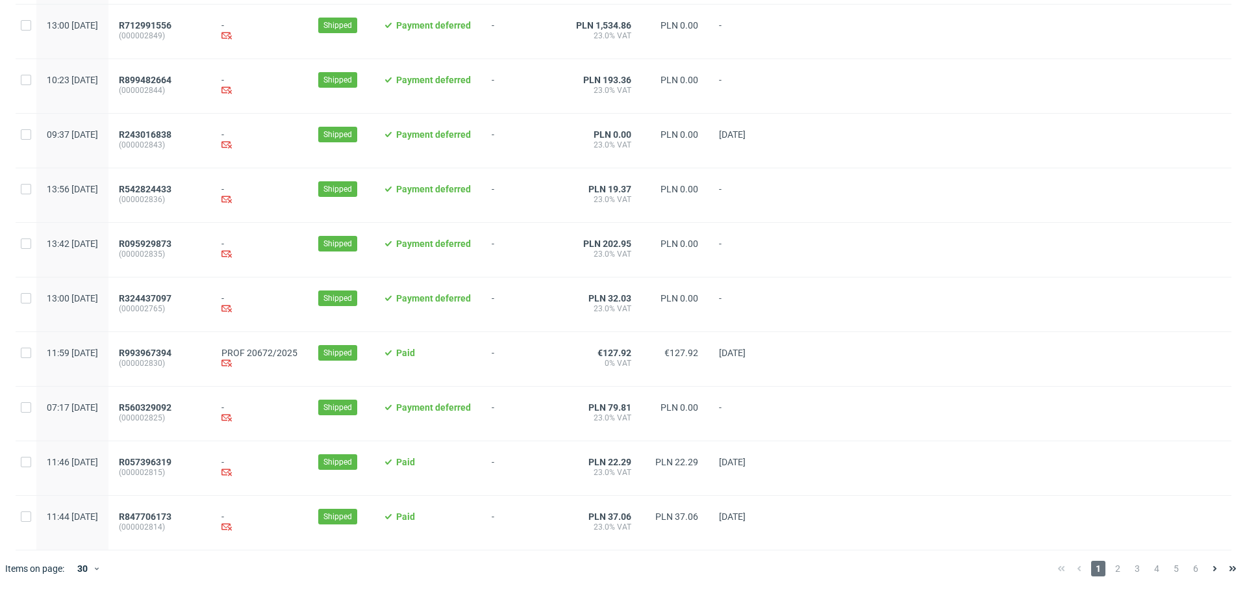
scroll to position [1253, 0]
click at [1110, 568] on span "2" at bounding box center [1117, 568] width 14 height 16
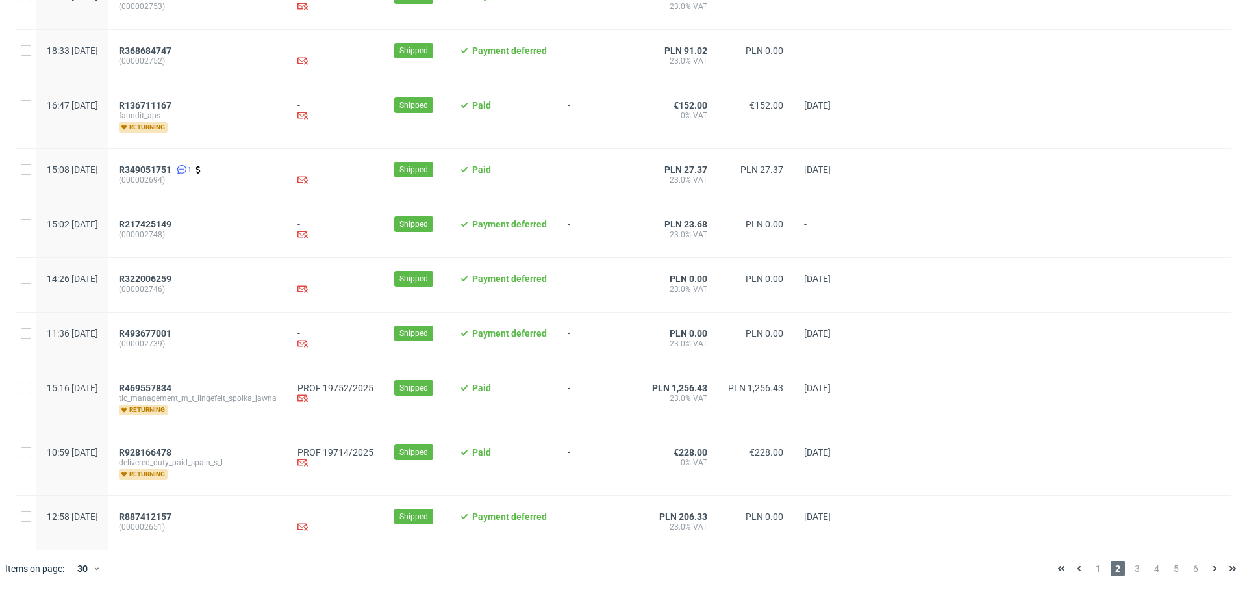
scroll to position [1287, 0]
click at [171, 386] on span "R469557834" at bounding box center [145, 387] width 53 height 10
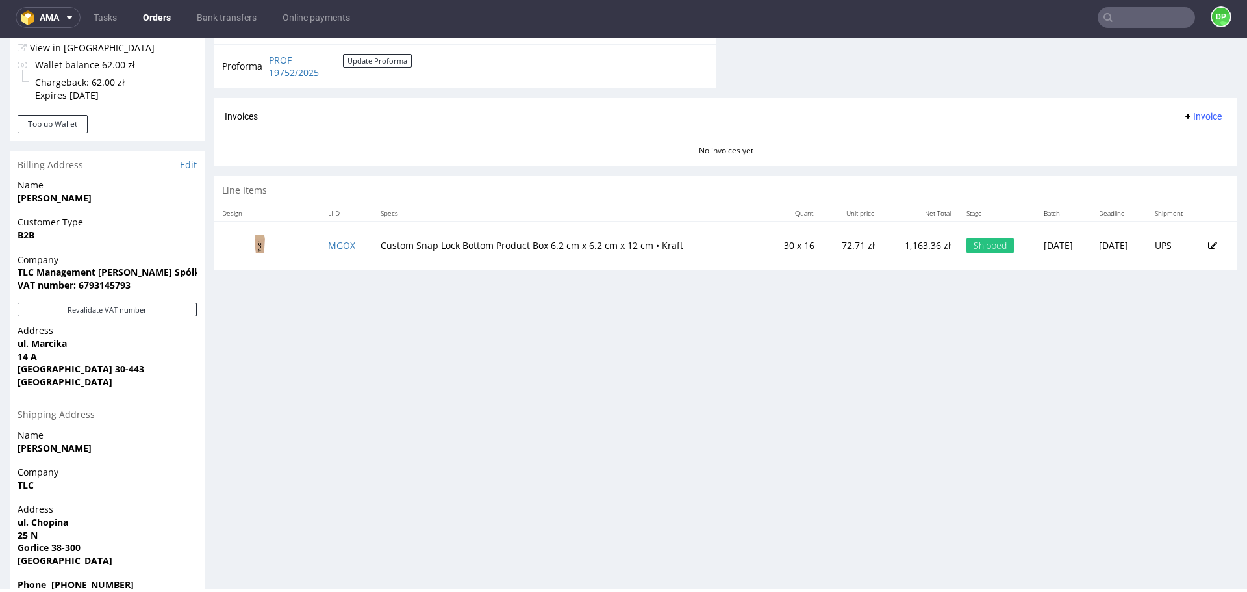
scroll to position [581, 0]
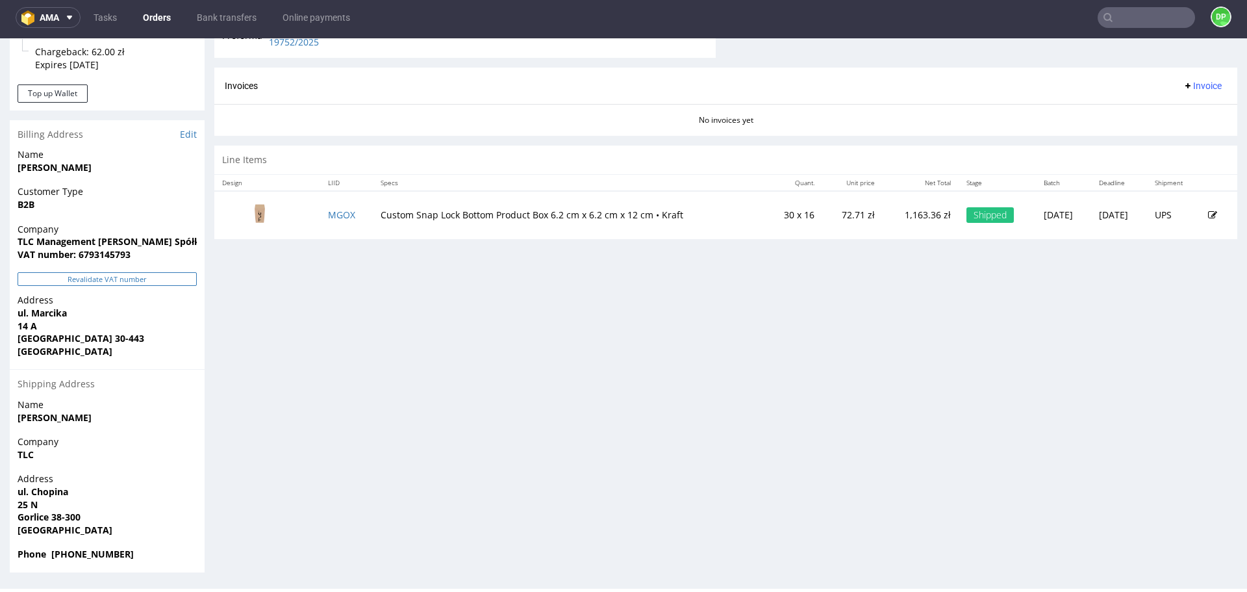
click at [121, 283] on button "Revalidate VAT number" at bounding box center [107, 279] width 179 height 14
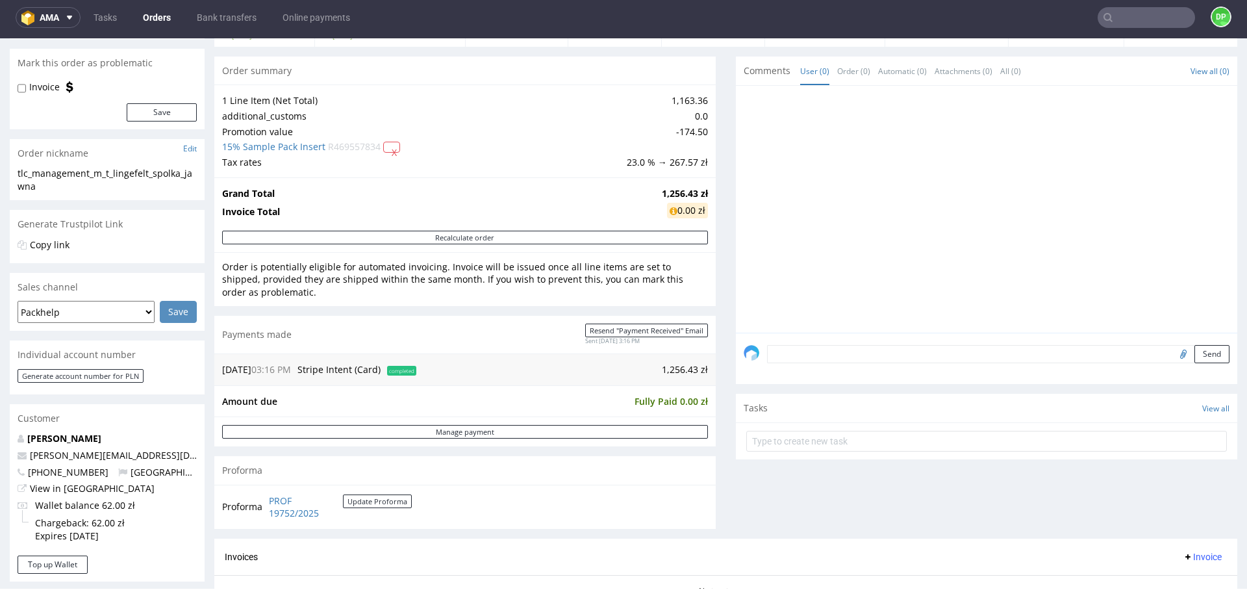
scroll to position [390, 0]
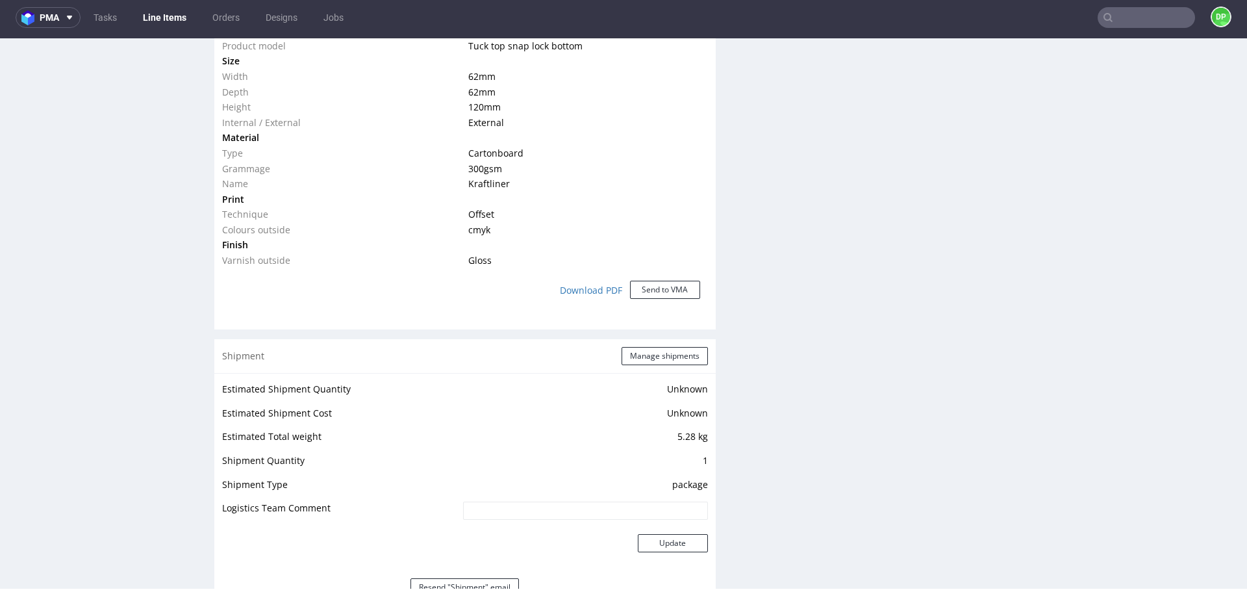
scroll to position [1193, 0]
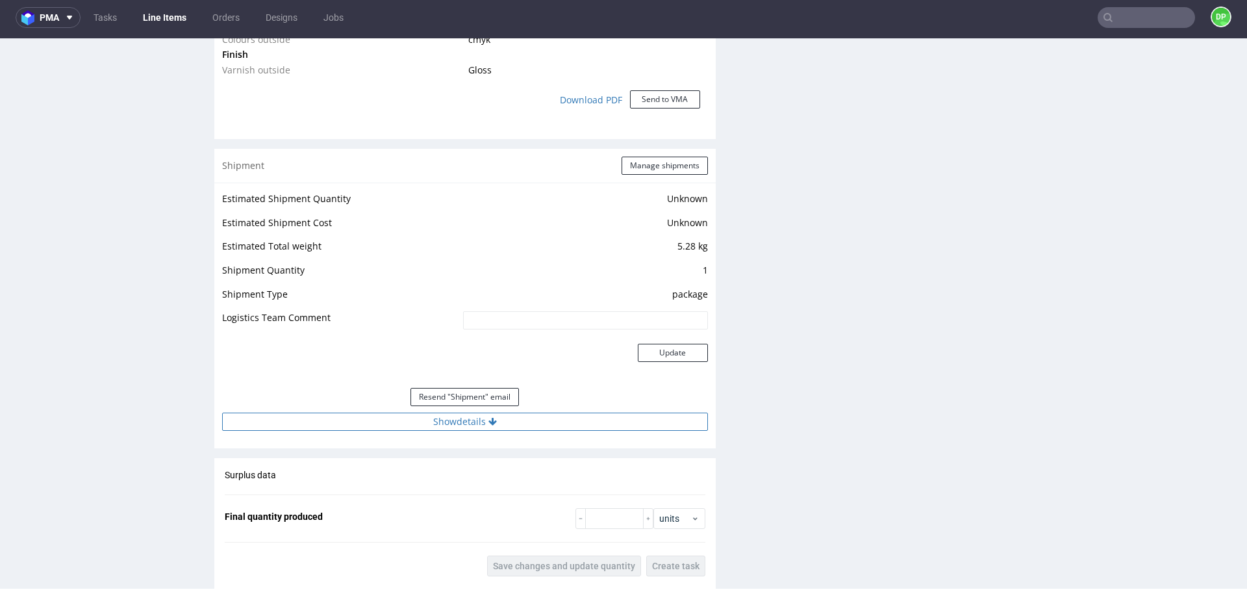
click at [370, 416] on button "Show details" at bounding box center [465, 421] width 486 height 18
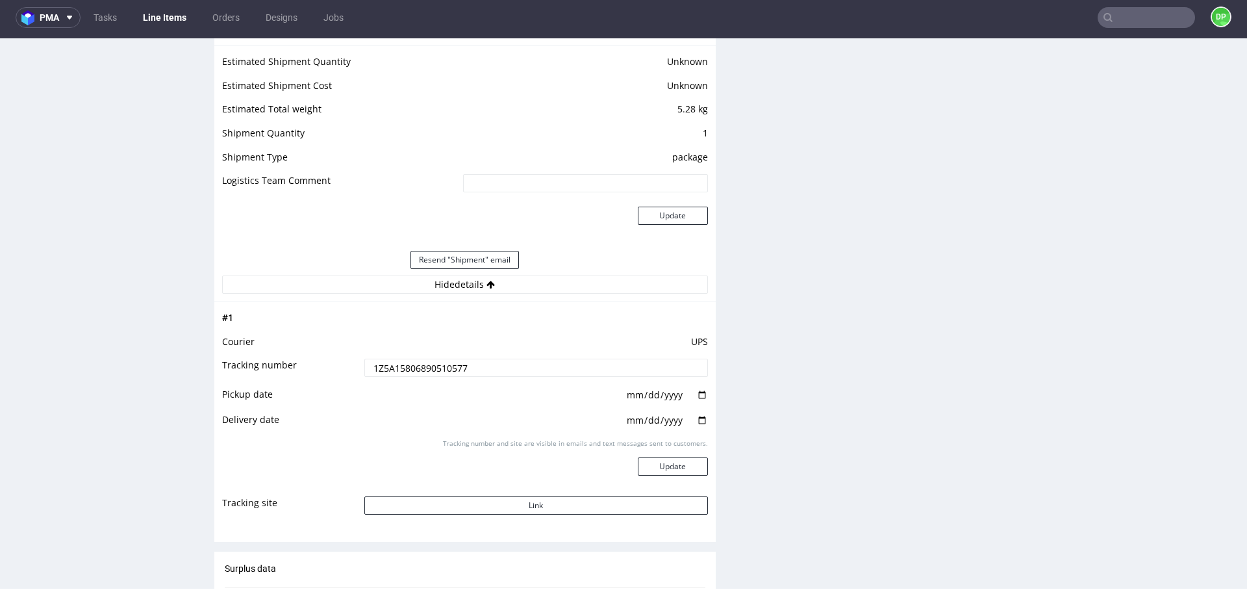
scroll to position [1323, 0]
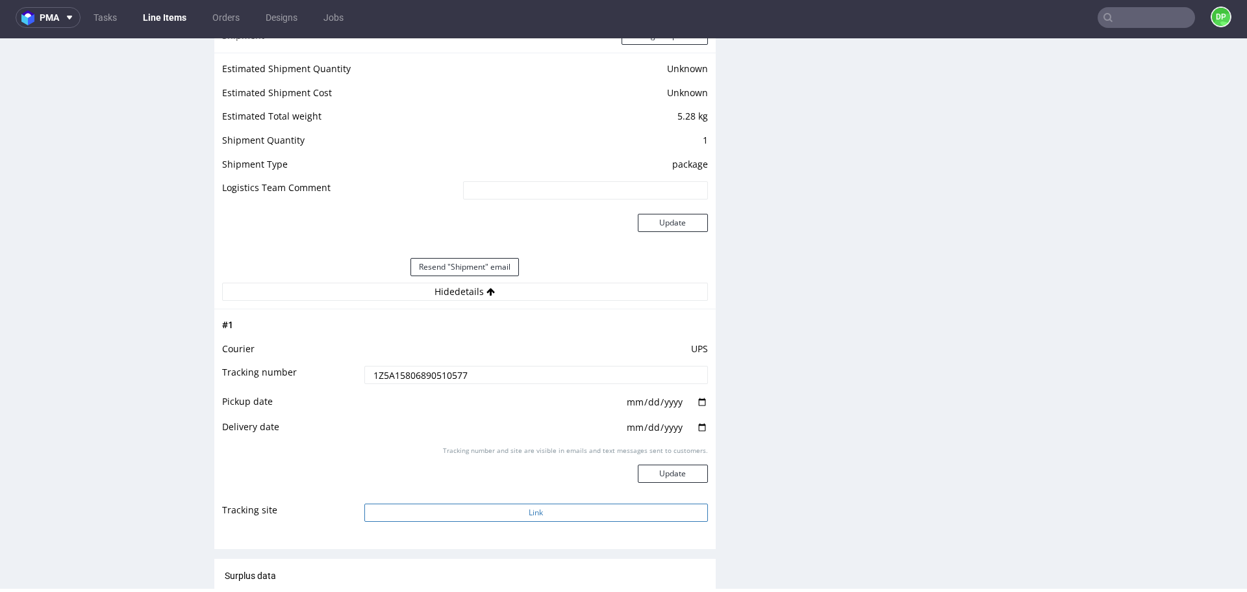
click at [433, 508] on button "Link" at bounding box center [536, 512] width 344 height 18
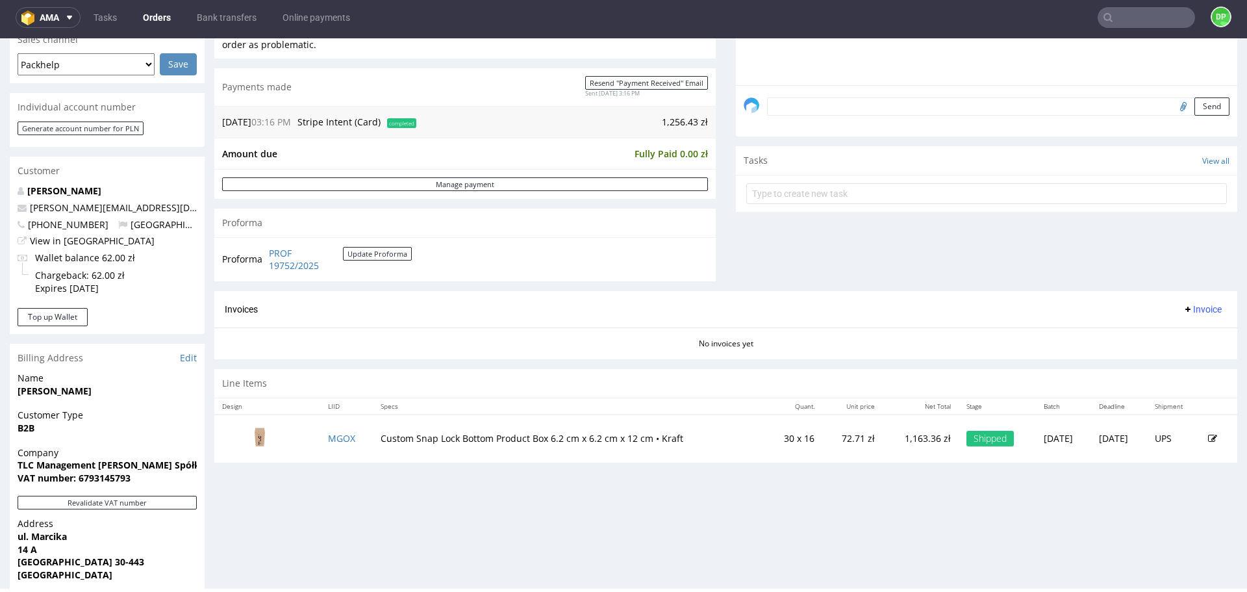
scroll to position [390, 0]
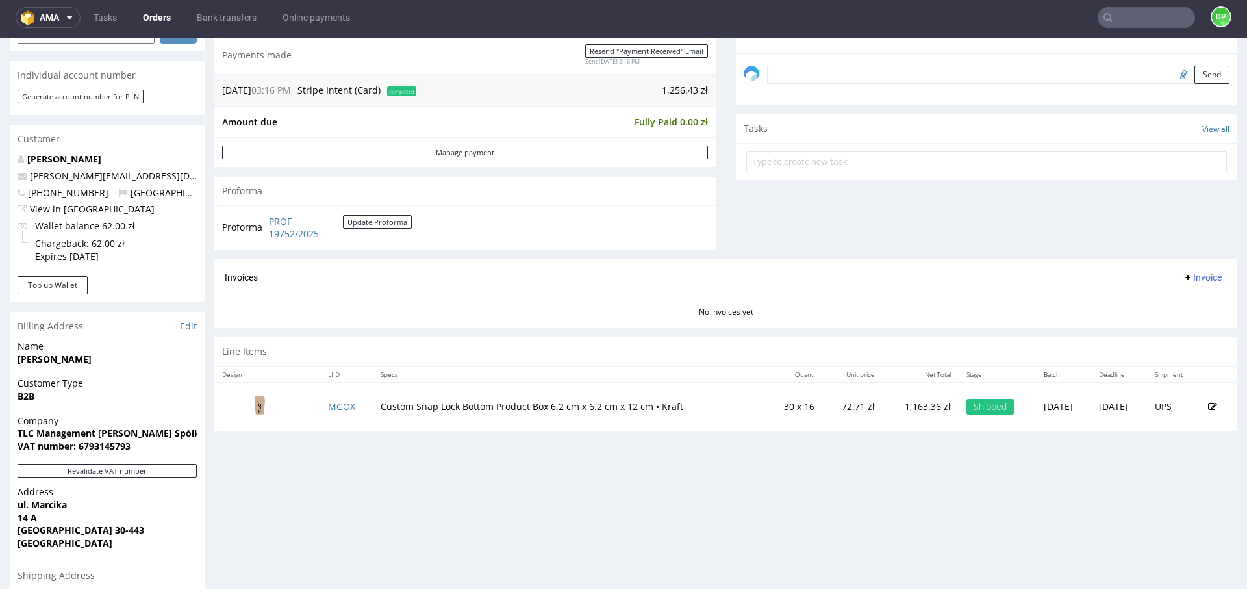
click at [1183, 278] on span "Invoice" at bounding box center [1202, 277] width 39 height 10
click at [1164, 301] on span "Generate" at bounding box center [1182, 304] width 63 height 13
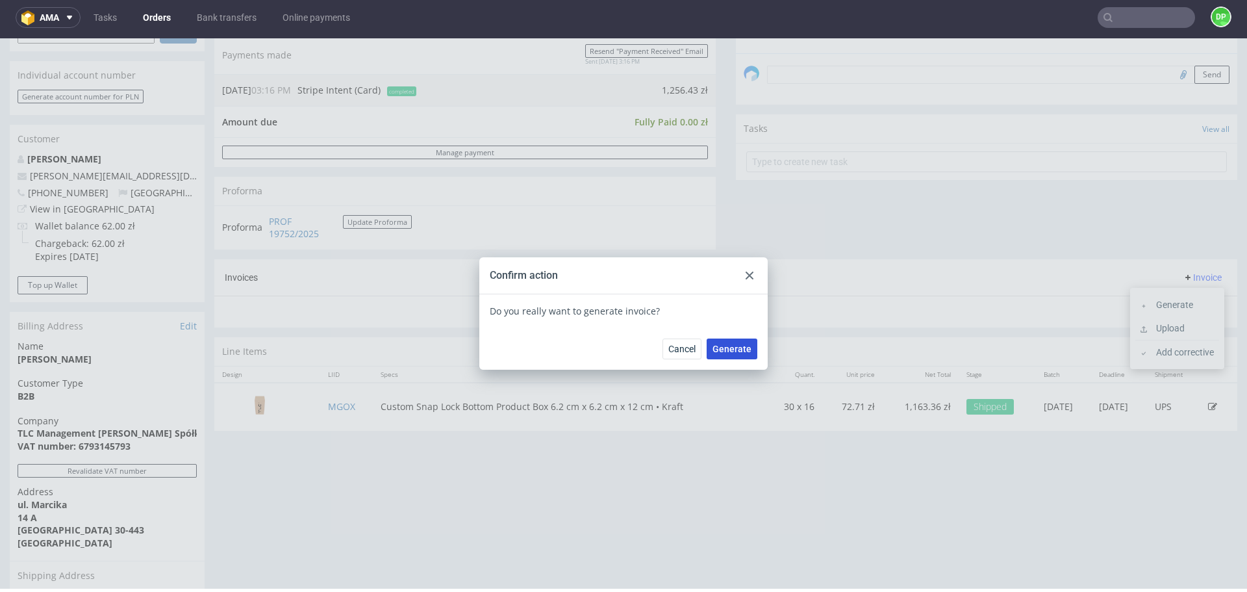
click at [744, 345] on span "Generate" at bounding box center [731, 348] width 39 height 9
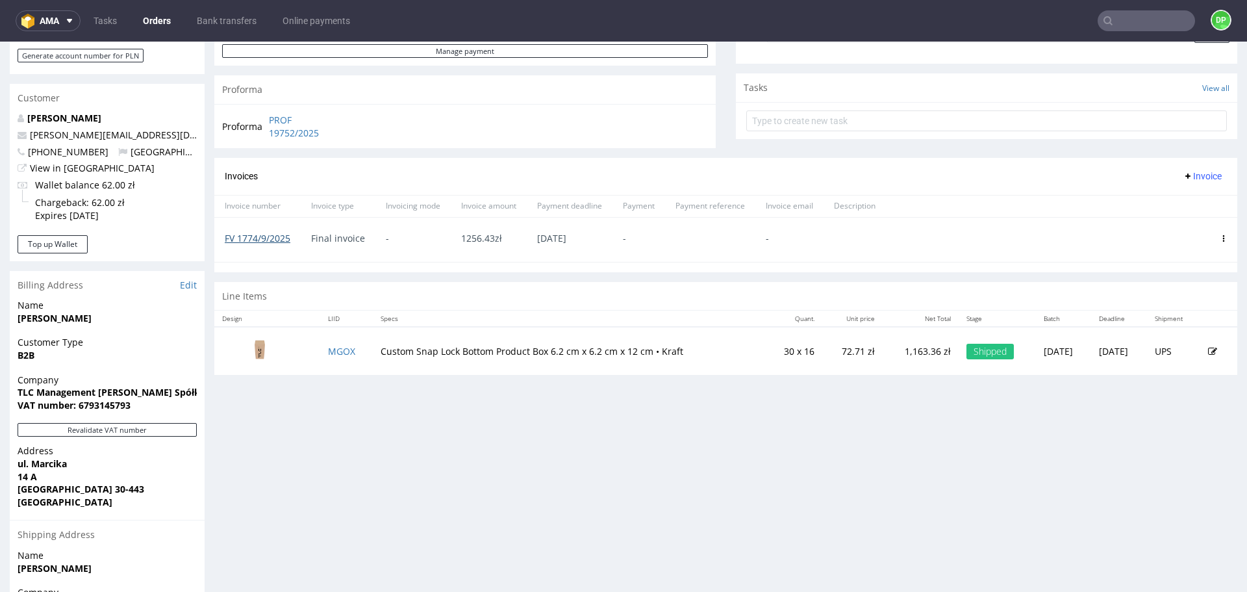
scroll to position [192, 0]
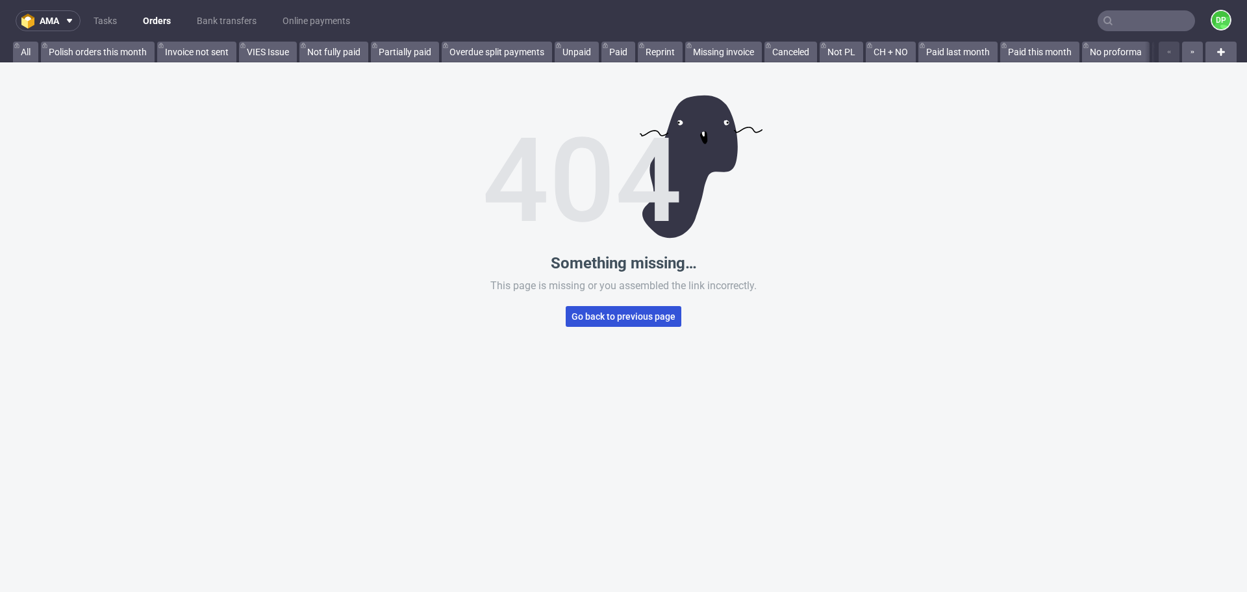
click at [642, 307] on button "Go back to previous page" at bounding box center [624, 316] width 116 height 21
click at [633, 320] on span "Go back to previous page" at bounding box center [623, 316] width 104 height 9
click at [642, 316] on span "Go back to previous page" at bounding box center [623, 316] width 104 height 9
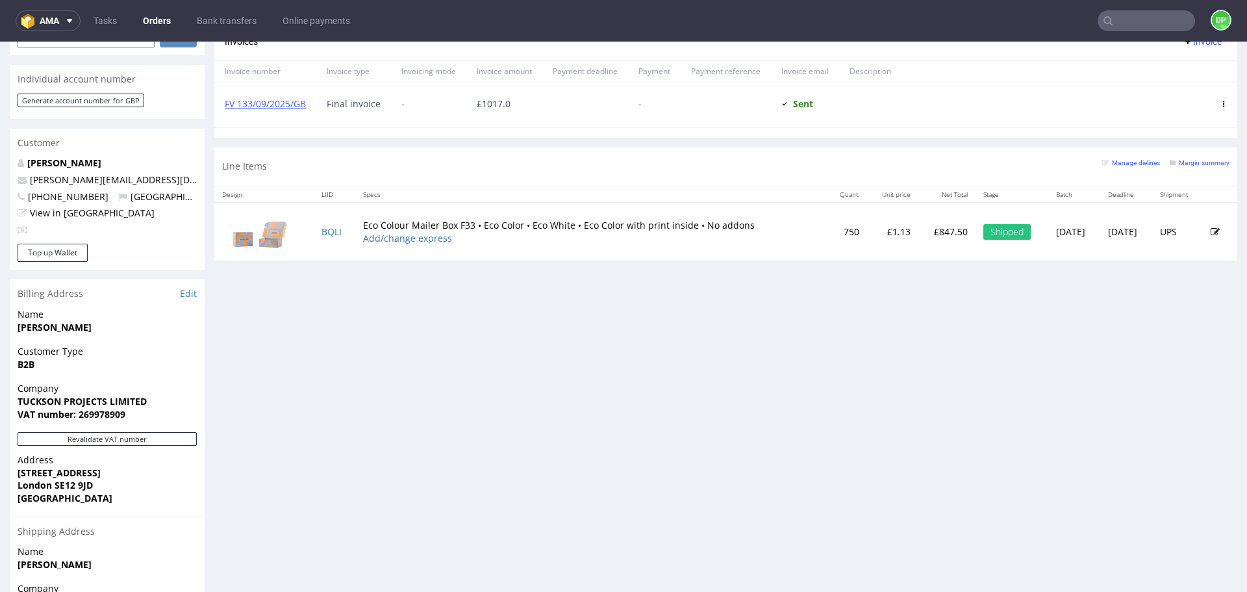
scroll to position [520, 0]
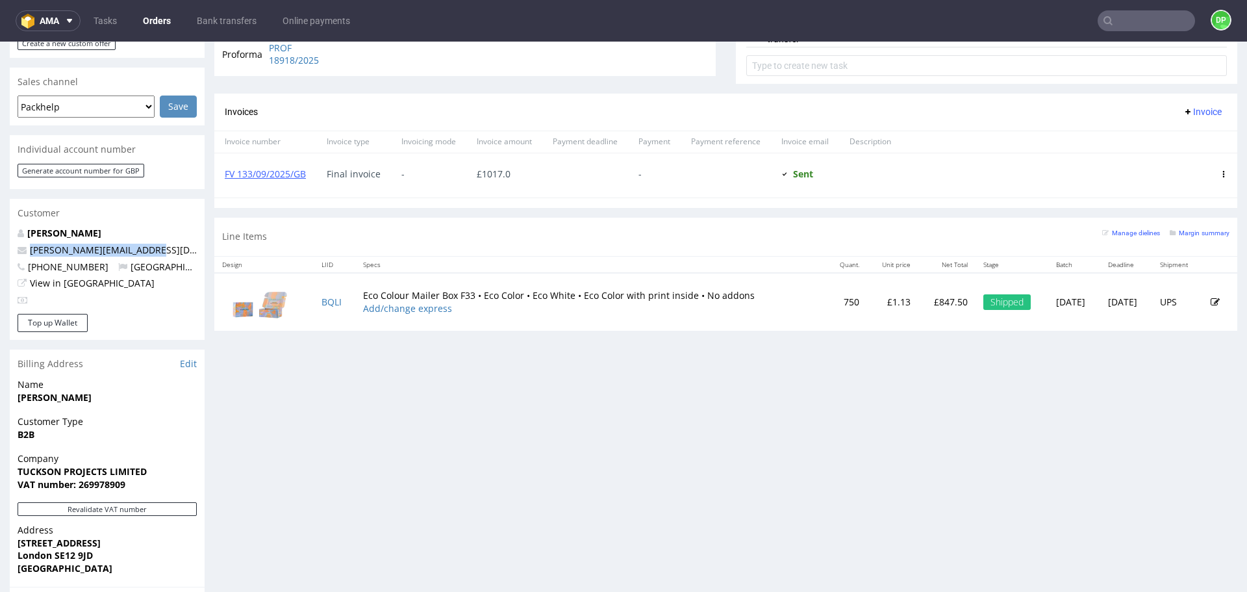
drag, startPoint x: 167, startPoint y: 236, endPoint x: 29, endPoint y: 234, distance: 138.3
click at [29, 244] on p "james@tucksonprojects.com" at bounding box center [107, 250] width 179 height 13
copy link "james@tucksonprojects.com"
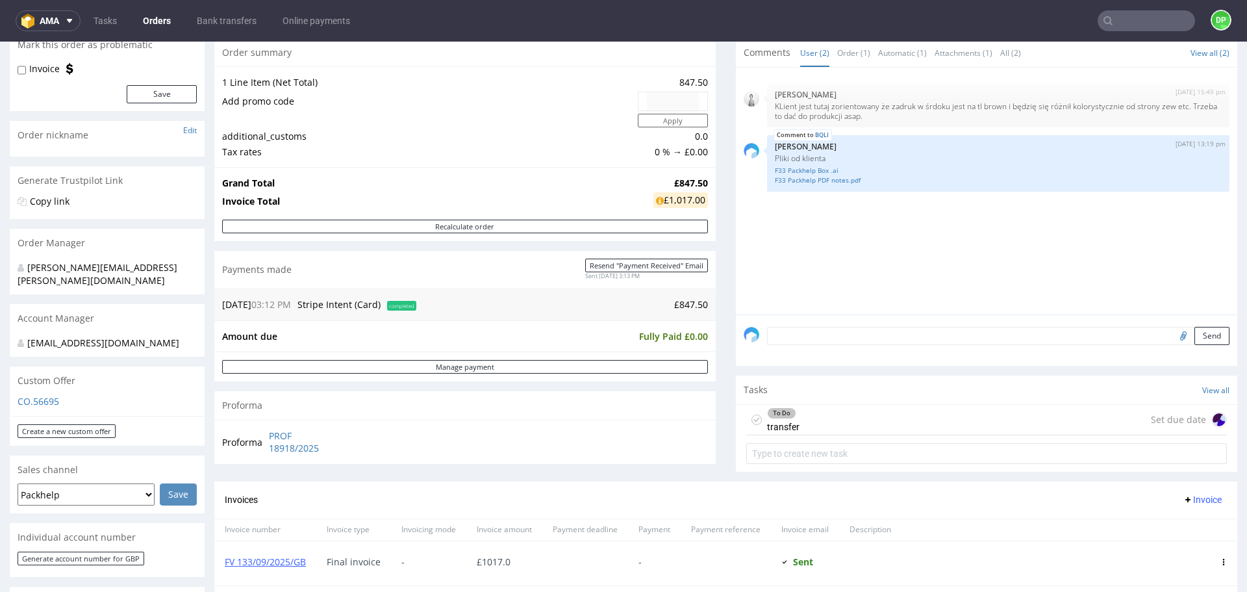
scroll to position [65, 0]
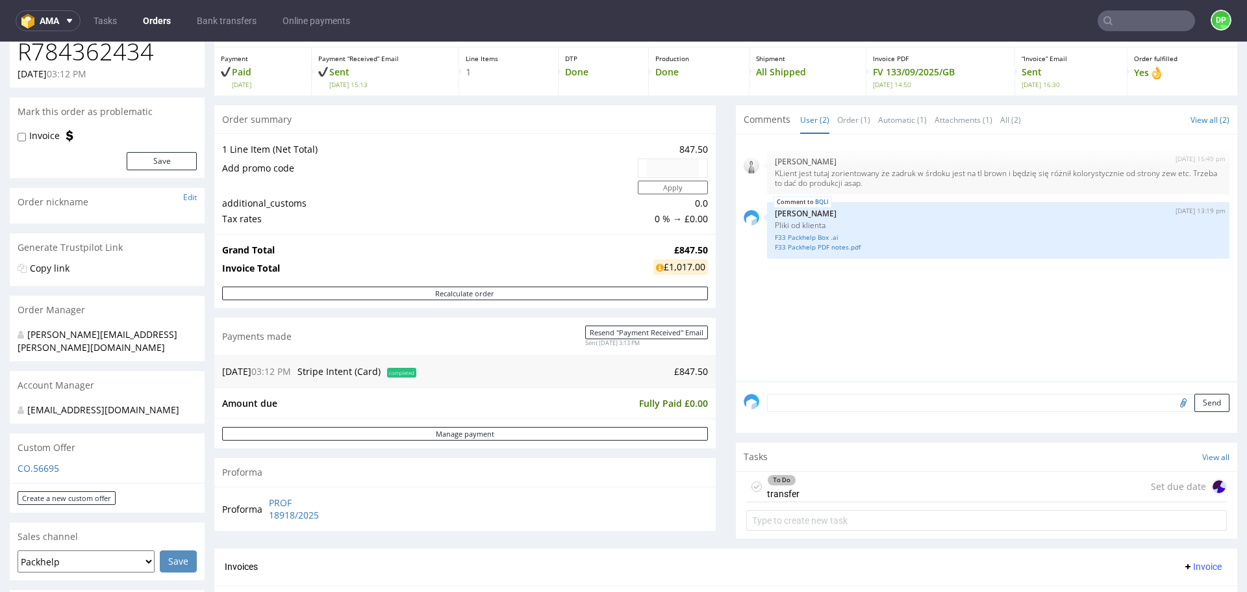
click at [871, 494] on div "To Do transfer Set due date" at bounding box center [986, 486] width 481 height 31
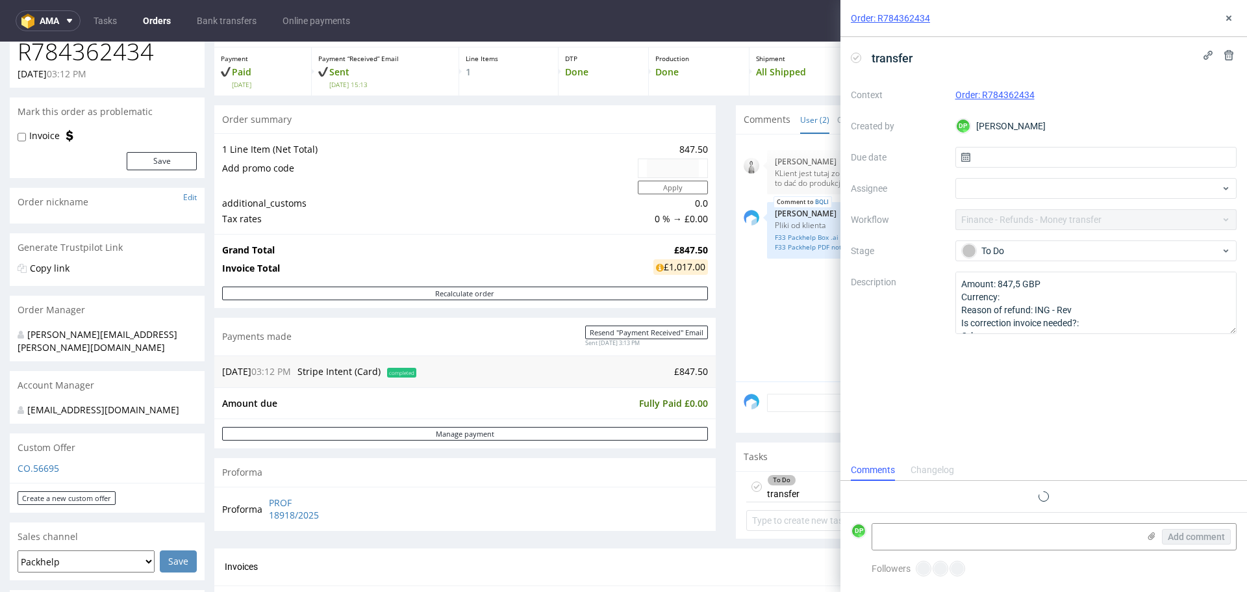
scroll to position [10, 0]
click at [1225, 19] on icon at bounding box center [1228, 18] width 10 height 10
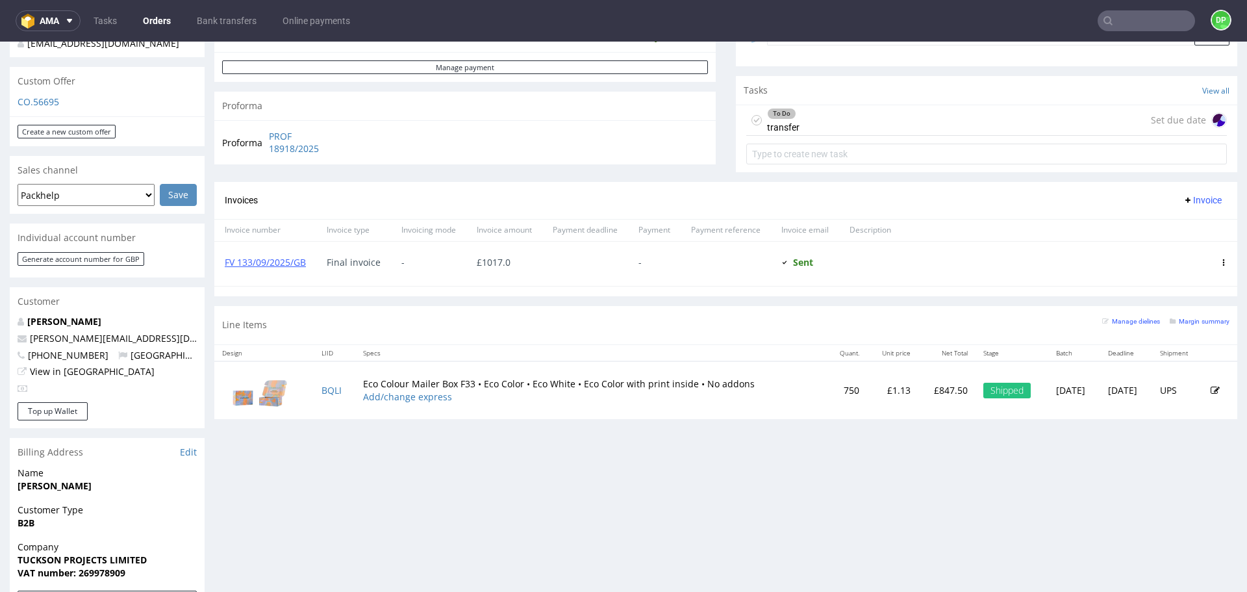
scroll to position [455, 0]
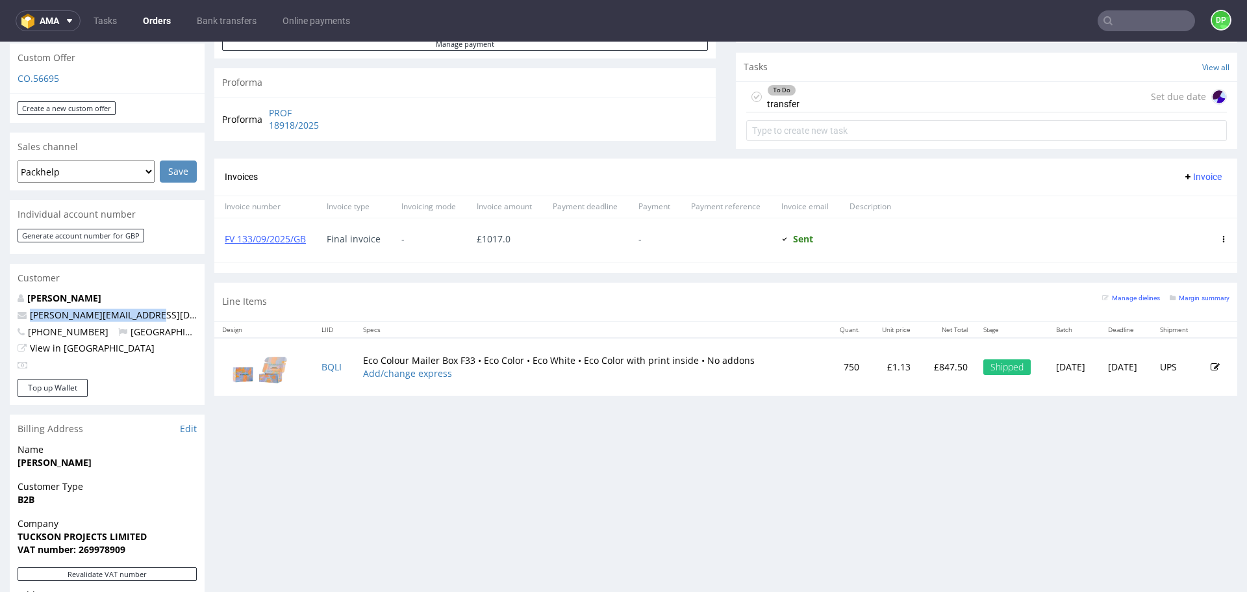
drag, startPoint x: 171, startPoint y: 299, endPoint x: 28, endPoint y: 303, distance: 142.9
click at [28, 308] on p "james@tucksonprojects.com" at bounding box center [107, 314] width 179 height 13
copy link "james@tucksonprojects.com"
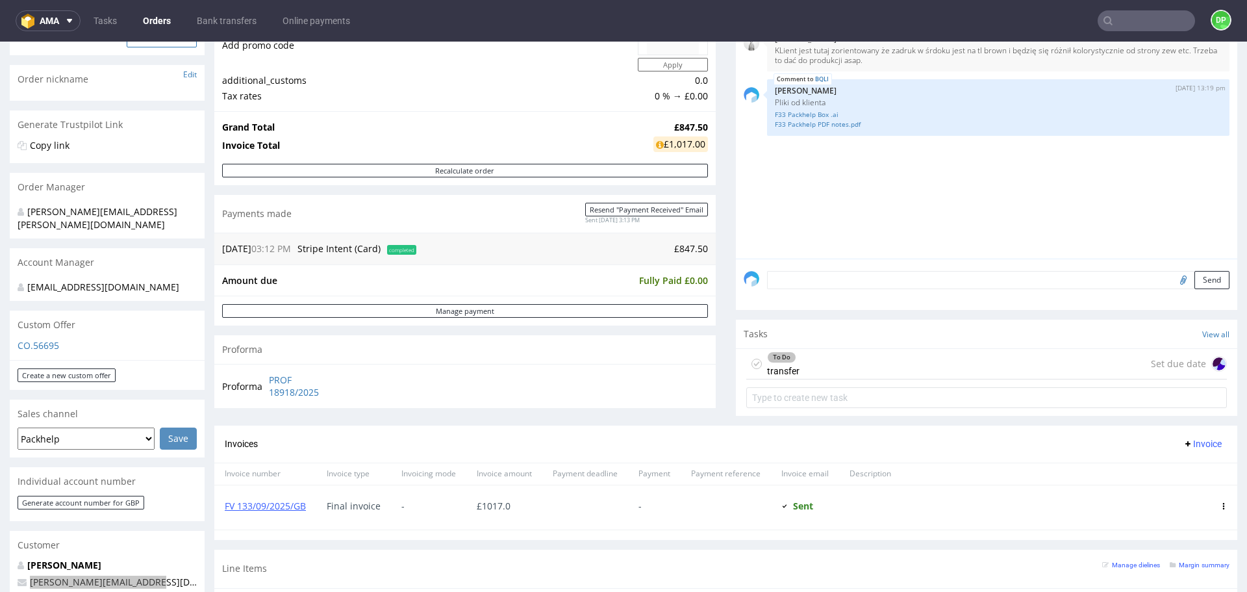
scroll to position [0, 0]
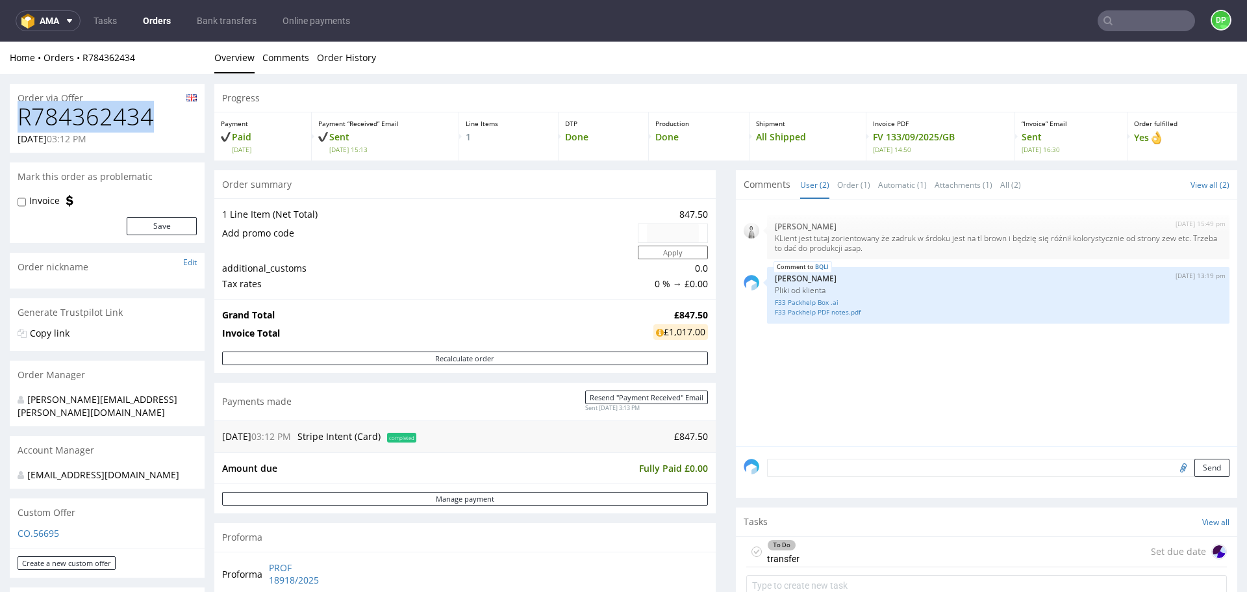
drag, startPoint x: 154, startPoint y: 123, endPoint x: 0, endPoint y: 110, distance: 154.5
copy h1 "R784362434"
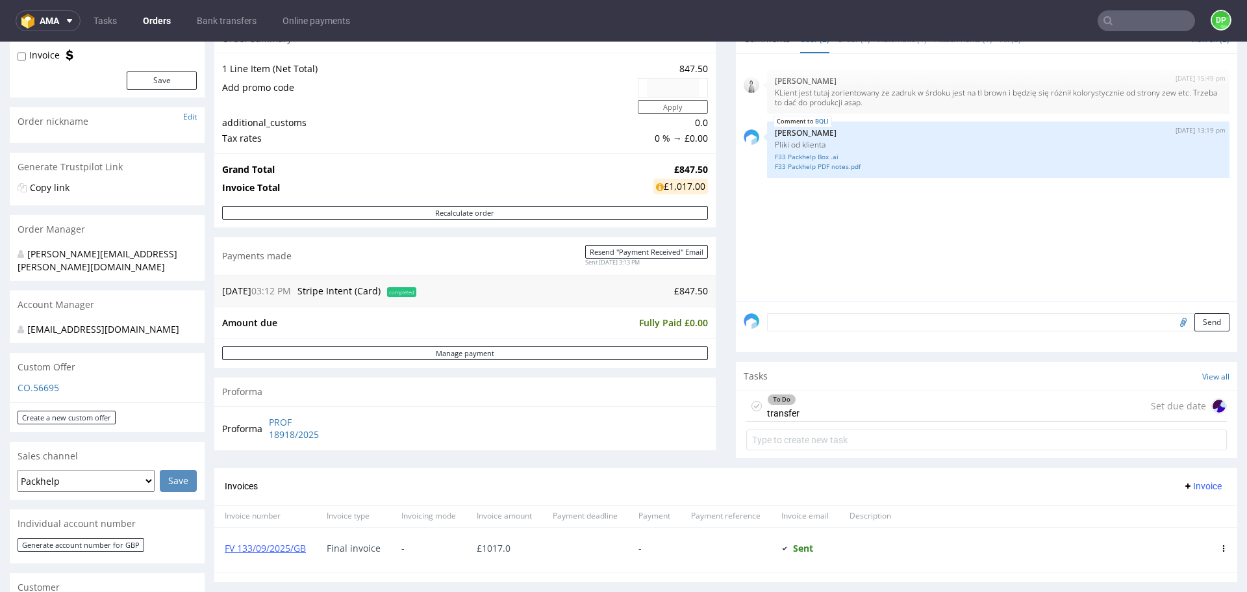
scroll to position [325, 0]
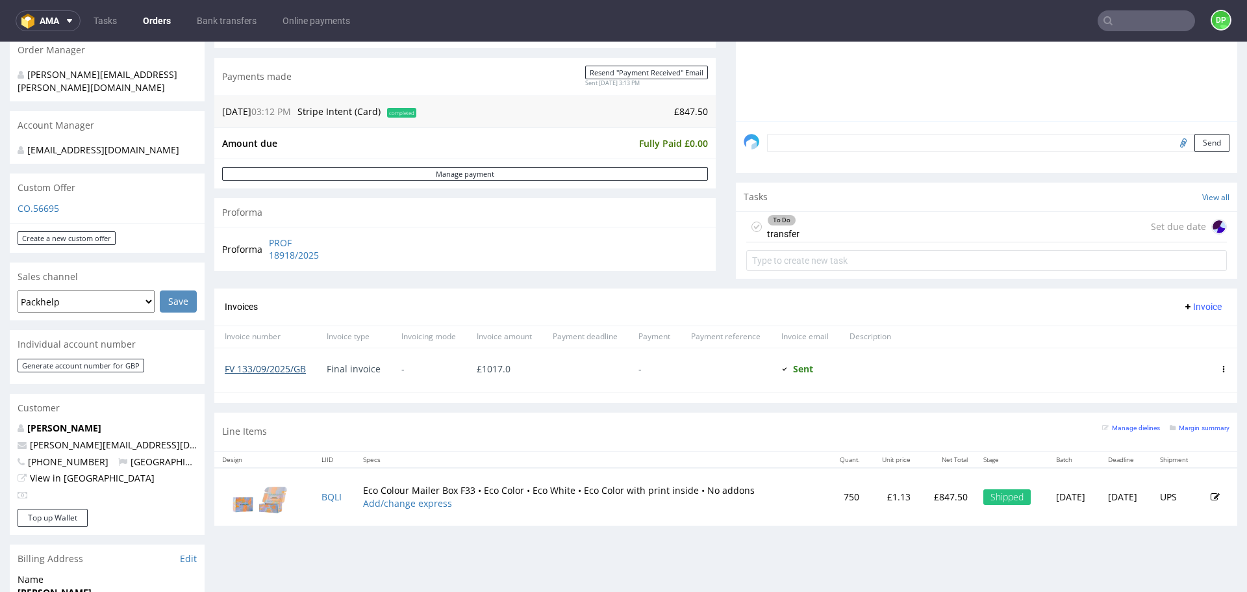
click at [268, 372] on link "FV 133/09/2025/GB" at bounding box center [265, 368] width 81 height 12
click at [253, 372] on link "FV 133/09/2025/GB" at bounding box center [265, 368] width 81 height 12
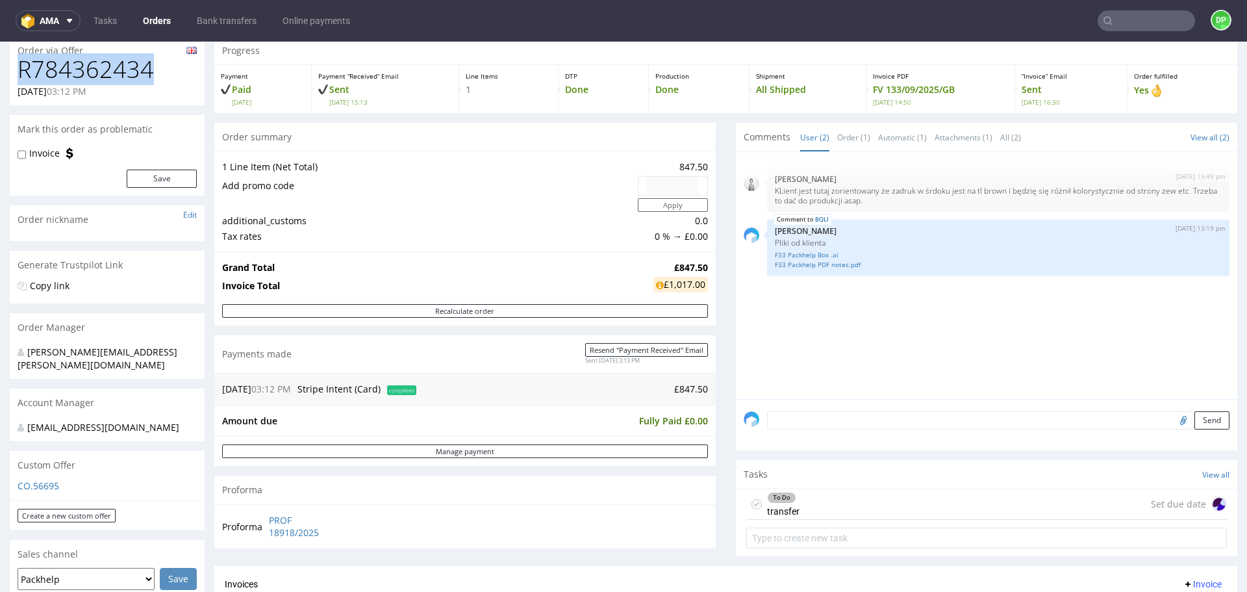
scroll to position [0, 0]
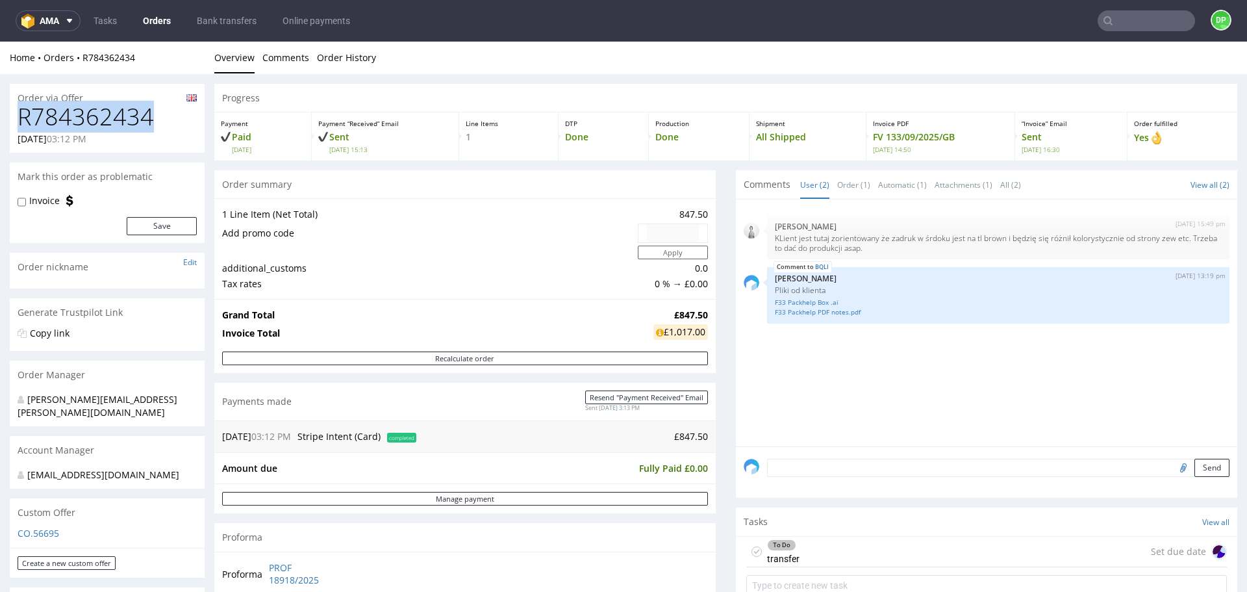
copy h1 "R784362434"
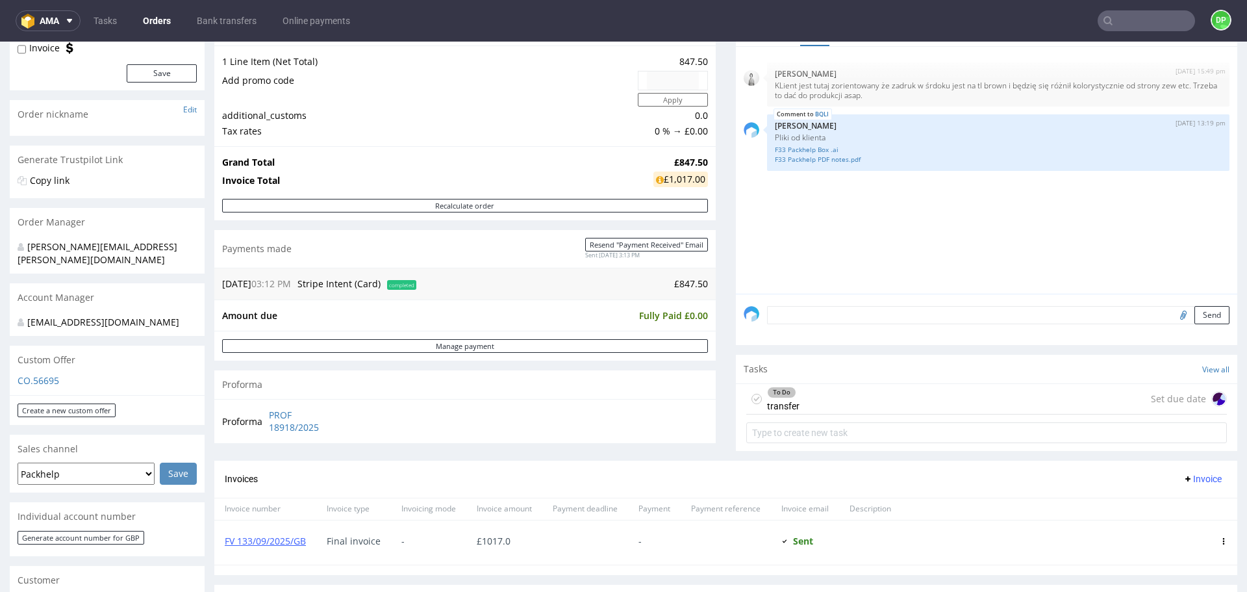
scroll to position [130, 0]
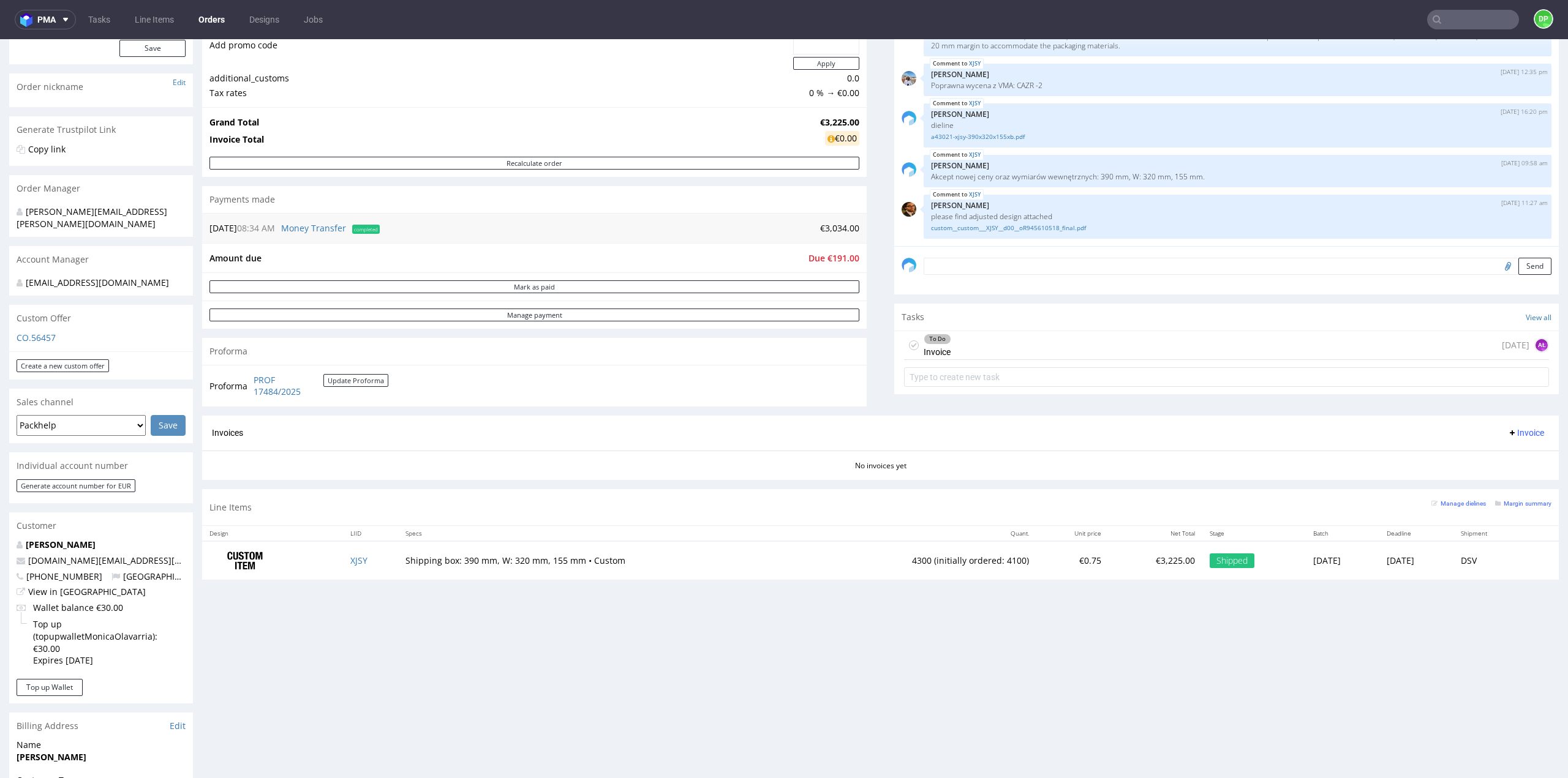
scroll to position [184, 0]
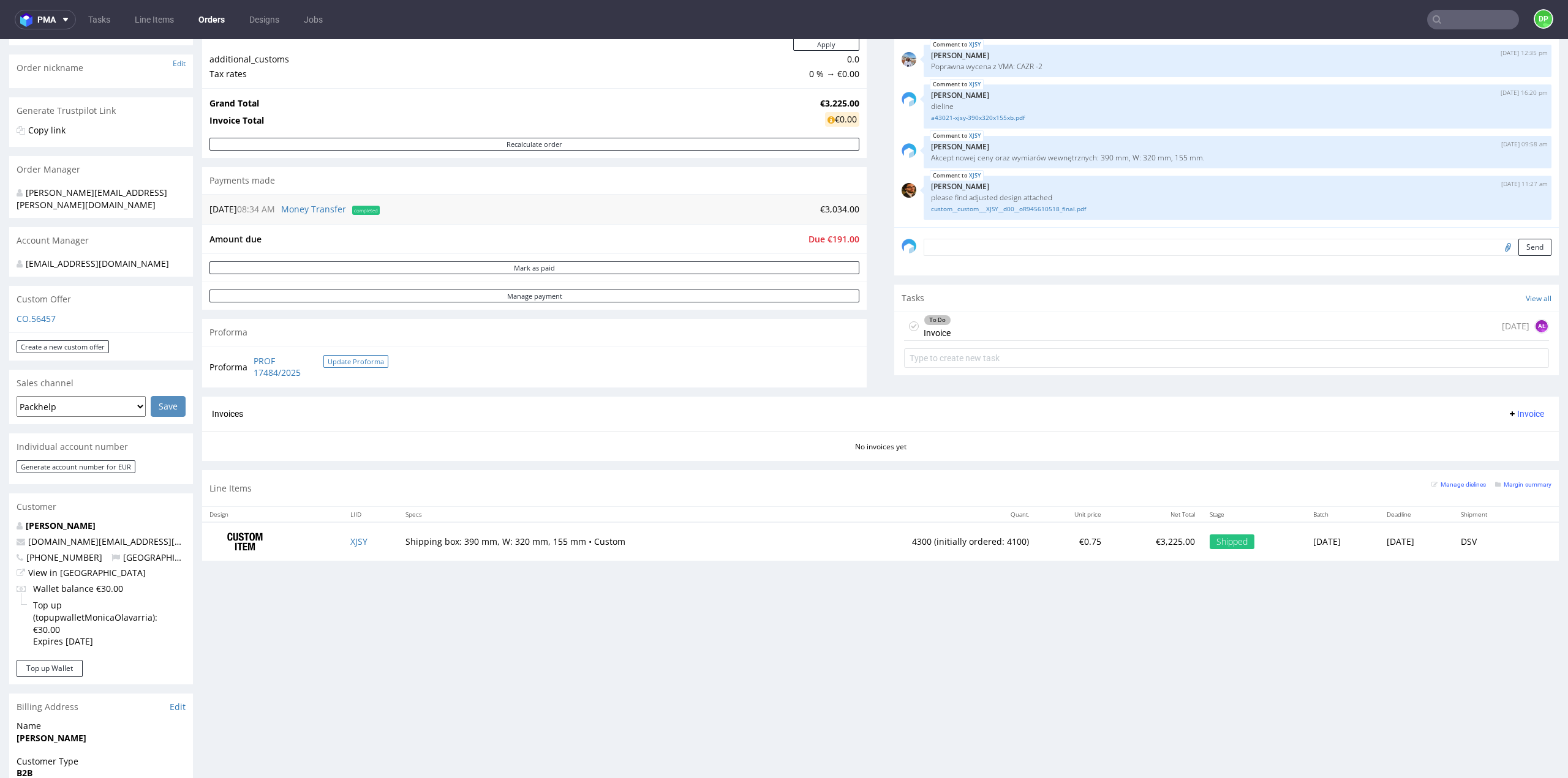
click at [353, 356] on button "Update Proforma" at bounding box center [356, 362] width 65 height 13
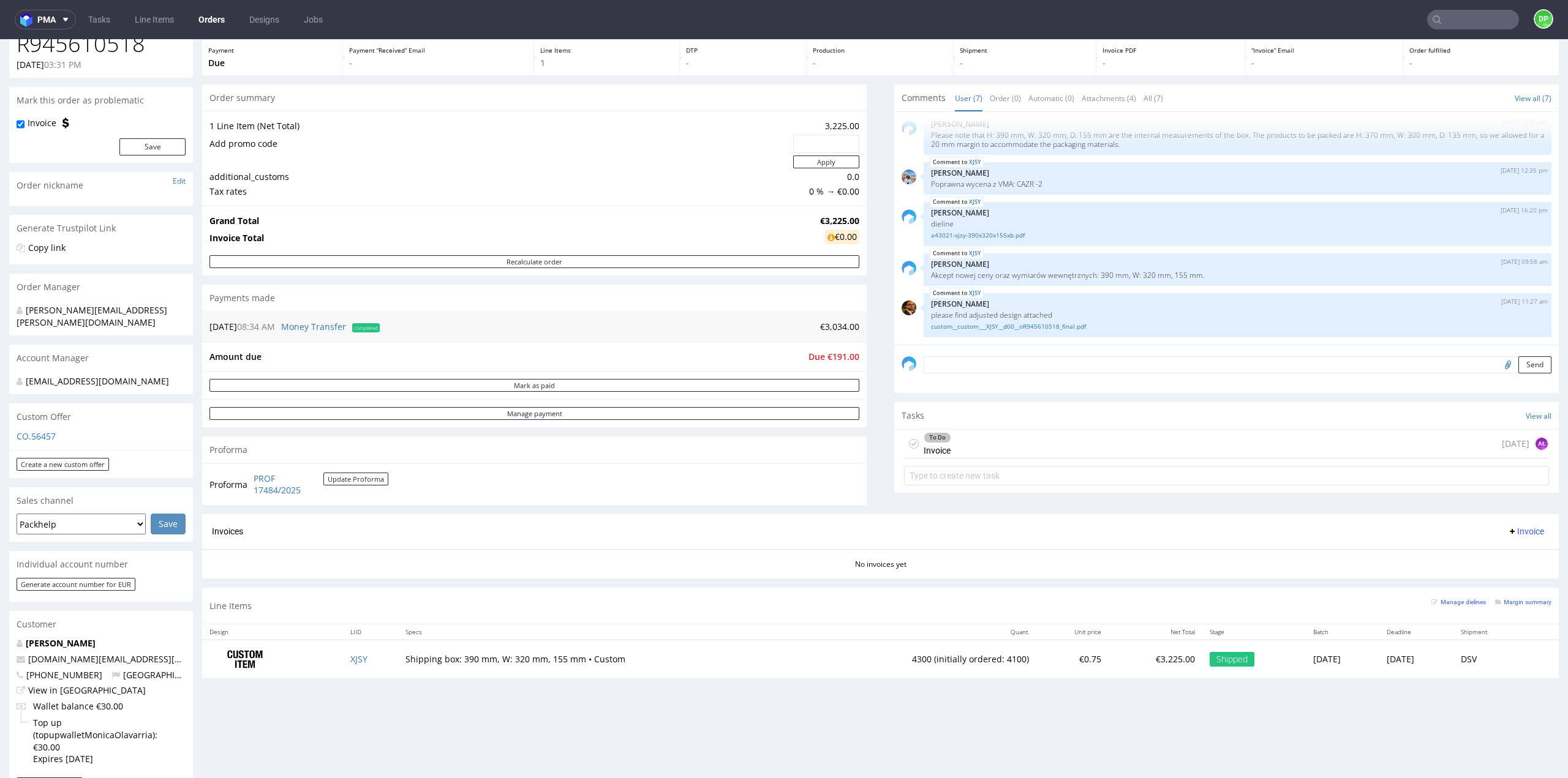
scroll to position [61, 0]
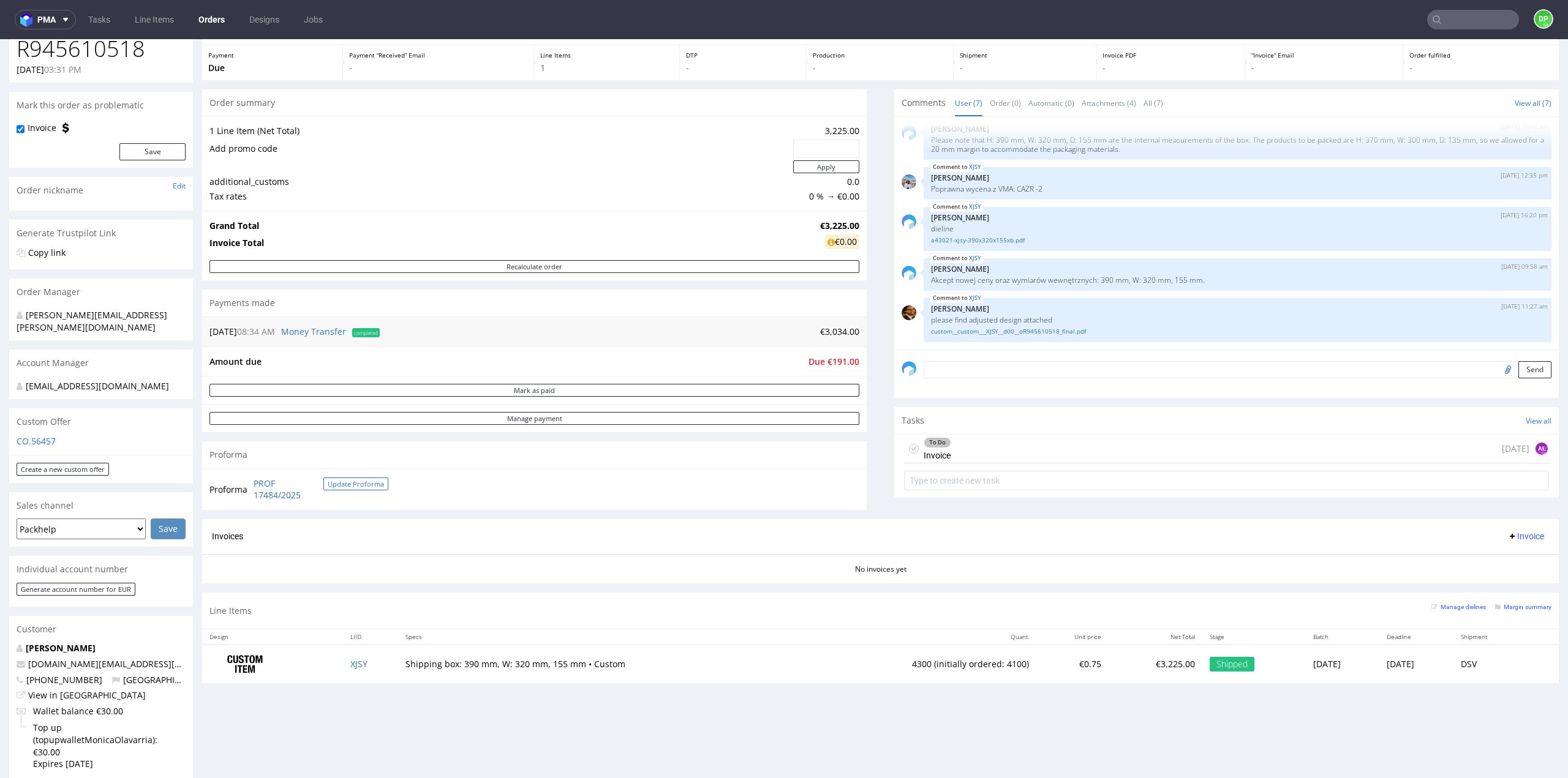
click at [335, 483] on button "Update Proforma" at bounding box center [356, 485] width 65 height 13
click at [279, 495] on link "PROF 17484/2025" at bounding box center [289, 489] width 70 height 24
click at [339, 482] on button "Update Proforma" at bounding box center [356, 485] width 65 height 13
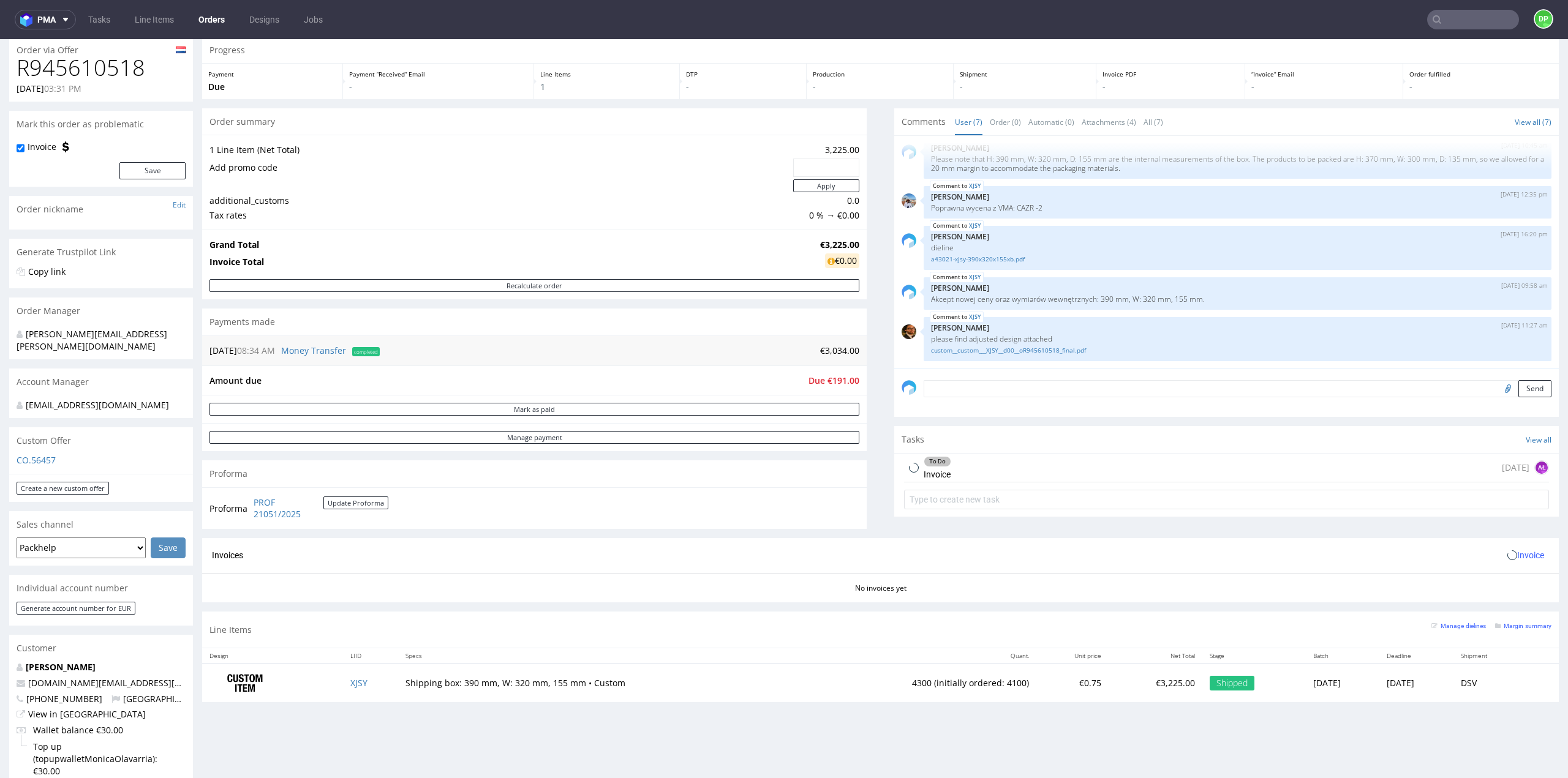
scroll to position [61, 0]
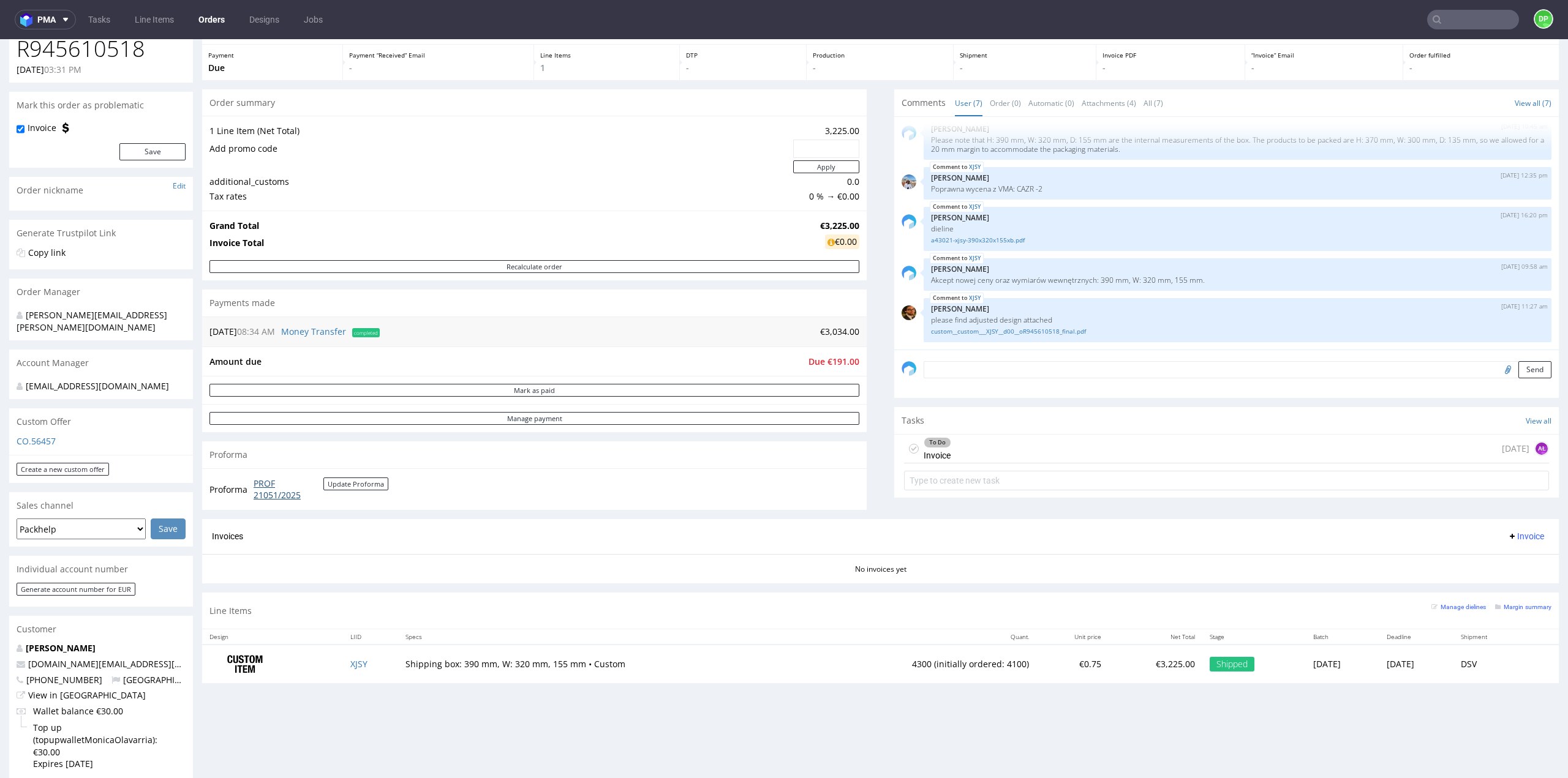
click at [261, 486] on link "PROF 21051/2025" at bounding box center [289, 489] width 70 height 24
drag, startPoint x: 332, startPoint y: 499, endPoint x: 254, endPoint y: 483, distance: 79.6
click at [254, 483] on td "PROF 21051/2025 Update Proforma" at bounding box center [320, 489] width 138 height 26
copy tbody "Proforma"
click at [271, 485] on link "PROF 21051/2025" at bounding box center [289, 489] width 70 height 24
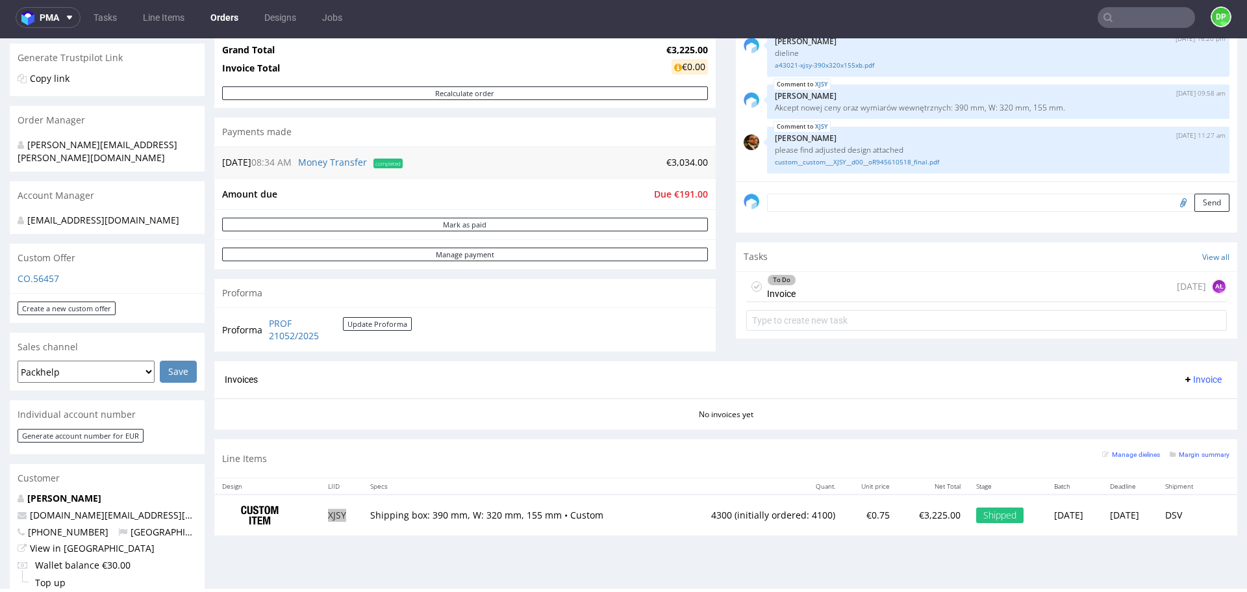
scroll to position [390, 0]
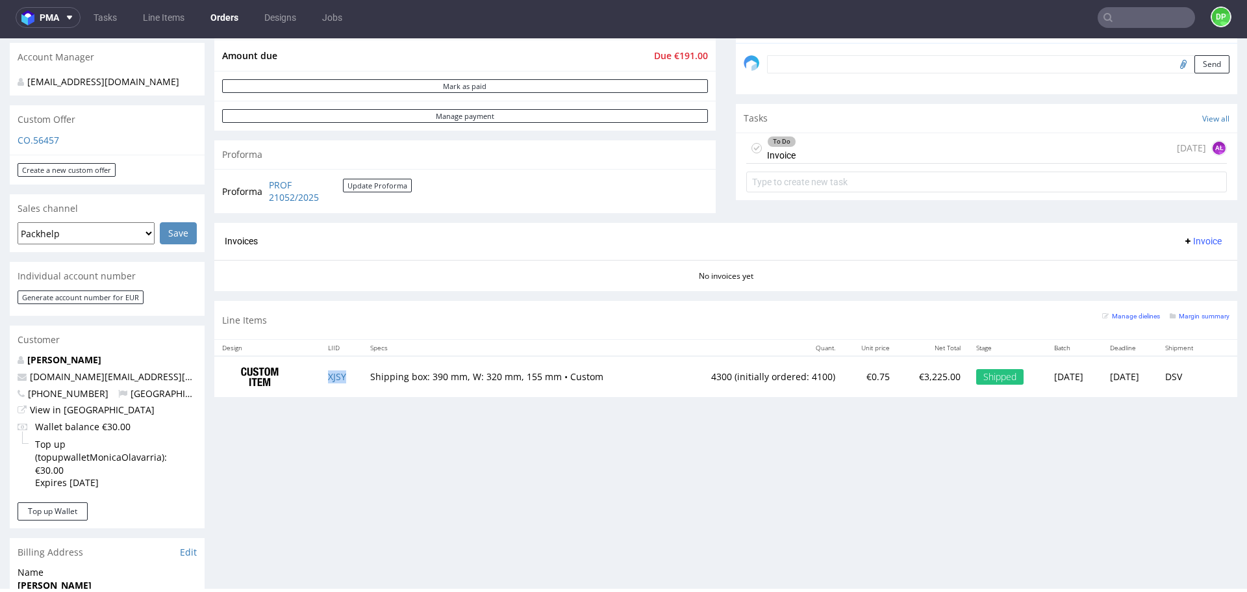
click at [1177, 234] on button "Invoice" at bounding box center [1201, 241] width 49 height 16
click at [1146, 287] on span at bounding box center [1145, 291] width 10 height 10
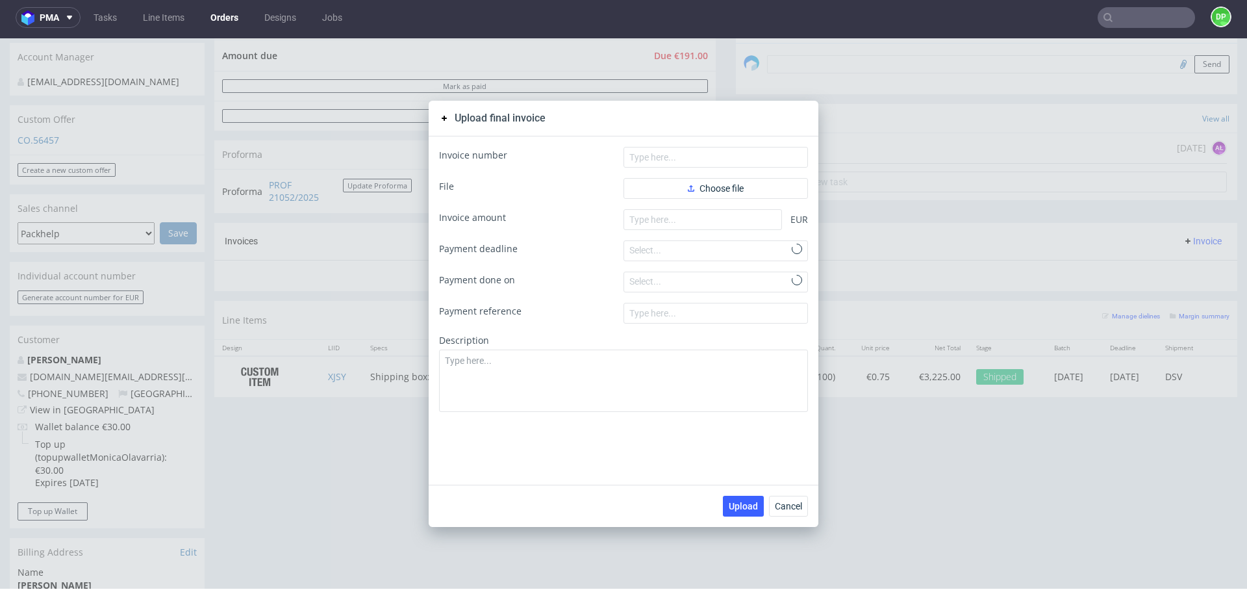
scroll to position [123, 0]
click at [701, 151] on input "text" at bounding box center [715, 157] width 184 height 21
paste input "FV 1775/9/2025"
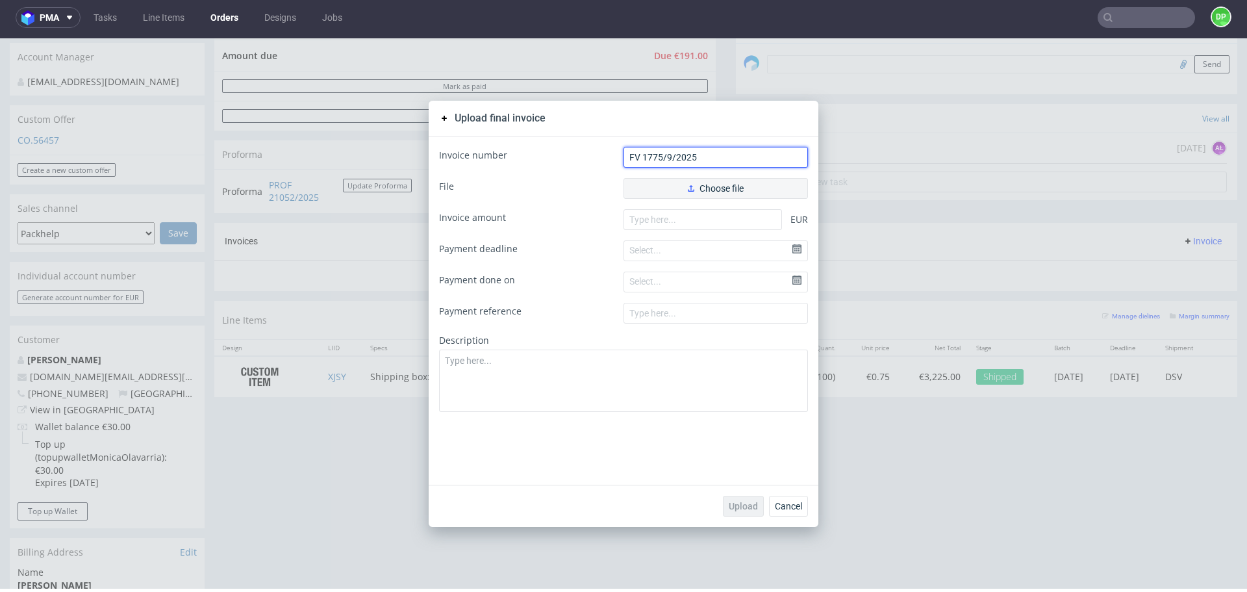
type input "FV 1775/9/2025"
click at [679, 181] on button "Choose file" at bounding box center [715, 188] width 184 height 21
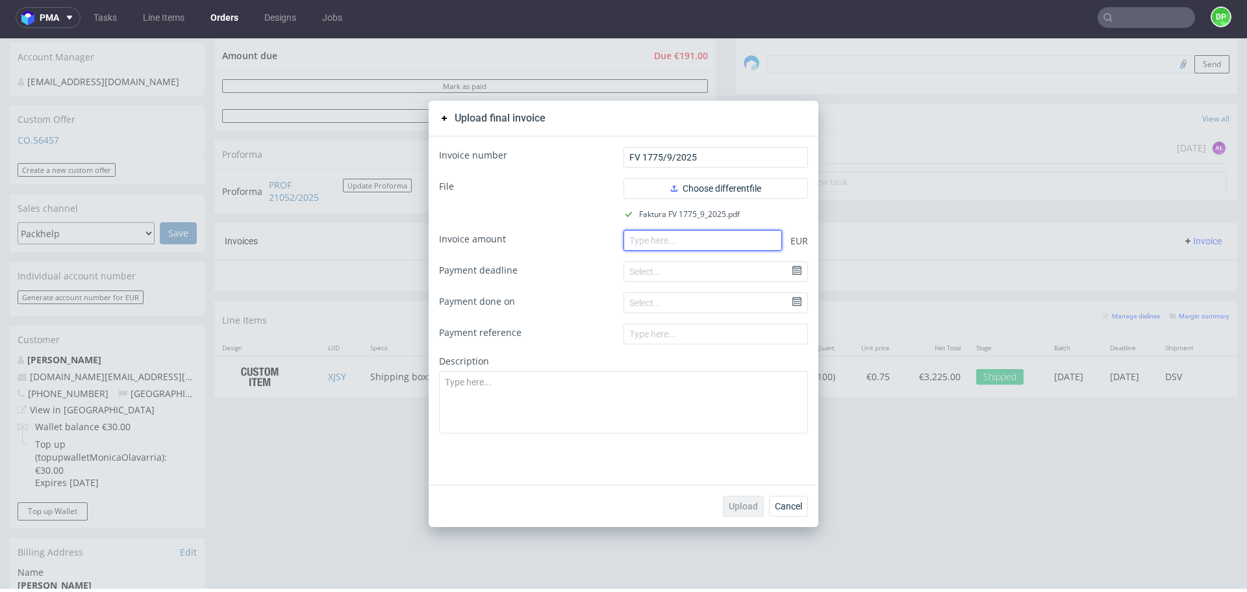
drag, startPoint x: 640, startPoint y: 236, endPoint x: 642, endPoint y: 224, distance: 12.5
click at [640, 234] on input "number" at bounding box center [702, 240] width 158 height 21
paste input "3034.00"
type input "3034.00"
click at [738, 505] on span "Upload" at bounding box center [743, 505] width 29 height 9
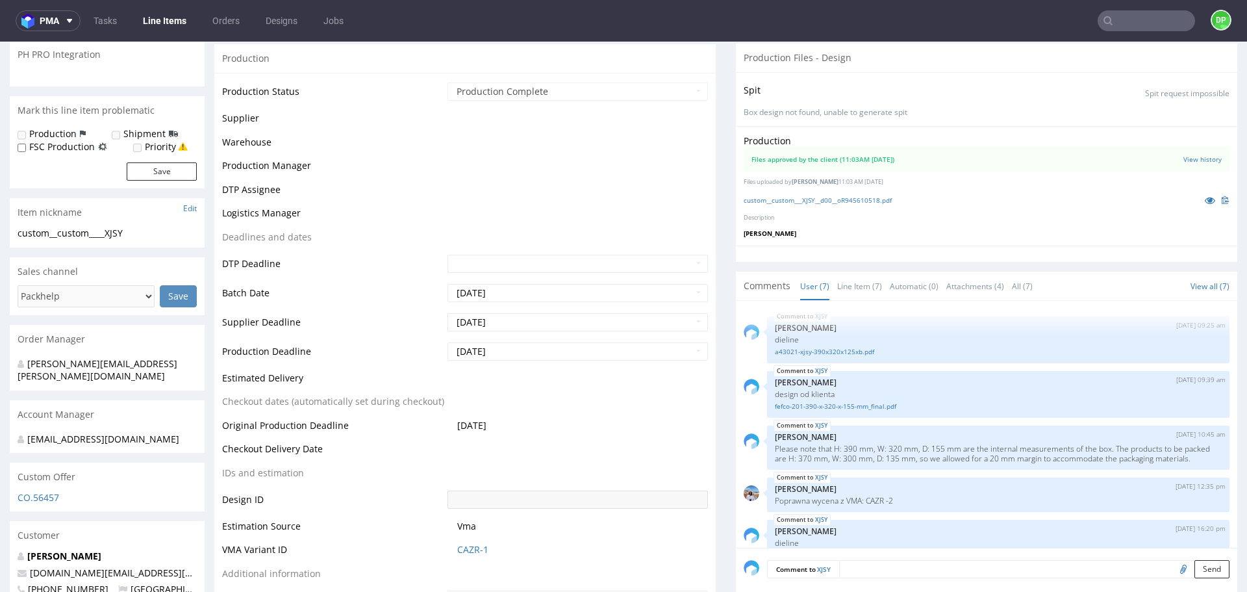
scroll to position [133, 0]
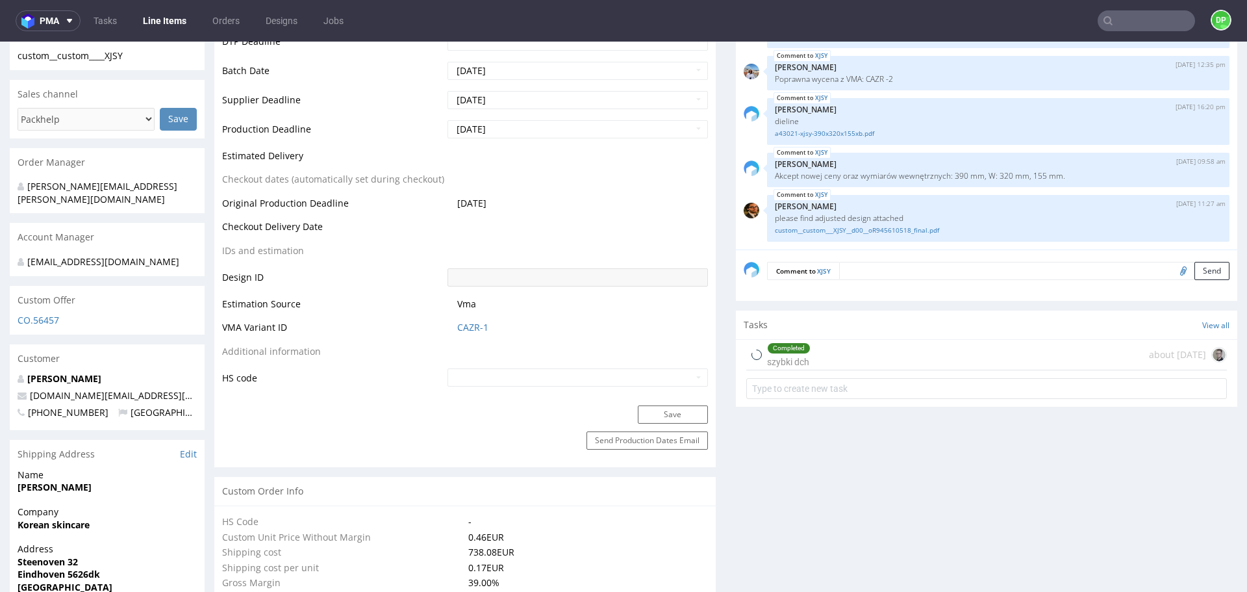
type input "4300"
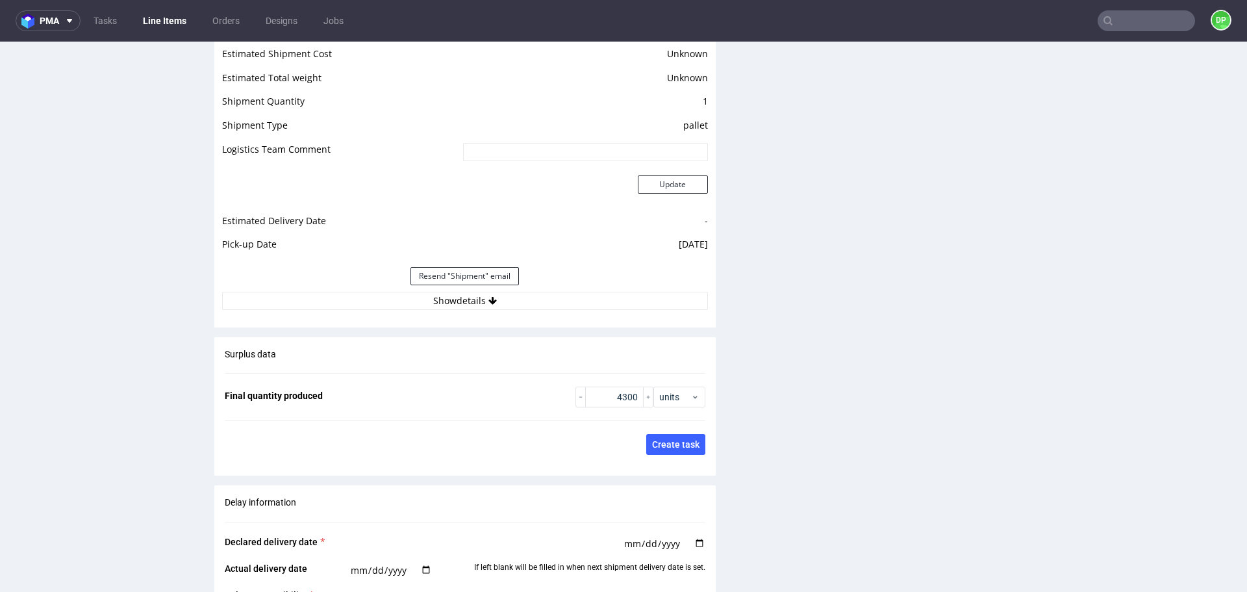
scroll to position [1688, 0]
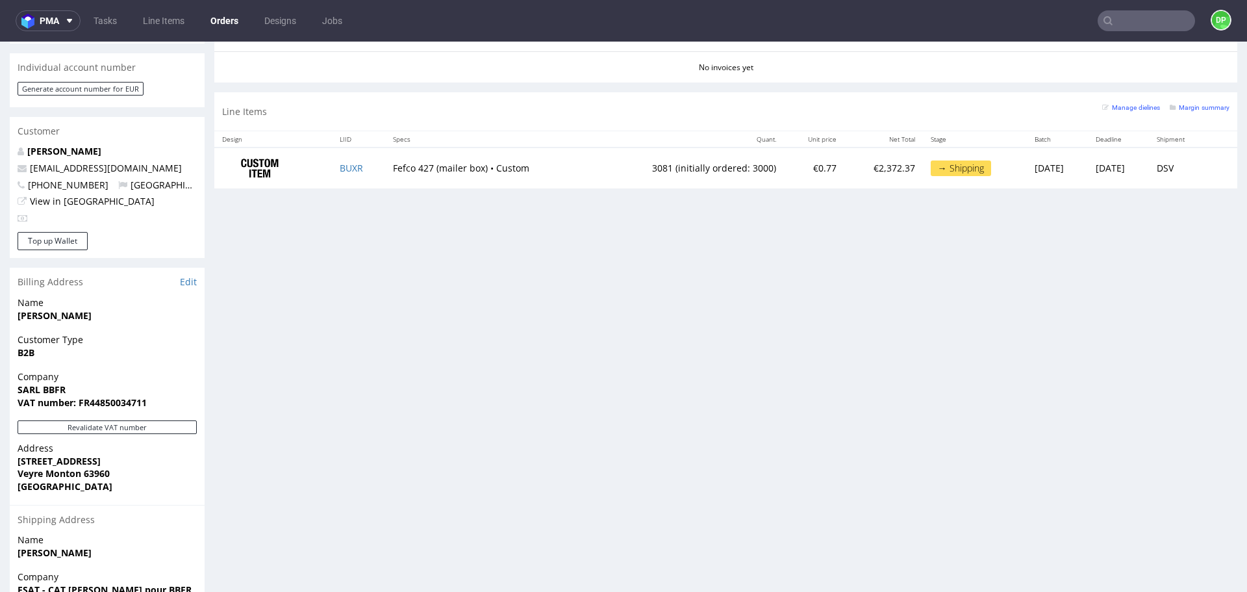
scroll to position [649, 0]
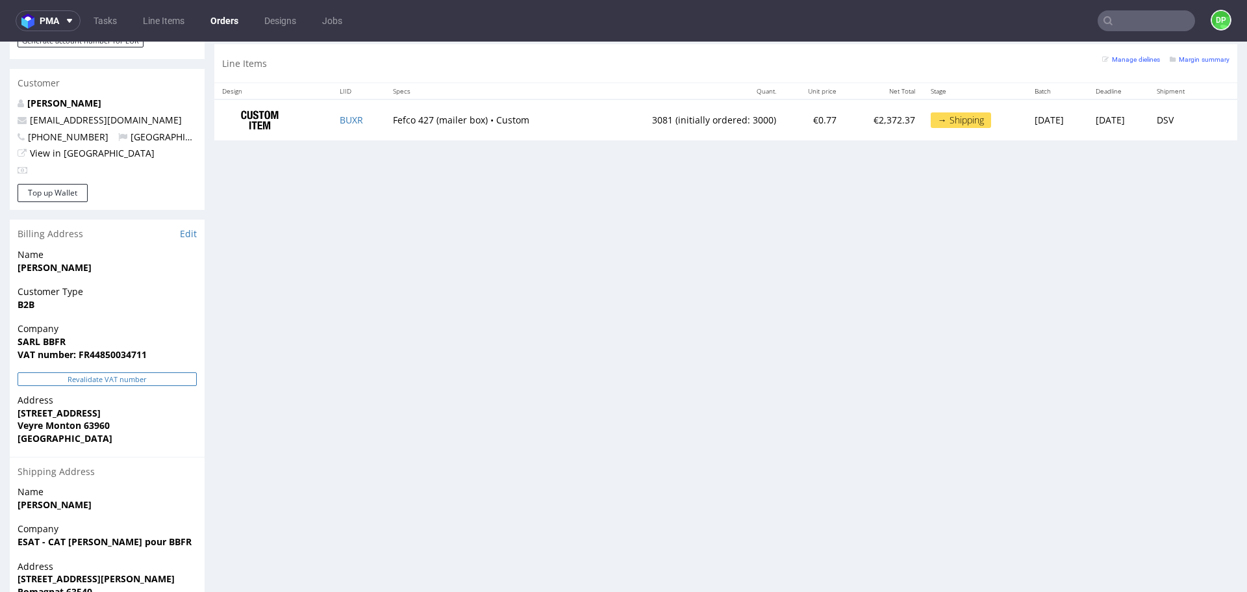
click at [154, 372] on button "Revalidate VAT number" at bounding box center [107, 379] width 179 height 14
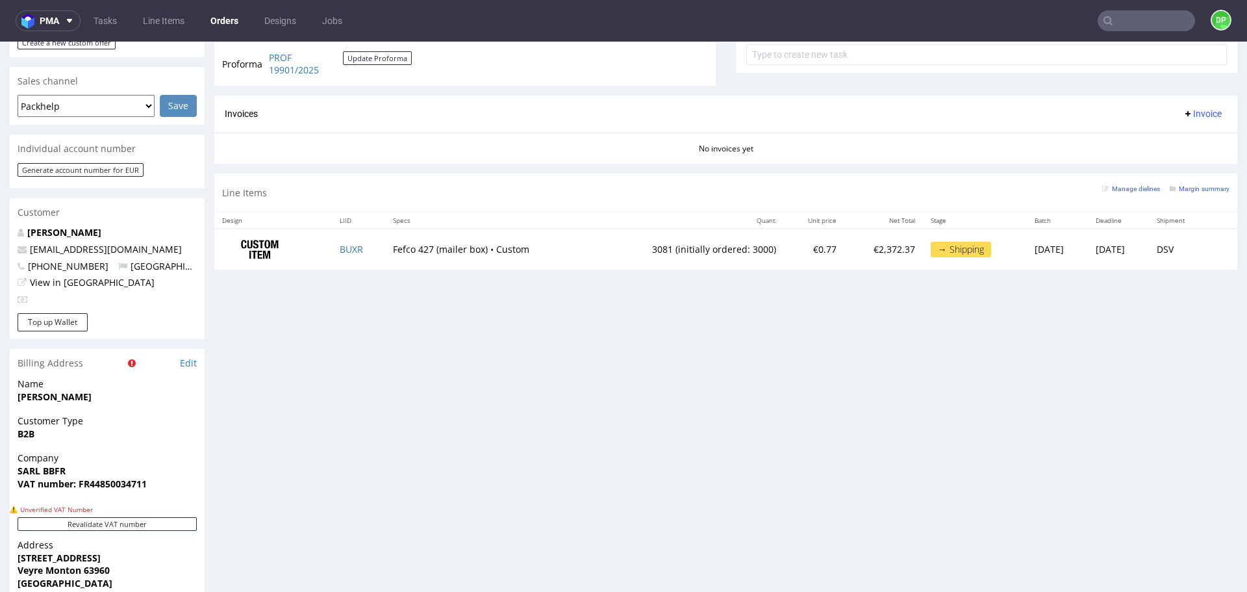
scroll to position [520, 0]
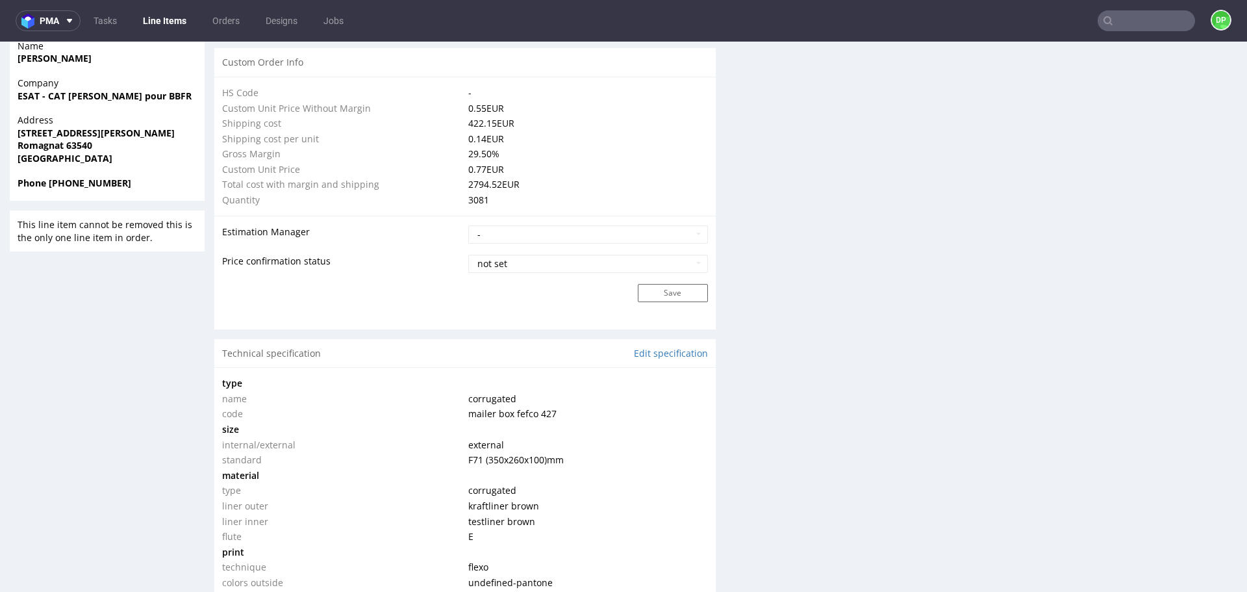
type input "3081"
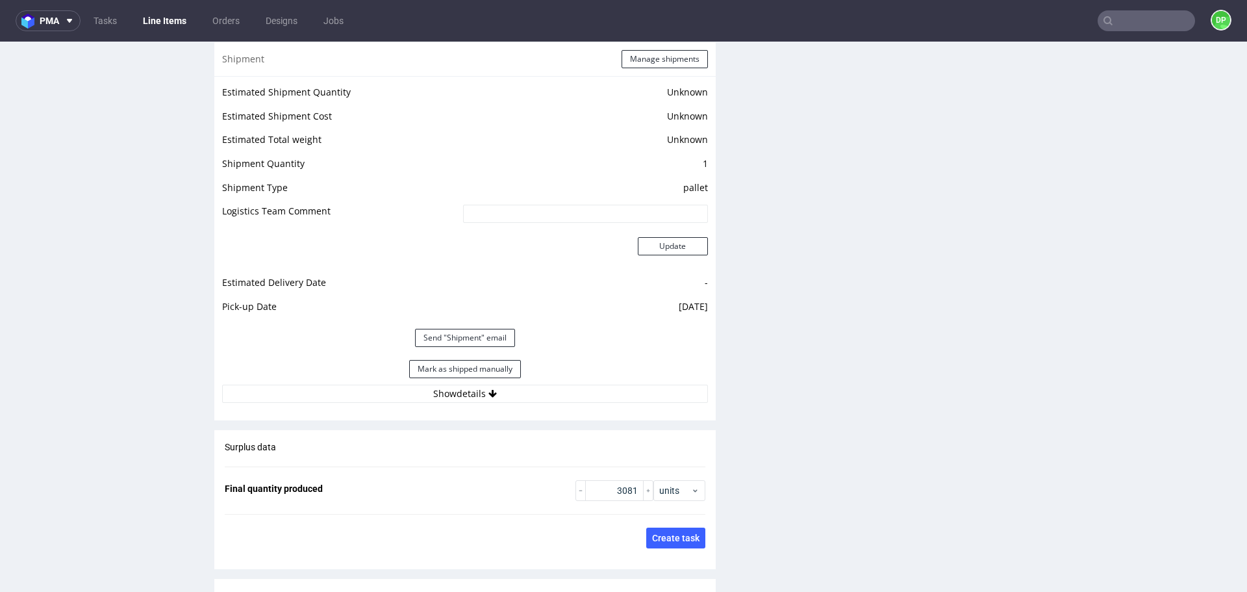
scroll to position [1636, 0]
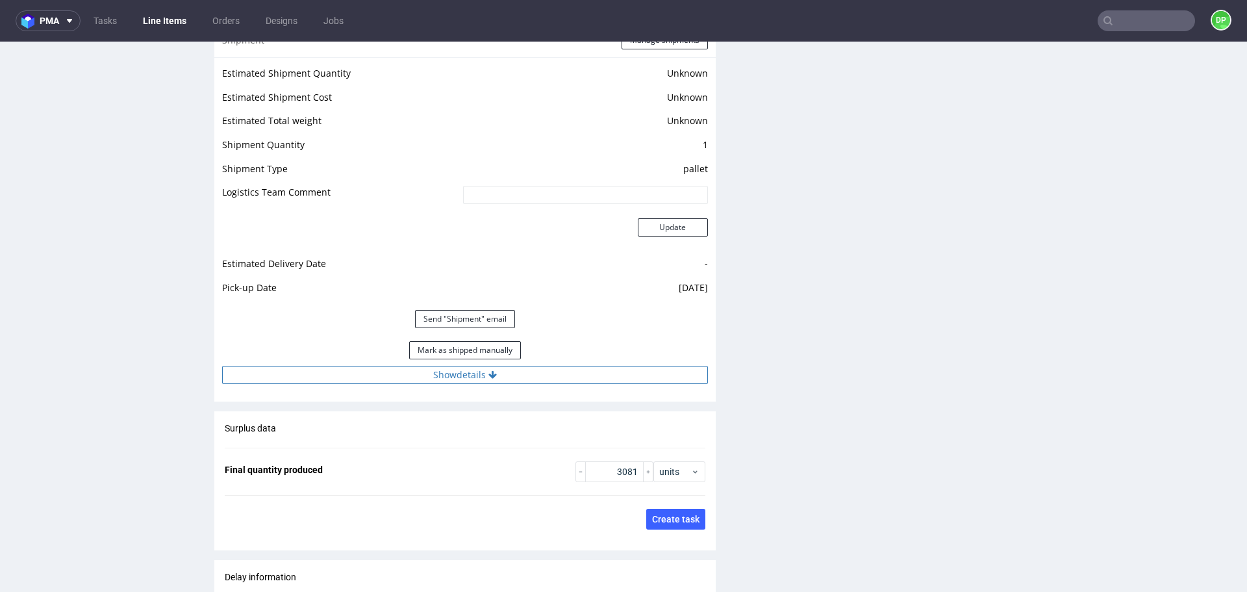
click at [538, 374] on button "Show details" at bounding box center [465, 375] width 486 height 18
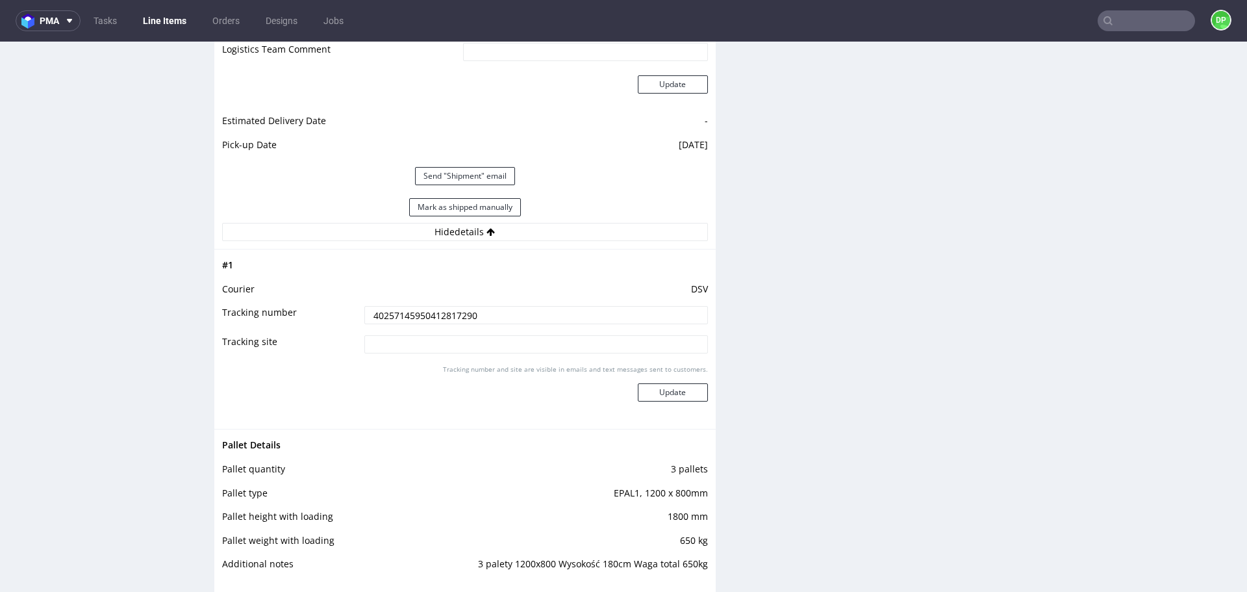
scroll to position [1766, 0]
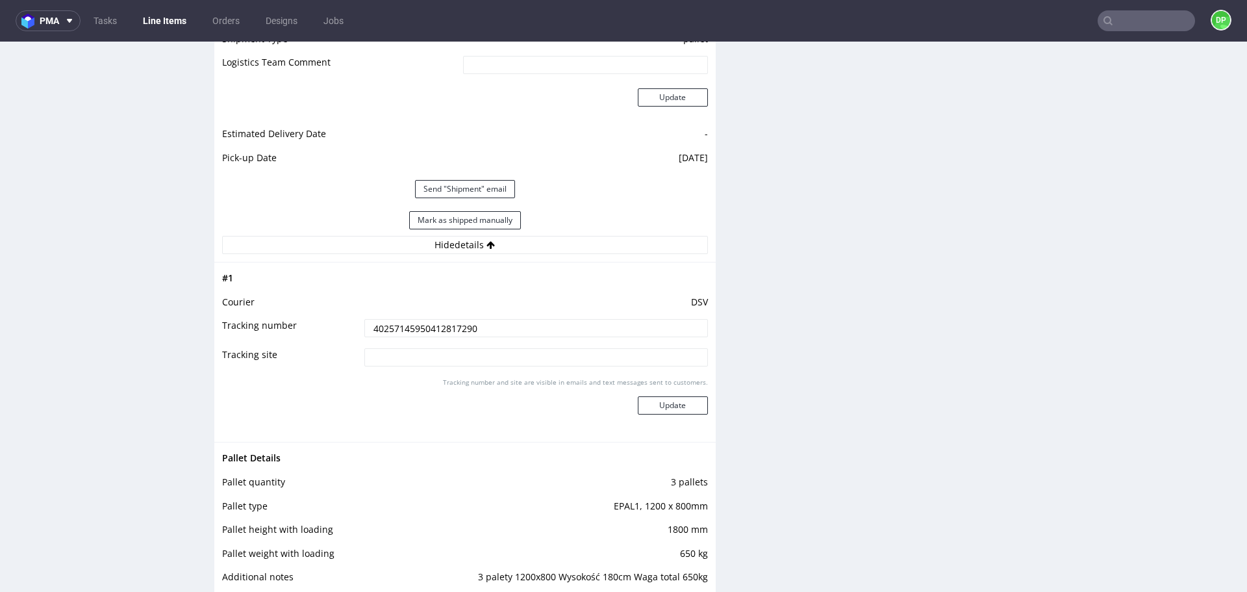
drag, startPoint x: 488, startPoint y: 329, endPoint x: 215, endPoint y: 310, distance: 273.3
click at [215, 310] on div "# 1 Courier DSV Tracking number 40257145950412817290 Tracking site Tracking num…" at bounding box center [464, 352] width 501 height 180
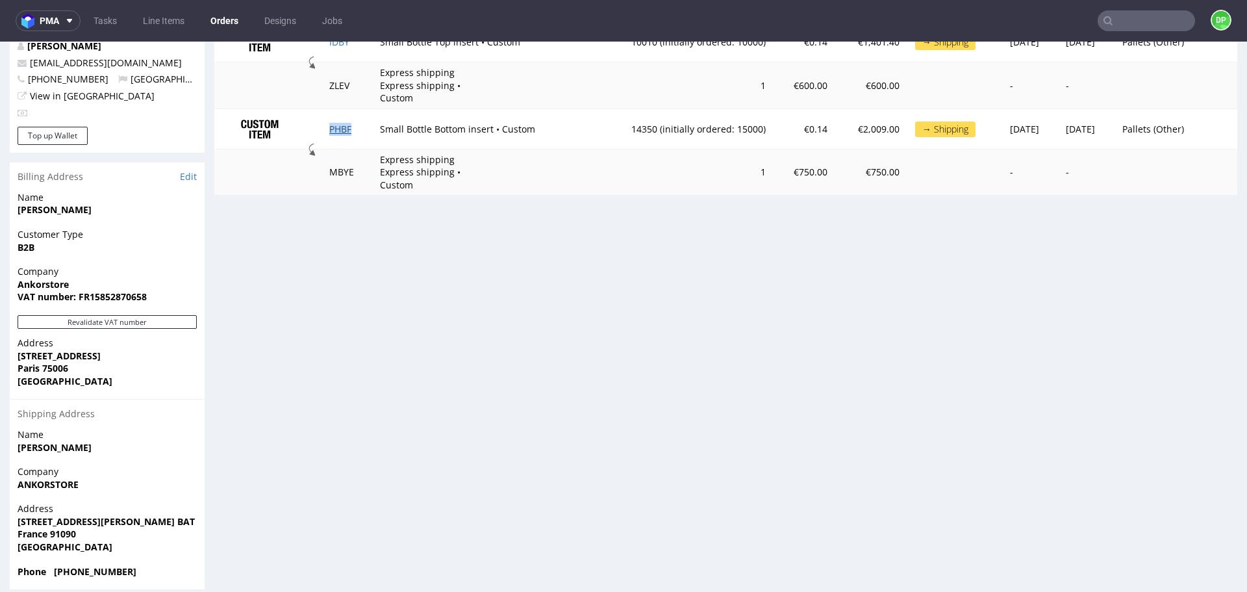
scroll to position [746, 0]
click at [64, 314] on button "Revalidate VAT number" at bounding box center [107, 321] width 179 height 14
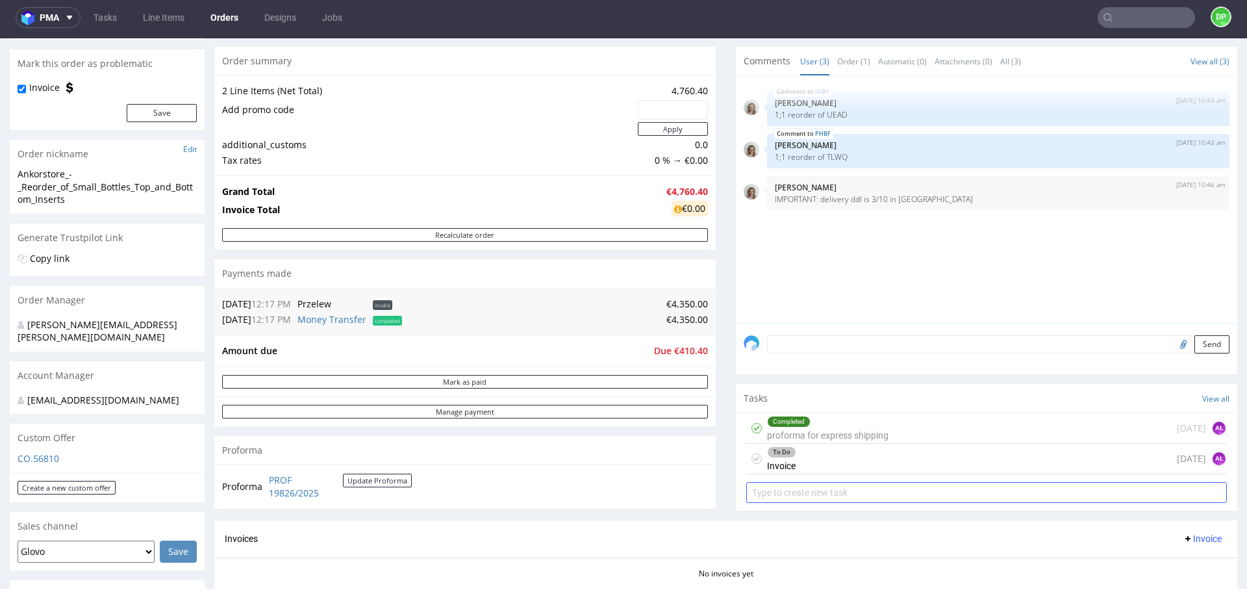
scroll to position [130, 0]
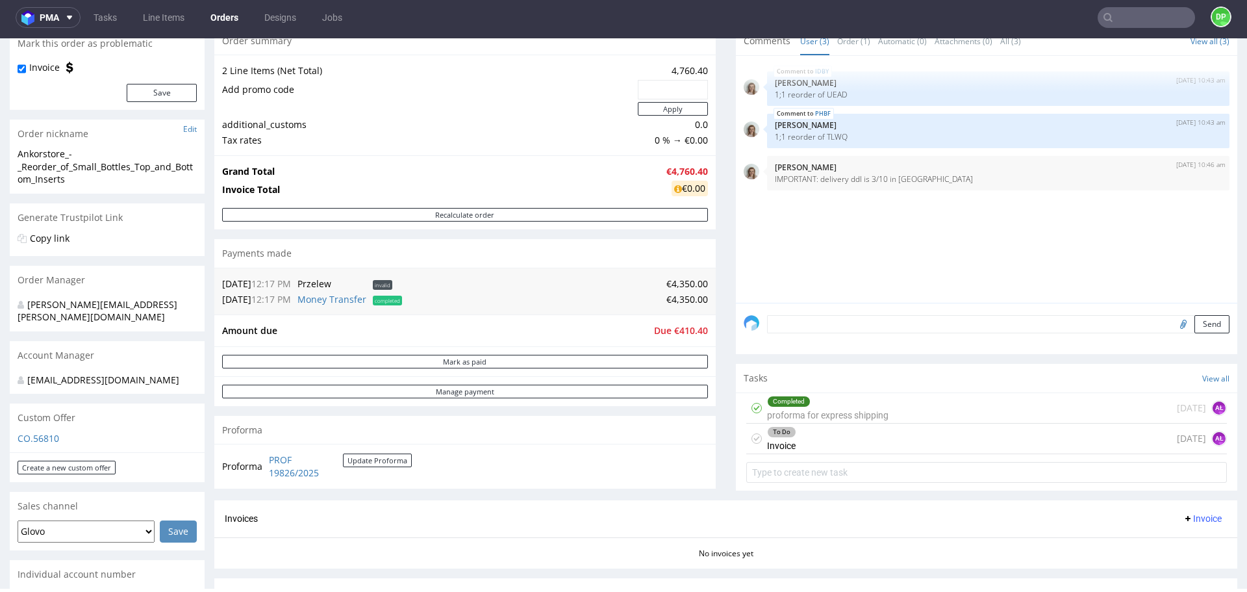
click at [798, 442] on div "To Do Invoice today AŁ" at bounding box center [986, 438] width 481 height 31
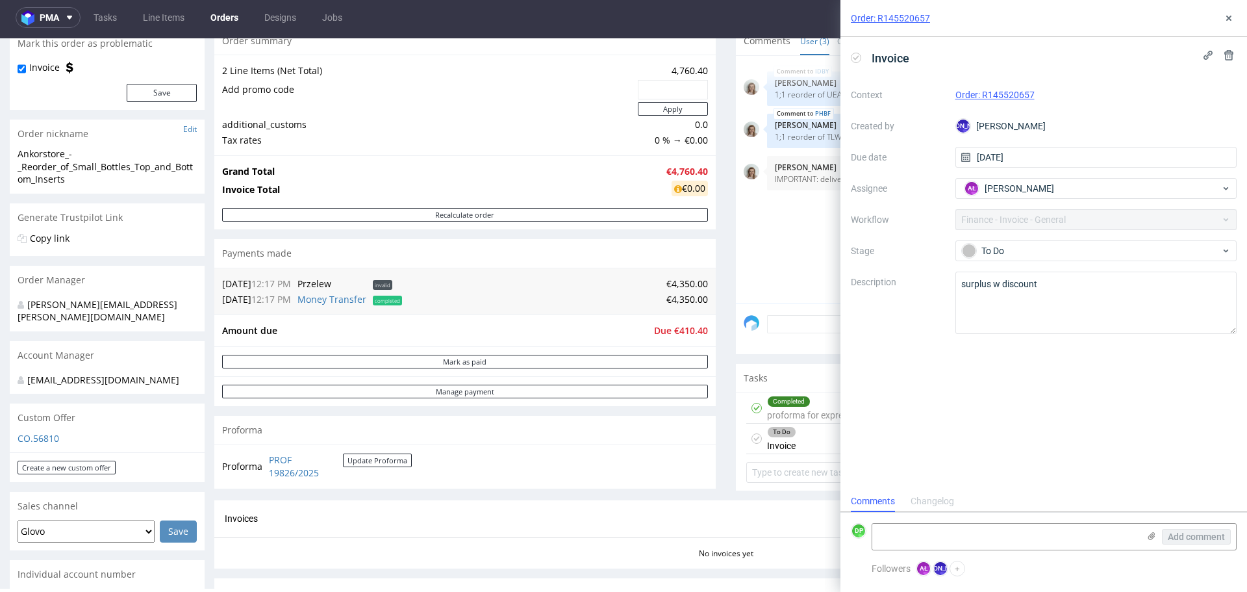
scroll to position [10, 0]
click at [1231, 18] on icon at bounding box center [1228, 18] width 10 height 10
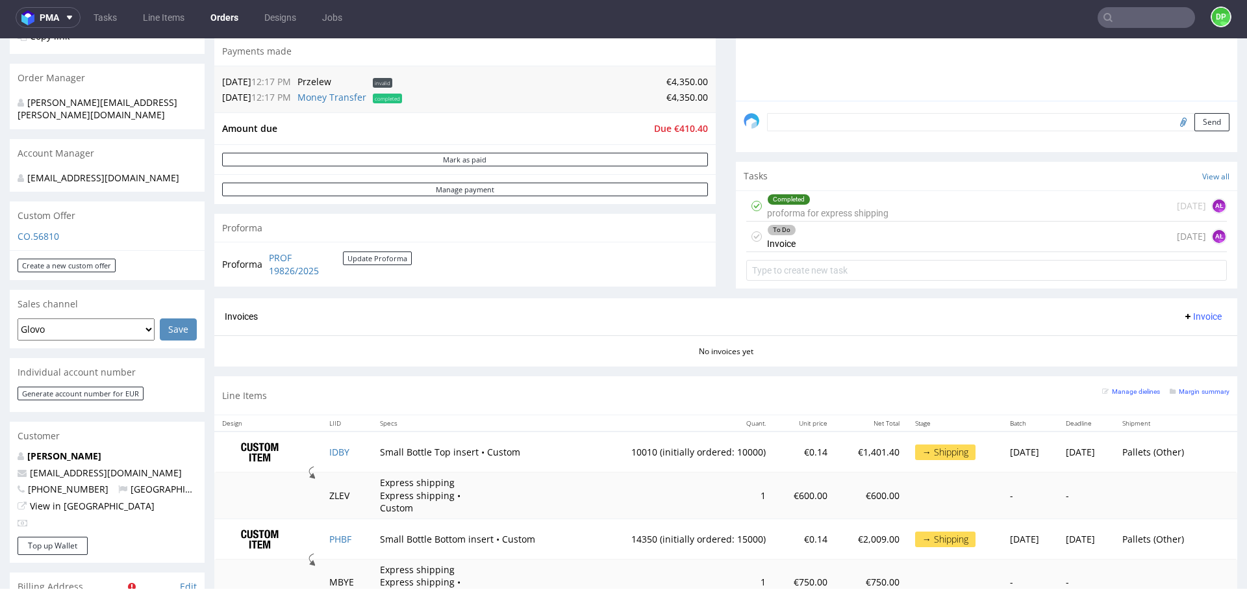
scroll to position [372, 0]
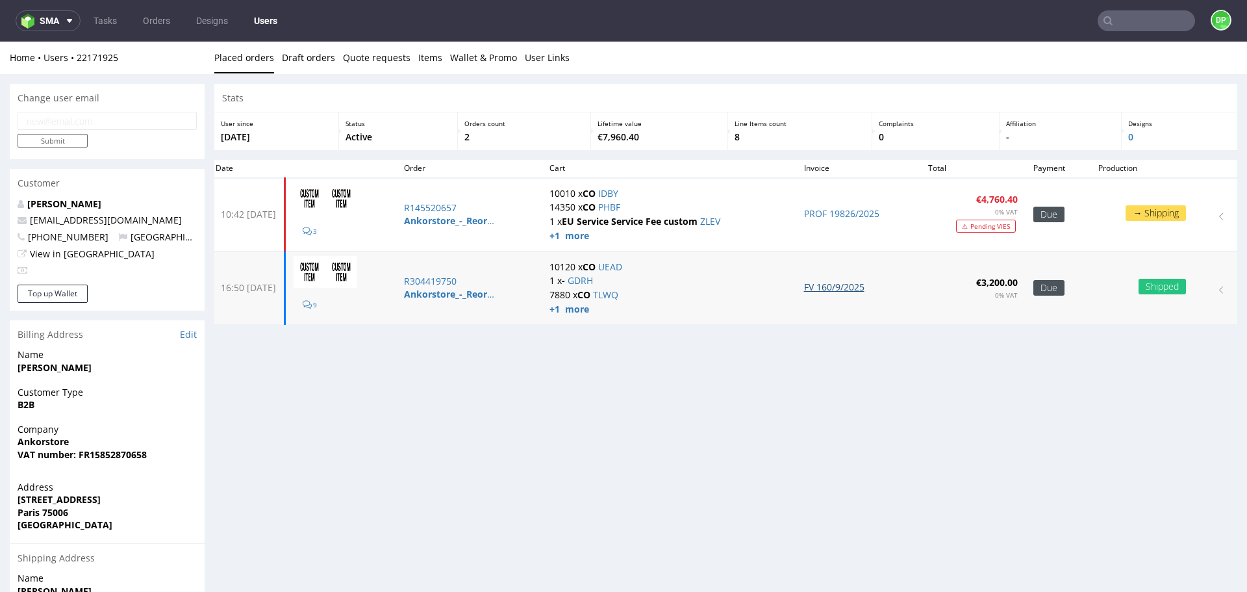
click at [811, 286] on link "FV 160/9/2025" at bounding box center [834, 287] width 60 height 12
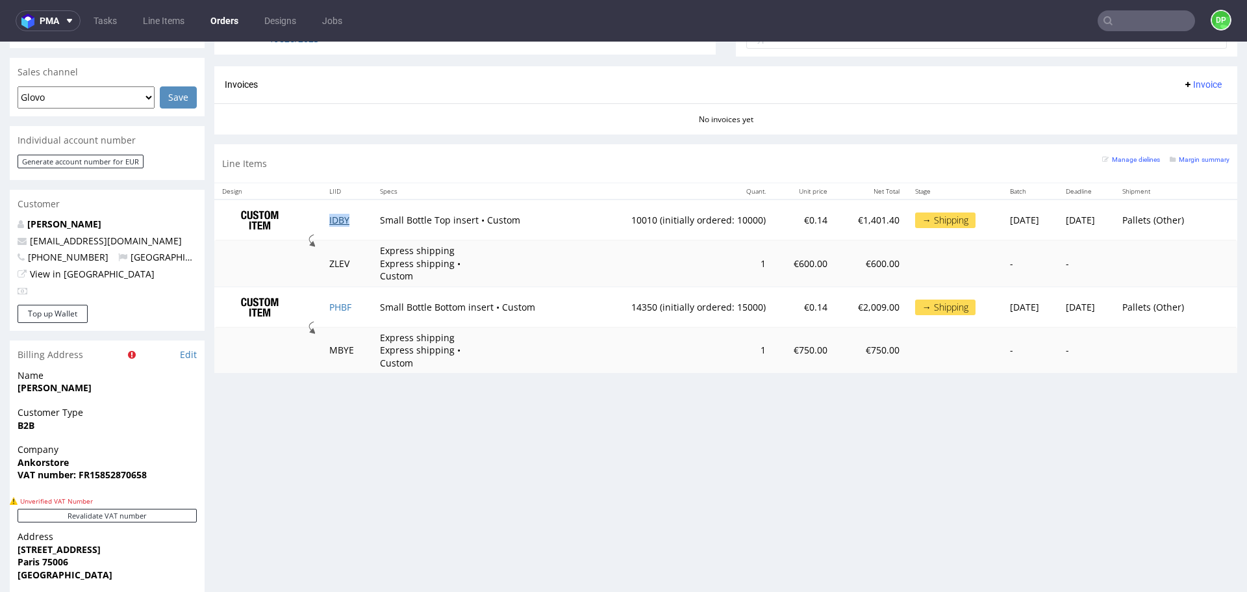
scroll to position [242, 0]
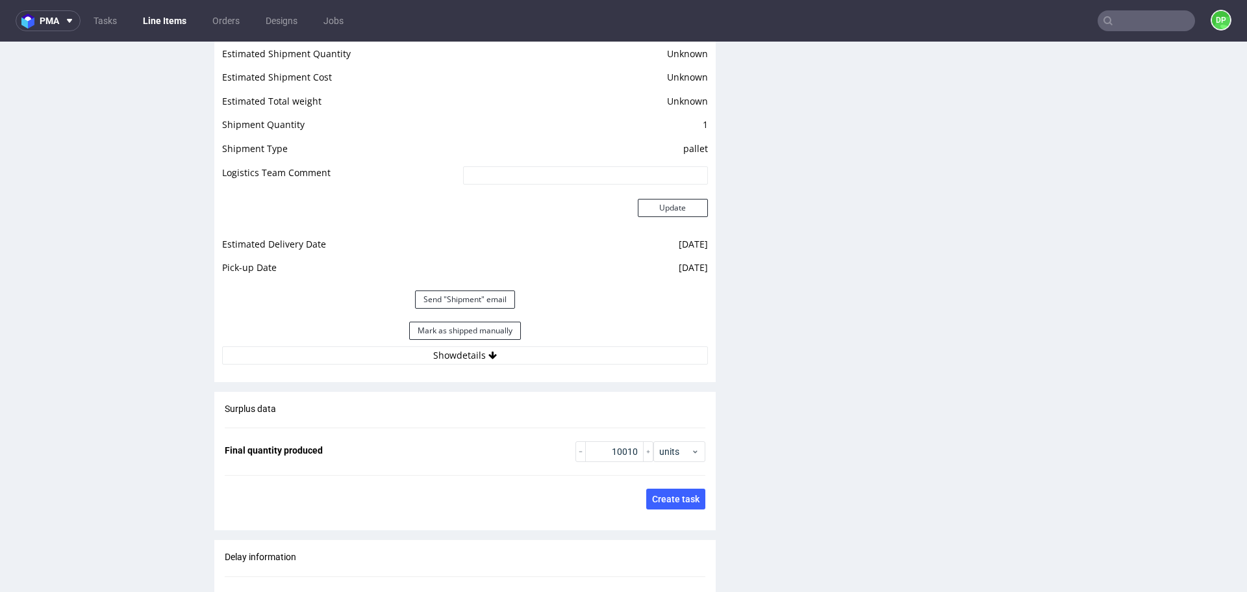
scroll to position [1818, 0]
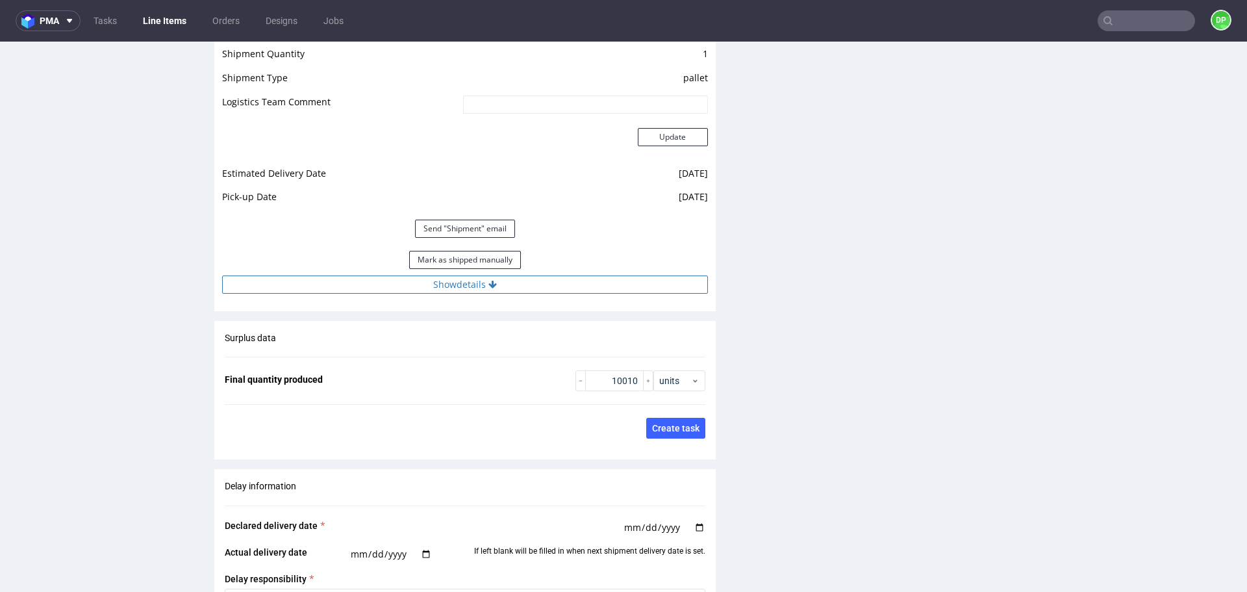
click at [496, 285] on button "Show details" at bounding box center [465, 284] width 486 height 18
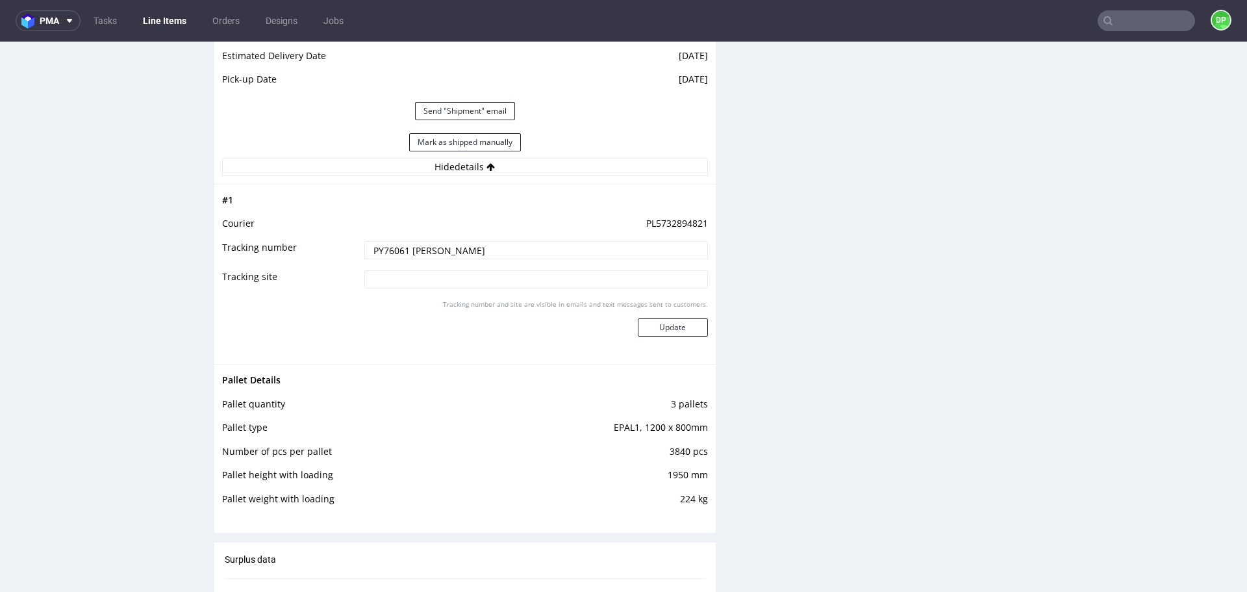
scroll to position [2013, 0]
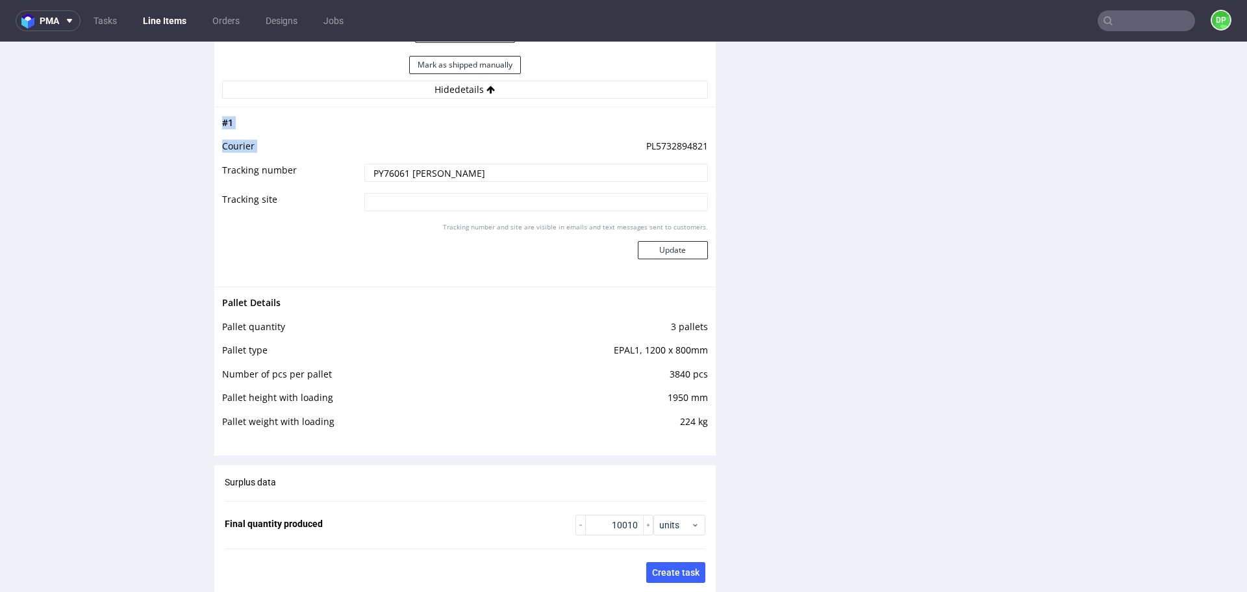
drag, startPoint x: 699, startPoint y: 144, endPoint x: 621, endPoint y: 148, distance: 78.1
click at [621, 148] on div "# 1 Courier PL5732894821 Tracking number PY76061 Paweł Elżbieciak Tracking site…" at bounding box center [464, 196] width 501 height 180
click at [618, 149] on td "PL5732894821" at bounding box center [534, 150] width 347 height 24
drag, startPoint x: 634, startPoint y: 142, endPoint x: 696, endPoint y: 151, distance: 62.9
click at [696, 151] on td "PL5732894821" at bounding box center [534, 150] width 347 height 24
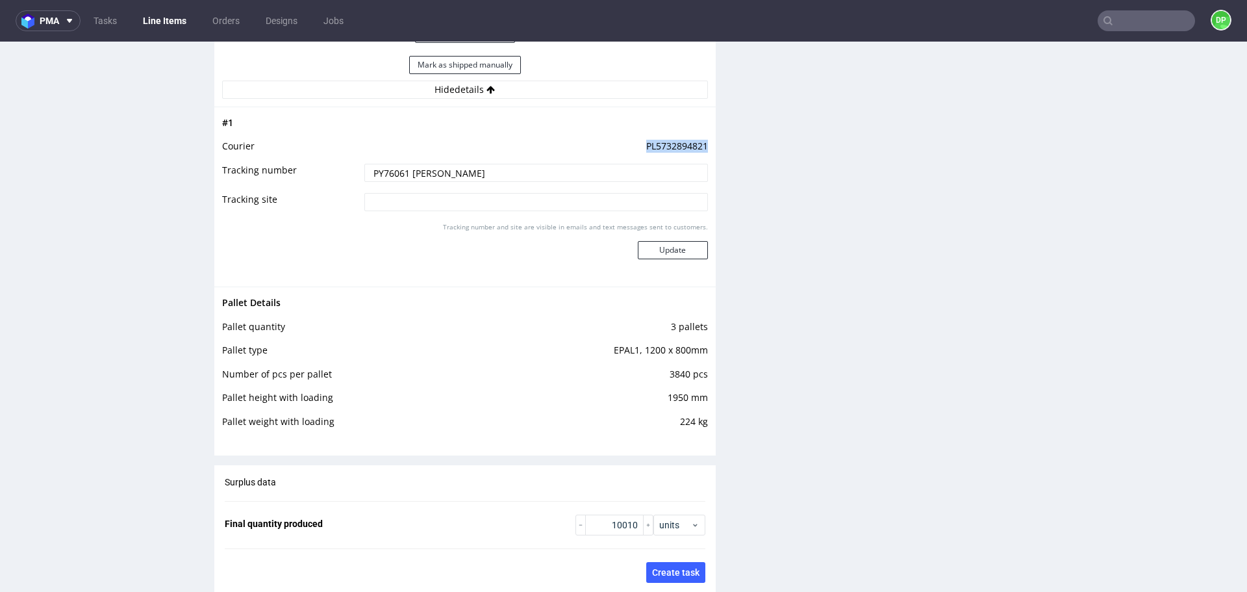
copy td "PL5732894821"
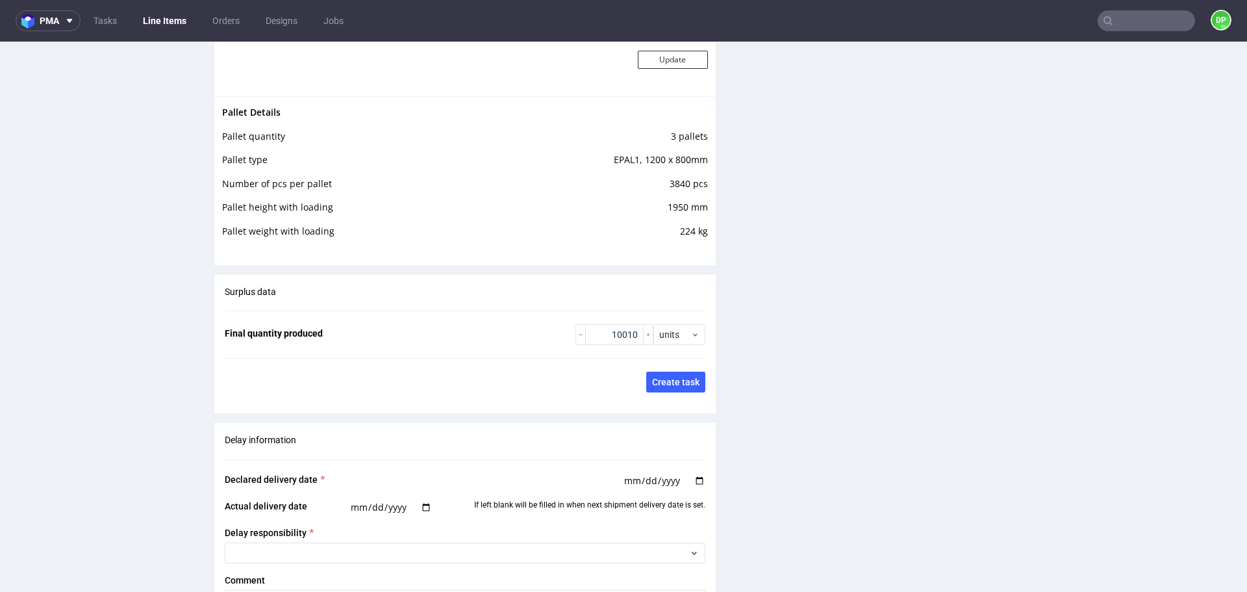
scroll to position [2208, 0]
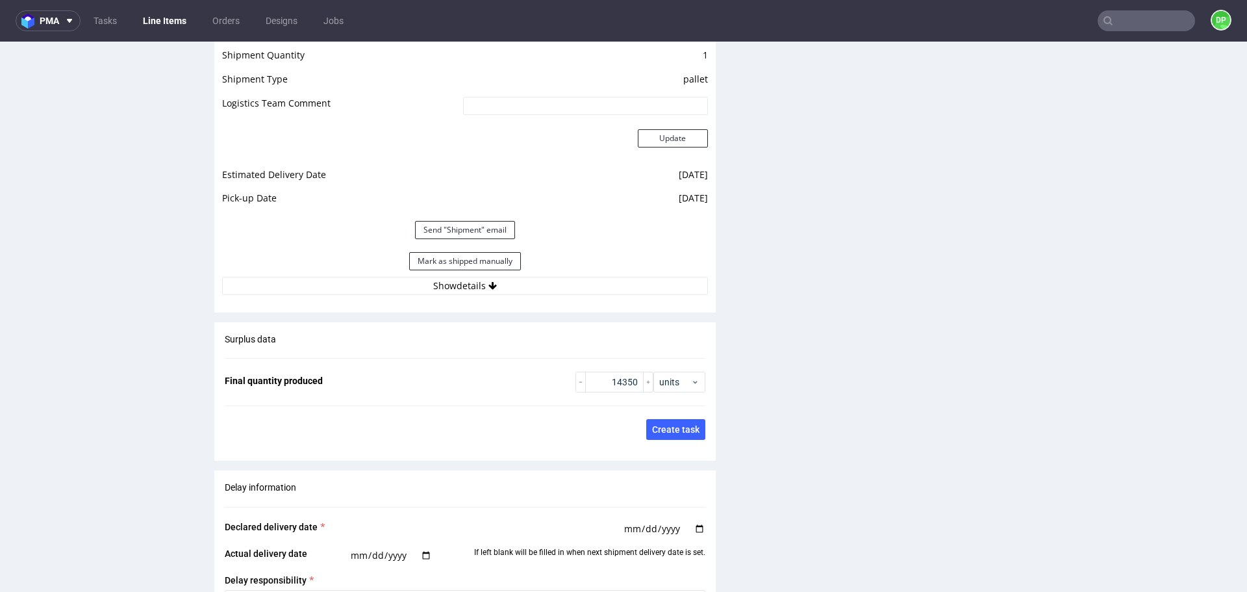
scroll to position [1818, 0]
click at [588, 277] on button "Show details" at bounding box center [465, 284] width 486 height 18
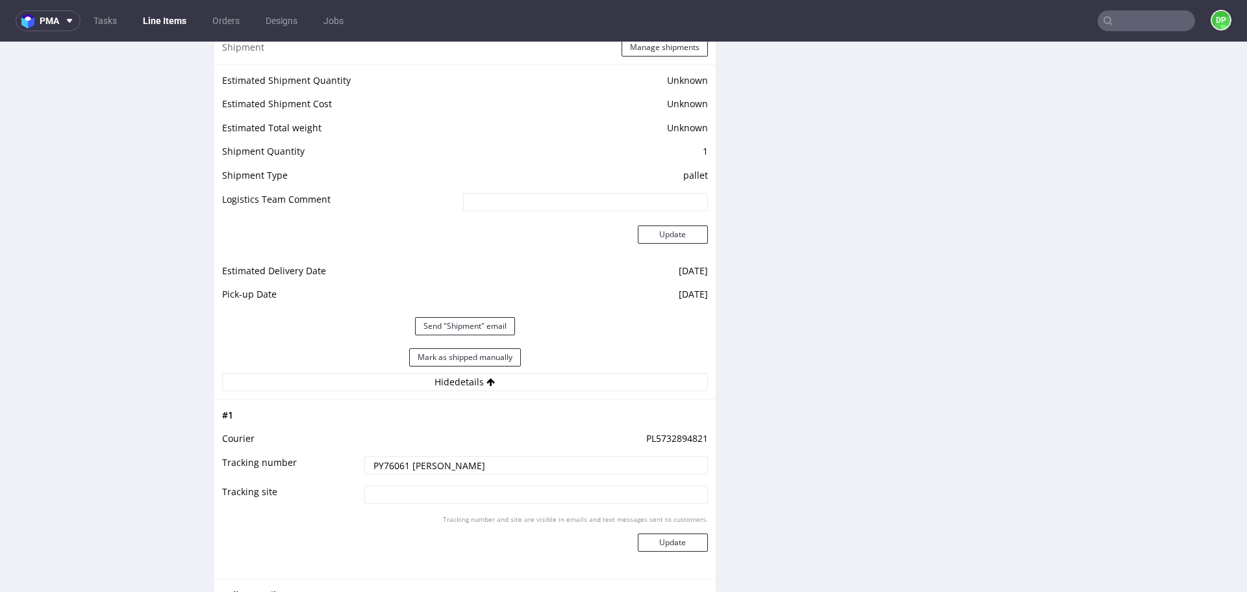
scroll to position [1688, 0]
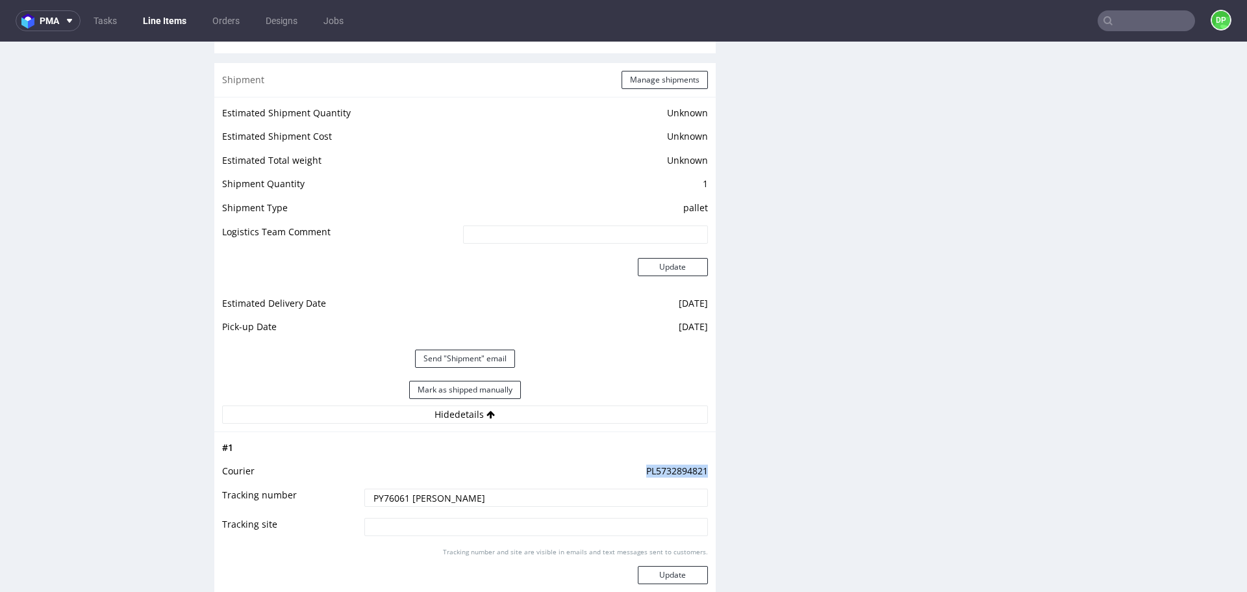
drag, startPoint x: 697, startPoint y: 471, endPoint x: 627, endPoint y: 470, distance: 70.8
click at [629, 471] on td "PL5732894821" at bounding box center [534, 475] width 347 height 24
copy td "PL5732894821"
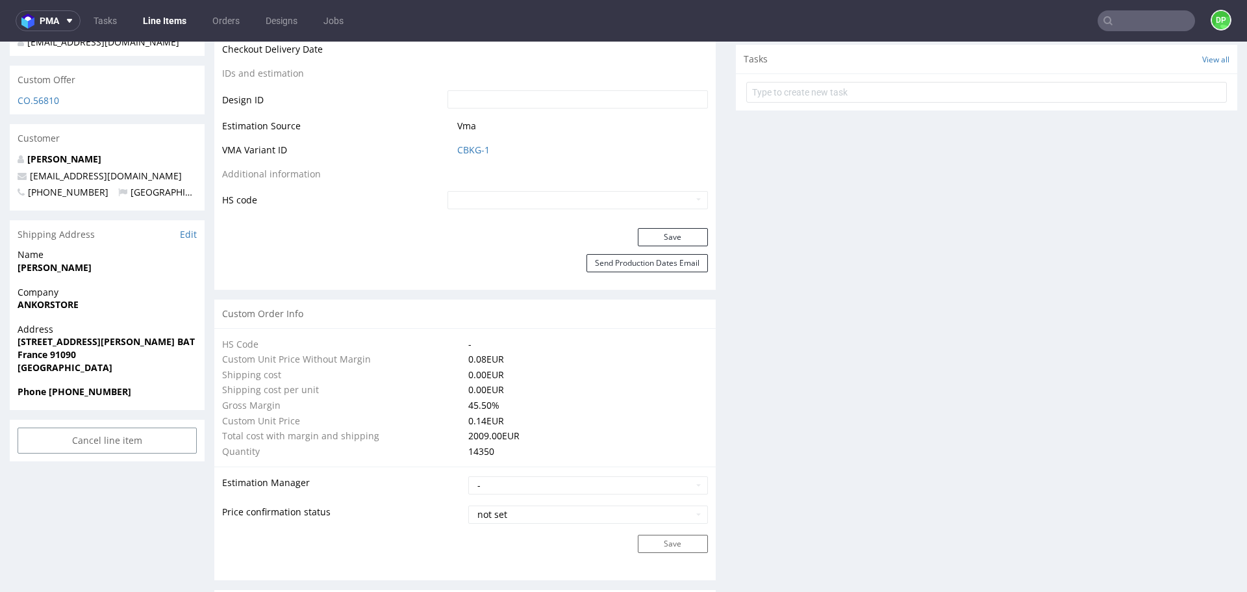
scroll to position [779, 0]
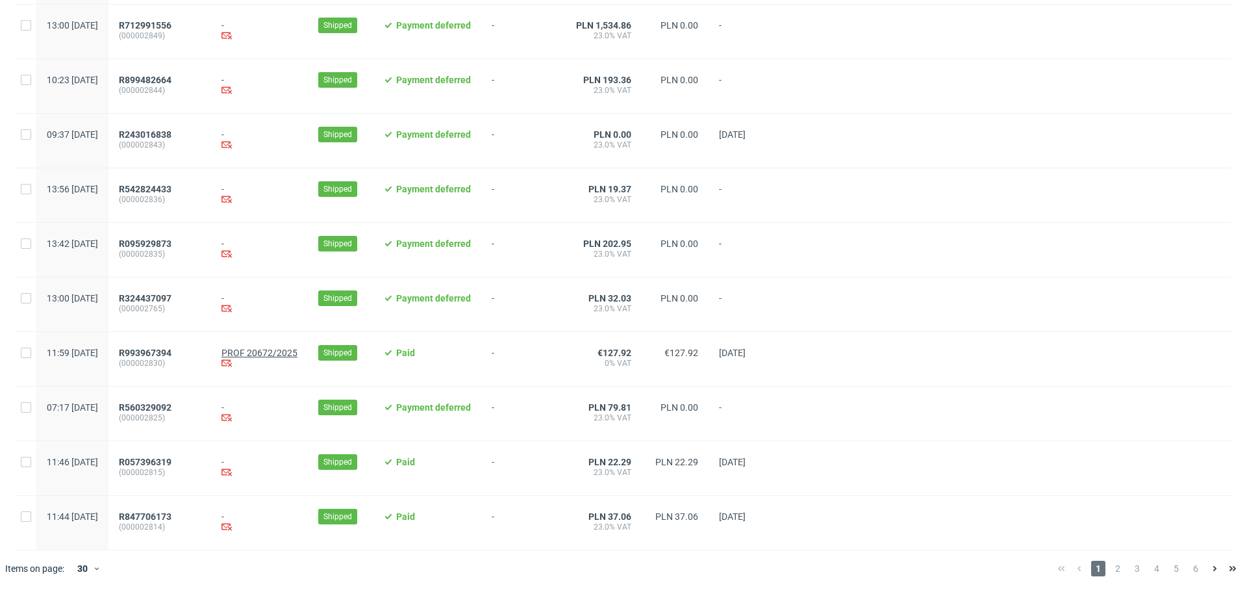
scroll to position [1253, 0]
click at [1110, 568] on span "2" at bounding box center [1117, 568] width 14 height 16
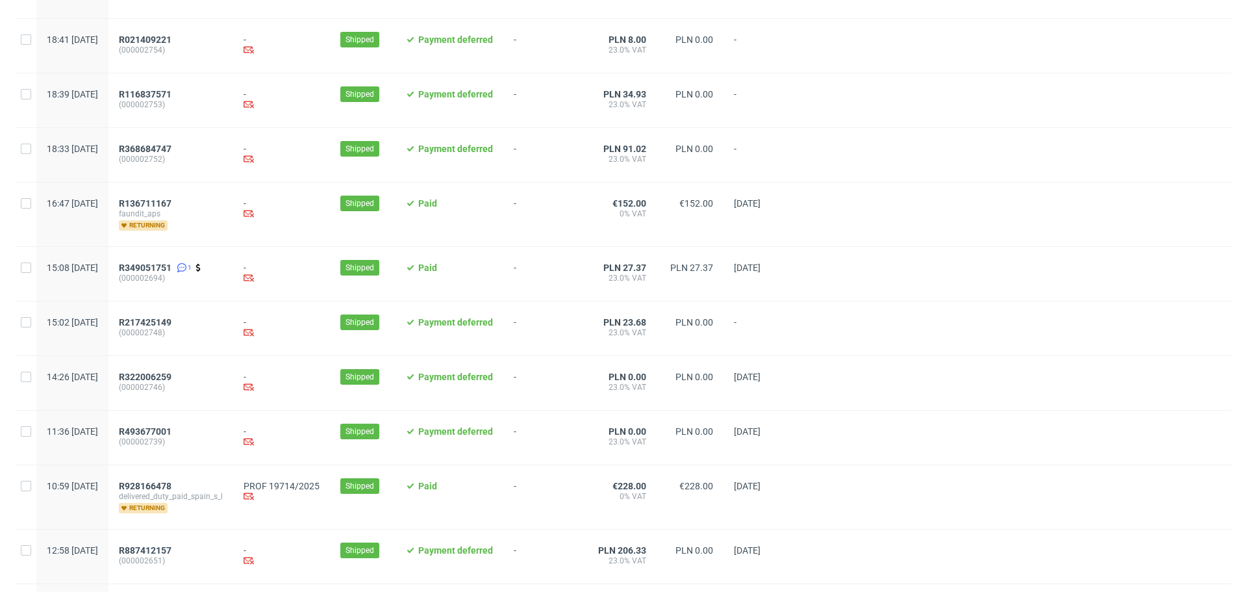
scroll to position [1279, 0]
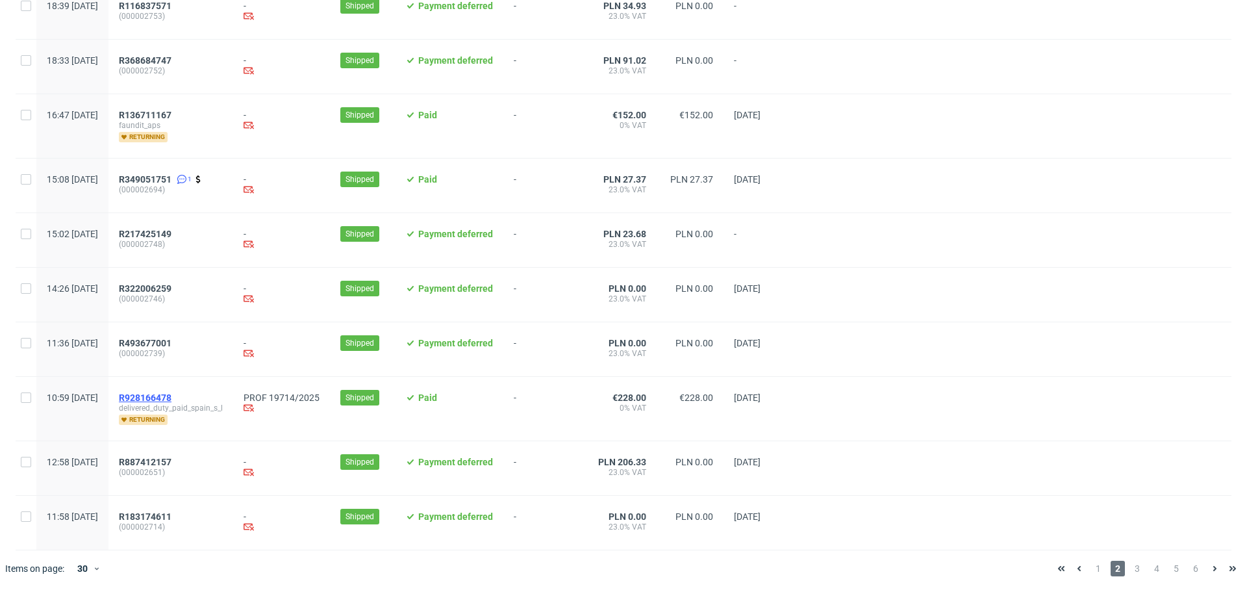
click at [171, 400] on span "R928166478" at bounding box center [145, 397] width 53 height 10
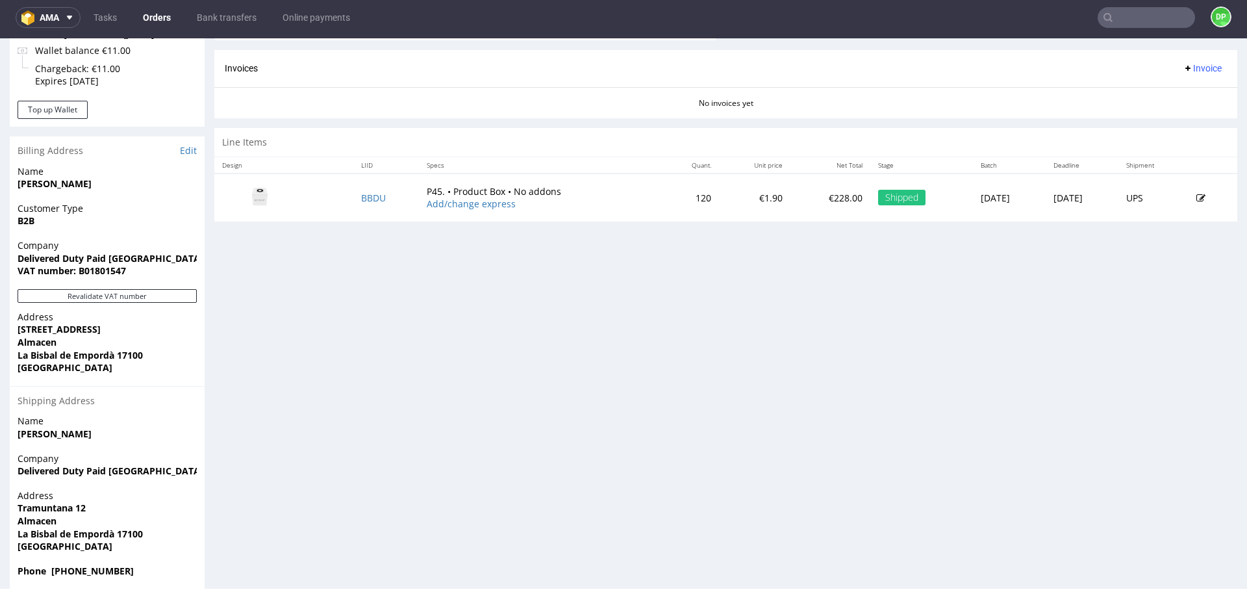
scroll to position [568, 0]
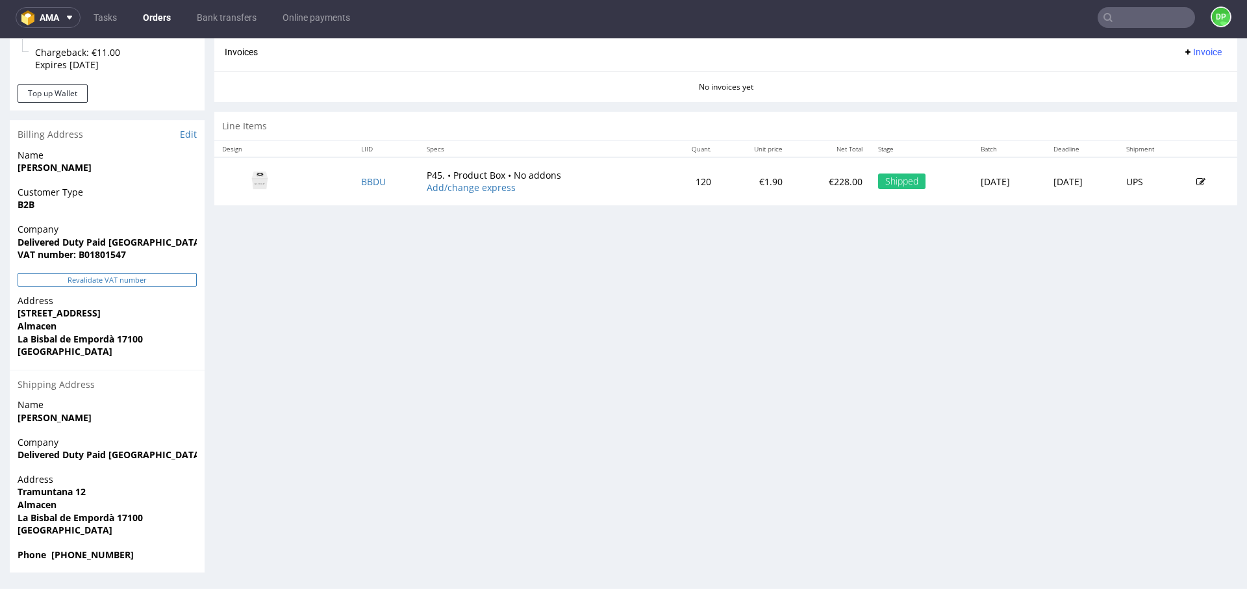
click at [127, 280] on button "Revalidate VAT number" at bounding box center [107, 280] width 179 height 14
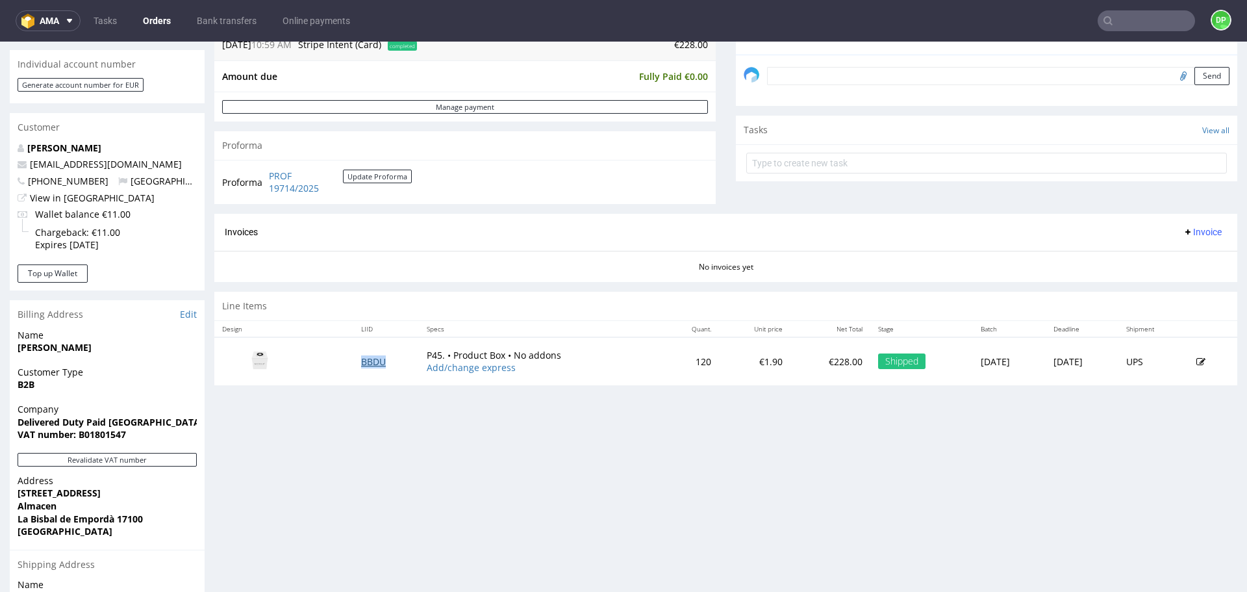
scroll to position [455, 0]
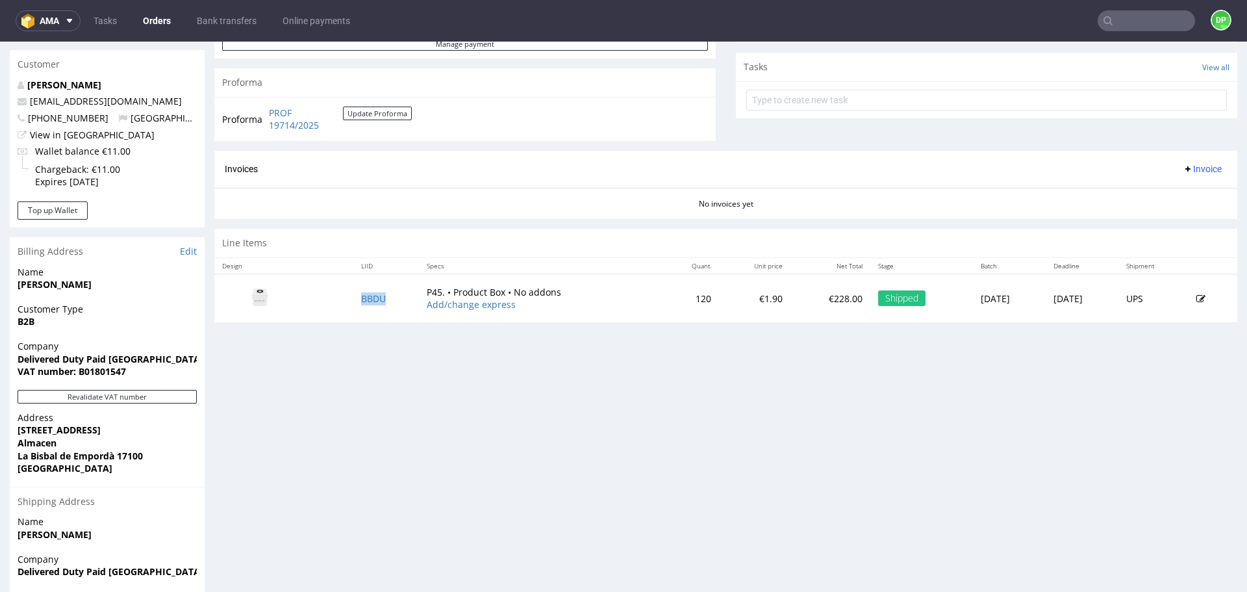
click at [1183, 167] on span "Invoice" at bounding box center [1202, 169] width 39 height 10
click at [1173, 184] on li "Generate" at bounding box center [1177, 195] width 84 height 23
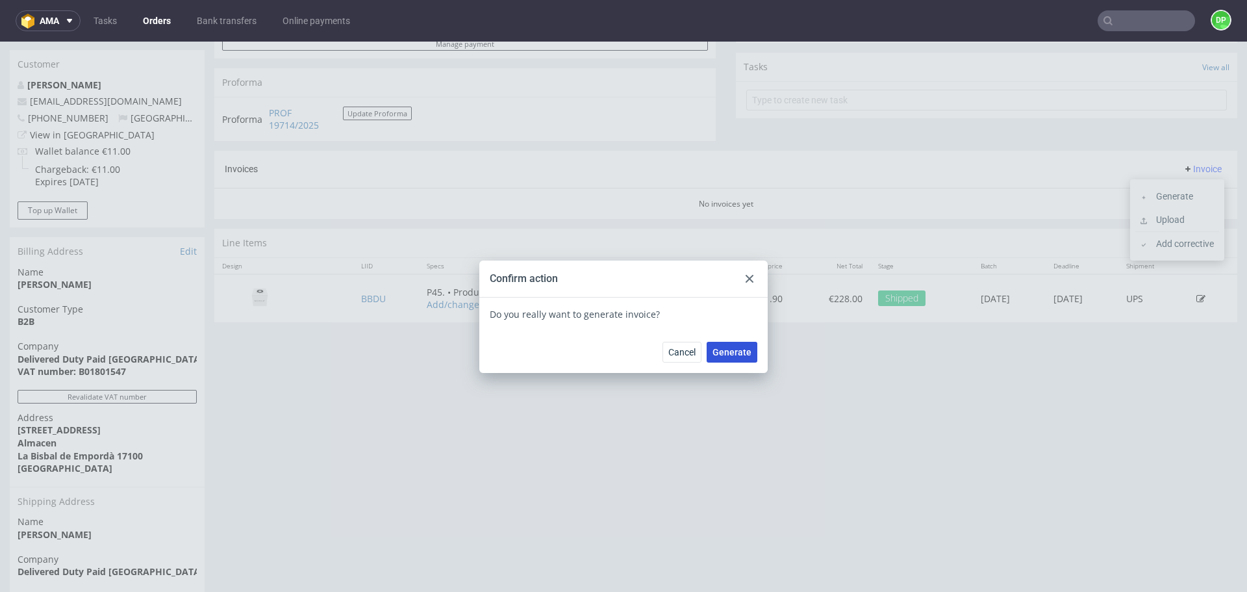
click at [720, 355] on span "Generate" at bounding box center [731, 351] width 39 height 9
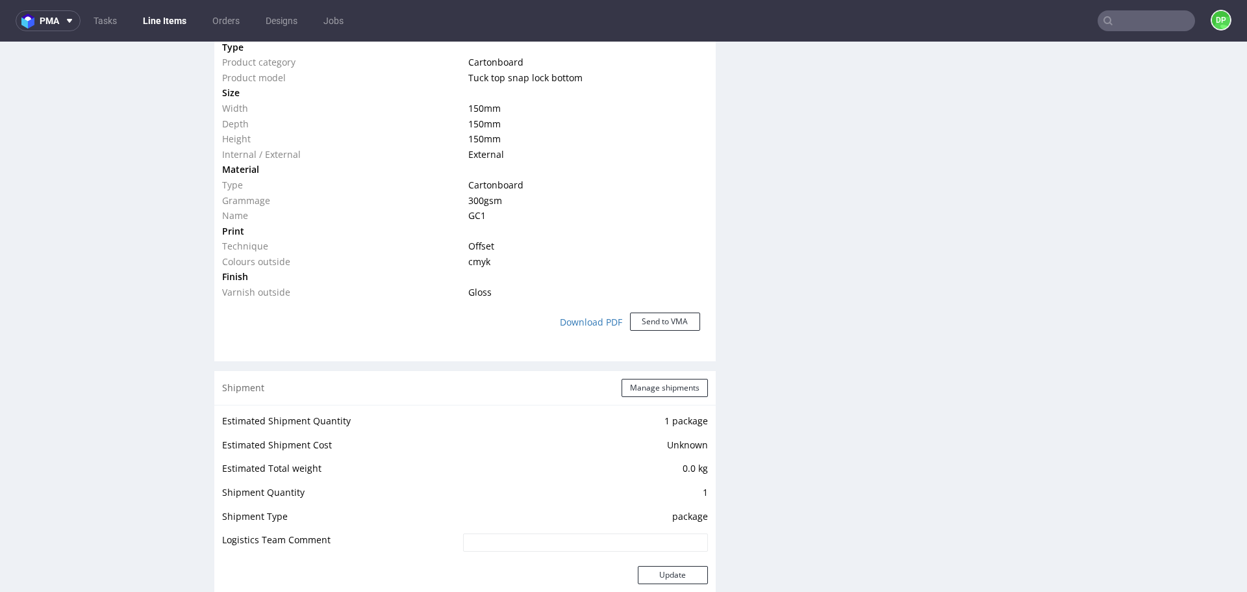
scroll to position [1299, 0]
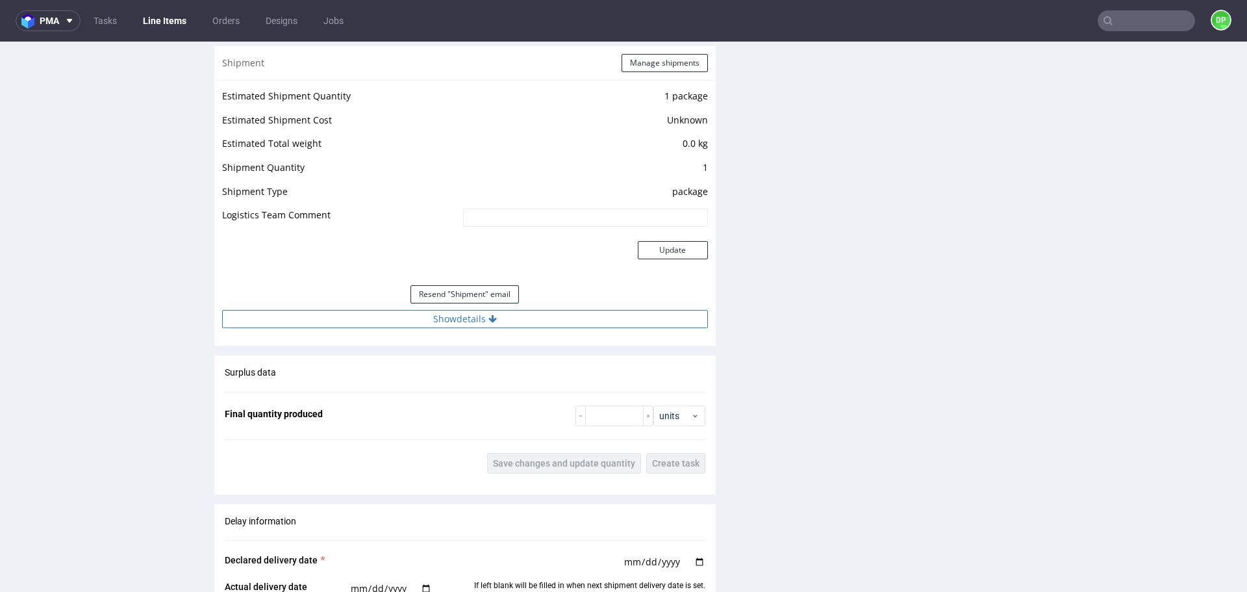
click at [442, 323] on button "Show details" at bounding box center [465, 319] width 486 height 18
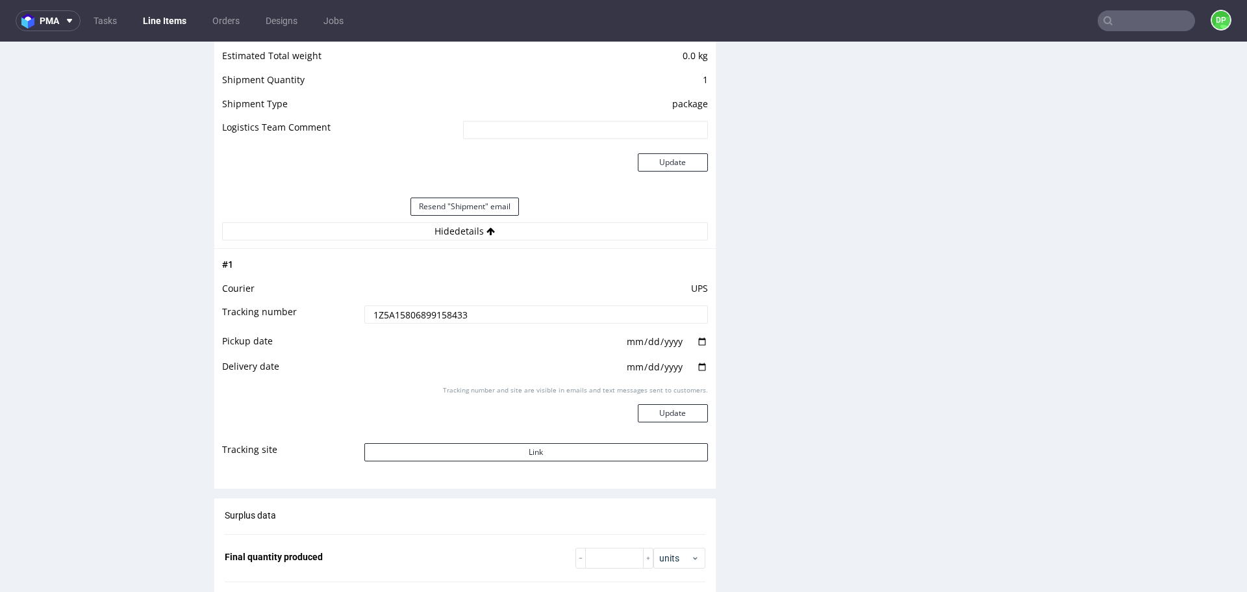
scroll to position [1494, 0]
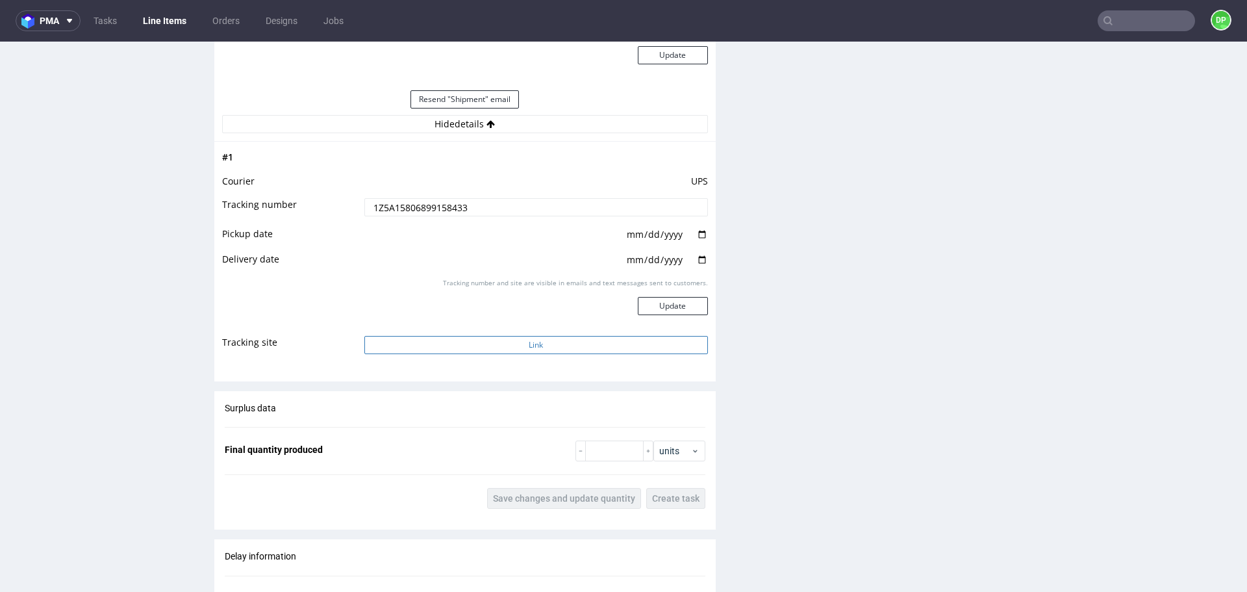
click at [445, 342] on button "Link" at bounding box center [536, 345] width 344 height 18
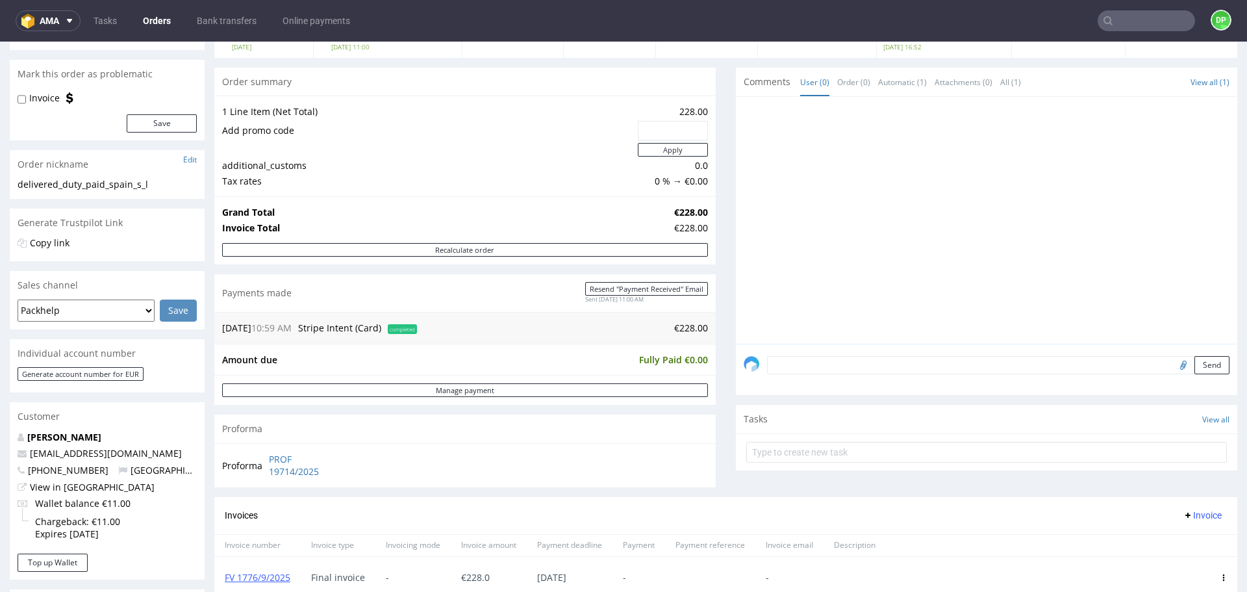
scroll to position [130, 0]
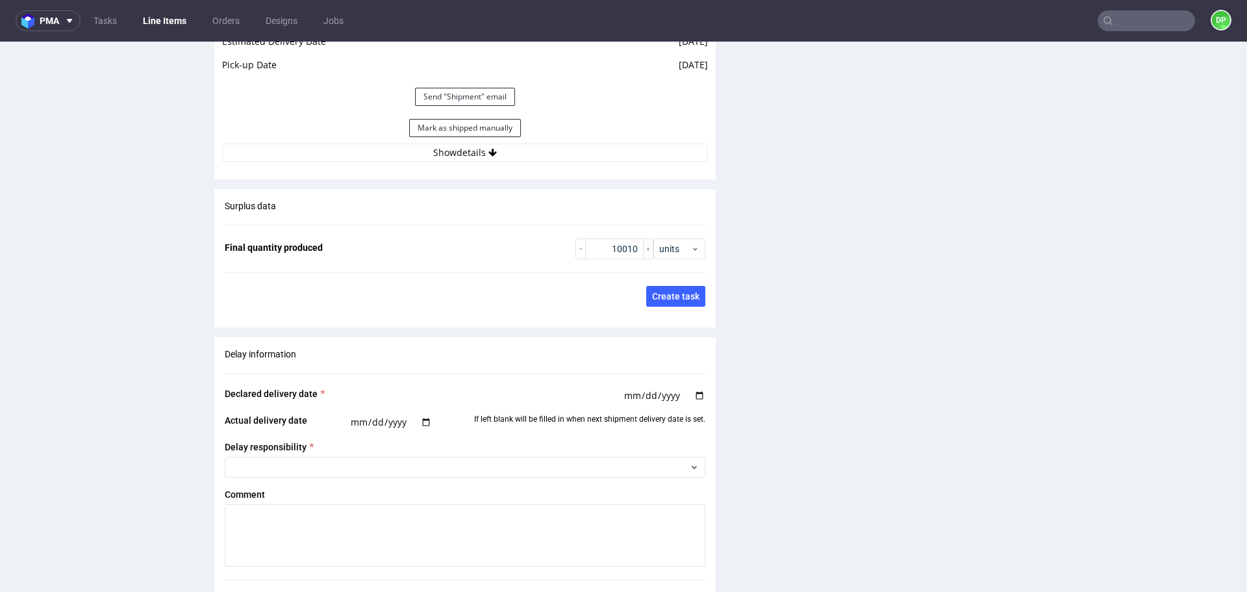
scroll to position [1948, 0]
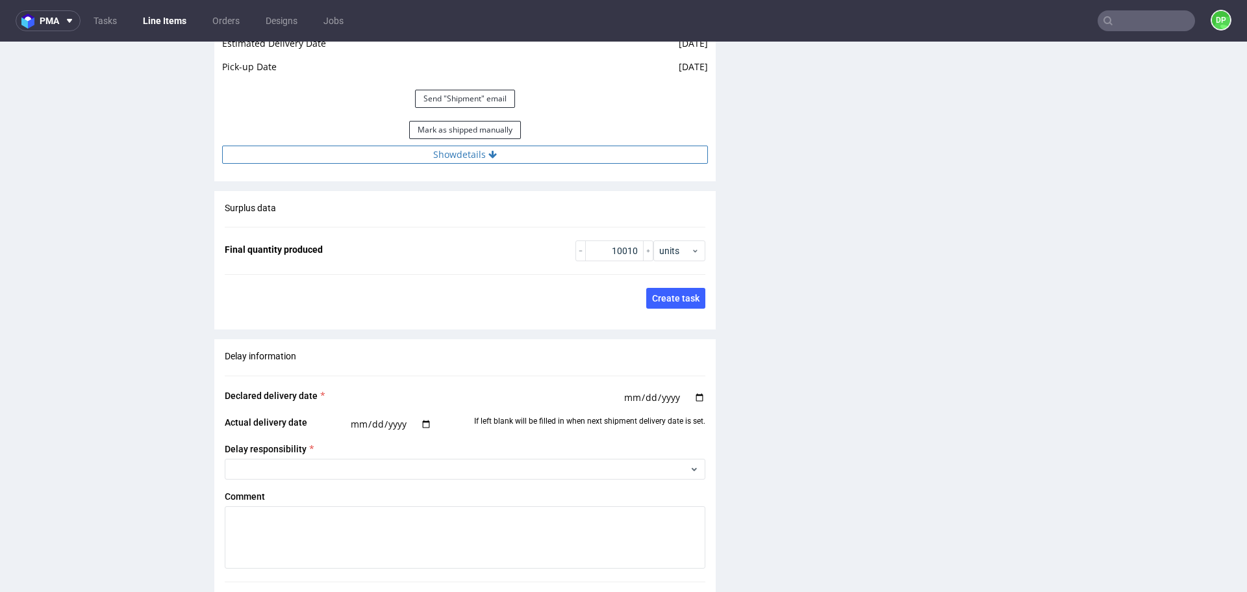
click at [431, 150] on button "Show details" at bounding box center [465, 154] width 486 height 18
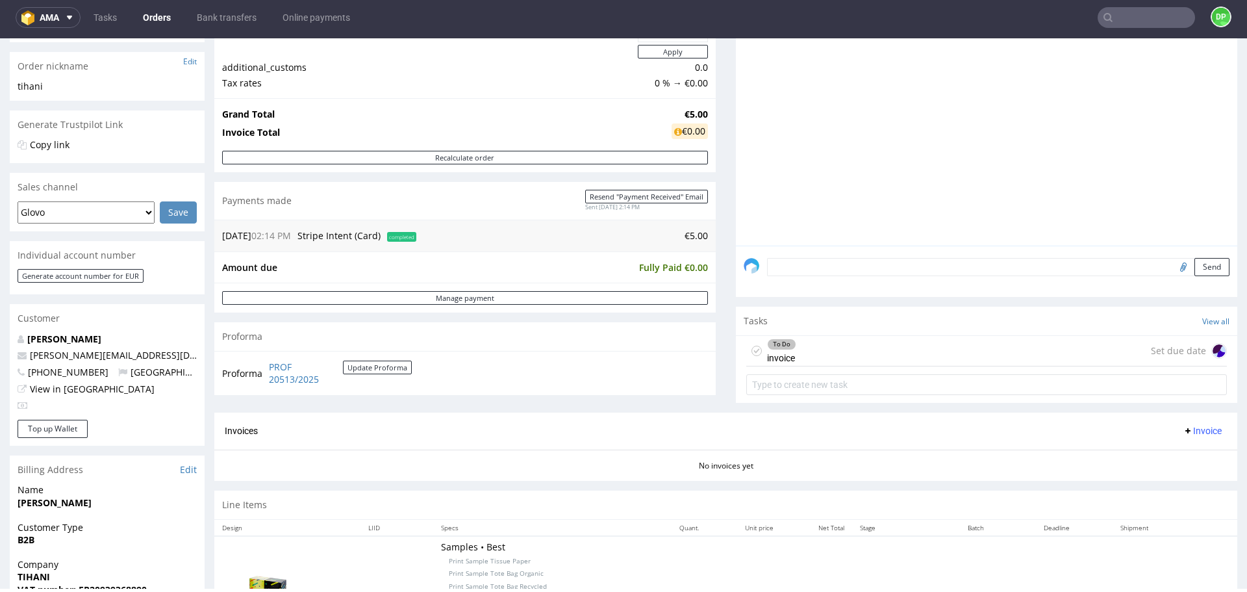
scroll to position [65, 0]
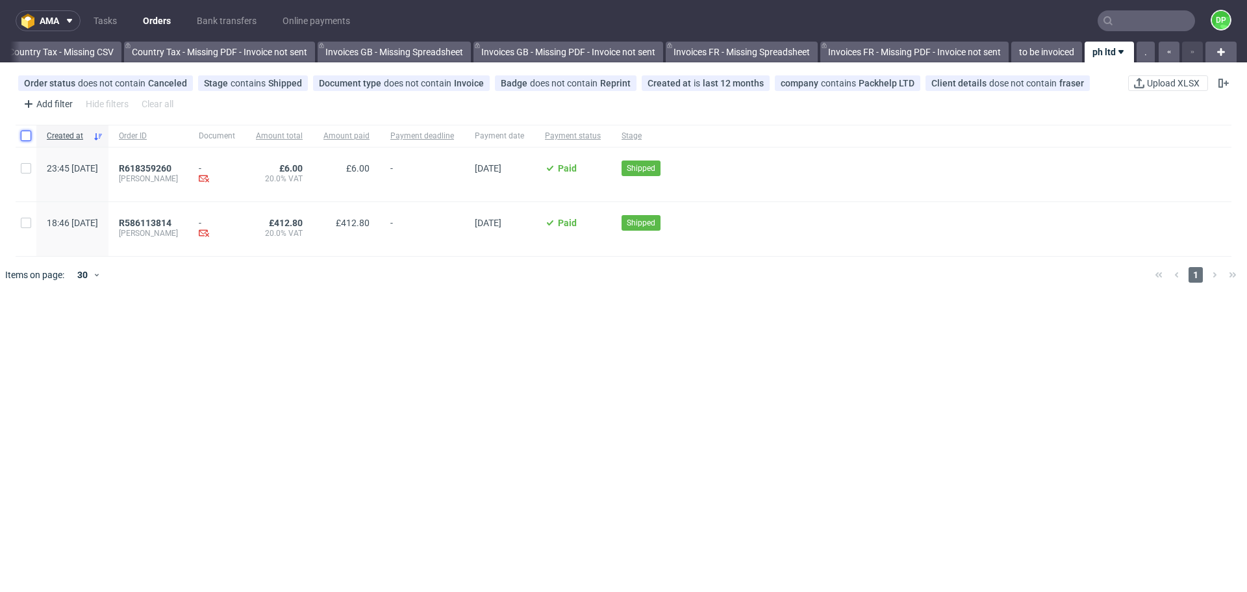
click at [28, 137] on input "checkbox" at bounding box center [26, 136] width 10 height 10
checkbox input "true"
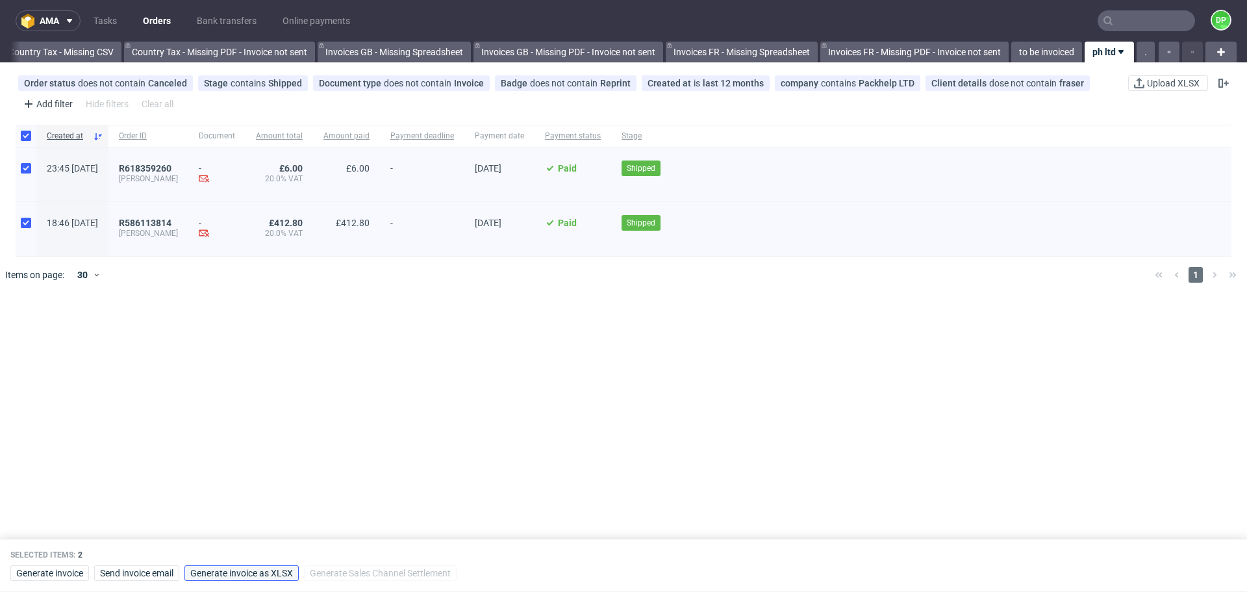
click at [266, 568] on span "Generate invoice as XLSX" at bounding box center [241, 572] width 103 height 9
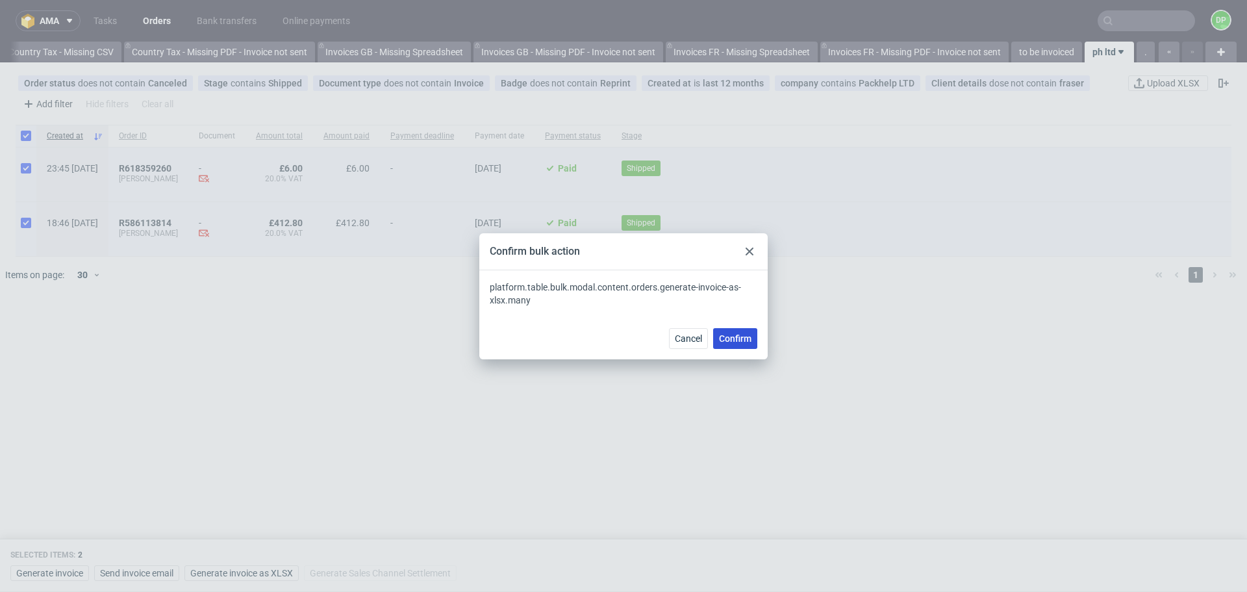
click at [734, 334] on span "Confirm" at bounding box center [735, 338] width 32 height 9
checkbox input "false"
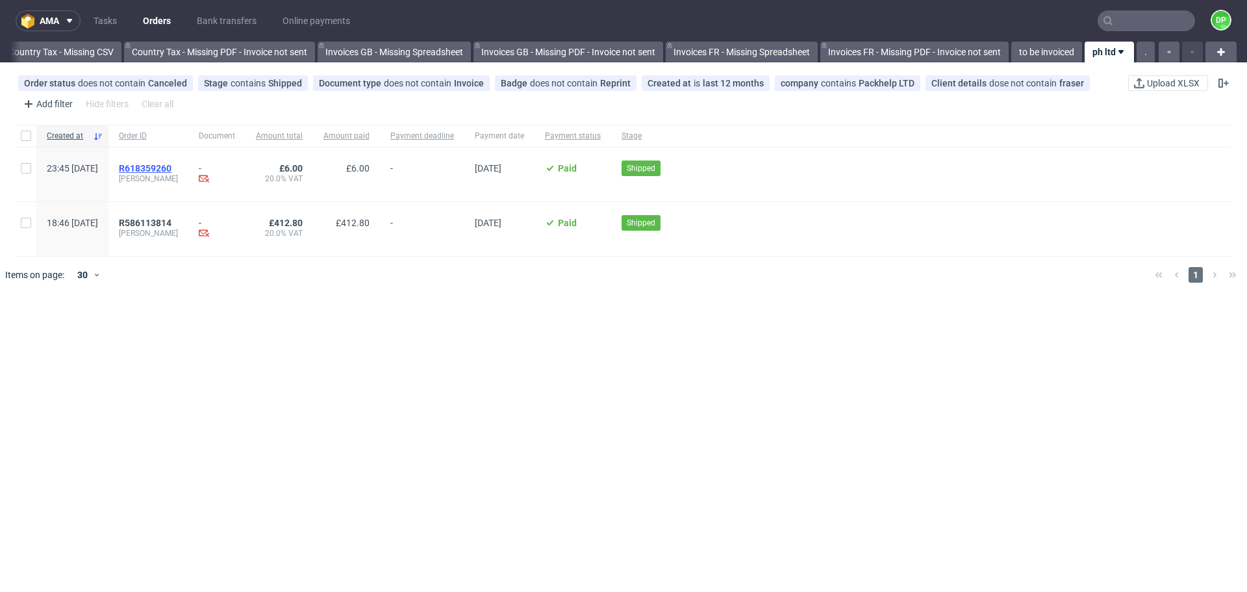
click at [171, 170] on span "R618359260" at bounding box center [145, 168] width 53 height 10
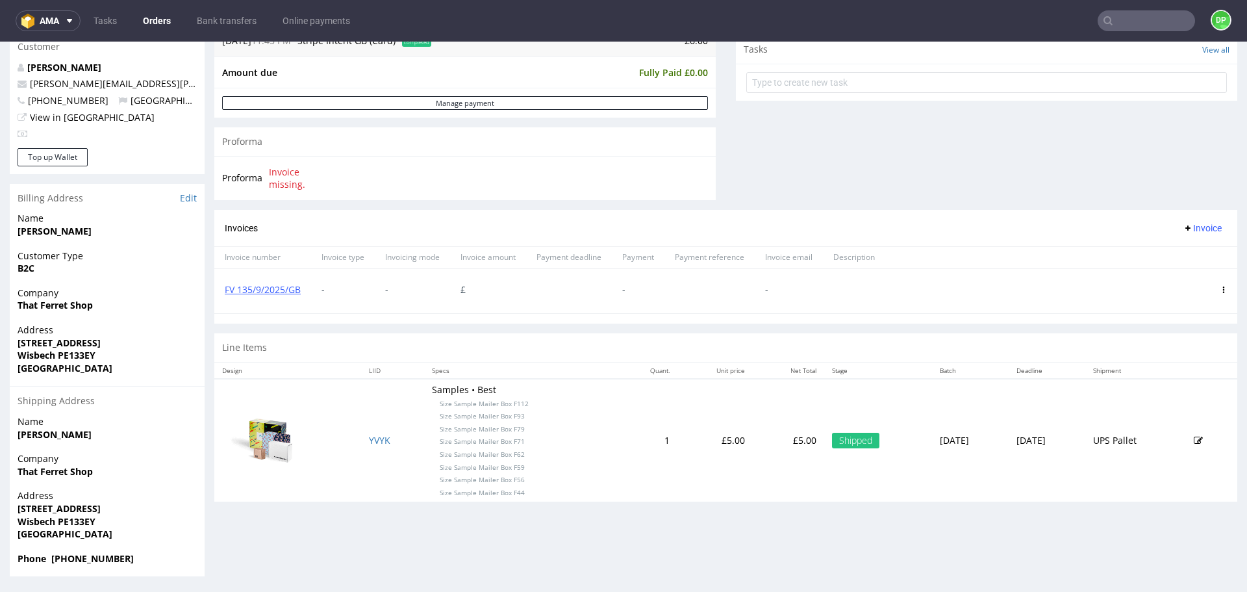
scroll to position [473, 0]
click at [1210, 292] on div at bounding box center [1223, 290] width 27 height 44
click at [1220, 288] on icon at bounding box center [1223, 289] width 6 height 6
click at [1159, 403] on span "Delete invoice" at bounding box center [1173, 405] width 79 height 13
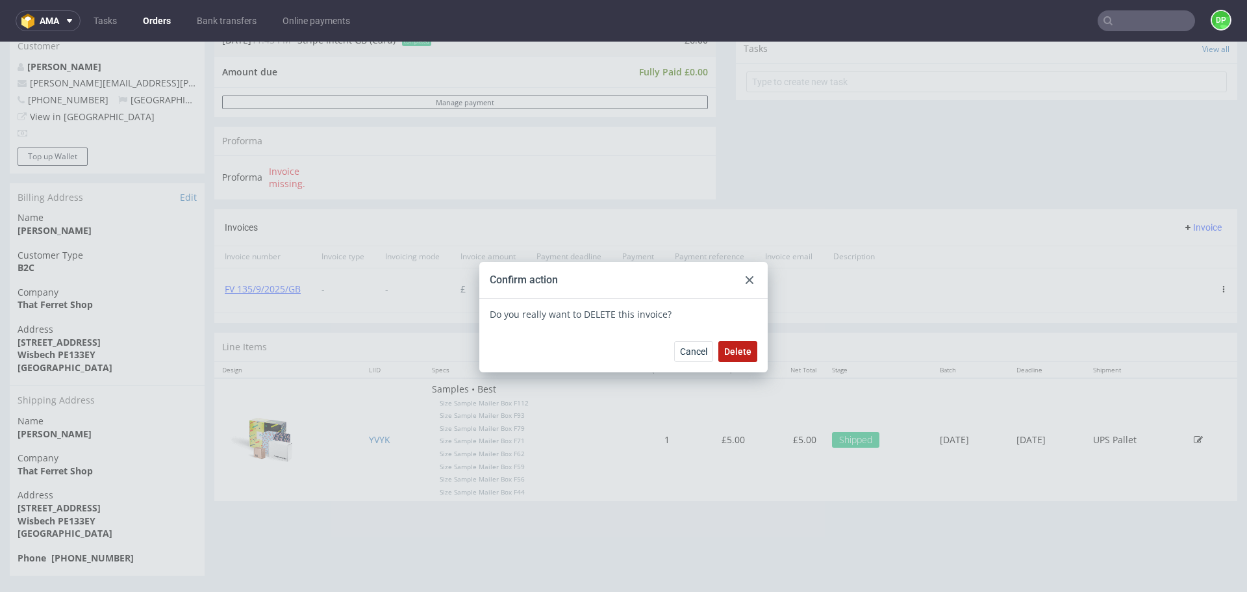
click at [736, 348] on span "Delete" at bounding box center [737, 351] width 27 height 9
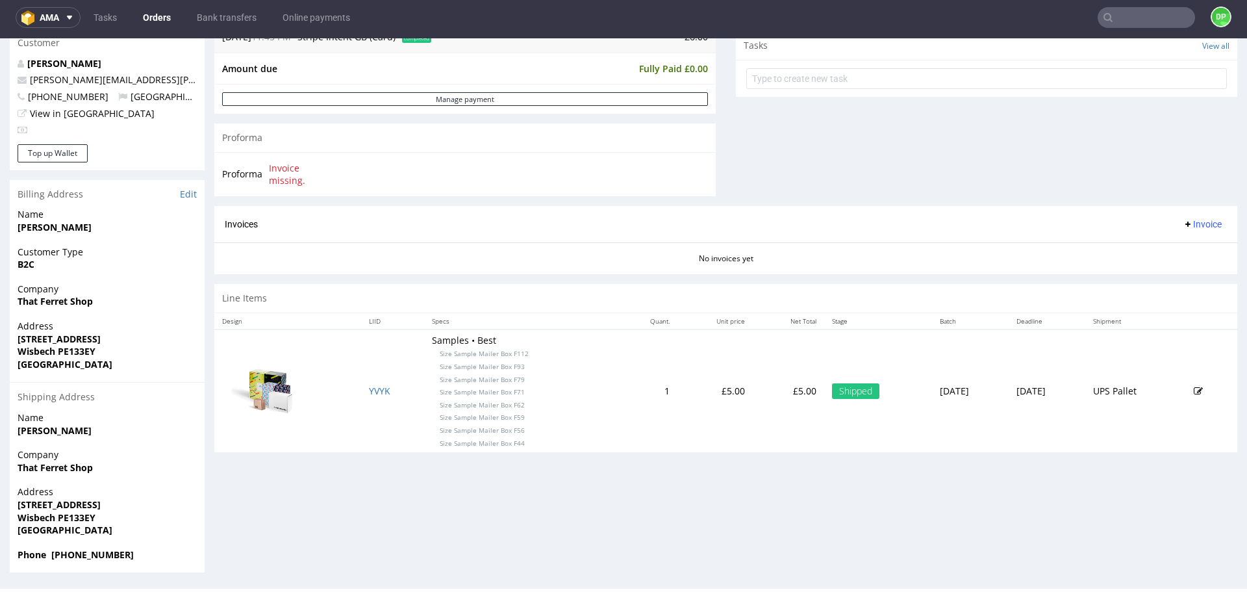
scroll to position [4, 0]
click at [1185, 223] on use at bounding box center [1187, 223] width 5 height 5
click at [1177, 245] on span "Upload" at bounding box center [1182, 251] width 63 height 13
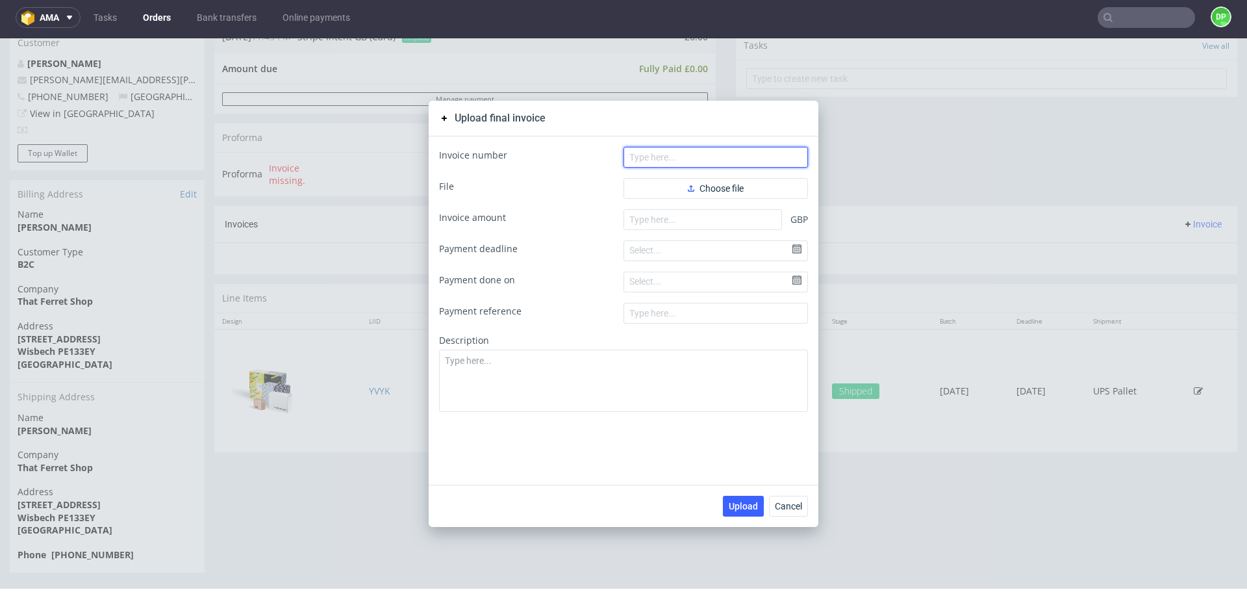
click at [673, 159] on input "text" at bounding box center [715, 157] width 184 height 21
paste input "FV 135/9/2025/GB"
type input "FV 135/9/2025/GB"
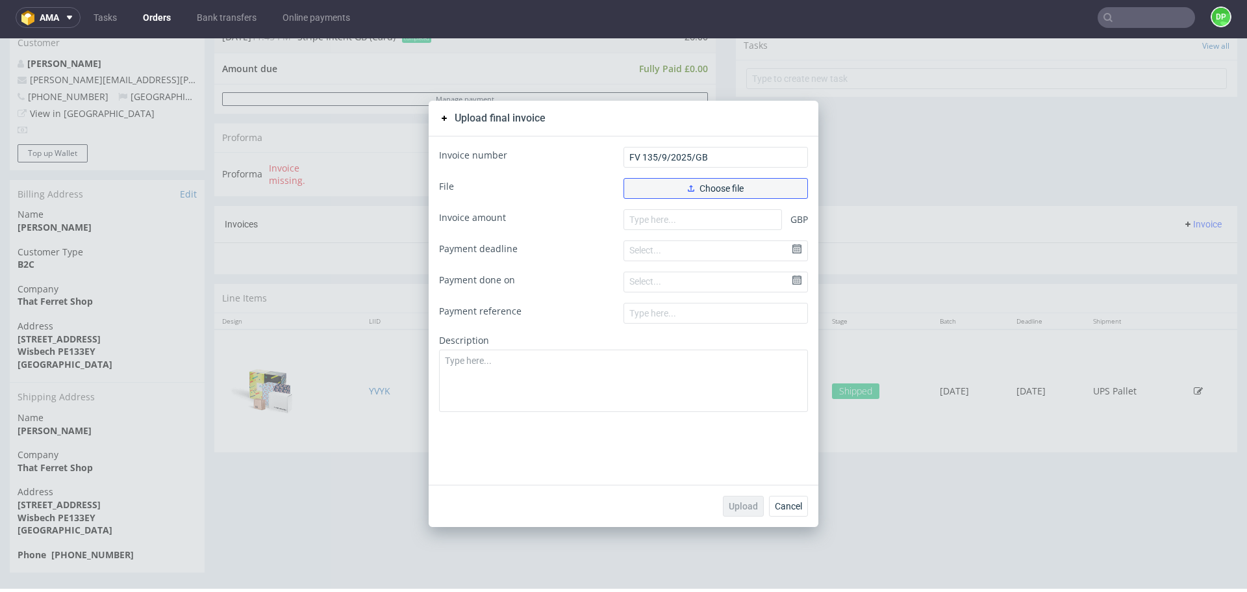
click at [659, 190] on button "Choose file" at bounding box center [715, 188] width 184 height 21
click at [649, 183] on button "Choose file" at bounding box center [715, 188] width 184 height 21
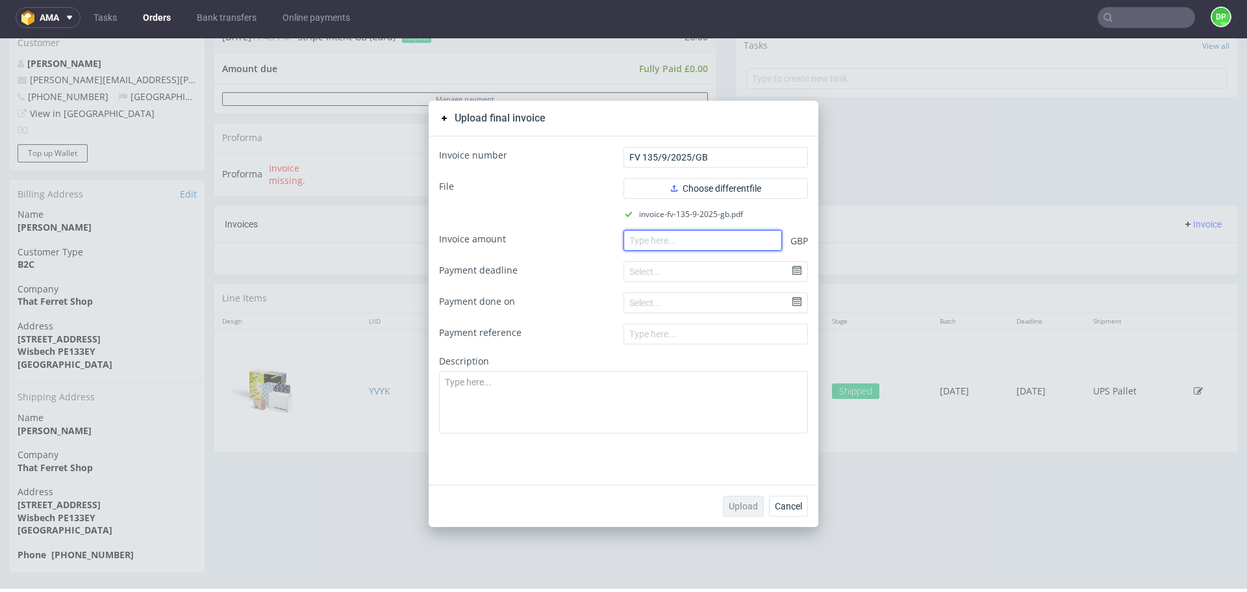
click at [638, 239] on input "number" at bounding box center [702, 240] width 158 height 21
paste input "6.00"
type input "6.00"
click at [729, 505] on span "Upload" at bounding box center [743, 505] width 29 height 9
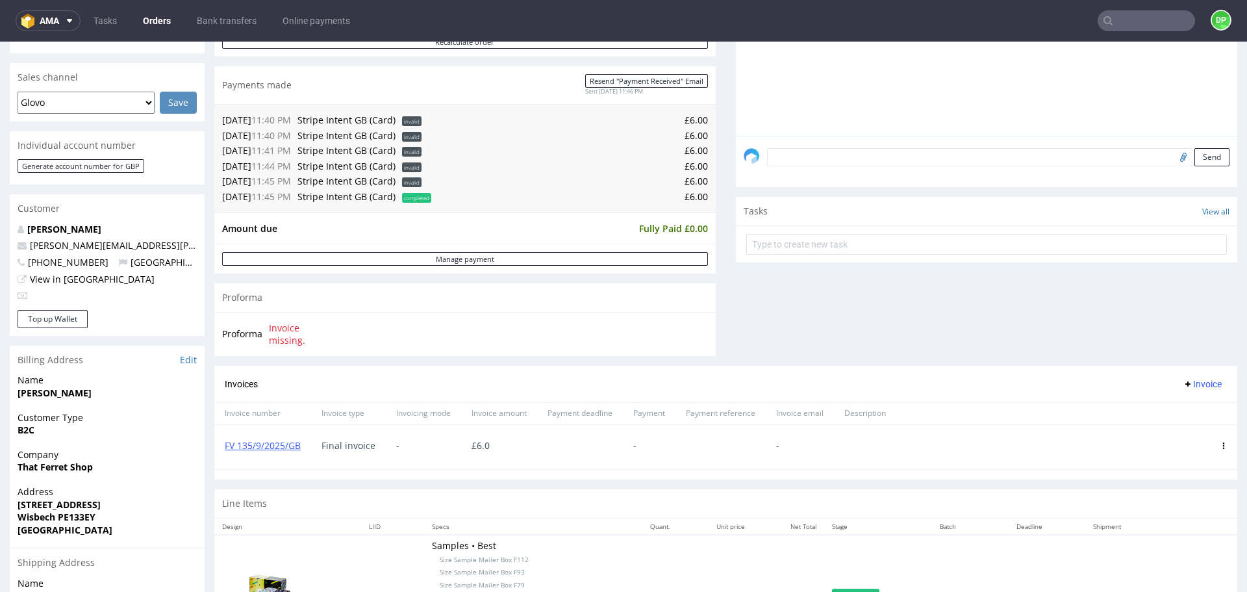
scroll to position [343, 0]
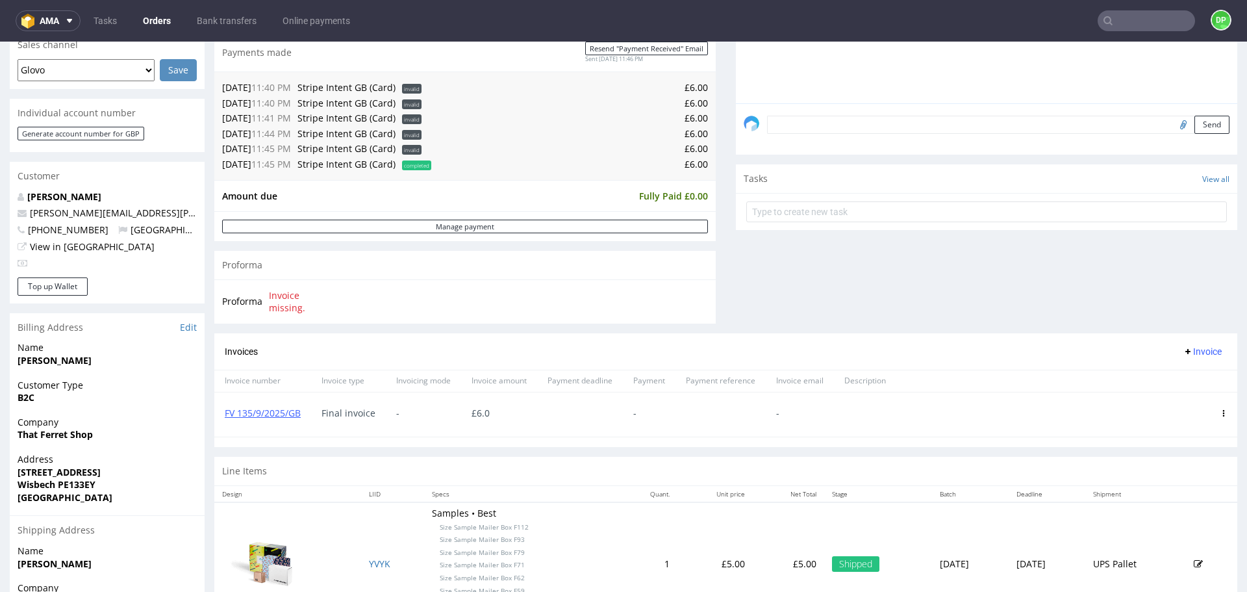
click at [1110, 18] on input "text" at bounding box center [1145, 20] width 97 height 21
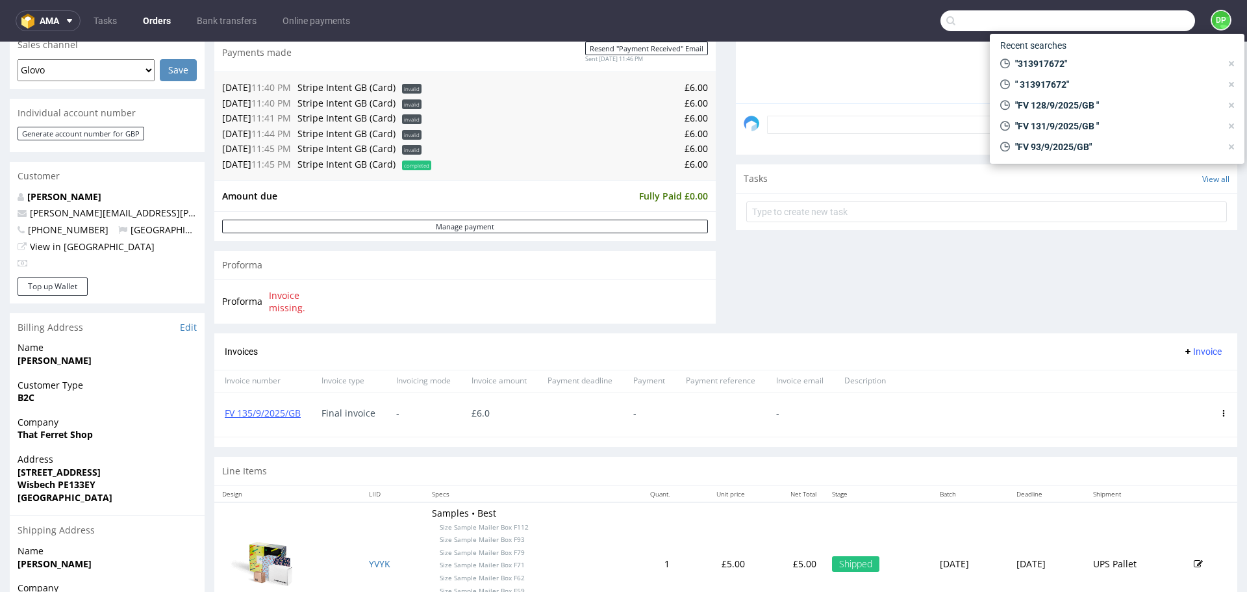
paste input "FV 134/9/2025/GB"
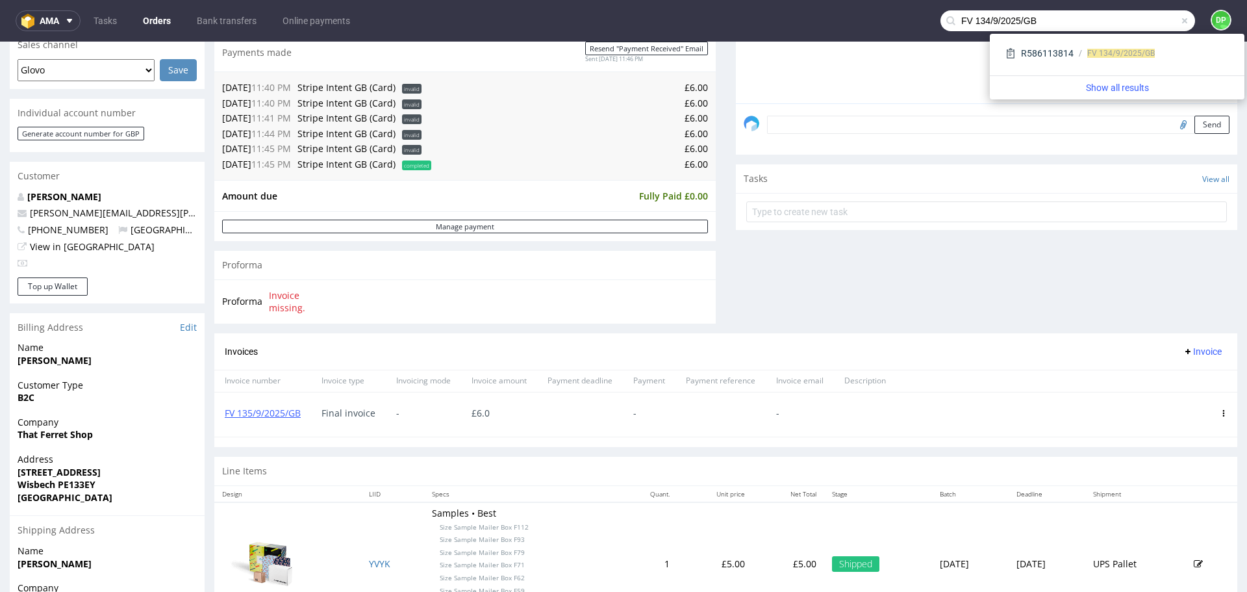
type input "FV 134/9/2025/GB"
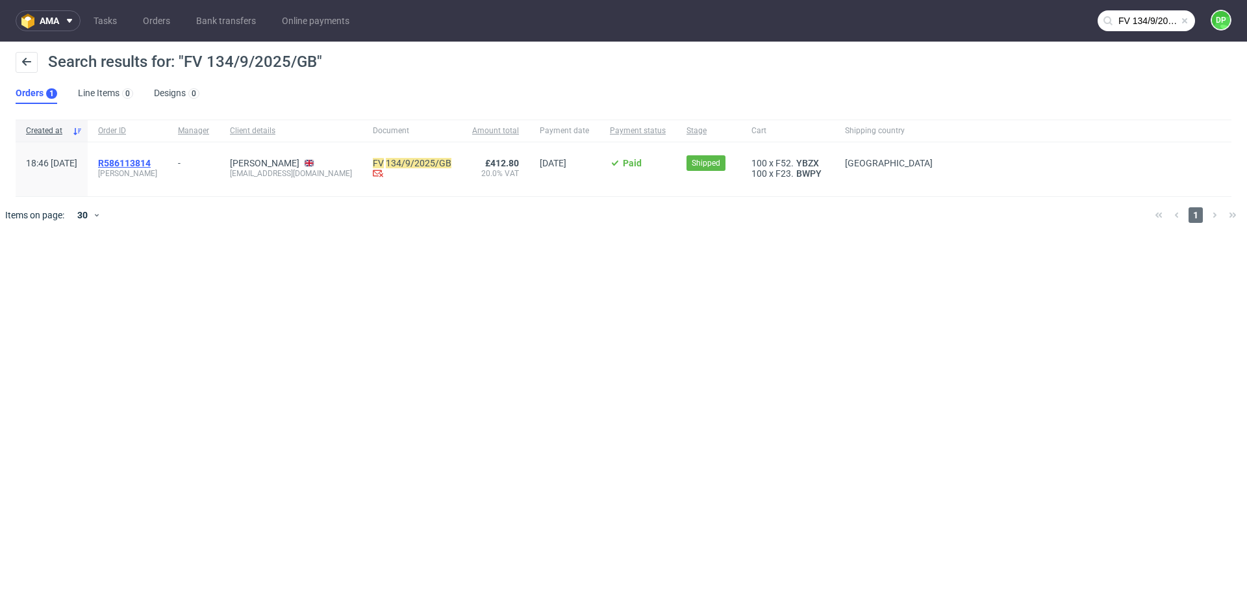
click at [151, 163] on span "R586113814" at bounding box center [124, 163] width 53 height 10
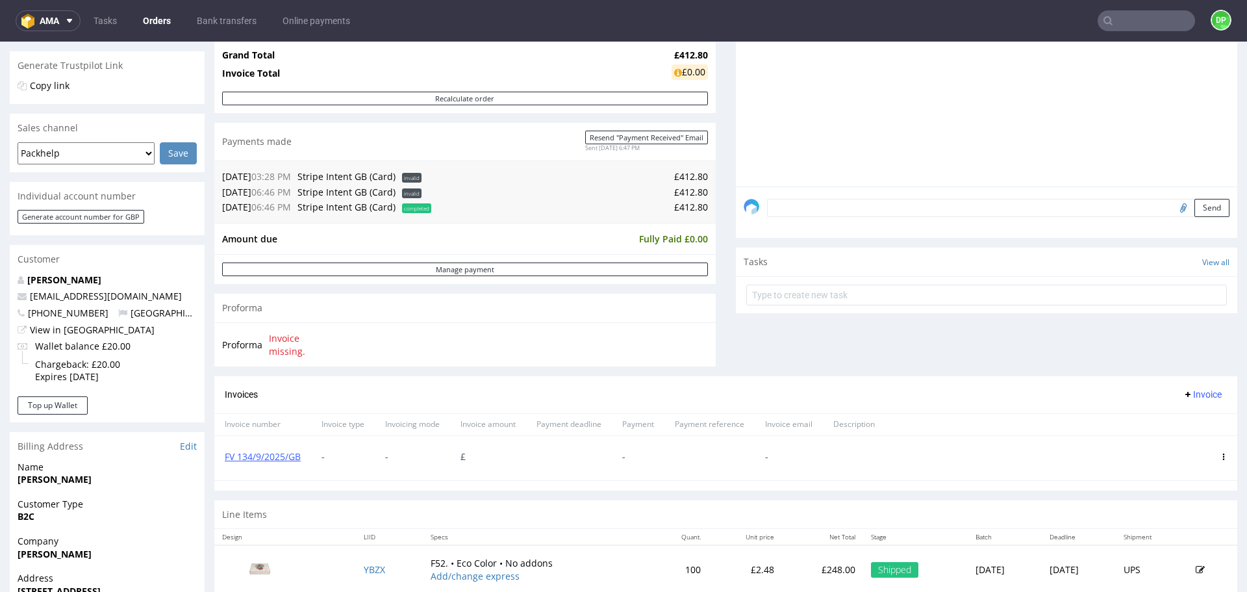
scroll to position [509, 0]
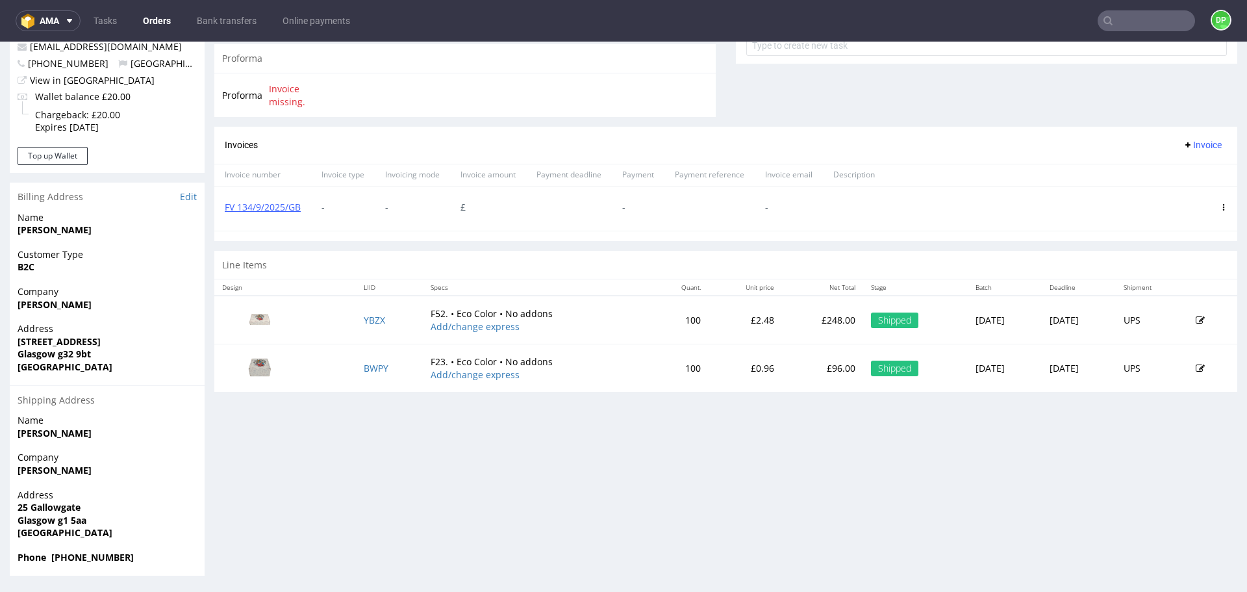
click at [1220, 205] on icon at bounding box center [1223, 207] width 6 height 6
click at [1152, 319] on span "Delete invoice" at bounding box center [1173, 324] width 79 height 13
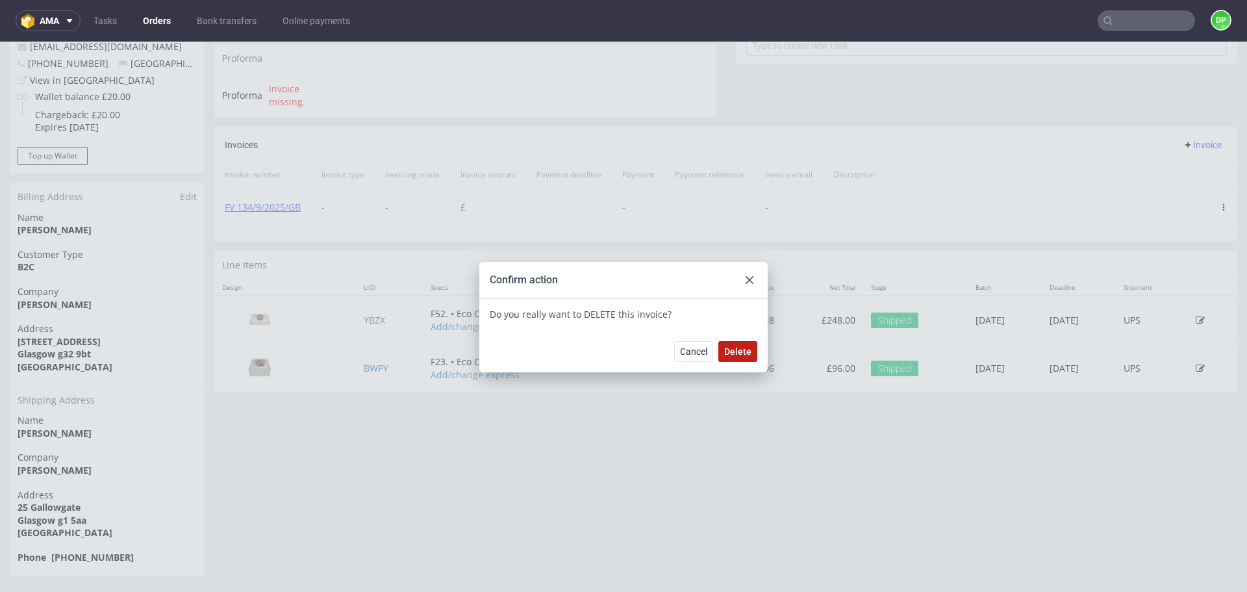
click at [727, 350] on span "Delete" at bounding box center [737, 351] width 27 height 9
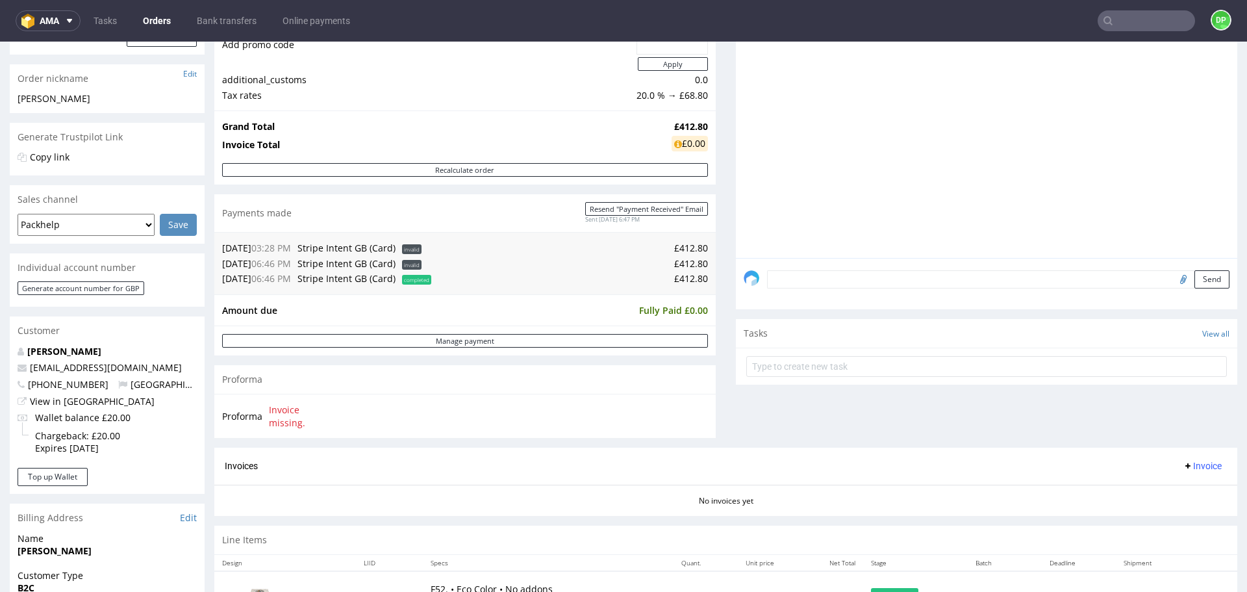
scroll to position [184, 0]
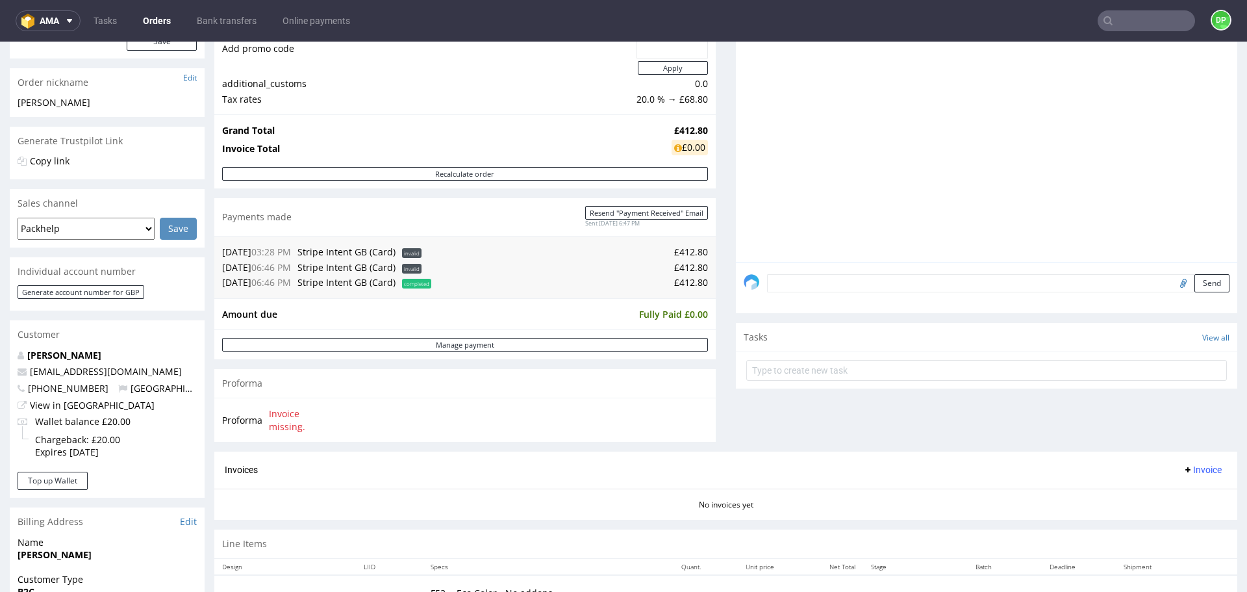
click at [1183, 470] on span "Invoice" at bounding box center [1202, 469] width 39 height 10
click at [1168, 494] on span "Upload" at bounding box center [1182, 496] width 63 height 13
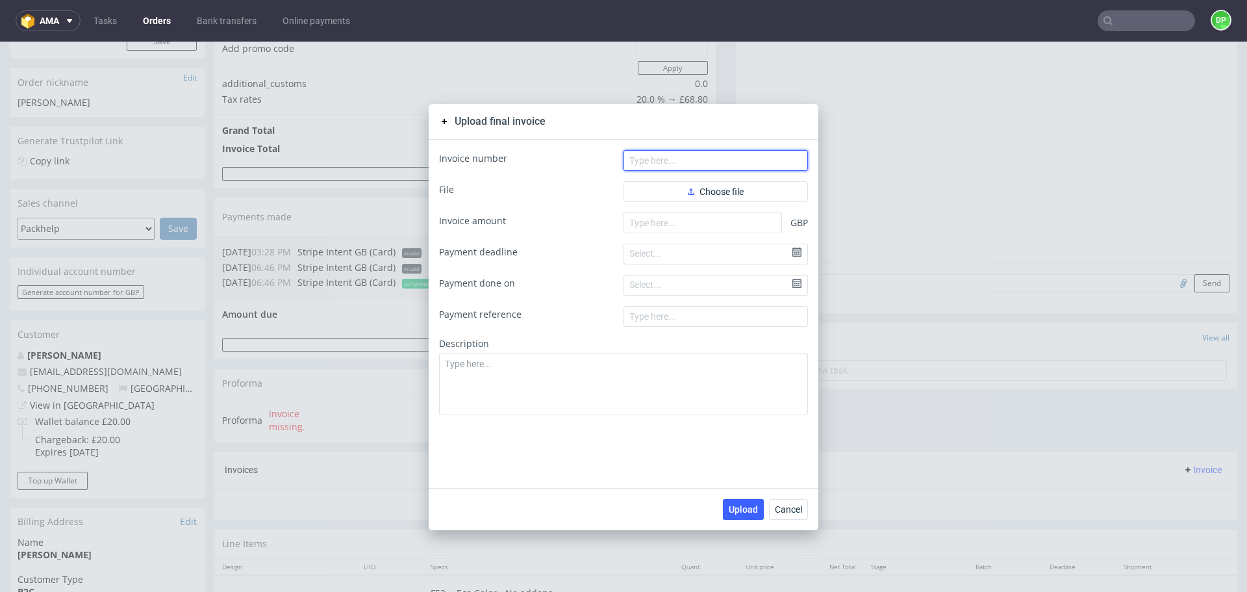
click at [628, 168] on input "text" at bounding box center [715, 160] width 184 height 21
paste input "FV 134/9/2025/GB"
type input "FV 134/9/2025/GB"
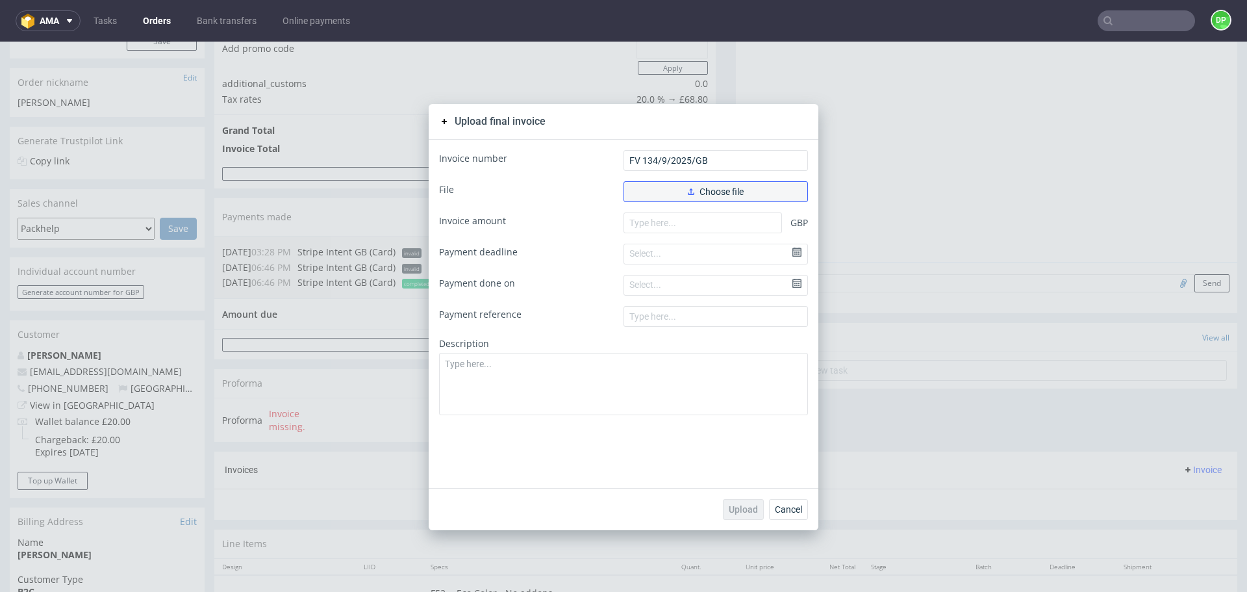
click at [661, 188] on button "Choose file" at bounding box center [715, 191] width 184 height 21
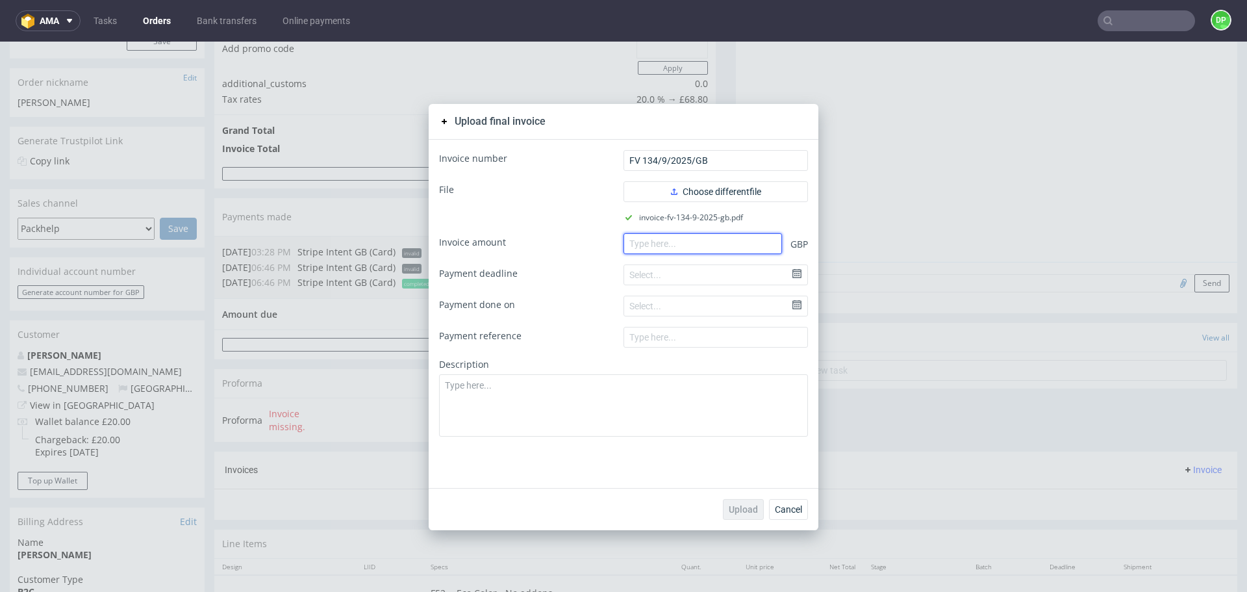
click at [637, 234] on input "number" at bounding box center [702, 243] width 158 height 21
paste input "412.80"
type input "412.80"
click at [733, 513] on span "Upload" at bounding box center [743, 509] width 29 height 9
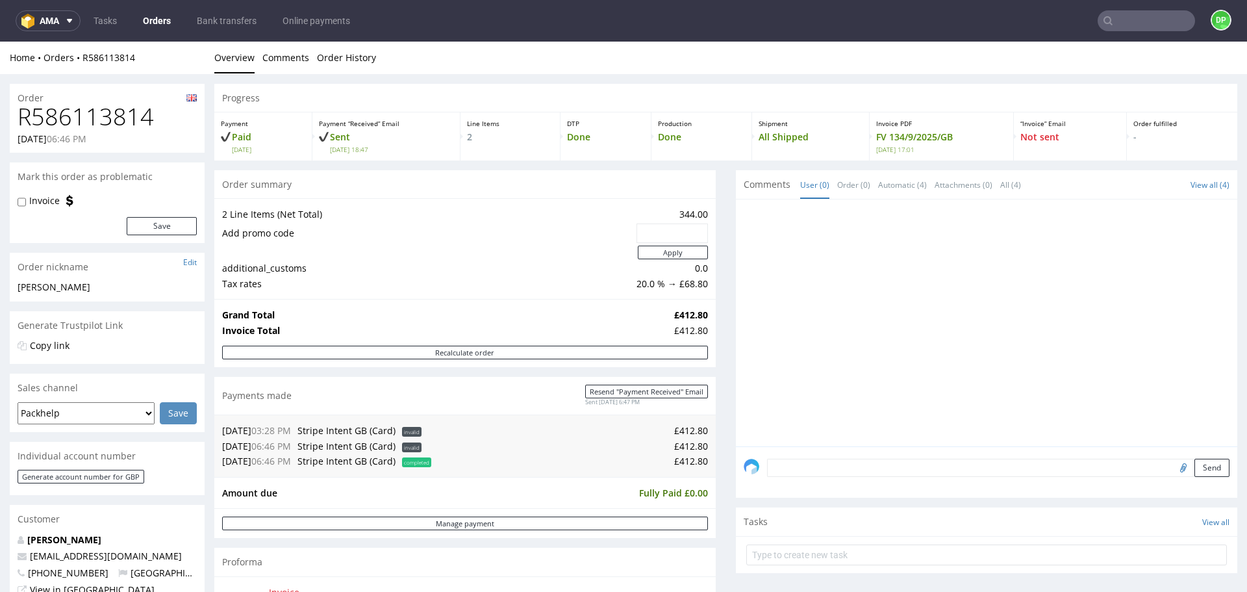
click at [1125, 25] on input "text" at bounding box center [1145, 20] width 97 height 21
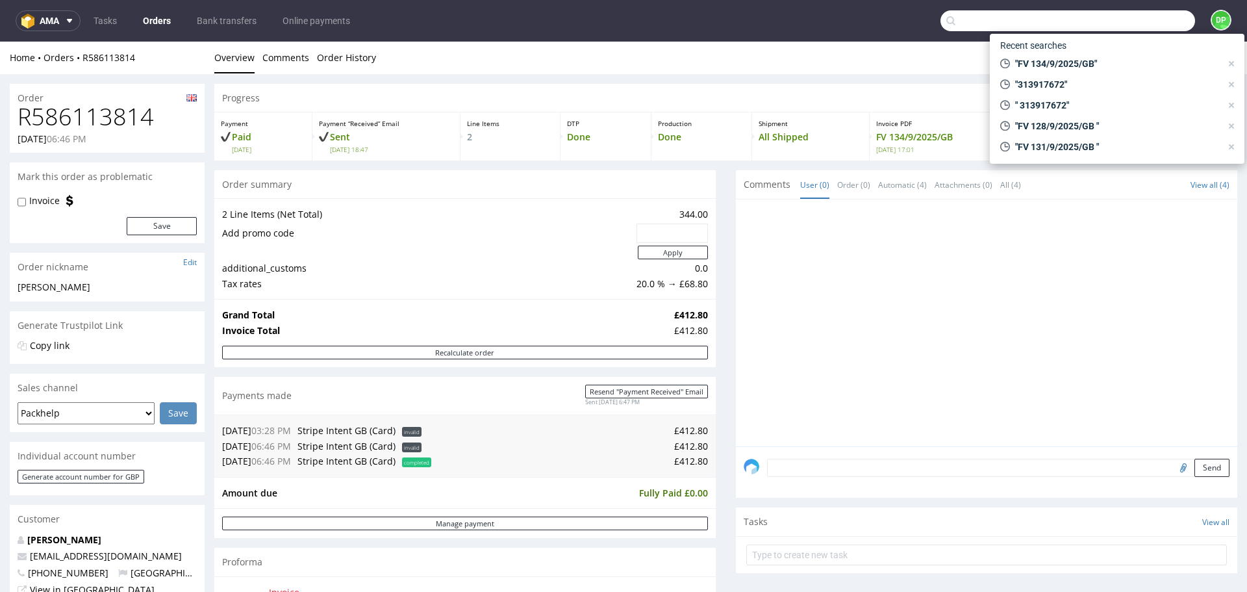
paste input "412.80"
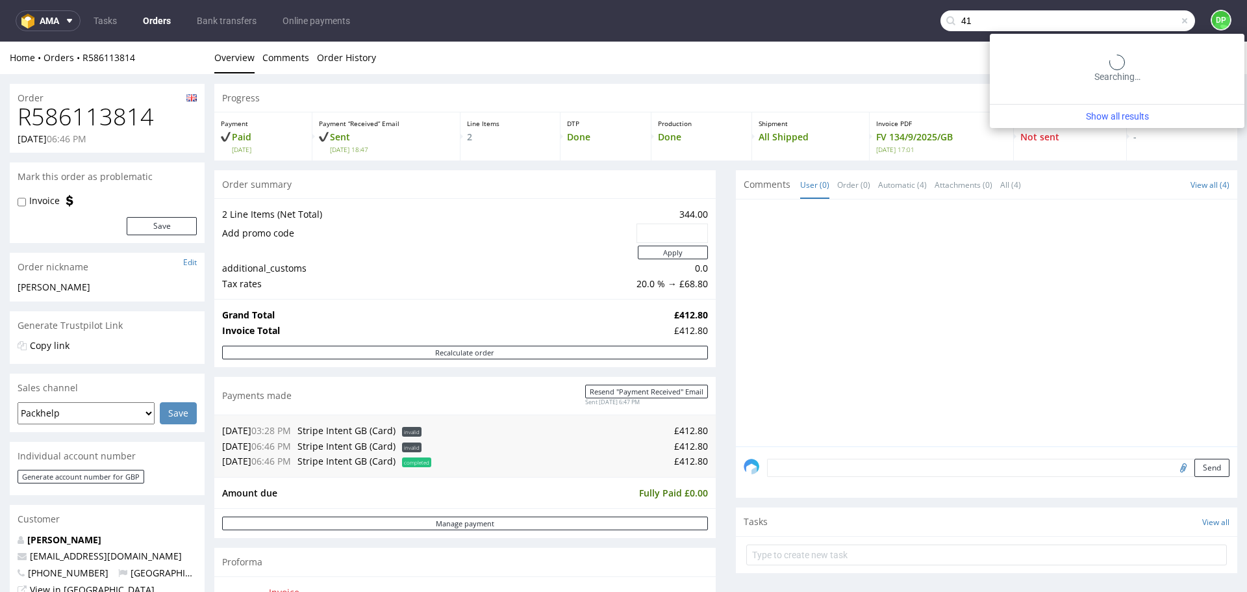
type input "4"
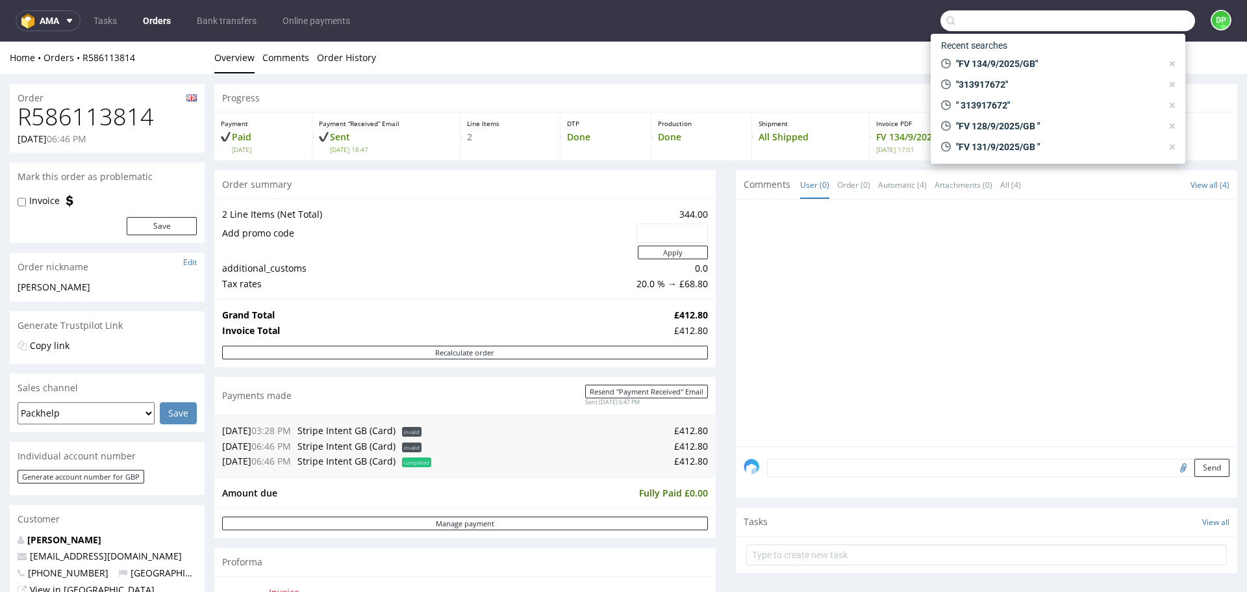
click at [1012, 26] on input "text" at bounding box center [1067, 20] width 255 height 21
paste input "FV 134/9/2025/GB"
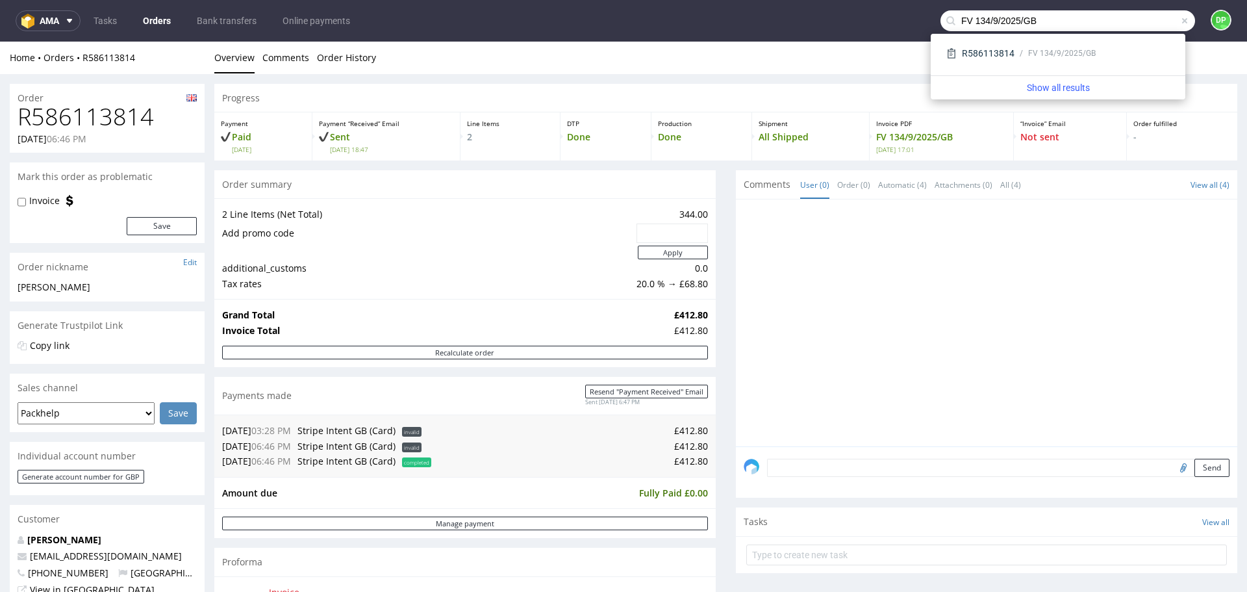
click at [988, 25] on input "FV 134/9/2025/GB" at bounding box center [1067, 20] width 255 height 21
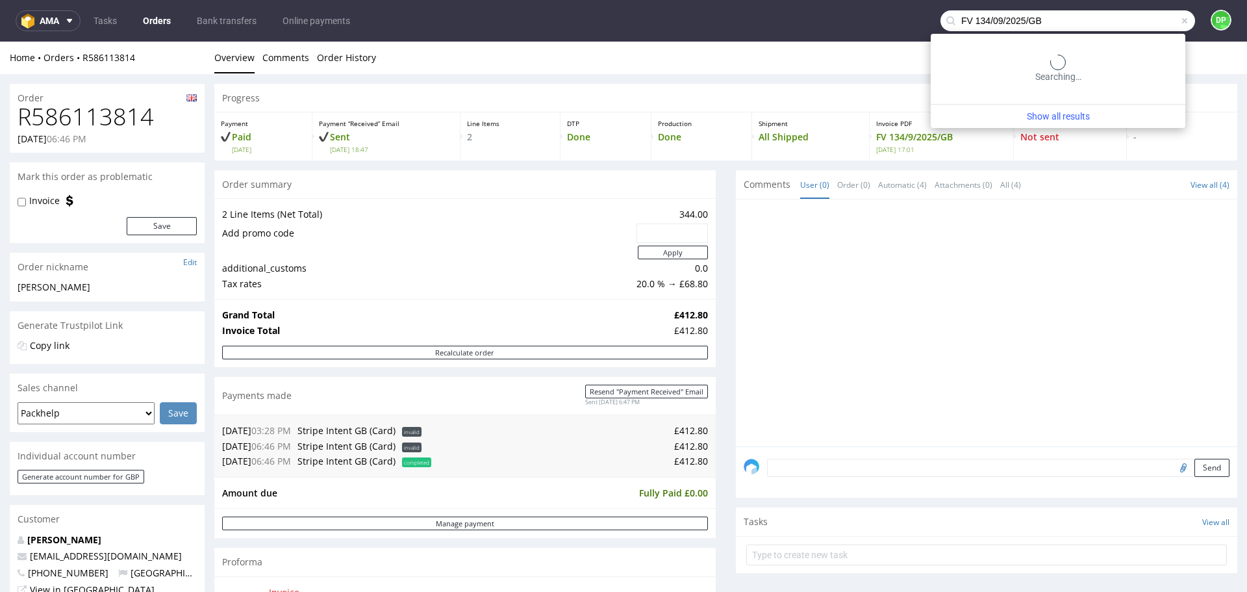
type input "FV 134/09/2025/GB"
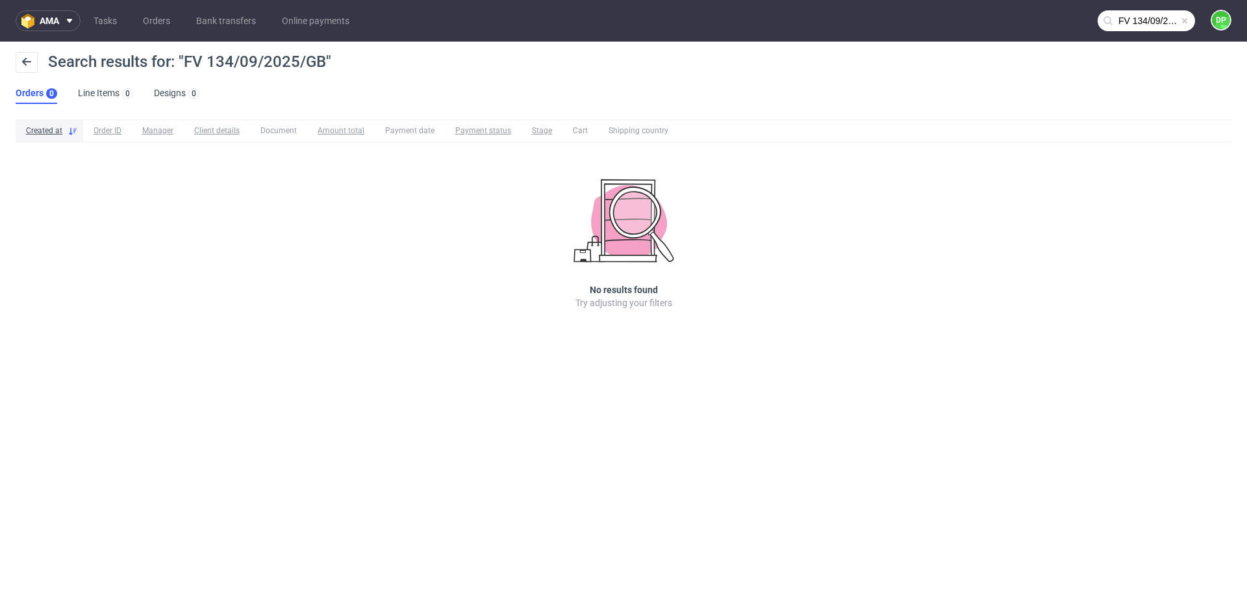
click at [1185, 22] on span at bounding box center [1184, 21] width 10 height 10
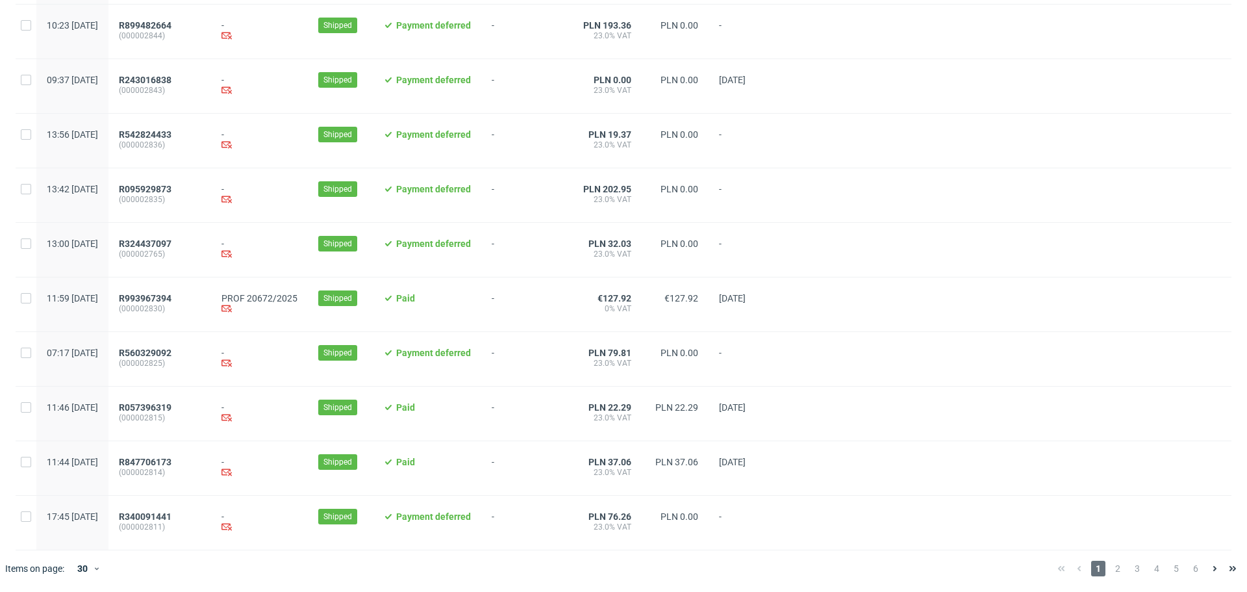
scroll to position [1253, 0]
click at [1110, 571] on span "2" at bounding box center [1117, 568] width 14 height 16
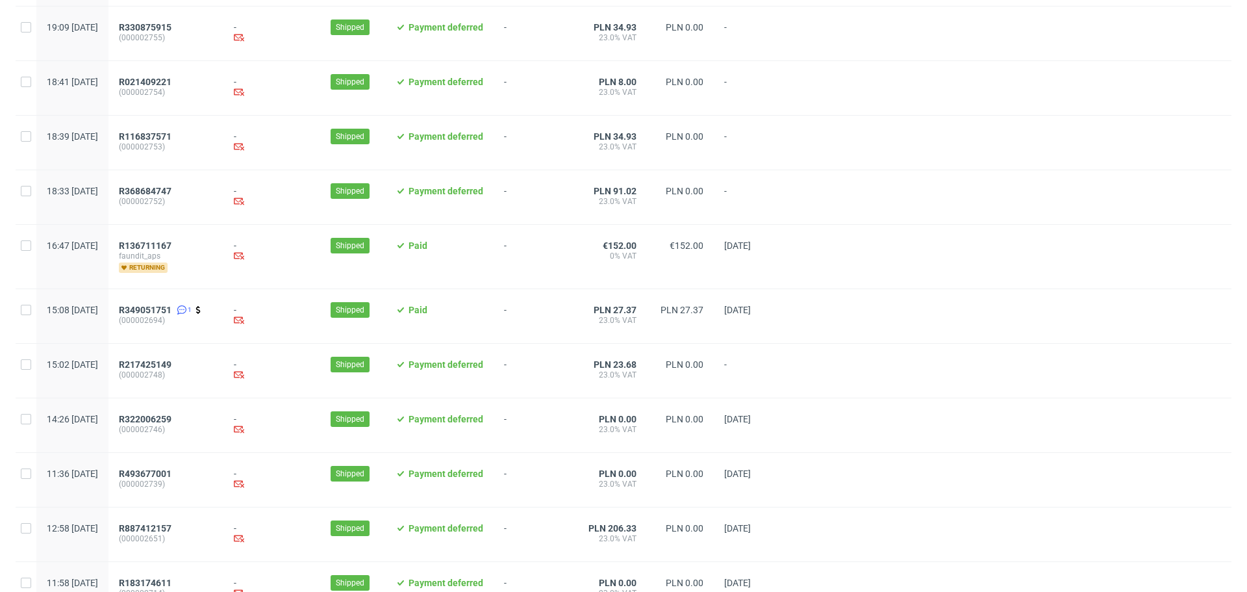
scroll to position [1279, 0]
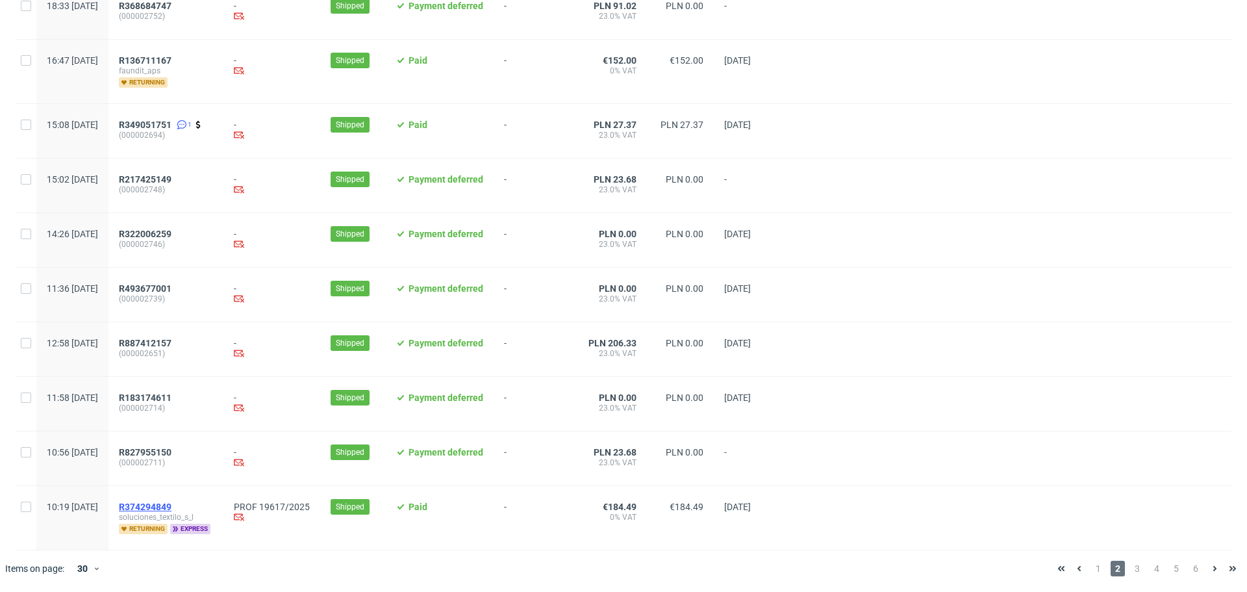
click at [171, 508] on span "R374294849" at bounding box center [145, 506] width 53 height 10
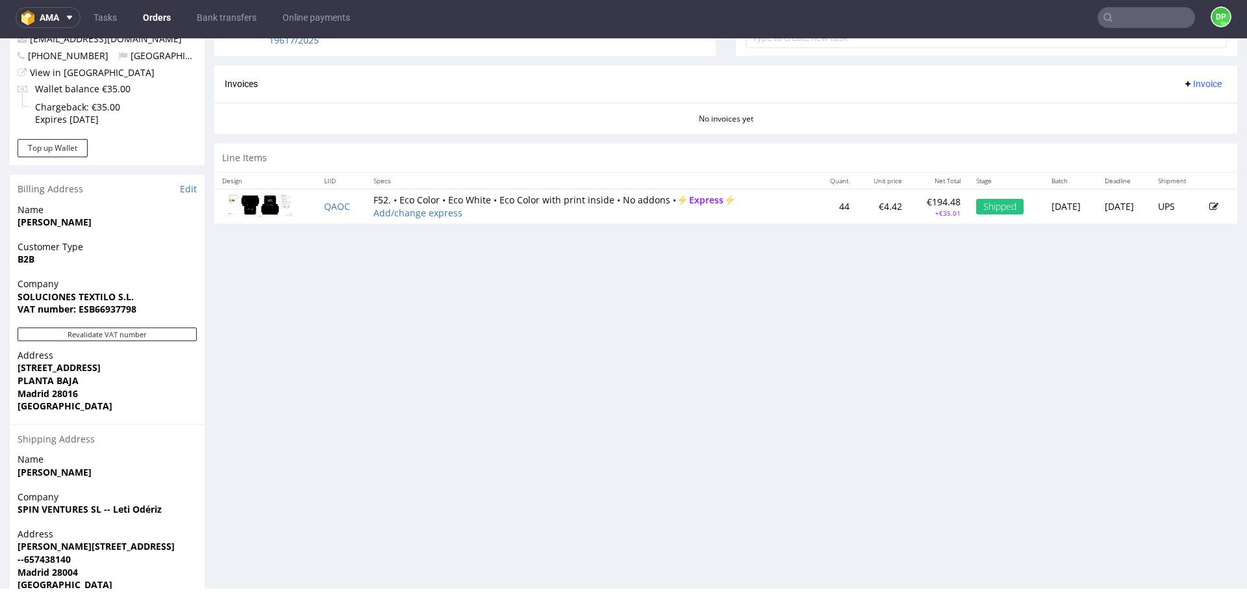
scroll to position [520, 0]
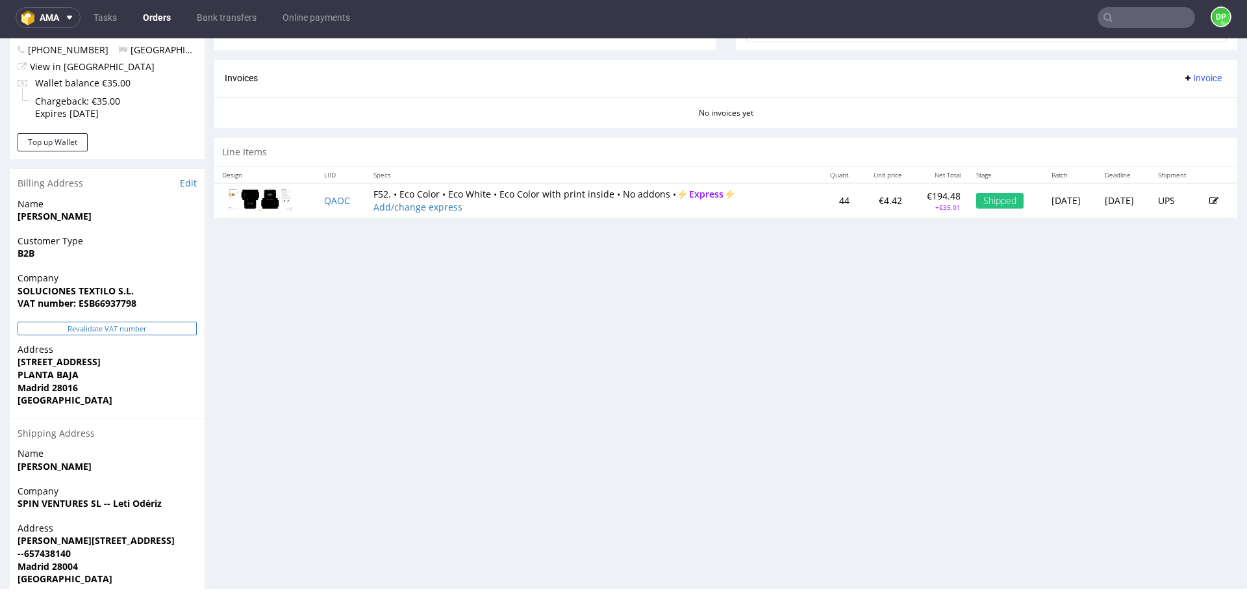
click at [145, 328] on button "Revalidate VAT number" at bounding box center [107, 328] width 179 height 14
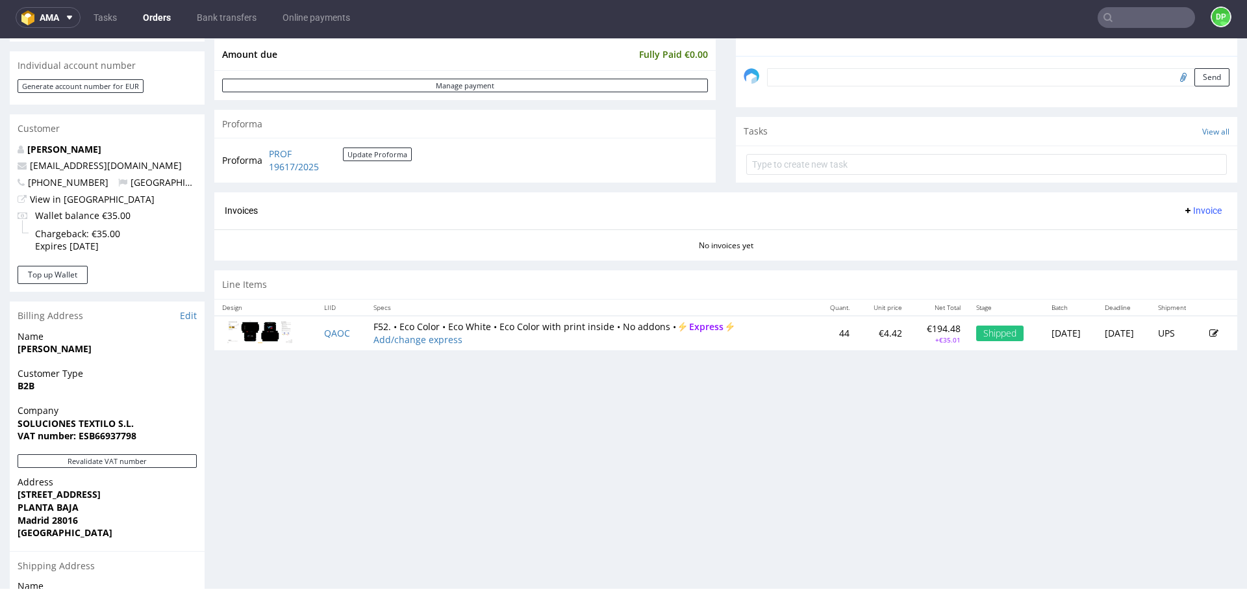
scroll to position [373, 0]
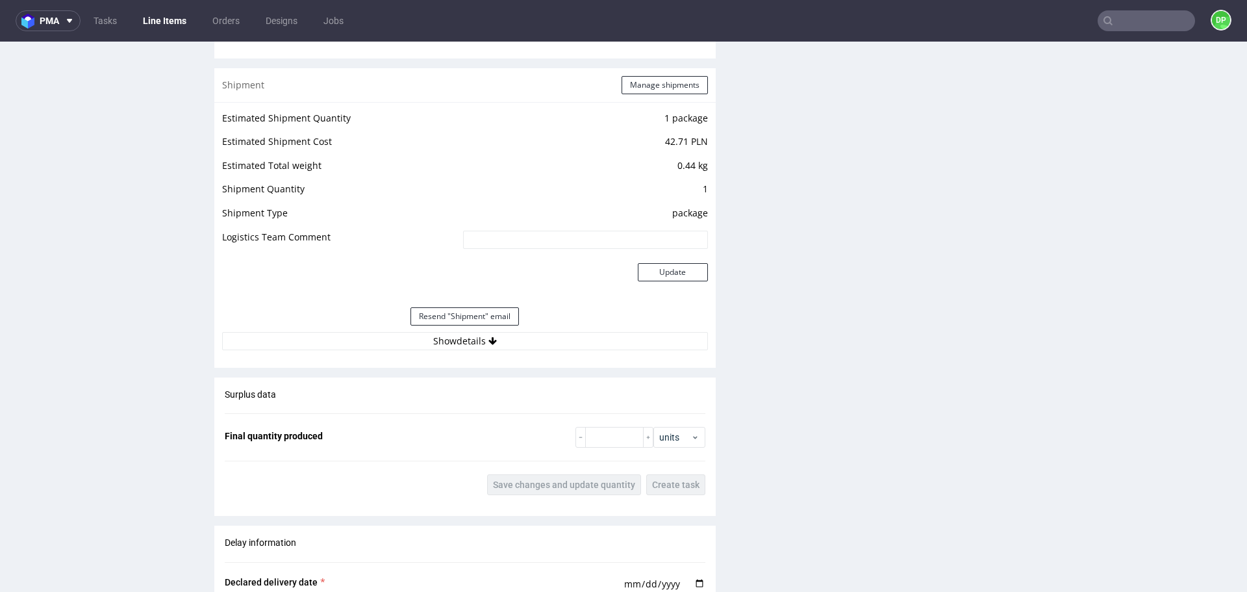
scroll to position [1234, 0]
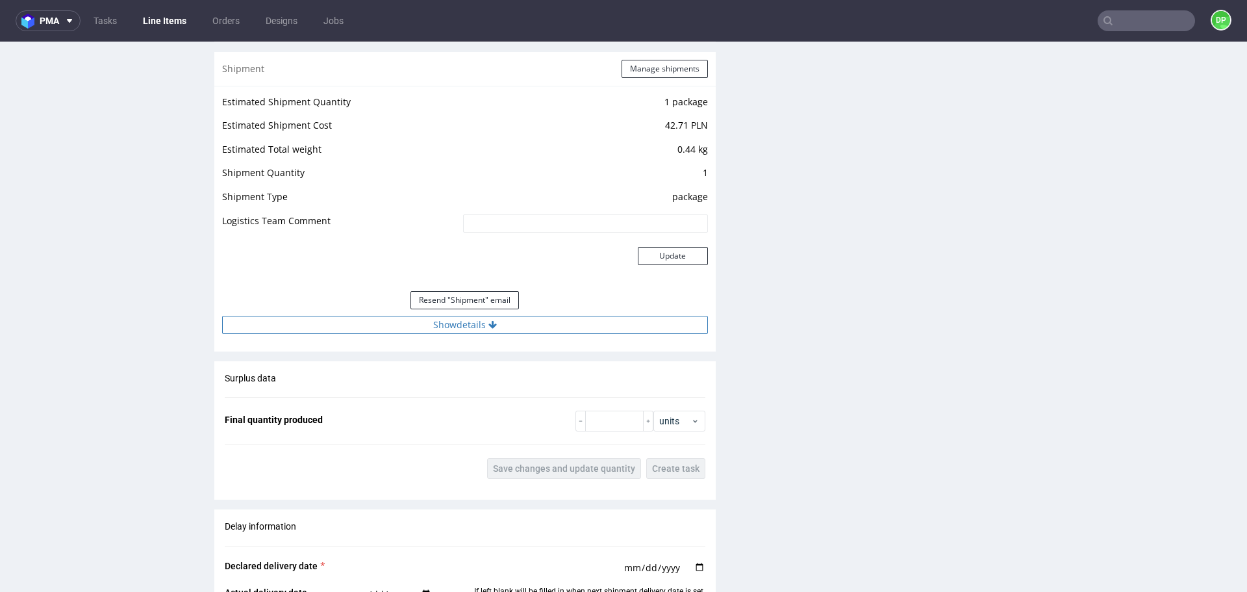
click at [487, 331] on button "Show details" at bounding box center [465, 325] width 486 height 18
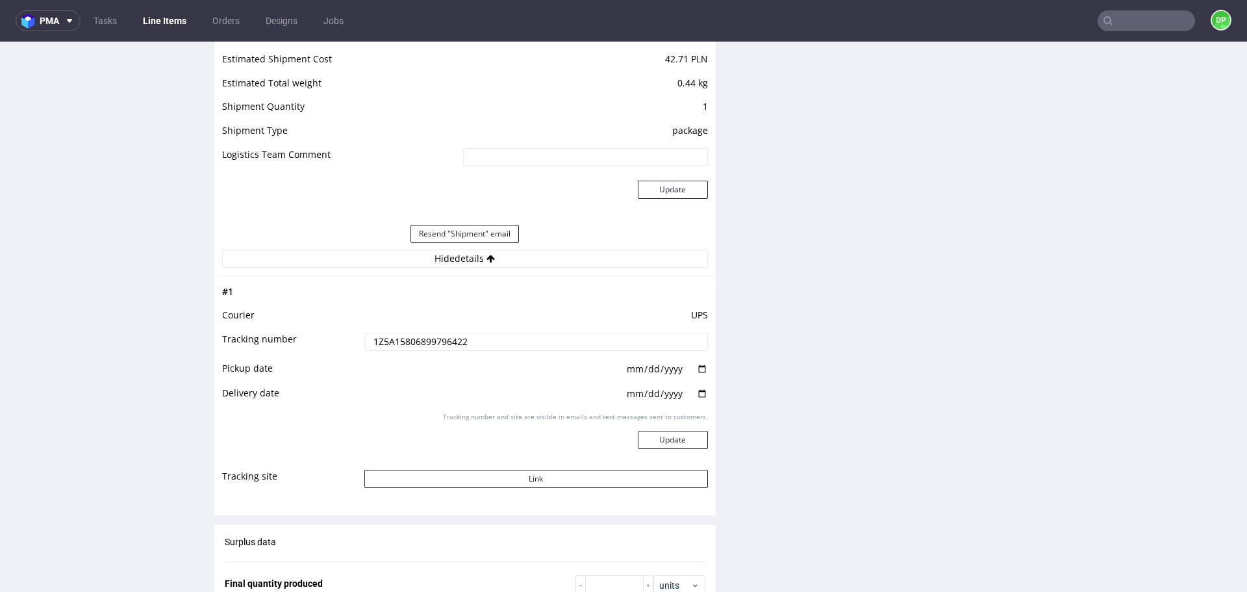
scroll to position [1364, 0]
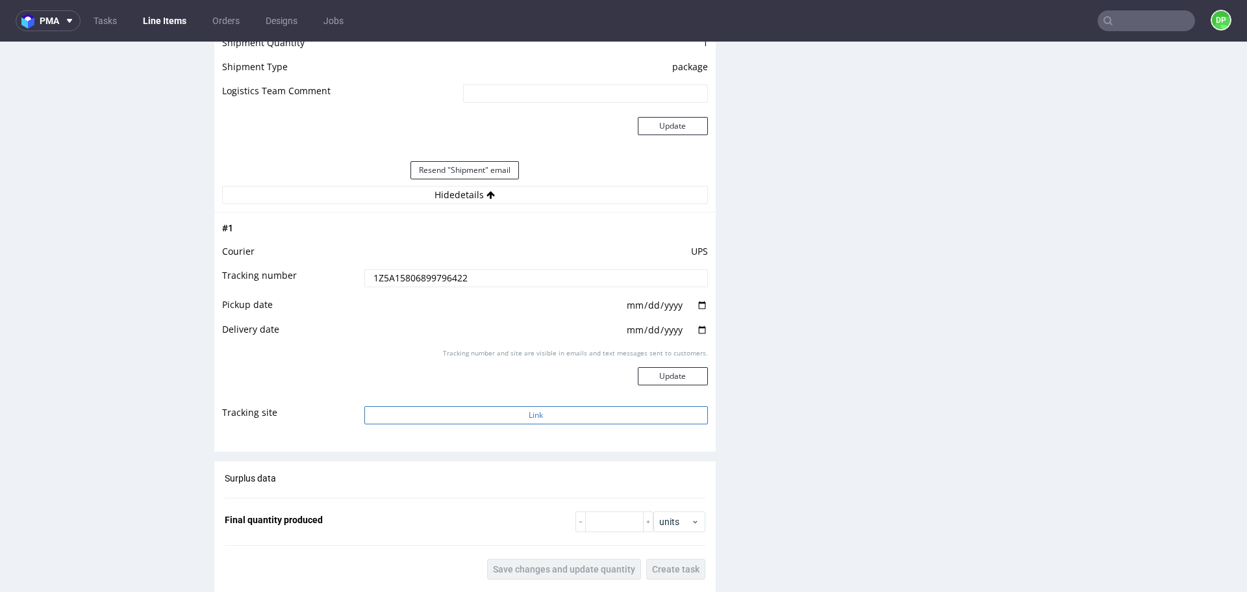
click at [529, 409] on button "Link" at bounding box center [536, 415] width 344 height 18
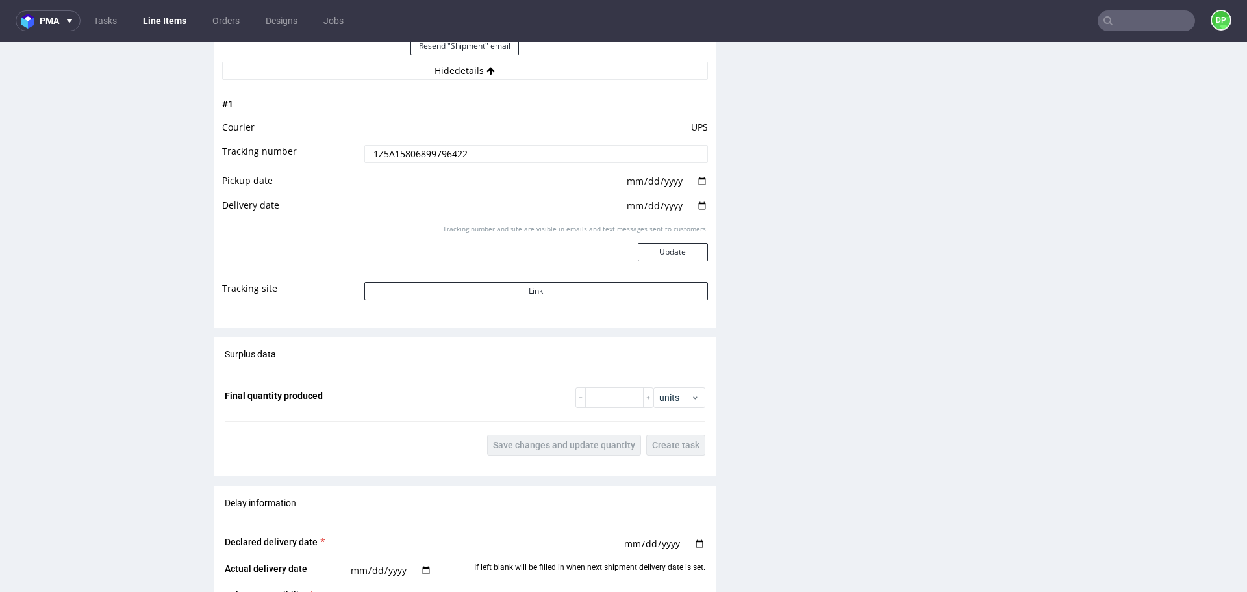
scroll to position [1494, 0]
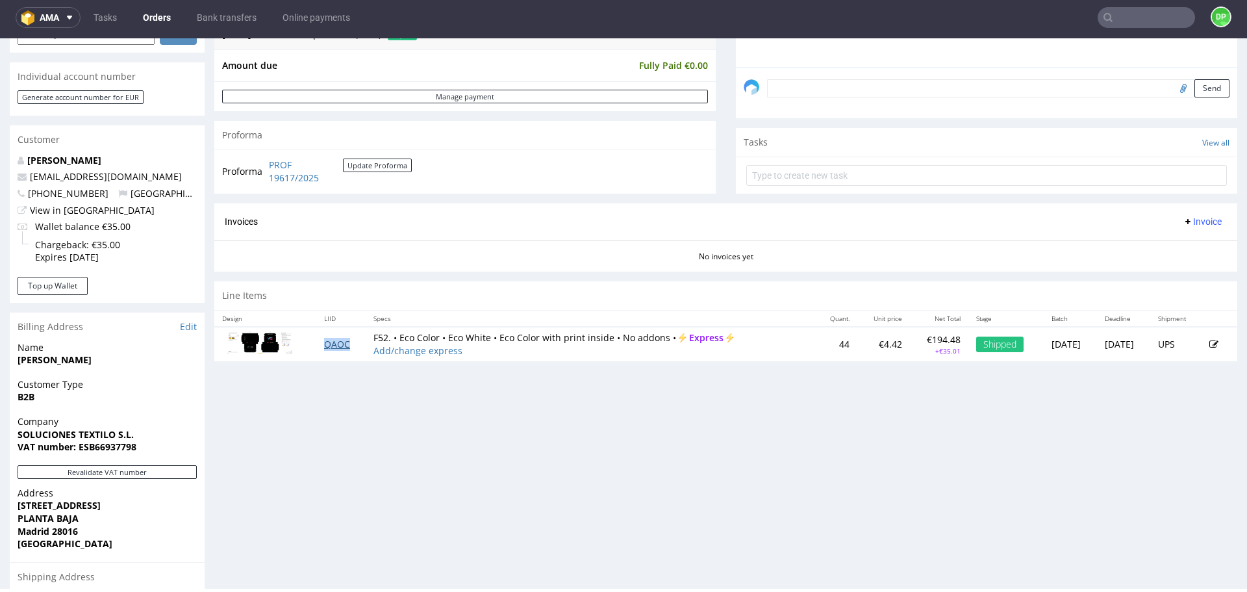
scroll to position [568, 0]
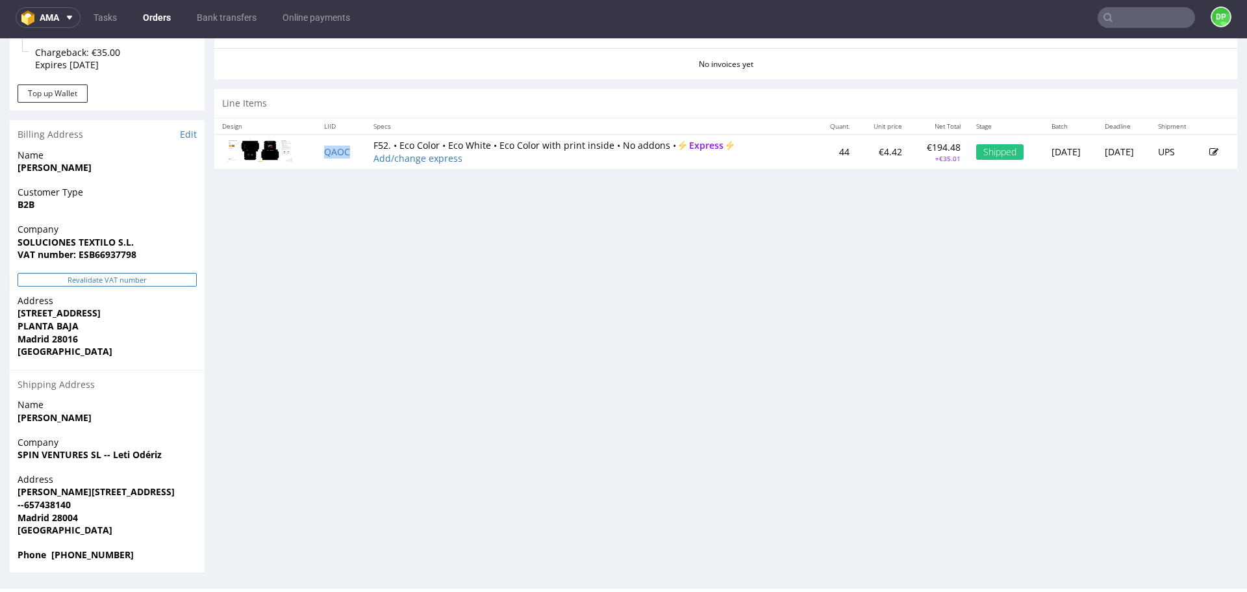
click at [131, 284] on button "Revalidate VAT number" at bounding box center [107, 280] width 179 height 14
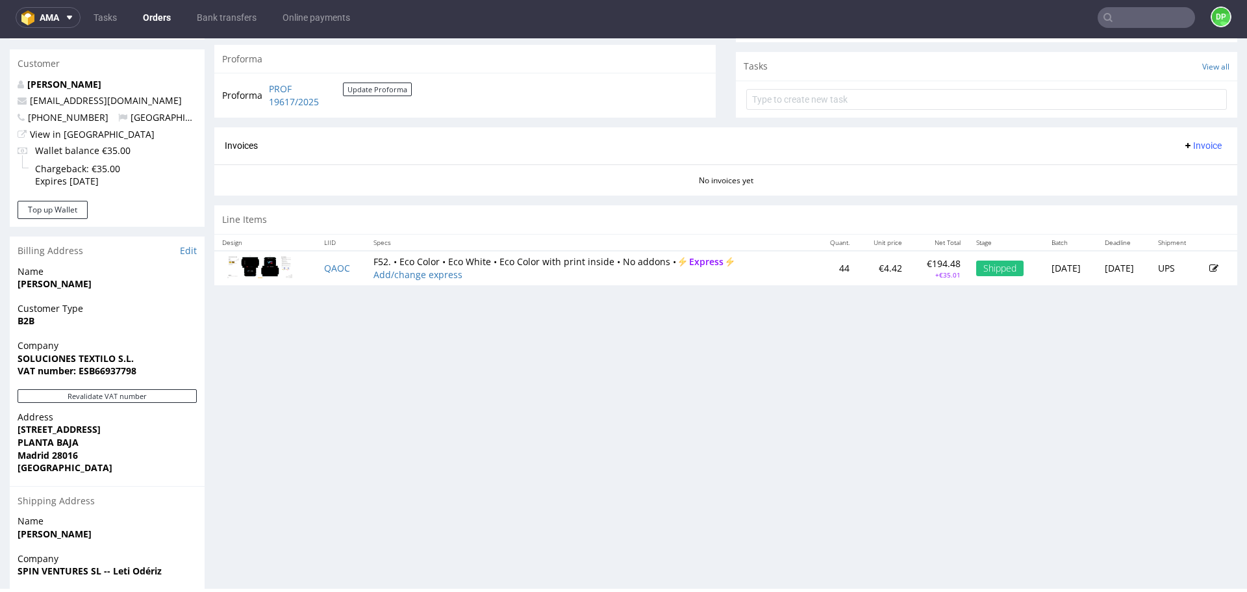
scroll to position [438, 0]
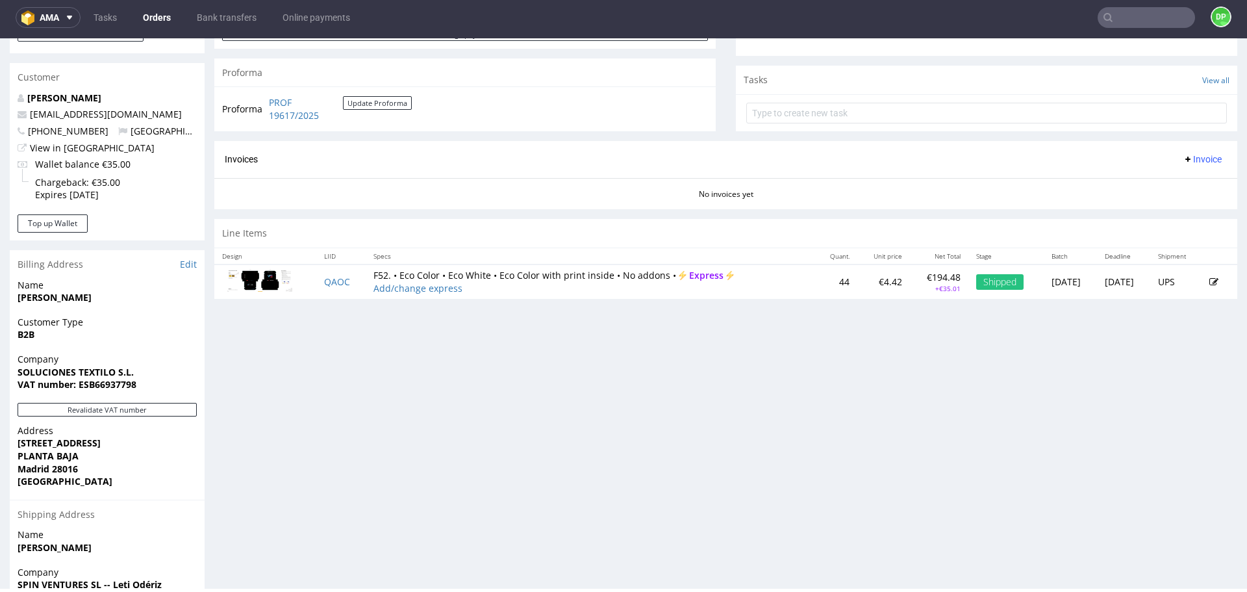
click at [1191, 162] on span "Invoice" at bounding box center [1202, 159] width 39 height 10
click at [1179, 186] on span "Generate" at bounding box center [1182, 186] width 63 height 13
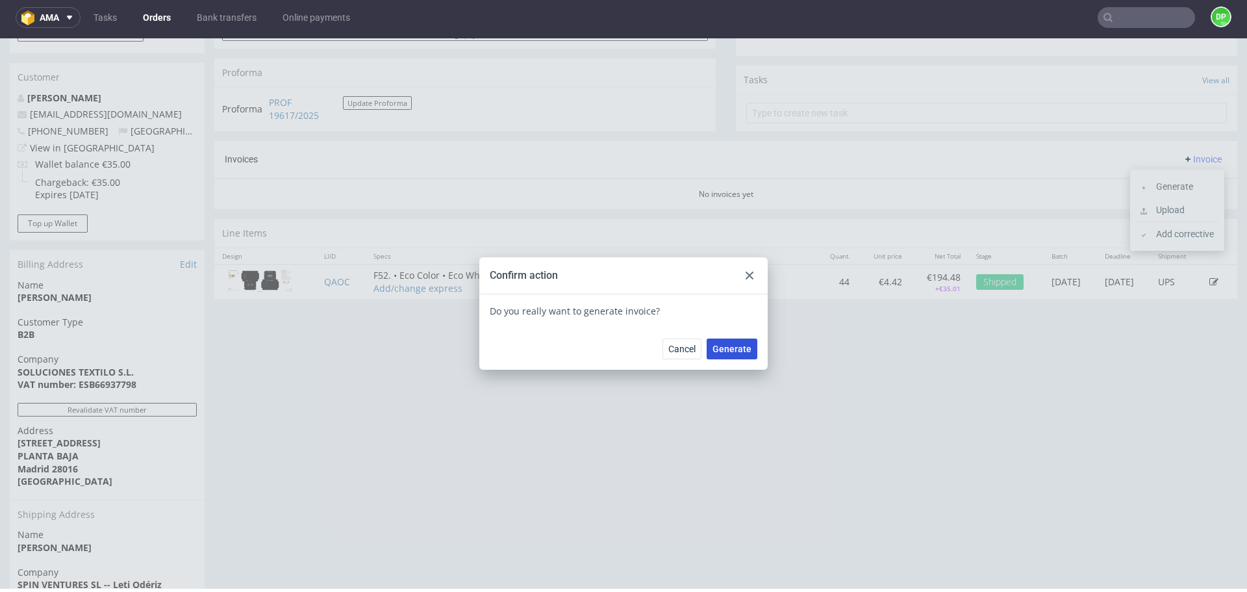
click at [721, 349] on span "Generate" at bounding box center [731, 348] width 39 height 9
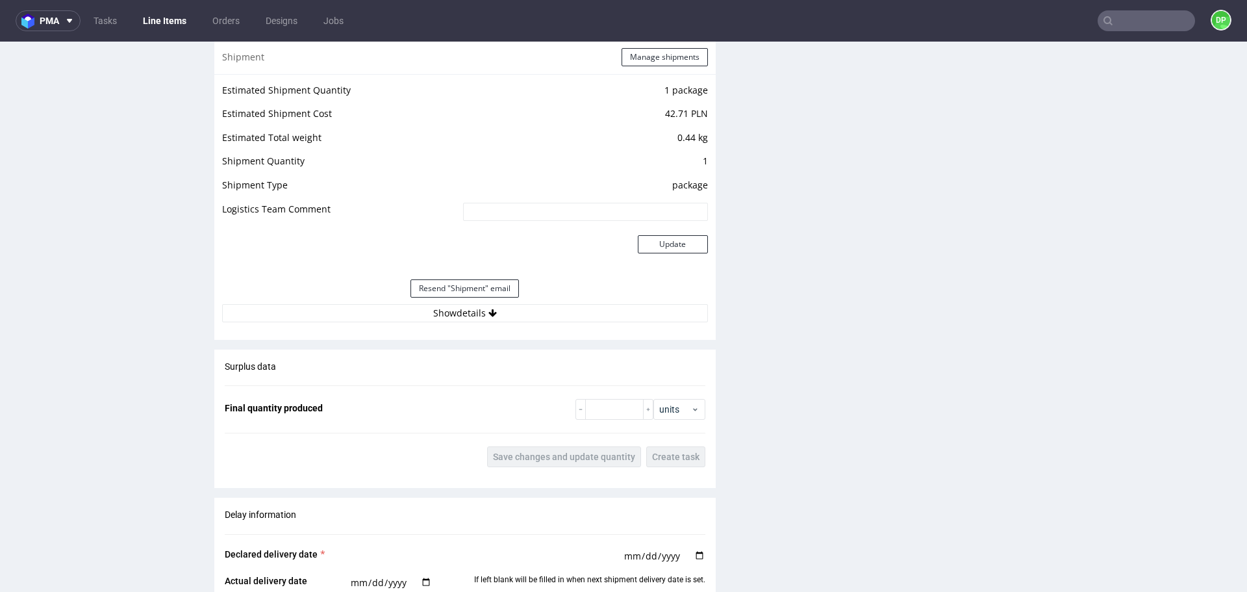
scroll to position [1310, 0]
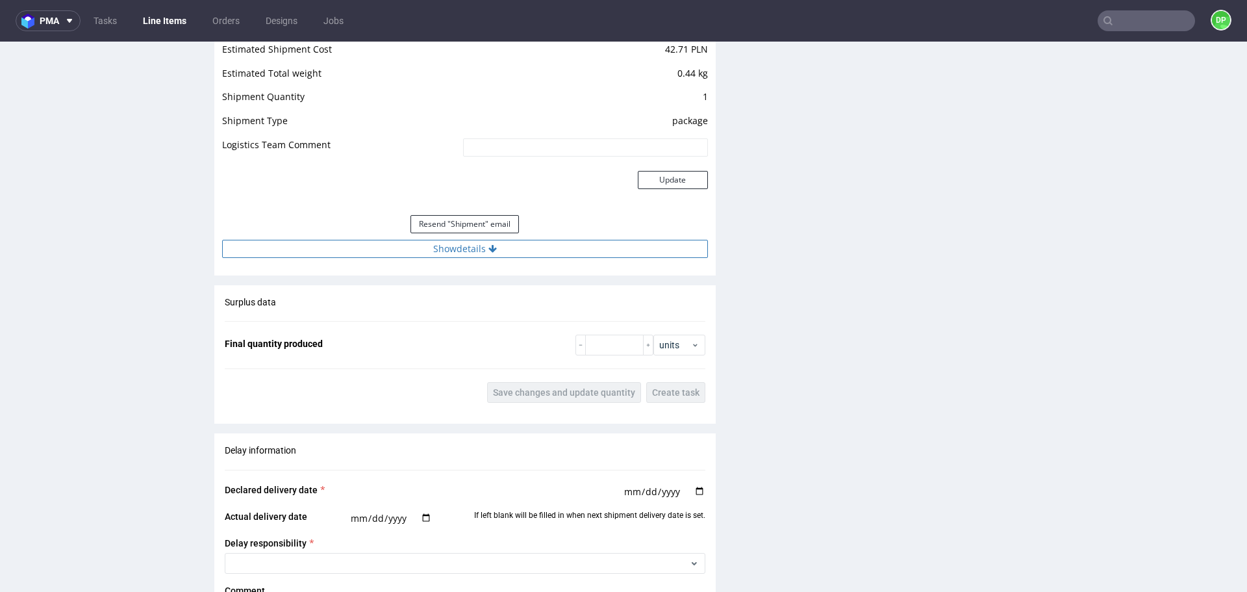
click at [451, 255] on button "Show details" at bounding box center [465, 249] width 486 height 18
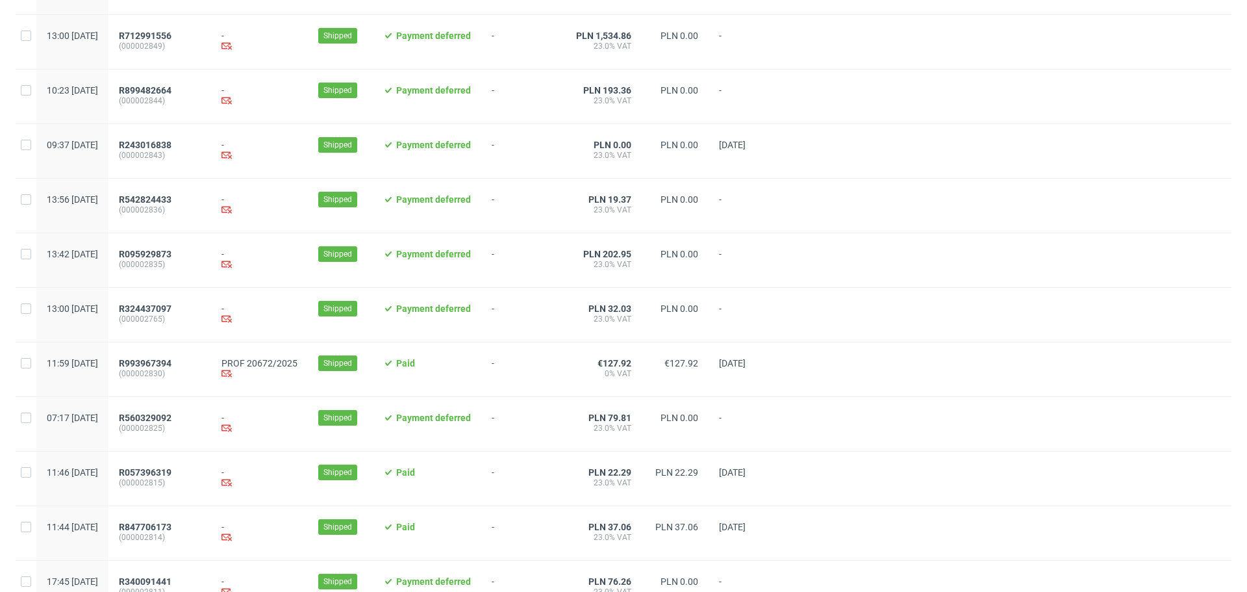
scroll to position [1253, 0]
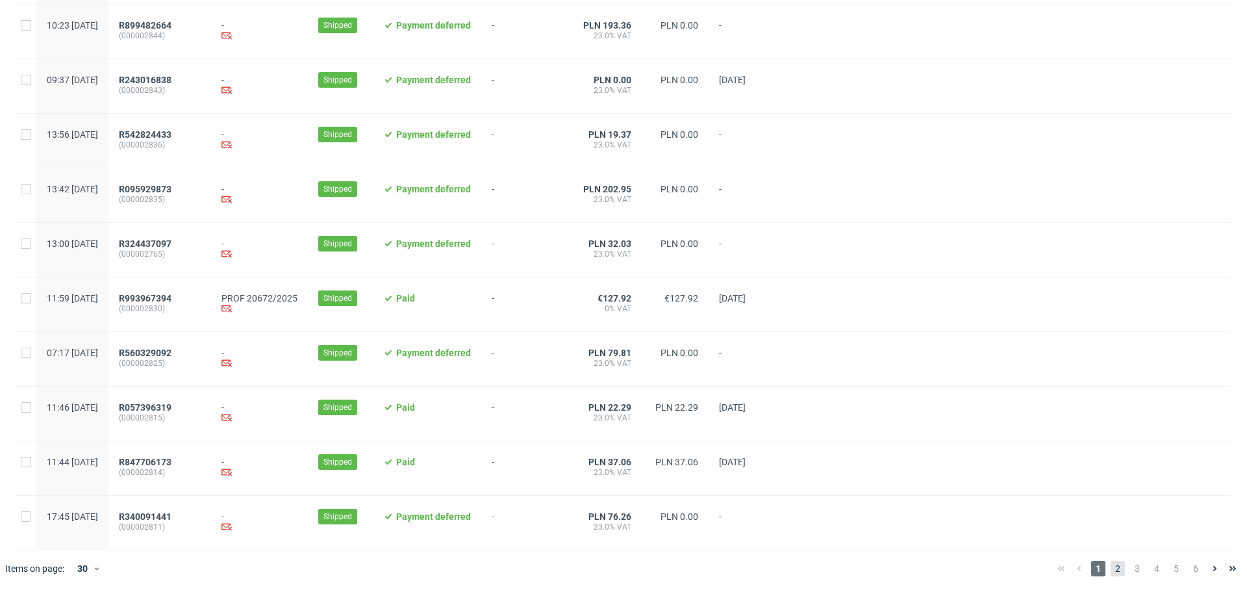
click at [1110, 570] on span "2" at bounding box center [1117, 568] width 14 height 16
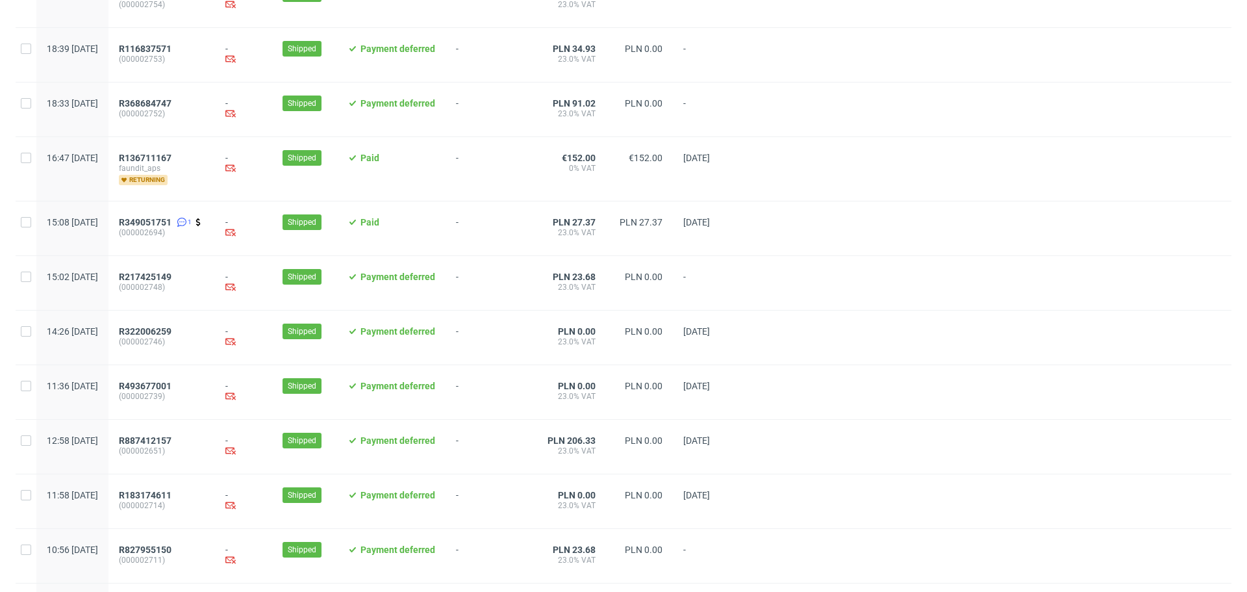
scroll to position [1270, 0]
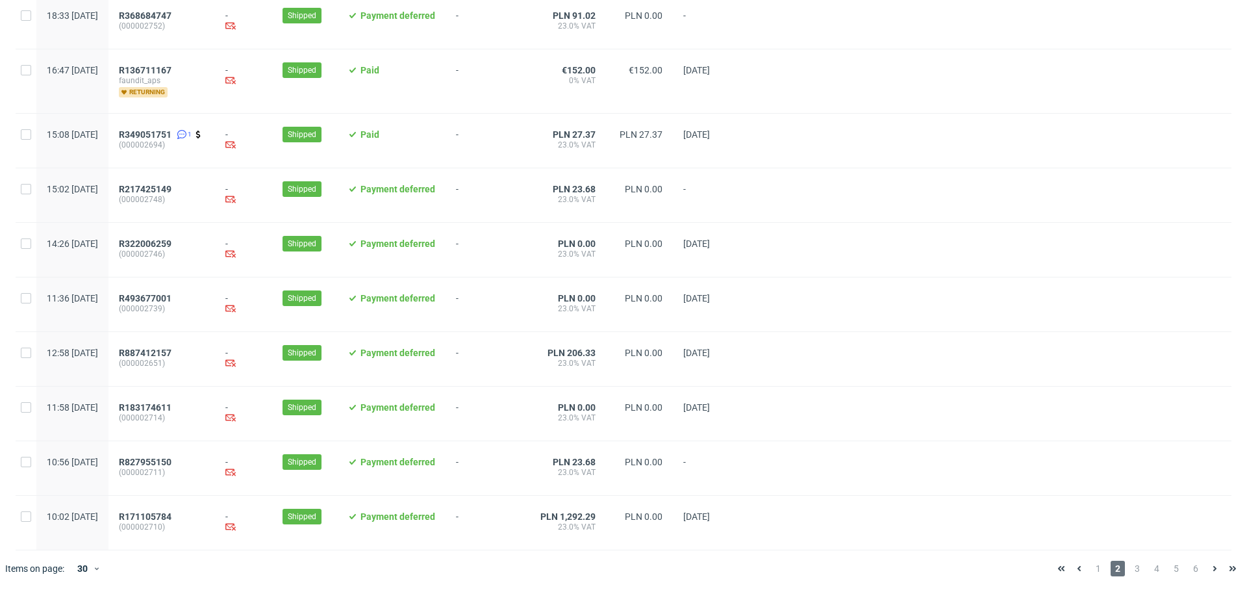
click at [1130, 567] on span "3" at bounding box center [1137, 568] width 14 height 16
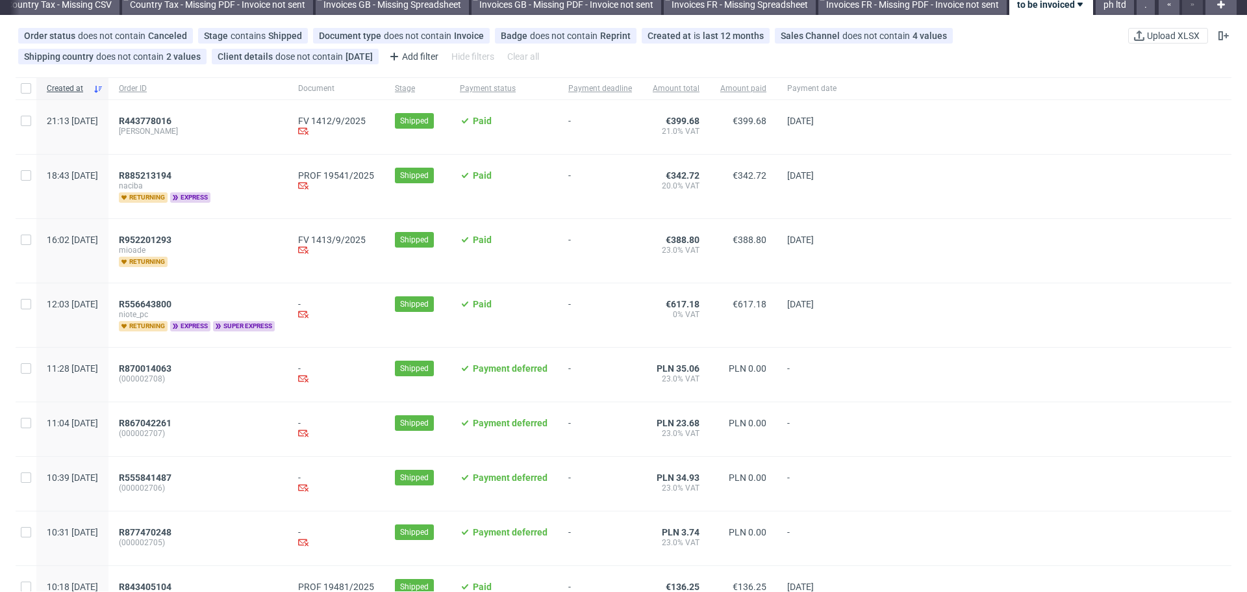
scroll to position [65, 0]
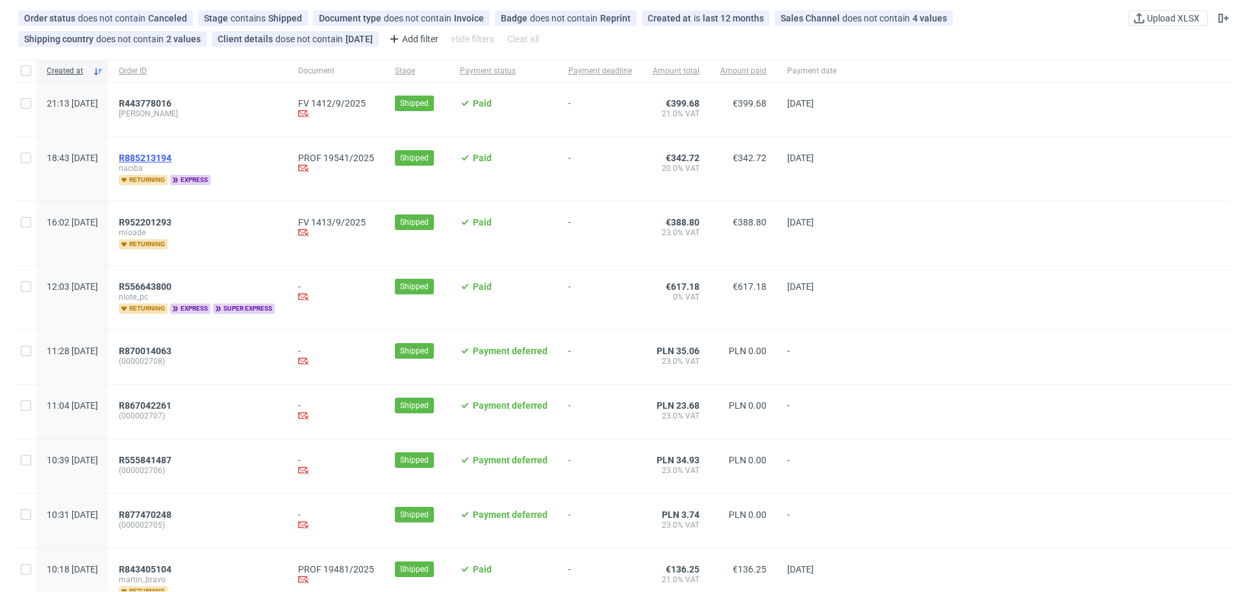
click at [171, 160] on span "R885213194" at bounding box center [145, 158] width 53 height 10
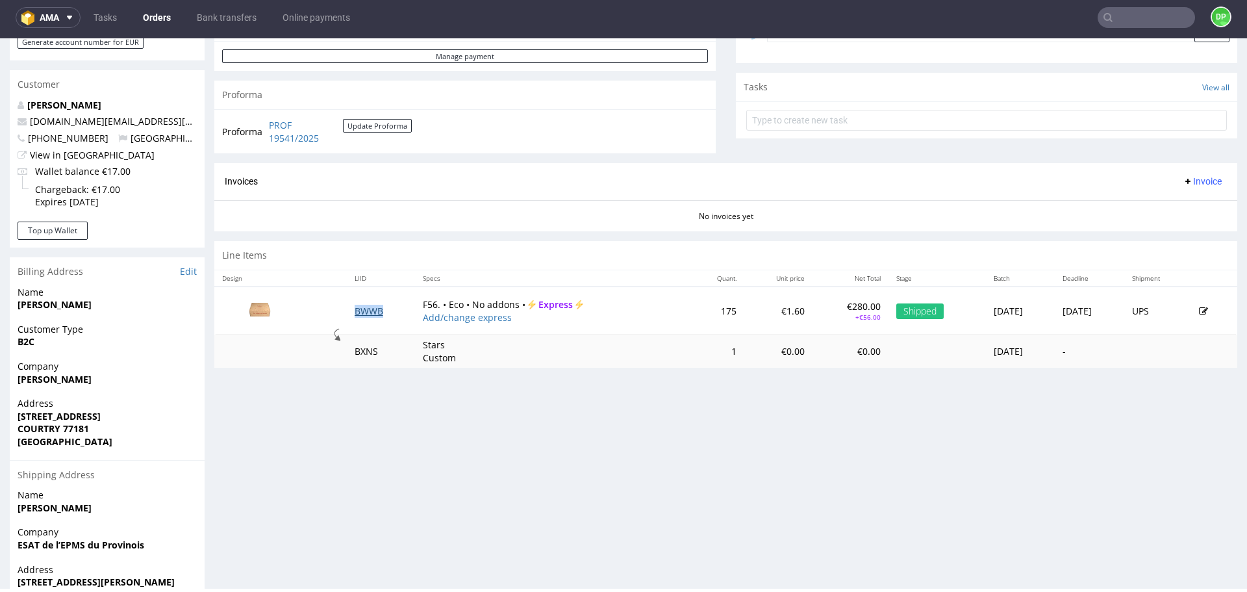
scroll to position [455, 0]
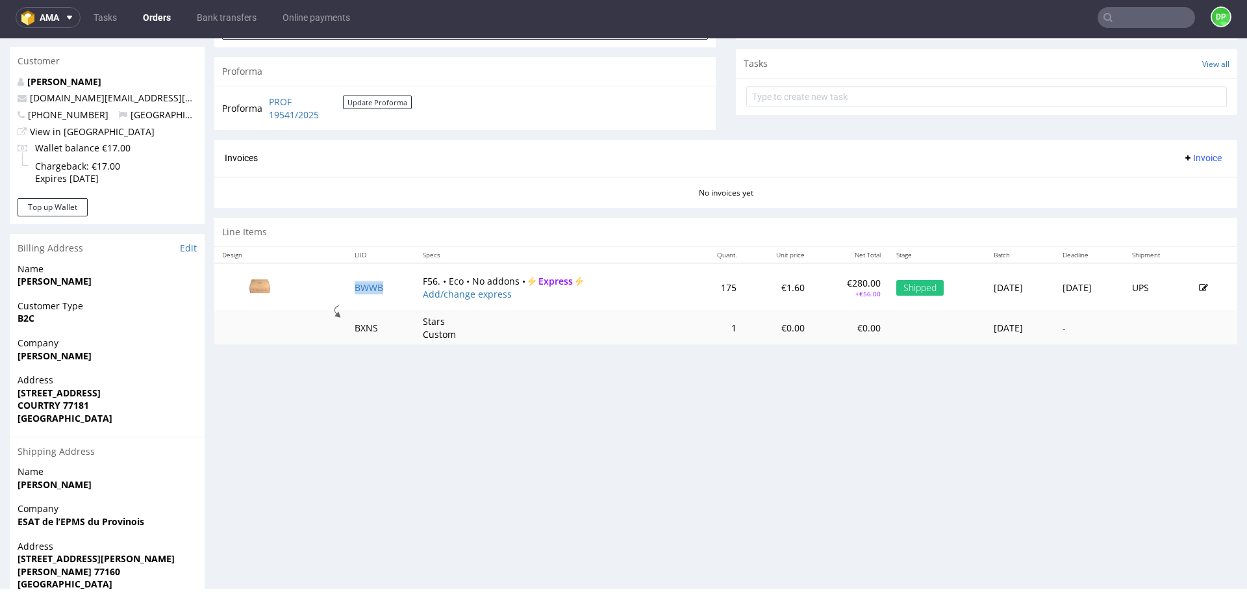
click at [1185, 157] on span "Invoice" at bounding box center [1202, 158] width 39 height 10
click at [1173, 184] on span "Generate" at bounding box center [1182, 185] width 63 height 13
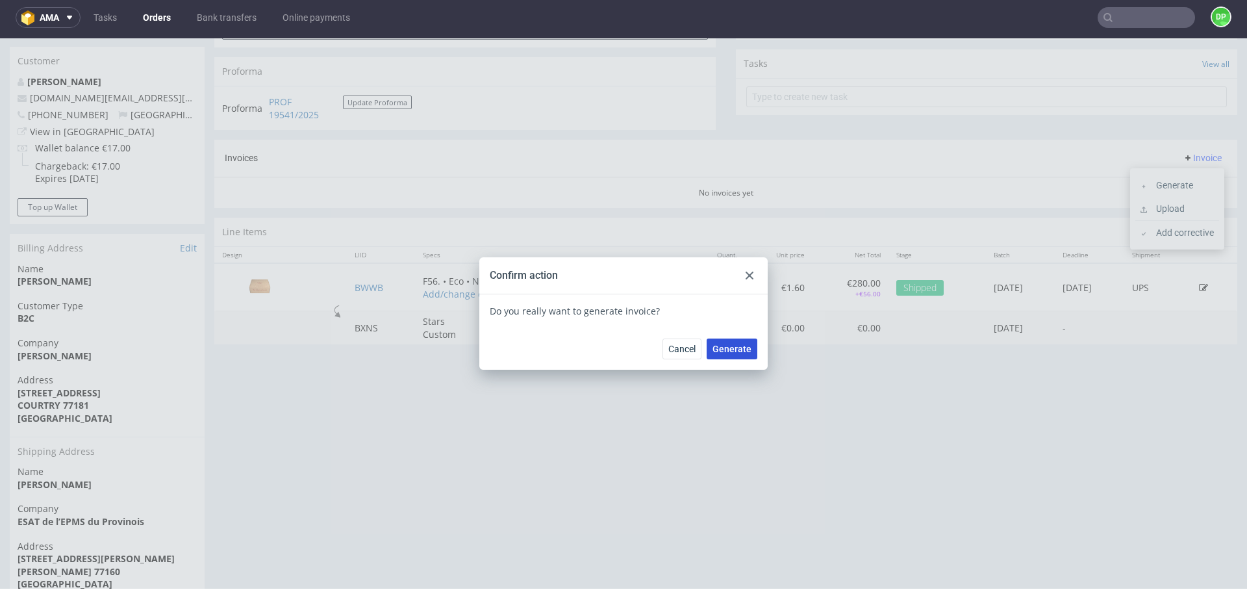
click at [724, 352] on span "Generate" at bounding box center [731, 348] width 39 height 9
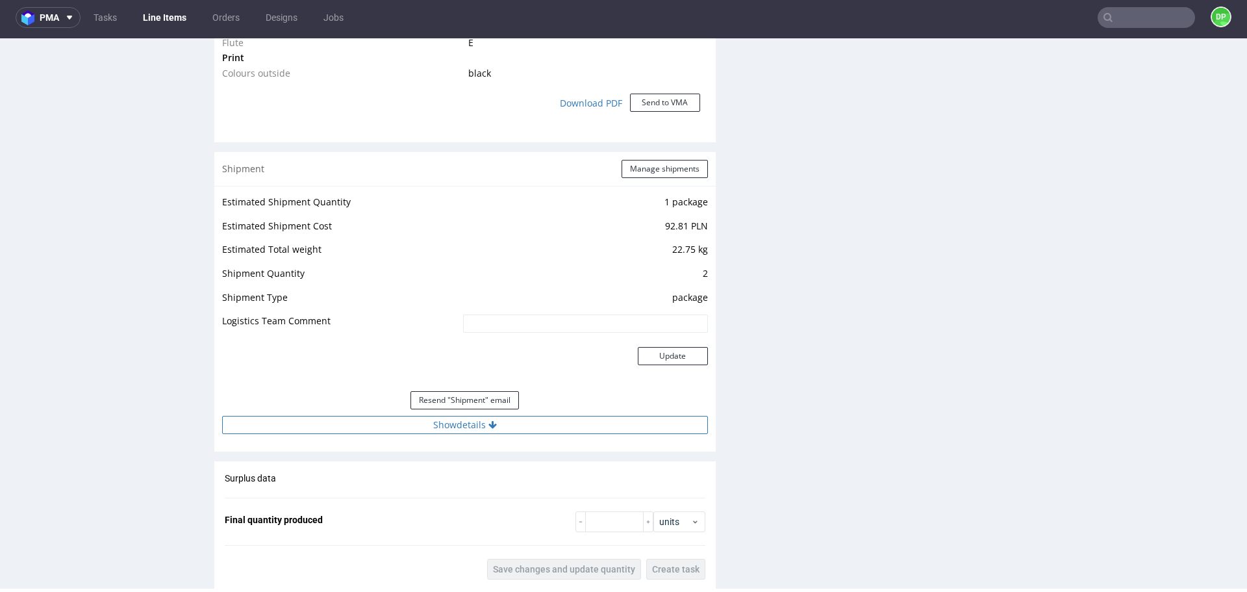
scroll to position [1382, 0]
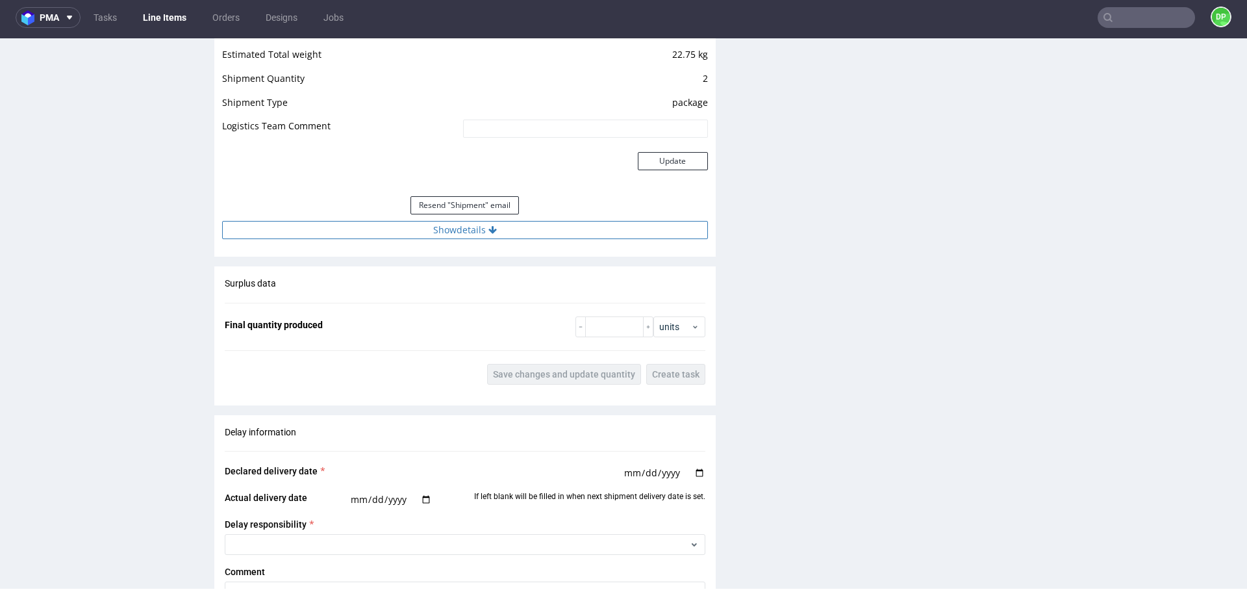
click at [480, 224] on button "Show details" at bounding box center [465, 230] width 486 height 18
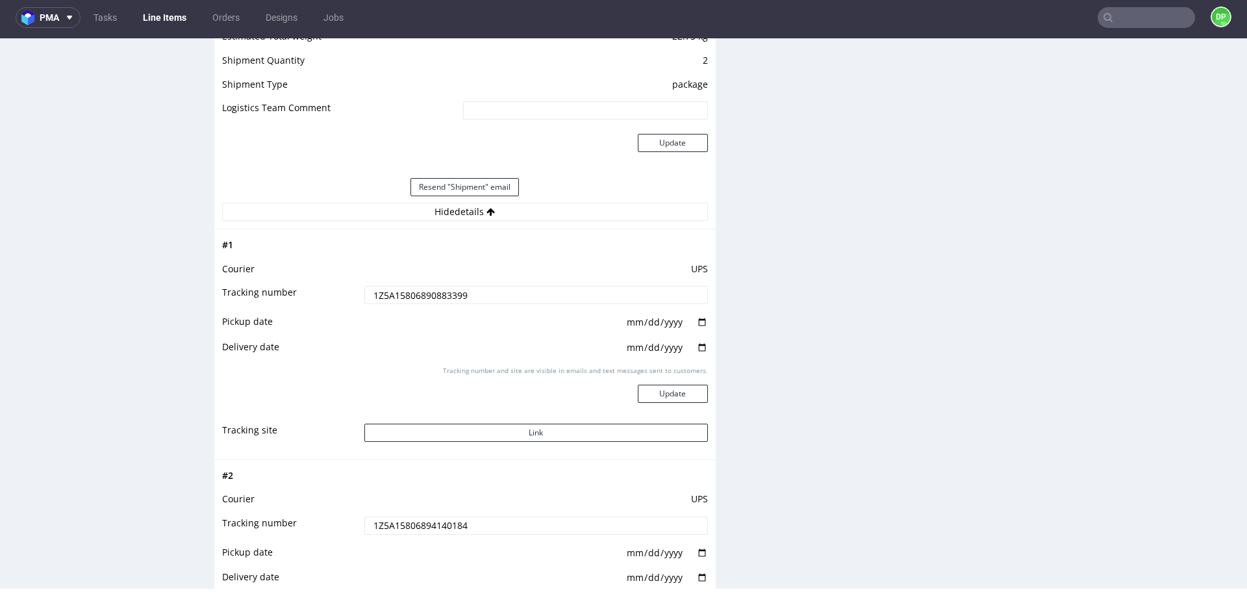
scroll to position [1642, 0]
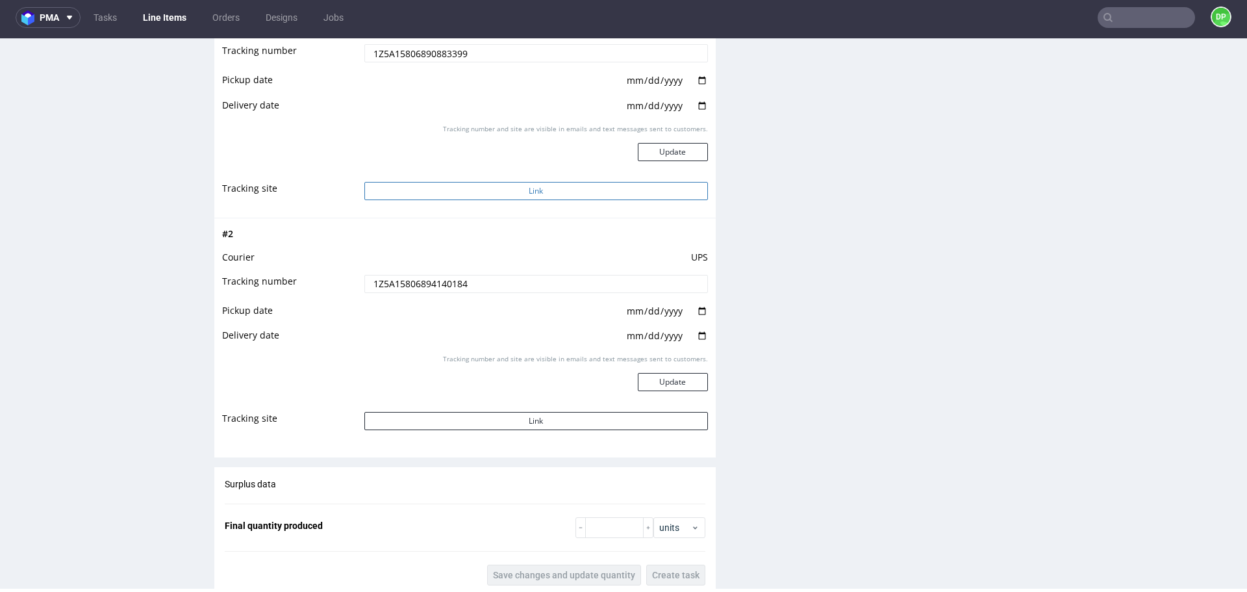
click at [497, 190] on button "Link" at bounding box center [536, 191] width 344 height 18
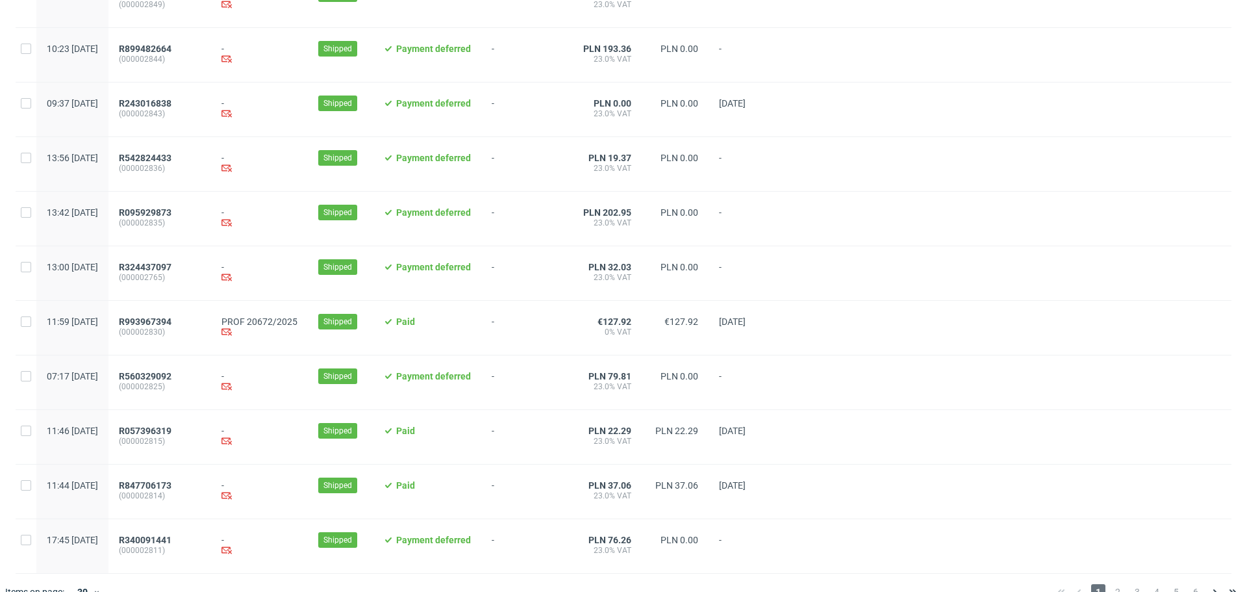
scroll to position [1253, 0]
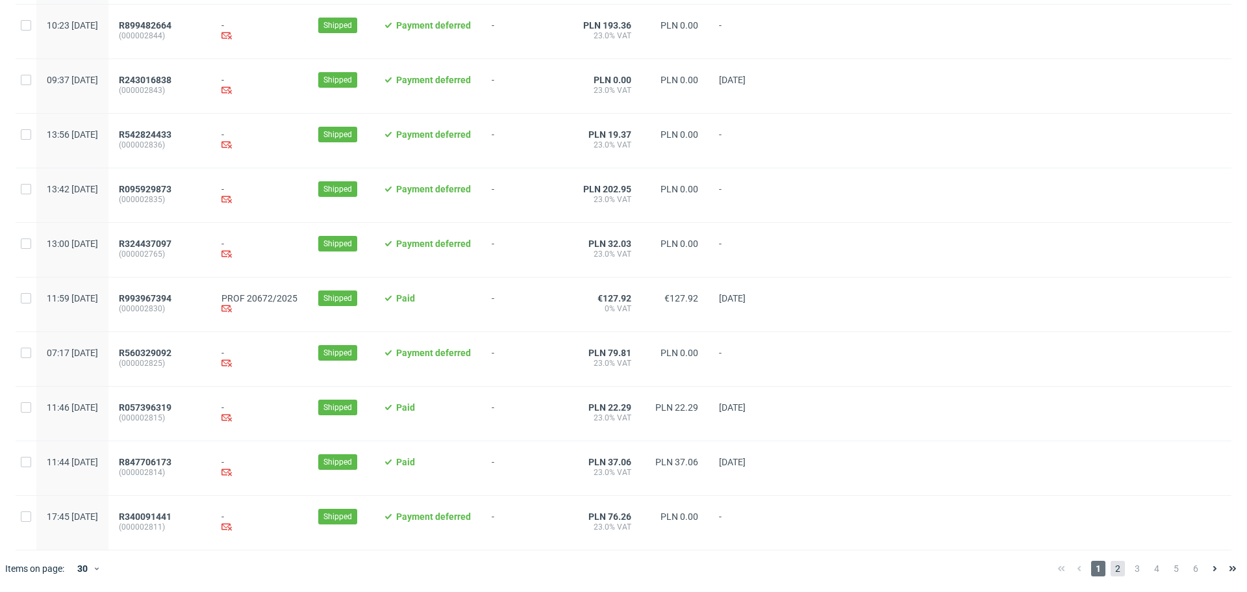
click at [1110, 566] on span "2" at bounding box center [1117, 568] width 14 height 16
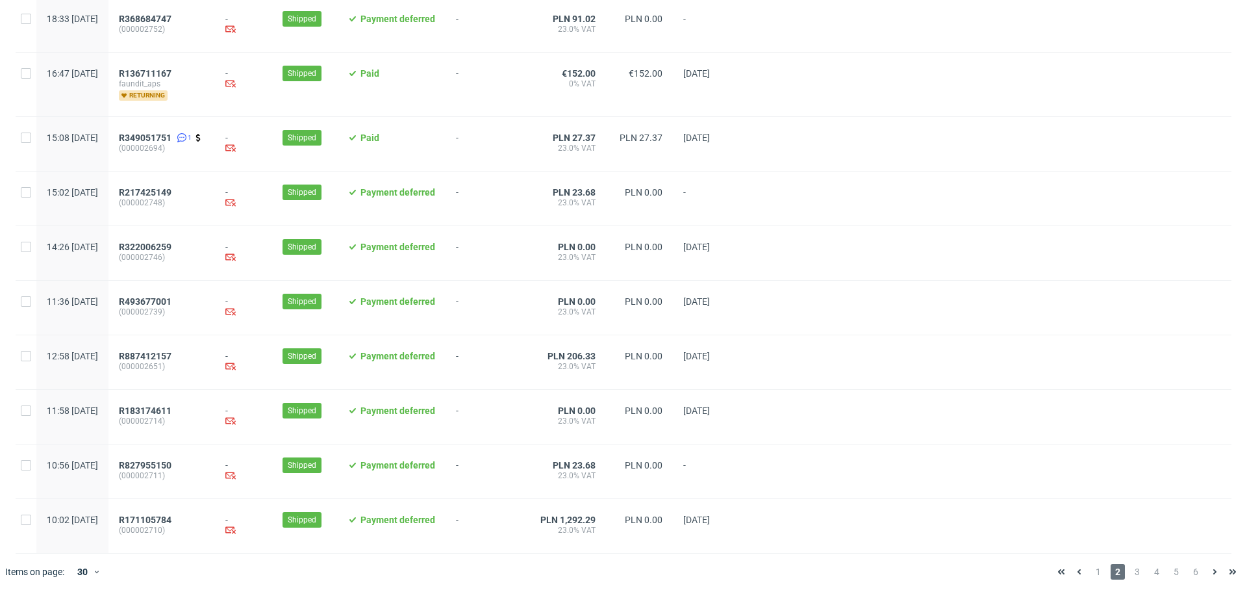
scroll to position [1270, 0]
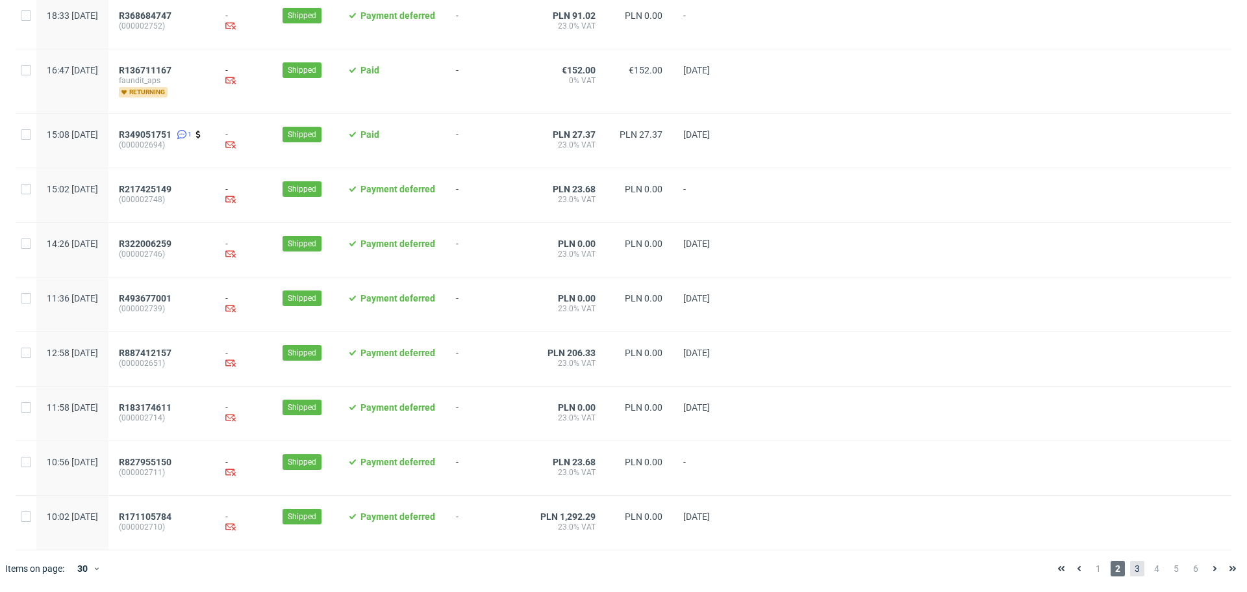
click at [1131, 571] on span "3" at bounding box center [1137, 568] width 14 height 16
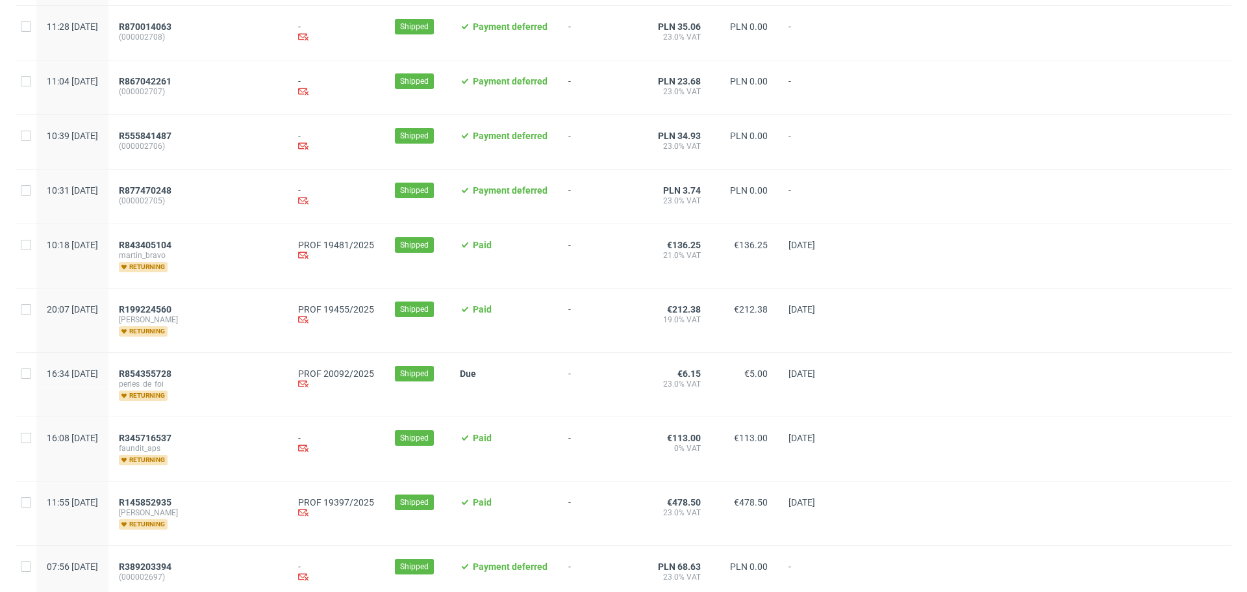
scroll to position [455, 0]
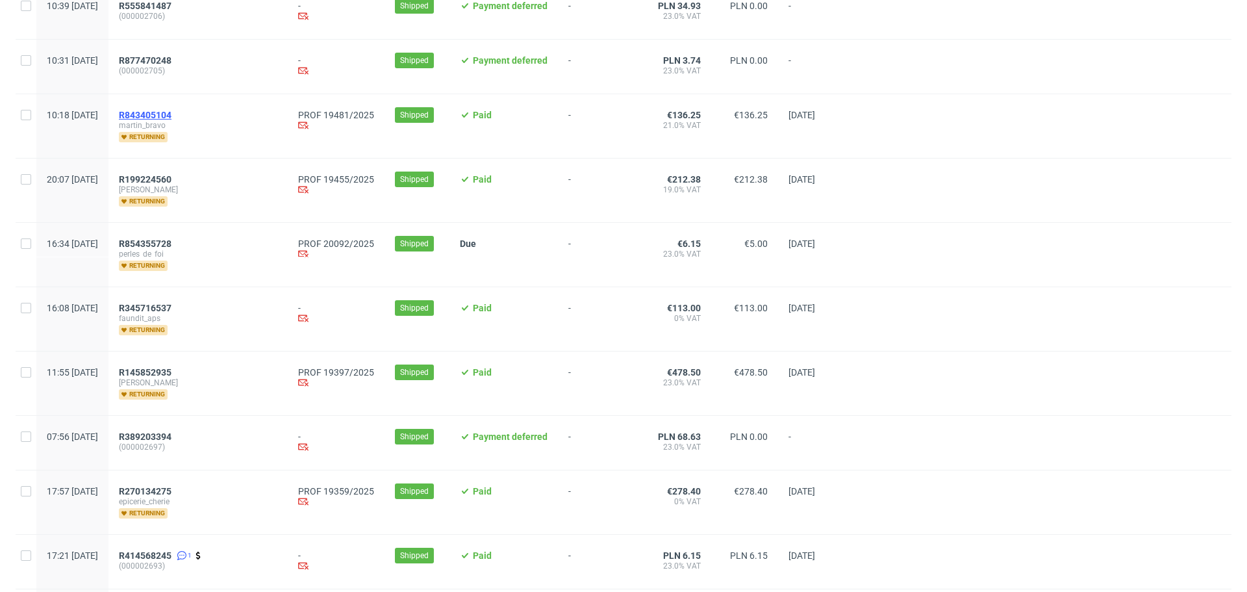
click at [171, 119] on span "R843405104" at bounding box center [145, 115] width 53 height 10
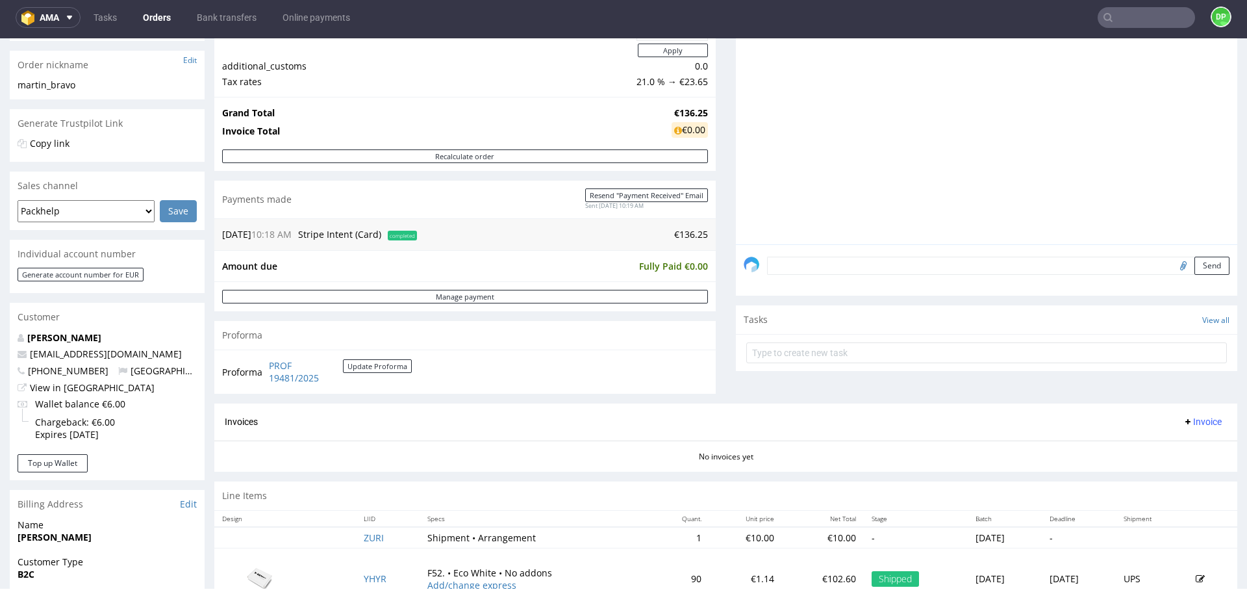
scroll to position [390, 0]
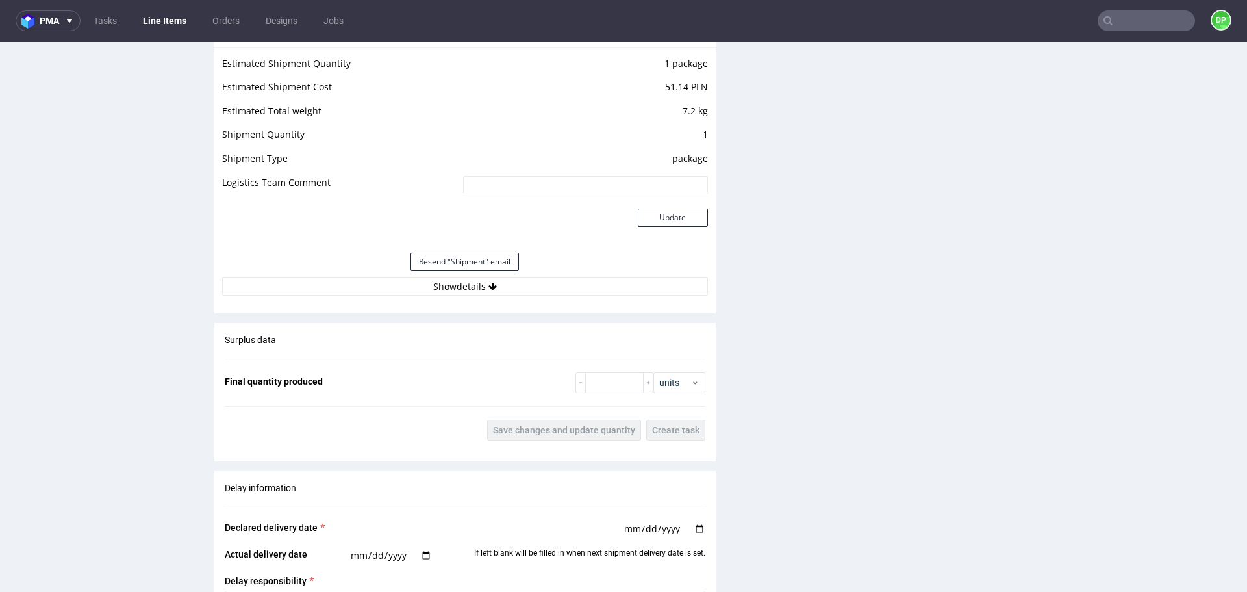
scroll to position [1271, 0]
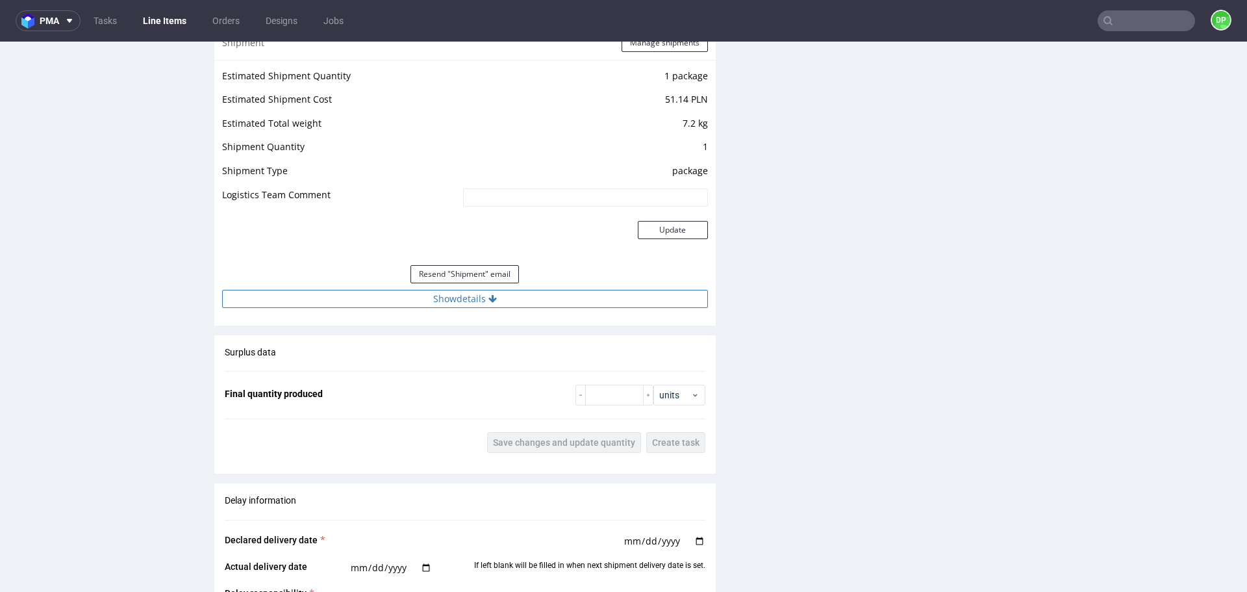
click at [390, 301] on button "Show details" at bounding box center [465, 299] width 486 height 18
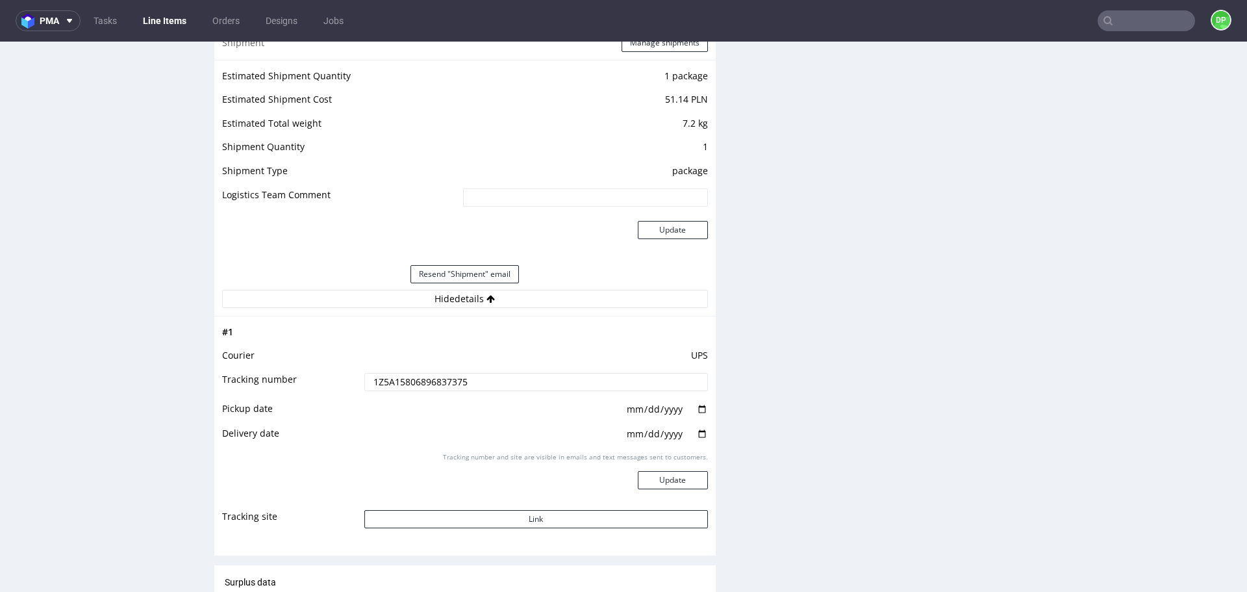
click at [444, 503] on td "Tracking number and site are visible in emails and text messages sent to custom…" at bounding box center [534, 480] width 347 height 58
click at [447, 510] on button "Link" at bounding box center [536, 519] width 344 height 18
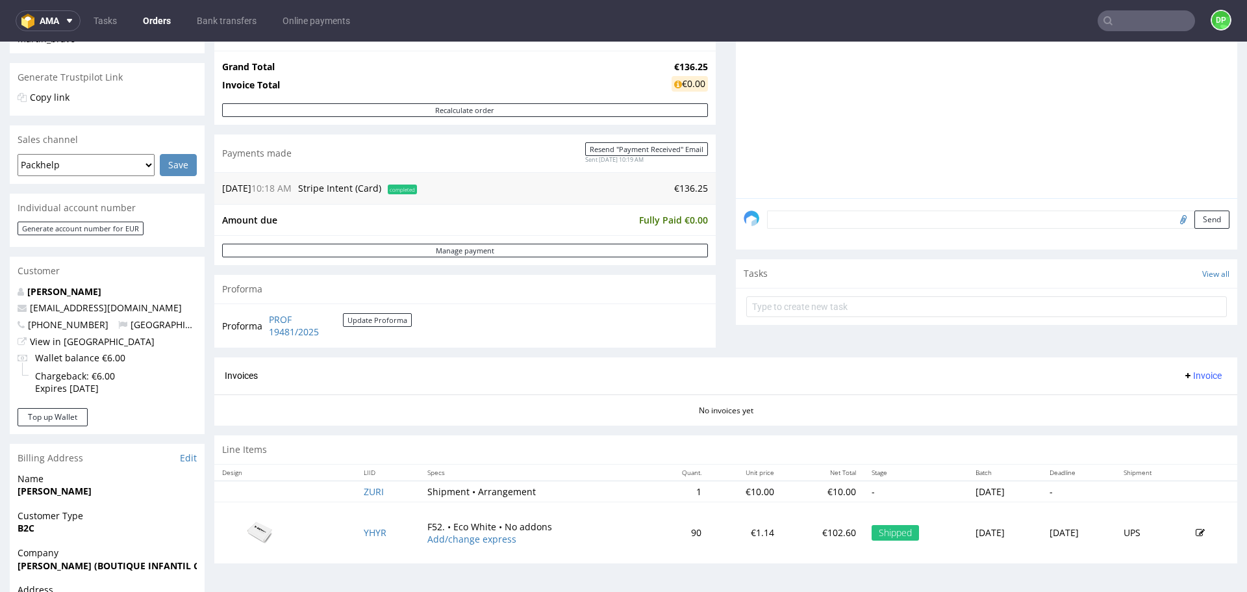
scroll to position [260, 0]
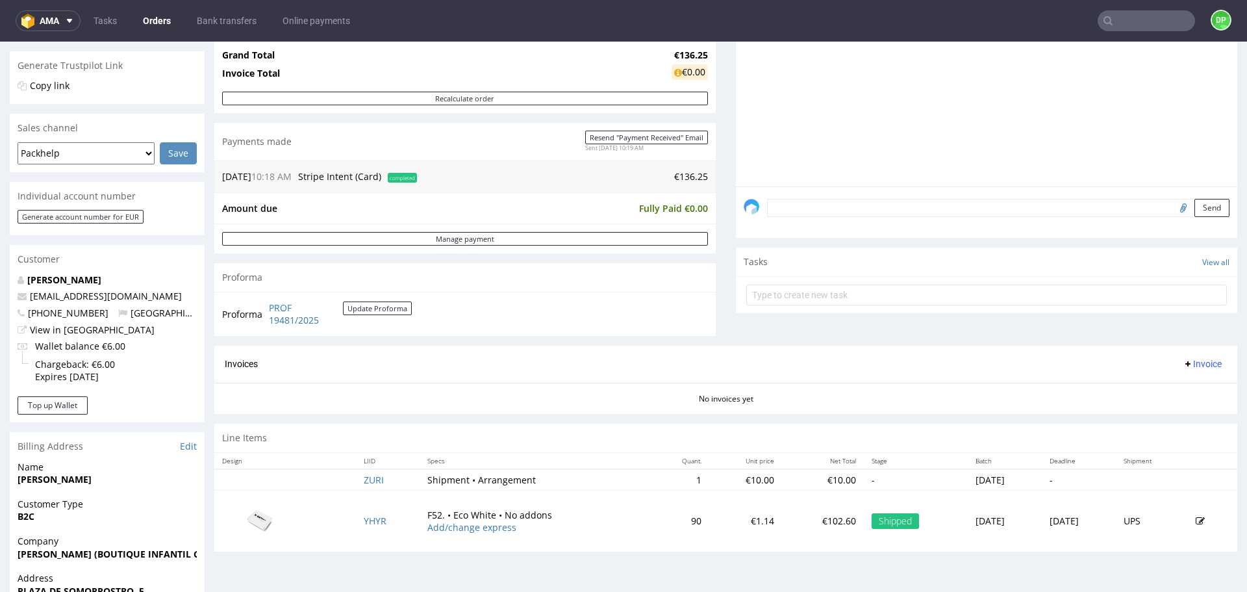
click at [1177, 355] on div "Invoices Invoice" at bounding box center [725, 363] width 1023 height 37
click at [1183, 367] on span "Invoice" at bounding box center [1202, 363] width 39 height 10
click at [1160, 387] on span "Generate" at bounding box center [1182, 390] width 63 height 13
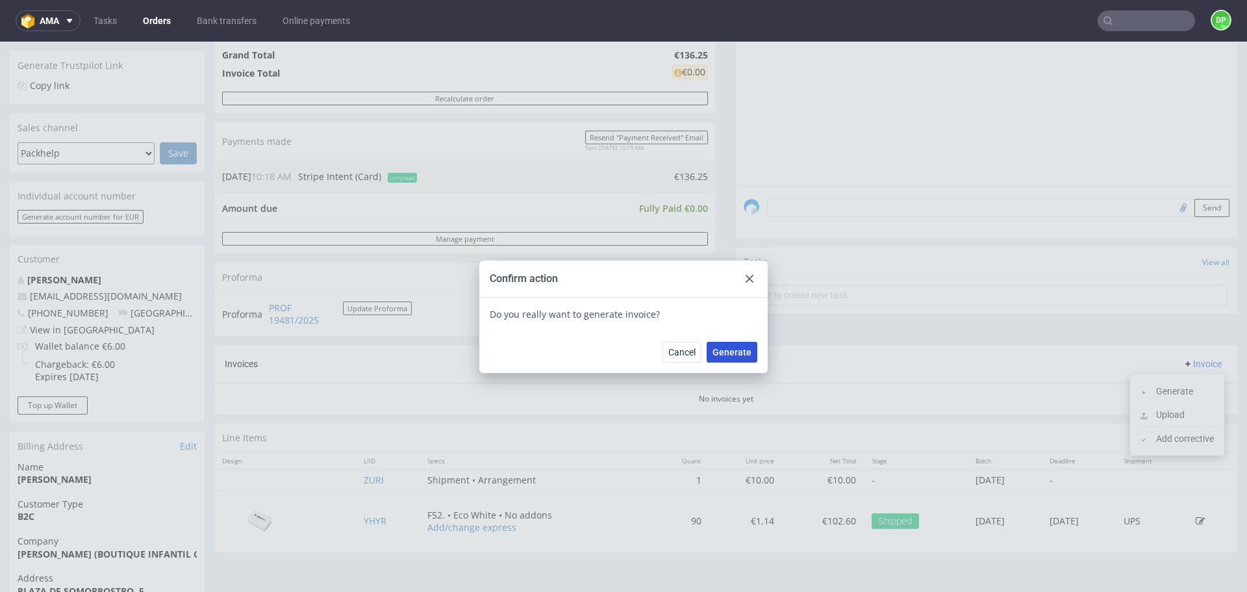
click at [707, 345] on button "Generate" at bounding box center [732, 352] width 51 height 21
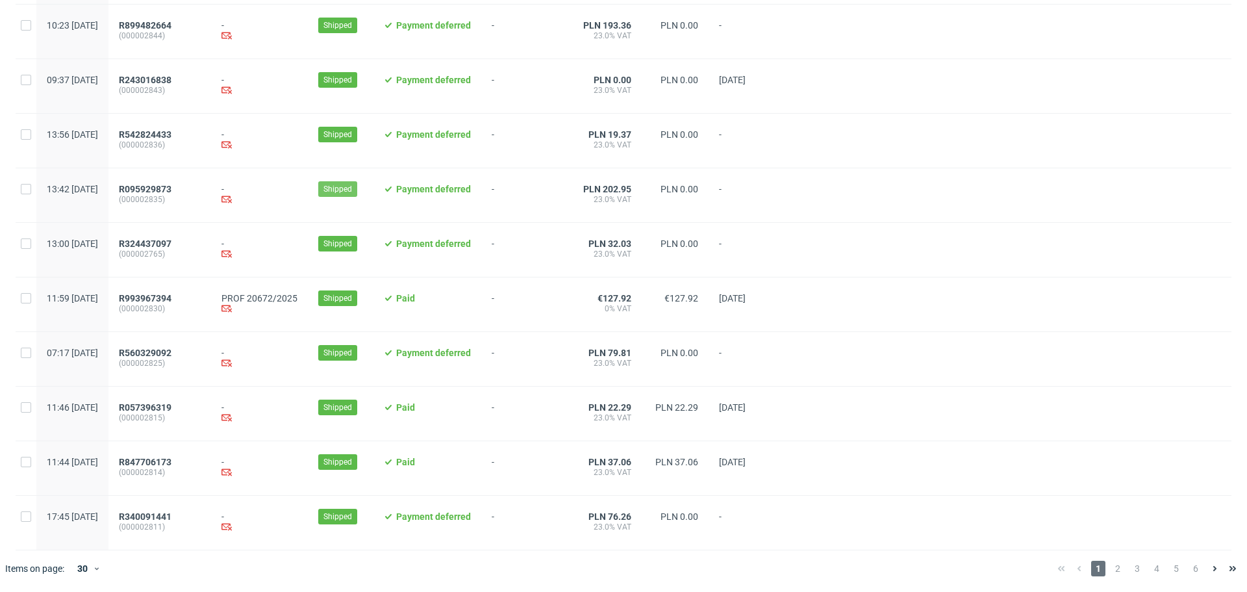
scroll to position [1253, 0]
click at [1101, 566] on div "1 2 3 4 5 6" at bounding box center [1147, 568] width 190 height 16
click at [1110, 569] on span "2" at bounding box center [1117, 568] width 14 height 16
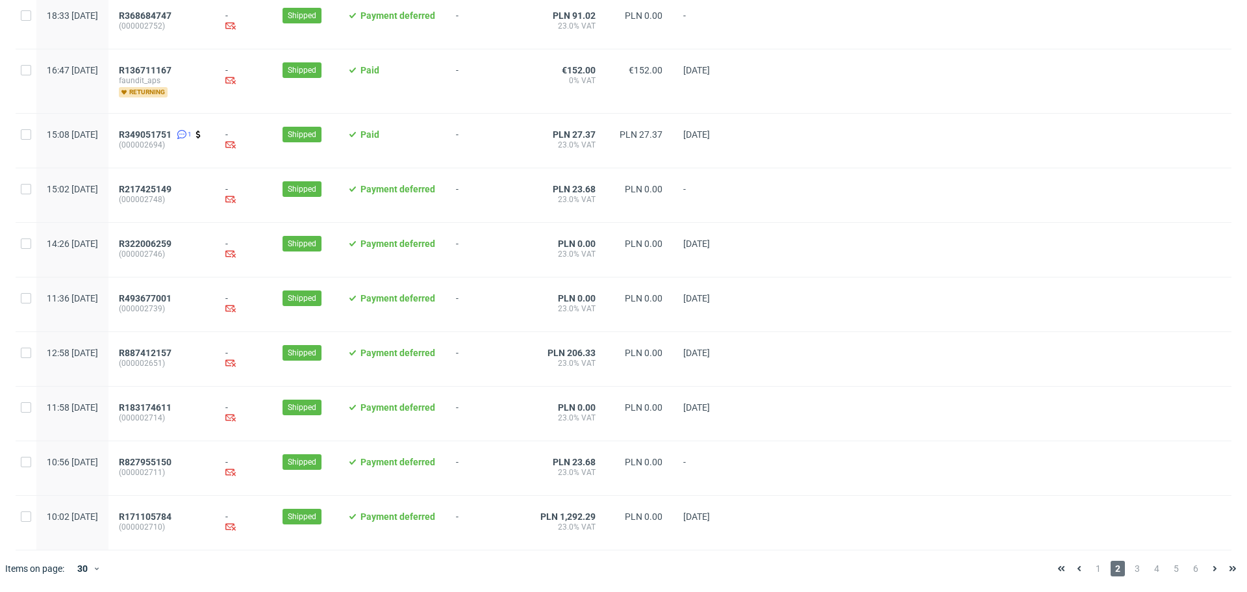
scroll to position [1270, 0]
click at [1130, 568] on span "3" at bounding box center [1137, 568] width 14 height 16
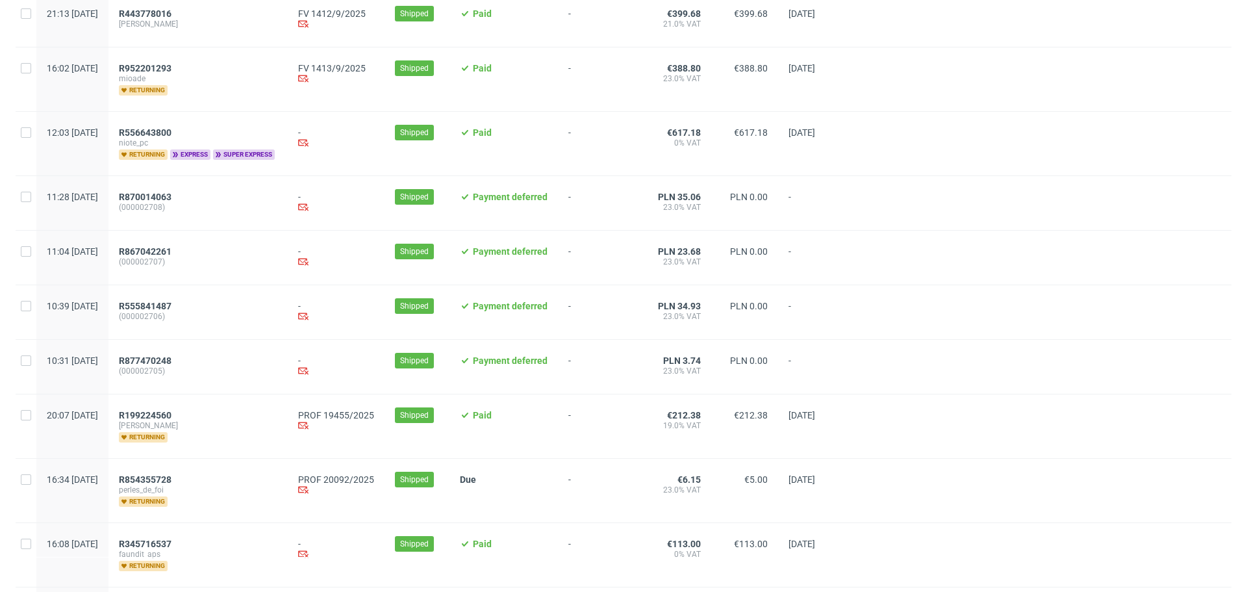
scroll to position [195, 0]
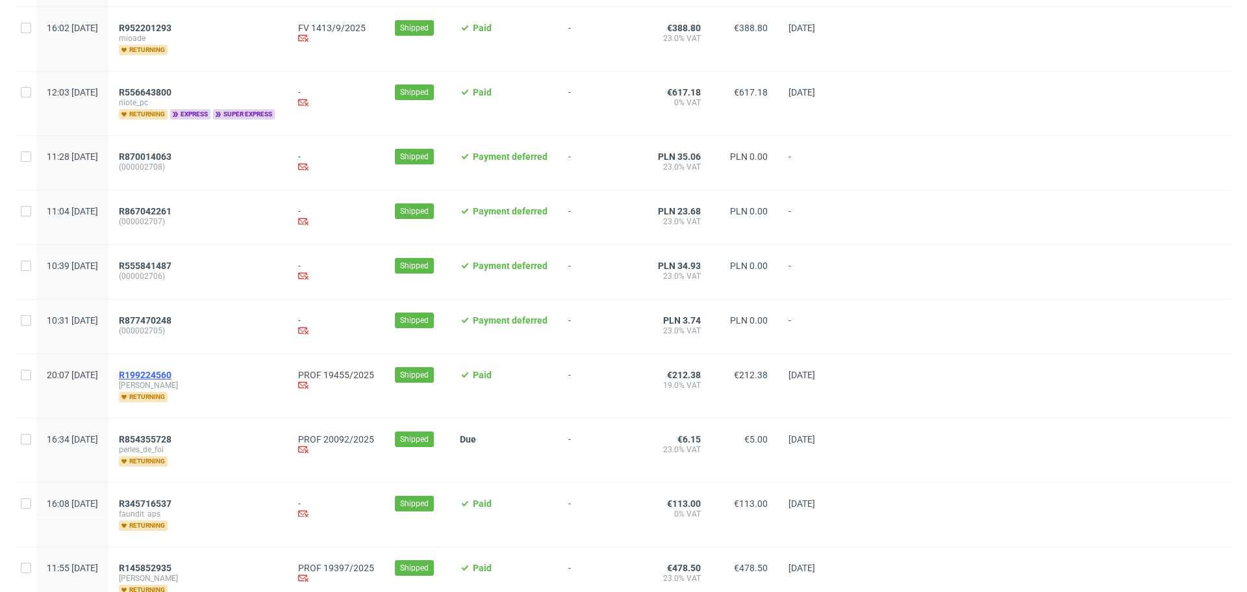
click at [171, 373] on span "R199224560" at bounding box center [145, 375] width 53 height 10
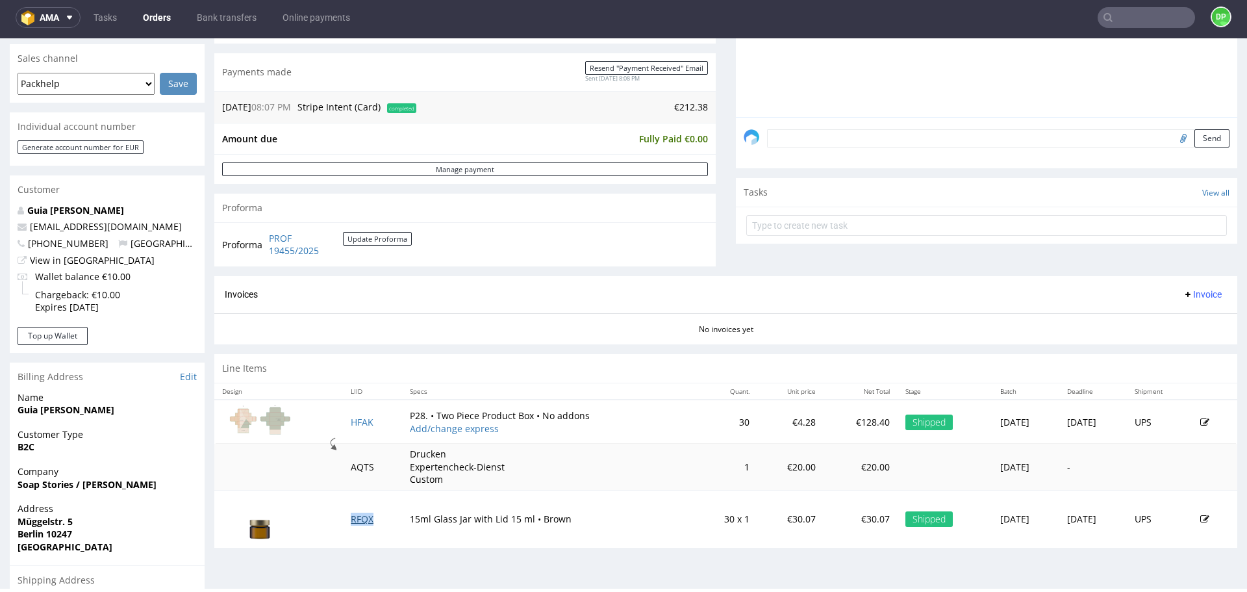
scroll to position [314, 0]
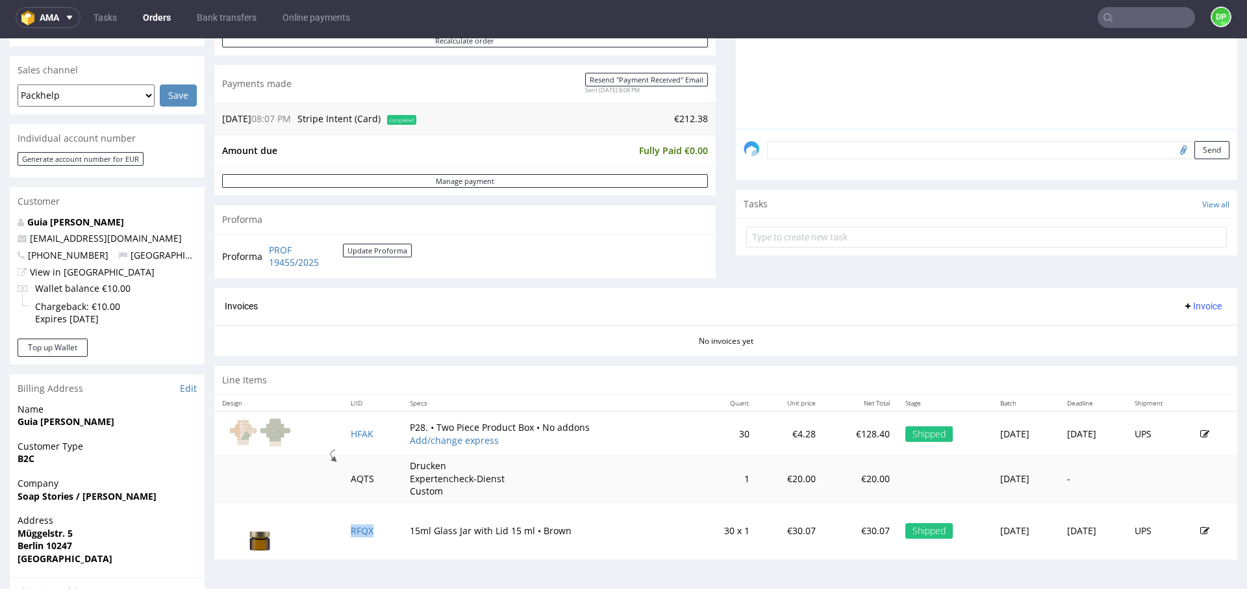
click at [1183, 305] on span "Invoice" at bounding box center [1202, 306] width 39 height 10
click at [1164, 329] on span "Generate" at bounding box center [1182, 333] width 63 height 13
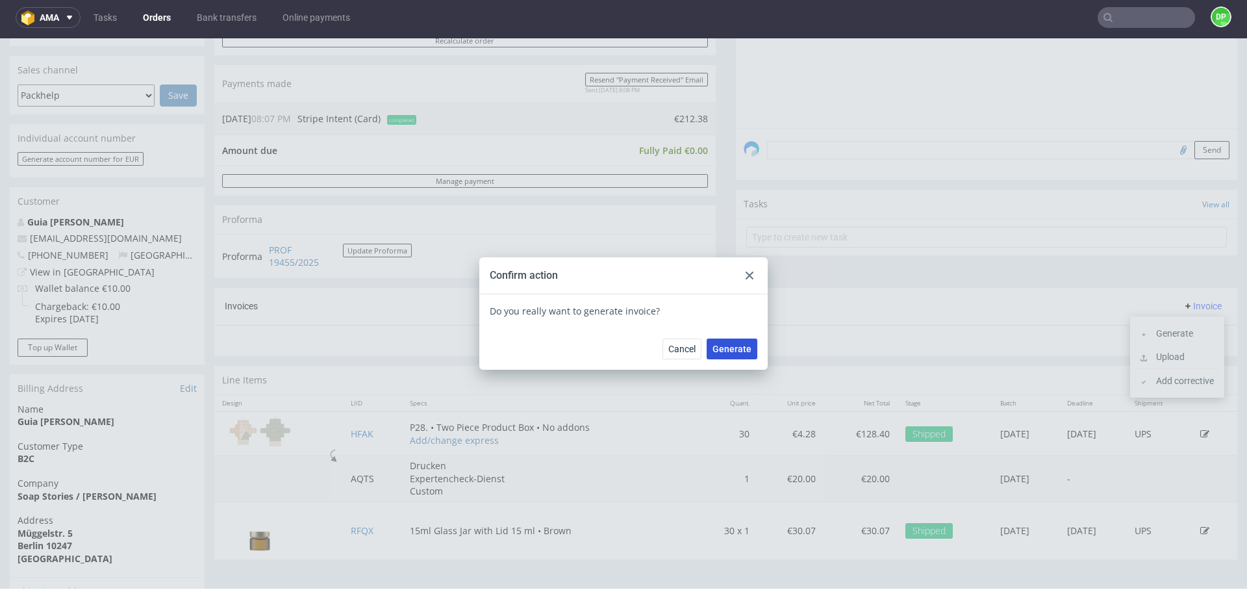
click at [726, 350] on span "Generate" at bounding box center [731, 348] width 39 height 9
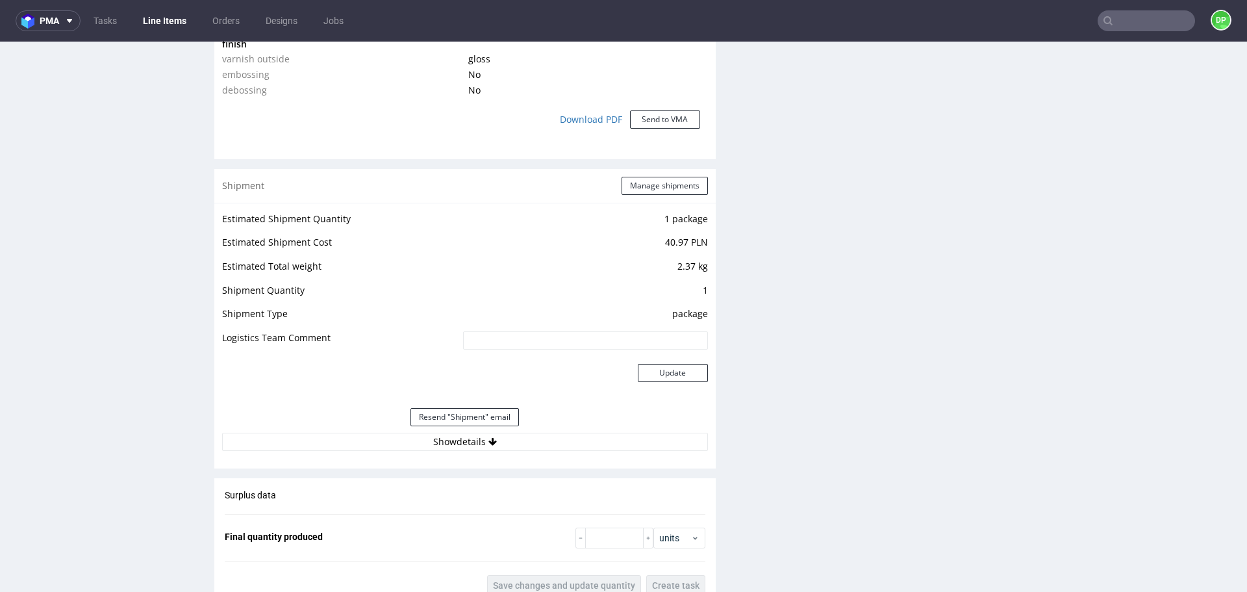
scroll to position [1429, 0]
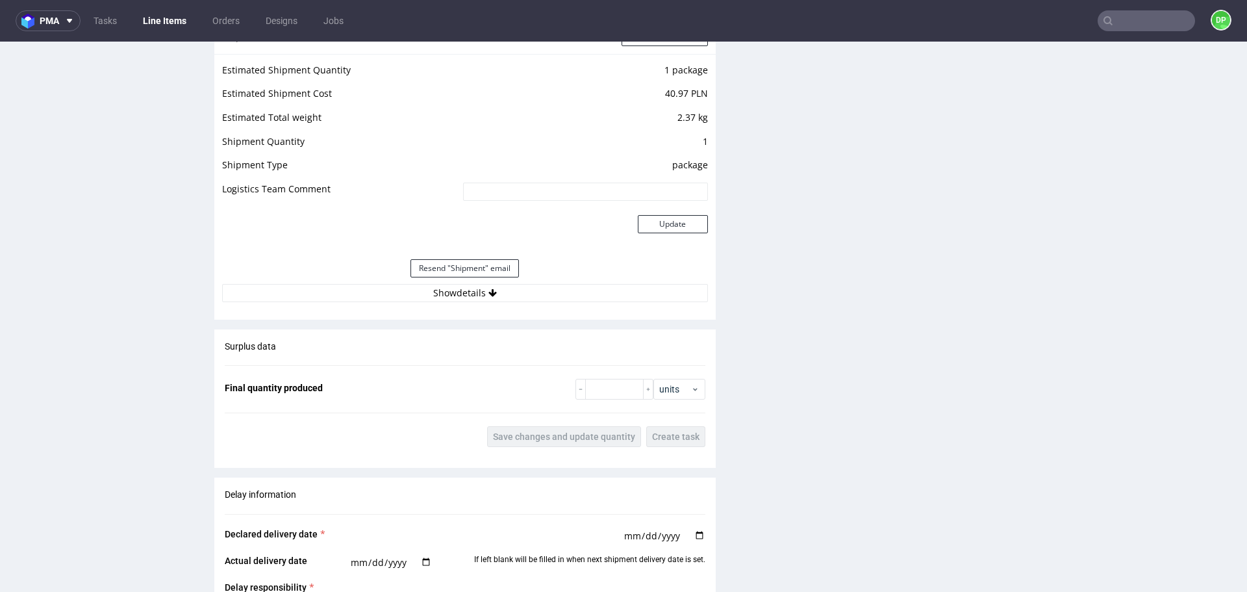
click at [453, 303] on div "Estimated Shipment Quantity 1 package Estimated Shipment Cost 40.97 PLN Estimat…" at bounding box center [464, 182] width 501 height 256
click at [449, 294] on button "Show details" at bounding box center [465, 293] width 486 height 18
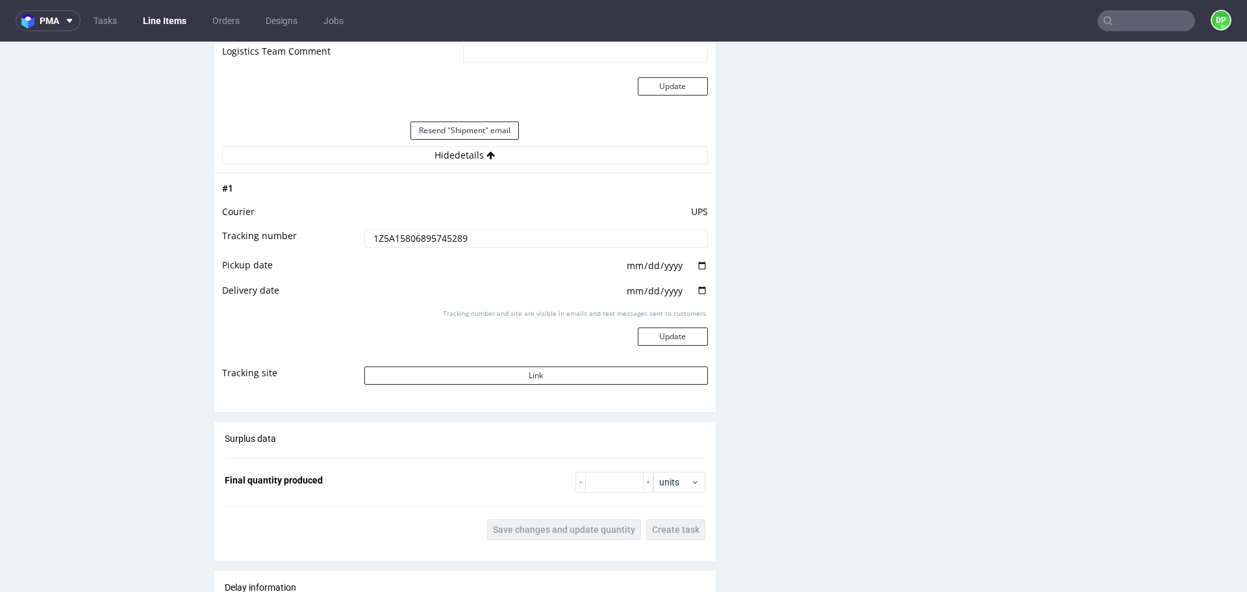
scroll to position [1688, 0]
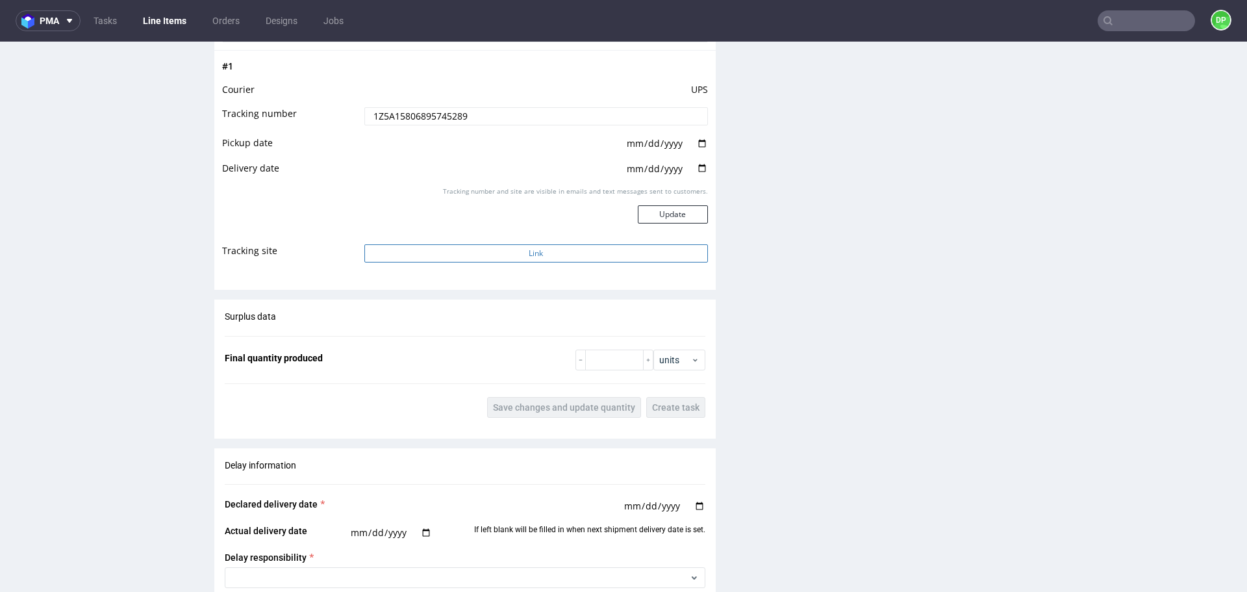
click at [400, 247] on button "Link" at bounding box center [536, 253] width 344 height 18
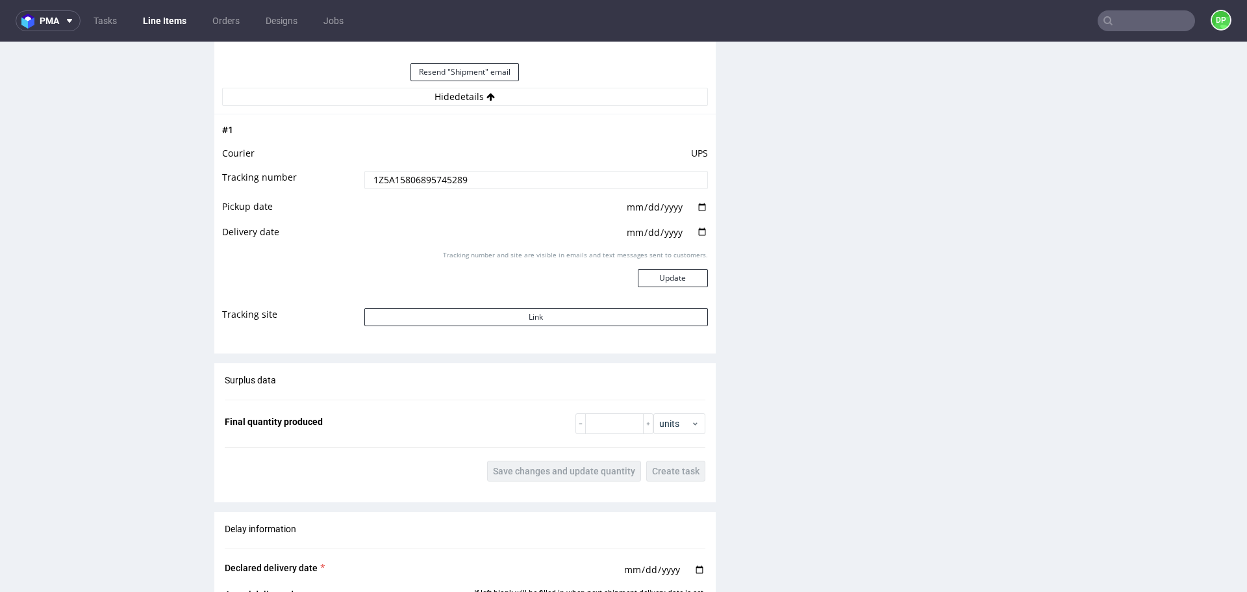
scroll to position [1623, 0]
click at [466, 315] on button "Link" at bounding box center [536, 318] width 344 height 18
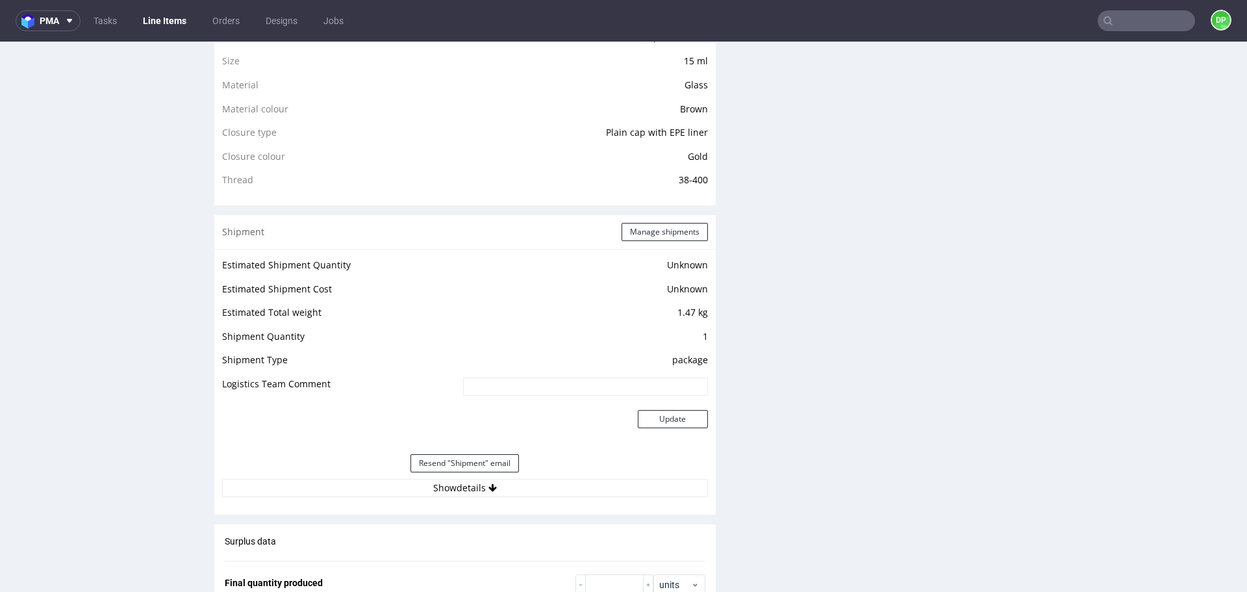
scroll to position [974, 0]
click at [438, 482] on button "Show details" at bounding box center [465, 487] width 486 height 18
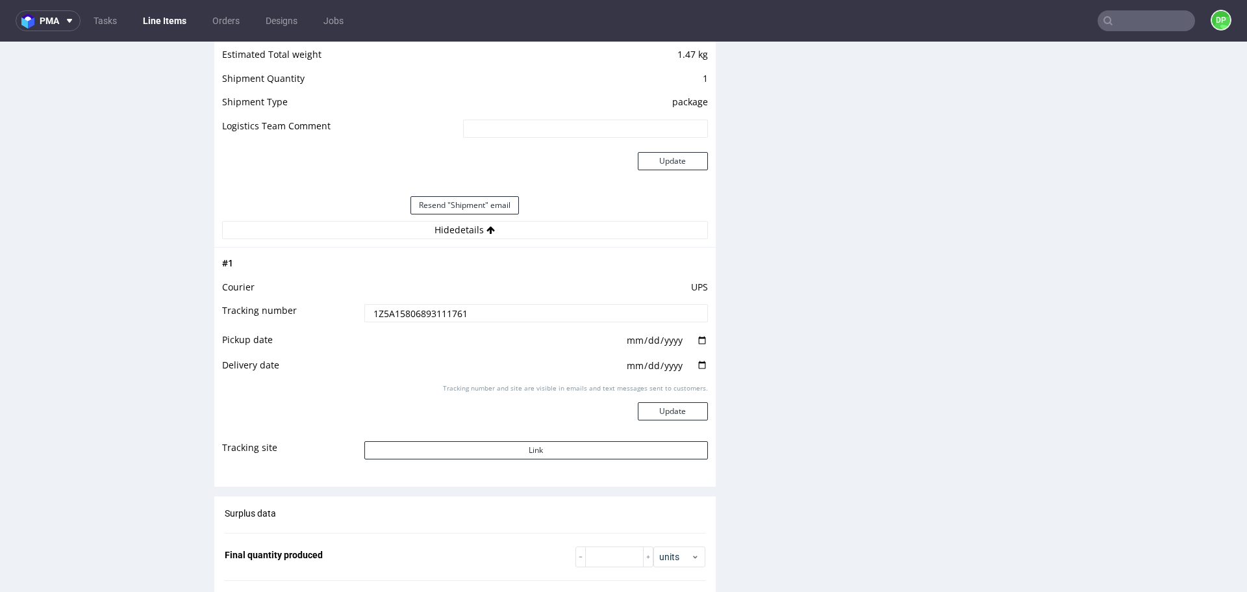
scroll to position [1234, 0]
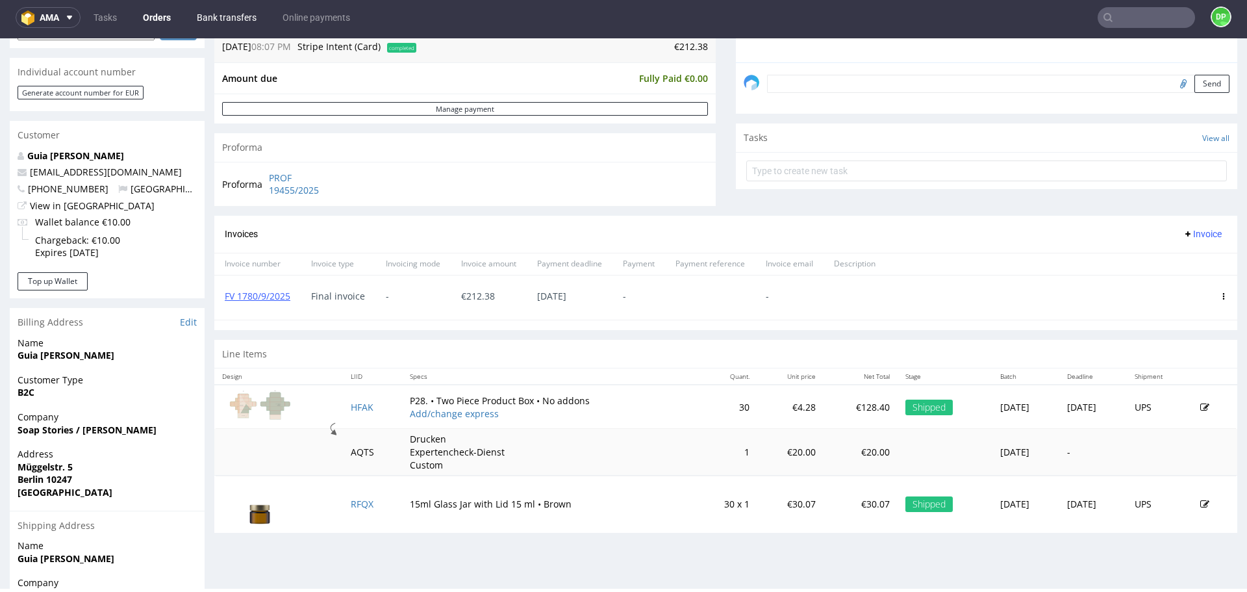
scroll to position [379, 0]
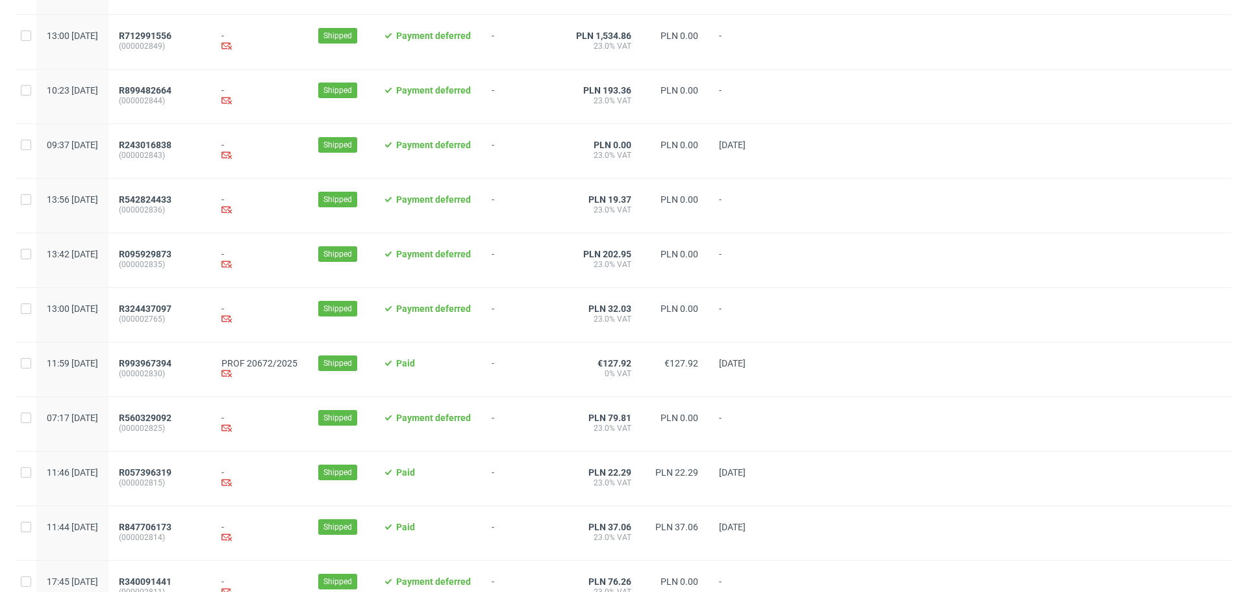
scroll to position [1253, 0]
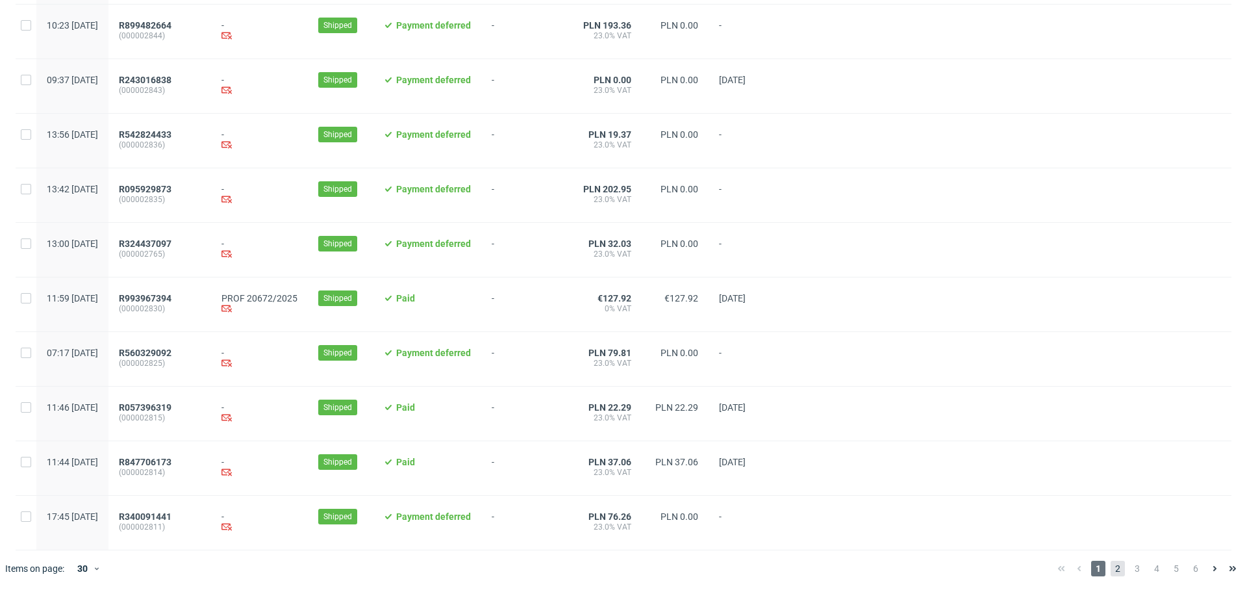
click at [1112, 571] on span "2" at bounding box center [1117, 568] width 14 height 16
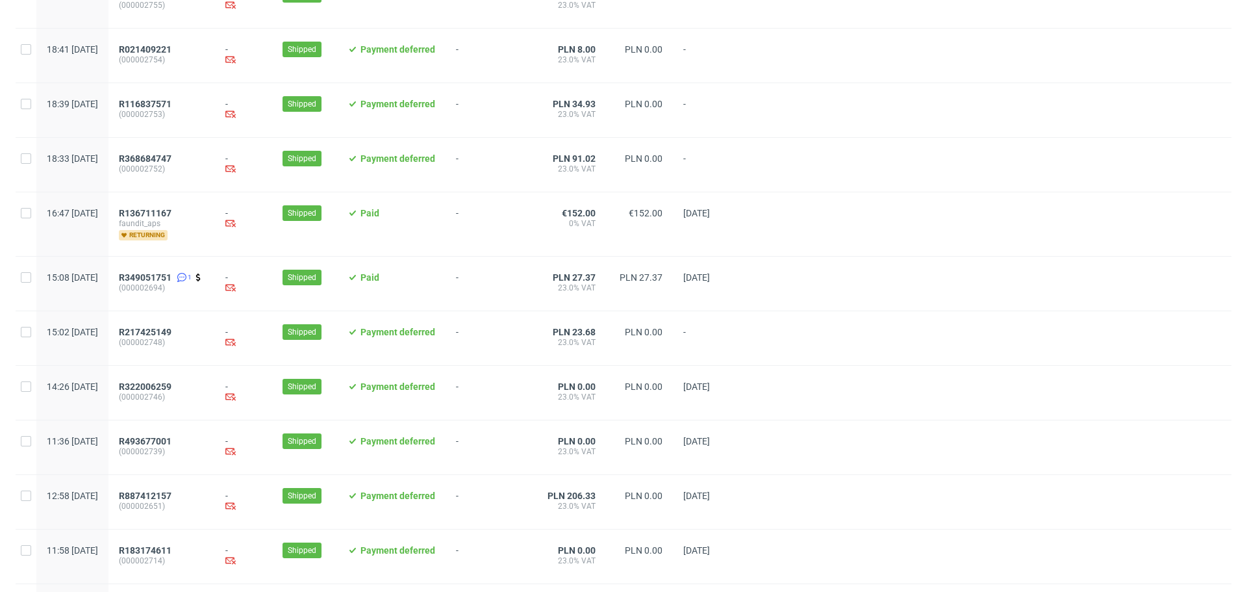
scroll to position [1270, 0]
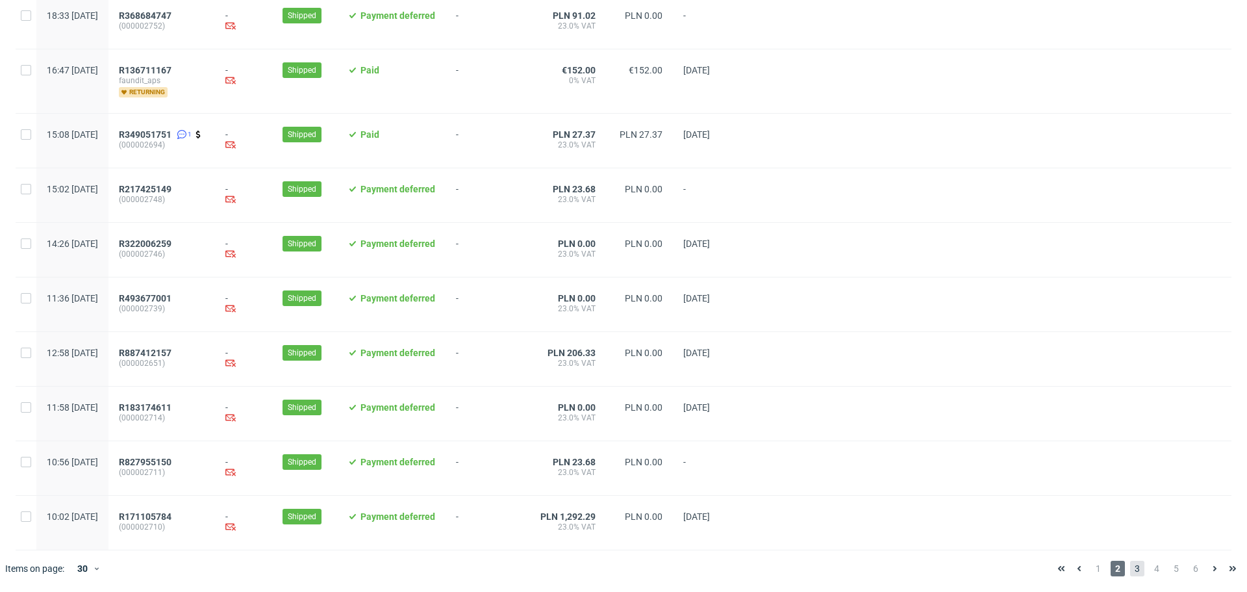
click at [1130, 566] on span "3" at bounding box center [1137, 568] width 14 height 16
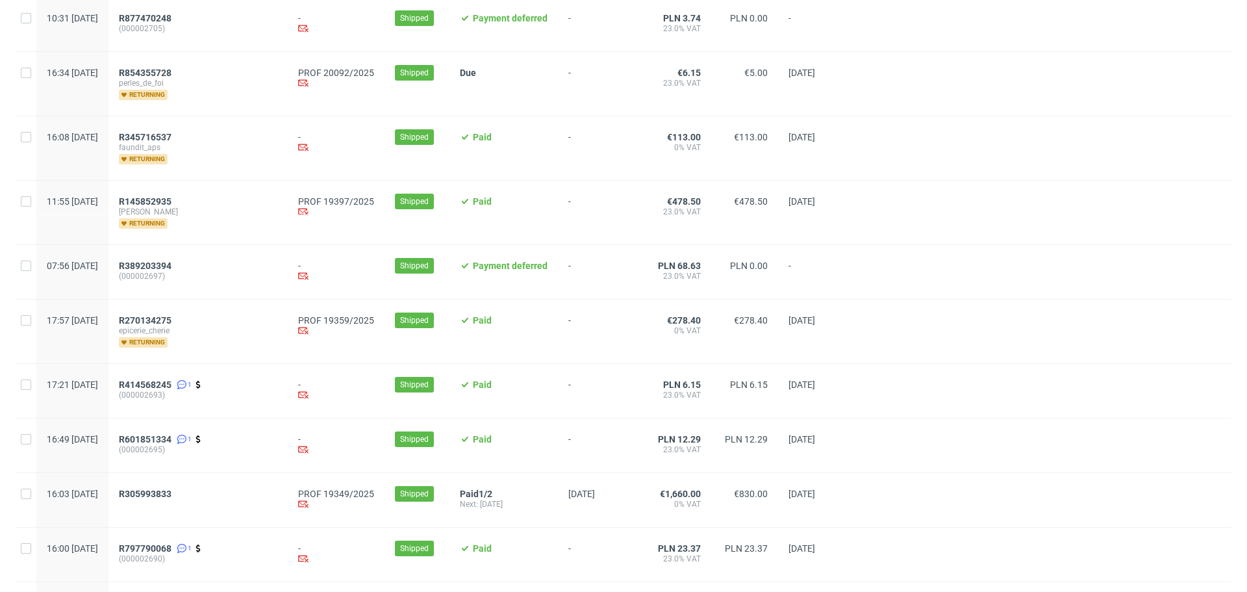
scroll to position [520, 0]
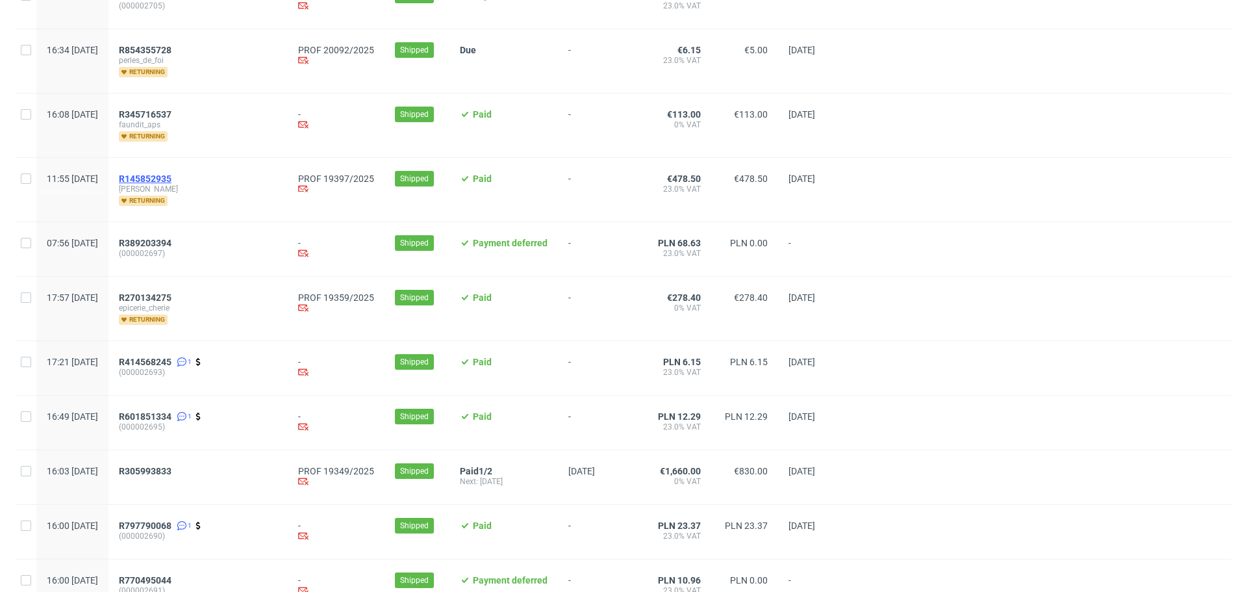
click at [171, 177] on span "R145852935" at bounding box center [145, 178] width 53 height 10
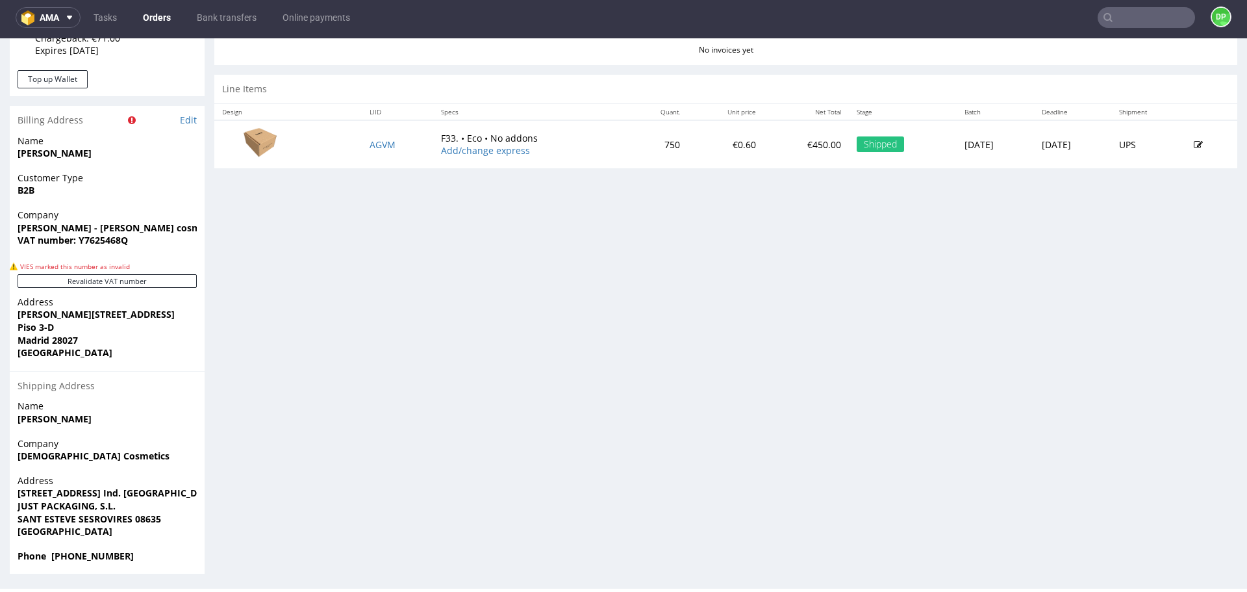
scroll to position [620, 0]
click at [88, 275] on button "Revalidate VAT number" at bounding box center [107, 280] width 179 height 14
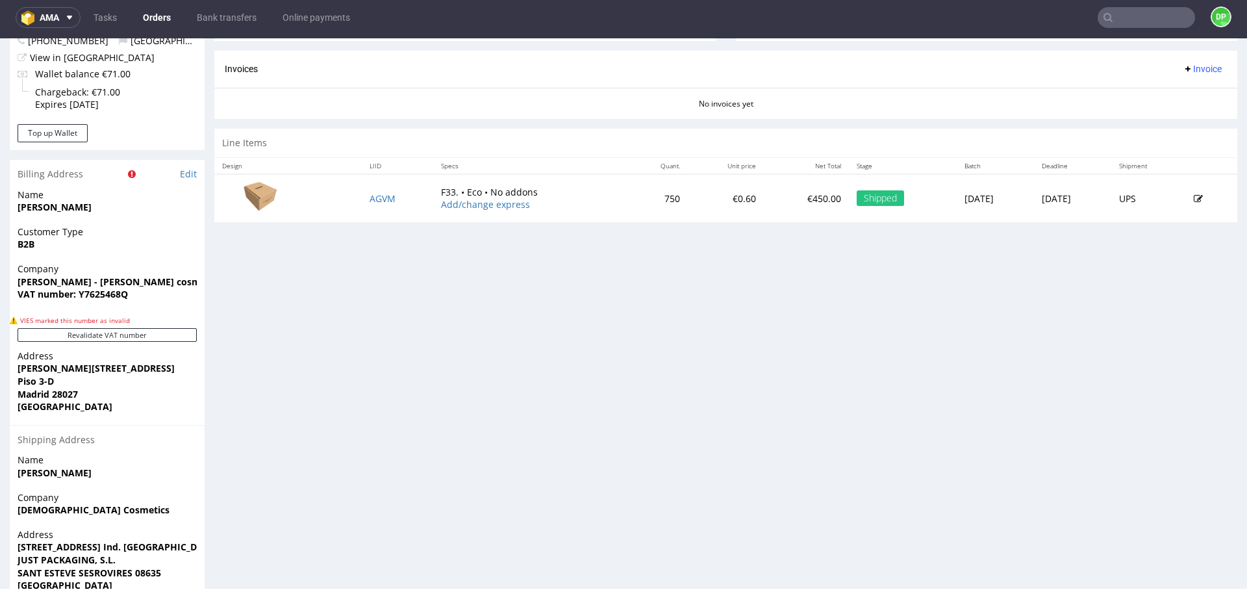
scroll to position [425, 0]
